Goal: Task Accomplishment & Management: Manage account settings

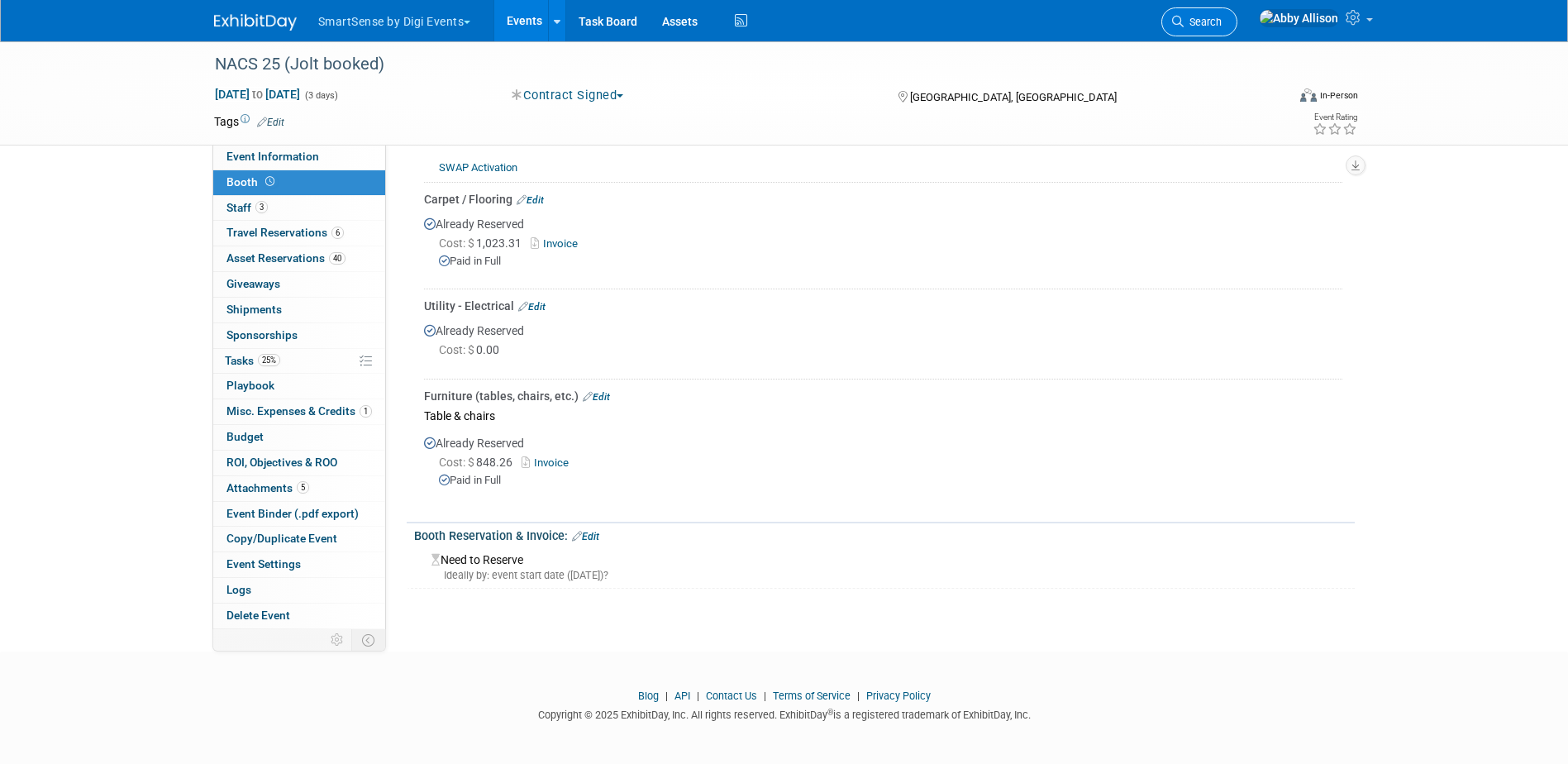
click at [1221, 16] on span "Search" at bounding box center [1203, 22] width 38 height 12
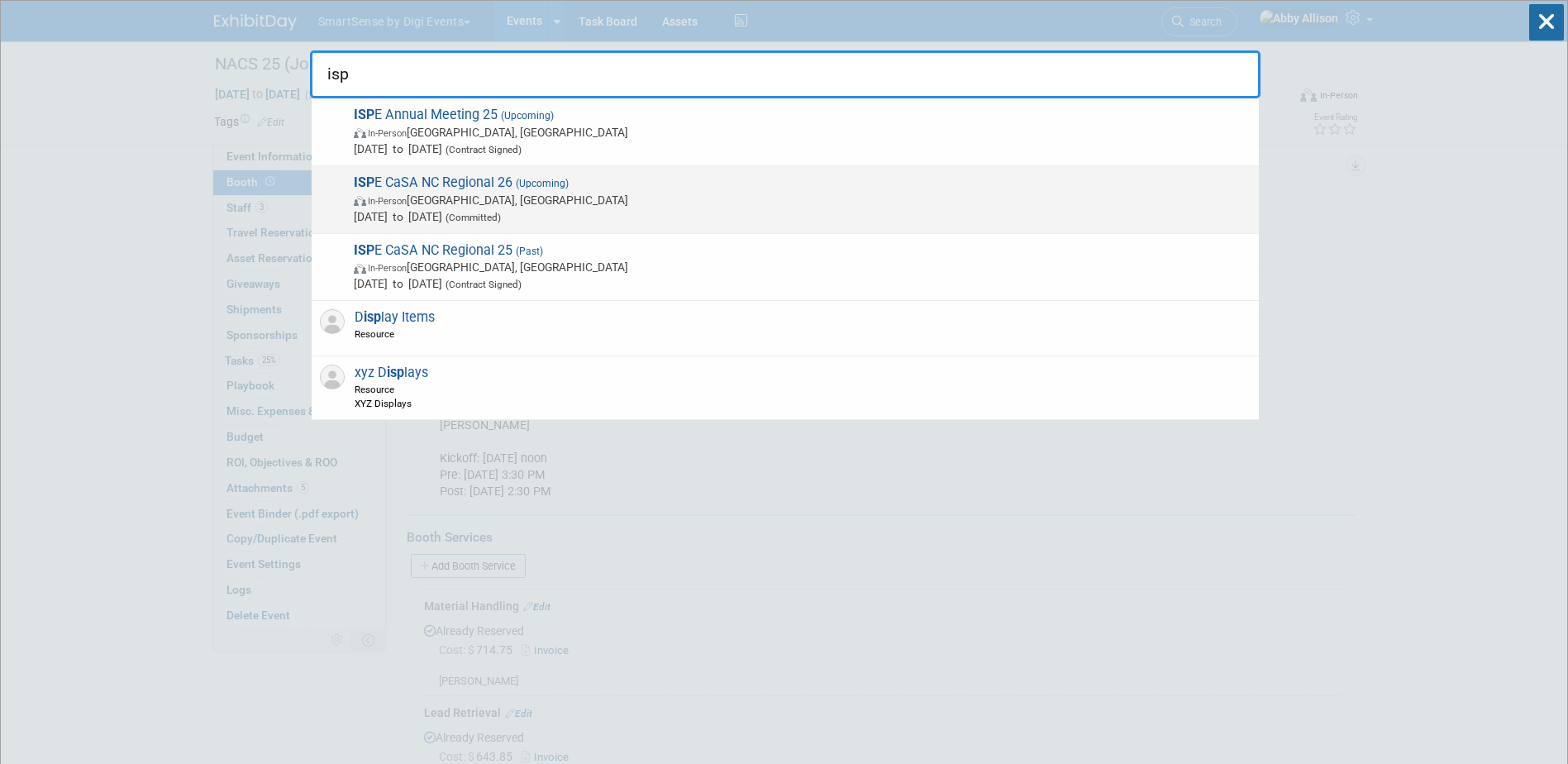
type input "isp"
click at [478, 189] on span "ISP E CaSA NC Regional 26 (Upcoming) In-Person Raleigh, NC Feb 25, 2026 to Feb …" at bounding box center [800, 199] width 902 height 51
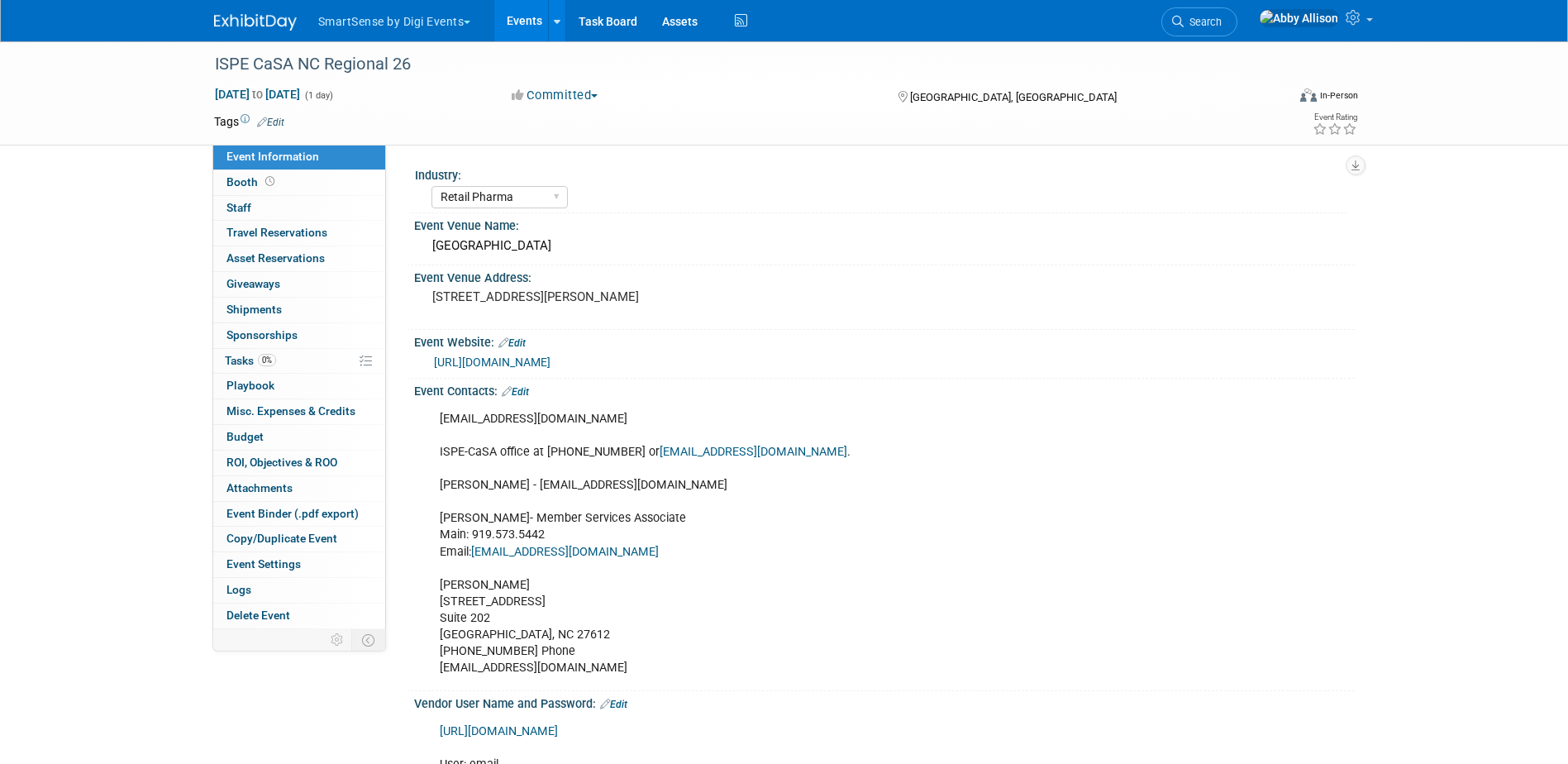
select select "Retail Pharma"
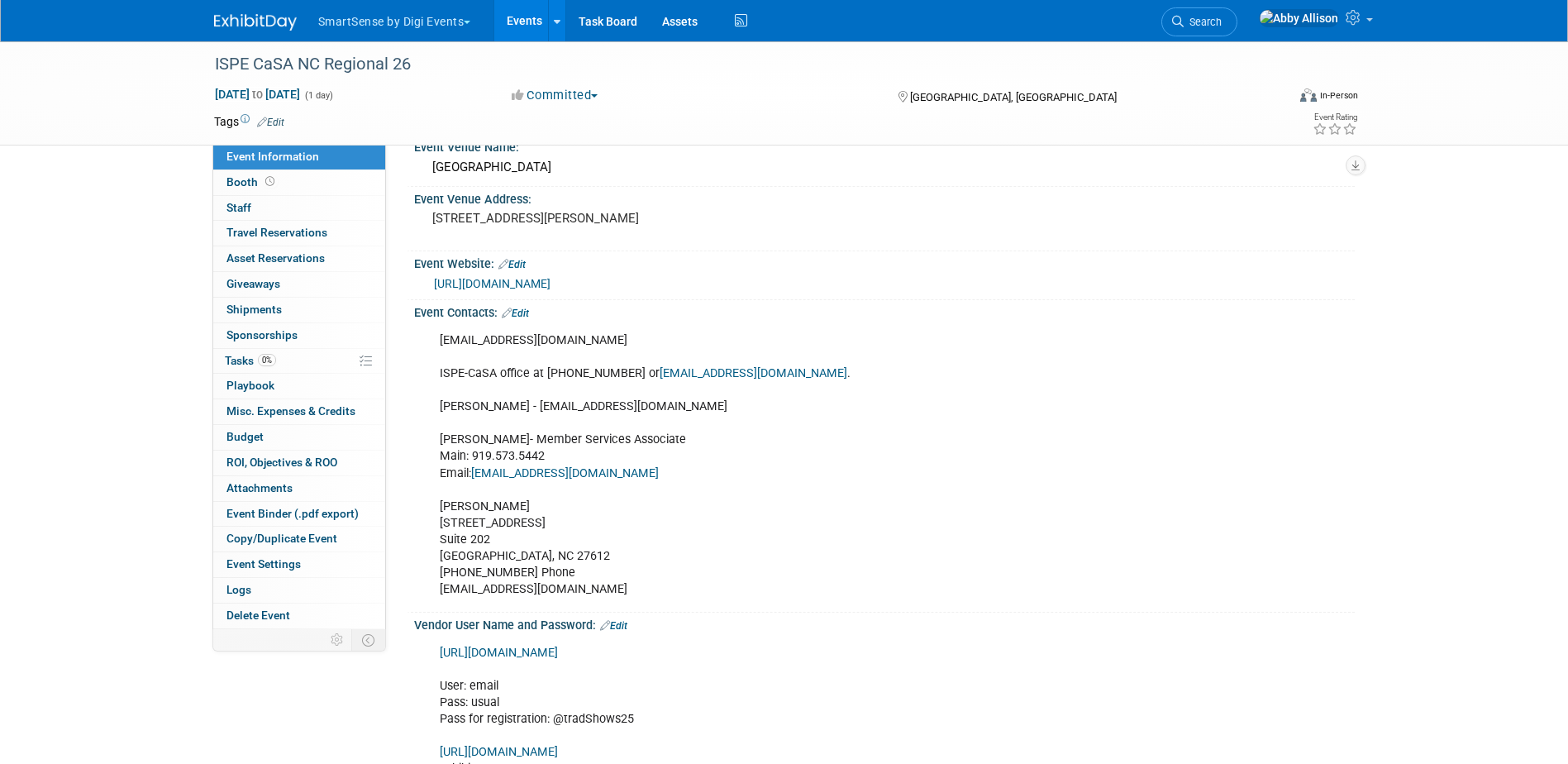
scroll to position [83, 0]
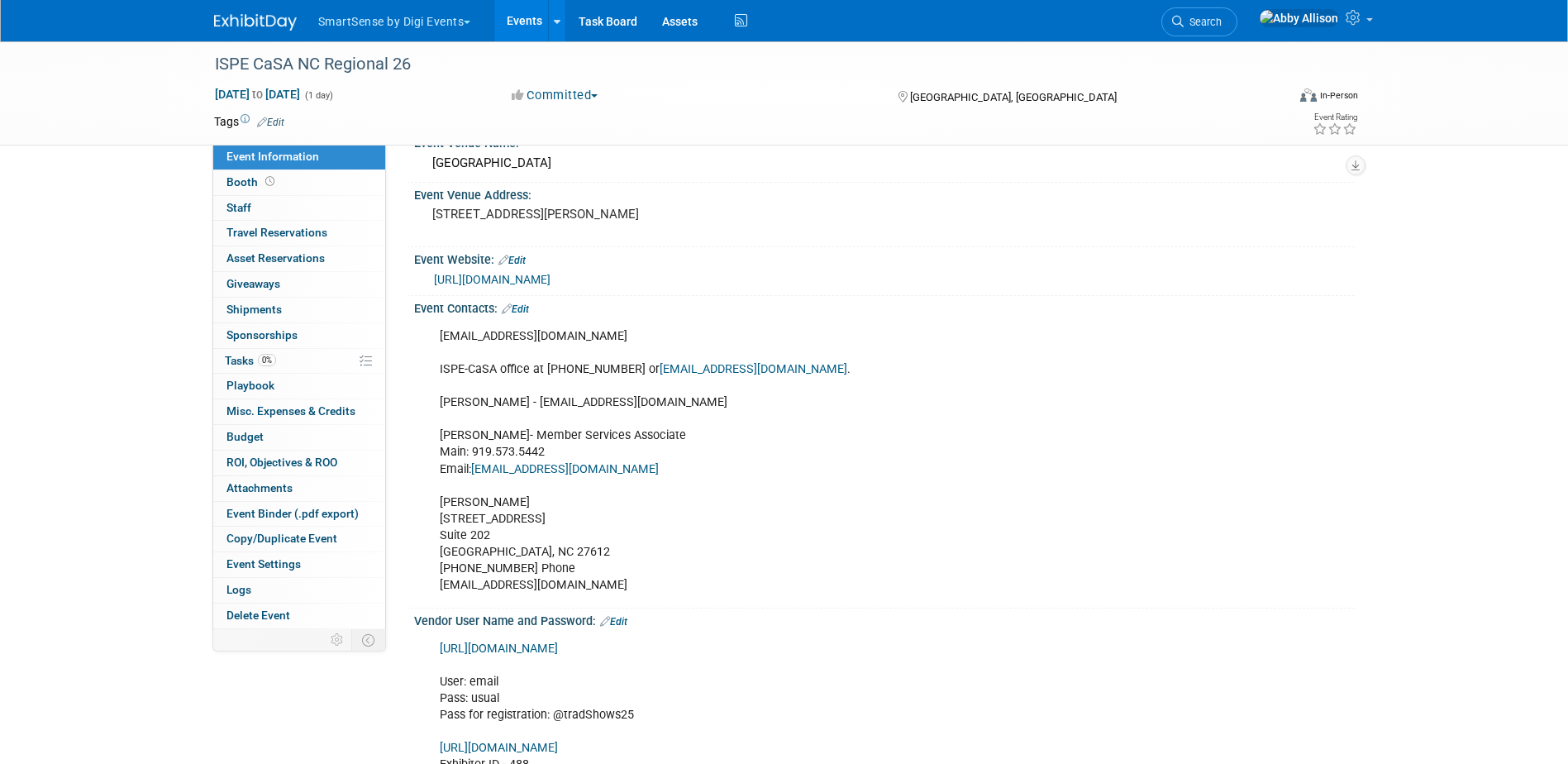
click at [523, 311] on link "Edit" at bounding box center [515, 309] width 27 height 12
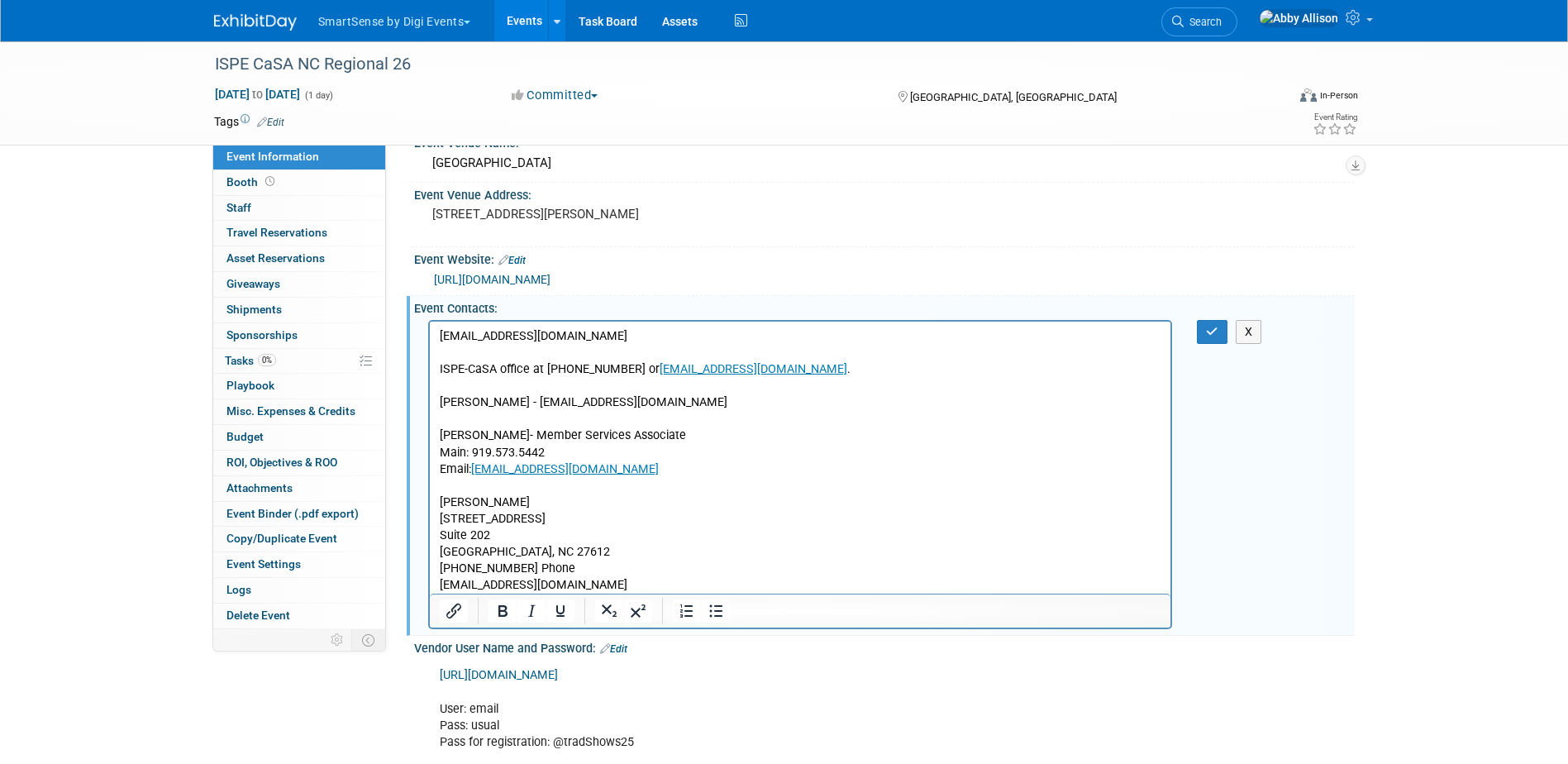
scroll to position [0, 0]
click at [490, 382] on p "service@mapyourshow.com ISPE-CaSA office at 919-573-5442 or info@ispe-casa.org …" at bounding box center [799, 460] width 722 height 265
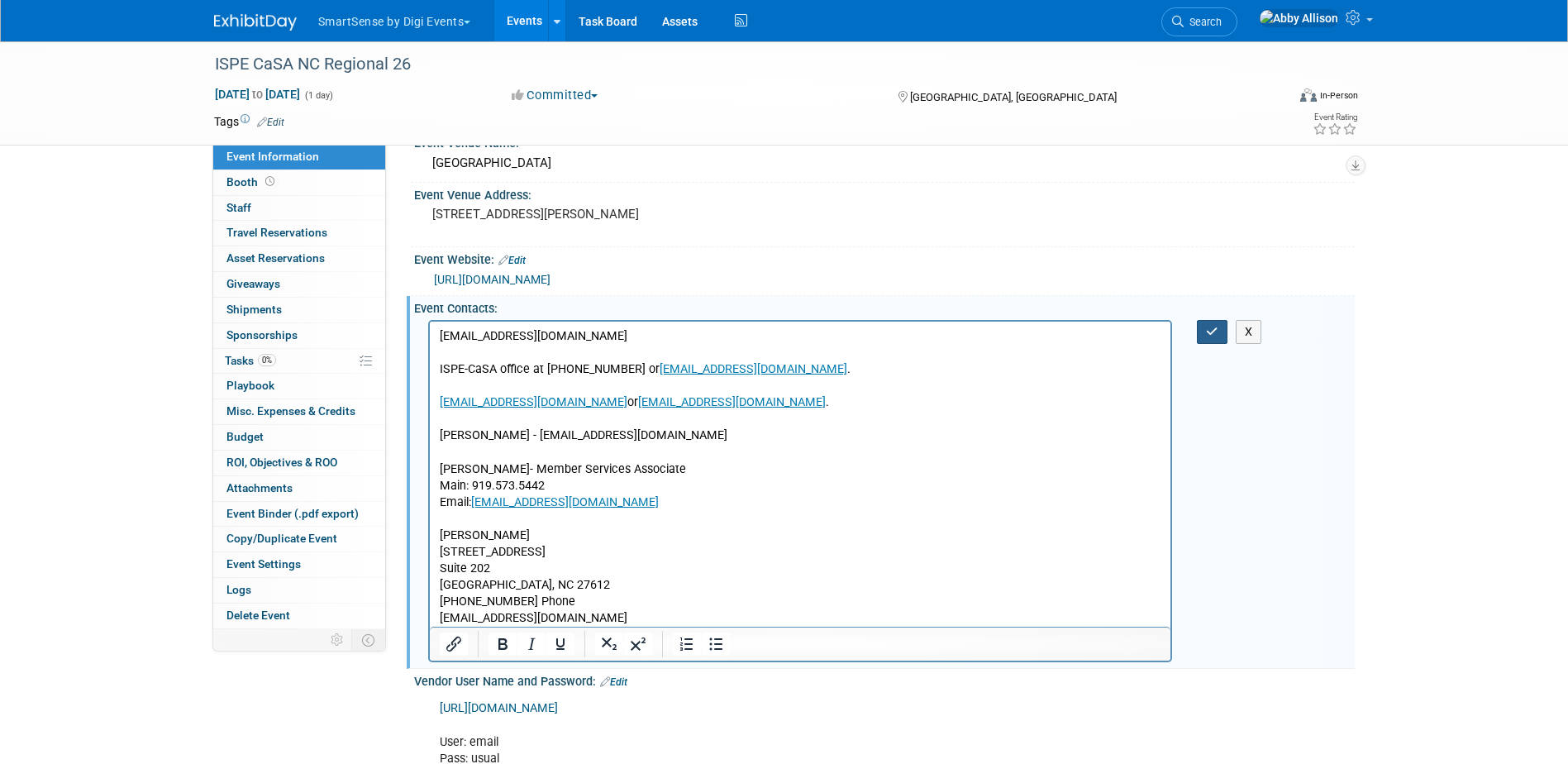
click at [1210, 321] on button "button" at bounding box center [1212, 332] width 31 height 24
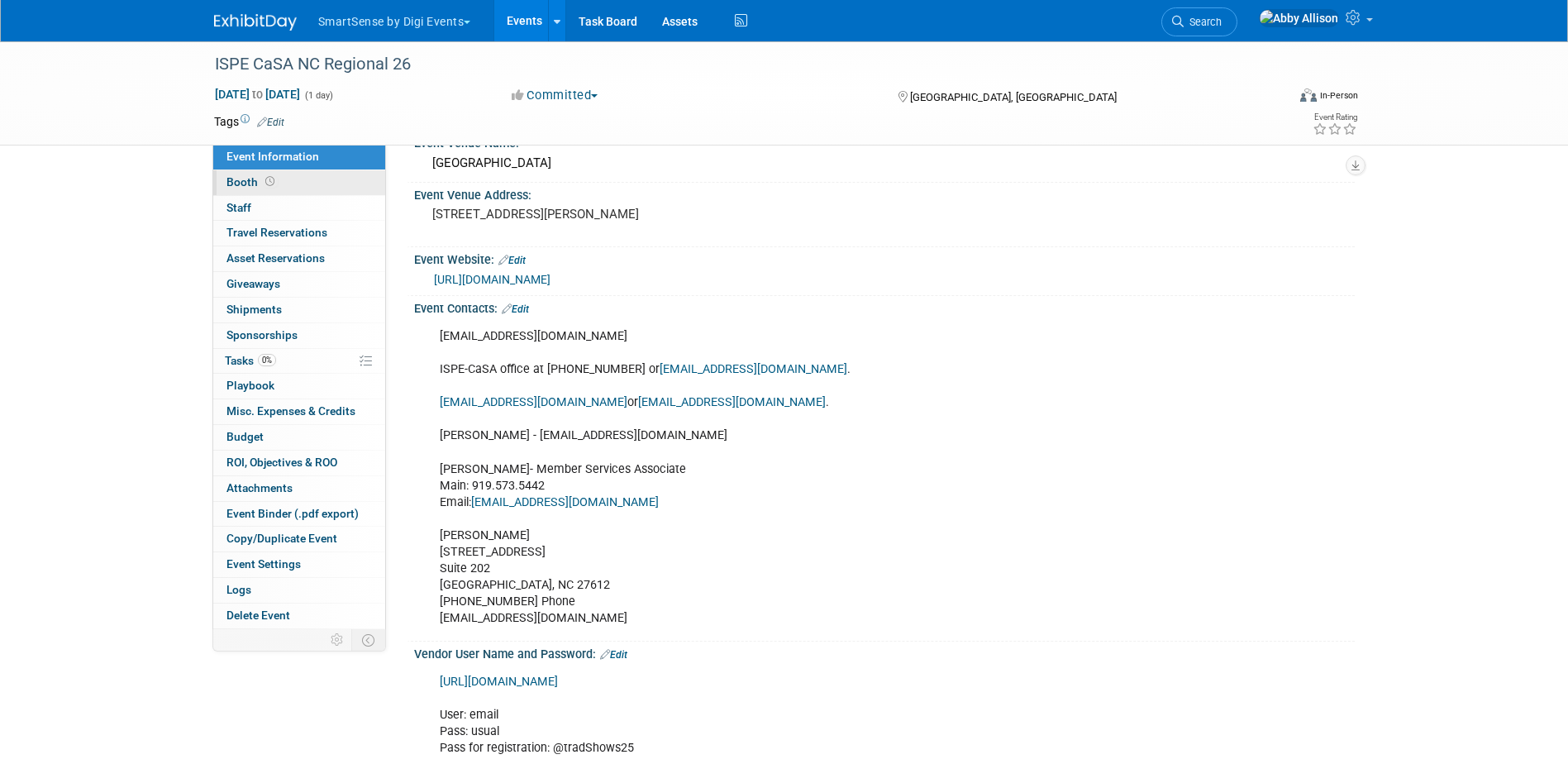
click at [236, 175] on span "Booth" at bounding box center [252, 182] width 51 height 13
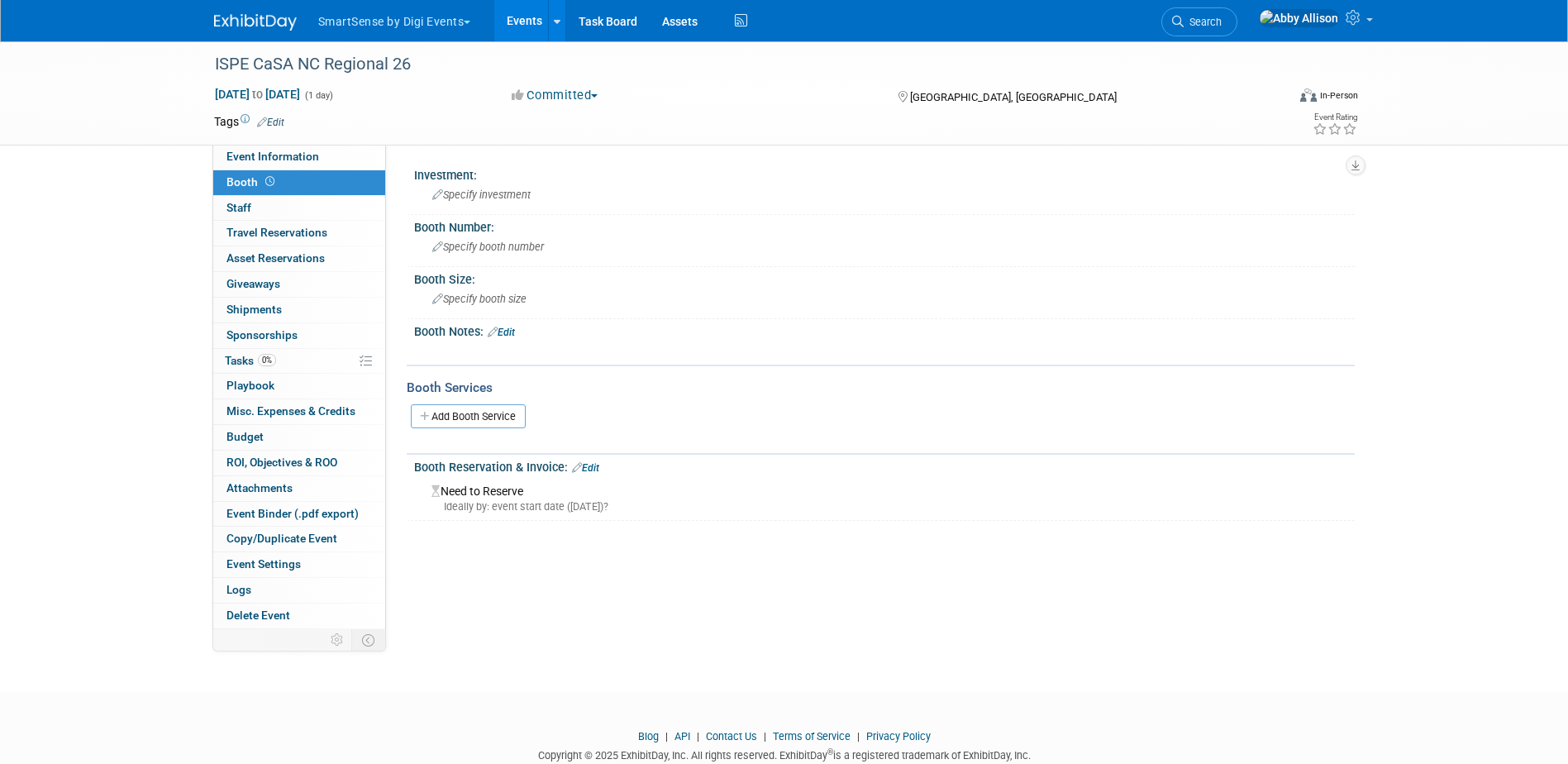
click at [494, 329] on icon at bounding box center [493, 332] width 10 height 11
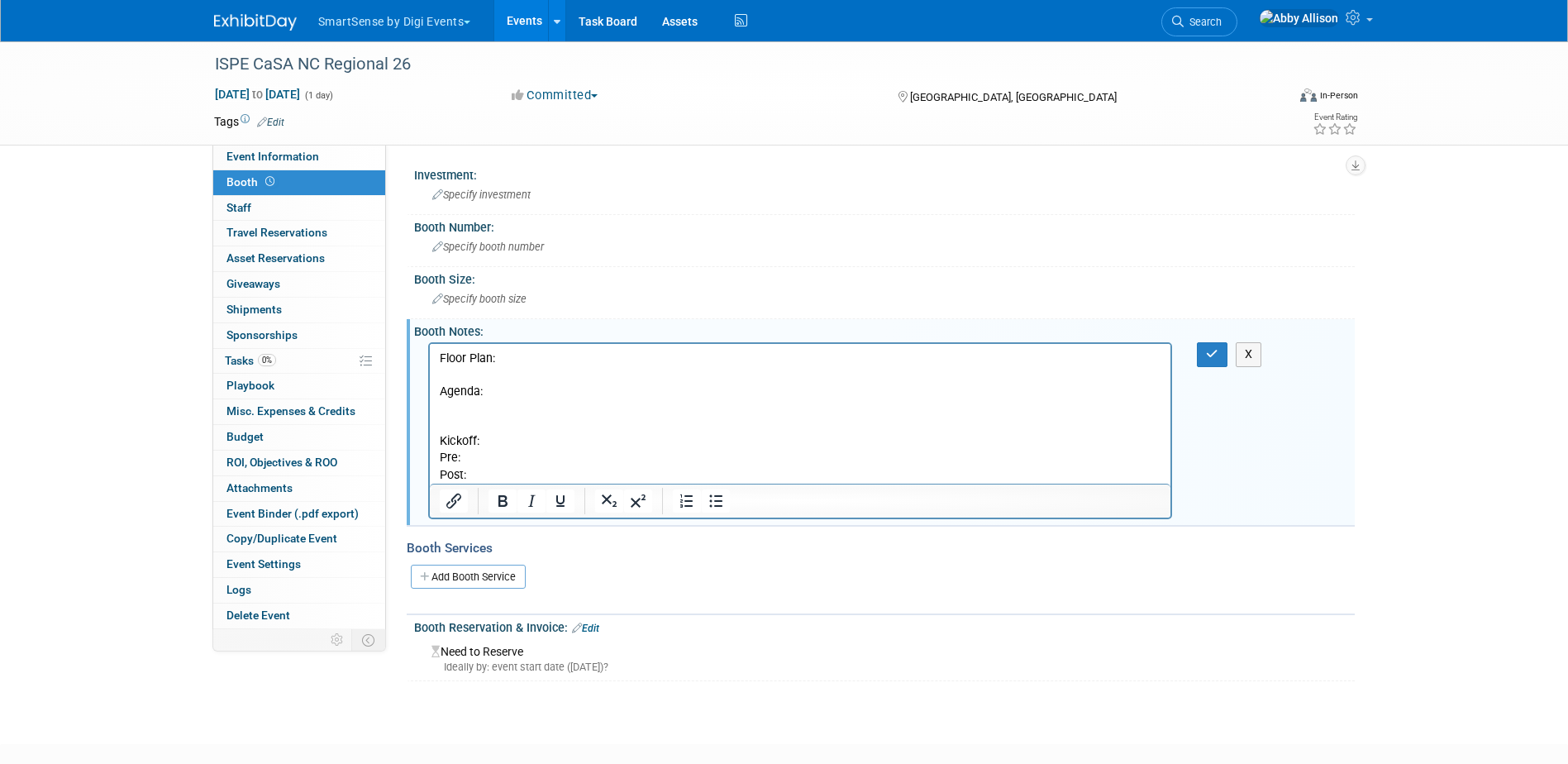
click at [444, 416] on p "Rich Text Area. Press ALT-0 for help." at bounding box center [799, 425] width 722 height 17
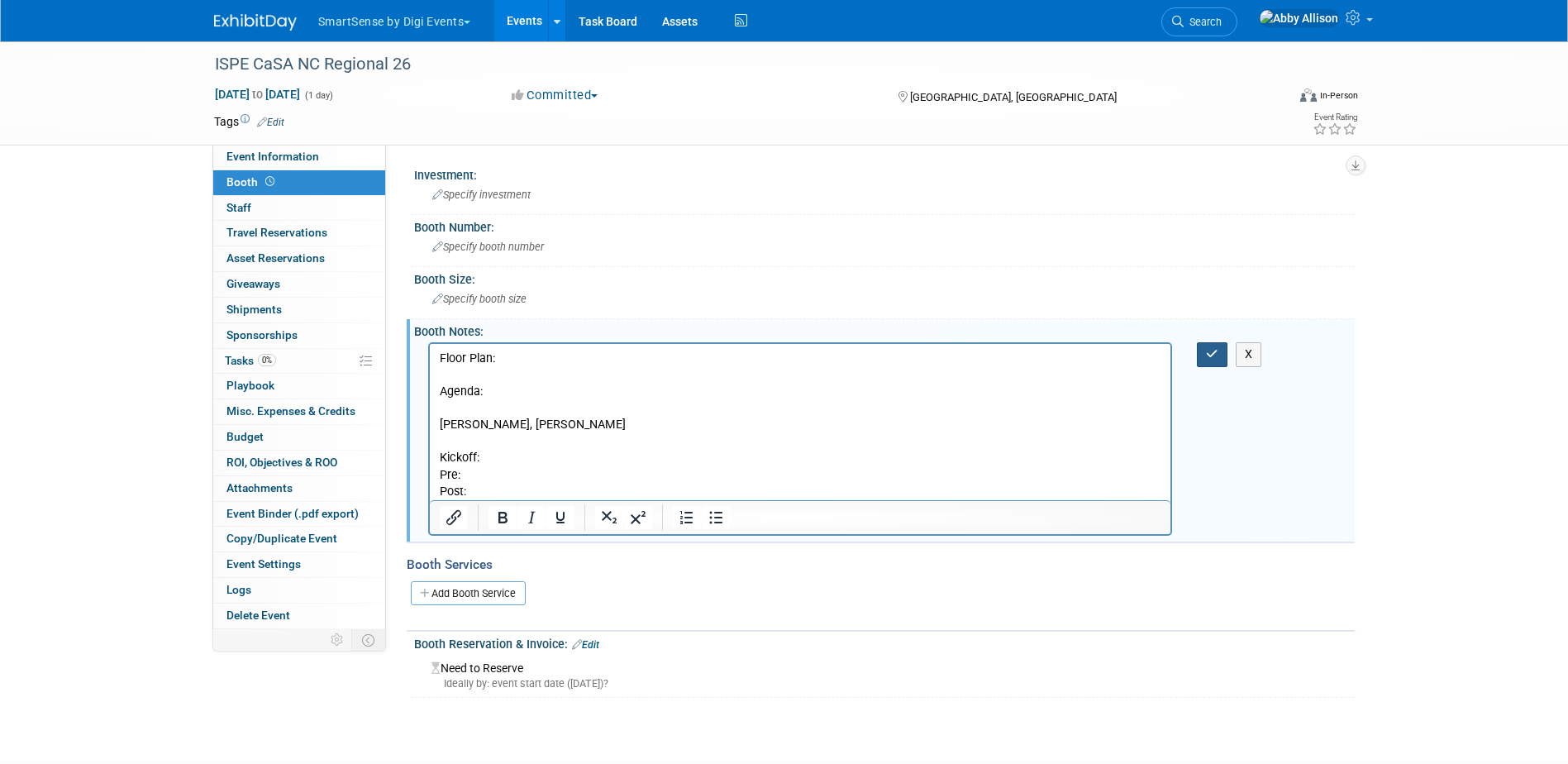
click at [1201, 353] on button "button" at bounding box center [1212, 354] width 31 height 24
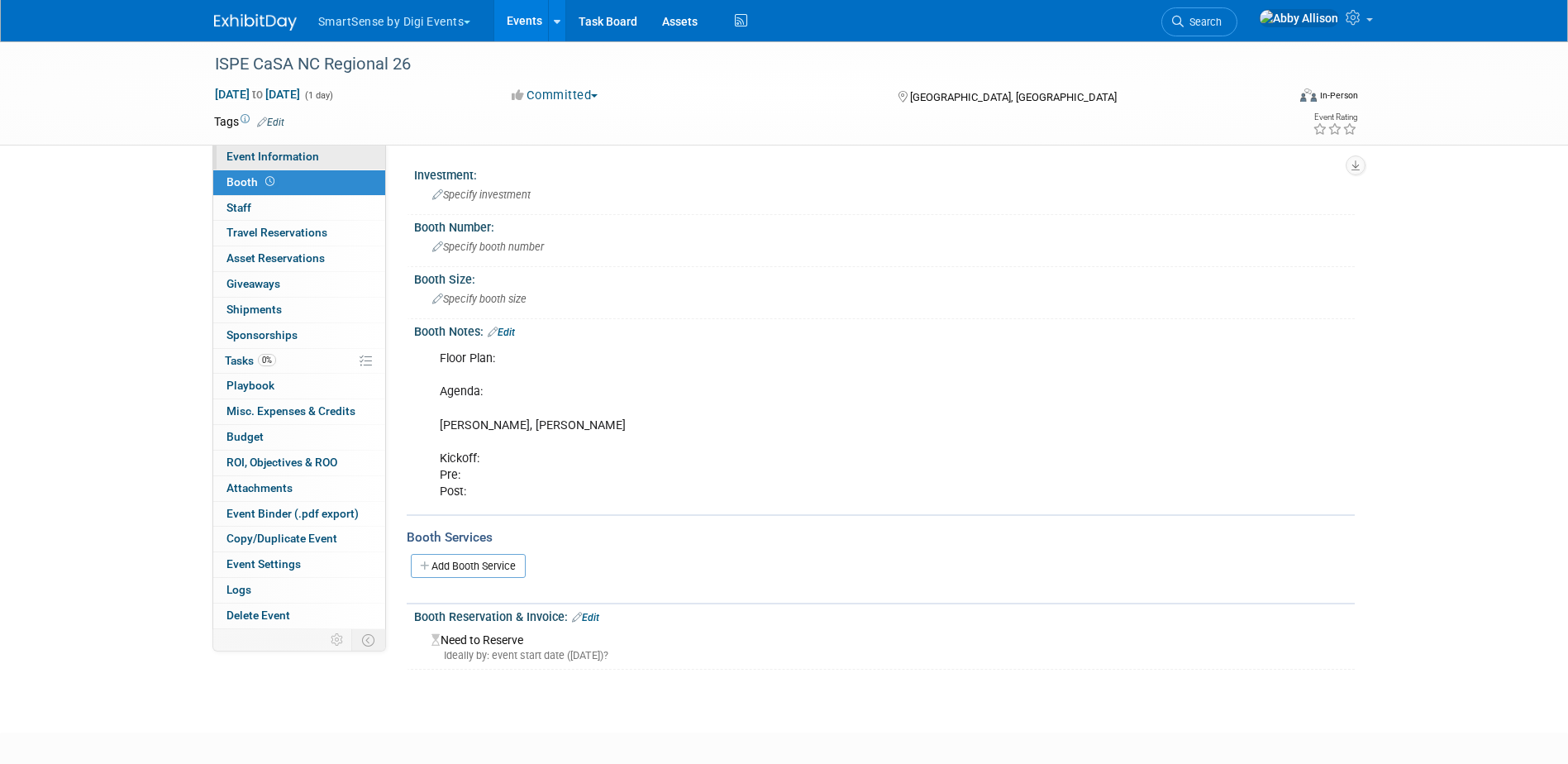
click at [290, 153] on span "Event Information" at bounding box center [273, 156] width 93 height 13
select select "Retail Pharma"
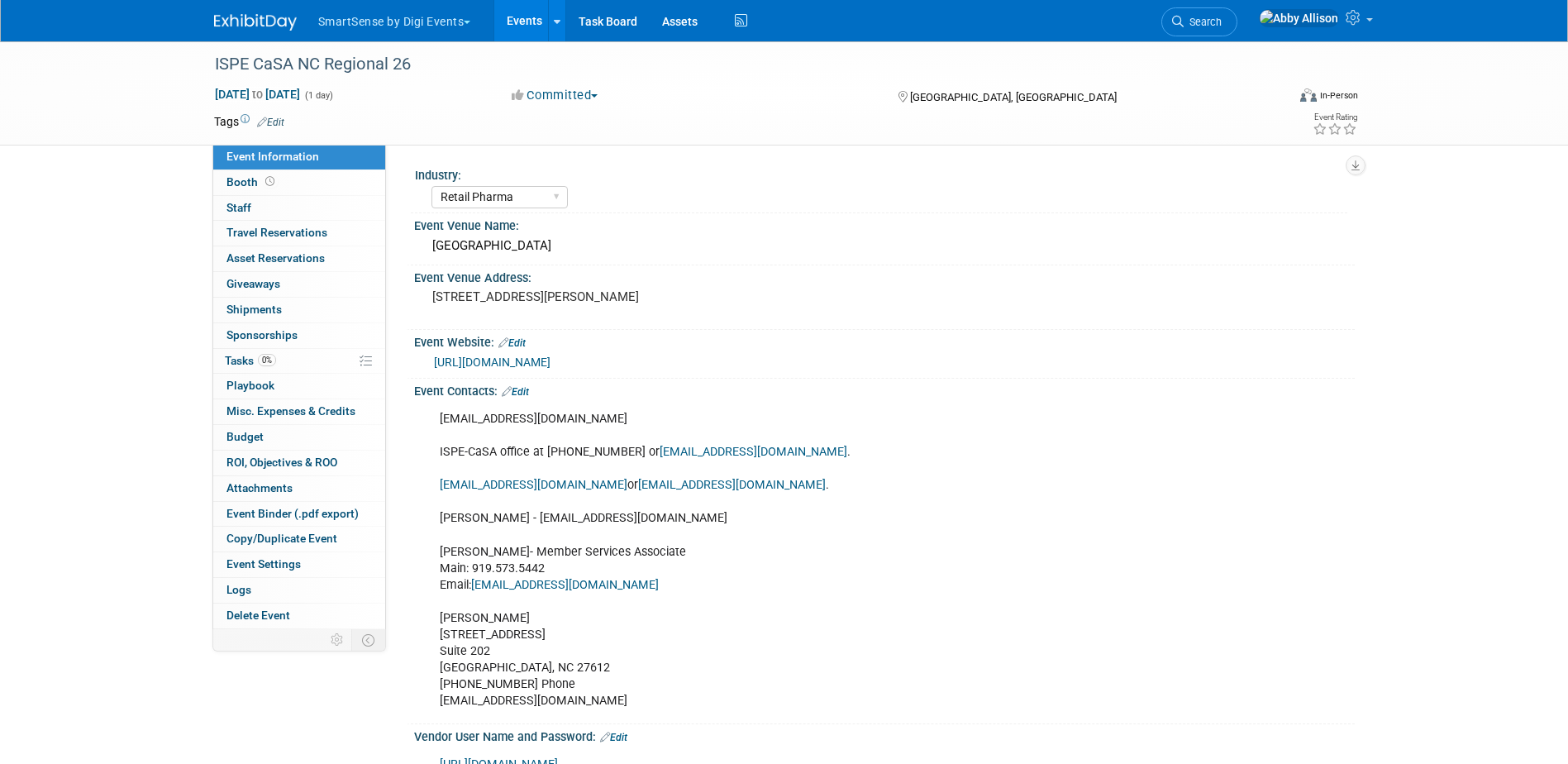
click at [551, 361] on link "[URL][DOMAIN_NAME]" at bounding box center [492, 363] width 117 height 13
click at [1184, 20] on icon at bounding box center [1178, 22] width 12 height 12
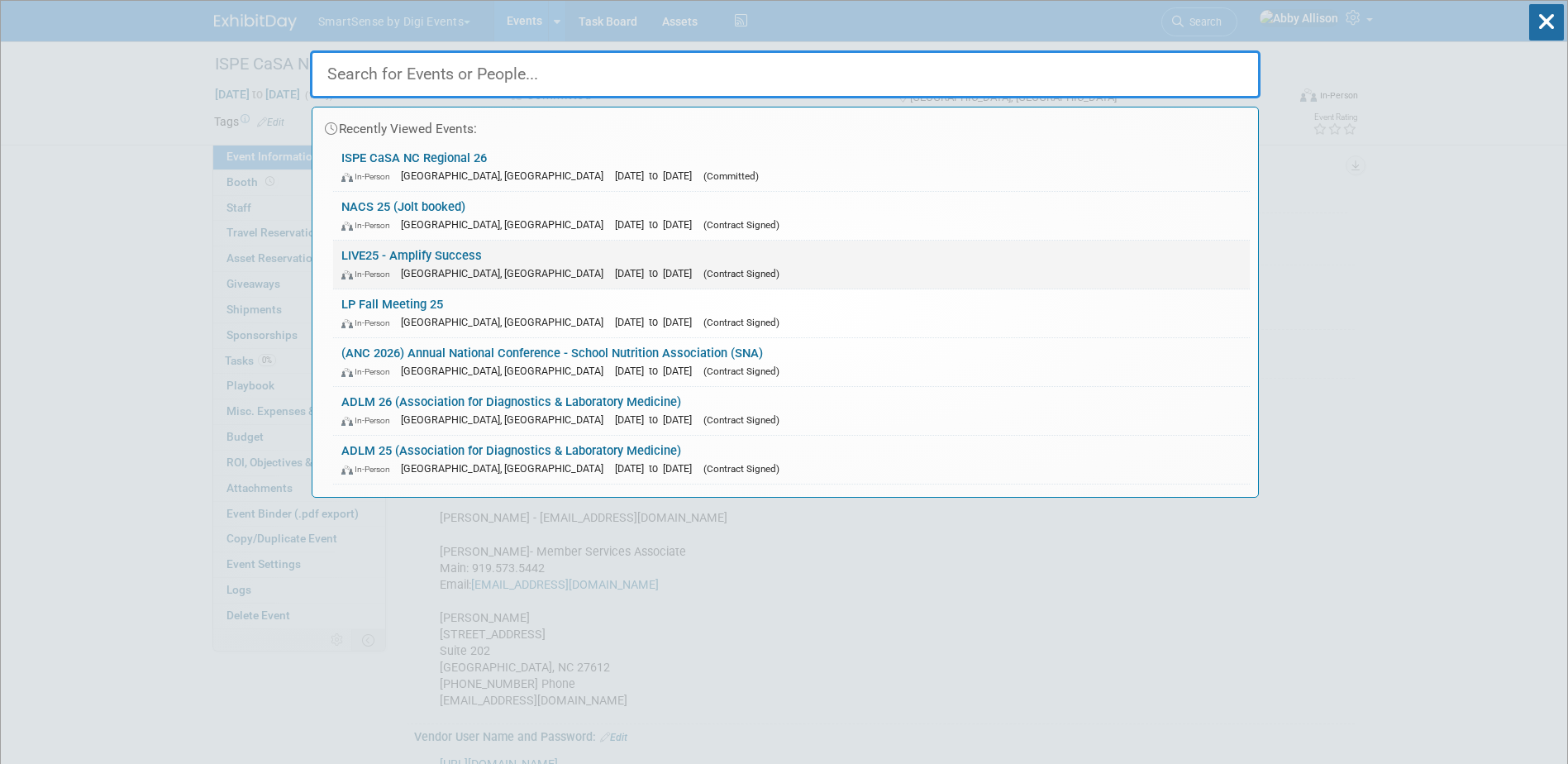
click at [380, 257] on link "LIVE25 - Amplify Success In-Person Nashville, TN Oct 21, 2025 to Oct 24, 2025 (…" at bounding box center [792, 265] width 917 height 48
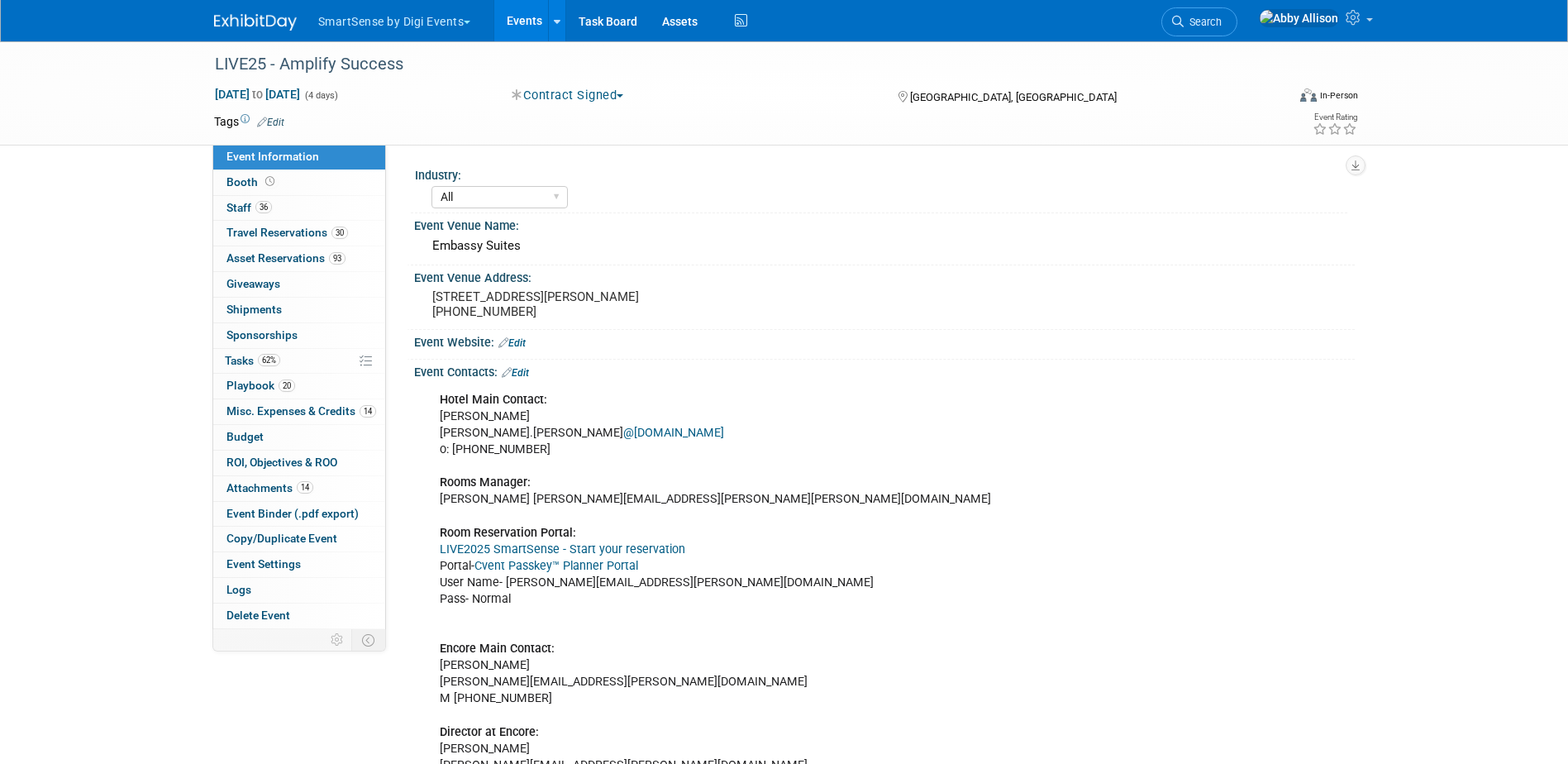
select select "All"
click at [248, 366] on span "Tasks 62%" at bounding box center [252, 361] width 56 height 13
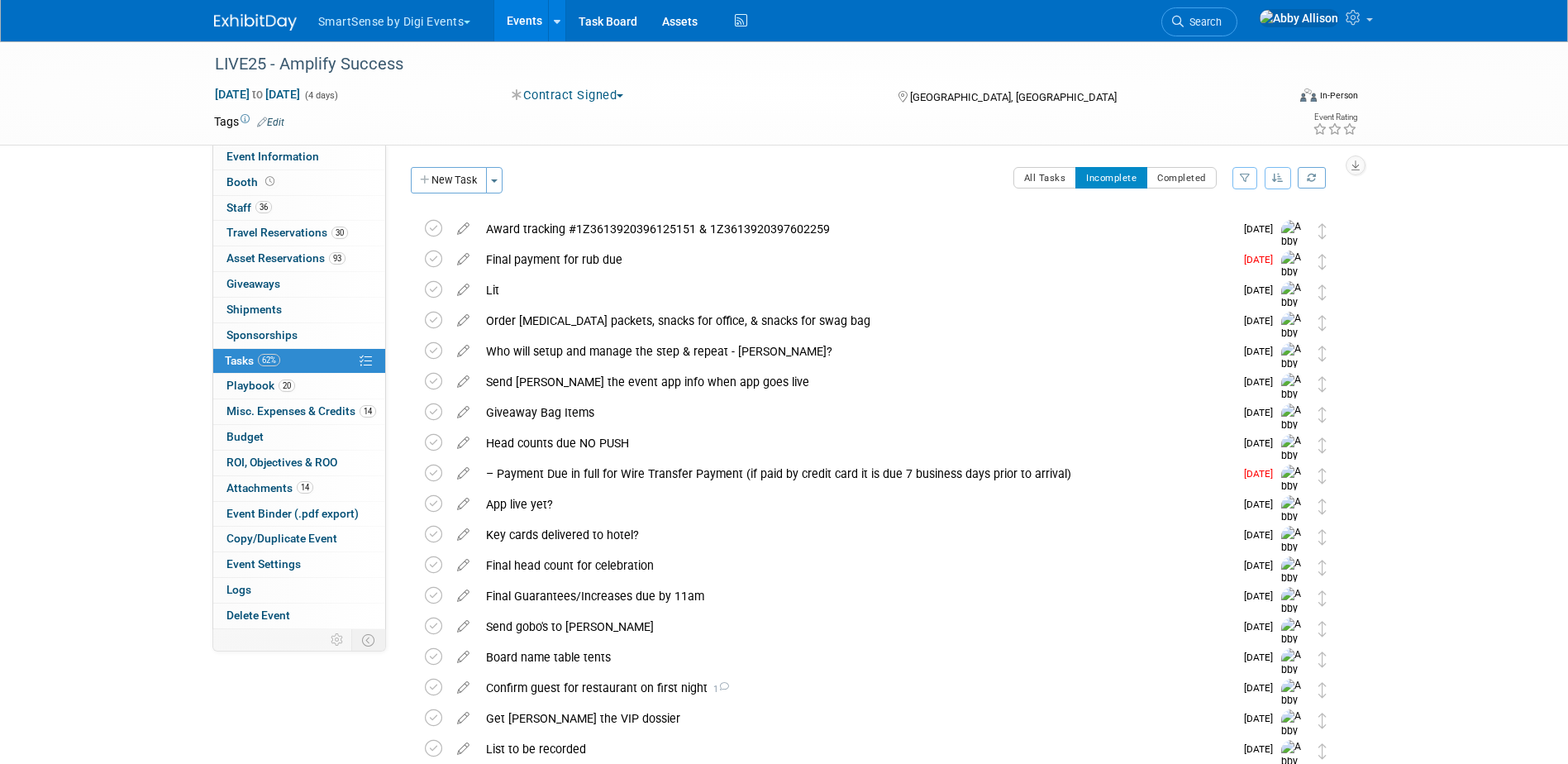
click at [1277, 174] on icon "button" at bounding box center [1278, 178] width 12 height 10
click at [1223, 255] on link "By Due Date" at bounding box center [1231, 254] width 119 height 23
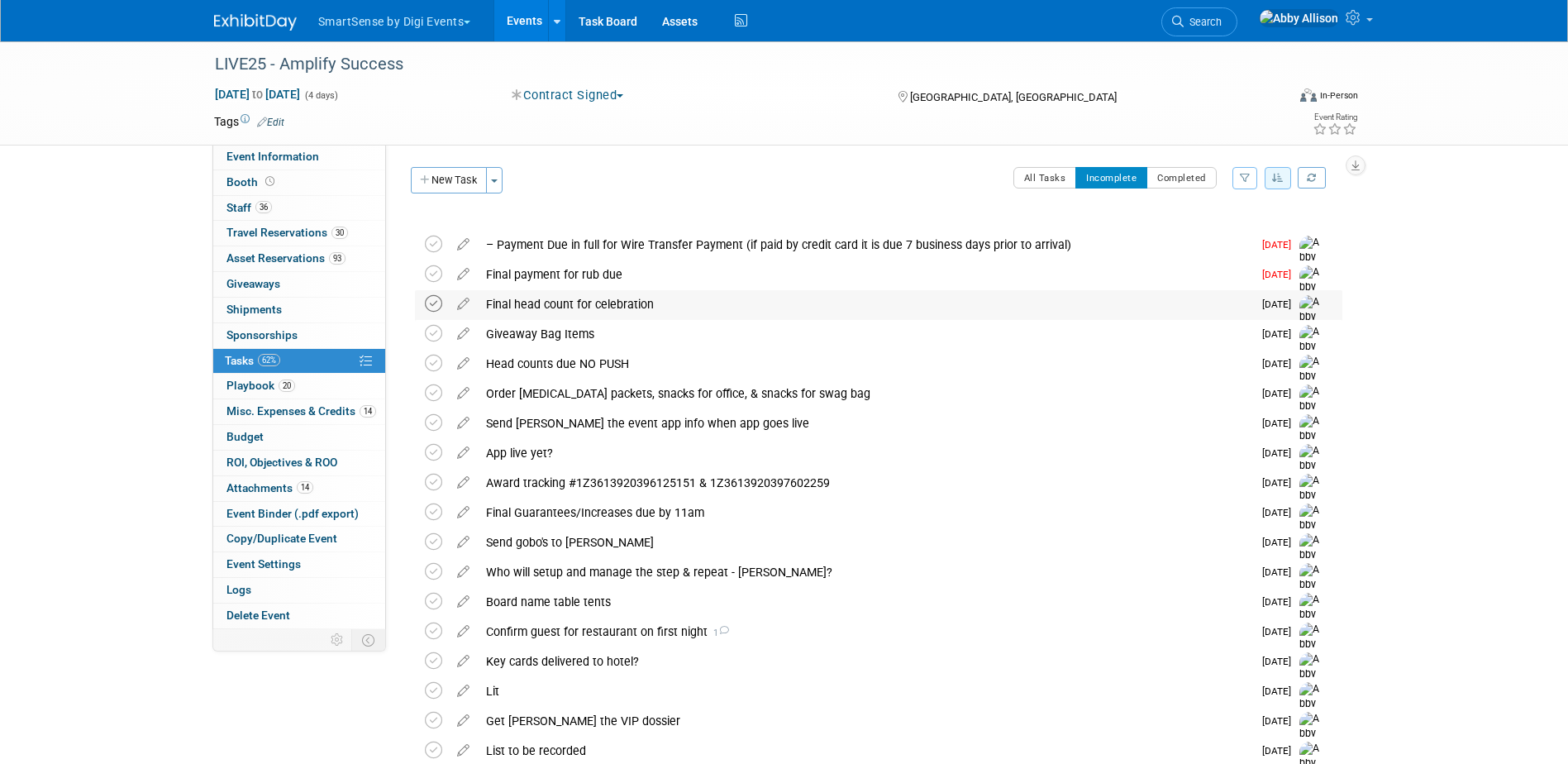
click at [436, 299] on icon at bounding box center [433, 304] width 17 height 17
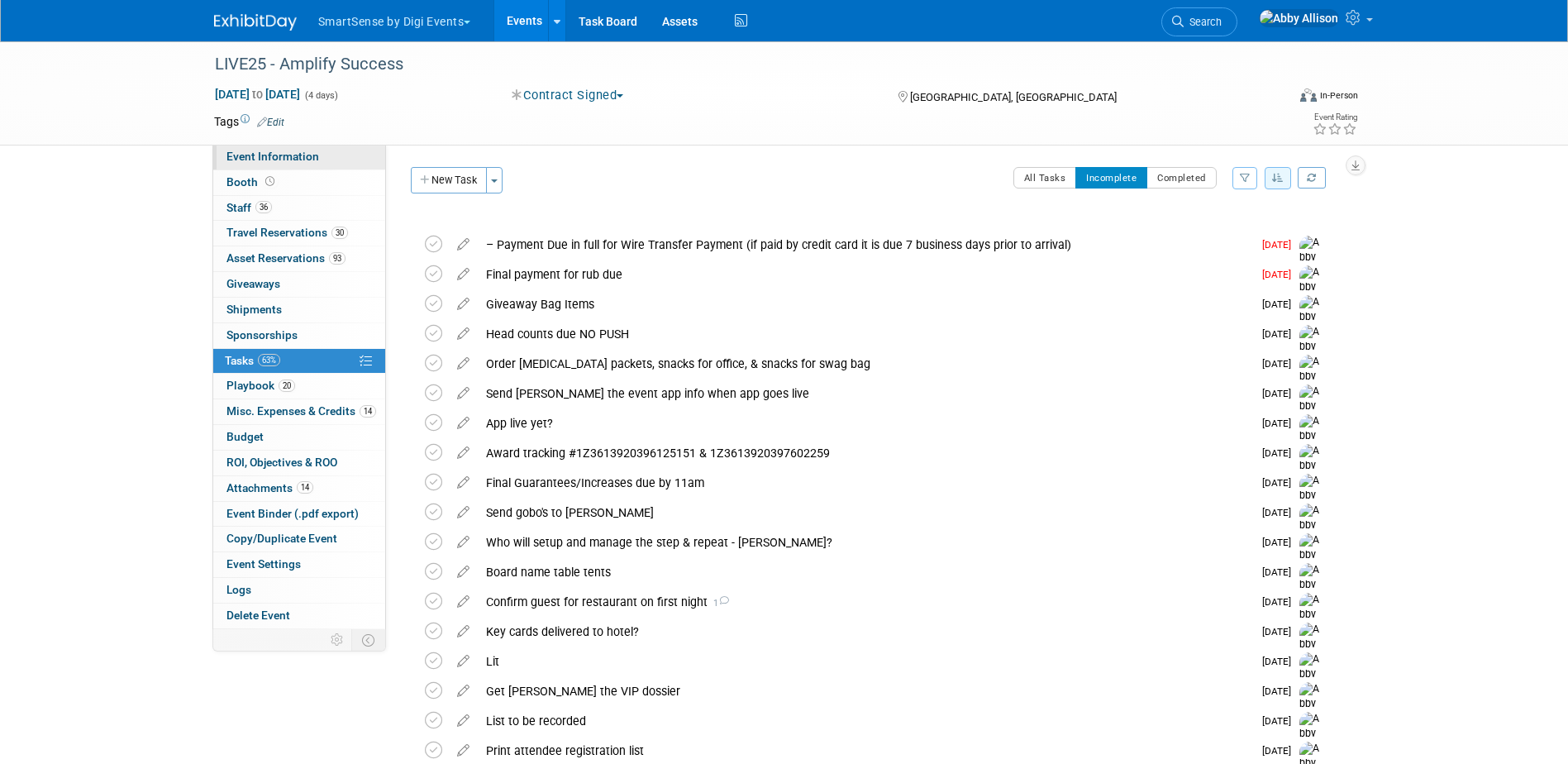
click at [275, 153] on span "Event Information" at bounding box center [273, 156] width 93 height 13
select select "All"
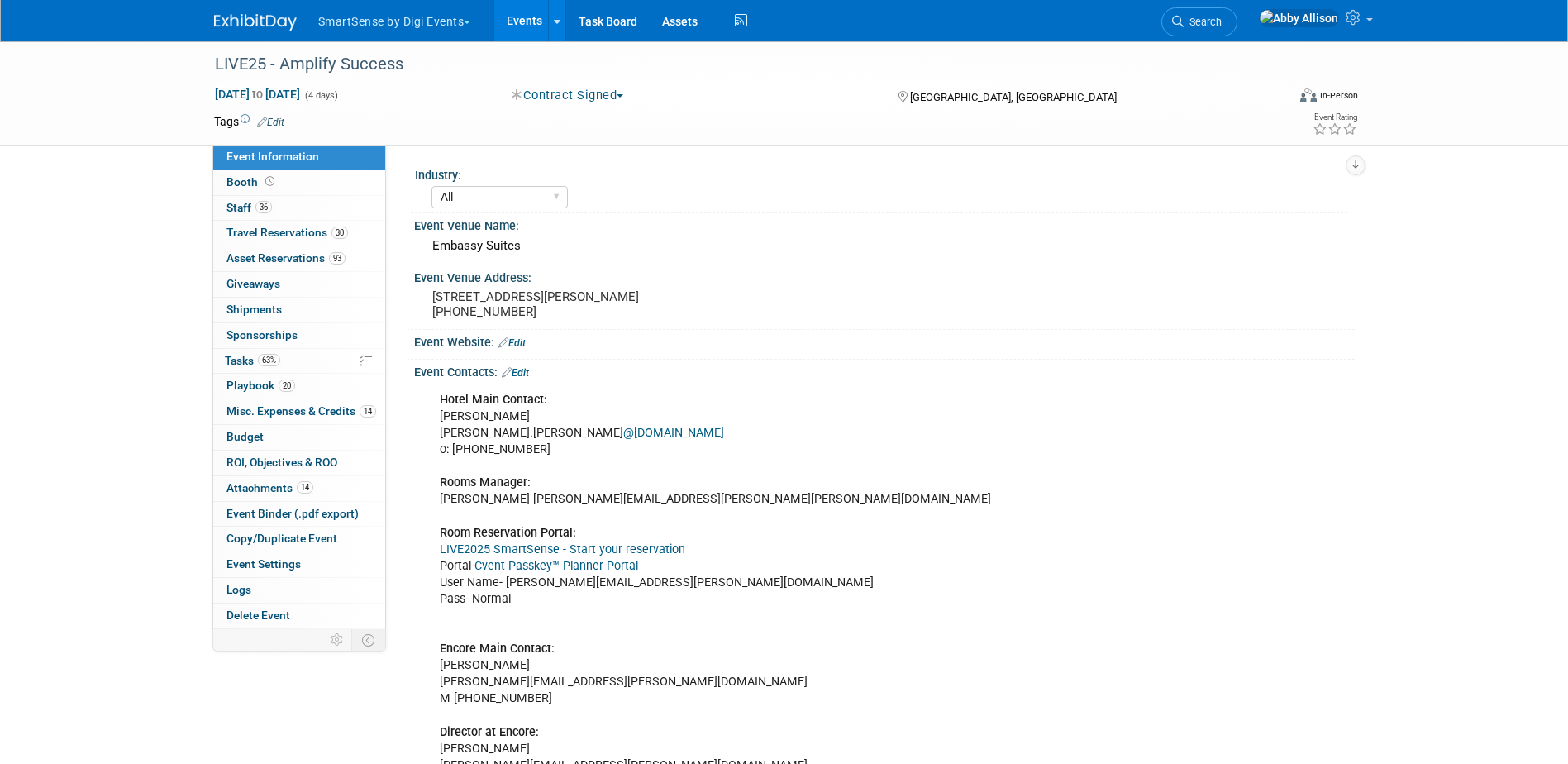
click at [542, 569] on link "Cvent Passkey™ Planner Portal" at bounding box center [556, 566] width 163 height 14
click at [1221, 19] on span "Search" at bounding box center [1203, 22] width 38 height 12
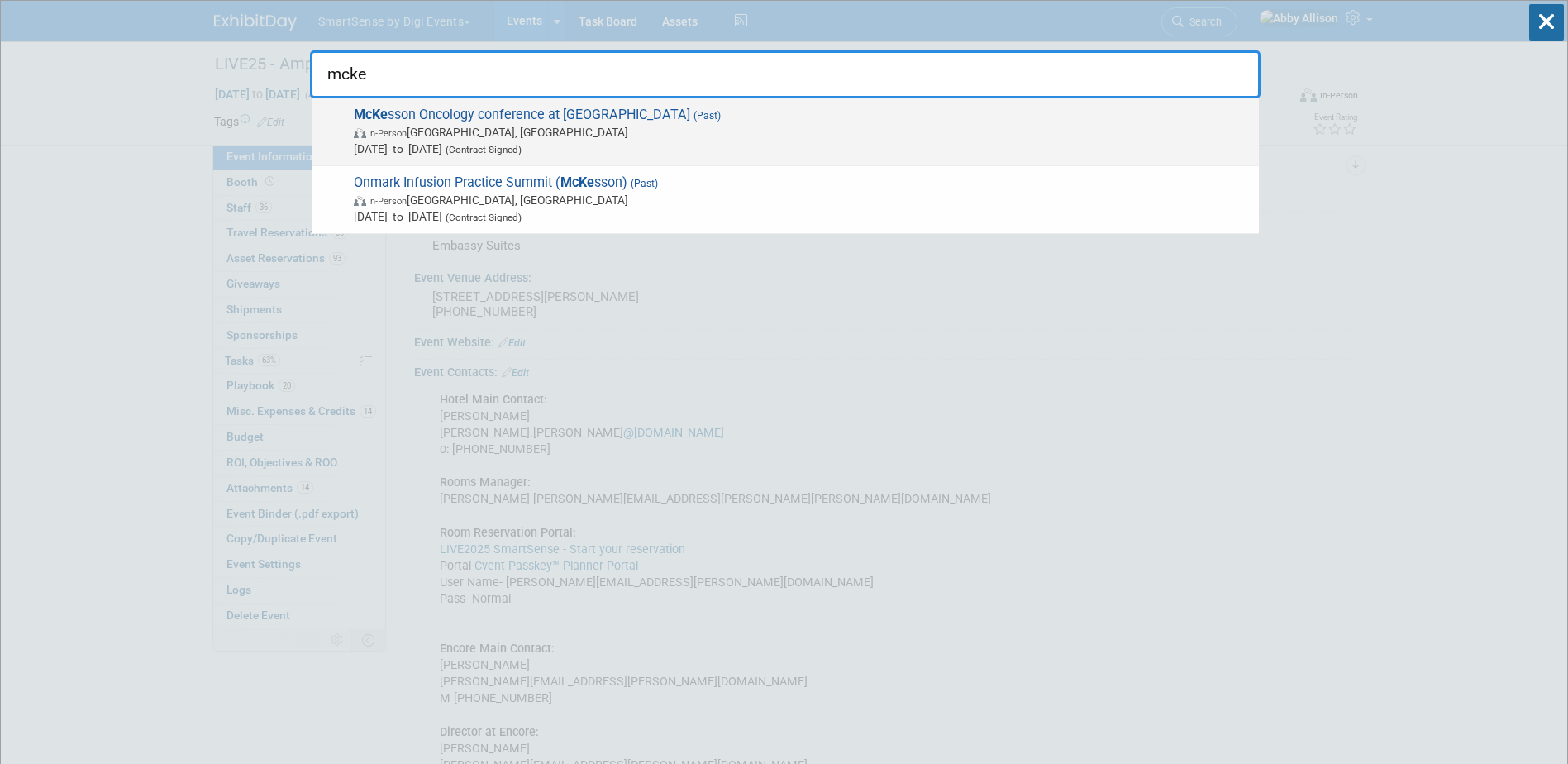
type input "mcke"
click at [433, 117] on span "McKe sson Oncology conference at Gaylord (Past) In-Person Dallas, TX Oct 18, 20…" at bounding box center [800, 132] width 902 height 51
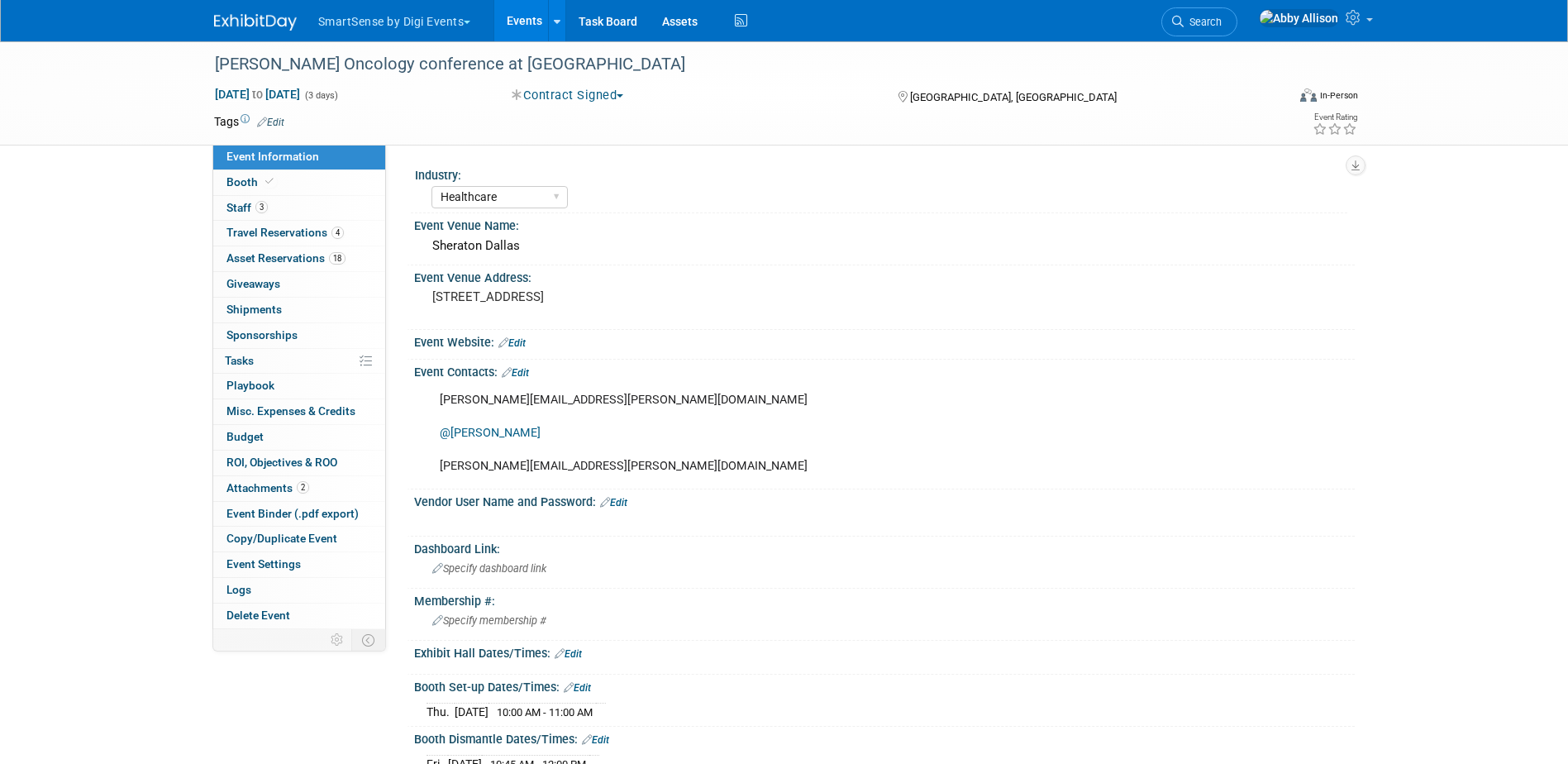
select select "Healthcare"
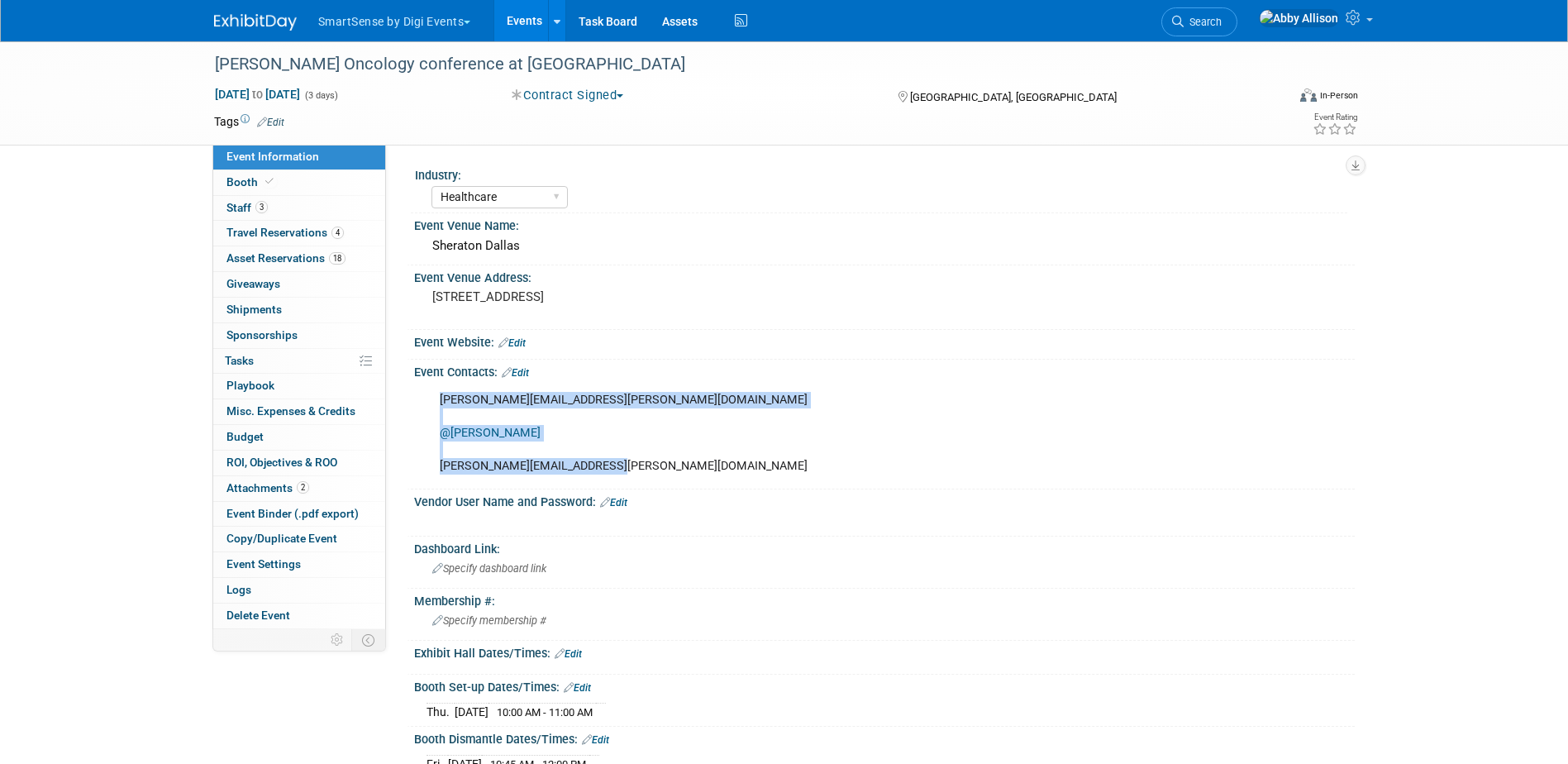
drag, startPoint x: 616, startPoint y: 458, endPoint x: 431, endPoint y: 402, distance: 193.3
click at [431, 402] on div "Courtney Rau- Courtney.Rau@McKesson.com @Bernard, Brenda Tammie.Schoppe@mckesso…" at bounding box center [800, 434] width 745 height 100
copy div "Courtney Rau- Courtney.Rau@McKesson.com @Bernard, Brenda Tammie.Schoppe@mckesso…"
click at [556, 22] on link at bounding box center [556, 21] width 17 height 41
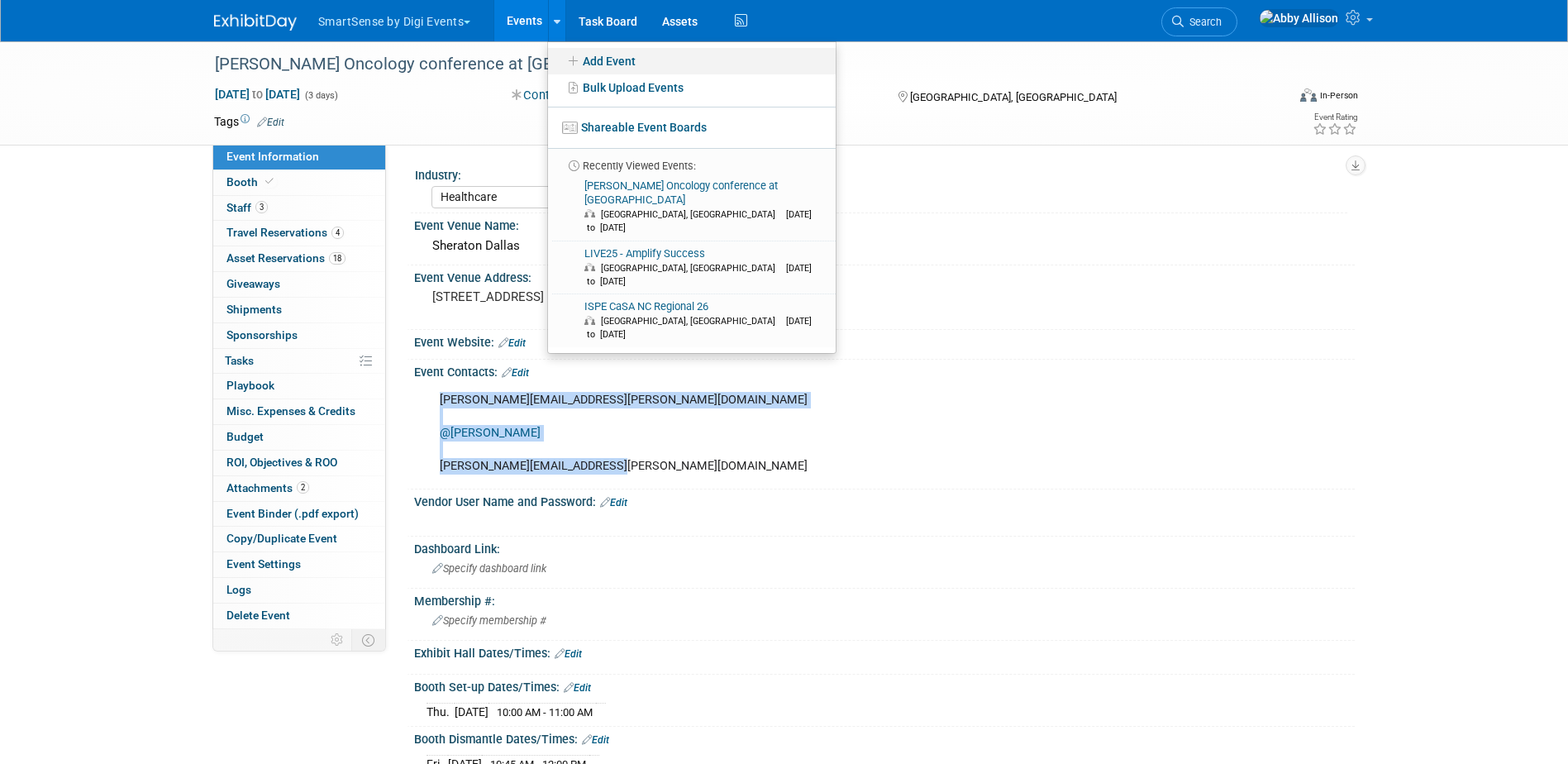
click at [595, 62] on link "Add Event" at bounding box center [692, 61] width 288 height 27
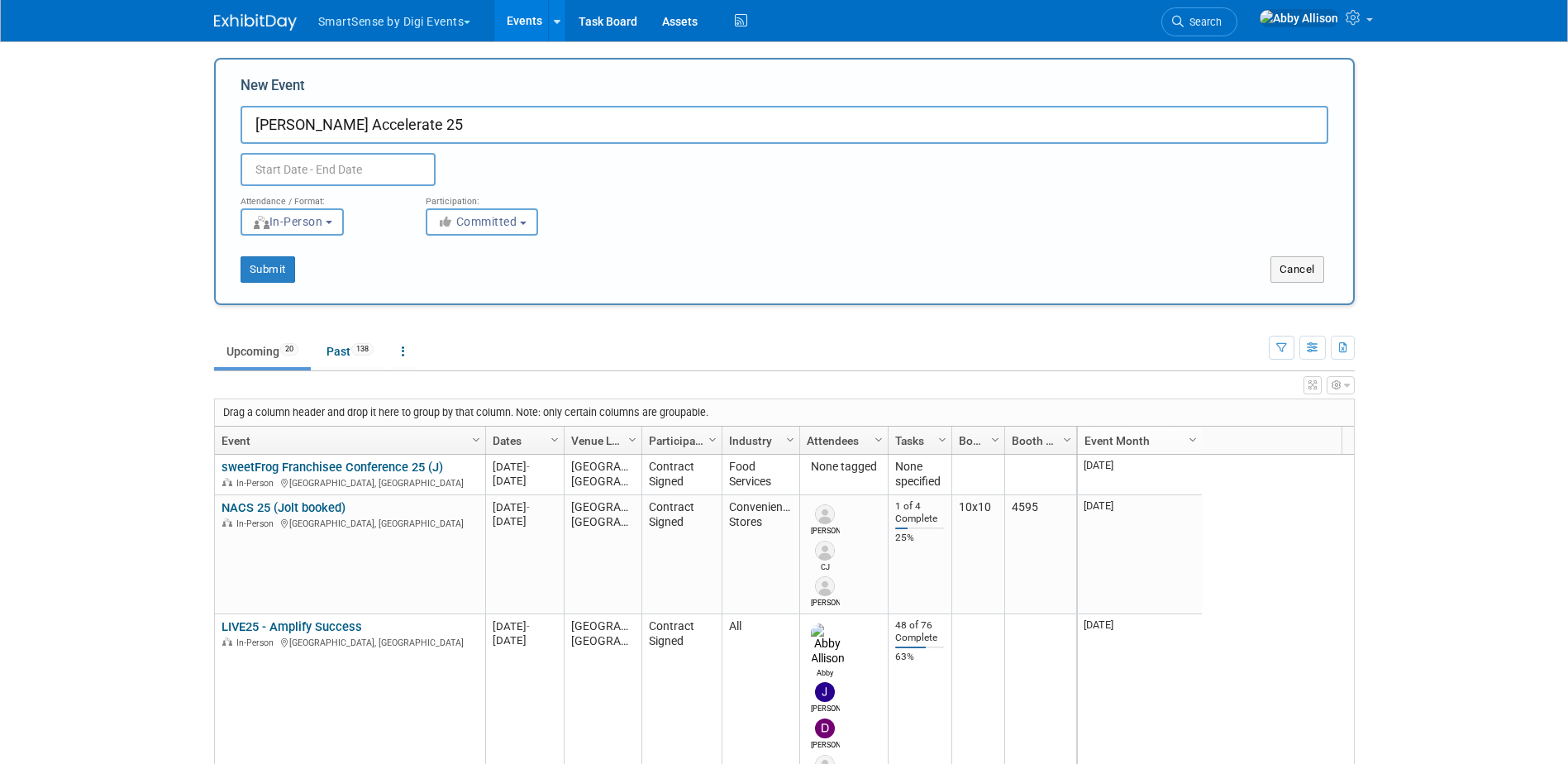
type input "[PERSON_NAME] Accelerate 25"
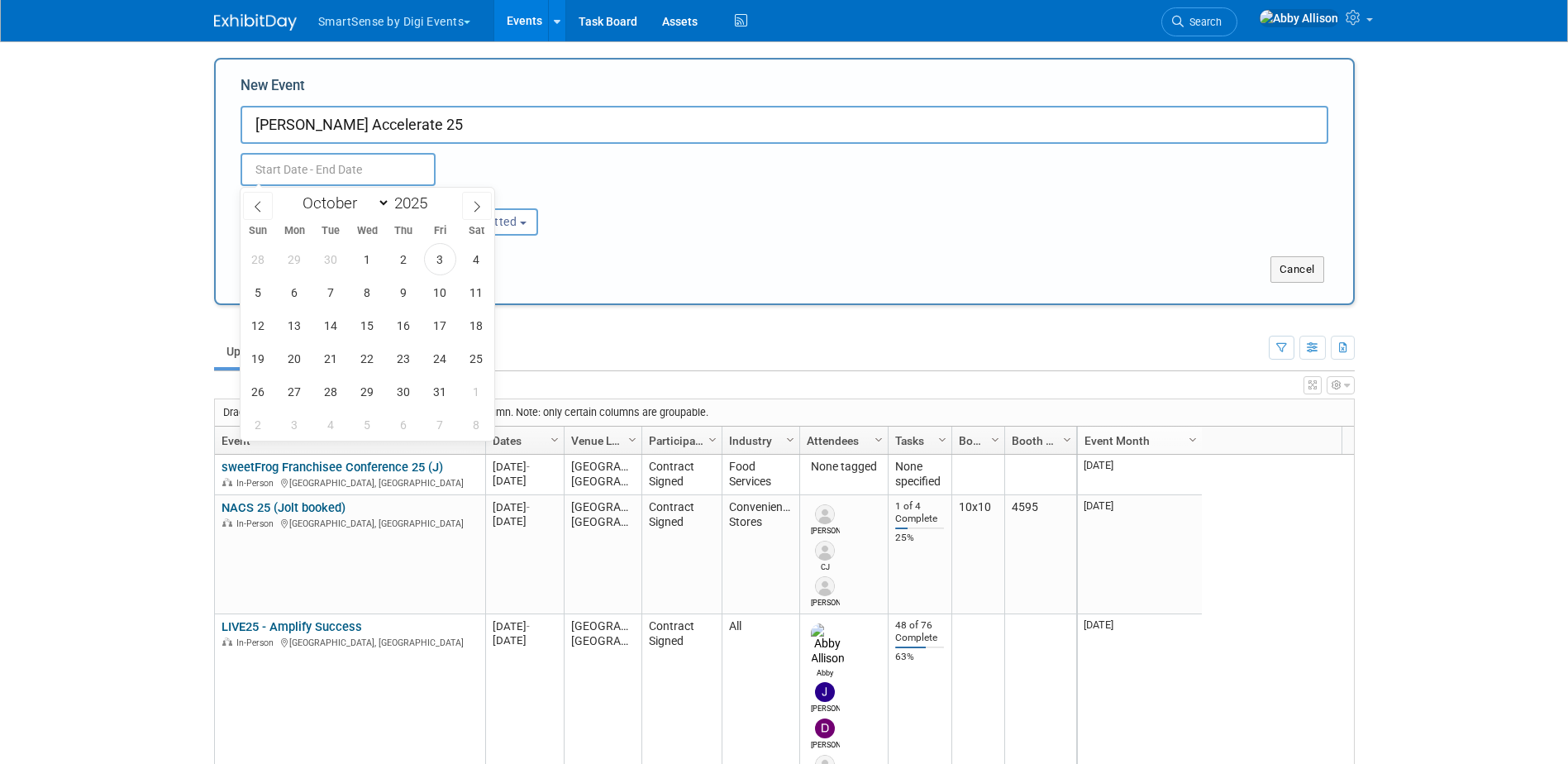
click at [396, 178] on input "text" at bounding box center [337, 169] width 195 height 33
click at [470, 198] on span at bounding box center [477, 206] width 30 height 28
select select "10"
click at [307, 294] on span "3" at bounding box center [294, 292] width 32 height 32
click at [367, 295] on span "5" at bounding box center [367, 292] width 32 height 32
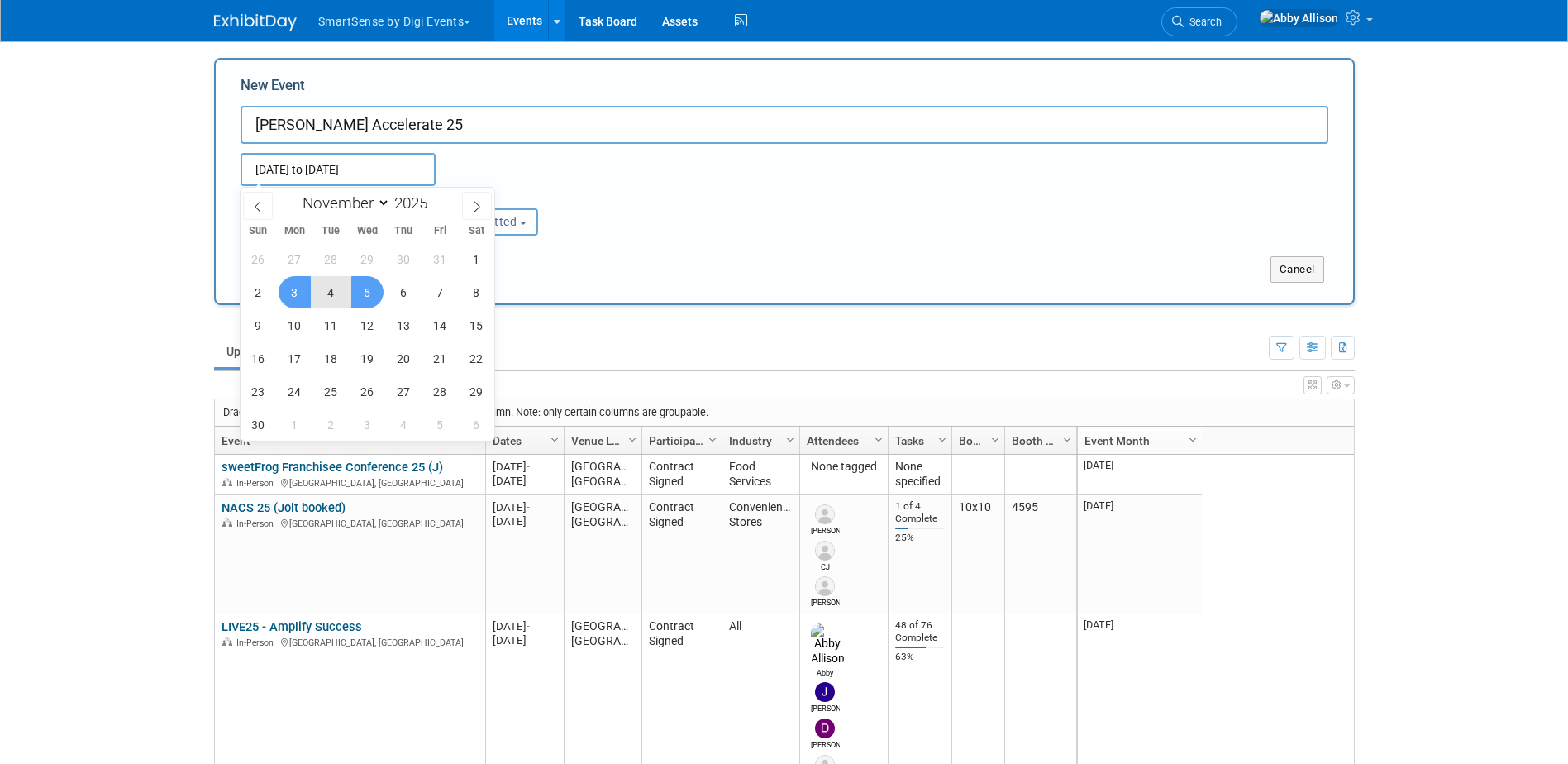
type input "Nov 3, 2025 to Nov 5, 2025"
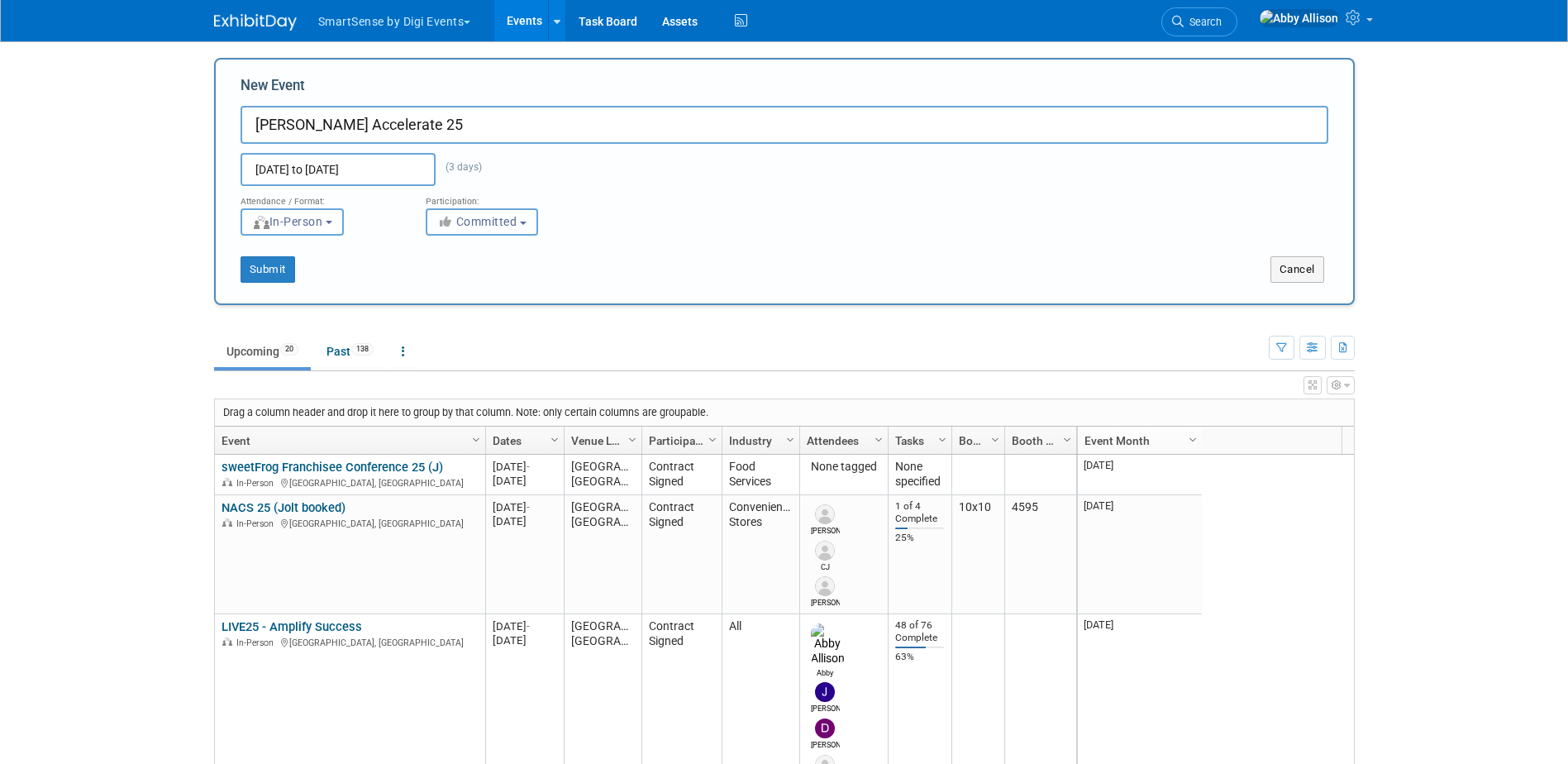
click at [486, 221] on span "Committed" at bounding box center [477, 221] width 80 height 13
click at [484, 314] on label "Contract Signed" at bounding box center [500, 313] width 131 height 22
click at [441, 314] on input "Contract Signed" at bounding box center [435, 313] width 11 height 11
select select "103"
click at [276, 274] on button "Submit" at bounding box center [268, 270] width 55 height 27
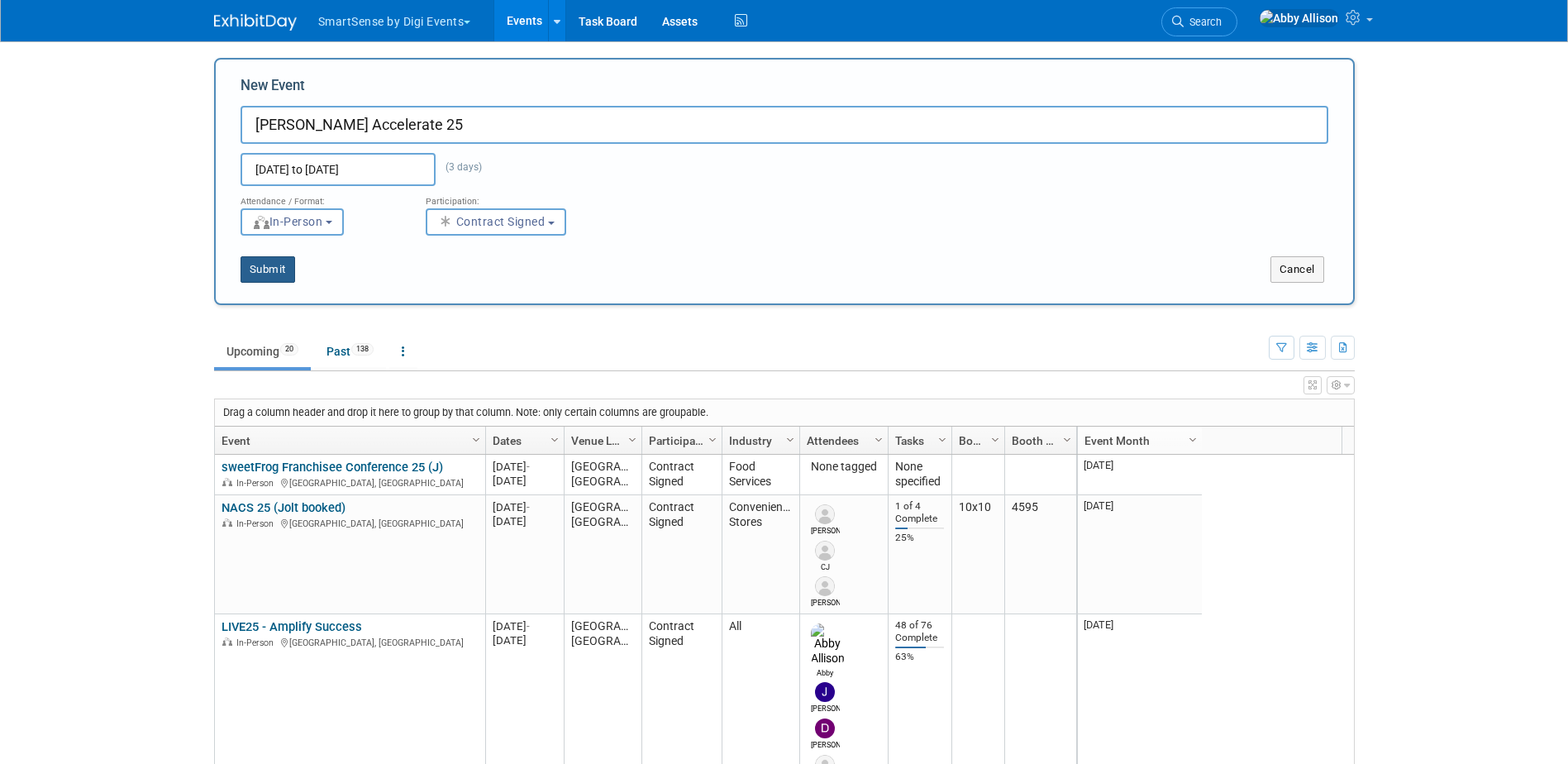
type input "McKesson Accelerate 25"
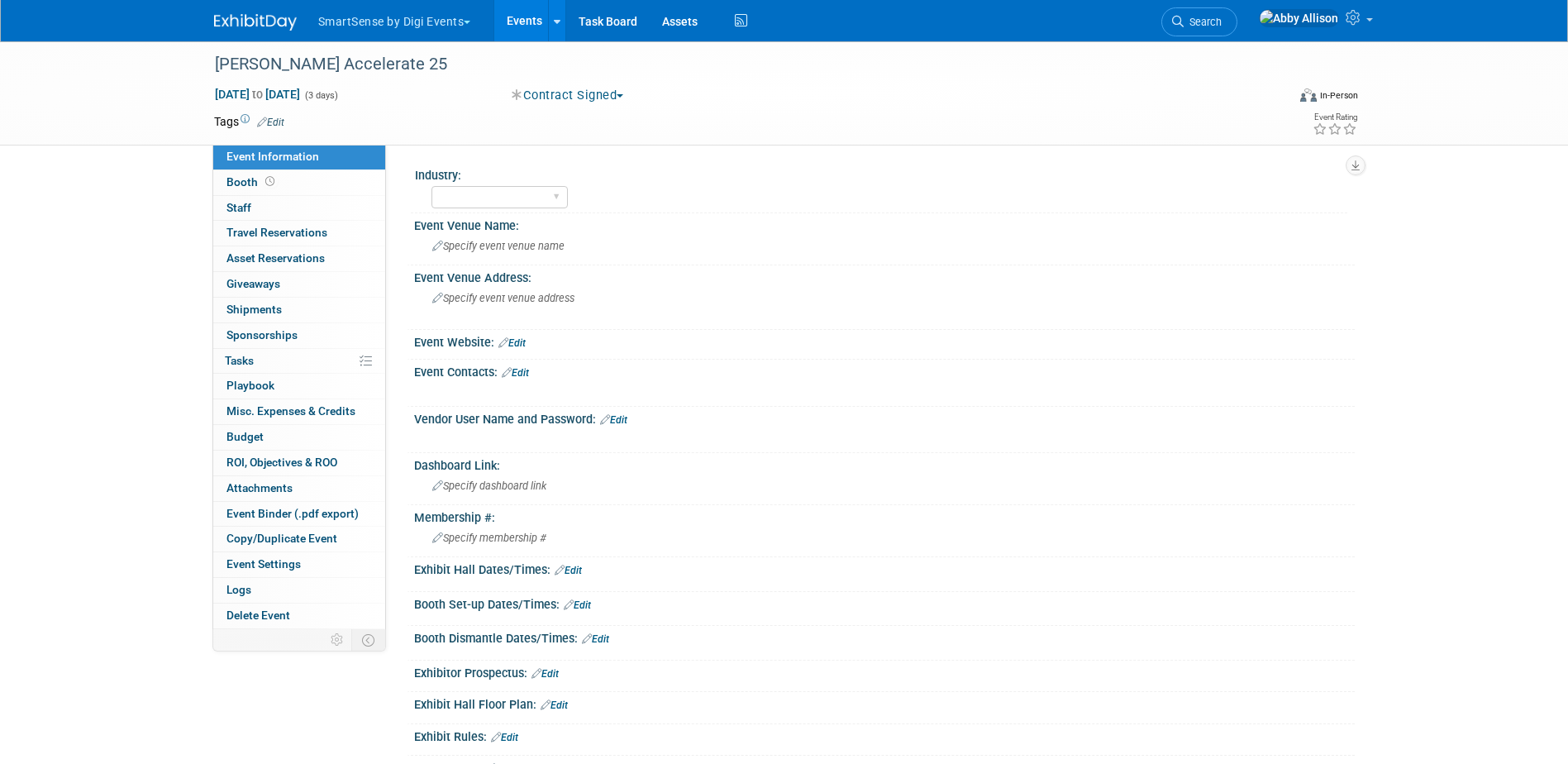
click at [519, 371] on link "Edit" at bounding box center [515, 373] width 27 height 12
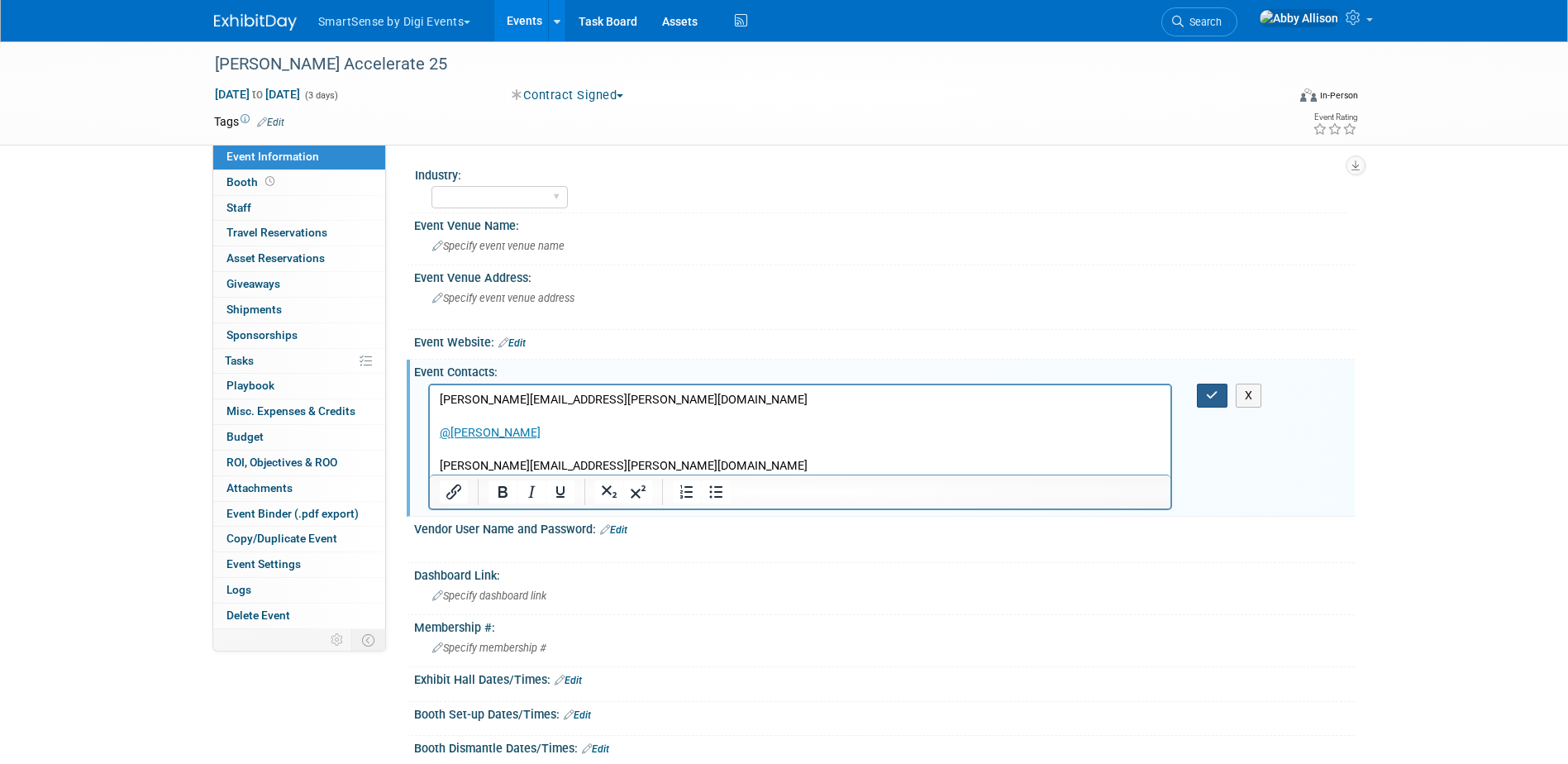
click at [1215, 399] on icon "button" at bounding box center [1212, 396] width 12 height 12
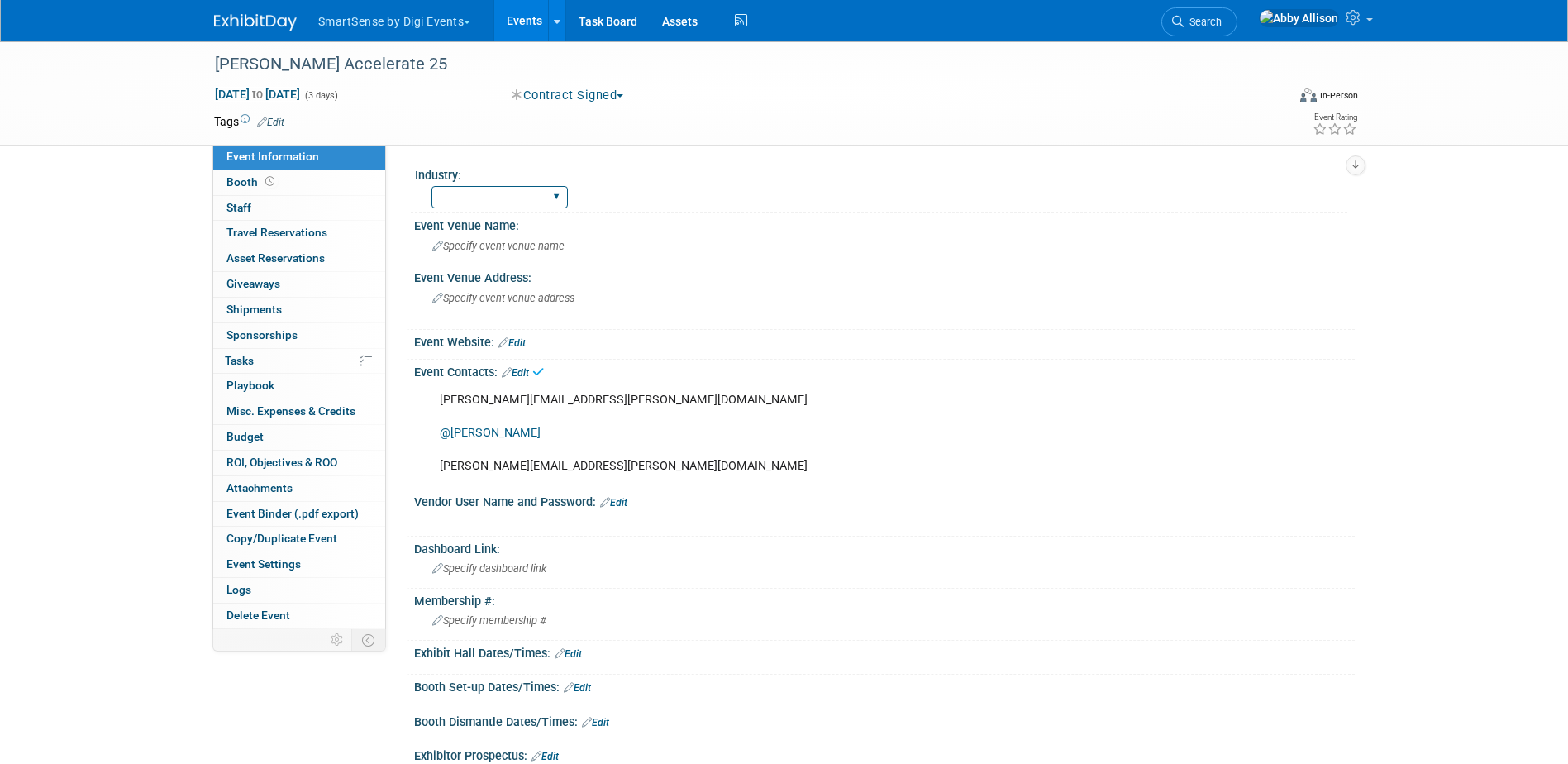
click at [558, 202] on select "All Education Convenience Stores Costumer Connects Food Services Grocery Health…" at bounding box center [499, 197] width 136 height 22
select select "Healthcare"
click at [431, 186] on select "All Education Convenience Stores Costumer Connects Food Services Grocery Health…" at bounding box center [499, 197] width 136 height 22
click at [527, 246] on span "Specify event venue name" at bounding box center [498, 246] width 133 height 12
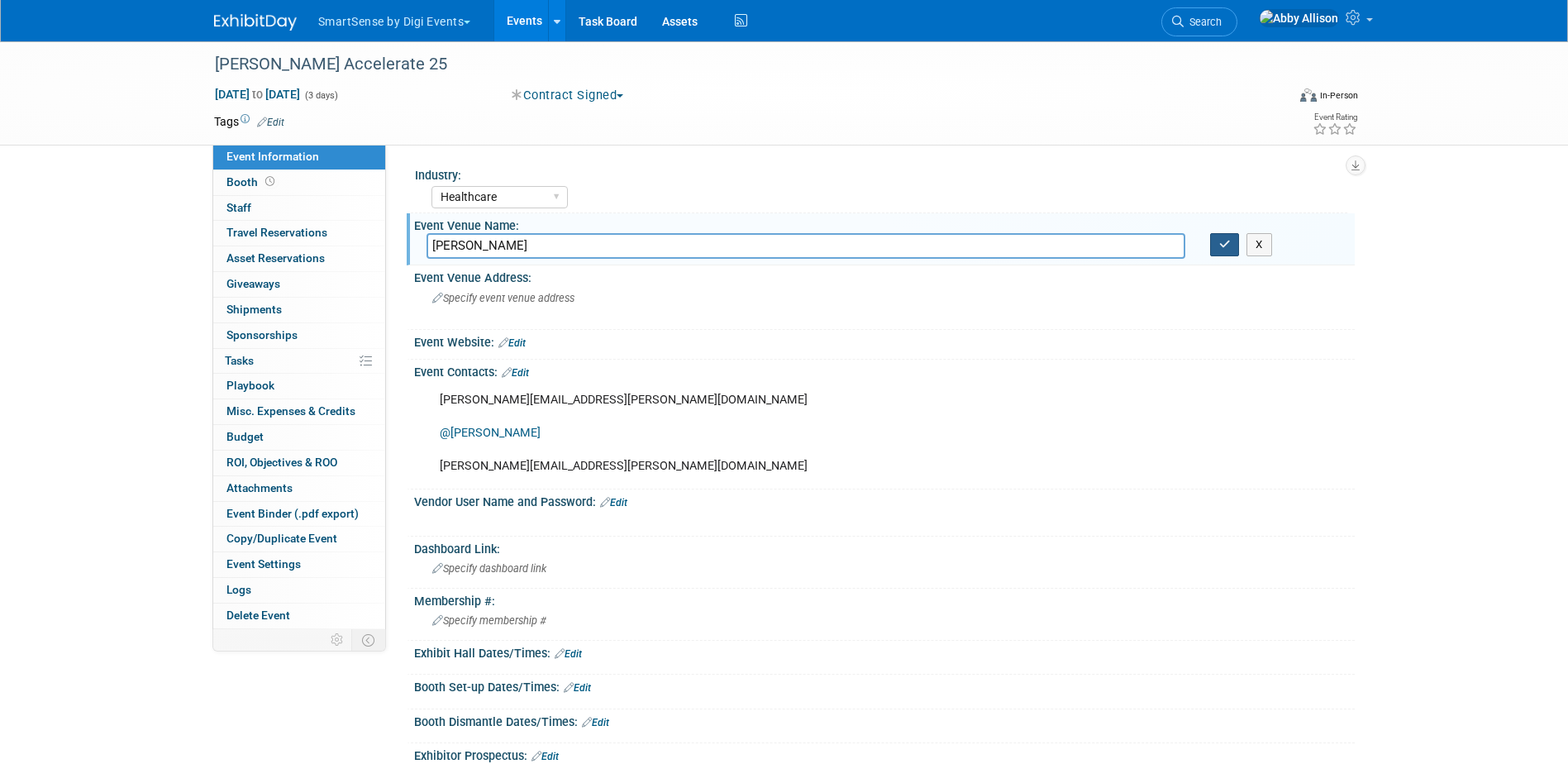
type input "Wynn"
click at [1222, 248] on icon "button" at bounding box center [1225, 244] width 12 height 11
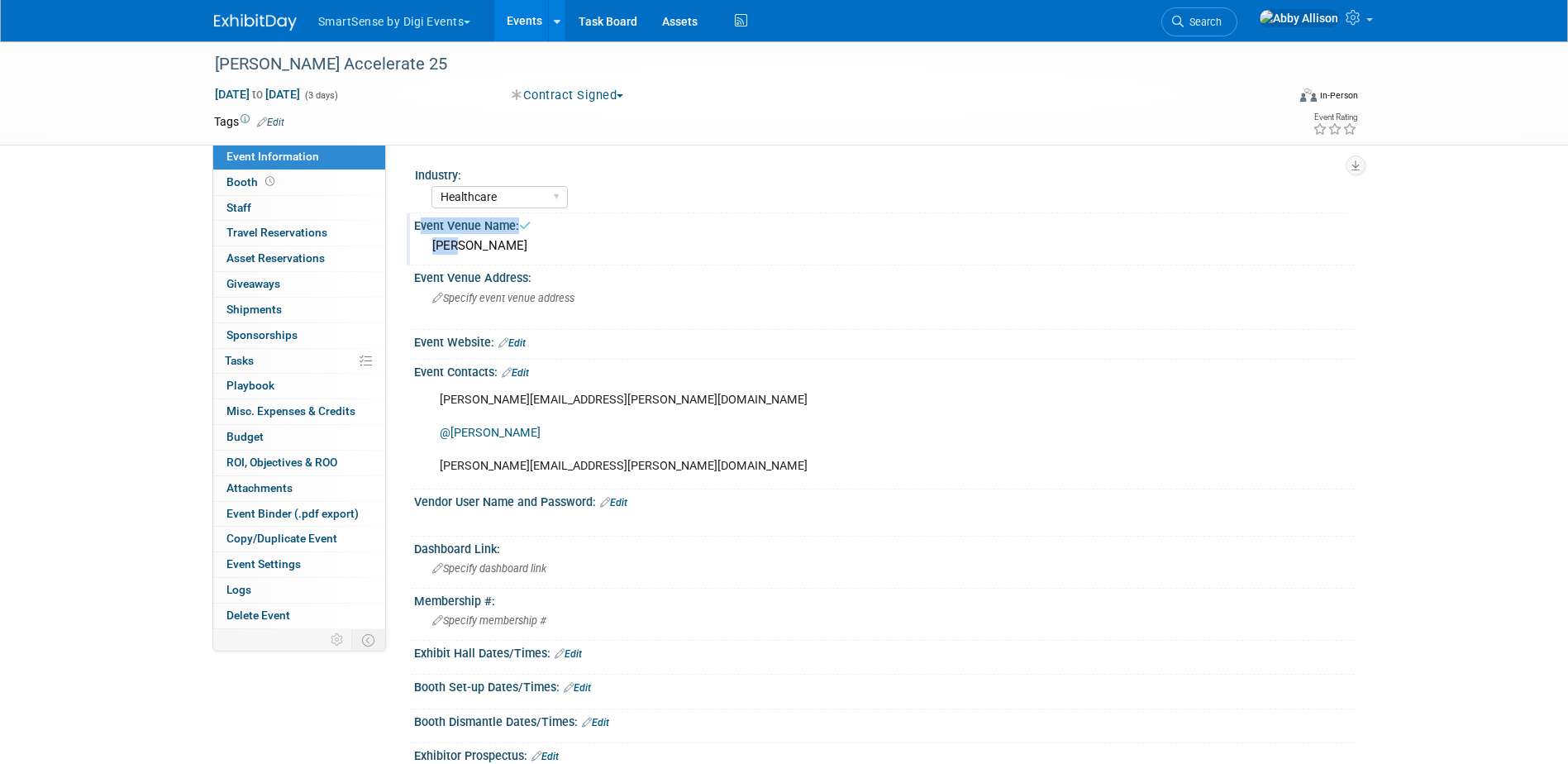
drag, startPoint x: 468, startPoint y: 242, endPoint x: 412, endPoint y: 245, distance: 56.1
click at [412, 245] on div "Event Venue Name: Wynn" at bounding box center [880, 239] width 948 height 52
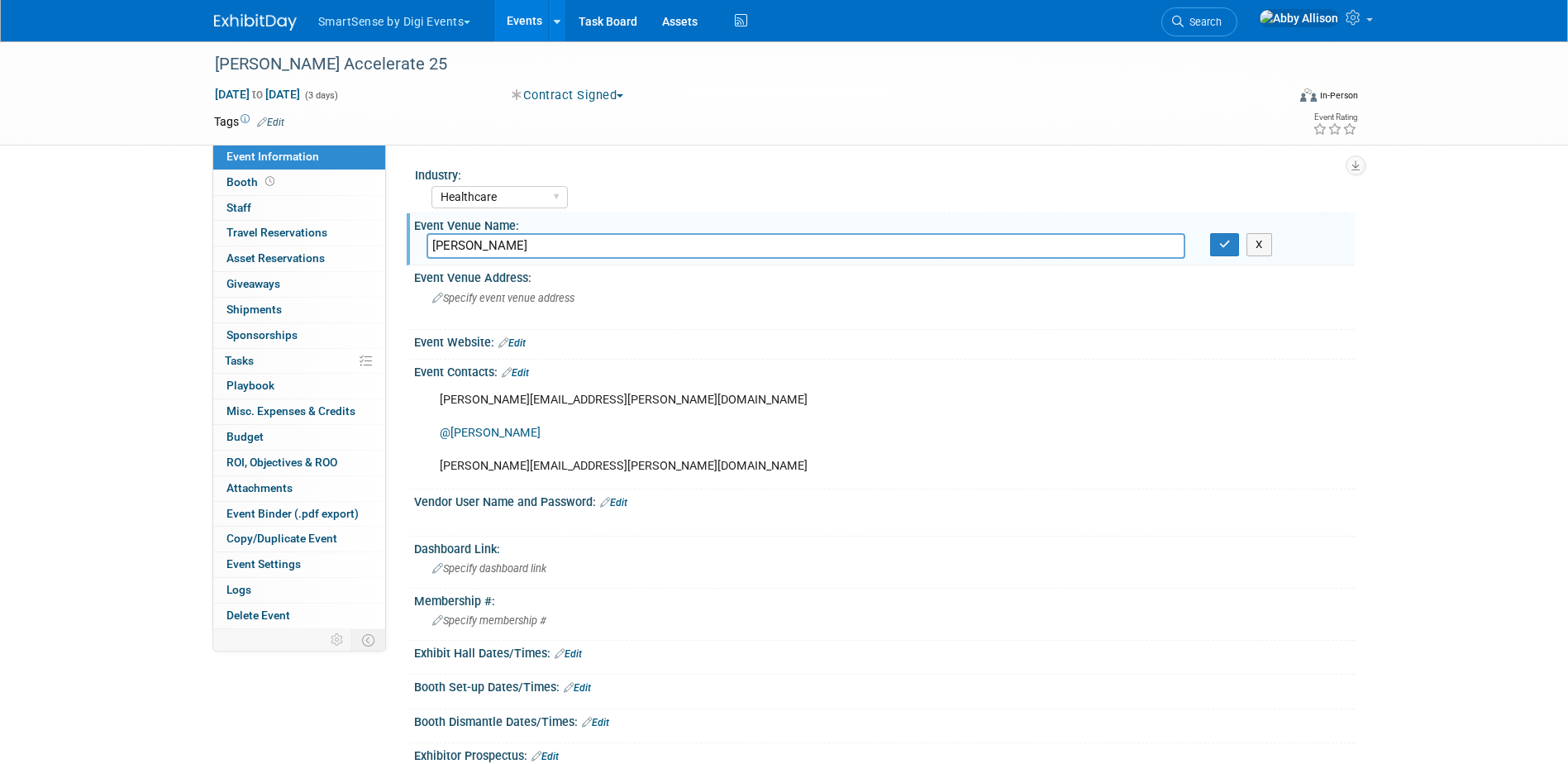
drag, startPoint x: 485, startPoint y: 247, endPoint x: 394, endPoint y: 245, distance: 91.0
click at [394, 245] on div "Industry: All Education Convenience Stores Costumer Connects Food Services Groc…" at bounding box center [871, 387] width 968 height 484
click at [1219, 239] on icon "button" at bounding box center [1225, 244] width 12 height 11
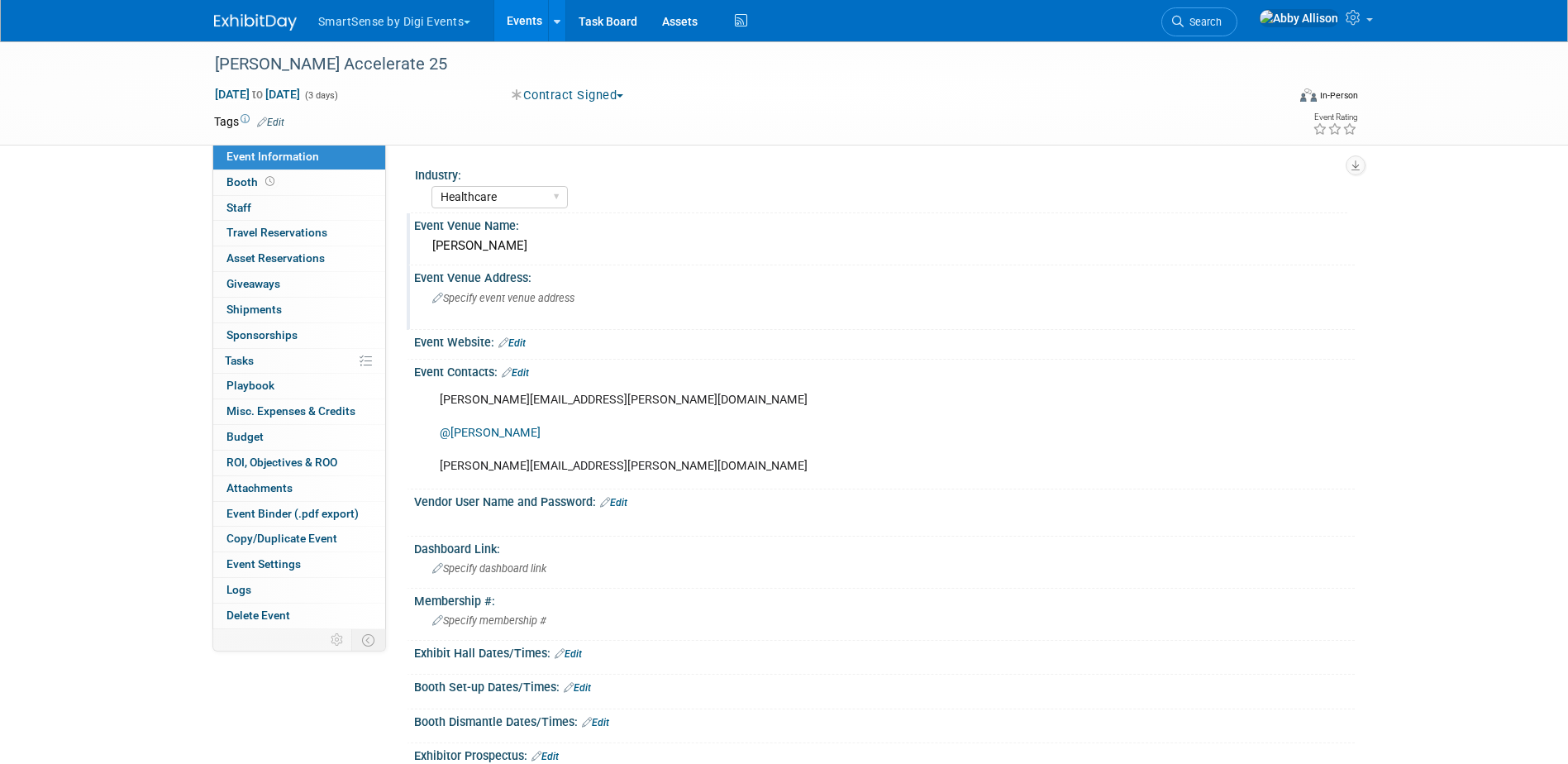
click at [500, 311] on div "Specify event venue address" at bounding box center [609, 304] width 367 height 38
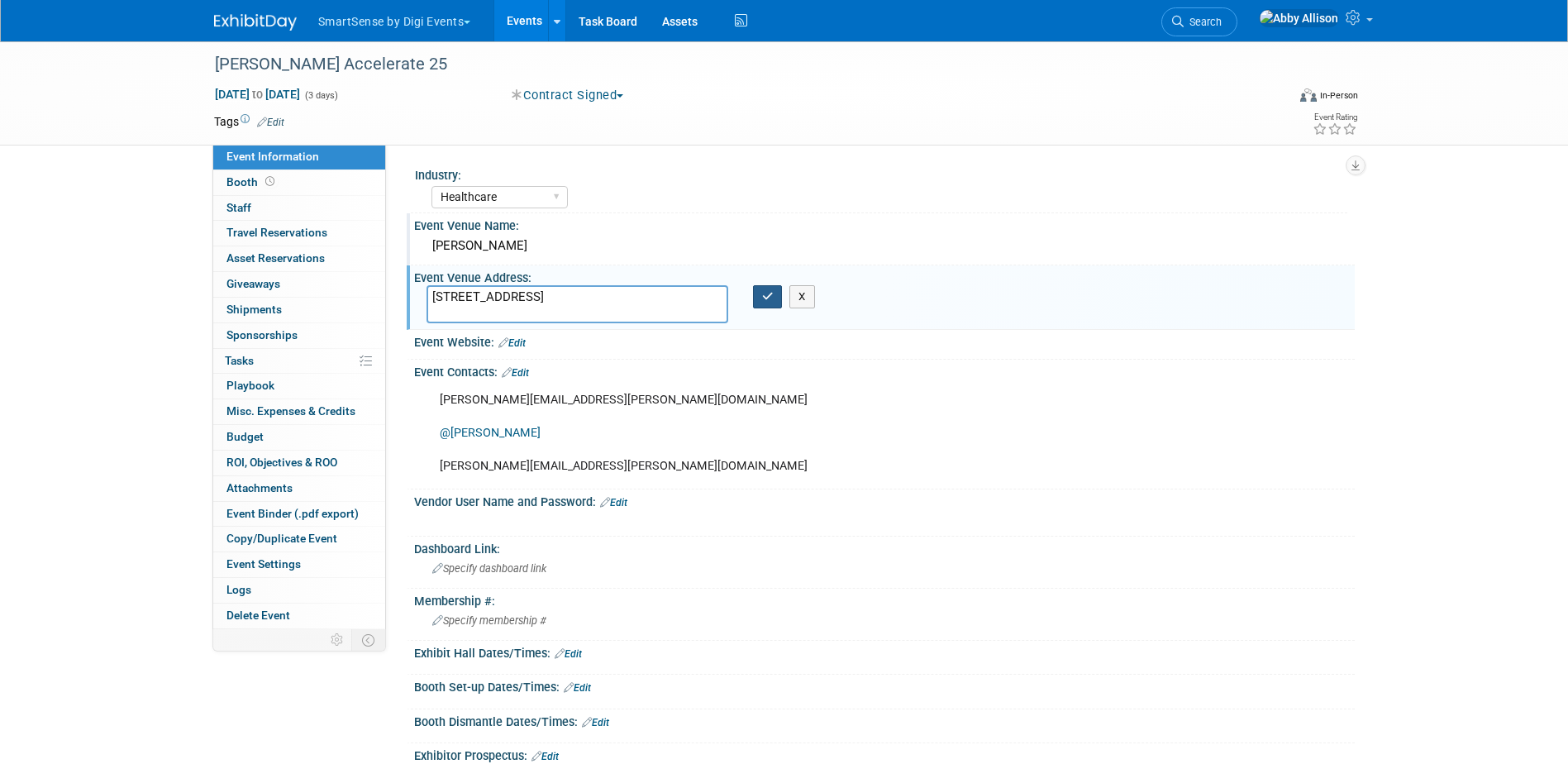
type textarea "3131 Las Vegas Blvd S, Las Vegas, NV 89109"
click at [774, 300] on button "button" at bounding box center [768, 297] width 30 height 23
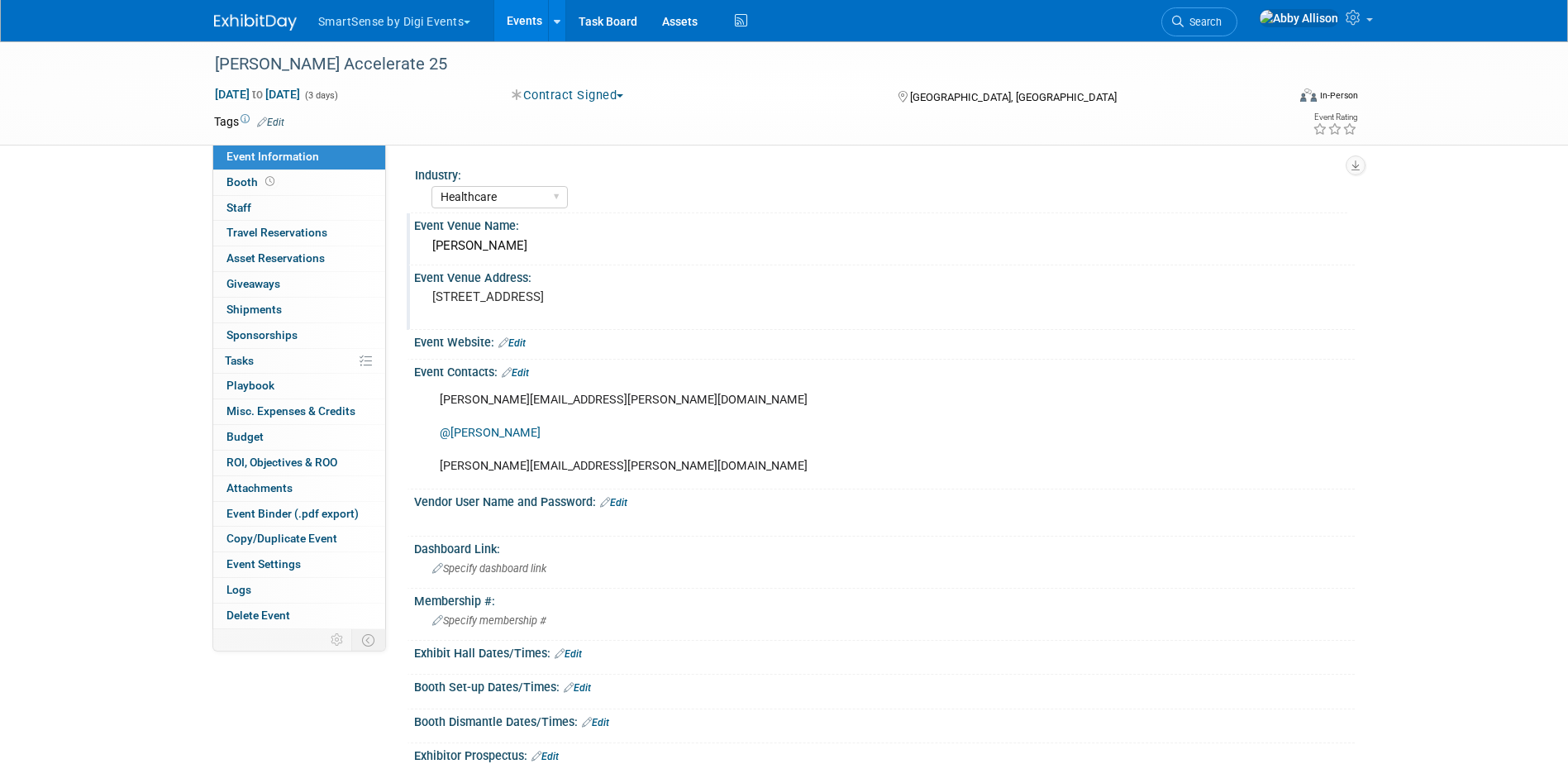
click at [711, 305] on div "3131 Las Vegas Blvd S, Las Vegas, NV 89109" at bounding box center [609, 304] width 367 height 38
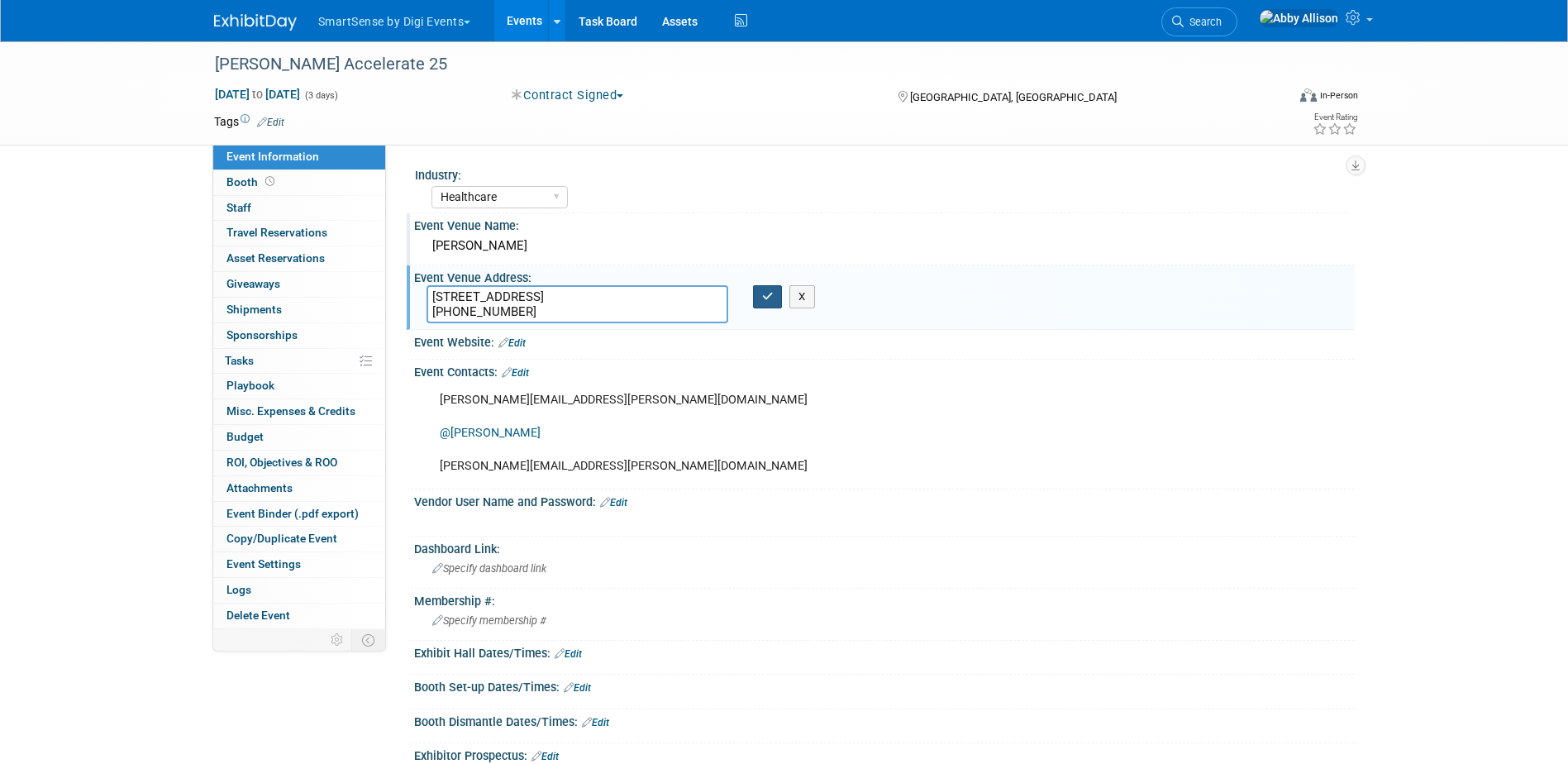
type textarea "3131 Las Vegas Blvd S, Las Vegas, NV 89109 (702) 770-7000"
click at [762, 294] on icon "button" at bounding box center [768, 296] width 12 height 11
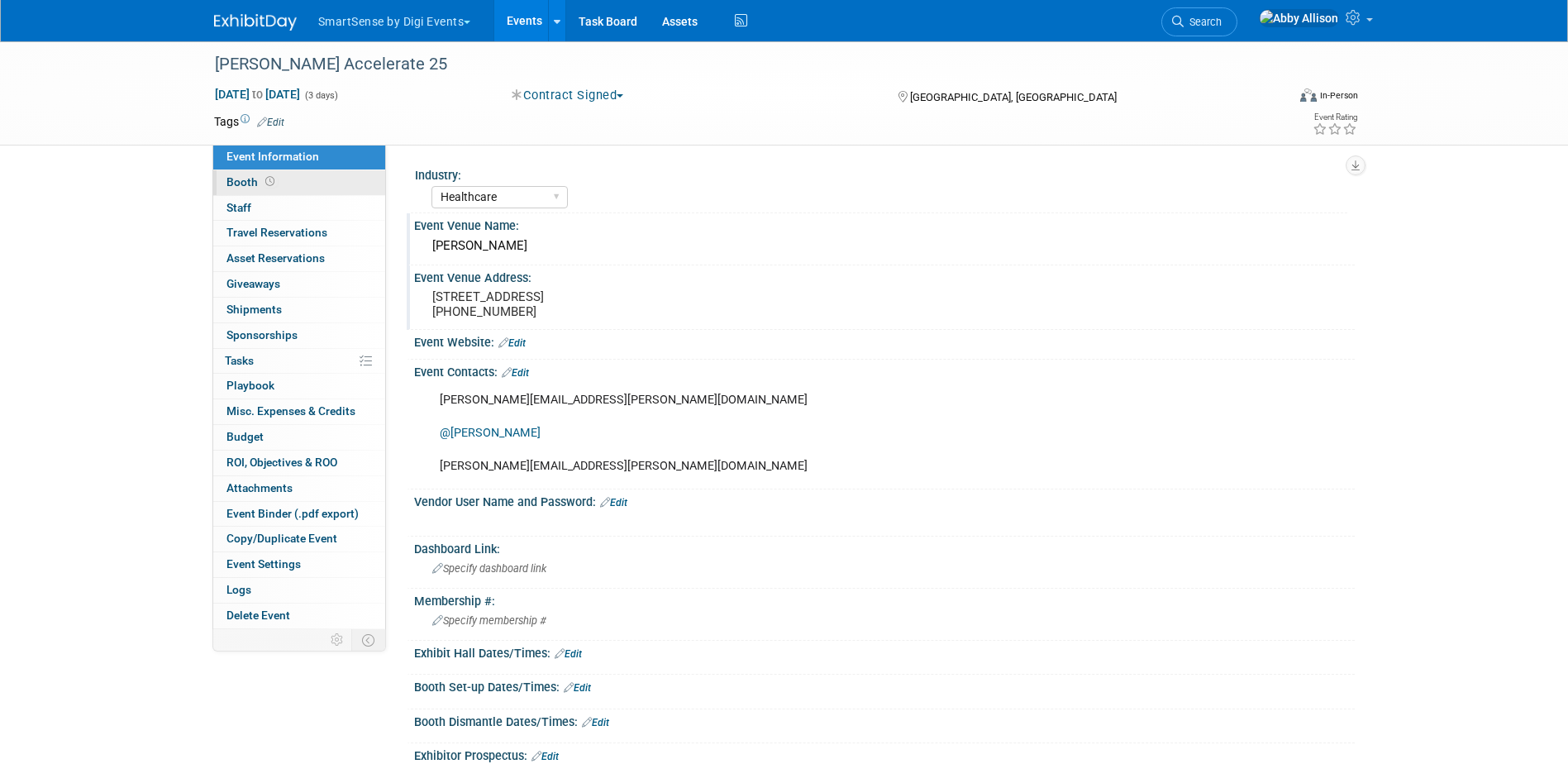
click at [273, 187] on span "Booth" at bounding box center [252, 182] width 51 height 13
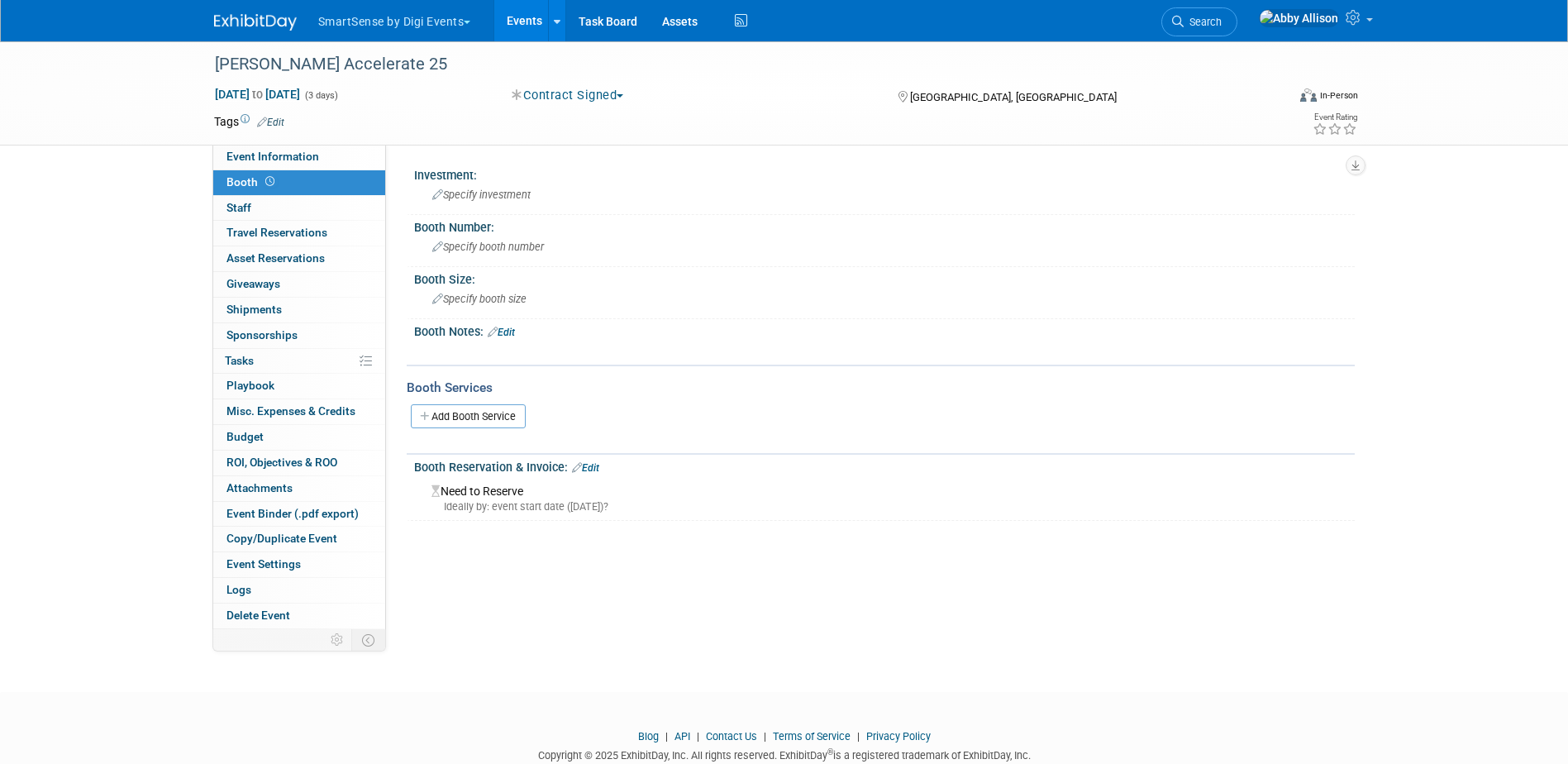
click at [512, 330] on link "Edit" at bounding box center [501, 333] width 27 height 12
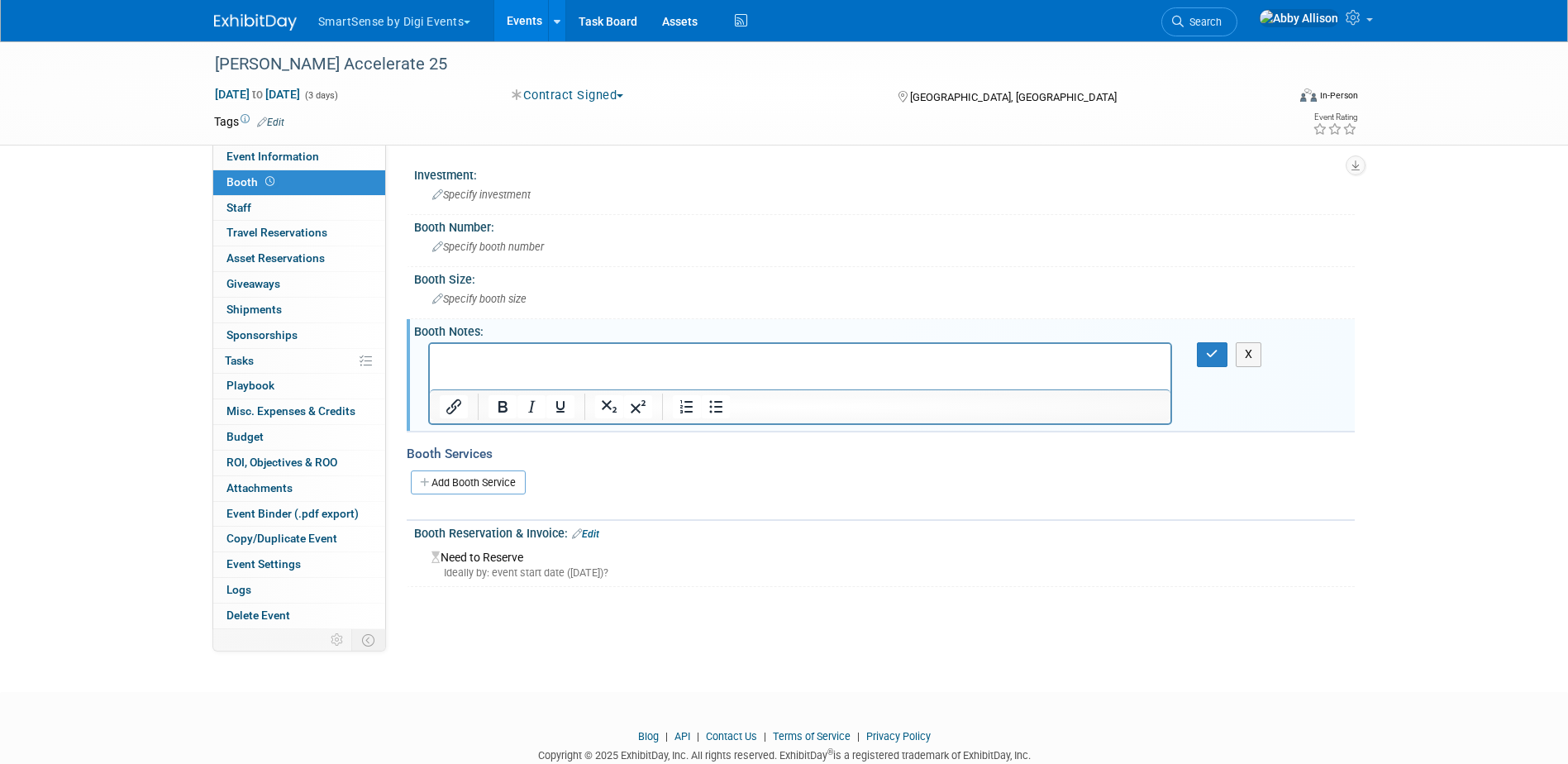
click at [511, 366] on p "Rich Text Area. Press ALT-0 for help." at bounding box center [799, 359] width 722 height 17
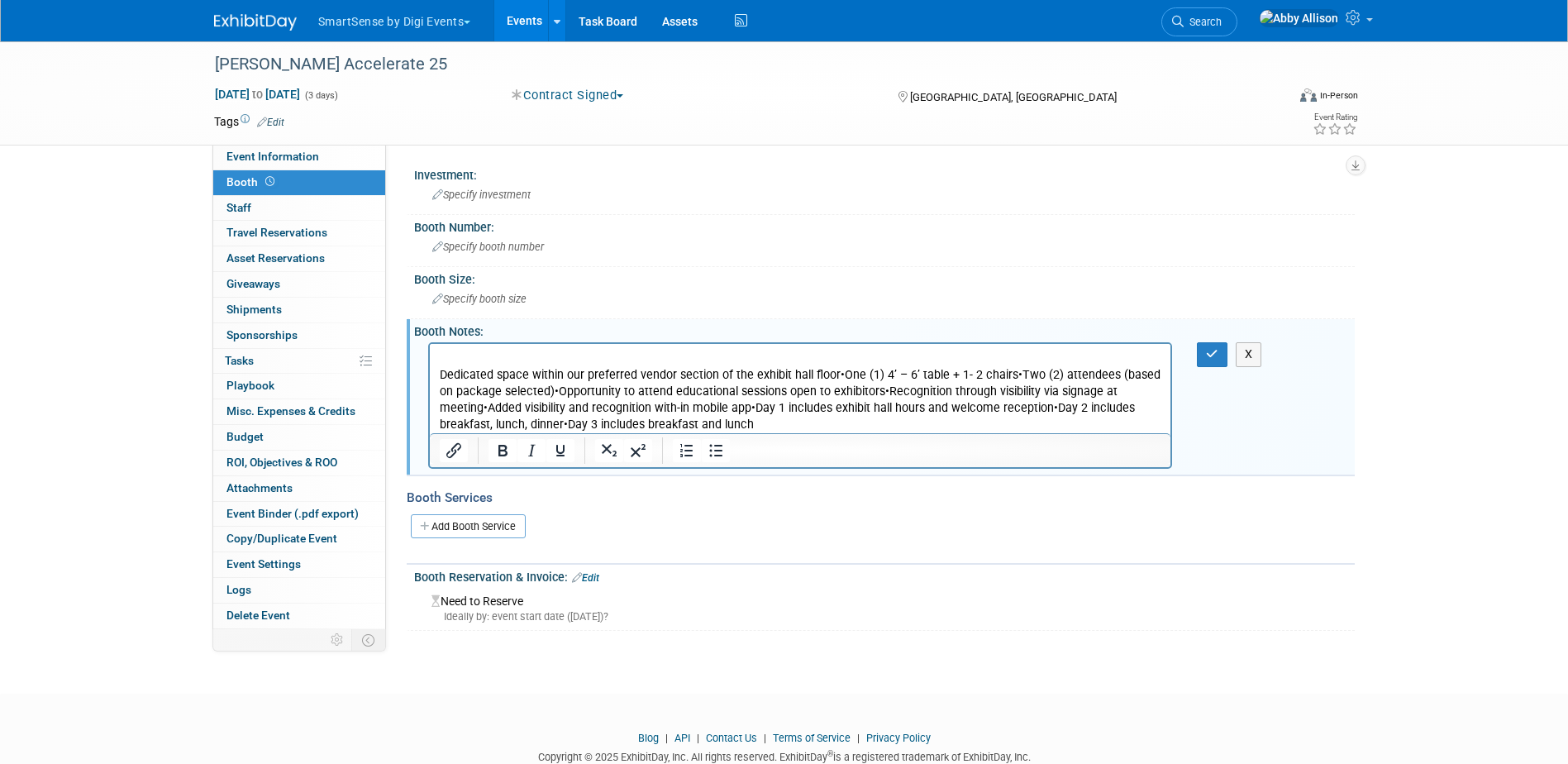
click at [799, 423] on p "Dedicated space within our preferred vendor section of the exhibit hall floor•O…" at bounding box center [799, 401] width 722 height 66
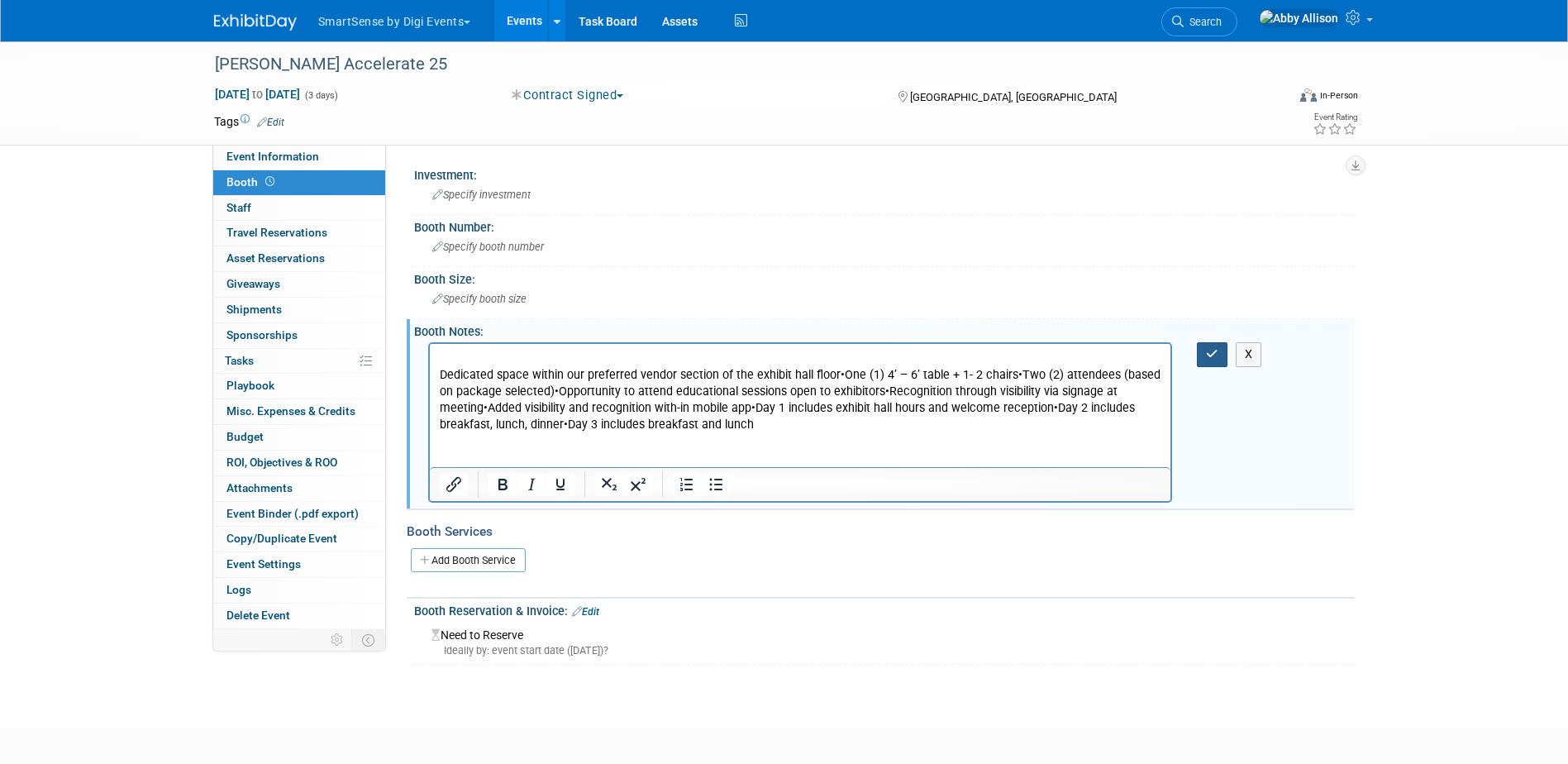
click at [1219, 358] on button "button" at bounding box center [1212, 354] width 31 height 24
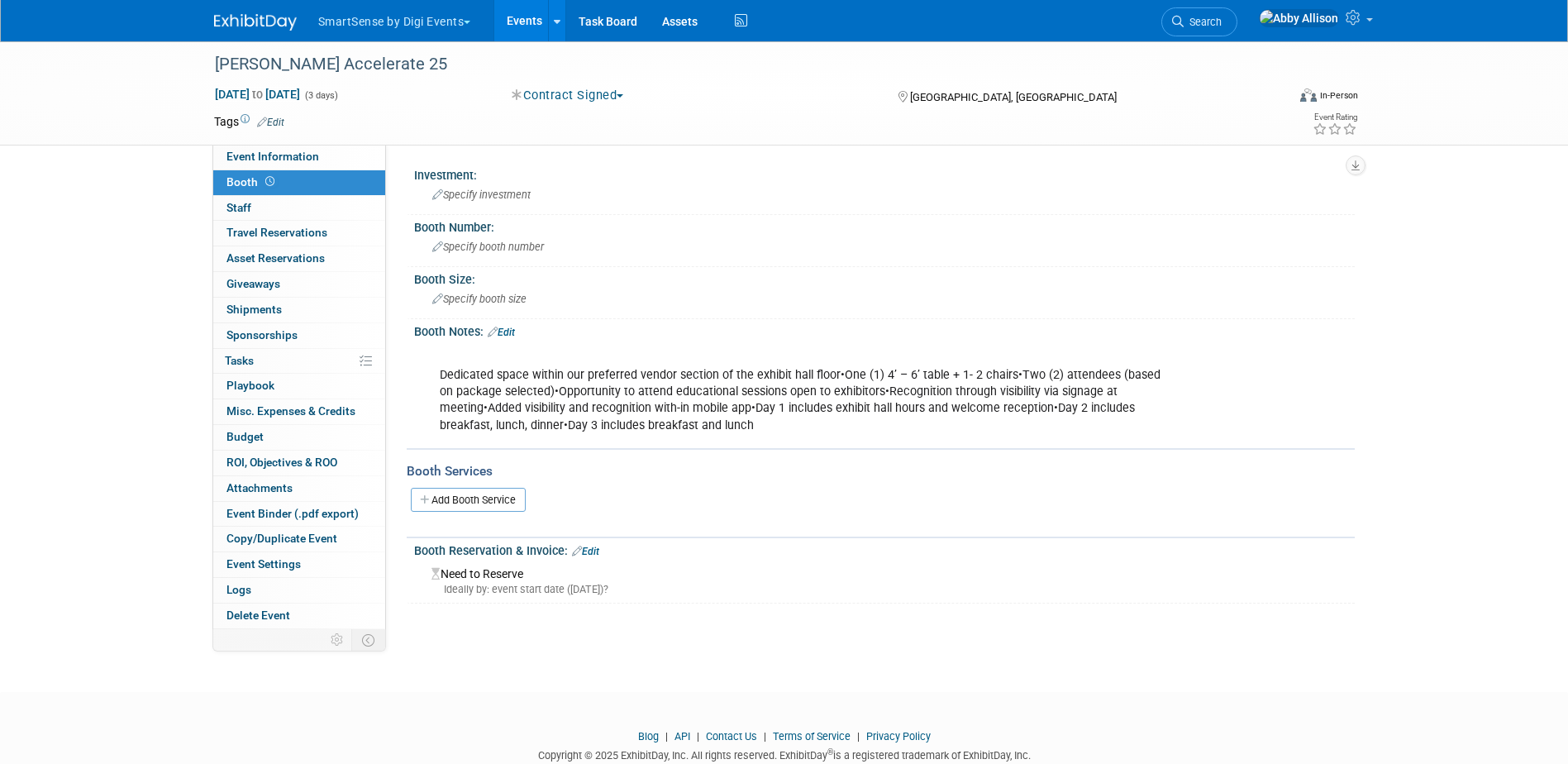
click at [511, 335] on link "Edit" at bounding box center [501, 333] width 27 height 12
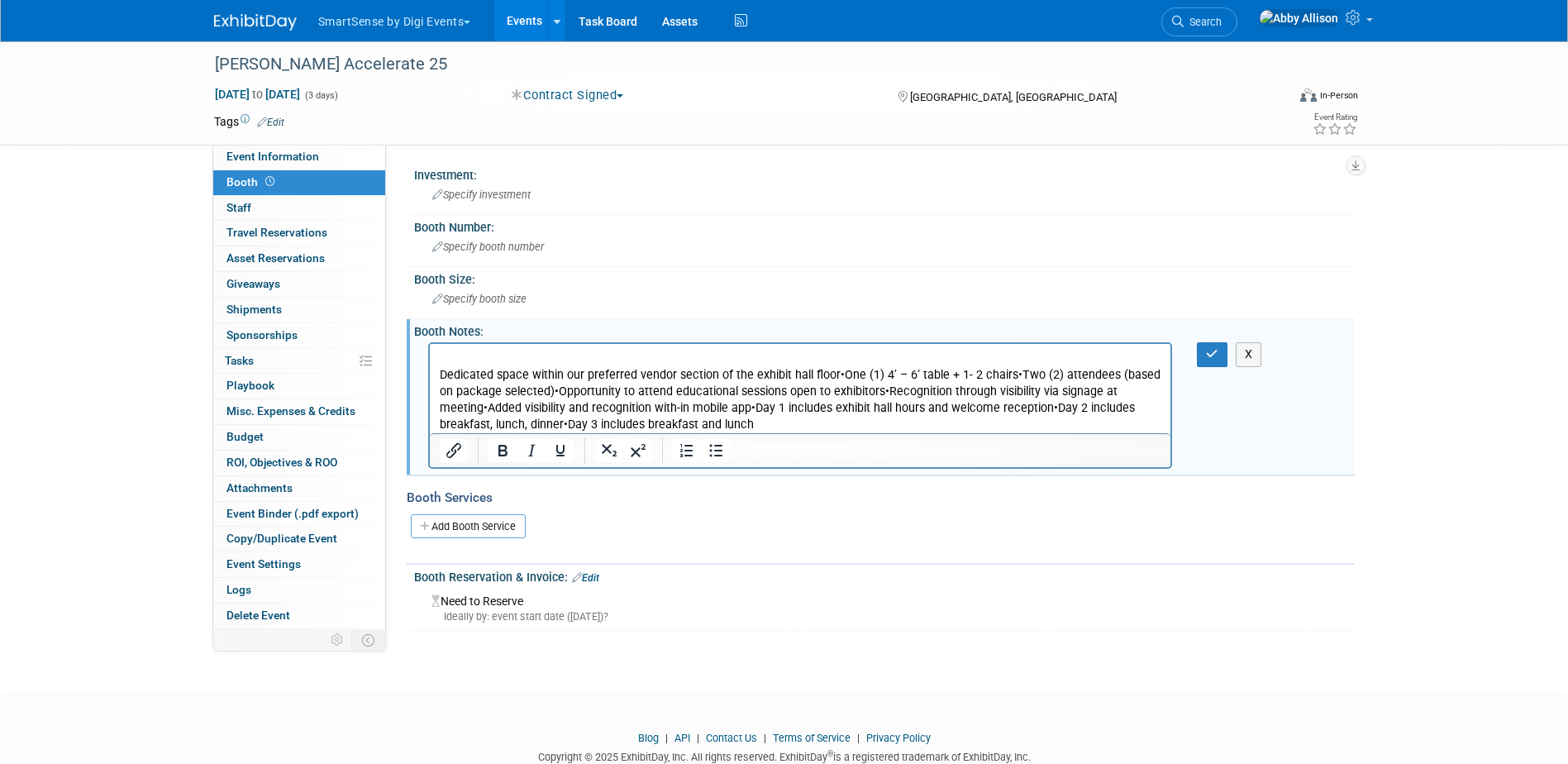
click at [1006, 373] on p "Dedicated space within our preferred vendor section of the exhibit hall floor•O…" at bounding box center [799, 392] width 722 height 83
click at [833, 371] on p "Dedicated space within our preferred vendor section of the exhibit hall floor•O…" at bounding box center [799, 392] width 722 height 83
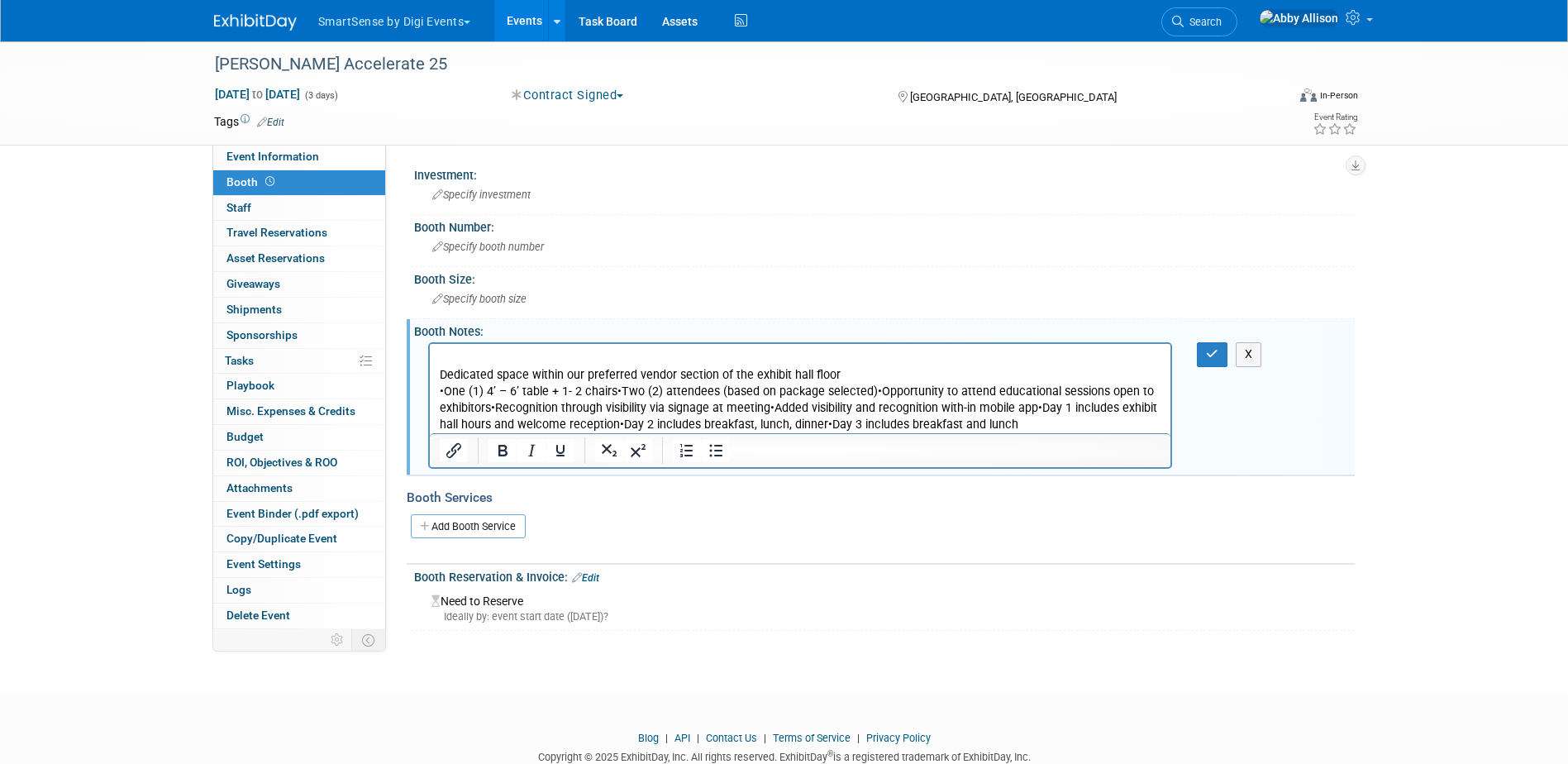
click at [866, 392] on p "•One (1) 4’ – 6’ table + 1- 2 chairs•Two (2) attendees (based on package select…" at bounding box center [799, 409] width 722 height 50
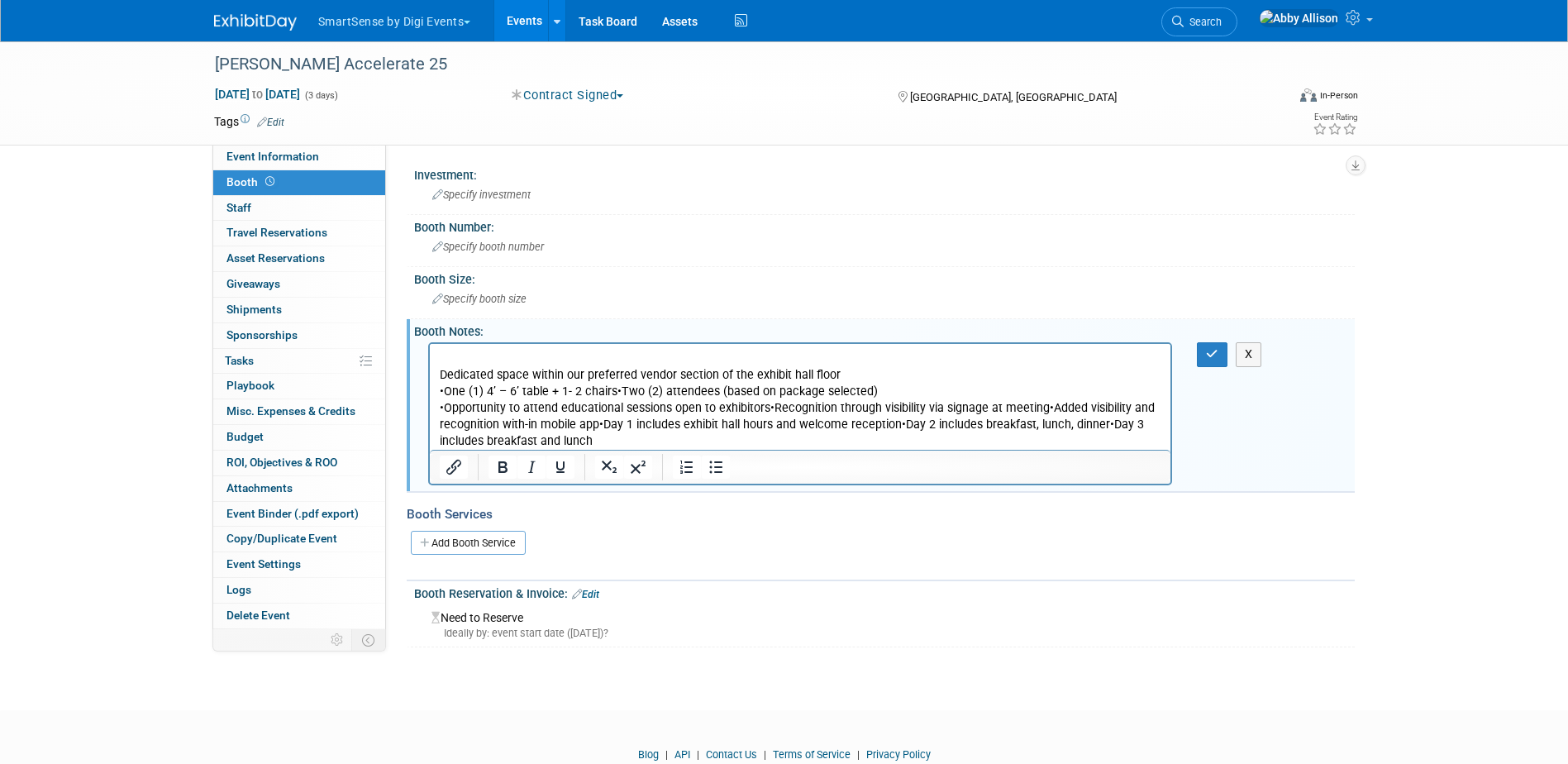
click at [611, 395] on p "•One (1) 4’ – 6’ table + 1- 2 chairs•Two (2) attendees (based on package select…" at bounding box center [799, 392] width 722 height 17
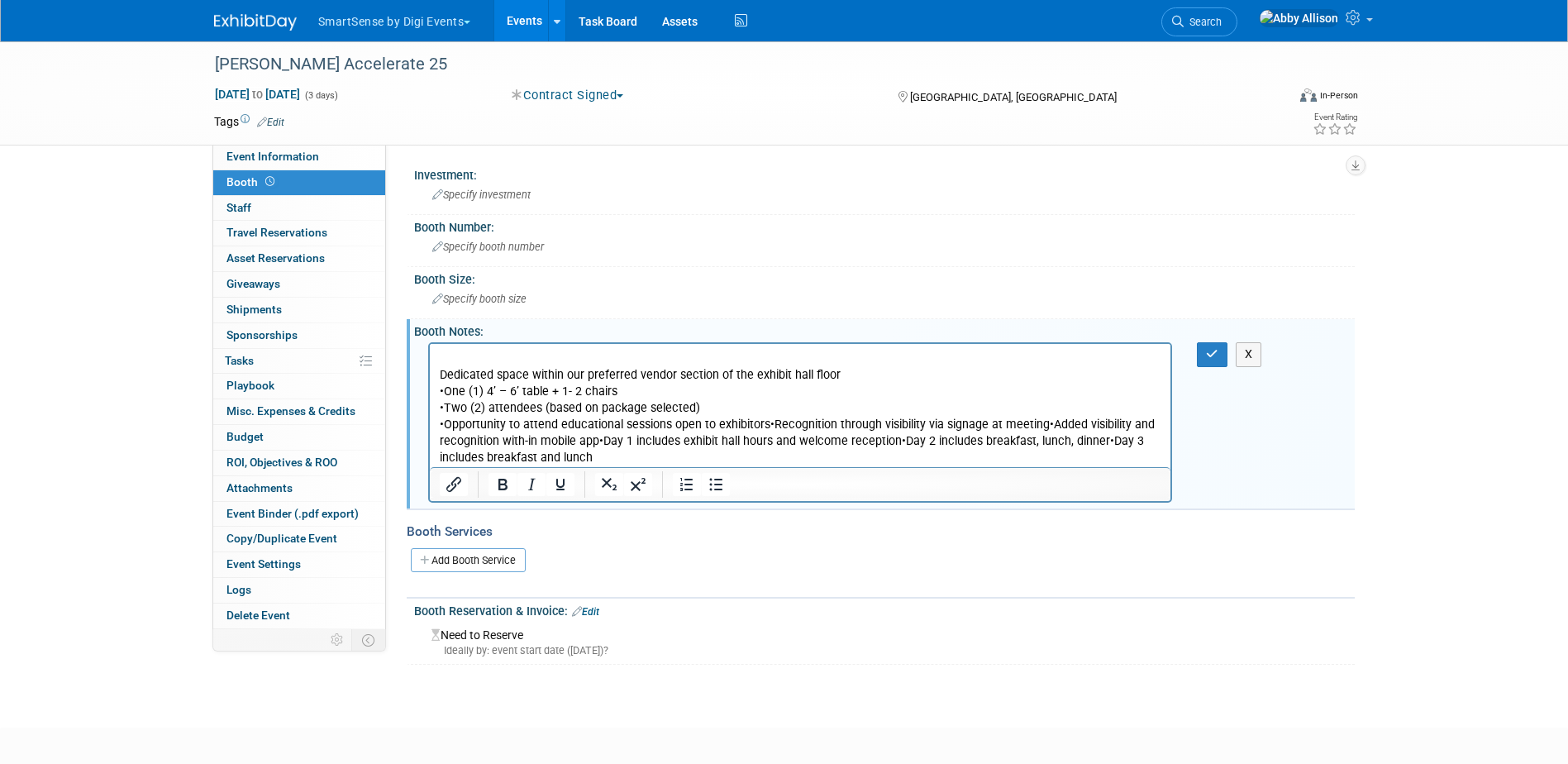
click at [765, 425] on p "•Opportunity to attend educational sessions open to exhibitors•Recognition thro…" at bounding box center [799, 441] width 722 height 50
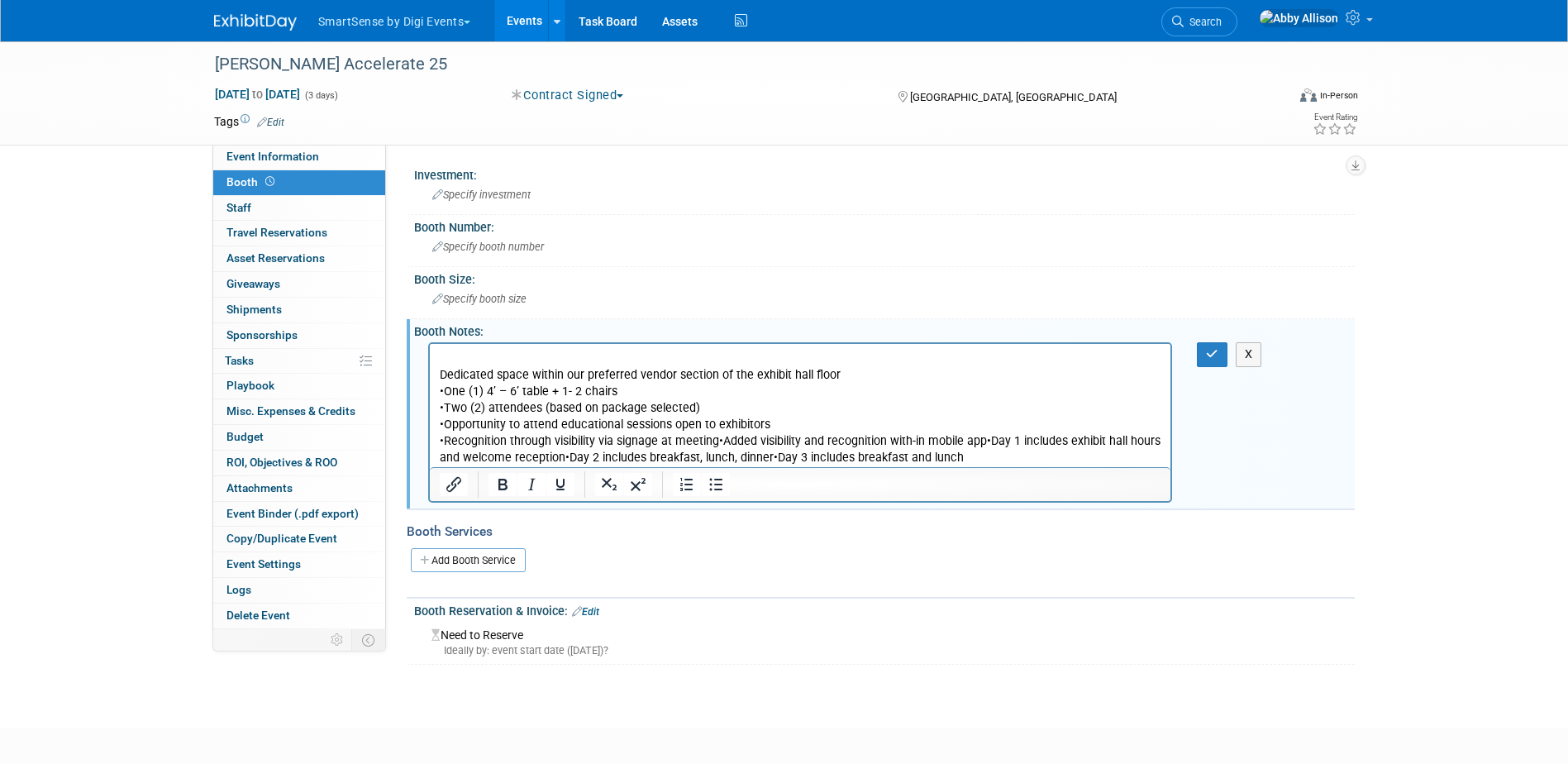
click at [717, 440] on p "•Recognition through visibility via signage at meeting•Added visibility and rec…" at bounding box center [799, 450] width 722 height 33
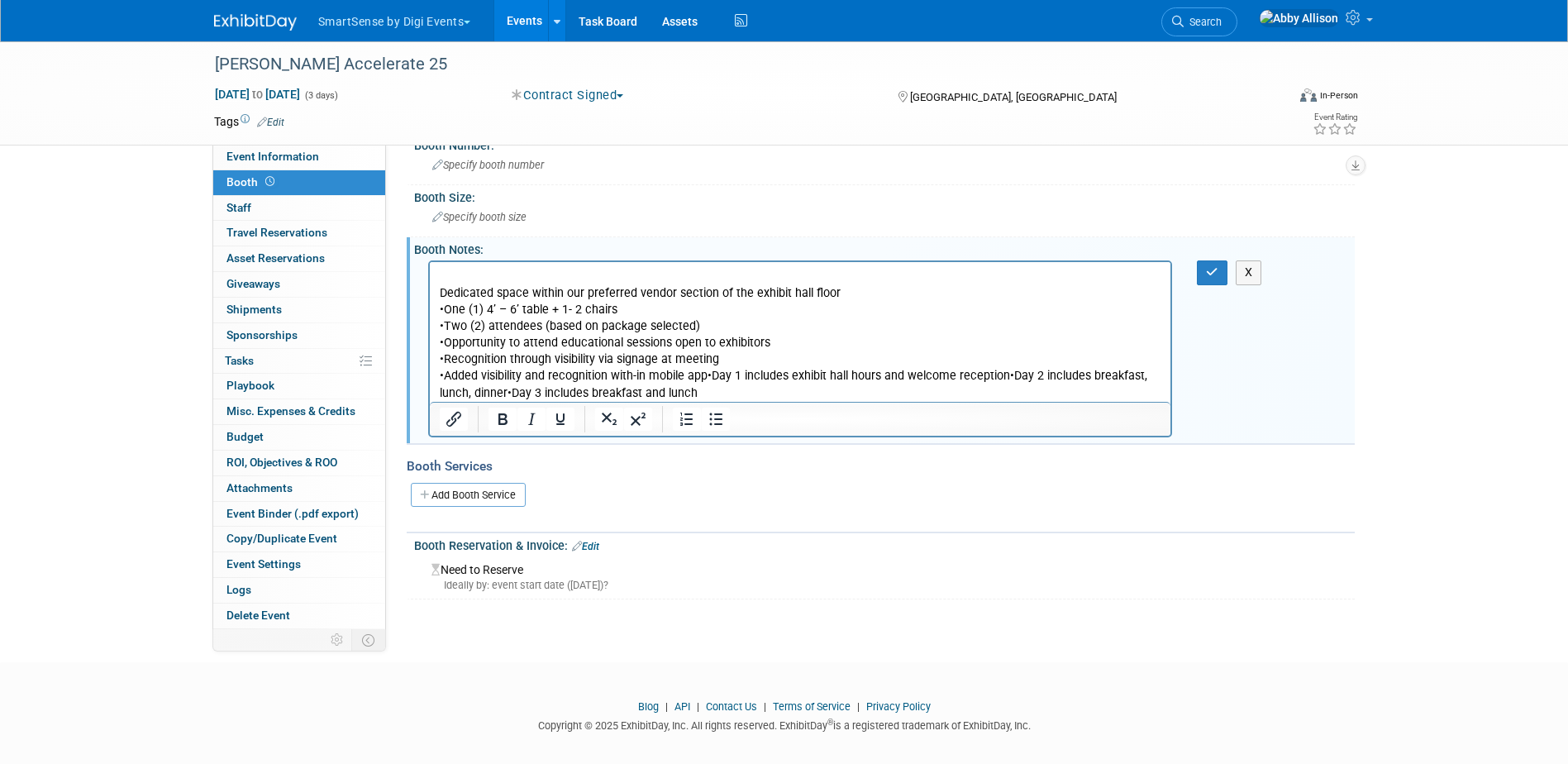
scroll to position [83, 0]
click at [704, 373] on p "•Added visibility and recognition with-in mobile app•Day 1 includes exhibit hal…" at bounding box center [799, 384] width 722 height 33
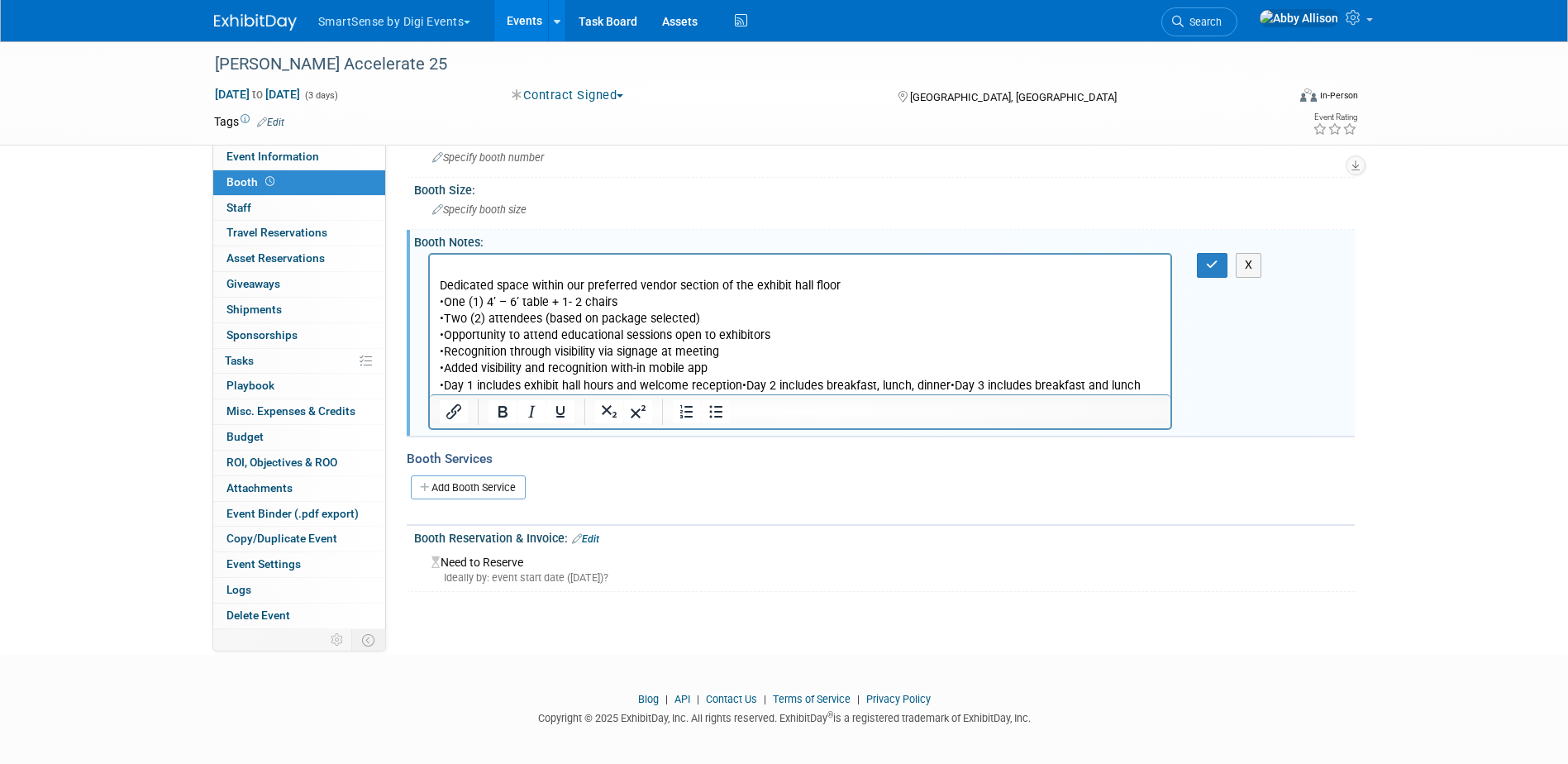
scroll to position [96, 0]
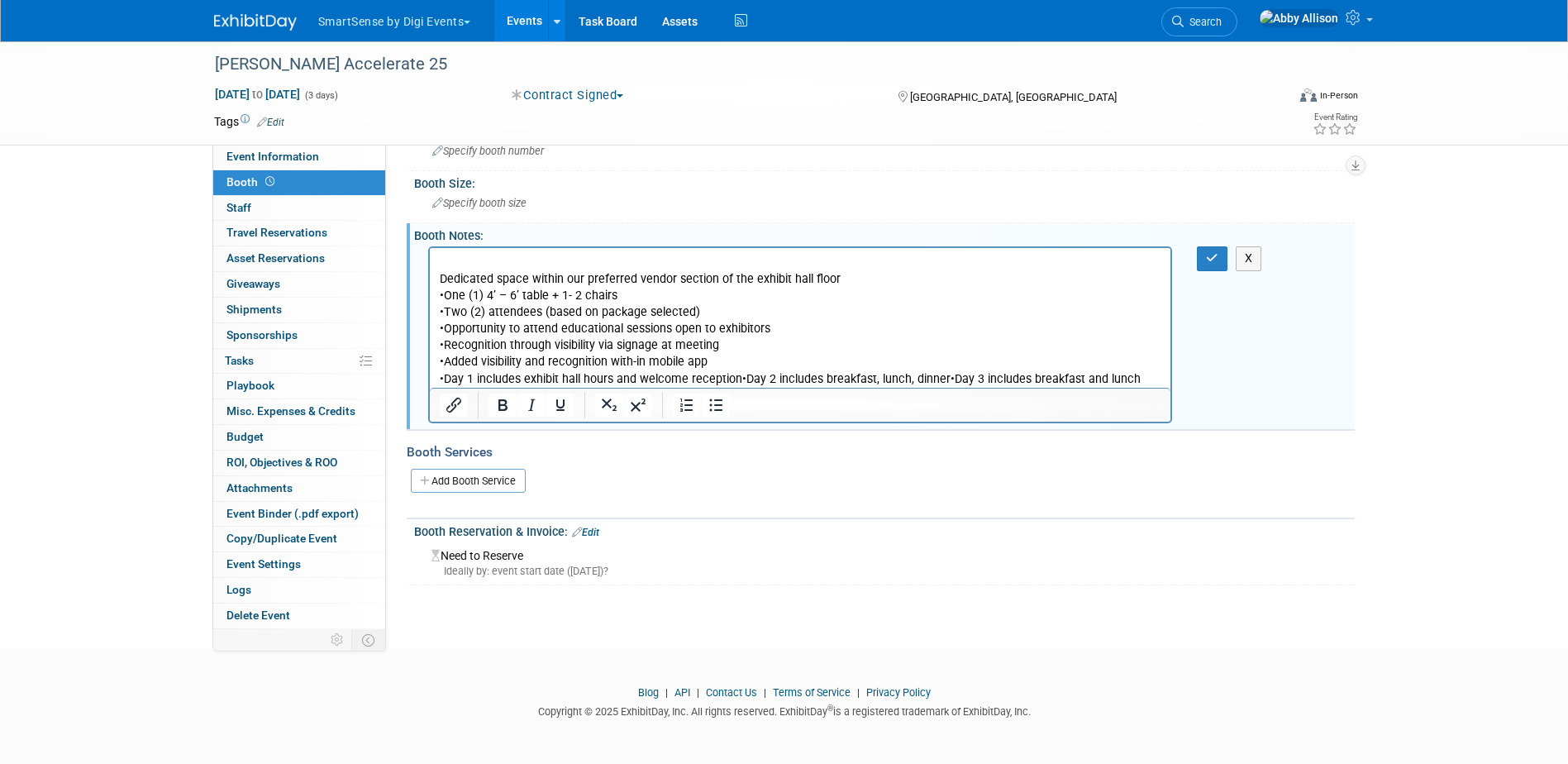
click at [735, 380] on p "•Day 1 includes exhibit hall hours and welcome reception•Day 2 includes breakfa…" at bounding box center [799, 380] width 722 height 17
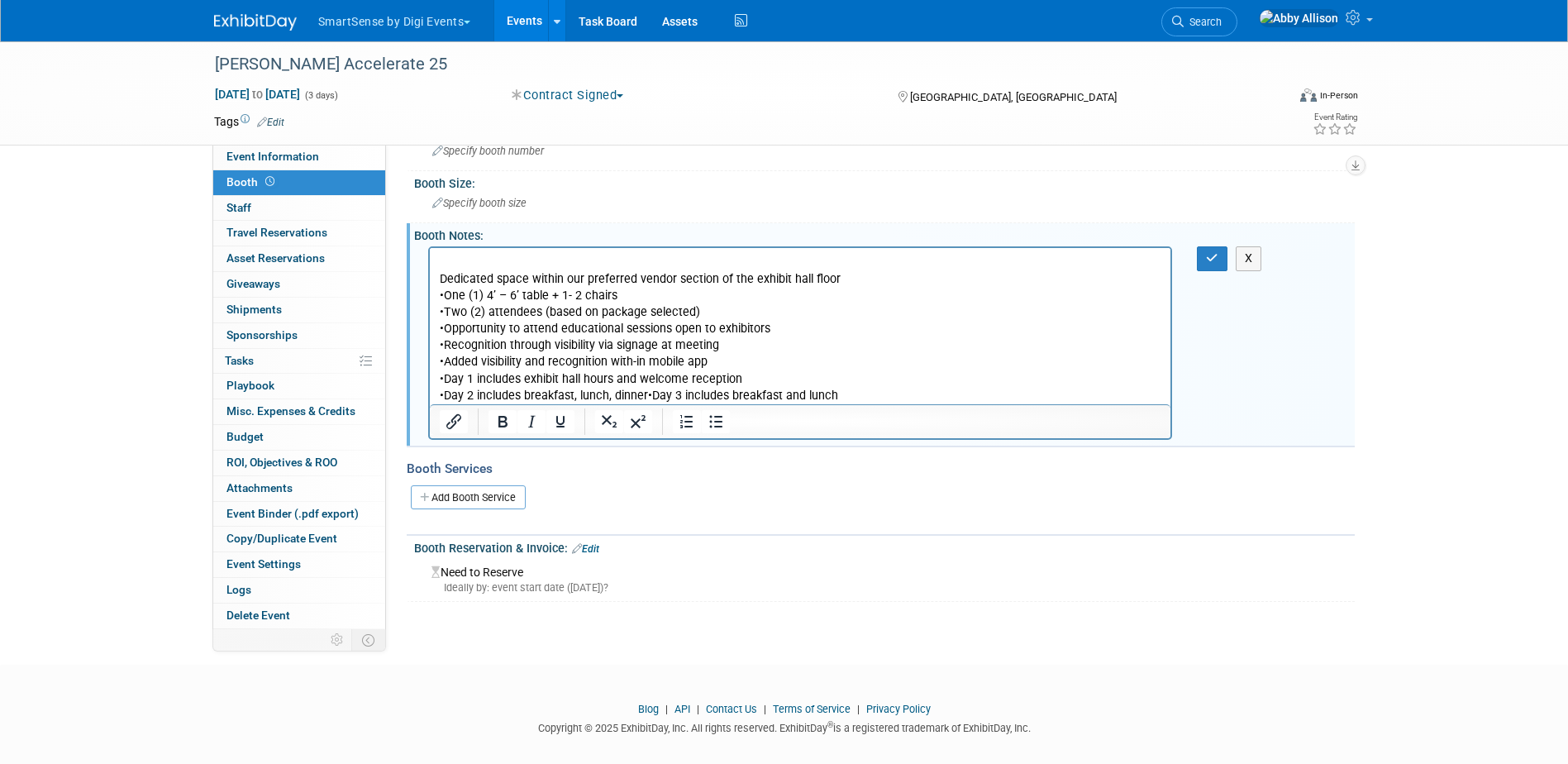
click at [643, 395] on p "•Day 2 includes breakfast, lunch, dinner•Day 3 includes breakfast and lunch" at bounding box center [799, 397] width 722 height 17
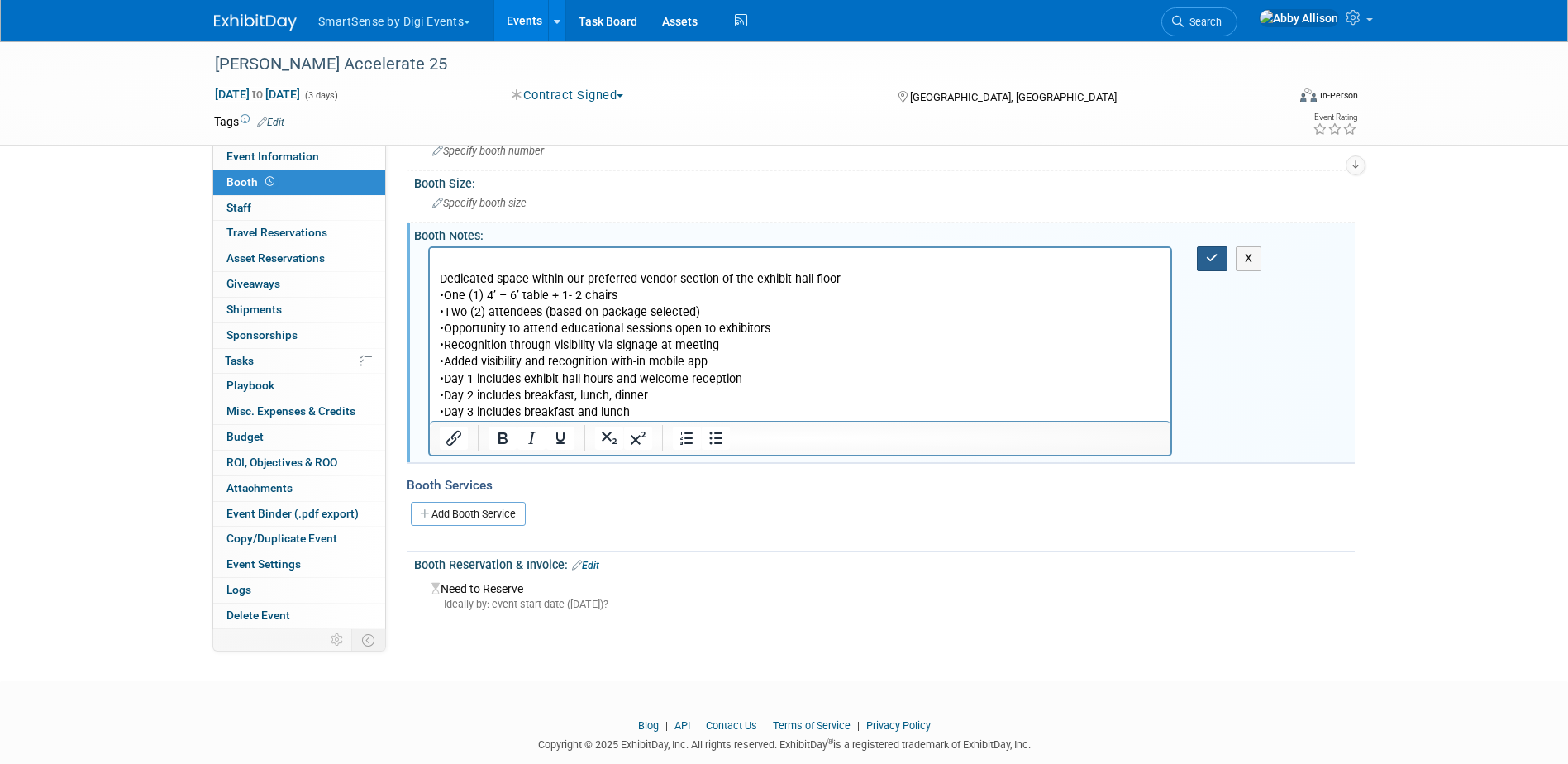
click at [1203, 258] on button "button" at bounding box center [1212, 258] width 31 height 24
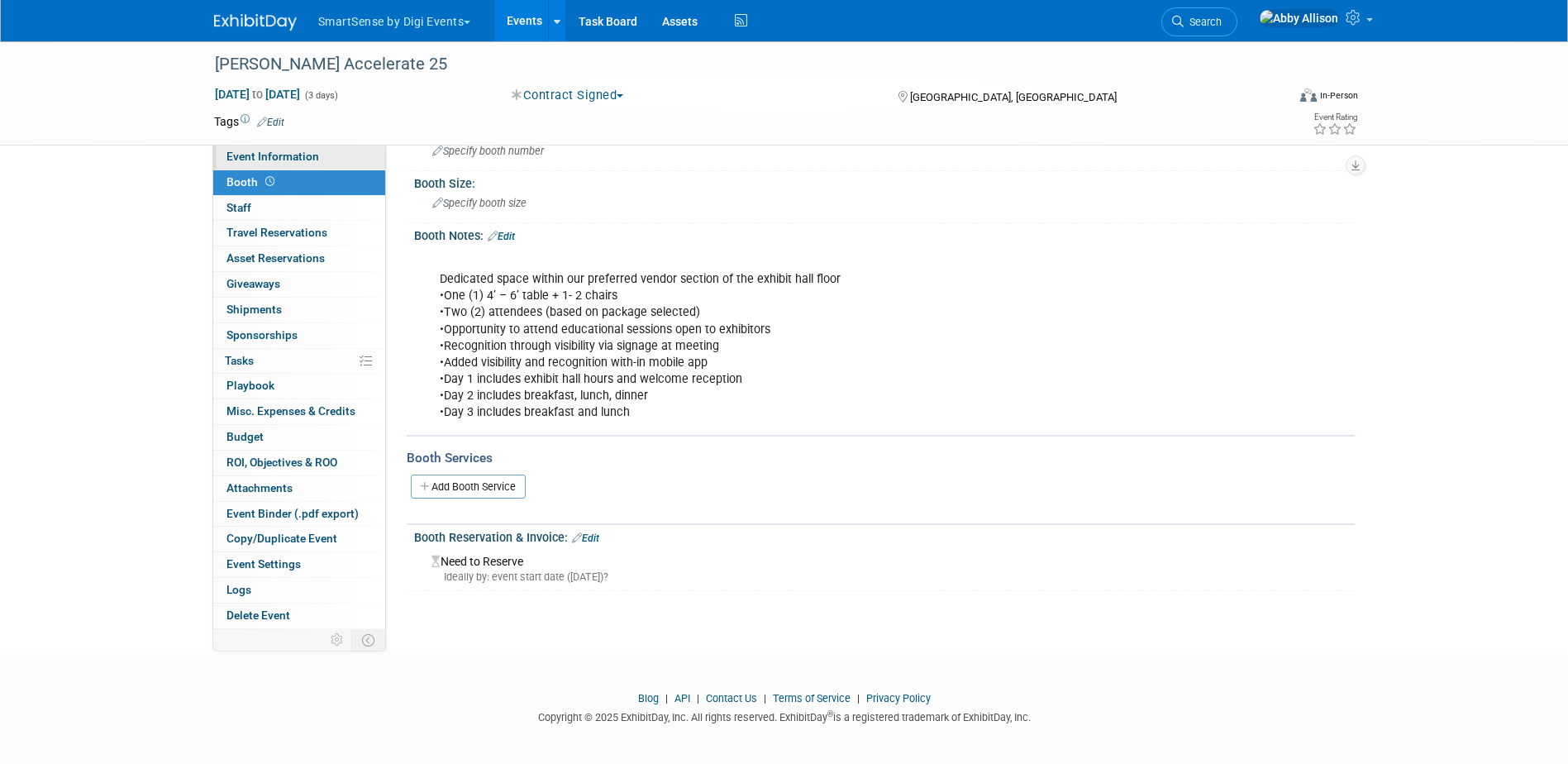
click at [296, 160] on span "Event Information" at bounding box center [273, 156] width 93 height 13
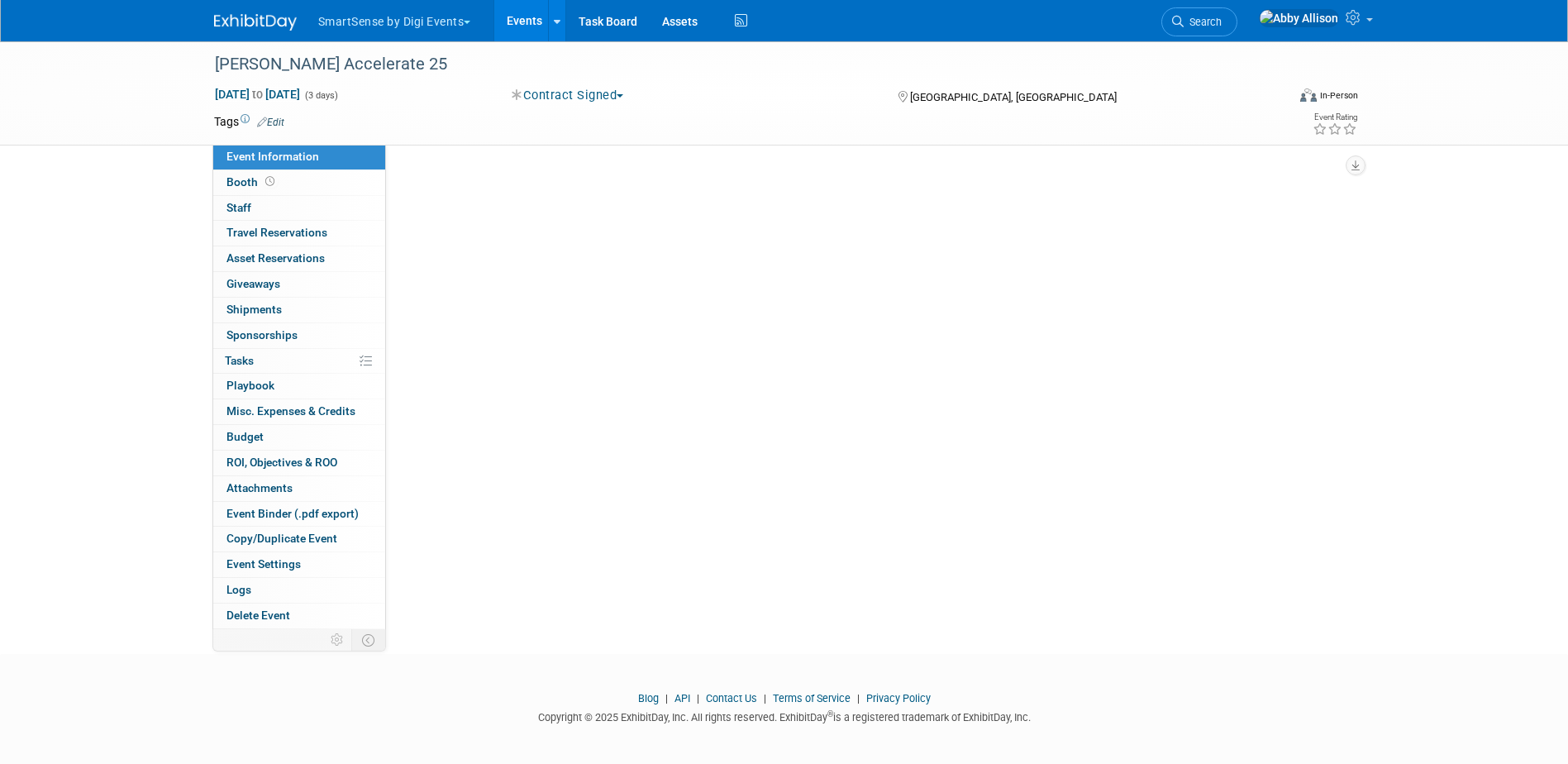
scroll to position [0, 0]
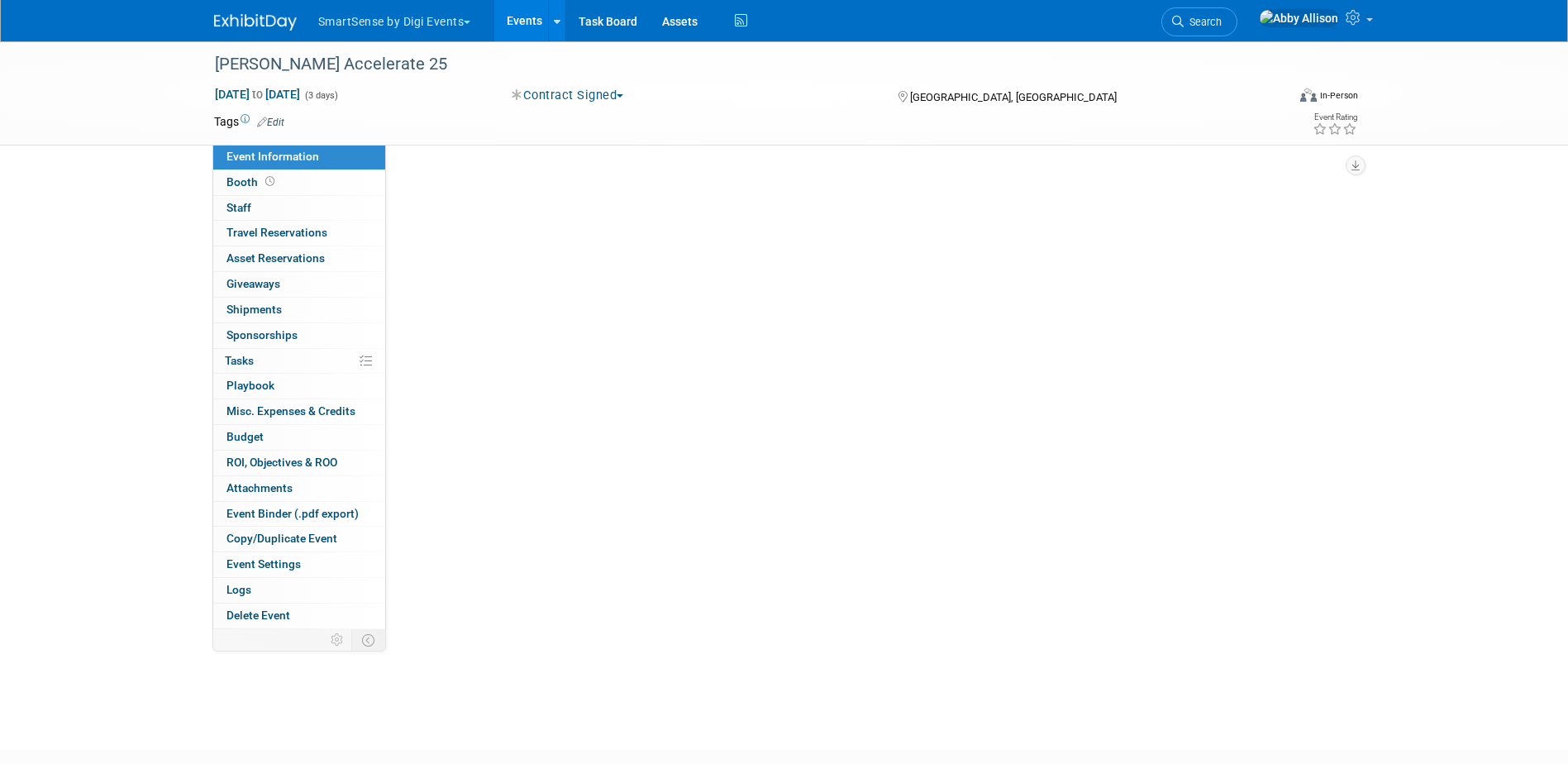
select select "Healthcare"
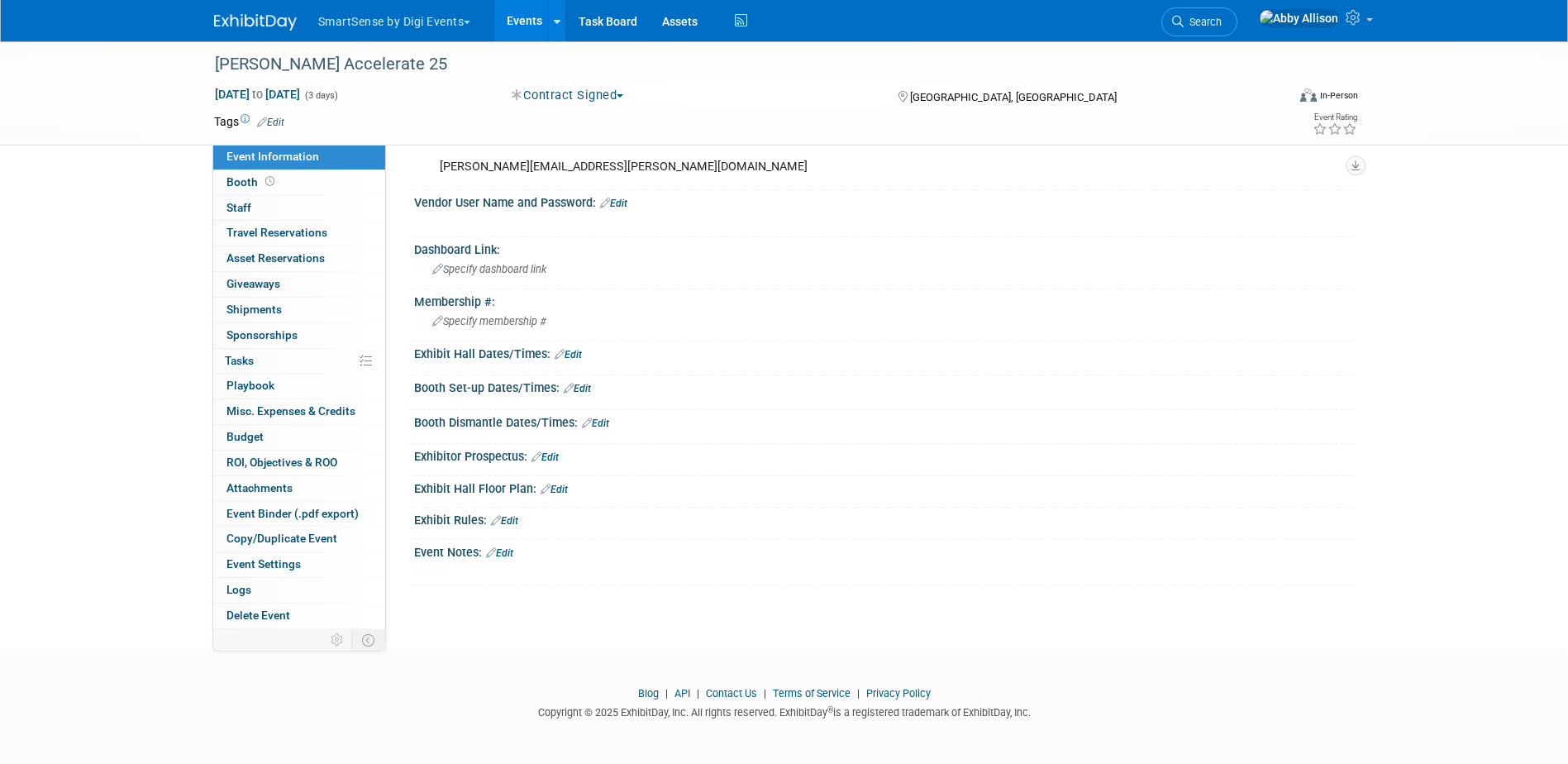
scroll to position [300, 0]
click at [512, 554] on link "Edit" at bounding box center [499, 552] width 27 height 12
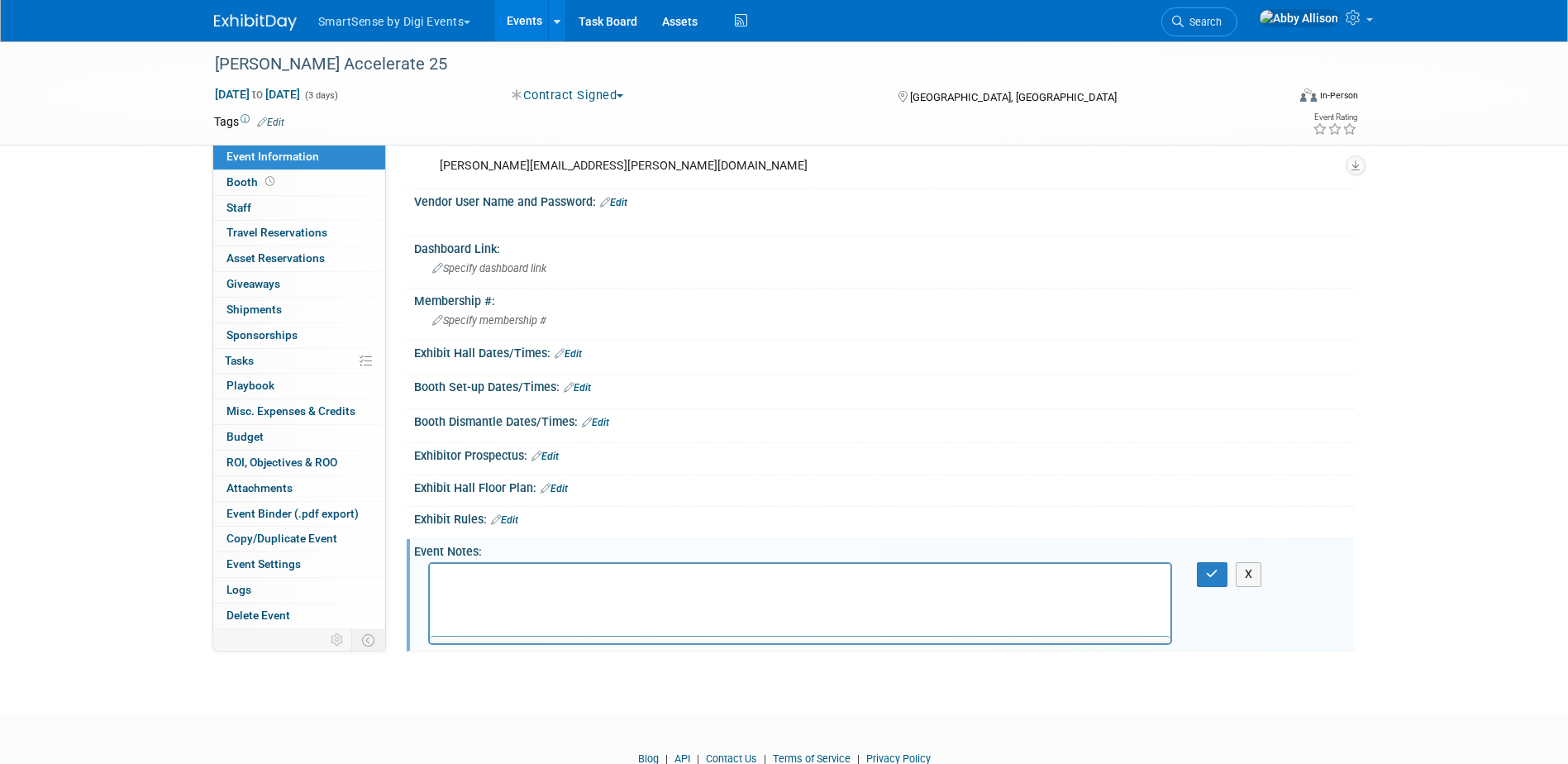
scroll to position [0, 0]
click at [496, 587] on html at bounding box center [799, 576] width 741 height 23
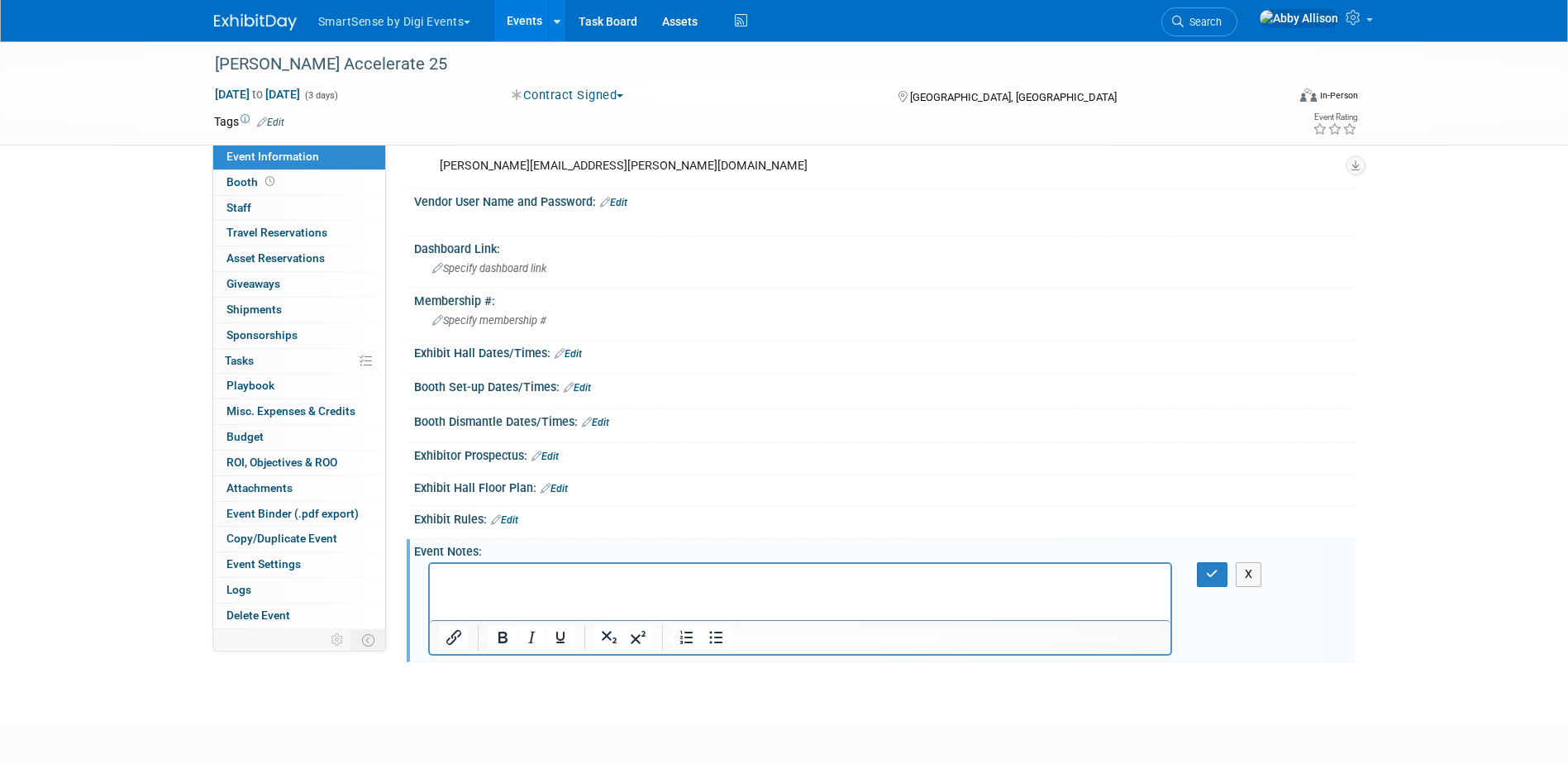
paste body "Rich Text Area. Press ALT-0 for help."
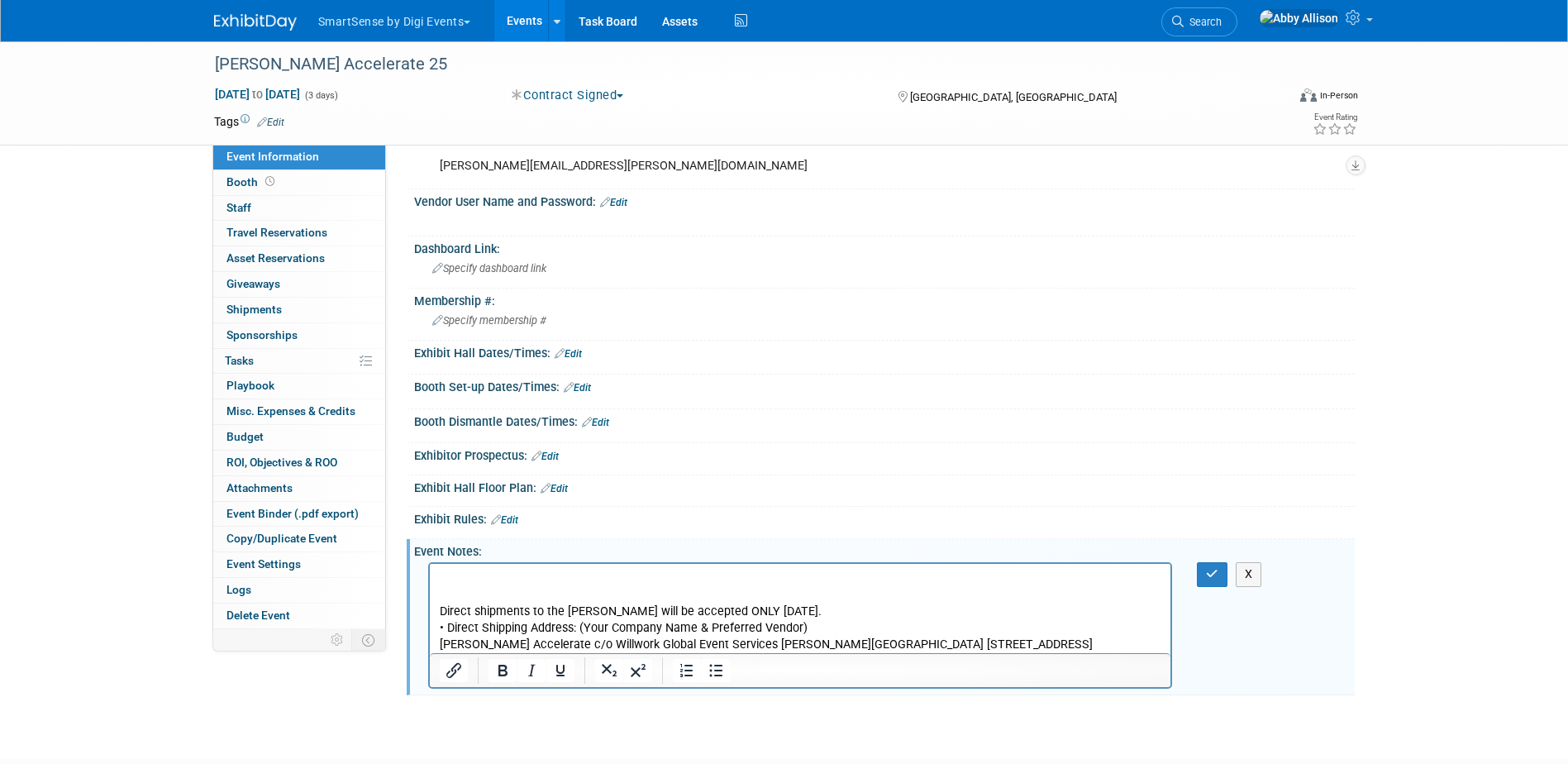
click at [691, 612] on p "Direct shipments to the Wynn will be accepted ONLY Monday, November 3rd. • Dire…" at bounding box center [799, 629] width 722 height 50
drag, startPoint x: 682, startPoint y: 611, endPoint x: 710, endPoint y: 611, distance: 28.0
click at [710, 611] on p "Direct shipments to the Wynn will be accepted ONLY Monday, November 3rd. • Dire…" at bounding box center [799, 629] width 722 height 50
drag, startPoint x: 710, startPoint y: 611, endPoint x: 684, endPoint y: 614, distance: 26.2
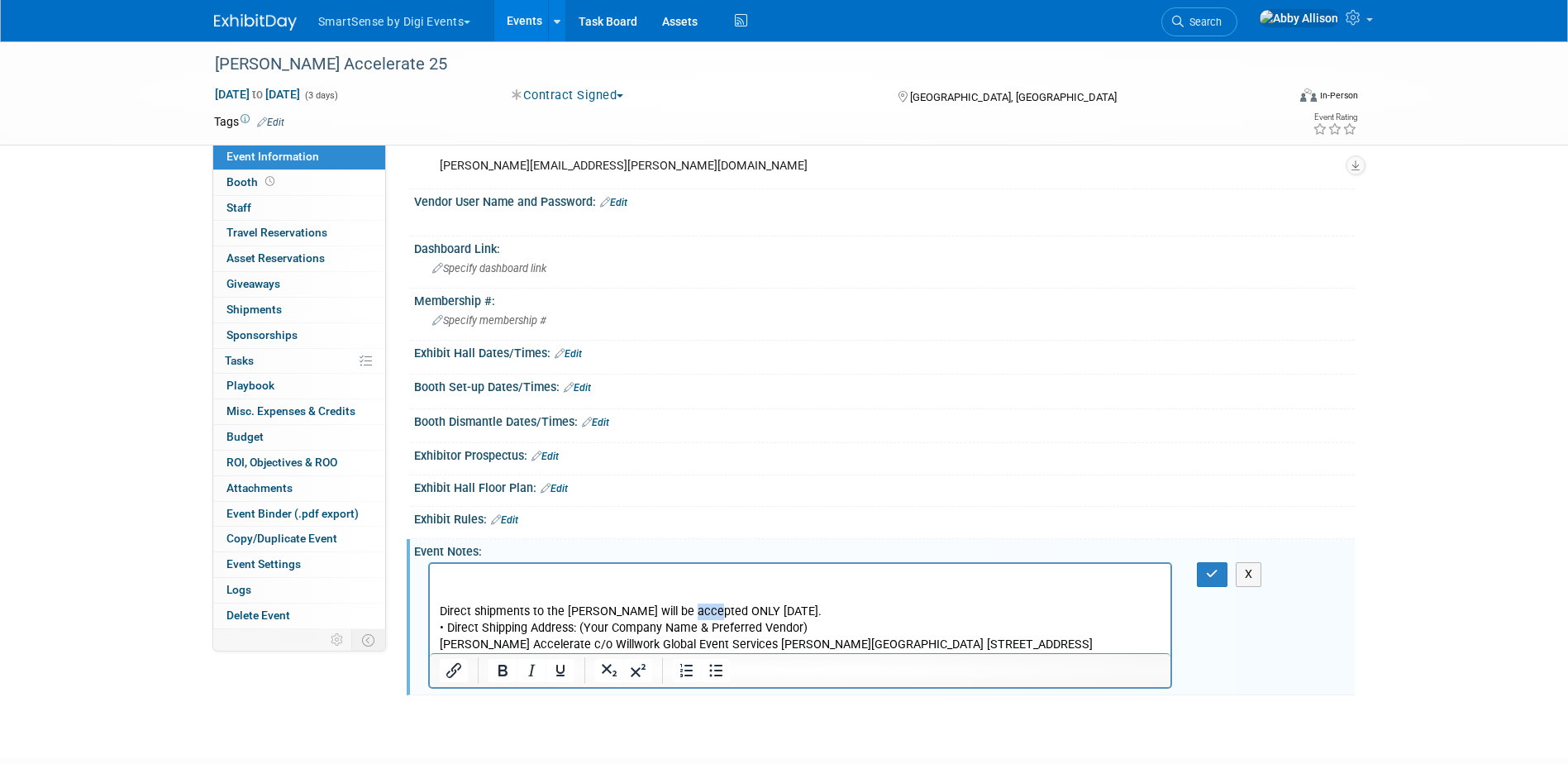
click at [684, 614] on p "Direct shipments to the Wynn will be accepted ONLY Monday, November 3rd. • Dire…" at bounding box center [799, 629] width 722 height 50
click at [505, 667] on icon "Bold" at bounding box center [502, 671] width 9 height 12
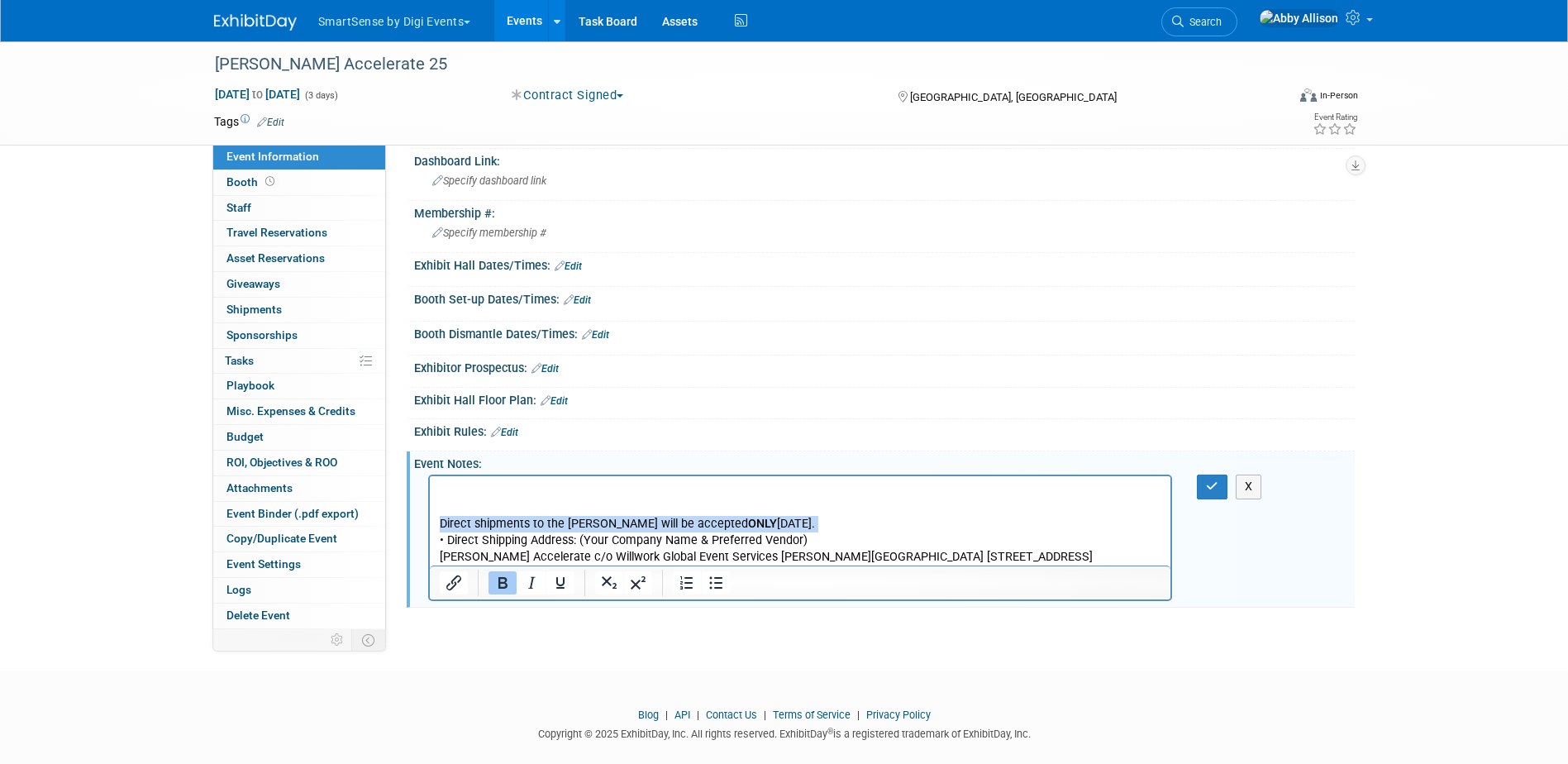
scroll to position [410, 0]
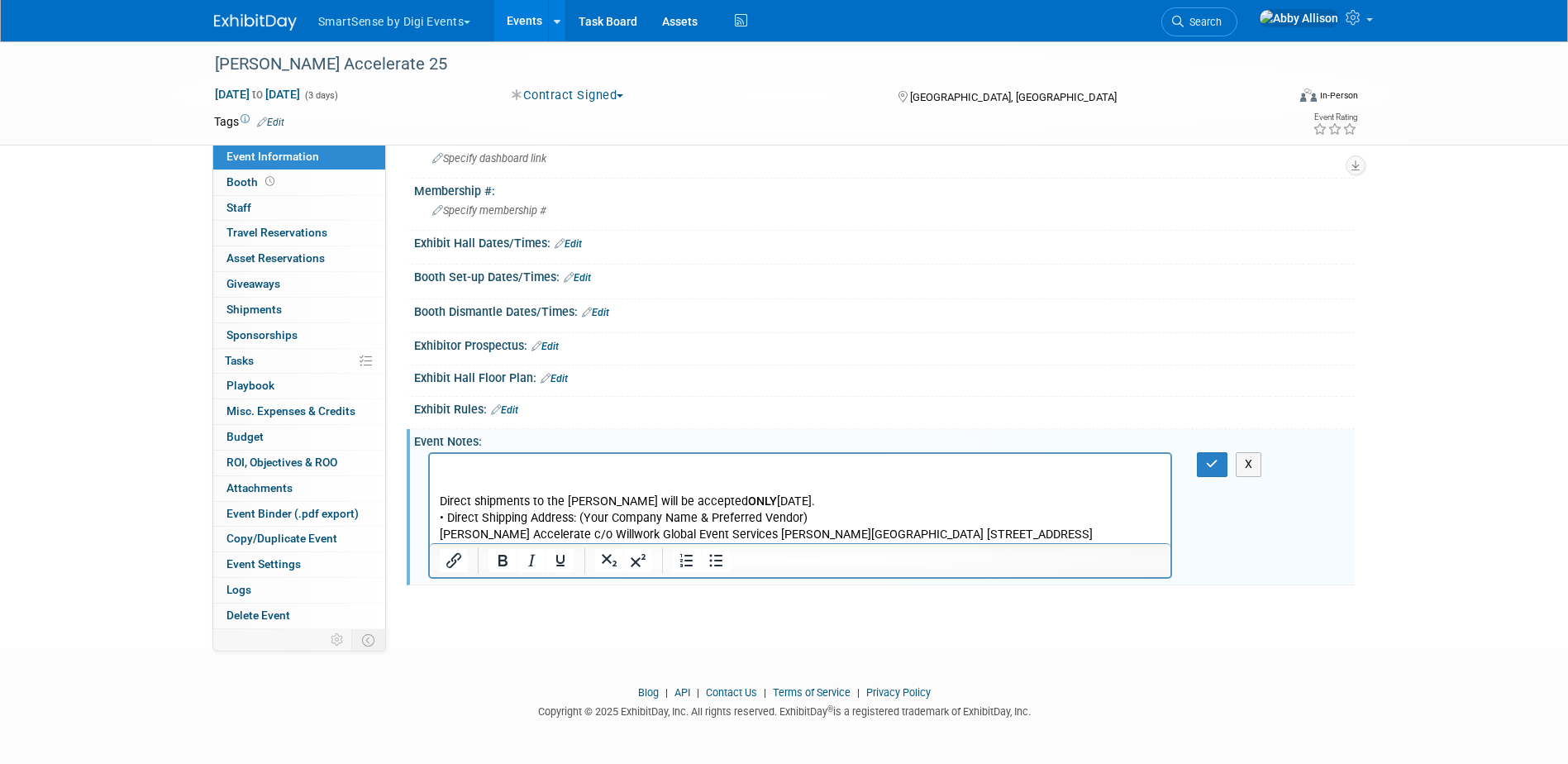
click at [575, 519] on p "Direct shipments to the Wynn will be accepted ONLY Monday, November 3rd. • Dire…" at bounding box center [799, 518] width 722 height 50
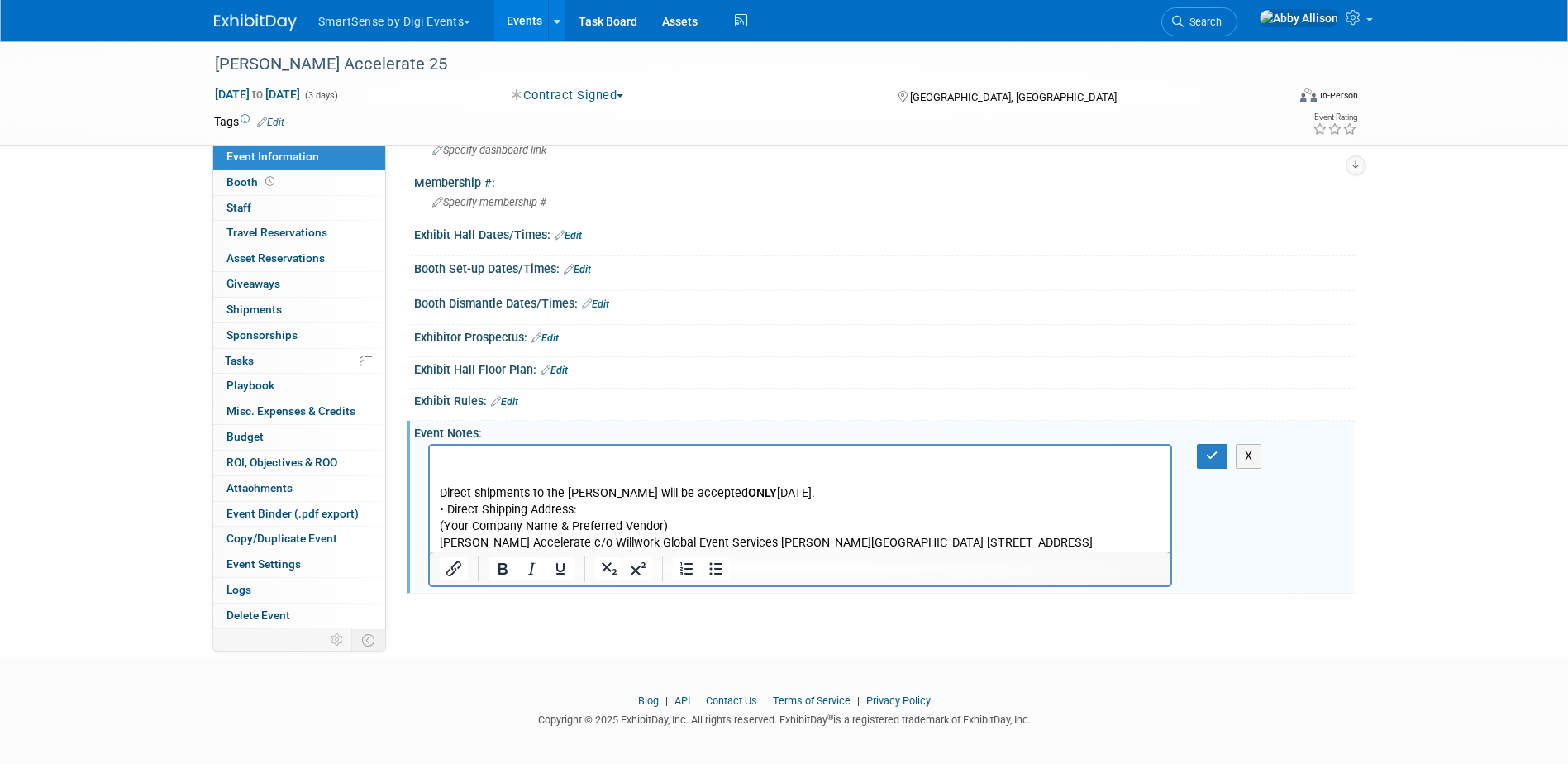
scroll to position [426, 0]
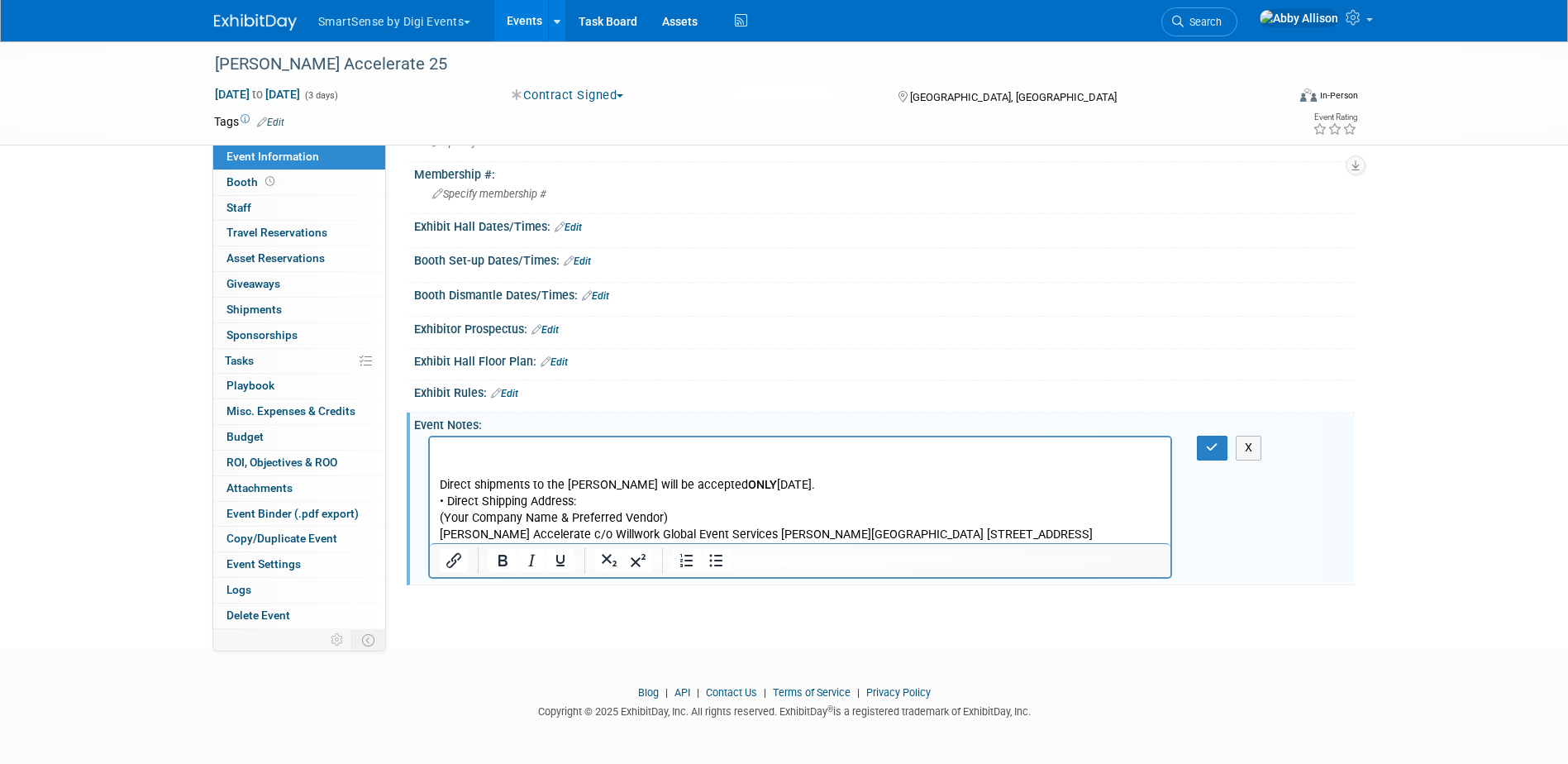
click at [556, 537] on p "(Your Company Name & Preferred Vendor) McKesson Accelerate c/o Willwork Global …" at bounding box center [799, 527] width 722 height 33
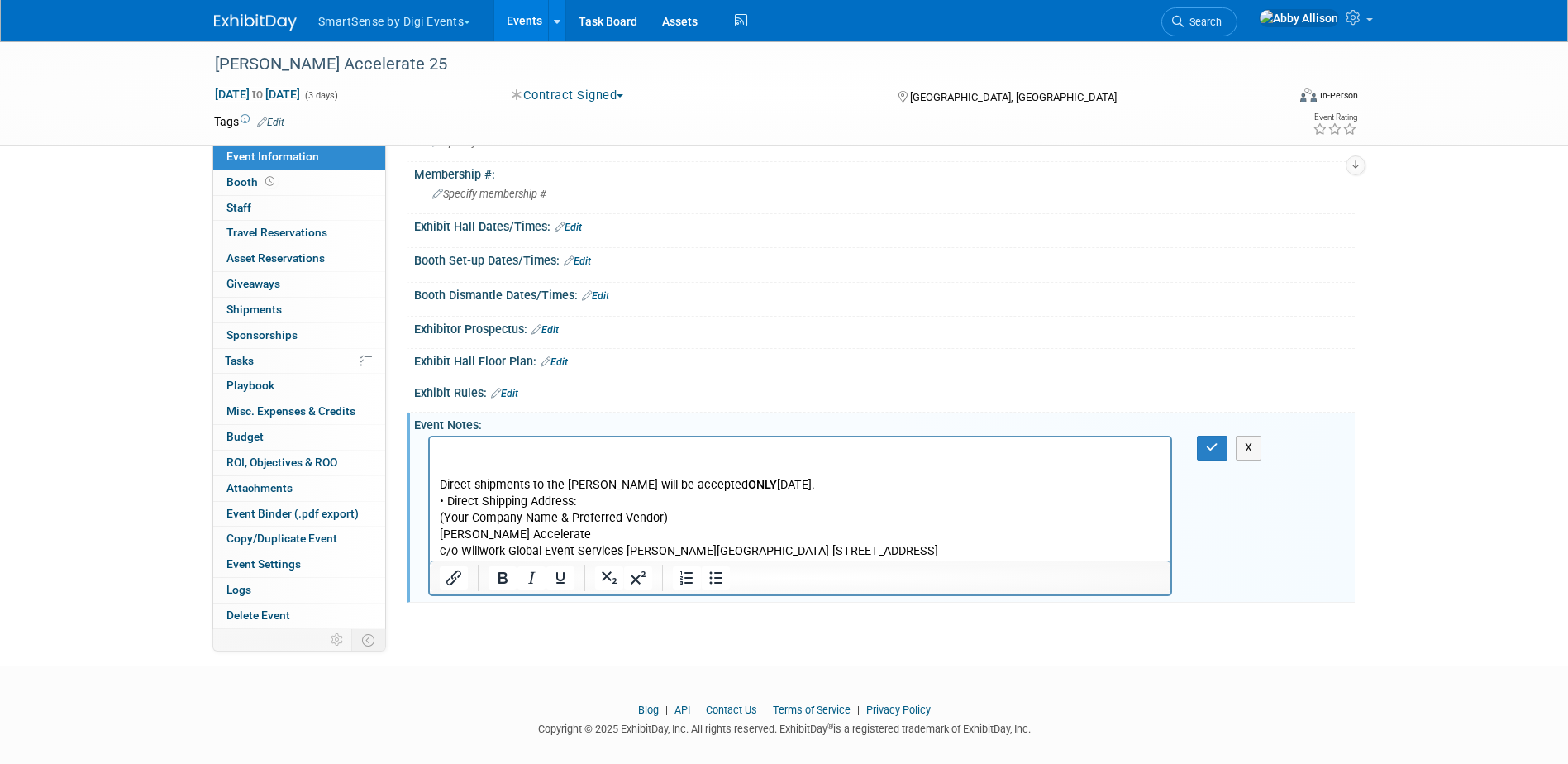
click at [629, 552] on p "c/o Willwork Global Event Services Wynn Resort 3131 Las Vegas Blvd S / Cristal …" at bounding box center [799, 552] width 722 height 17
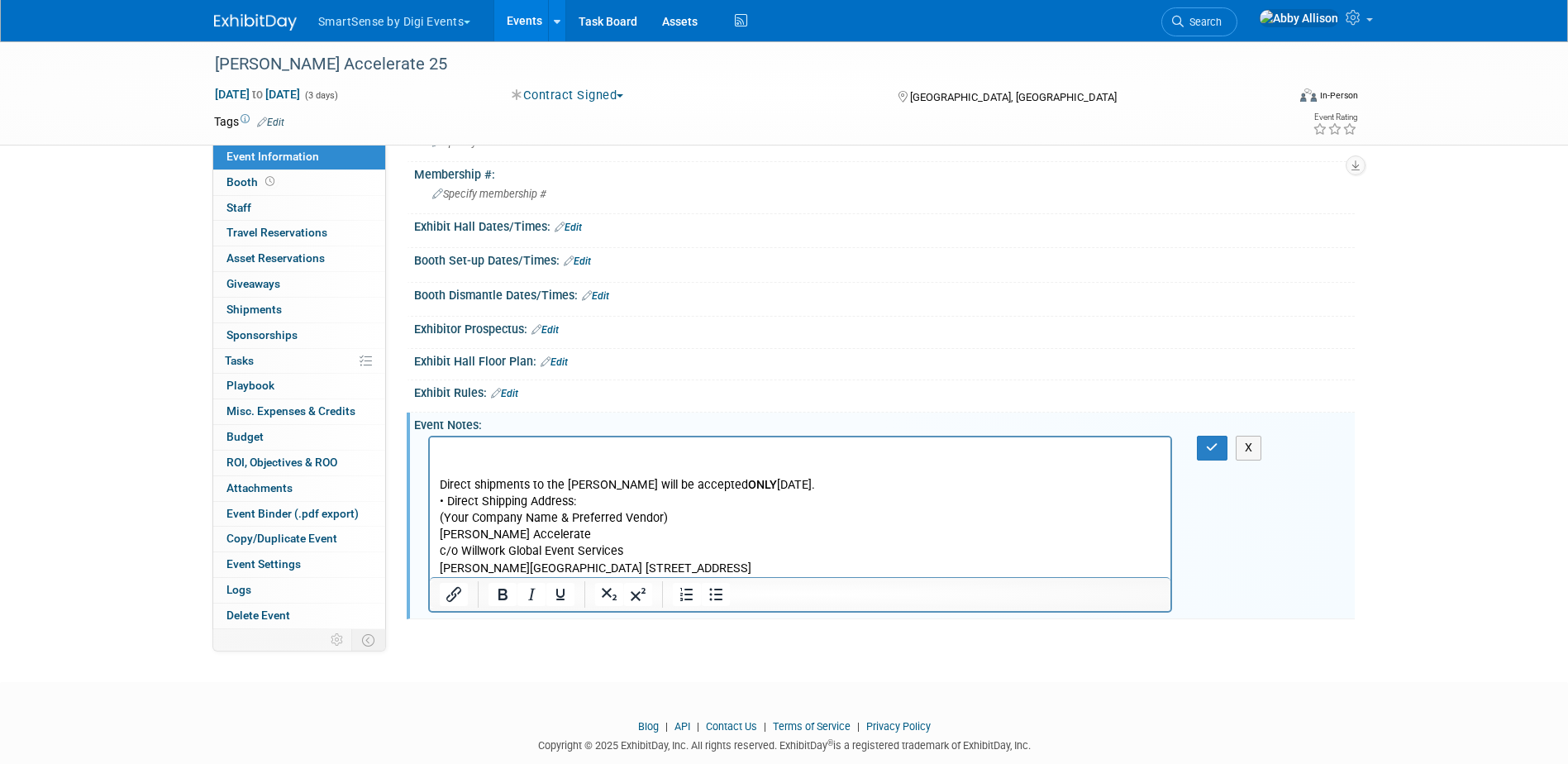
click at [512, 565] on p "Wynn Resort 3131 Las Vegas Blvd S / Cristal Ballroom Las Vegas, NV 89109" at bounding box center [799, 569] width 722 height 17
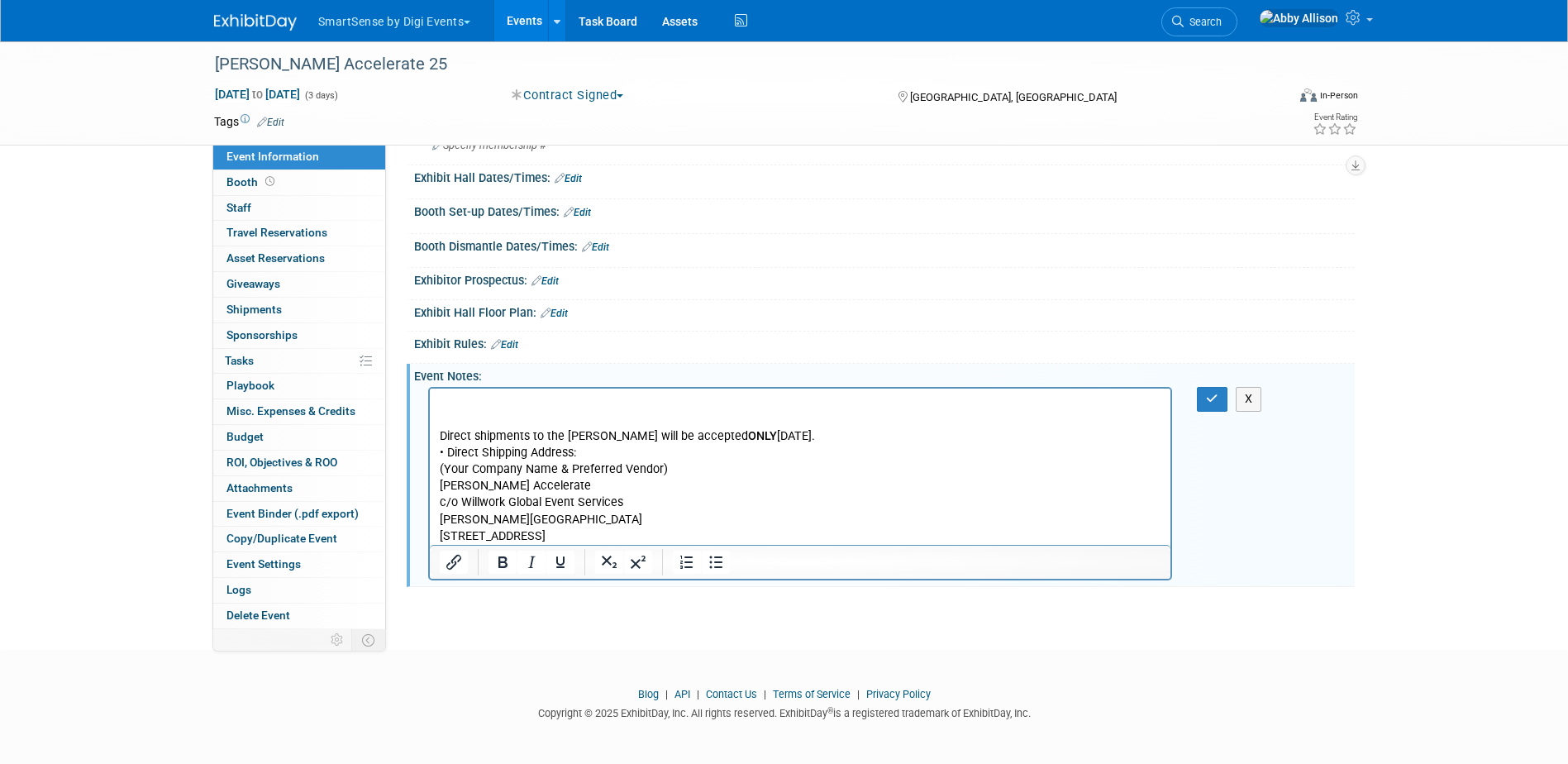
scroll to position [477, 0]
click at [503, 401] on p "Rich Text Area. Press ALT-0 for help." at bounding box center [799, 402] width 722 height 17
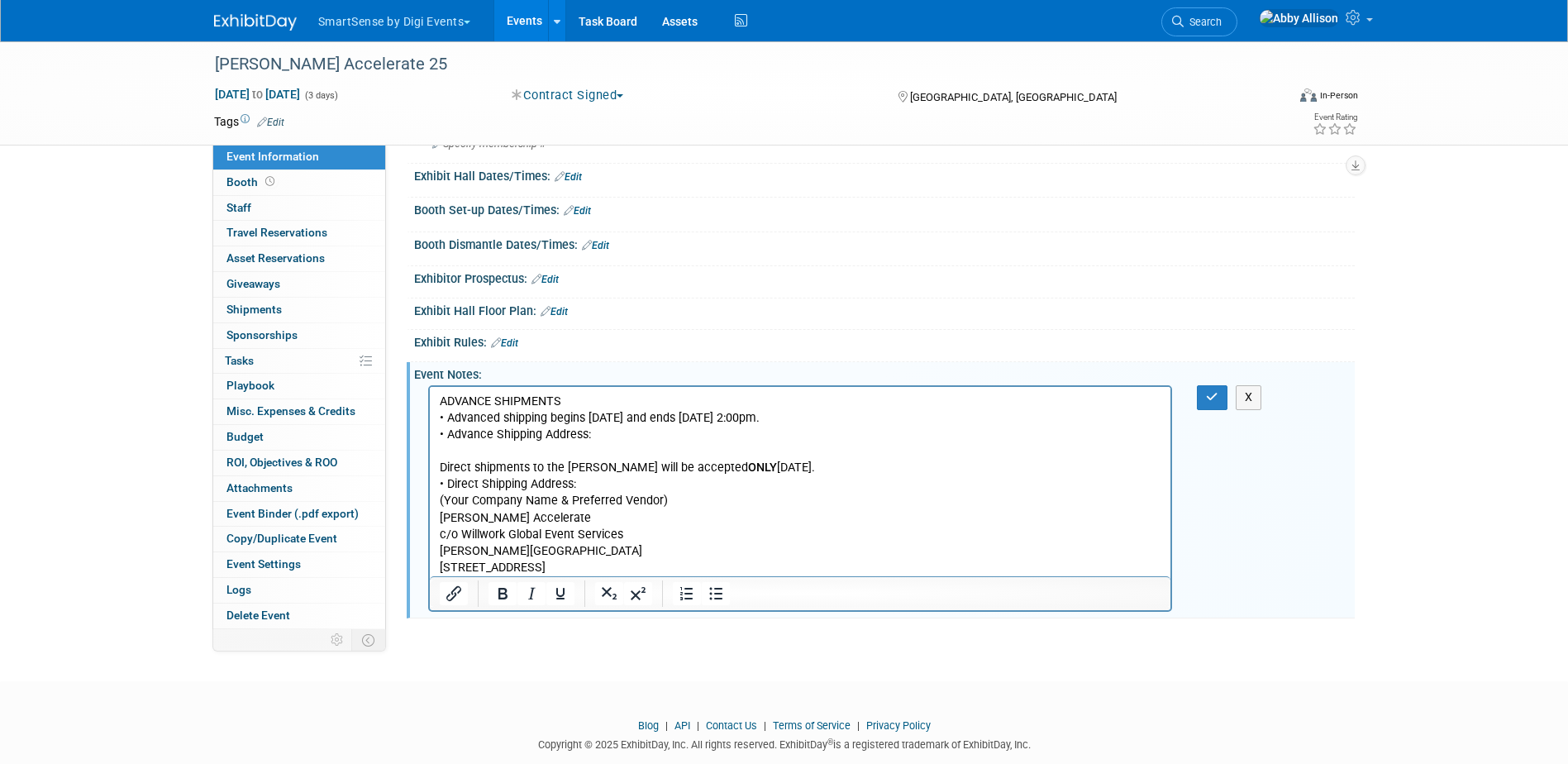
click at [608, 439] on p "ADVANCE SHIPMENTS • Advanced shipping begins Monday, September 22nd and ends Th…" at bounding box center [799, 419] width 722 height 50
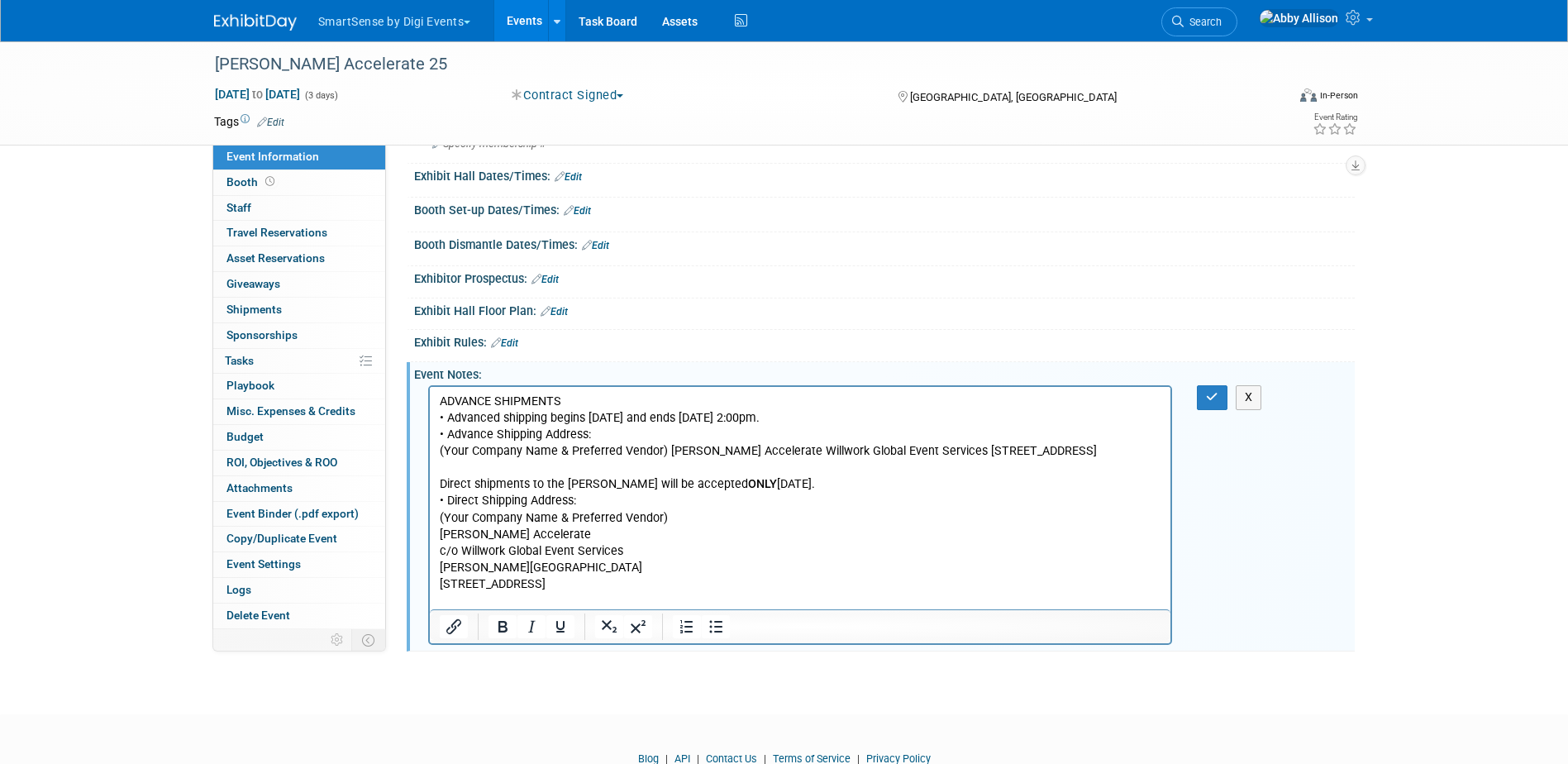
click at [451, 421] on p "ADVANCE SHIPMENTS • Advanced shipping begins Monday, September 22nd and ends Th…" at bounding box center [799, 419] width 722 height 50
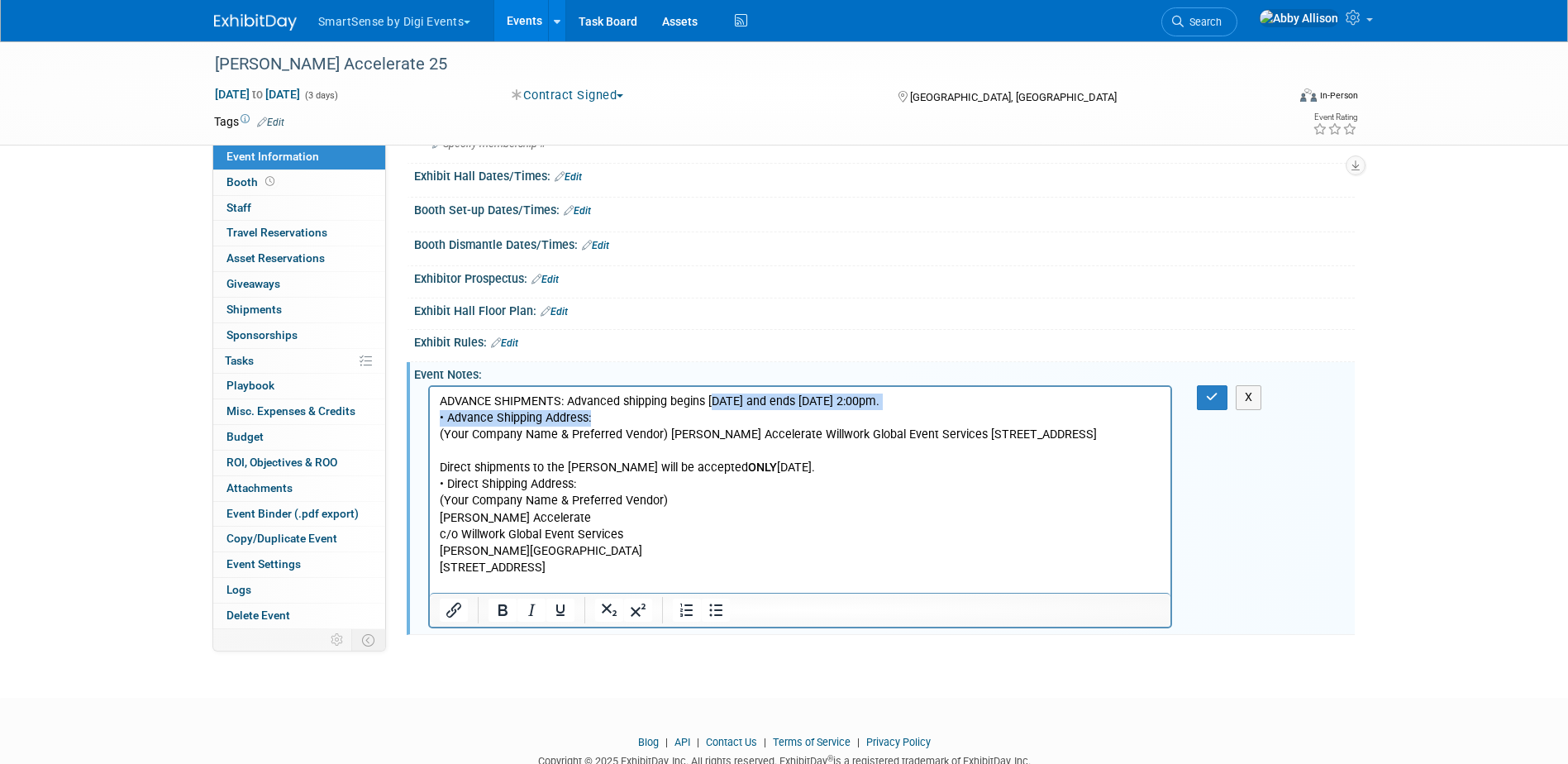
drag, startPoint x: 712, startPoint y: 399, endPoint x: 767, endPoint y: 411, distance: 56.3
click at [767, 411] on p "ADVANCE SHIPMENTS: A dvanced shipping begins Monday, September 22nd and ends Th…" at bounding box center [799, 411] width 722 height 33
click at [765, 411] on p "ADVANCE SHIPMENTS: A dvanced shipping begins Monday, September 22nd and ends Th…" at bounding box center [799, 411] width 722 height 33
drag, startPoint x: 708, startPoint y: 403, endPoint x: 841, endPoint y: 399, distance: 133.1
click at [841, 399] on p "ADVANCE SHIPMENTS: A dvanced shipping begins Monday, September 22nd and ends Th…" at bounding box center [799, 411] width 722 height 33
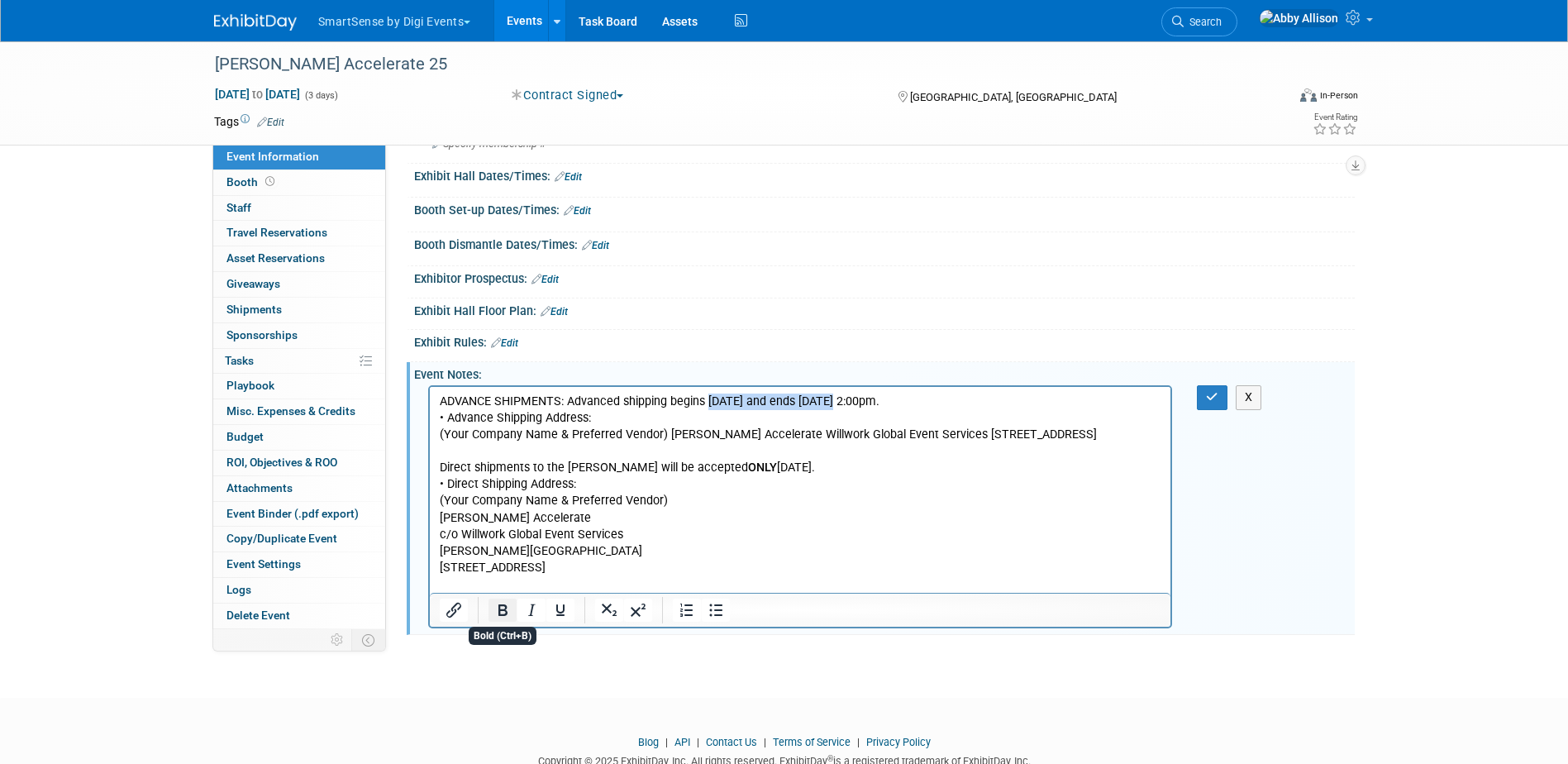
click at [507, 616] on icon "Bold" at bounding box center [502, 611] width 20 height 20
click at [926, 408] on p "ADVANCE SHIPMENTS: A dvanced shipping begins Monday, September 22nd and ends Th…" at bounding box center [799, 411] width 722 height 33
drag, startPoint x: 898, startPoint y: 402, endPoint x: 1078, endPoint y: 402, distance: 180.0
click at [1078, 402] on p "ADVANCE SHIPMENTS: A dvanced shipping begins Monday, September 22nd and ends Th…" at bounding box center [799, 411] width 722 height 33
click at [908, 406] on p "ADVANCE SHIPMENTS: A dvanced shipping begins Monday, September 22nd and ends Th…" at bounding box center [799, 411] width 722 height 33
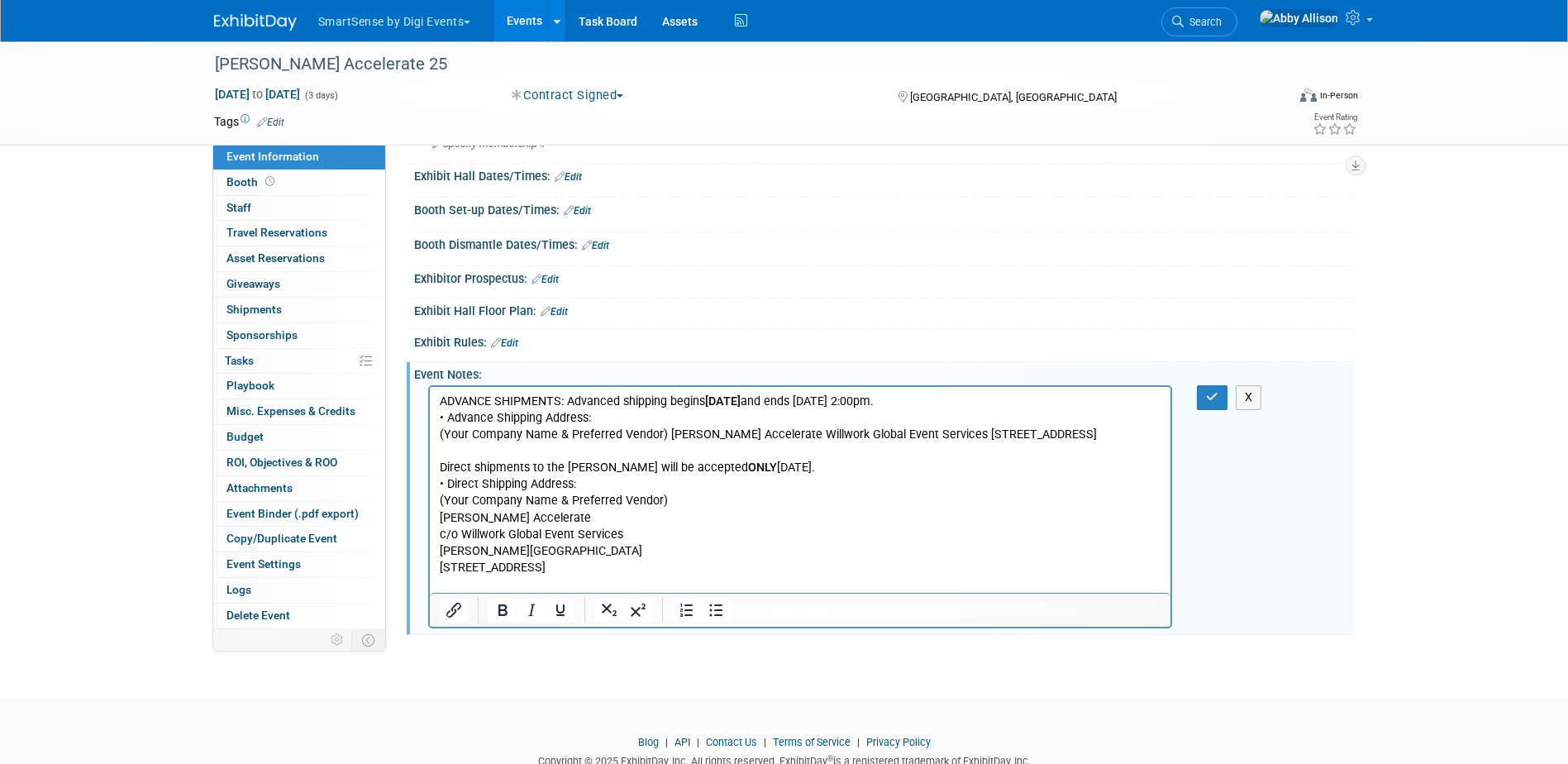
drag, startPoint x: 900, startPoint y: 401, endPoint x: 1006, endPoint y: 403, distance: 106.0
click at [1006, 403] on p "ADVANCE SHIPMENTS: A dvanced shipping begins Monday, September 22nd and ends Th…" at bounding box center [799, 411] width 722 height 33
click at [973, 404] on p "ADVANCE SHIPMENTS: A dvanced shipping begins Monday, September 22nd and ends Th…" at bounding box center [799, 411] width 722 height 33
drag, startPoint x: 898, startPoint y: 404, endPoint x: 1076, endPoint y: 407, distance: 178.0
click at [1076, 407] on p "ADVANCE SHIPMENTS: A dvanced shipping begins Monday, September 22nd and ends Th…" at bounding box center [799, 411] width 722 height 33
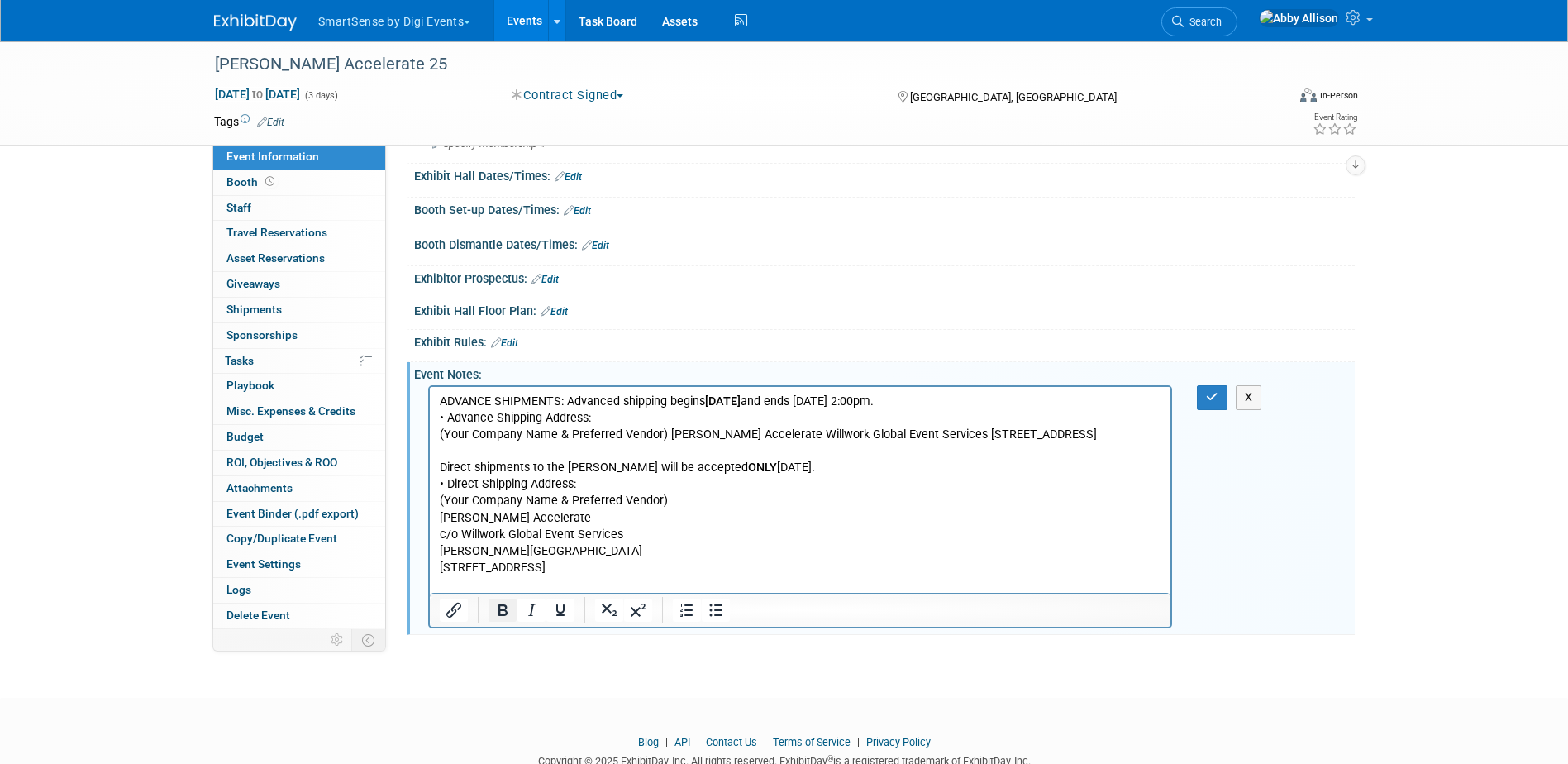
click at [497, 609] on icon "Bold" at bounding box center [502, 611] width 20 height 20
click at [1214, 403] on icon "button" at bounding box center [1212, 397] width 12 height 12
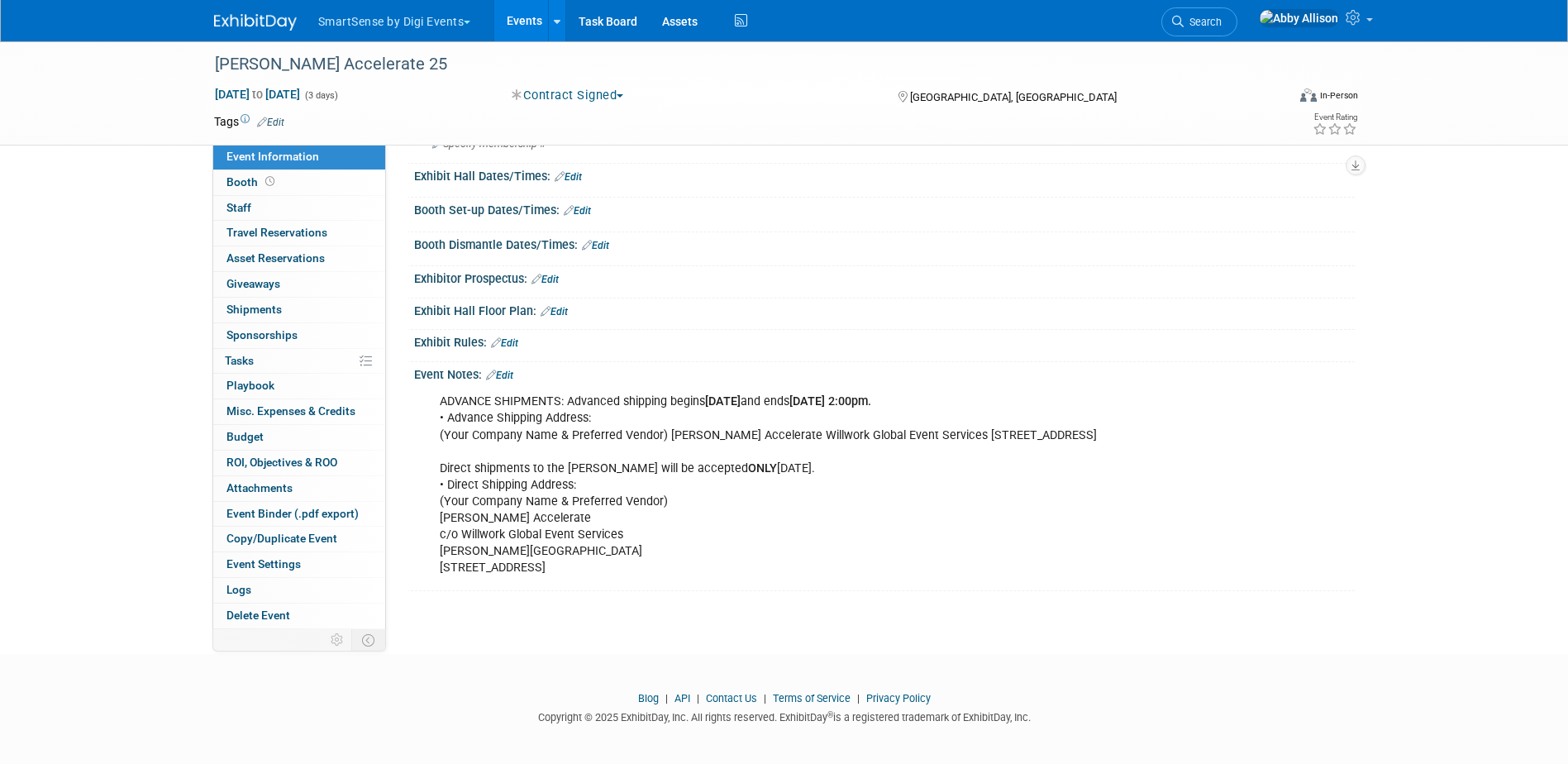
click at [832, 568] on div "ADVANCE SHIPMENTS: Advanced shipping begins Monday, September 22nd and ends Thu…" at bounding box center [800, 485] width 745 height 199
click at [512, 373] on link "Edit" at bounding box center [499, 376] width 27 height 12
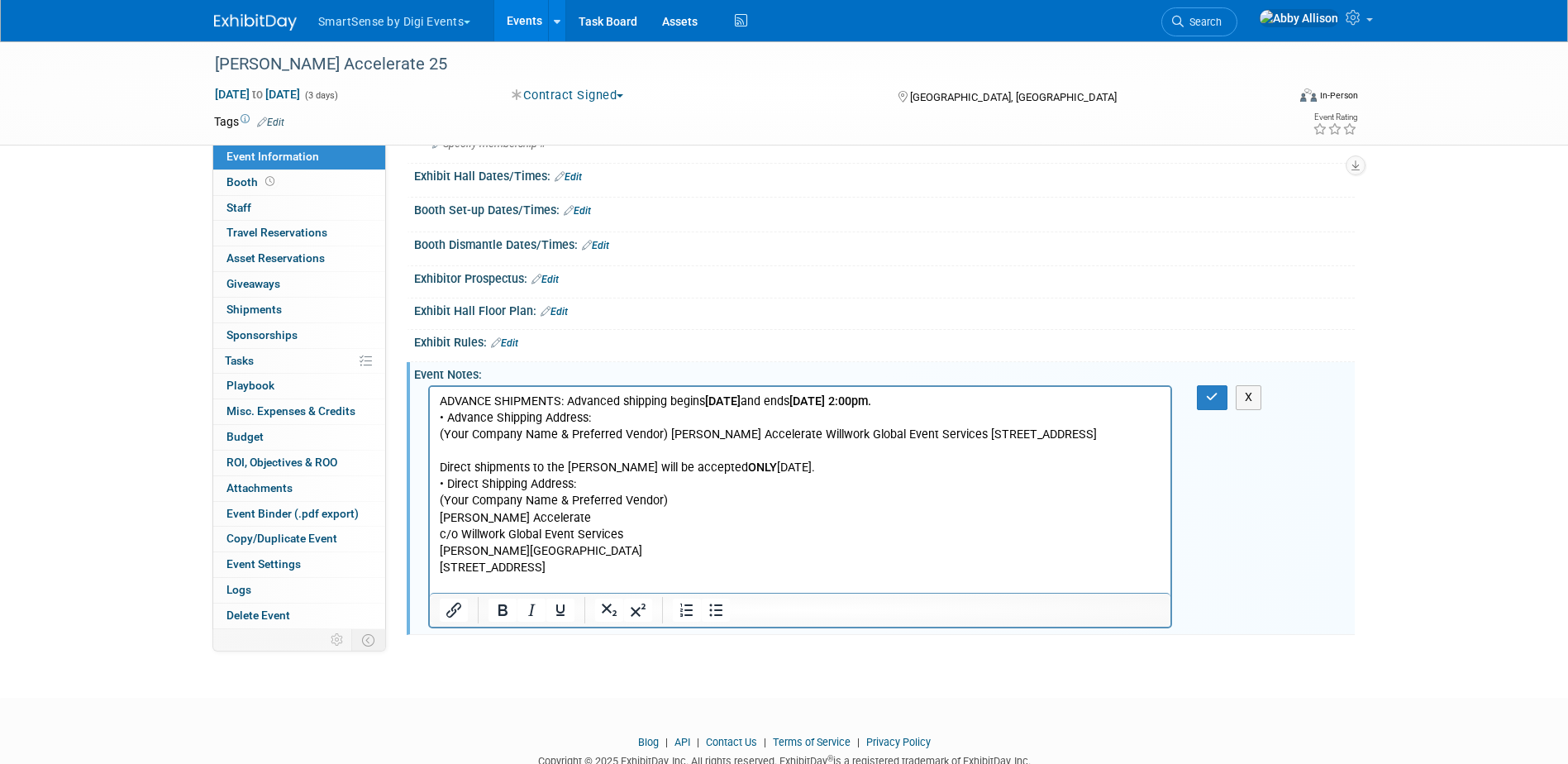
scroll to position [0, 0]
click at [812, 577] on p "ADVANCE SHIPMENTS: Advanced shipping begins Monday, September 22nd and ends Thu…" at bounding box center [799, 485] width 722 height 182
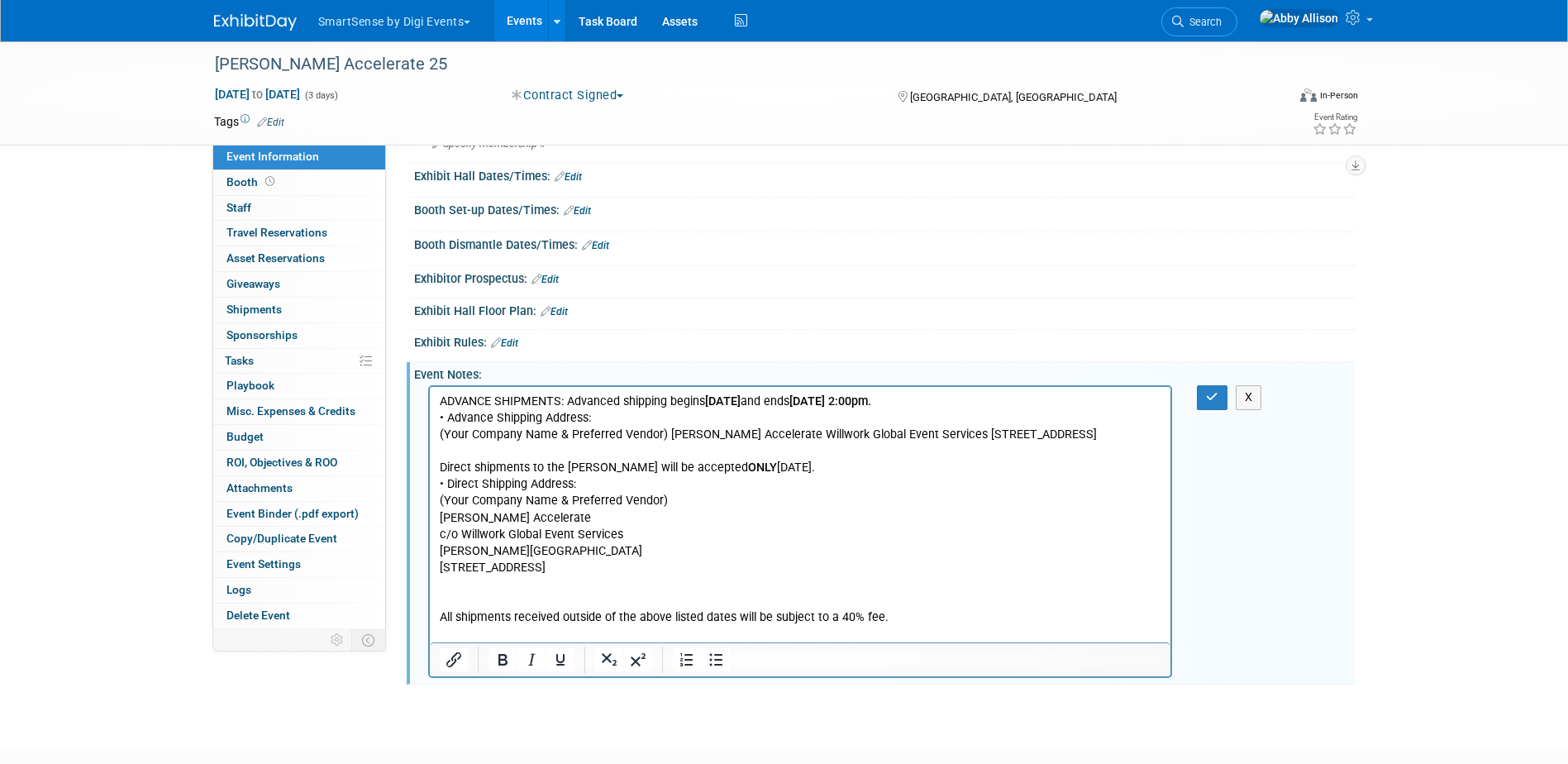
click at [551, 610] on p "Rich Text Area. Press ALT-0 for help." at bounding box center [799, 601] width 722 height 17
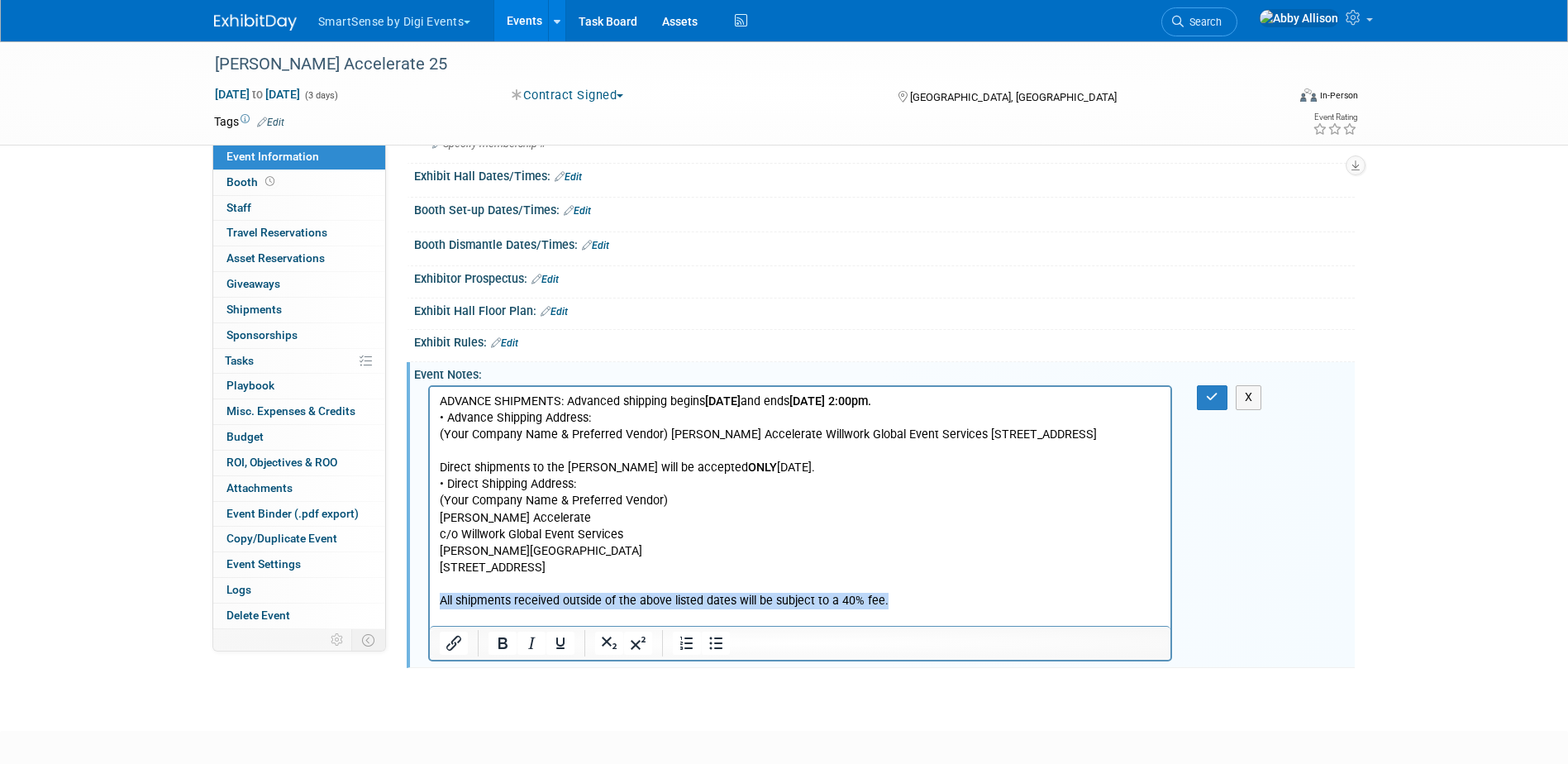
drag, startPoint x: 890, startPoint y: 612, endPoint x: 858, endPoint y: 1000, distance: 389.3
click at [429, 610] on html "ADVANCE SHIPMENTS: Advanced shipping begins Monday, September 22nd and ends Thu…" at bounding box center [799, 499] width 741 height 222
click at [491, 643] on button "Bold" at bounding box center [502, 644] width 28 height 23
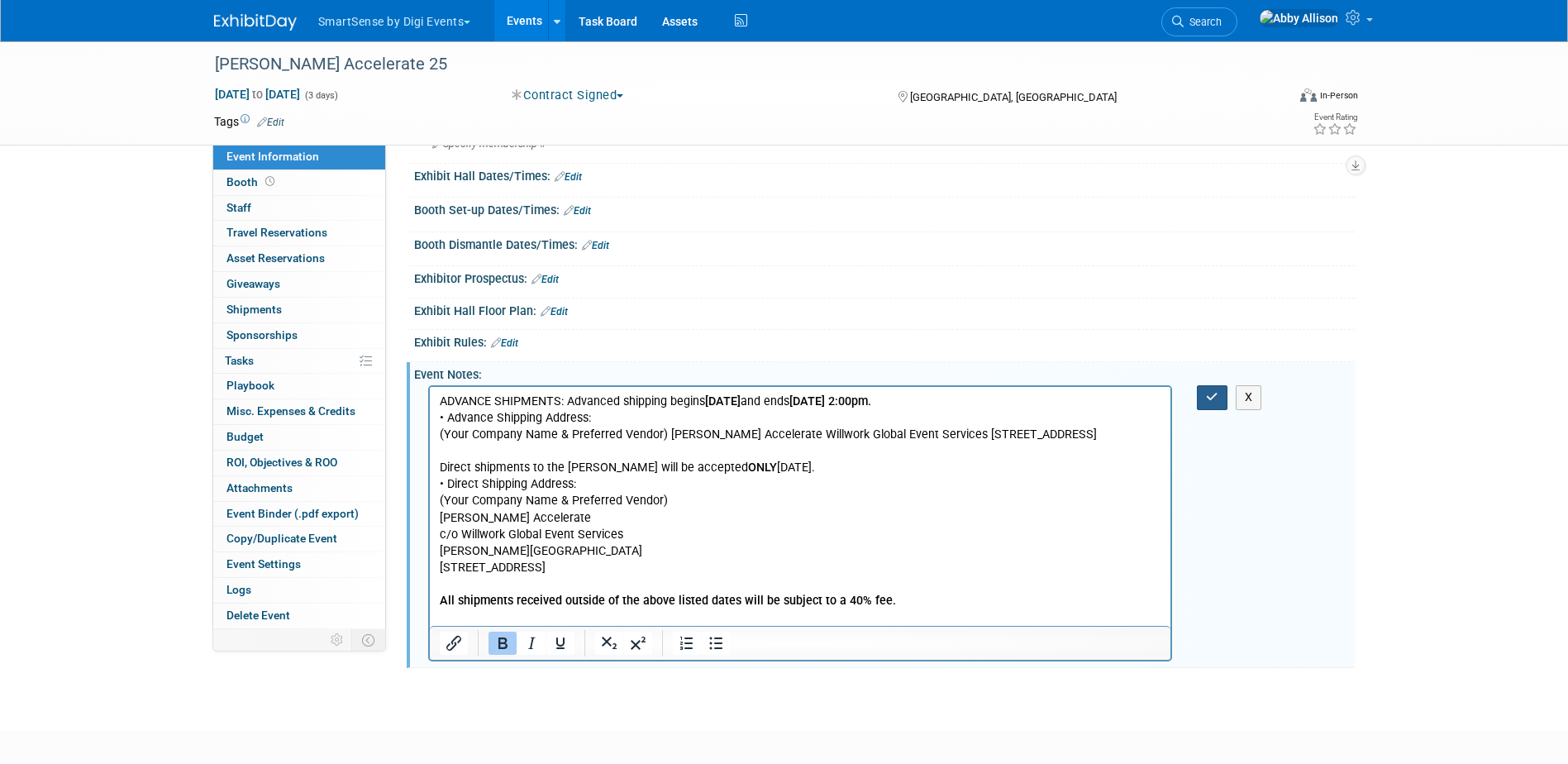
click at [1208, 401] on icon "button" at bounding box center [1212, 397] width 12 height 12
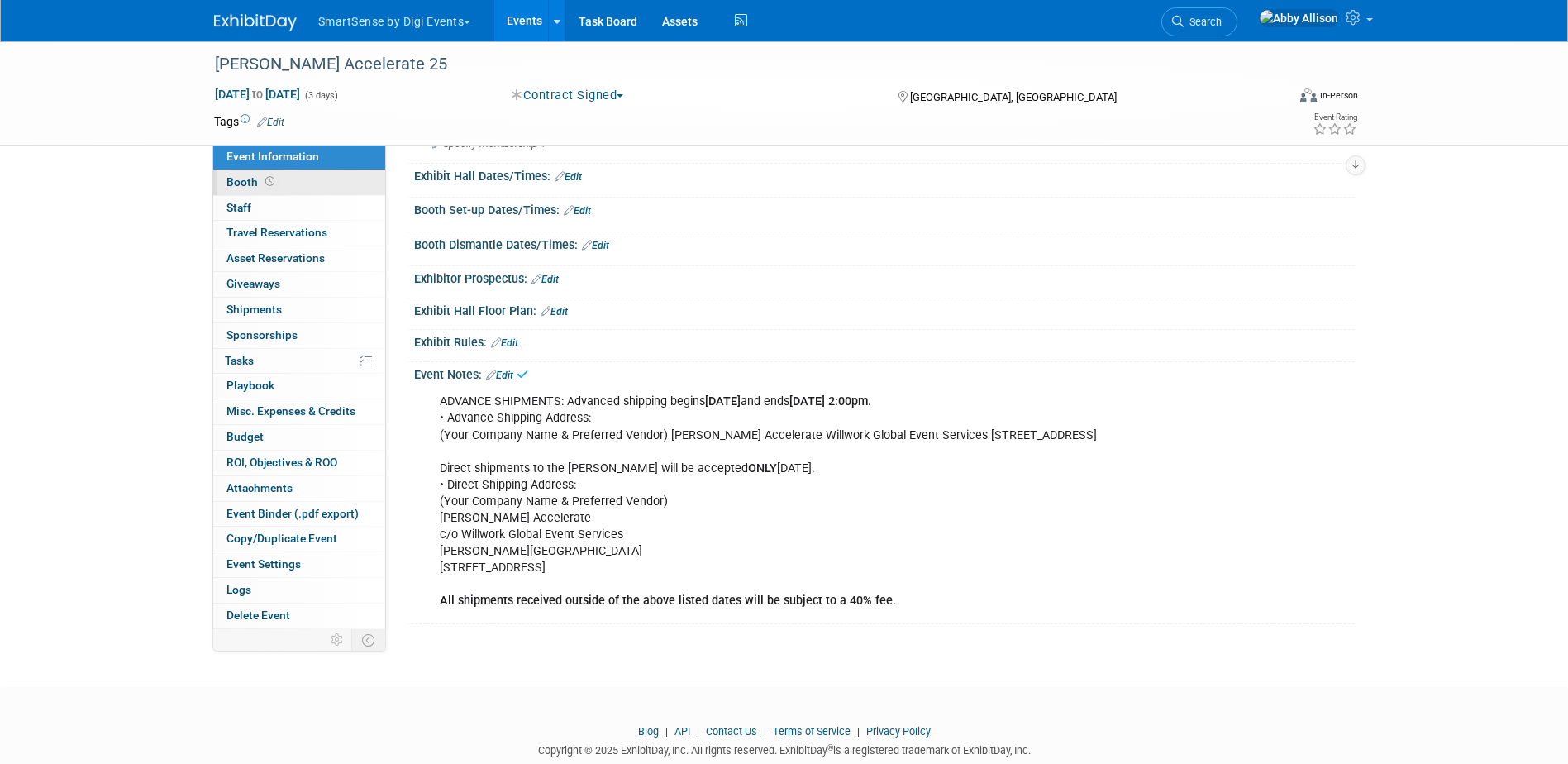
click at [231, 180] on span "Booth" at bounding box center [252, 182] width 51 height 13
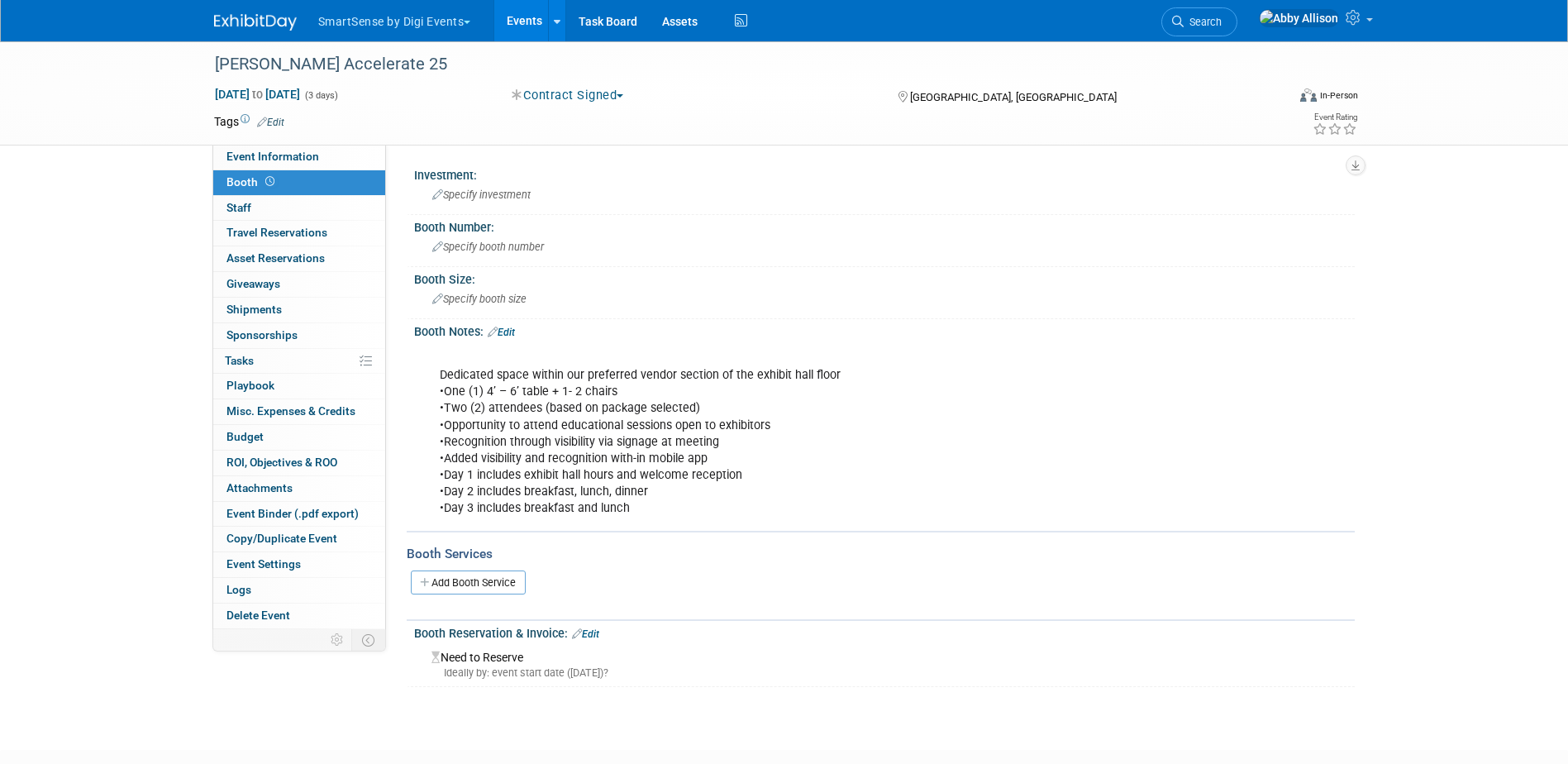
click at [532, 26] on link "Events" at bounding box center [524, 21] width 61 height 41
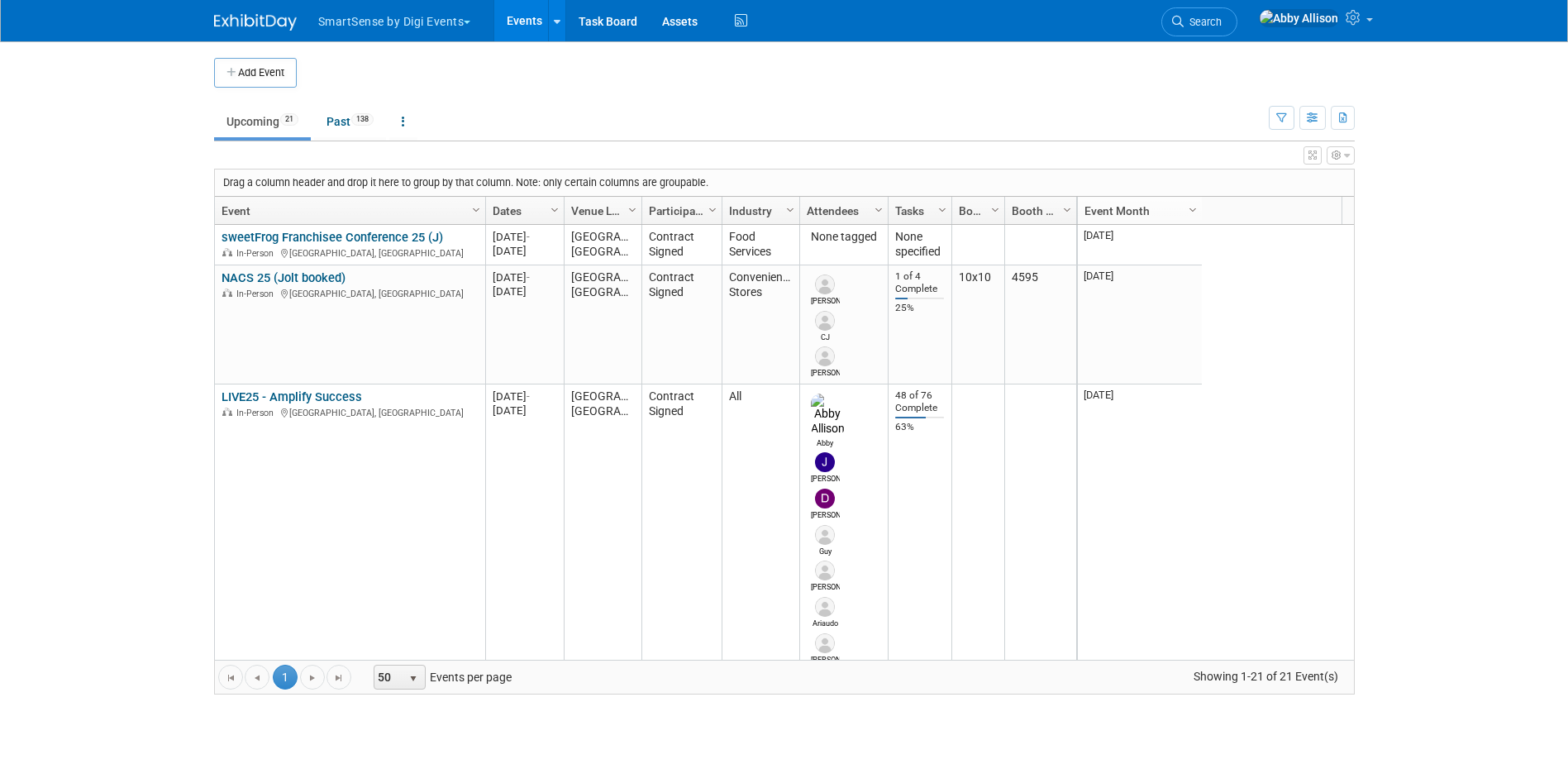
click at [1313, 115] on icon "button" at bounding box center [1313, 119] width 12 height 11
click at [1254, 100] on td "Upcoming 21 Past 138 All Events 159 Past and Upcoming Grouped Annually Events g…" at bounding box center [741, 114] width 1055 height 54
click at [1278, 117] on icon "button" at bounding box center [1281, 119] width 11 height 11
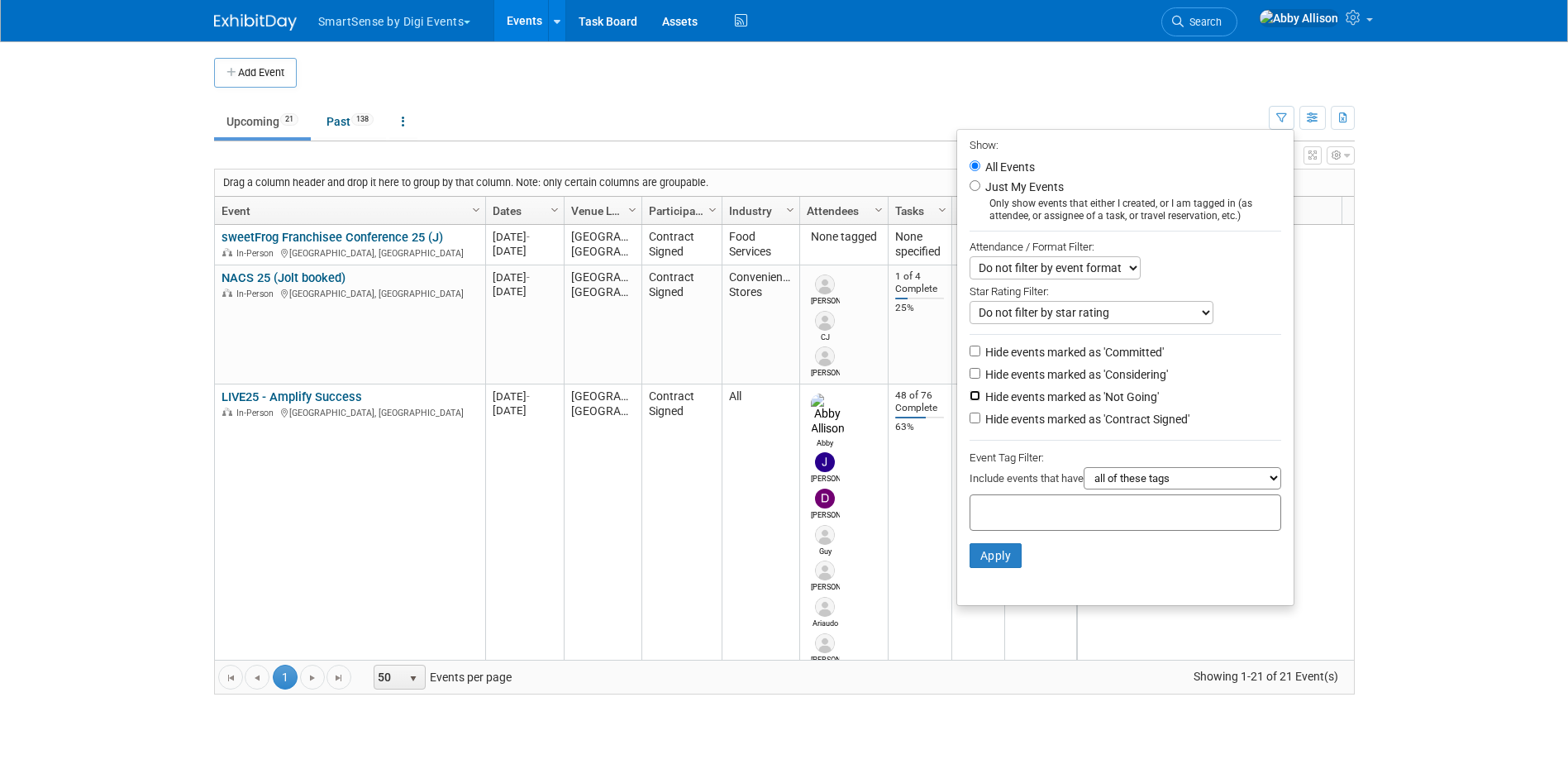
click at [969, 399] on input "Hide events marked as 'Not Going'" at bounding box center [974, 396] width 11 height 11
checkbox input "true"
click at [983, 567] on button "Apply" at bounding box center [996, 556] width 53 height 25
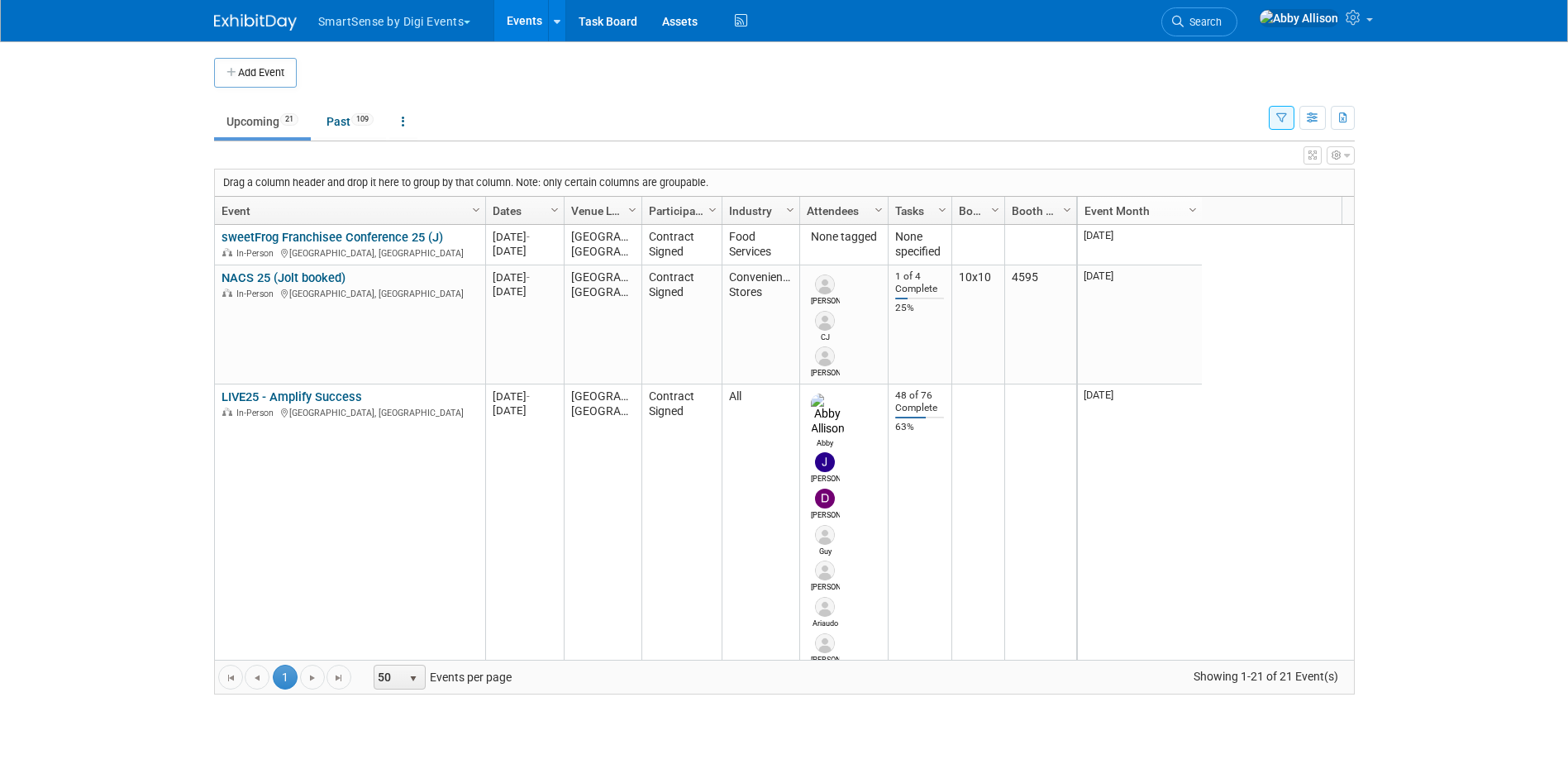
click at [472, 17] on button "SmartSense by Digi Events" at bounding box center [404, 18] width 175 height 36
click at [376, 96] on link "Jolt" at bounding box center [400, 100] width 165 height 23
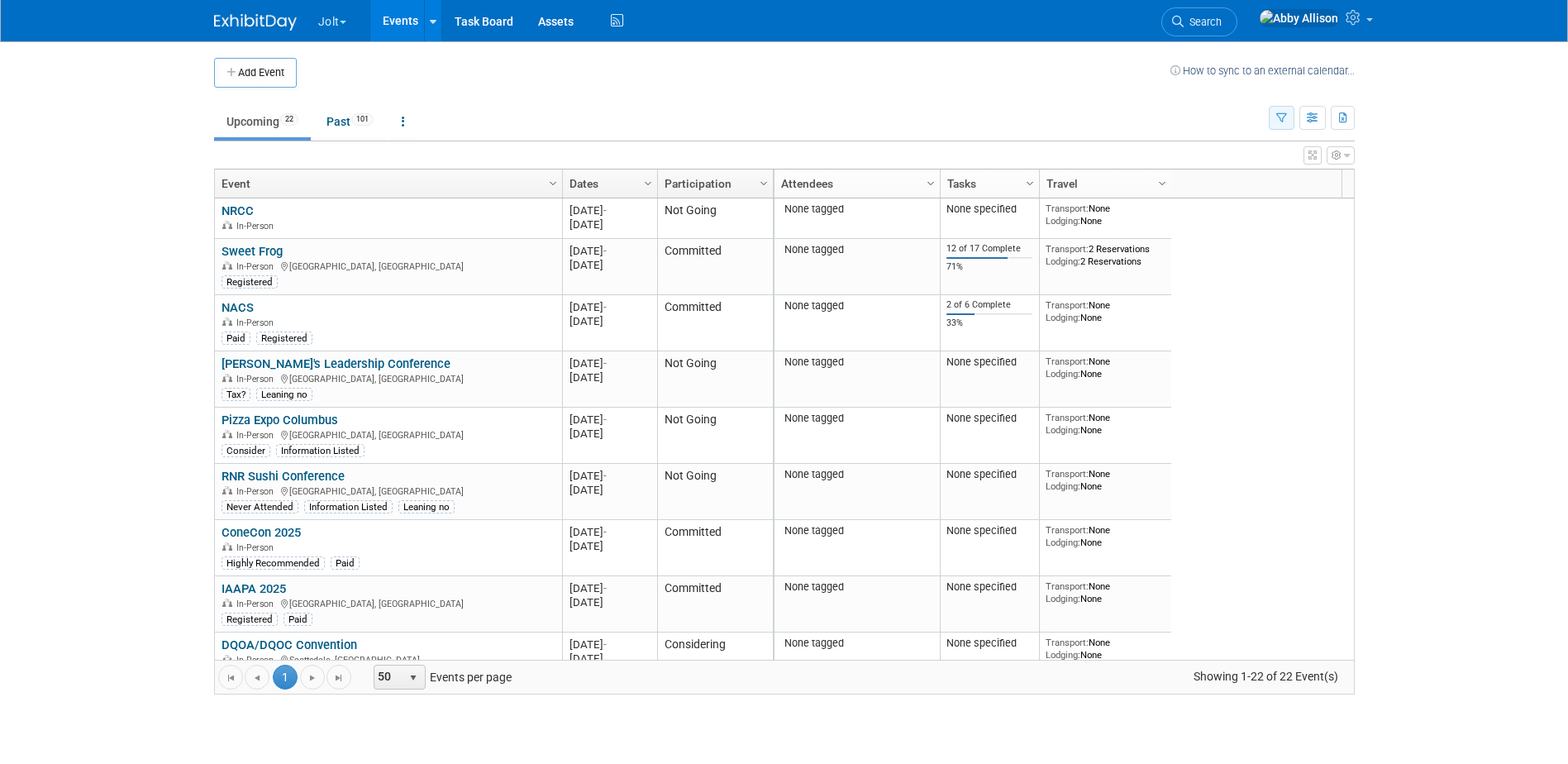
click at [1281, 123] on icon "button" at bounding box center [1281, 119] width 11 height 11
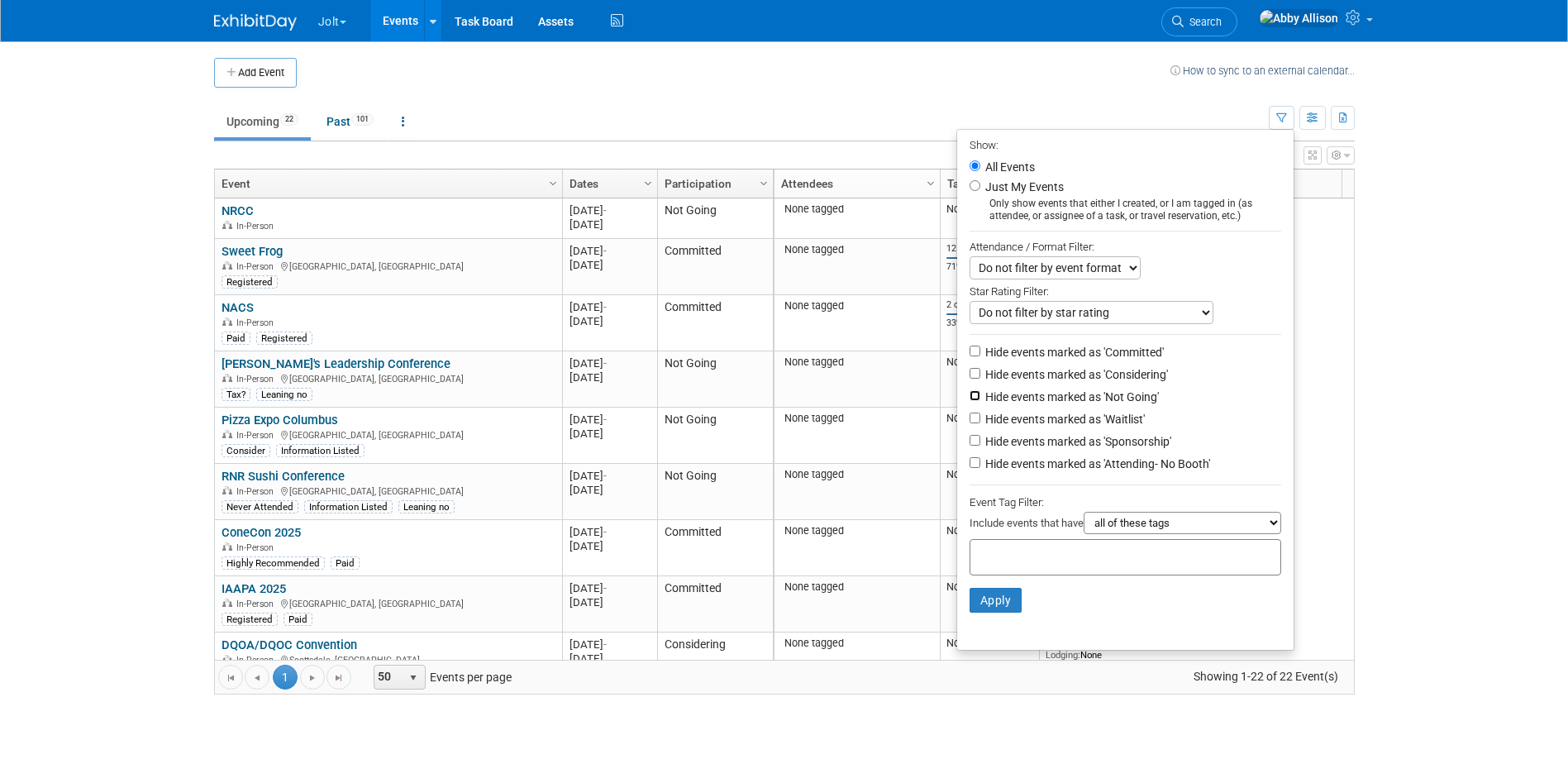
click at [969, 401] on input "Hide events marked as 'Not Going'" at bounding box center [974, 396] width 11 height 11
checkbox input "true"
click at [983, 613] on button "Apply" at bounding box center [996, 601] width 53 height 25
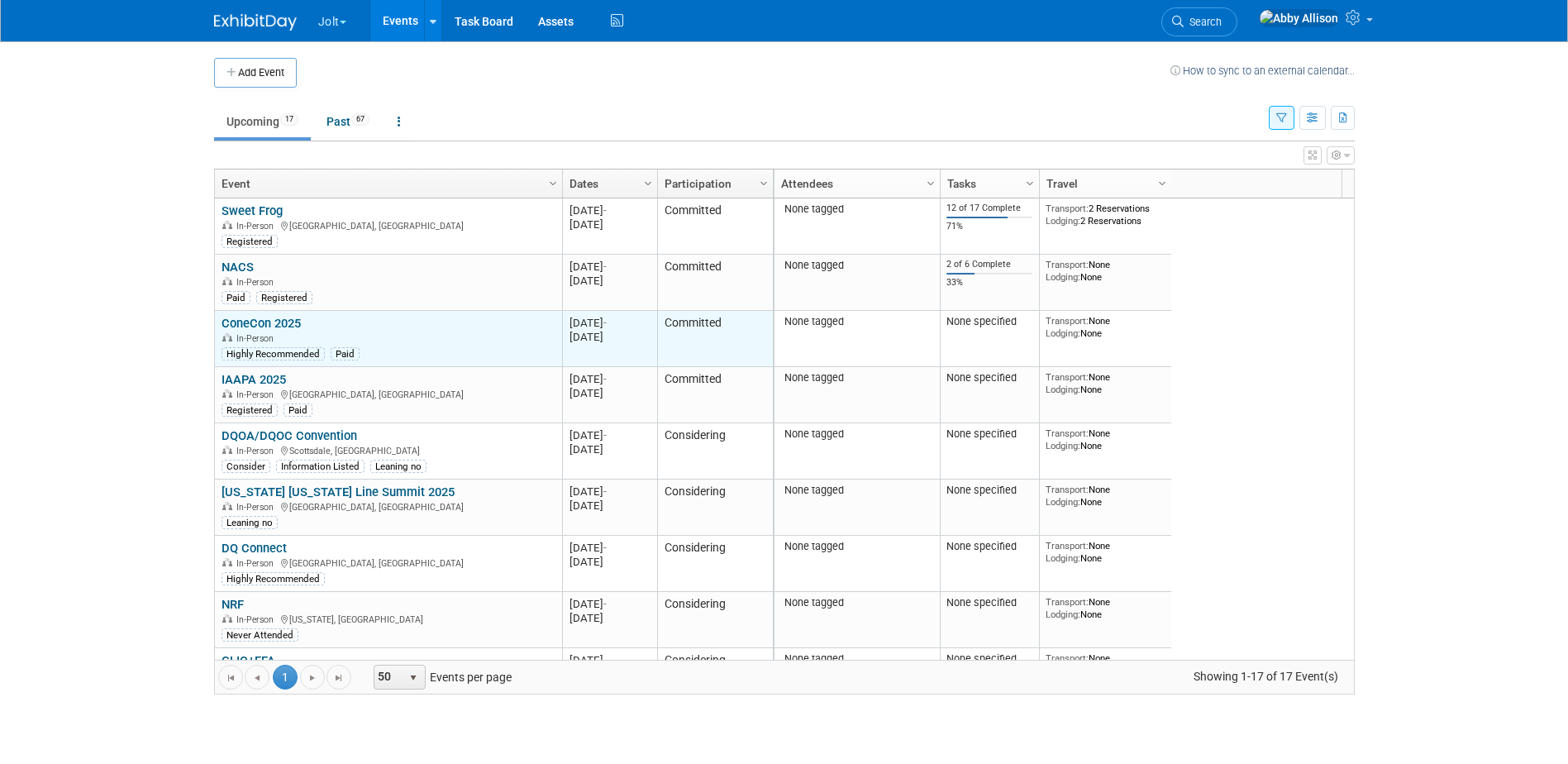
click at [258, 319] on link "ConeCon 2025" at bounding box center [261, 324] width 80 height 15
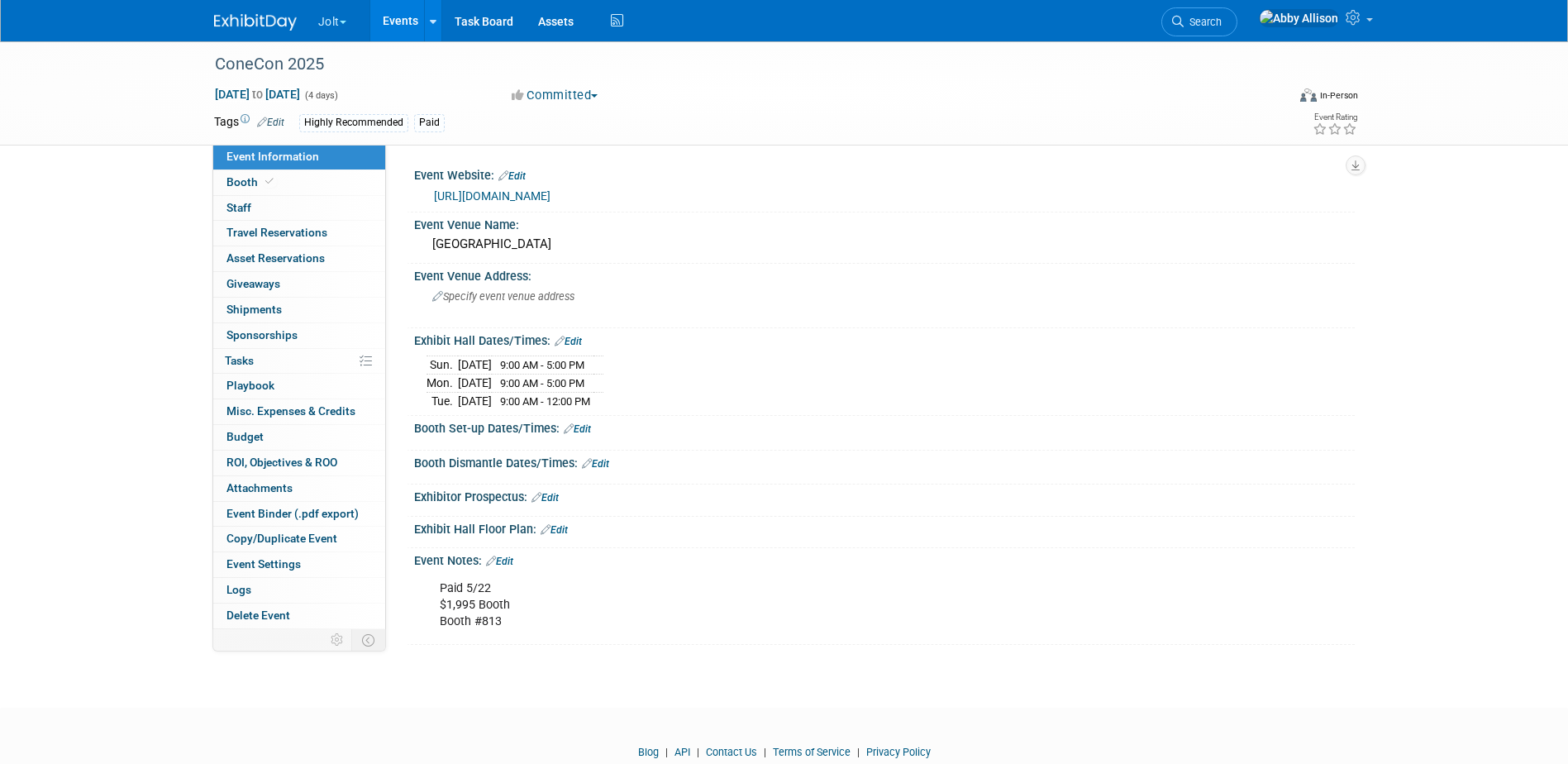
click at [347, 22] on span "button" at bounding box center [343, 22] width 7 height 3
click at [814, 489] on div "Exhibitor Prospectus: Edit" at bounding box center [884, 495] width 941 height 22
click at [389, 16] on link "Events" at bounding box center [400, 21] width 61 height 41
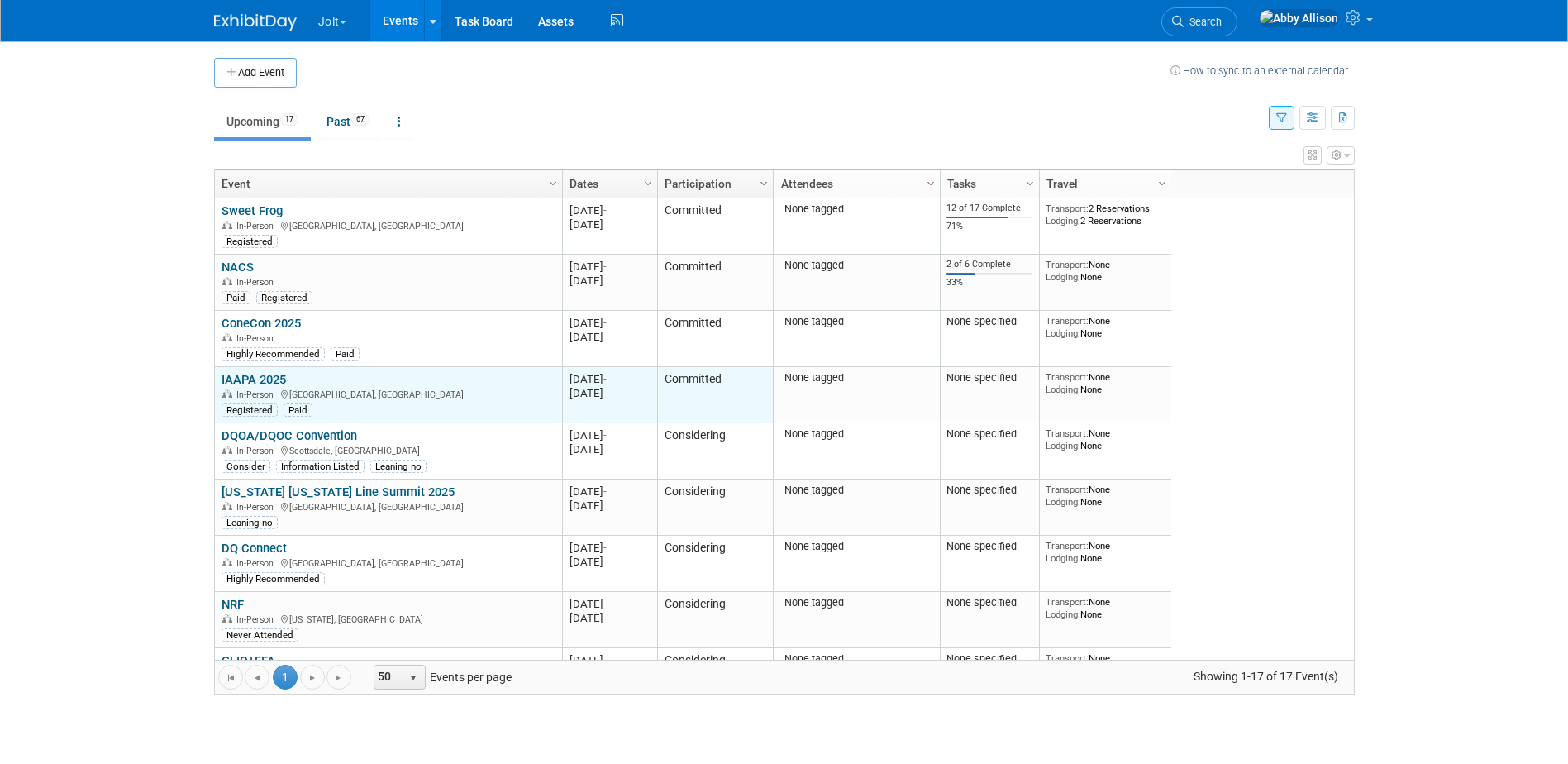
click at [243, 381] on link "IAAPA 2025" at bounding box center [254, 380] width 65 height 15
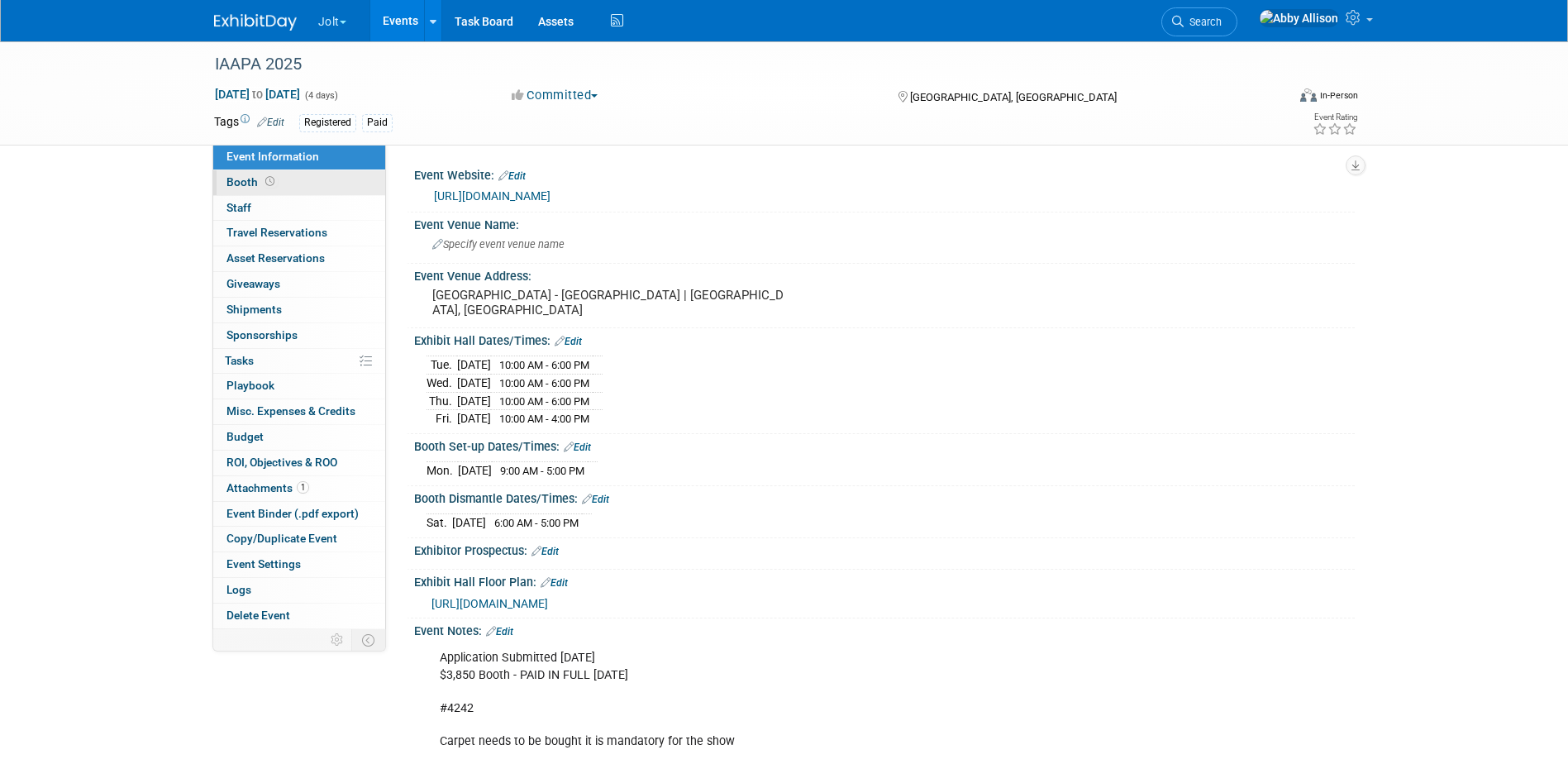
click at [238, 183] on span "Booth" at bounding box center [252, 182] width 51 height 13
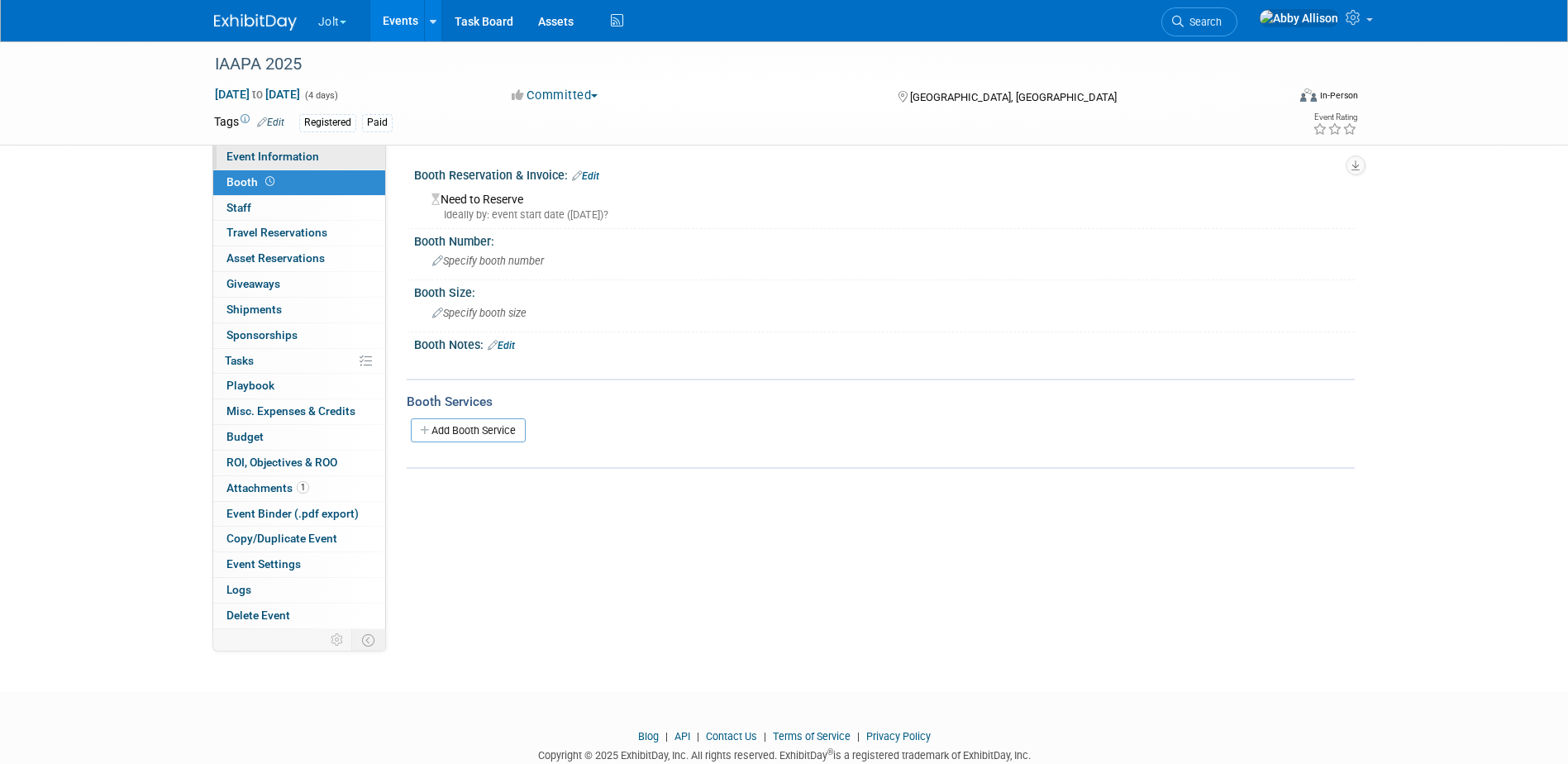
click at [260, 155] on span "Event Information" at bounding box center [273, 156] width 93 height 13
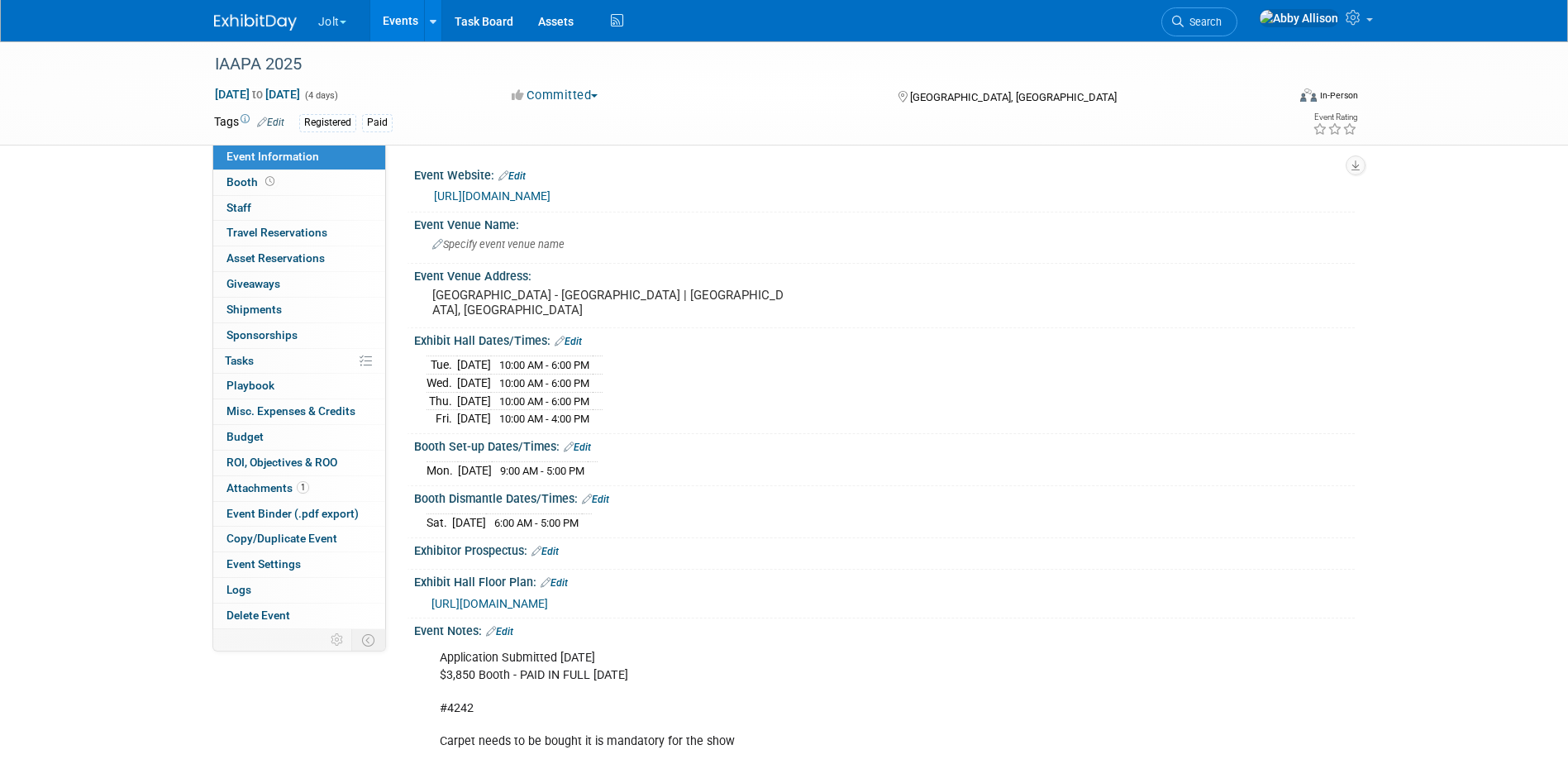
click at [343, 21] on span "button" at bounding box center [343, 22] width 7 height 3
click at [374, 119] on link "SmartSense by Digi Events" at bounding box center [400, 123] width 166 height 23
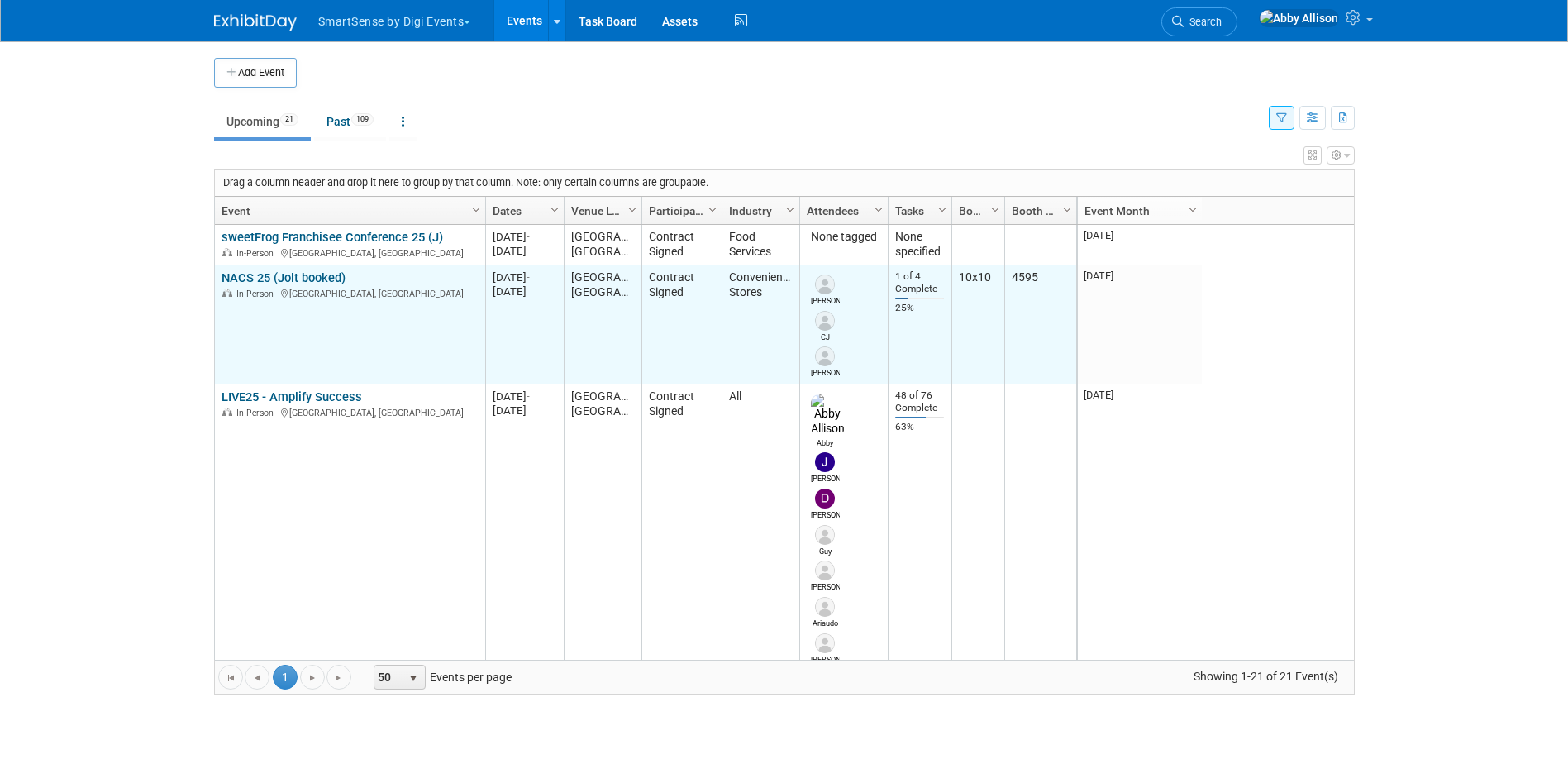
click at [259, 275] on link "NACS 25 (Jolt booked)" at bounding box center [284, 278] width 124 height 15
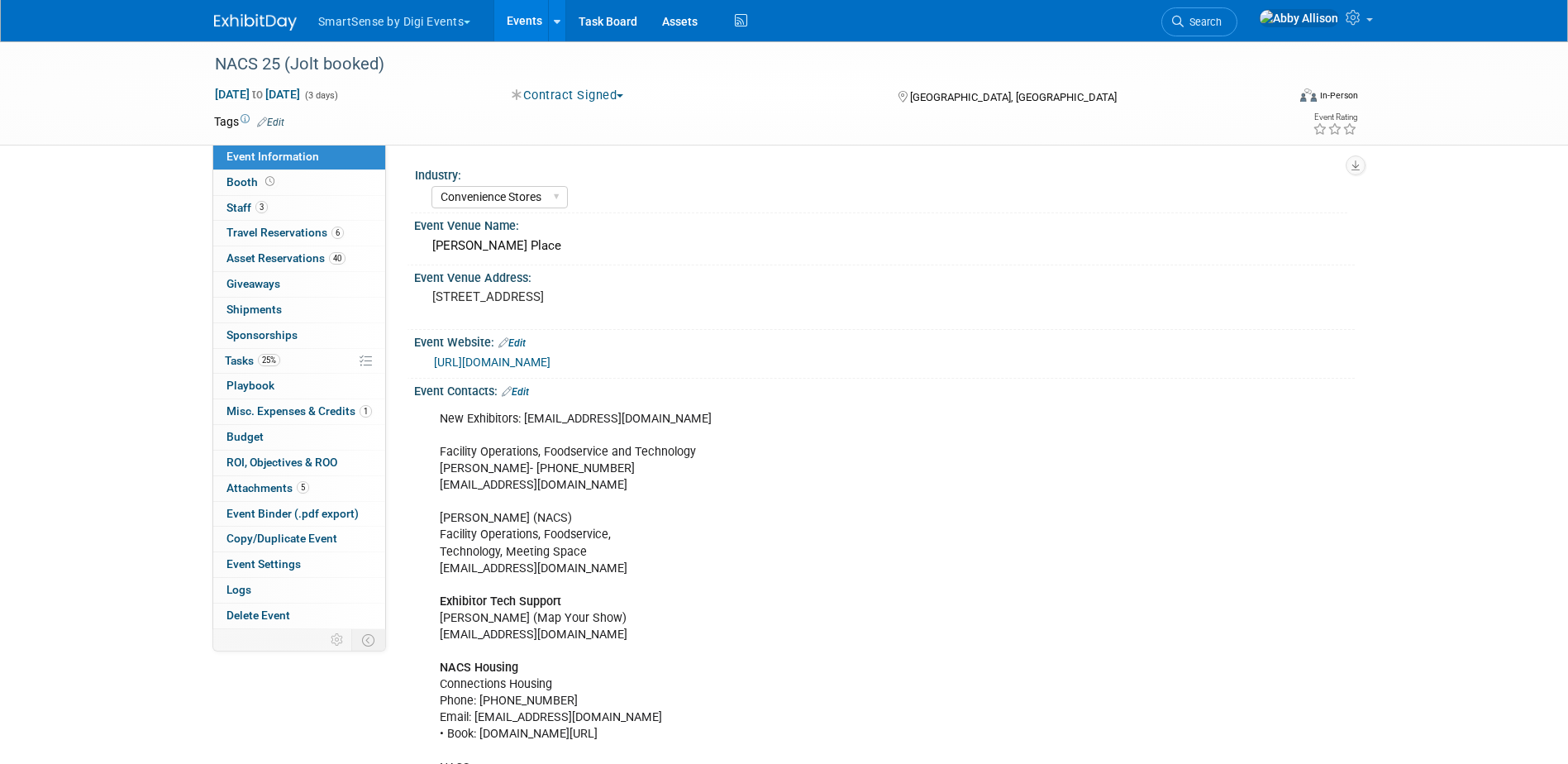
select select "Convenience Stores"
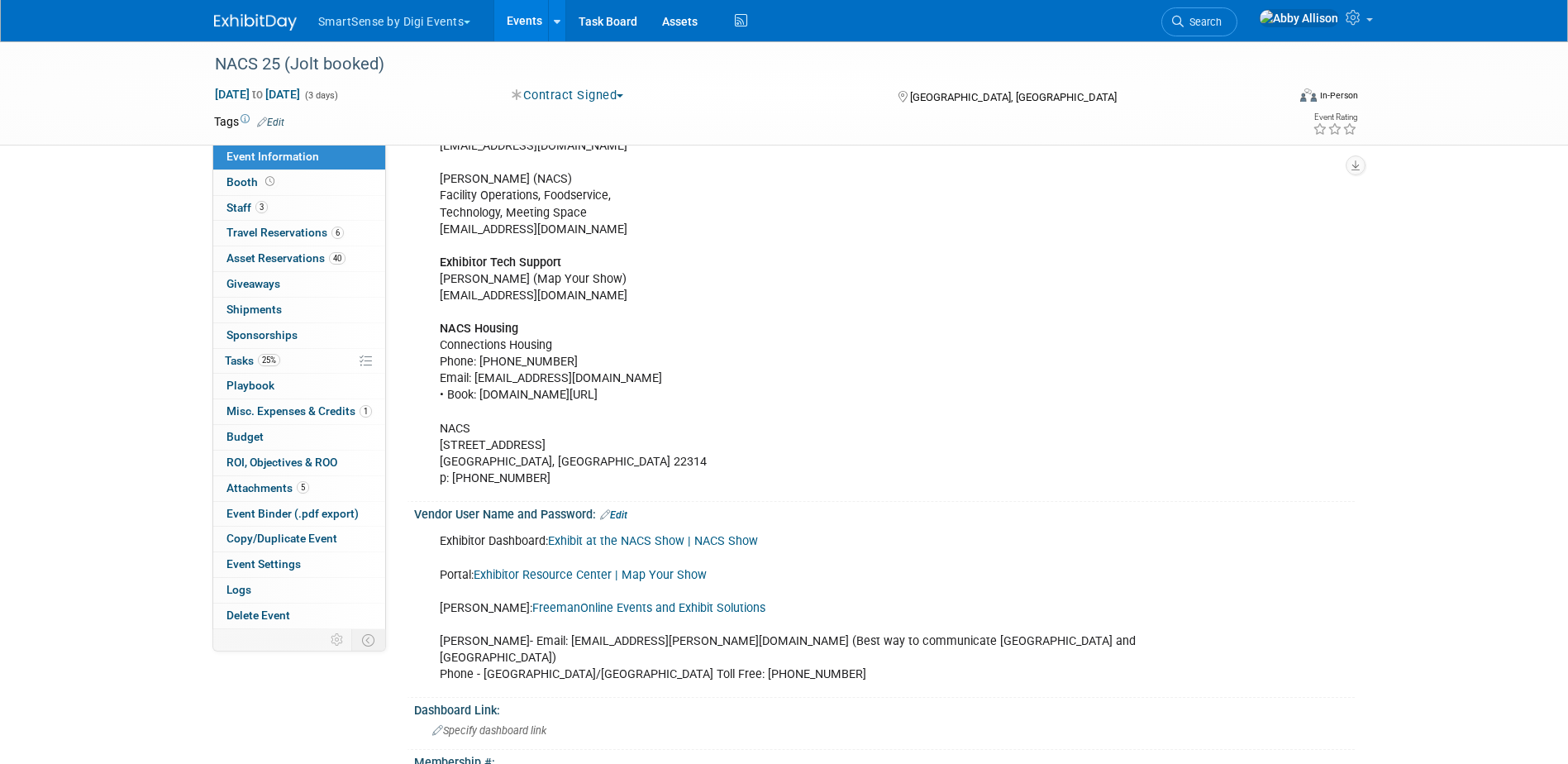
scroll to position [413, 0]
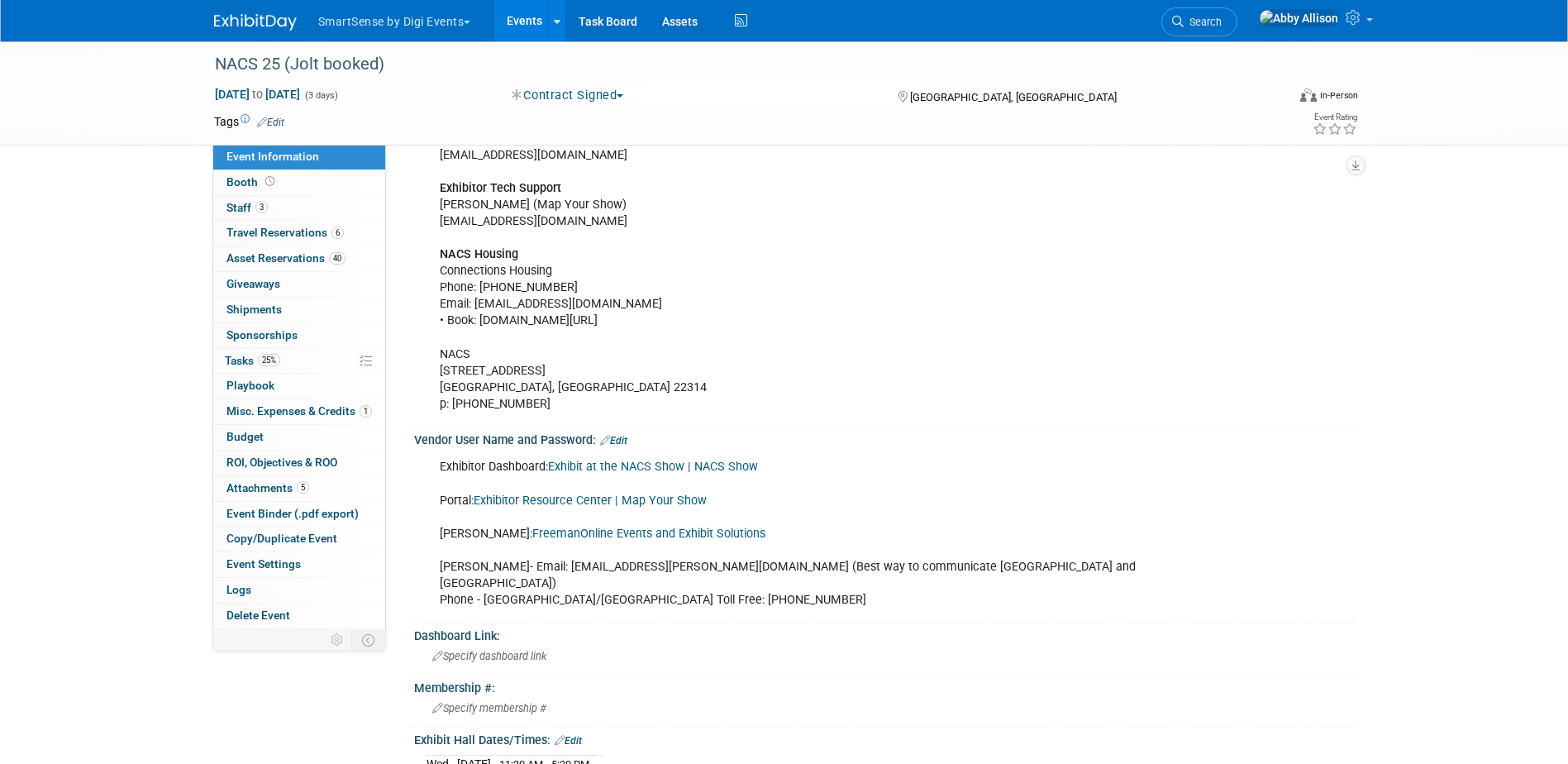
click at [464, 15] on button "SmartSense by Digi Events" at bounding box center [404, 18] width 175 height 36
click at [357, 92] on link "Jolt" at bounding box center [400, 100] width 165 height 23
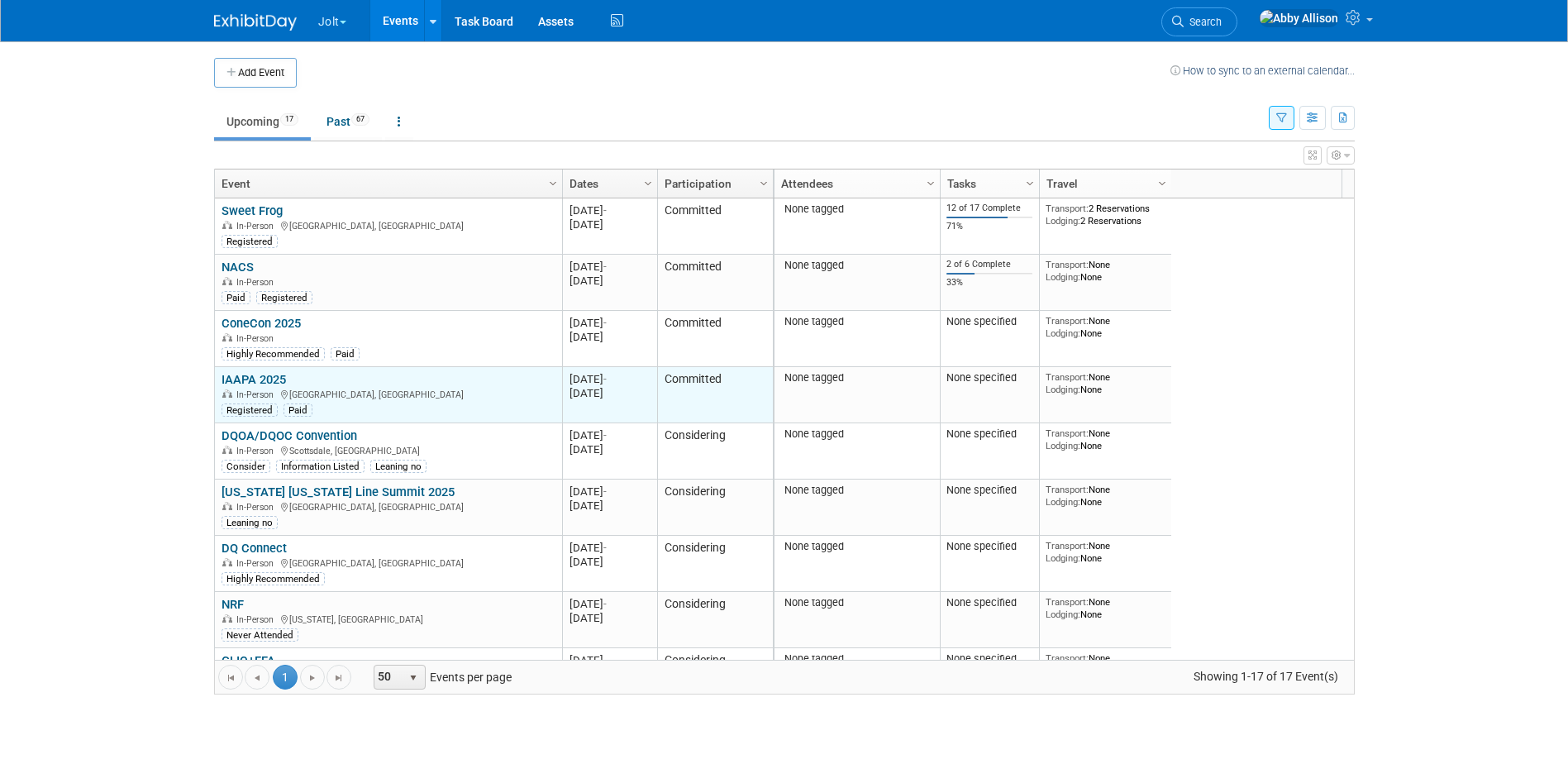
click at [253, 380] on link "IAAPA 2025" at bounding box center [254, 380] width 65 height 15
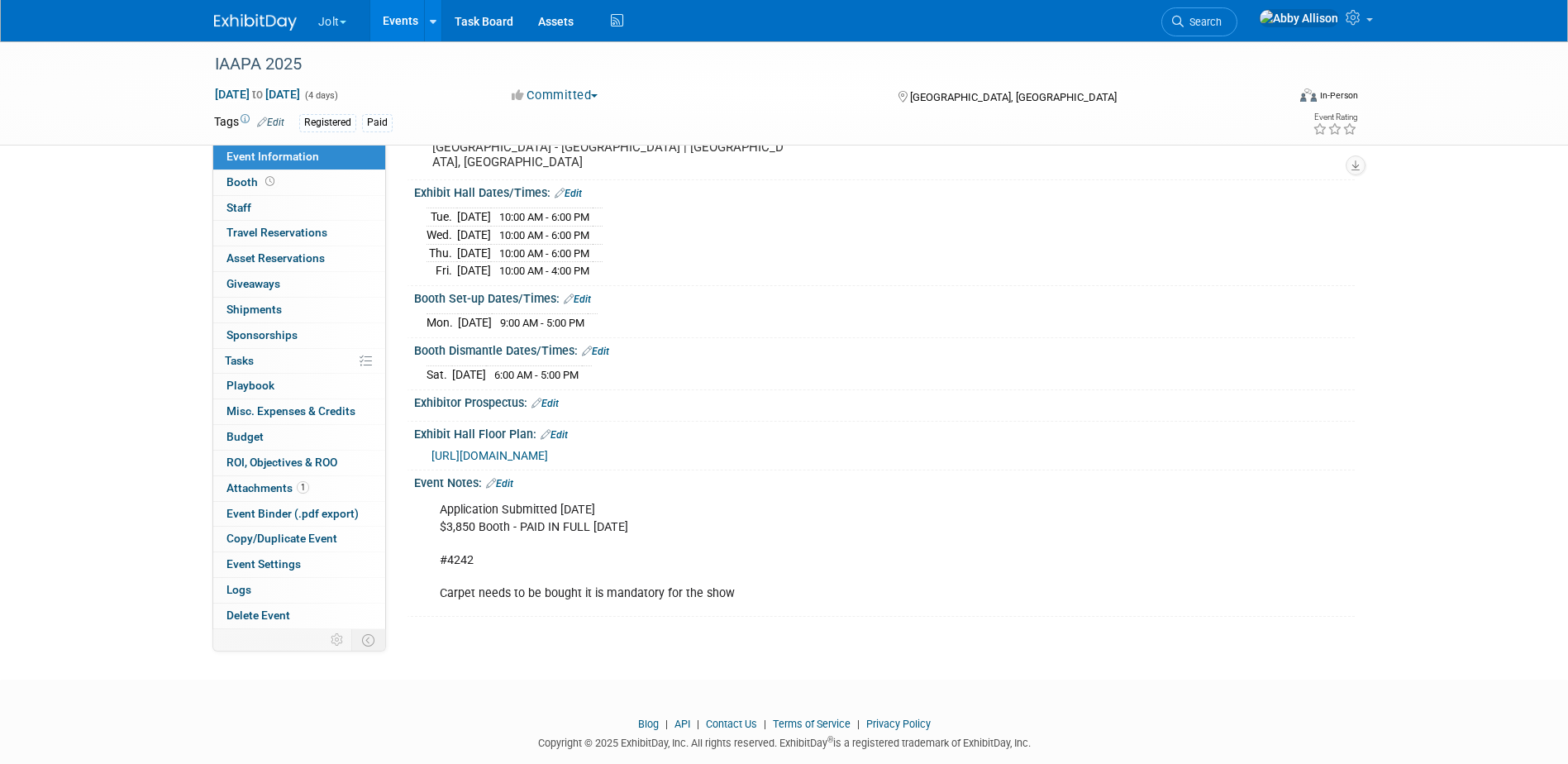
scroll to position [176, 0]
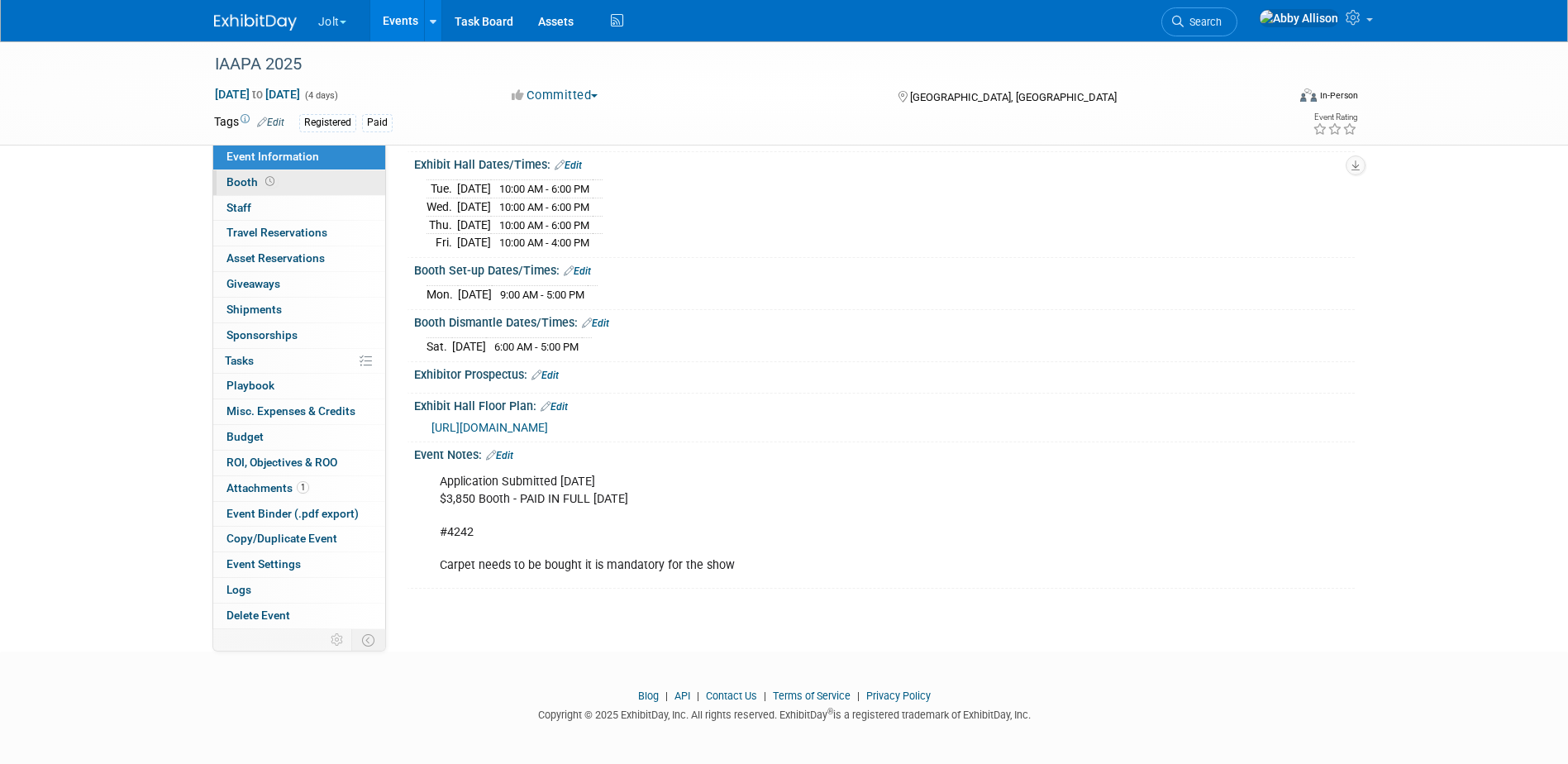
click at [219, 179] on link "Booth" at bounding box center [299, 182] width 172 height 25
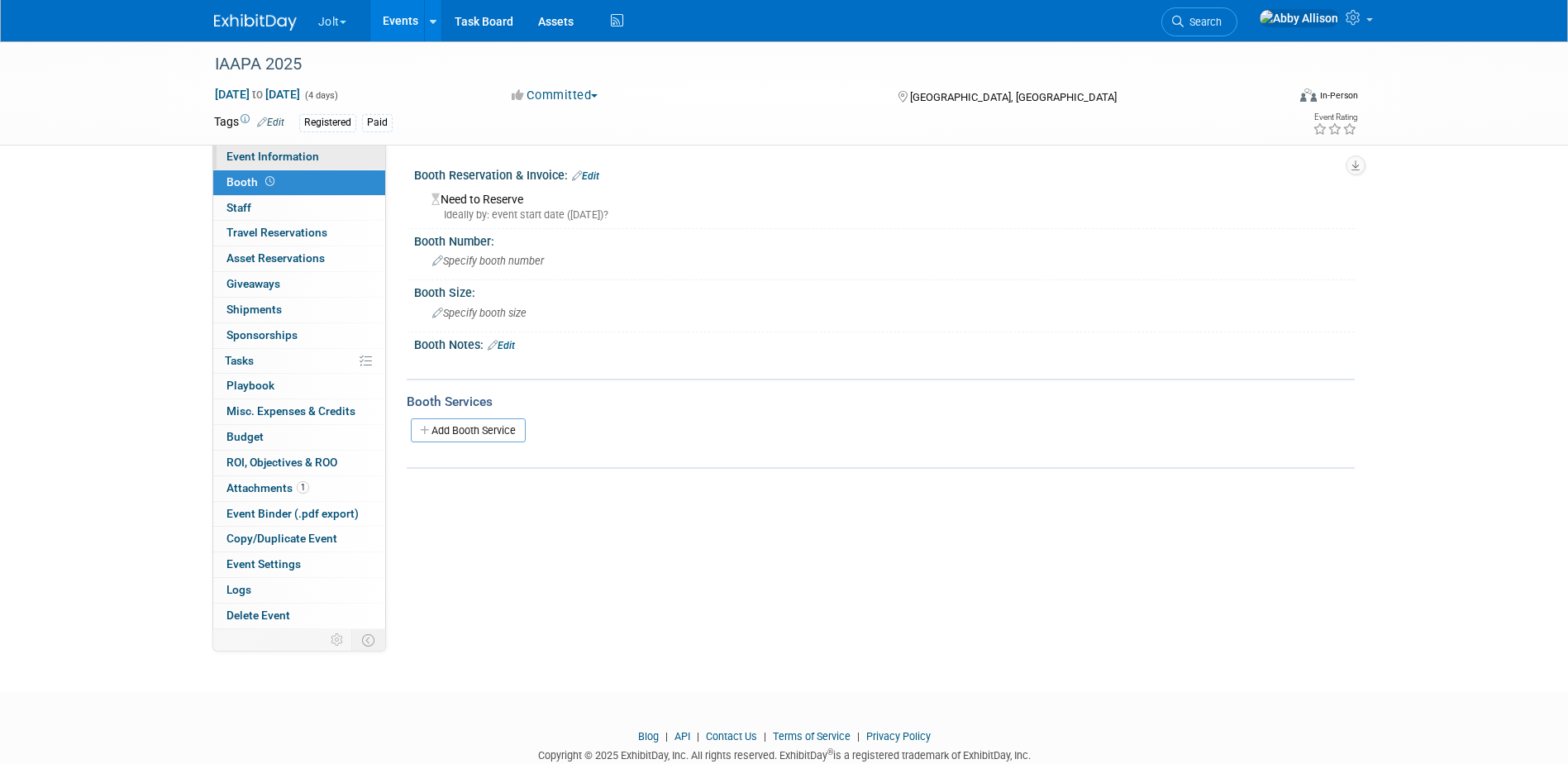
click at [267, 153] on span "Event Information" at bounding box center [273, 156] width 93 height 13
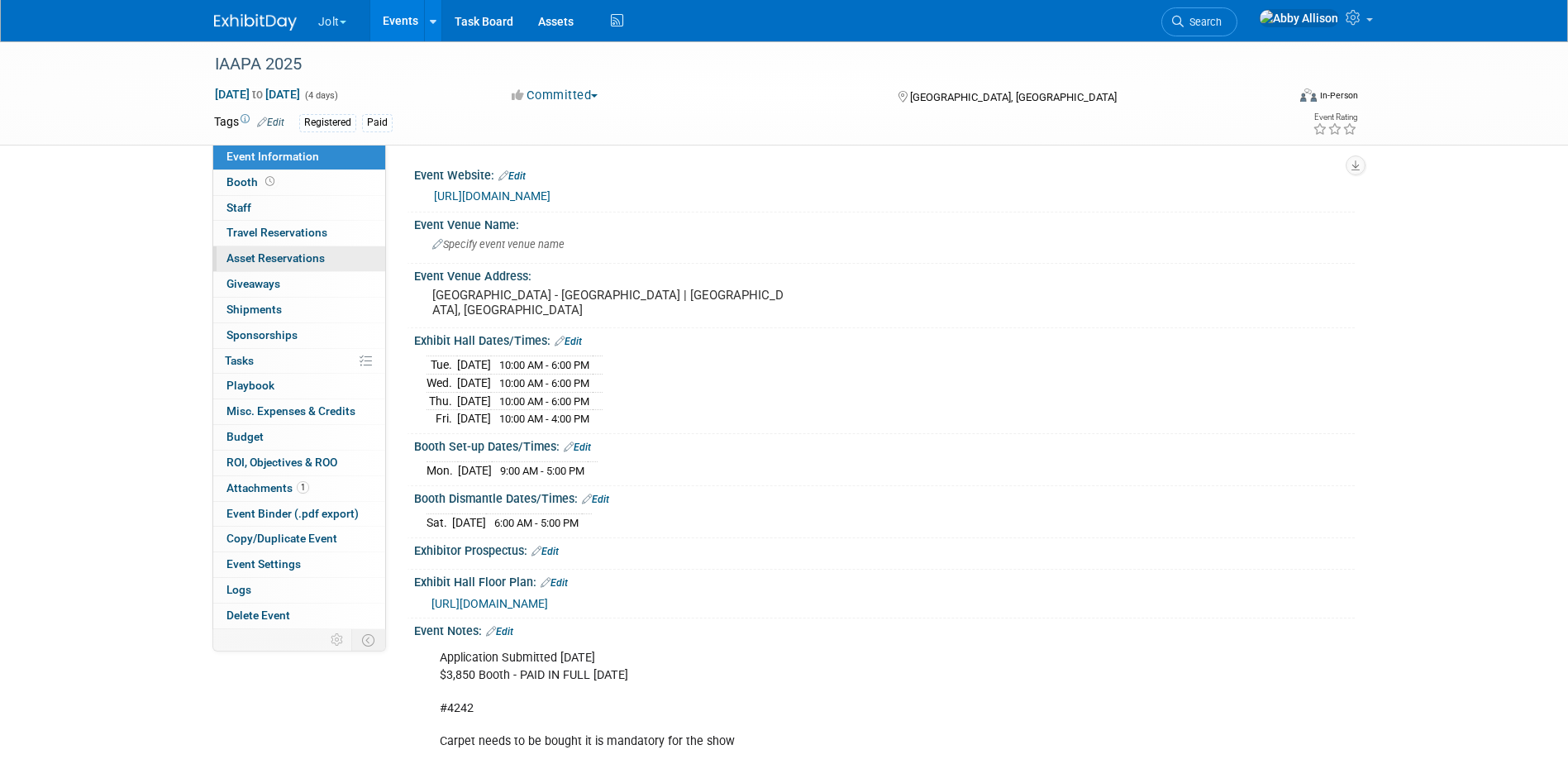
drag, startPoint x: 265, startPoint y: 182, endPoint x: 348, endPoint y: 246, distance: 104.8
click at [265, 182] on icon at bounding box center [269, 181] width 9 height 9
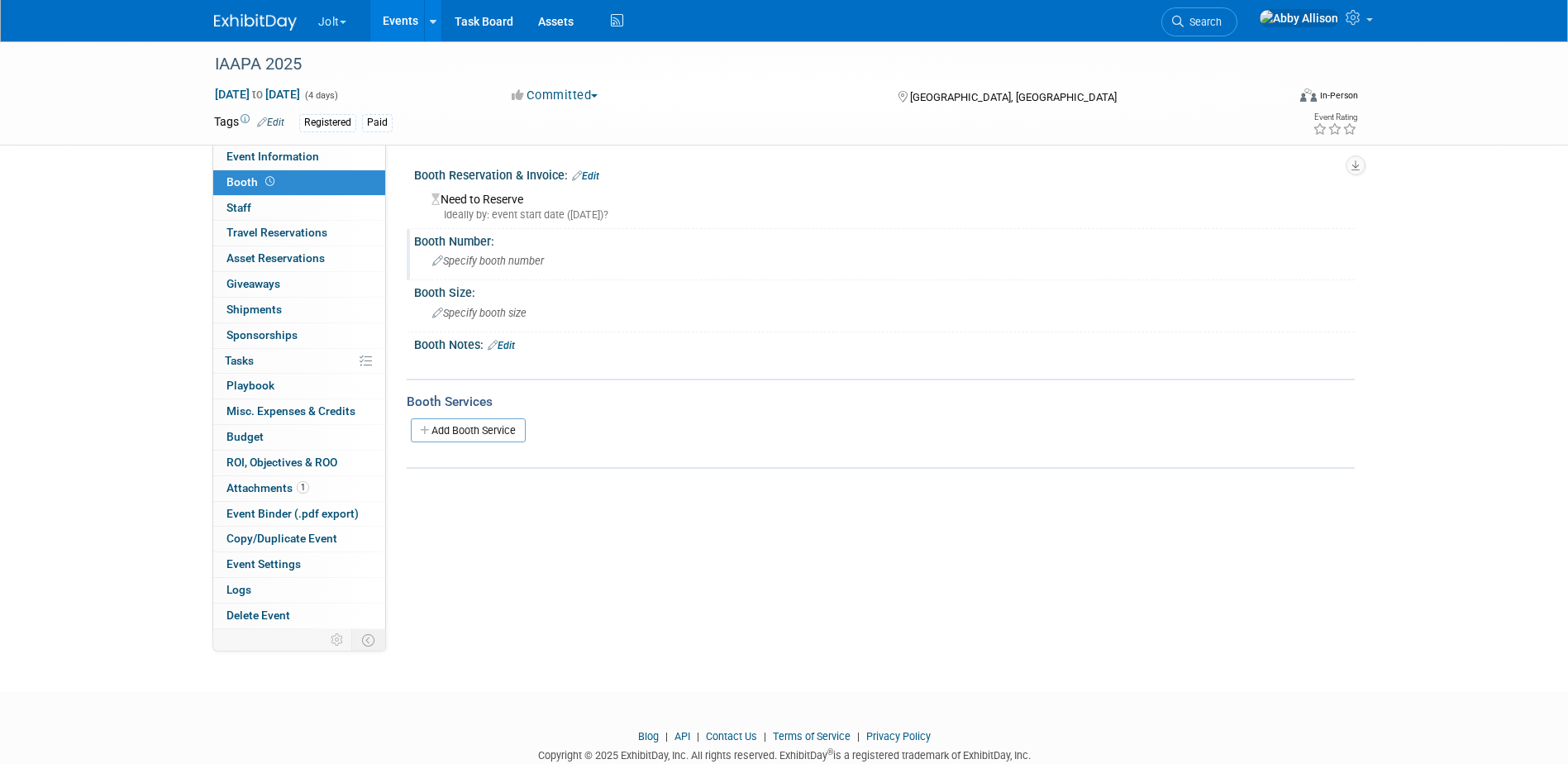
click at [512, 260] on span "Specify booth number" at bounding box center [488, 260] width 112 height 12
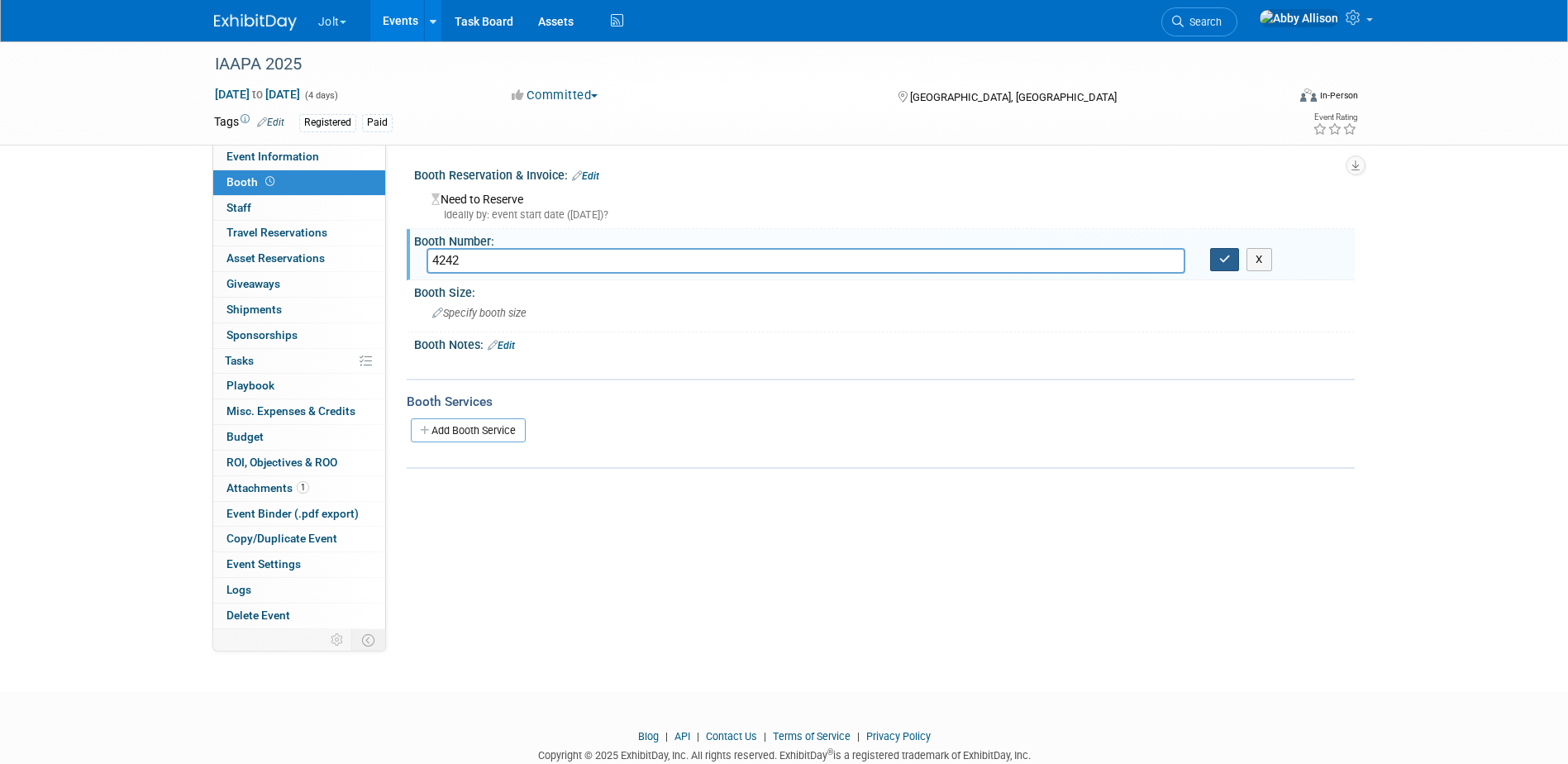
type input "4242"
click at [1229, 263] on icon "button" at bounding box center [1225, 259] width 12 height 11
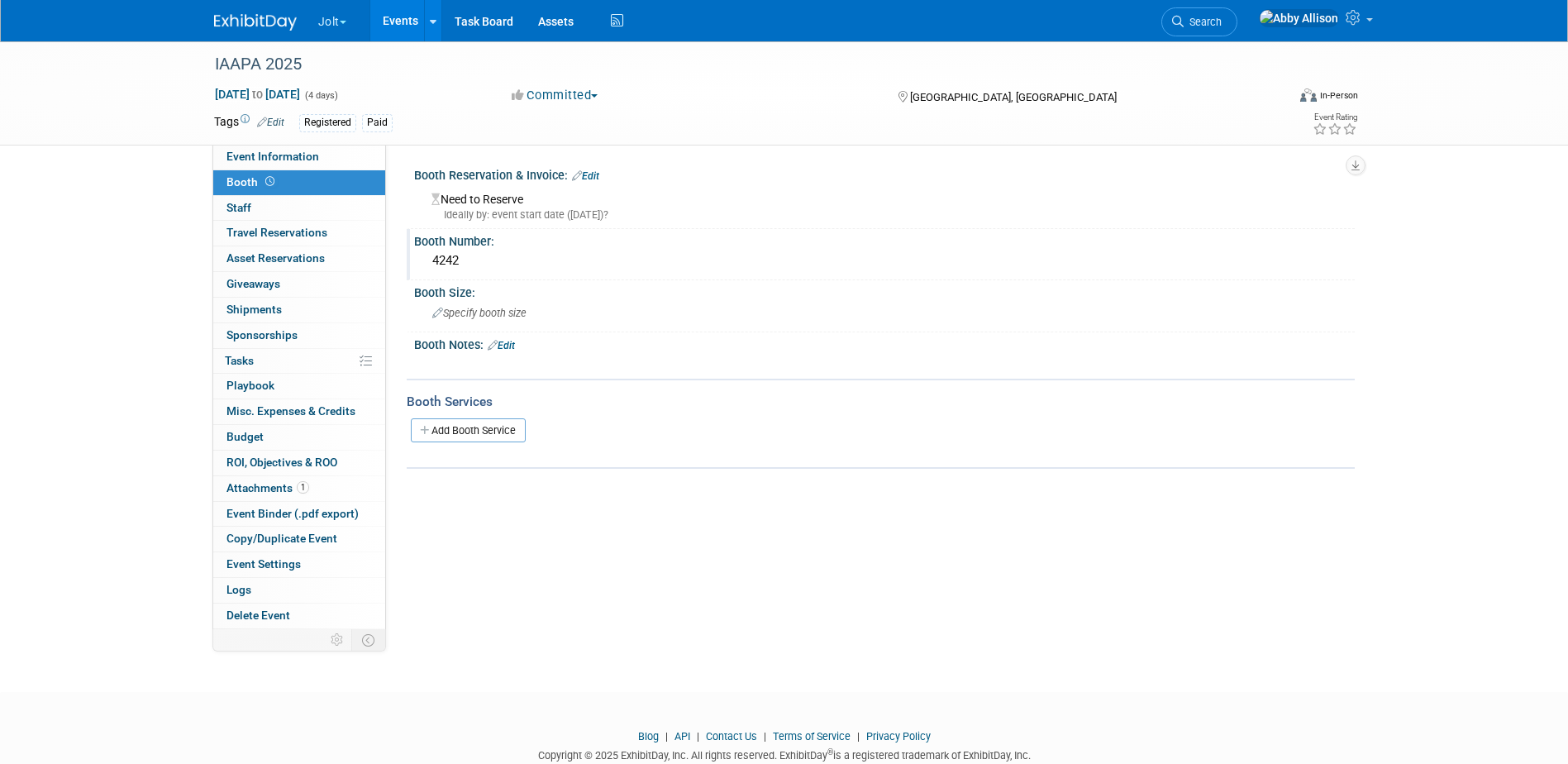
click at [391, 7] on link "Events" at bounding box center [400, 21] width 61 height 41
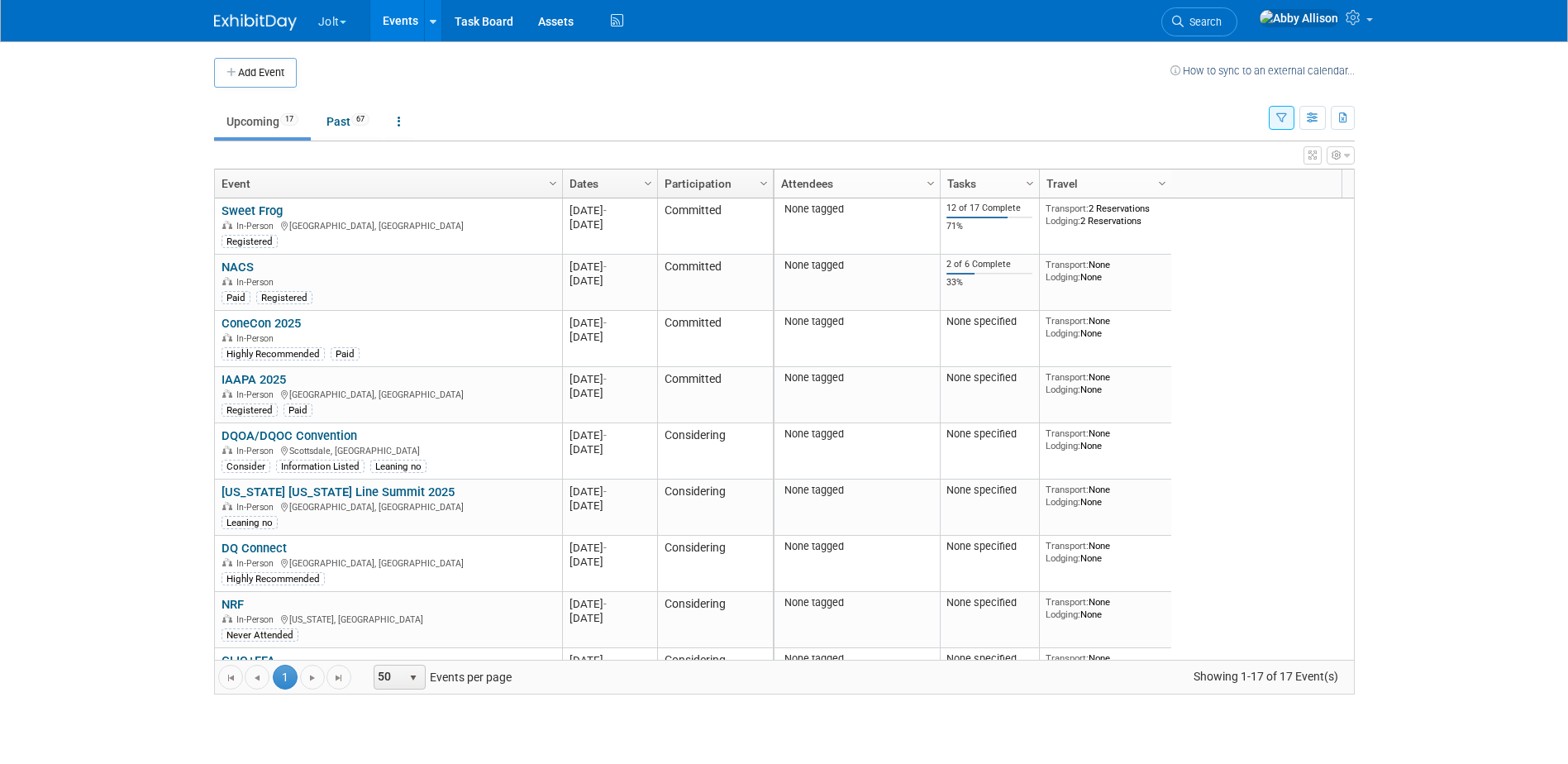
click at [342, 21] on span "button" at bounding box center [343, 22] width 7 height 3
click at [383, 125] on link "SmartSense by Digi Events" at bounding box center [400, 123] width 166 height 23
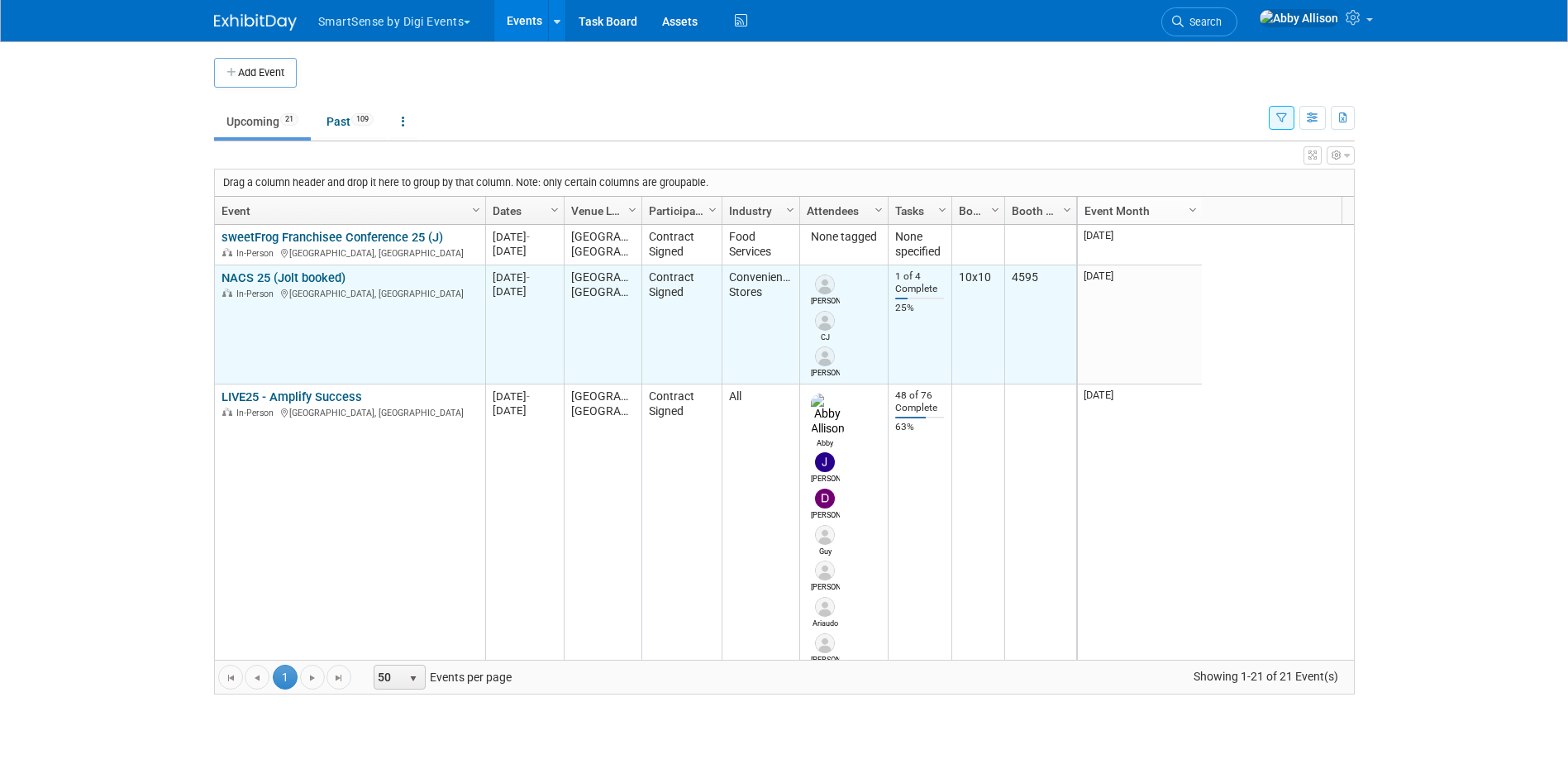
click at [249, 273] on link "NACS 25 (Jolt booked)" at bounding box center [284, 278] width 124 height 15
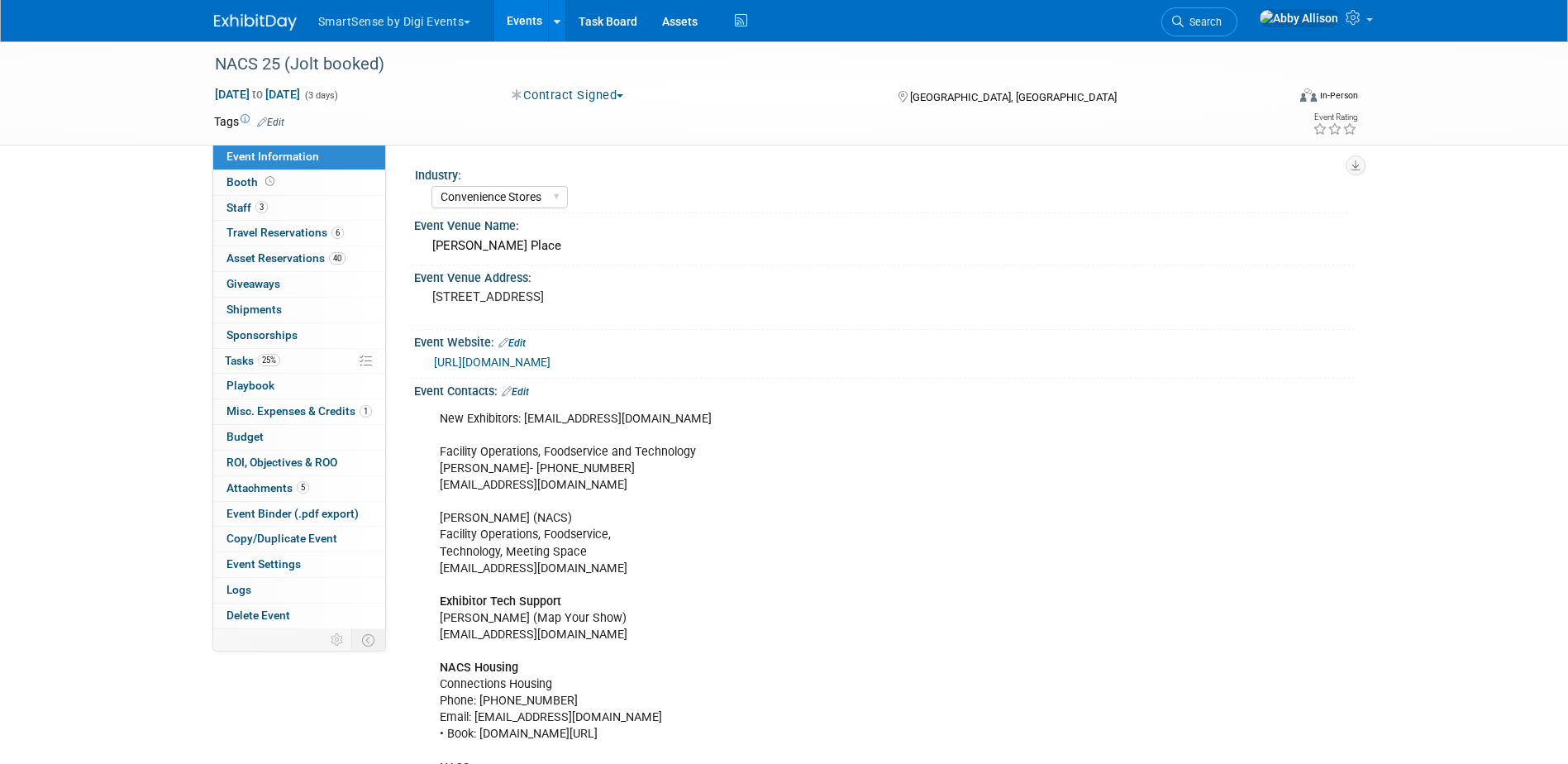
select select "Convenience Stores"
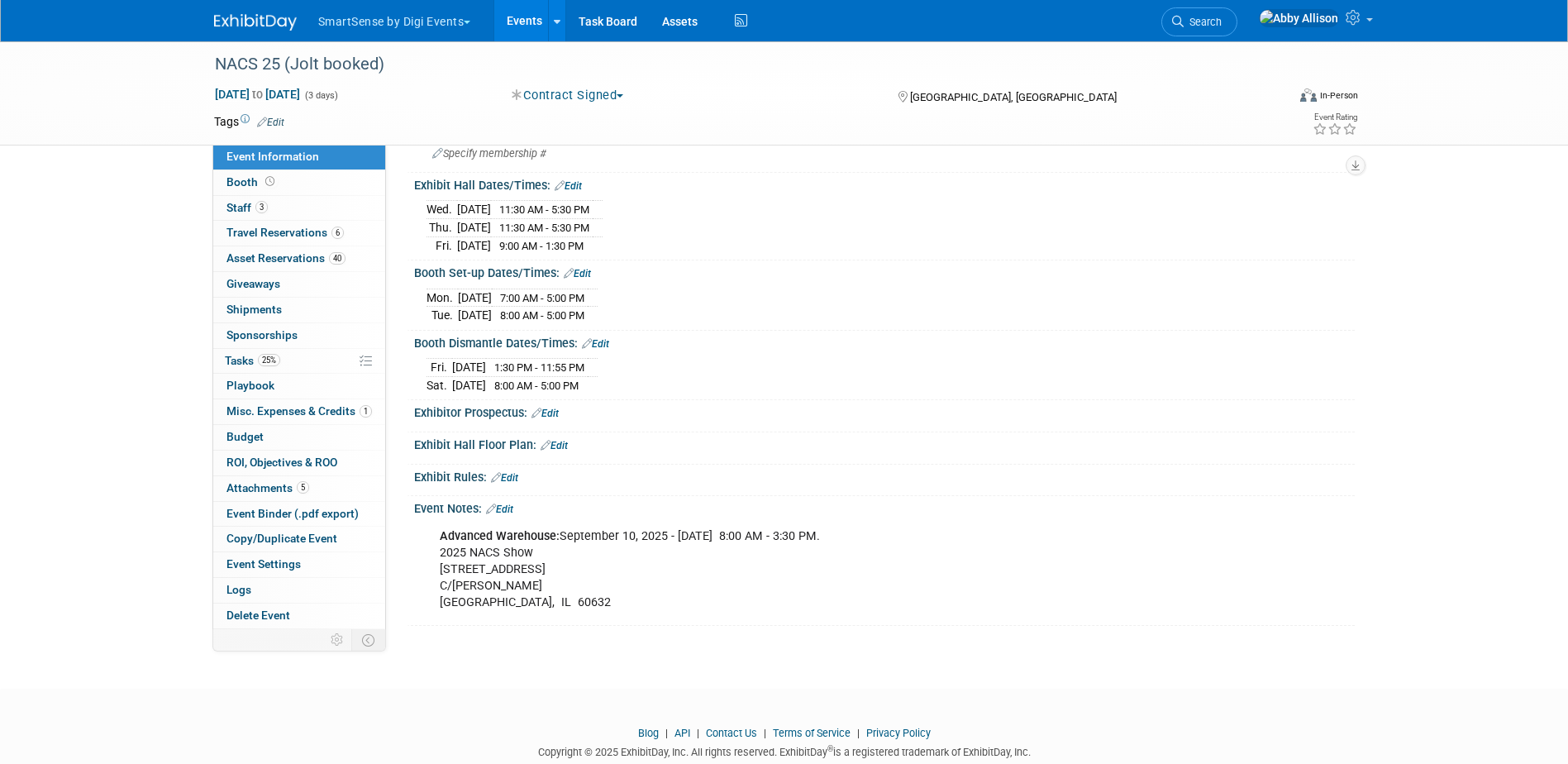
scroll to position [989, 0]
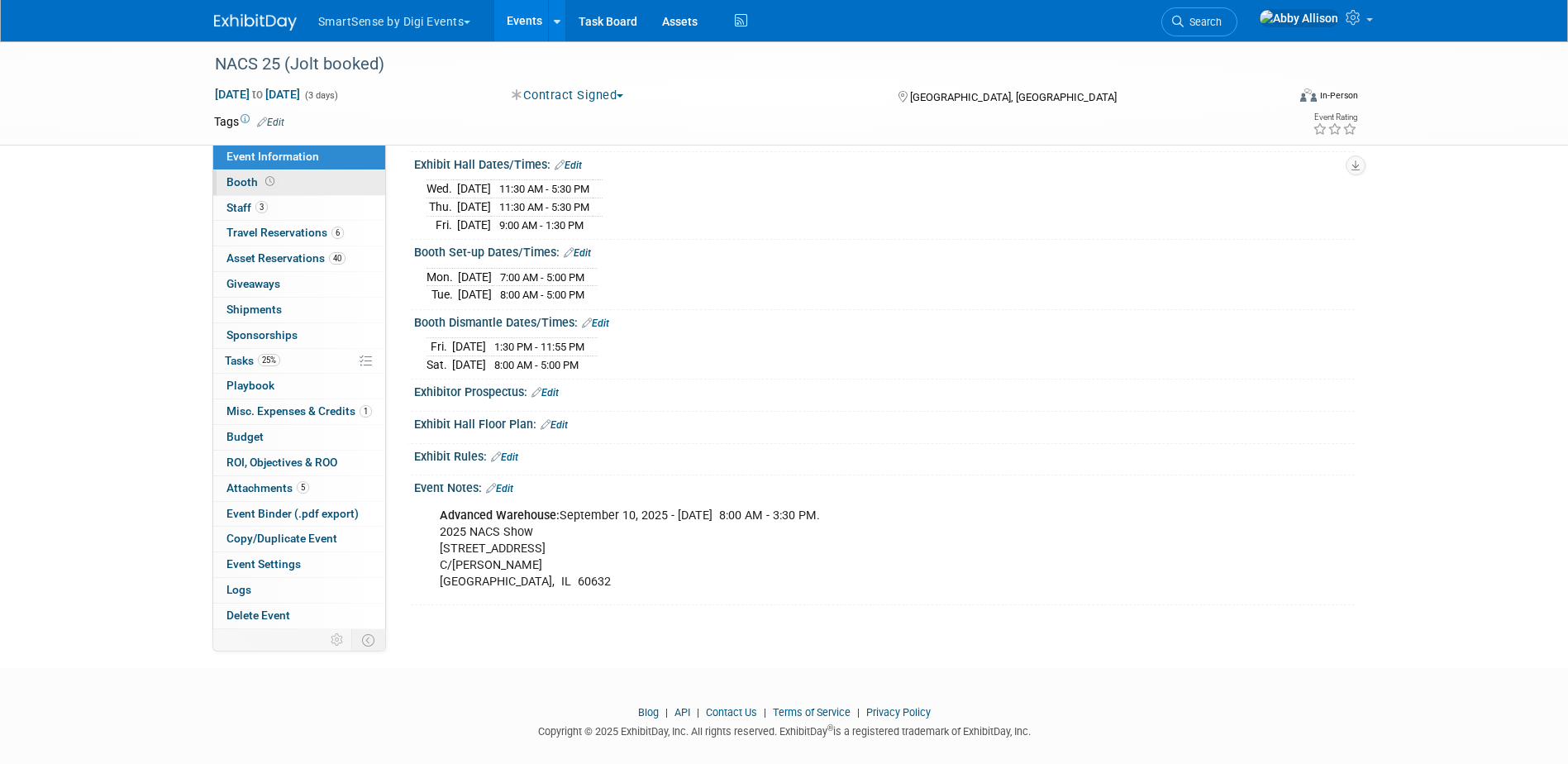
click at [243, 174] on link "Booth" at bounding box center [299, 182] width 172 height 25
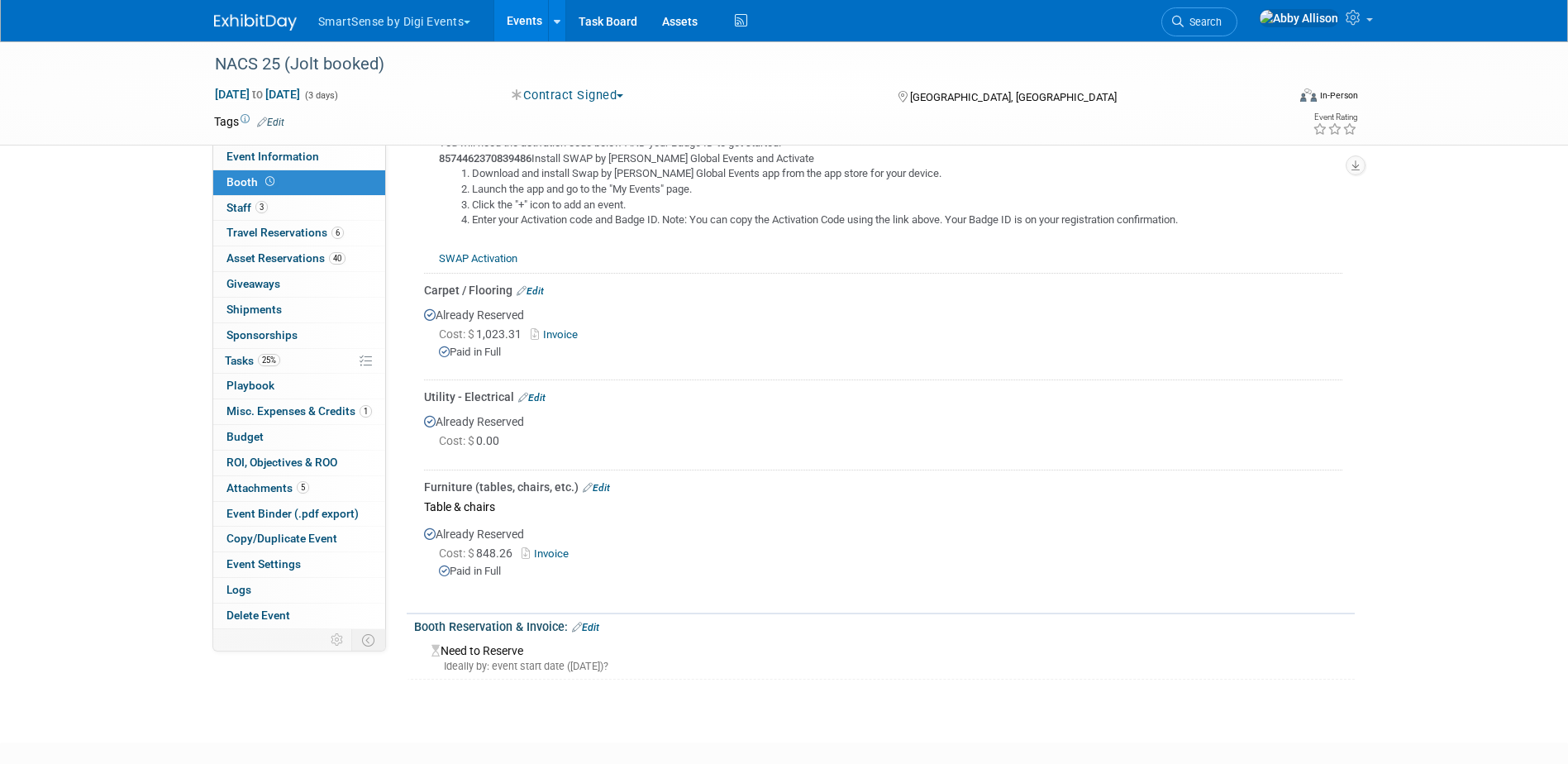
scroll to position [744, 0]
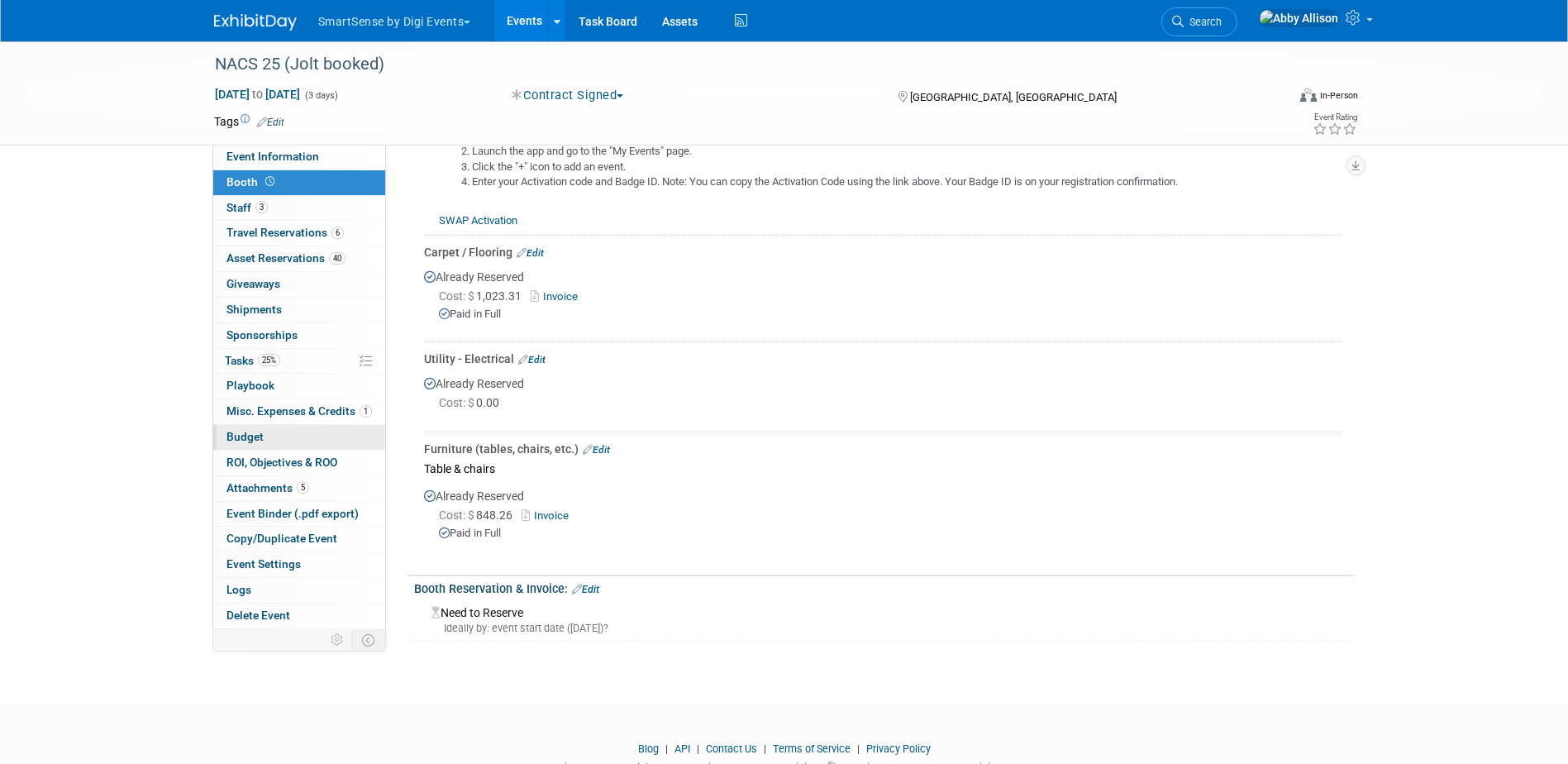
click at [238, 431] on span "Budget" at bounding box center [245, 436] width 37 height 13
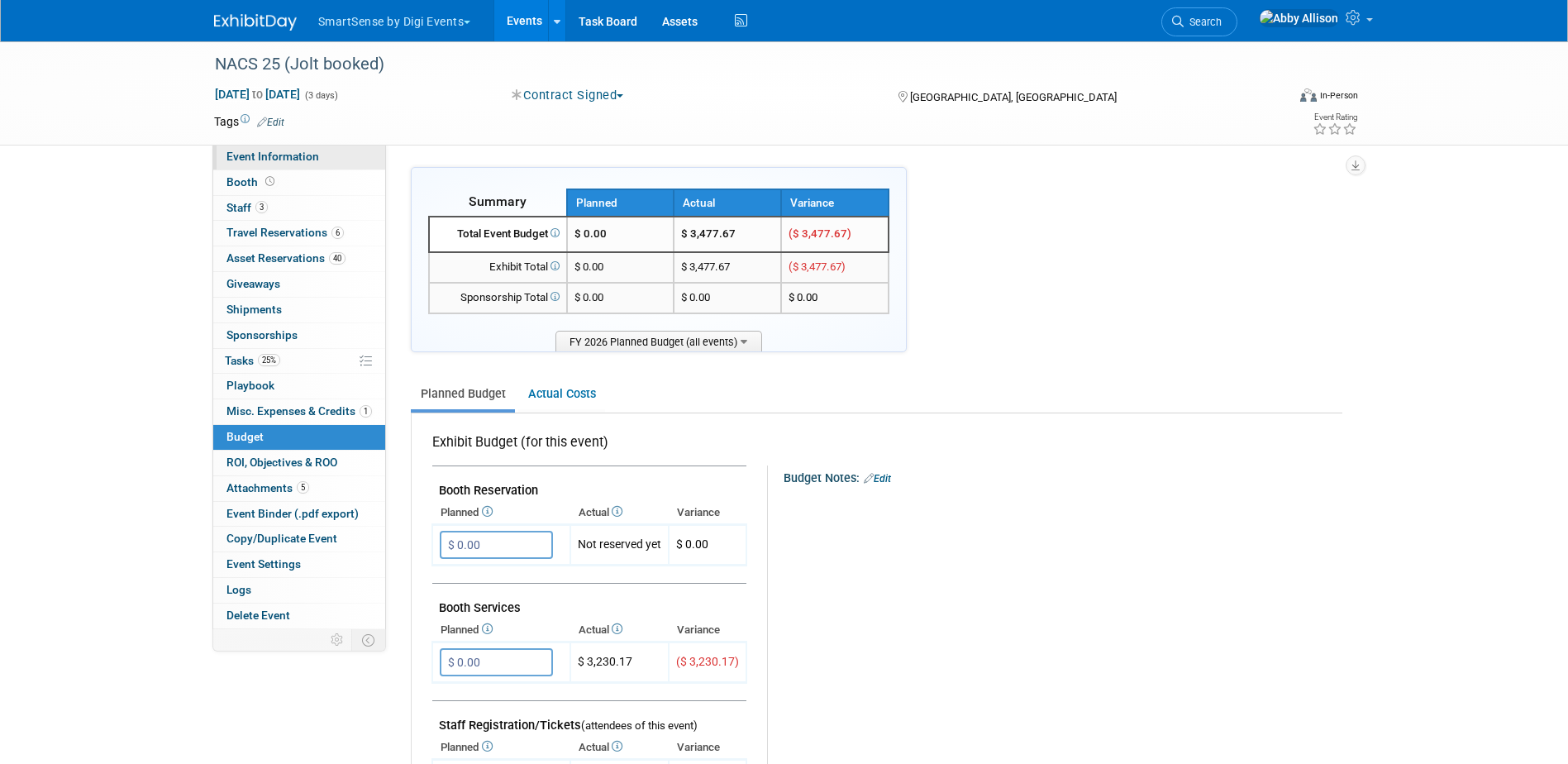
click at [255, 155] on span "Event Information" at bounding box center [273, 156] width 93 height 13
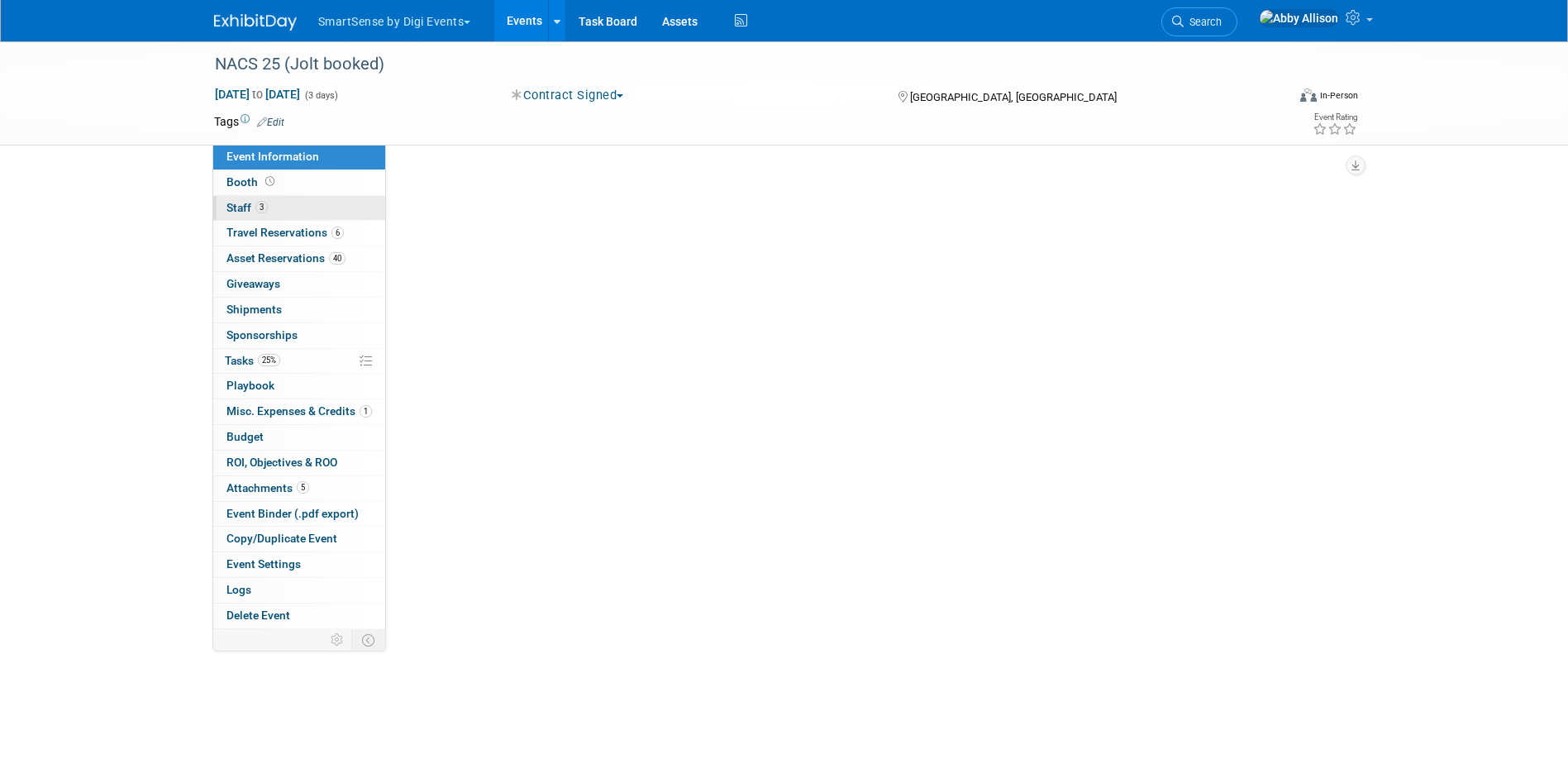
select select "Convenience Stores"
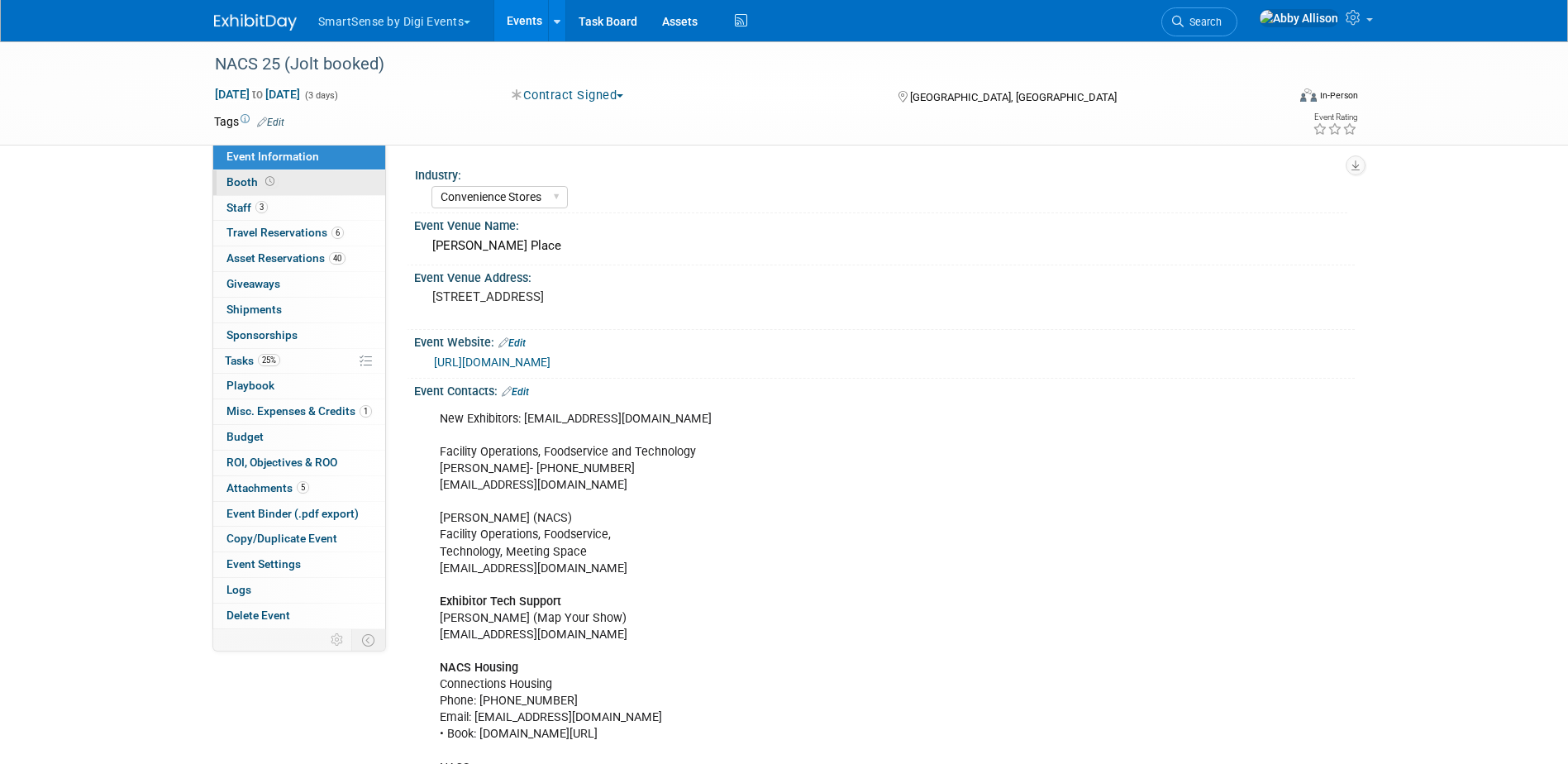
click at [277, 185] on link "Booth" at bounding box center [299, 182] width 172 height 25
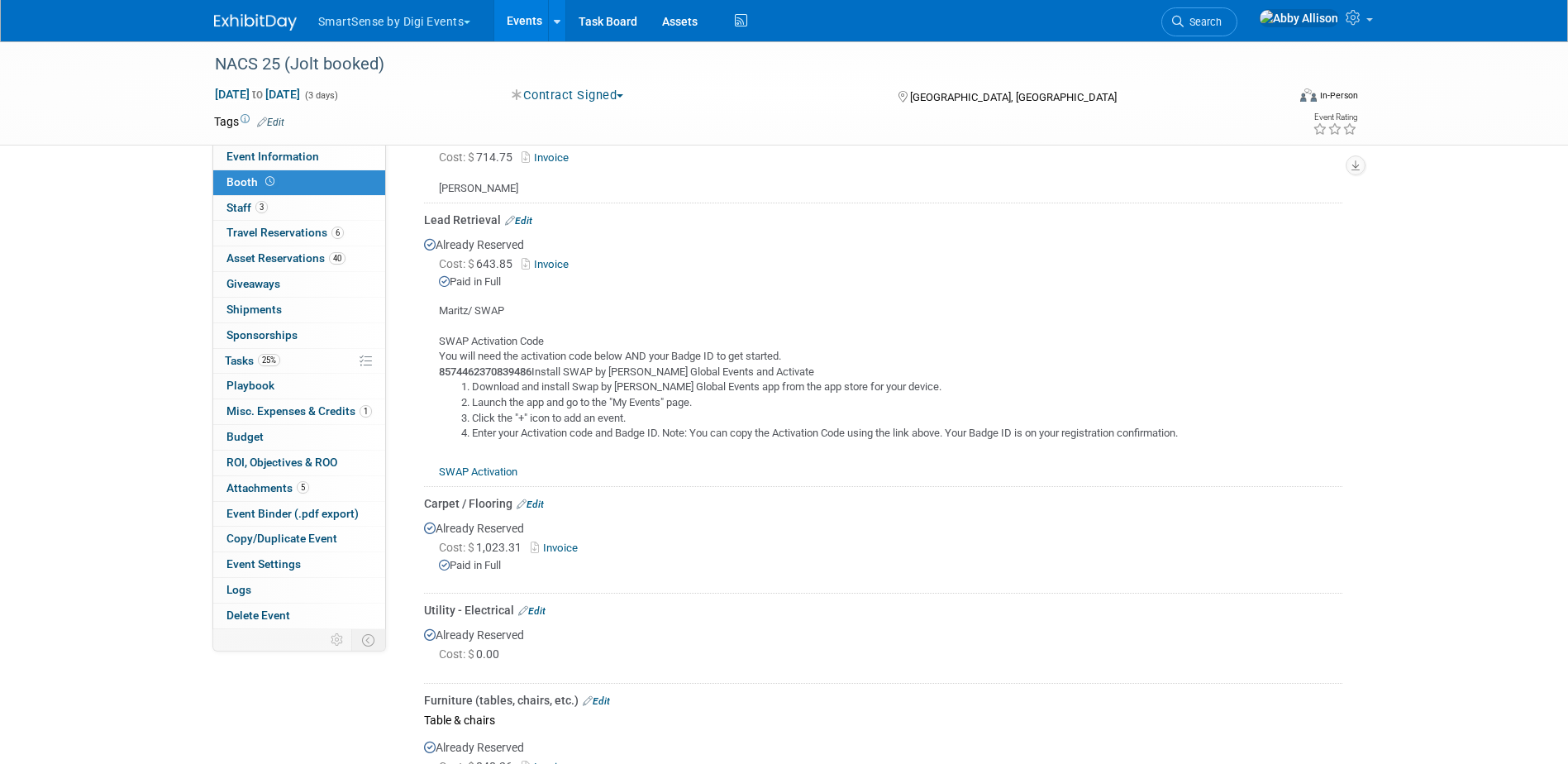
scroll to position [496, 0]
click at [1221, 16] on span "Search" at bounding box center [1203, 22] width 38 height 12
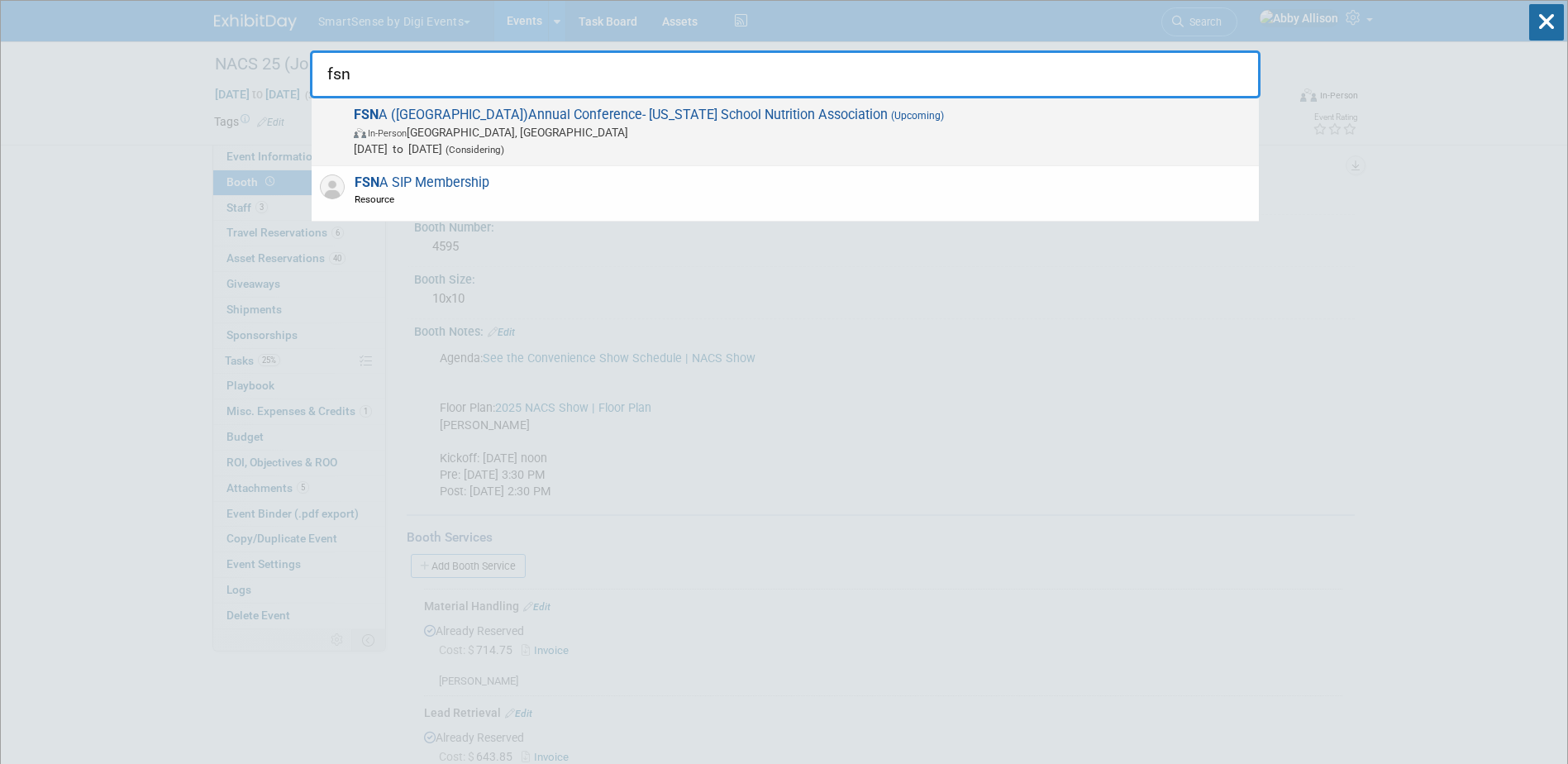
type input "fsn"
click at [474, 111] on span "FSN A (FL)Annual Conference- Florida School Nutrition Association (Upcoming) In…" at bounding box center [800, 132] width 902 height 51
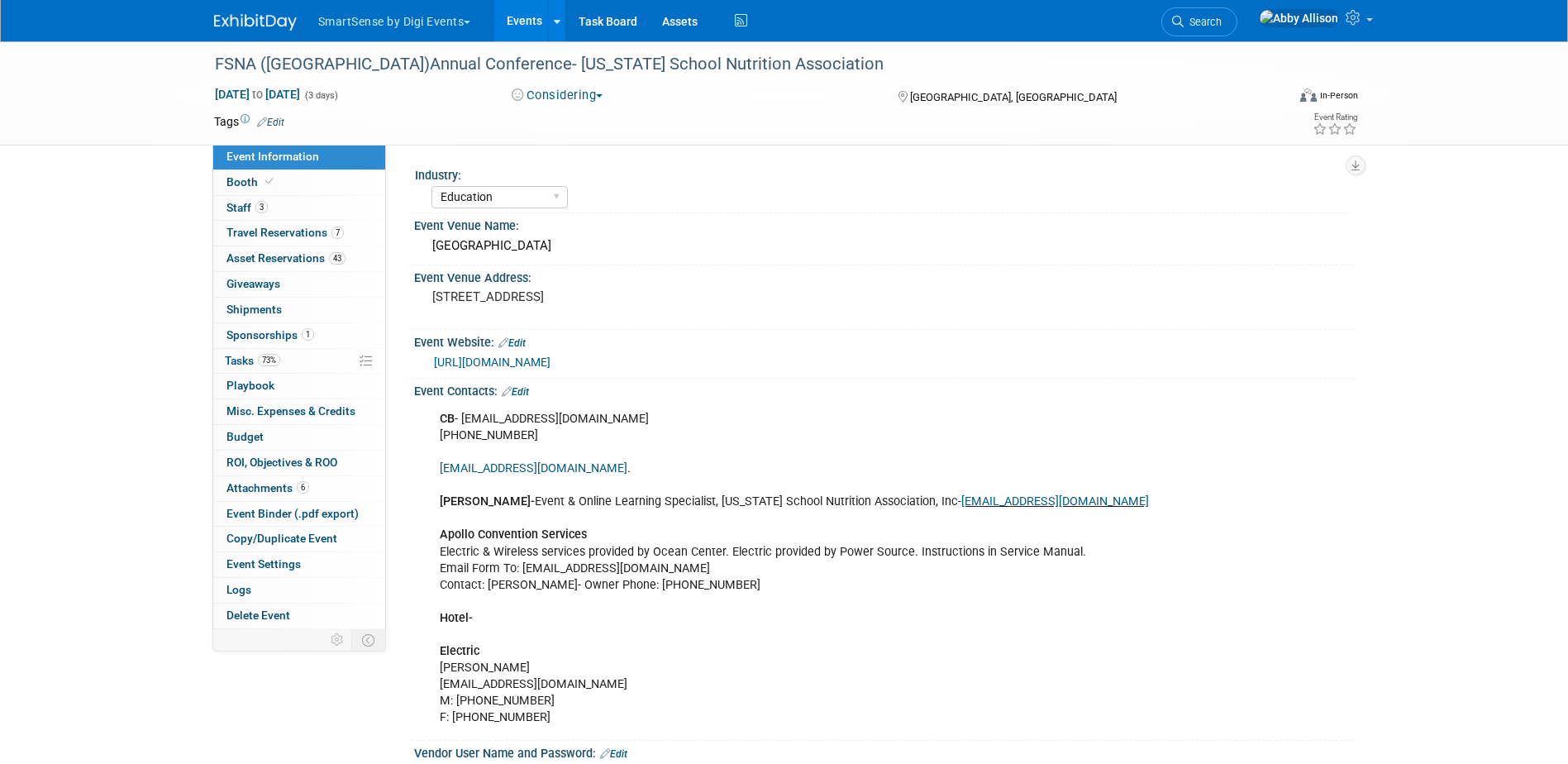
select select "Education"
click at [267, 482] on span "Attachments 6" at bounding box center [268, 488] width 83 height 13
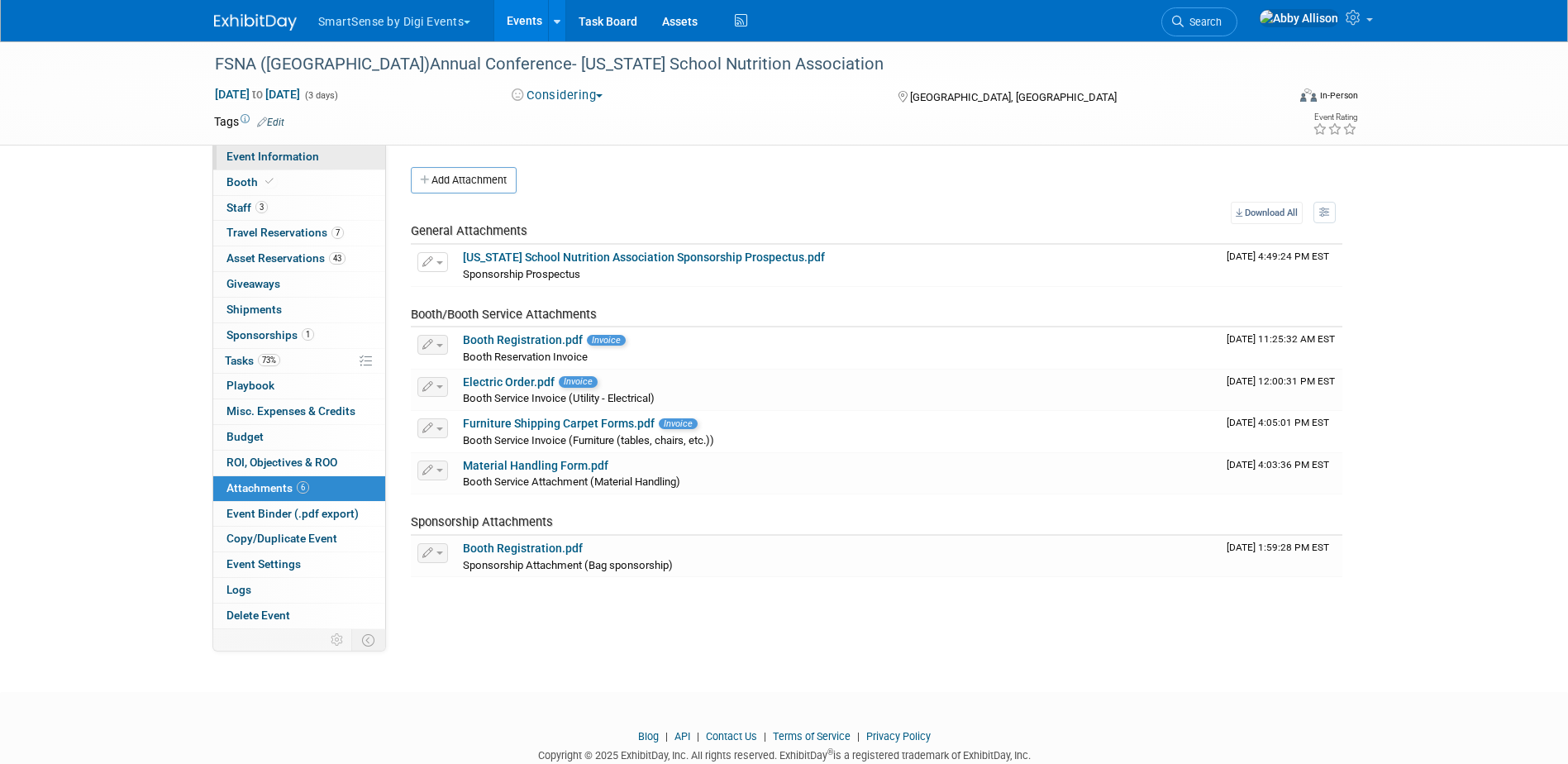
click at [294, 158] on span "Event Information" at bounding box center [273, 156] width 93 height 13
select select "Education"
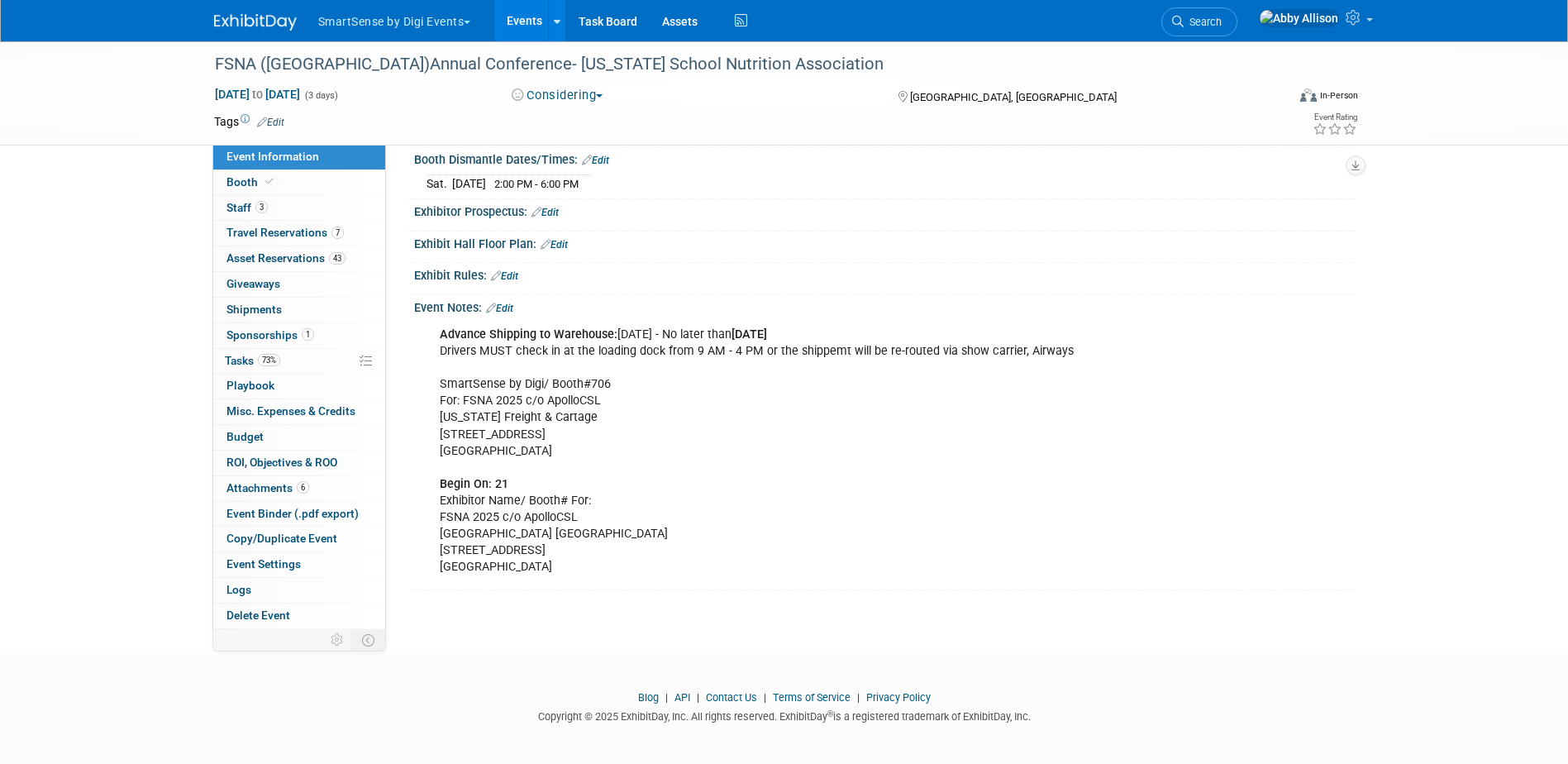
scroll to position [954, 0]
click at [233, 184] on span "Booth" at bounding box center [251, 182] width 51 height 13
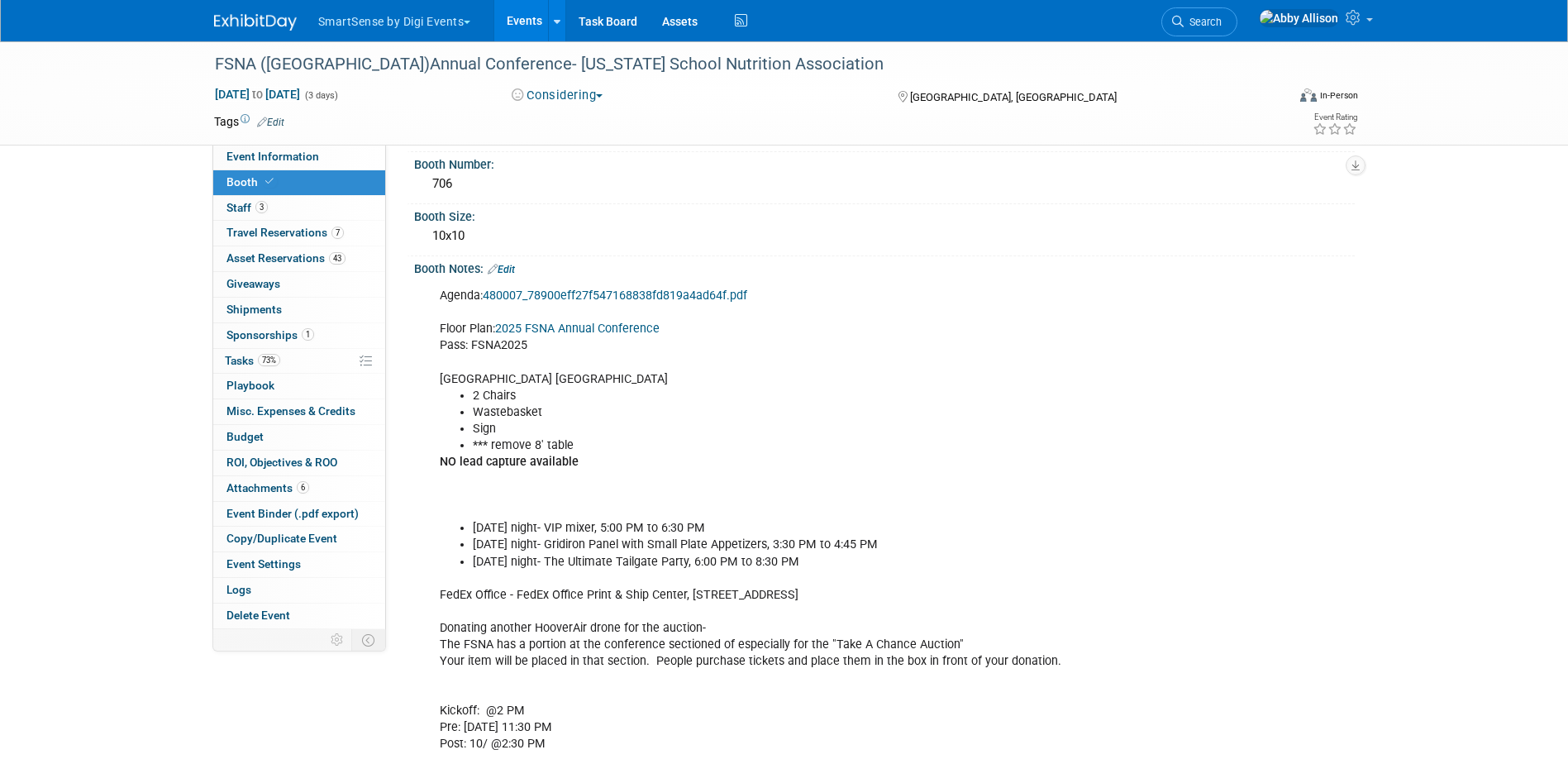
scroll to position [0, 0]
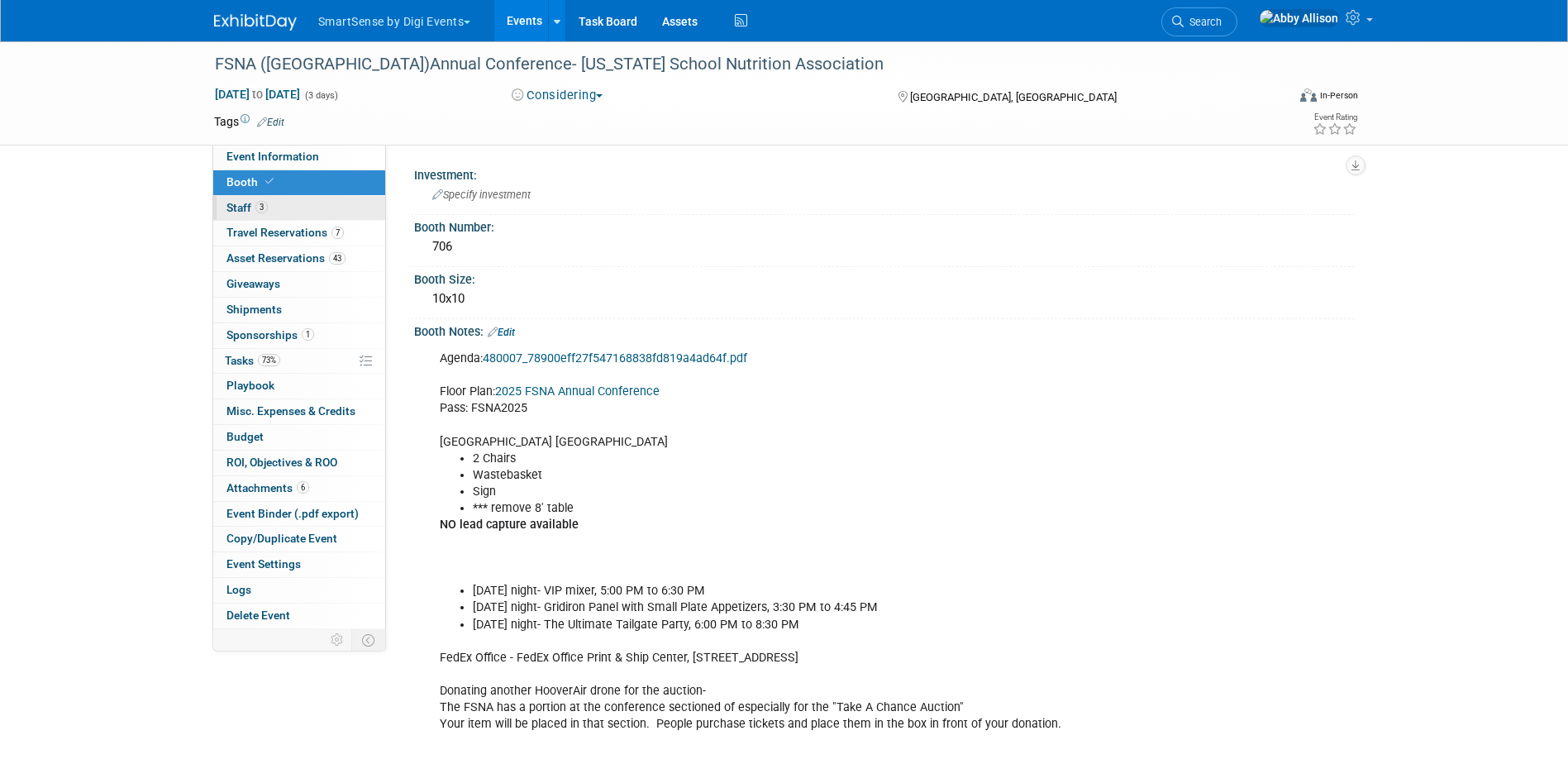
click at [233, 209] on span "Staff 3" at bounding box center [247, 207] width 41 height 13
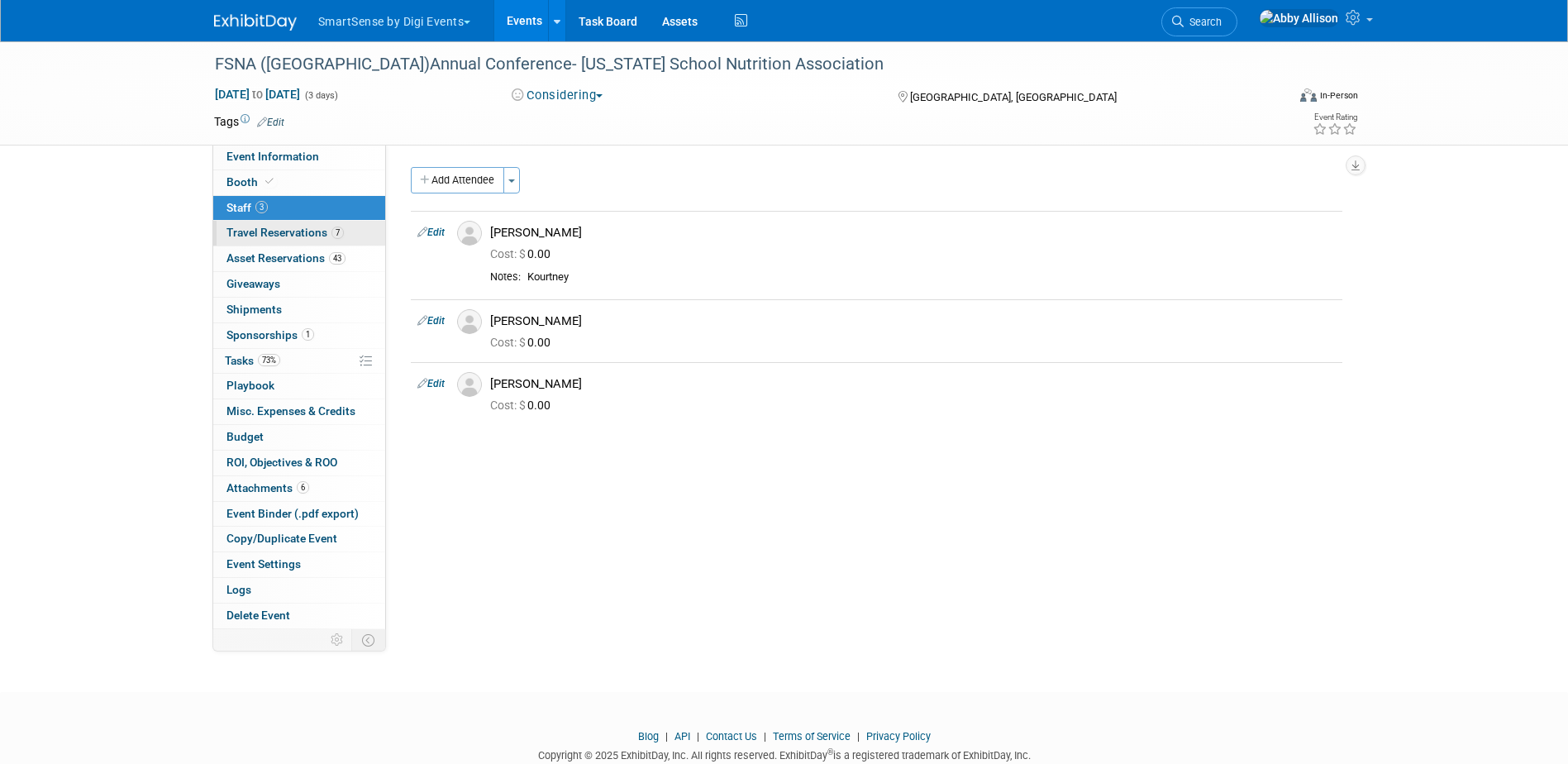
click at [260, 221] on link "7 Travel Reservations 7" at bounding box center [299, 233] width 172 height 25
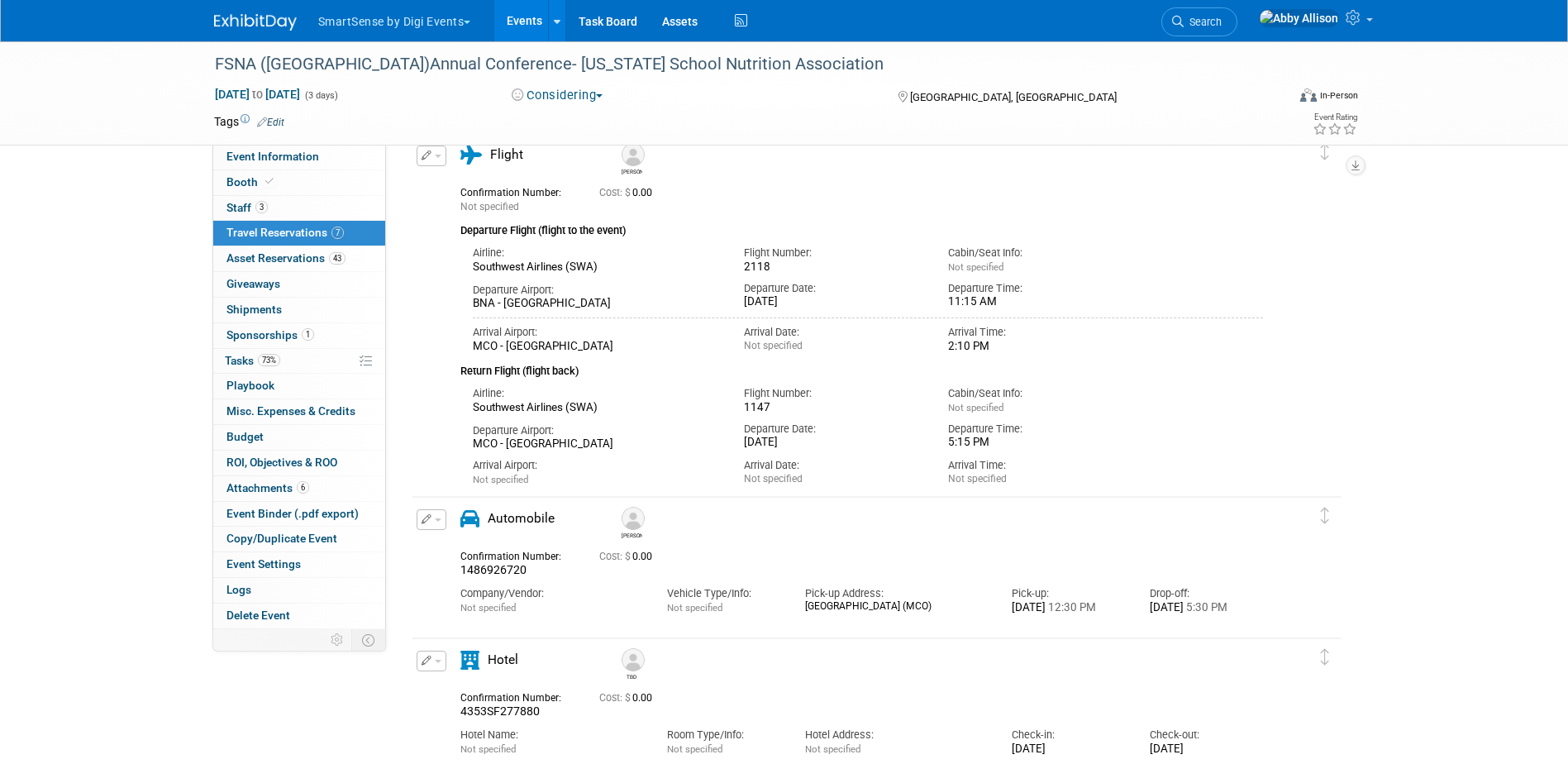
scroll to position [83, 0]
click at [270, 258] on span "Asset Reservations 43" at bounding box center [286, 258] width 119 height 13
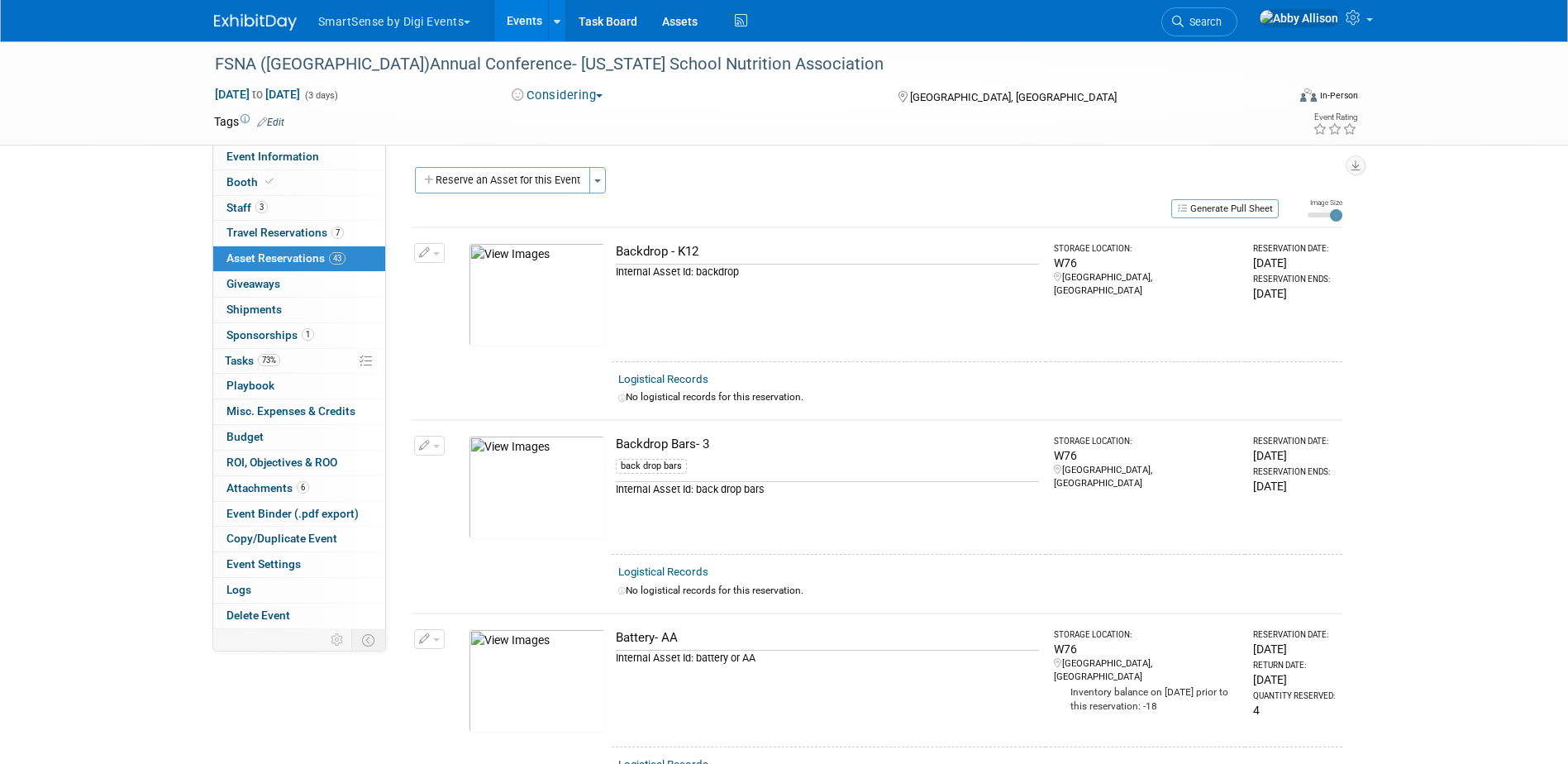
click at [527, 24] on link "Events" at bounding box center [524, 21] width 61 height 41
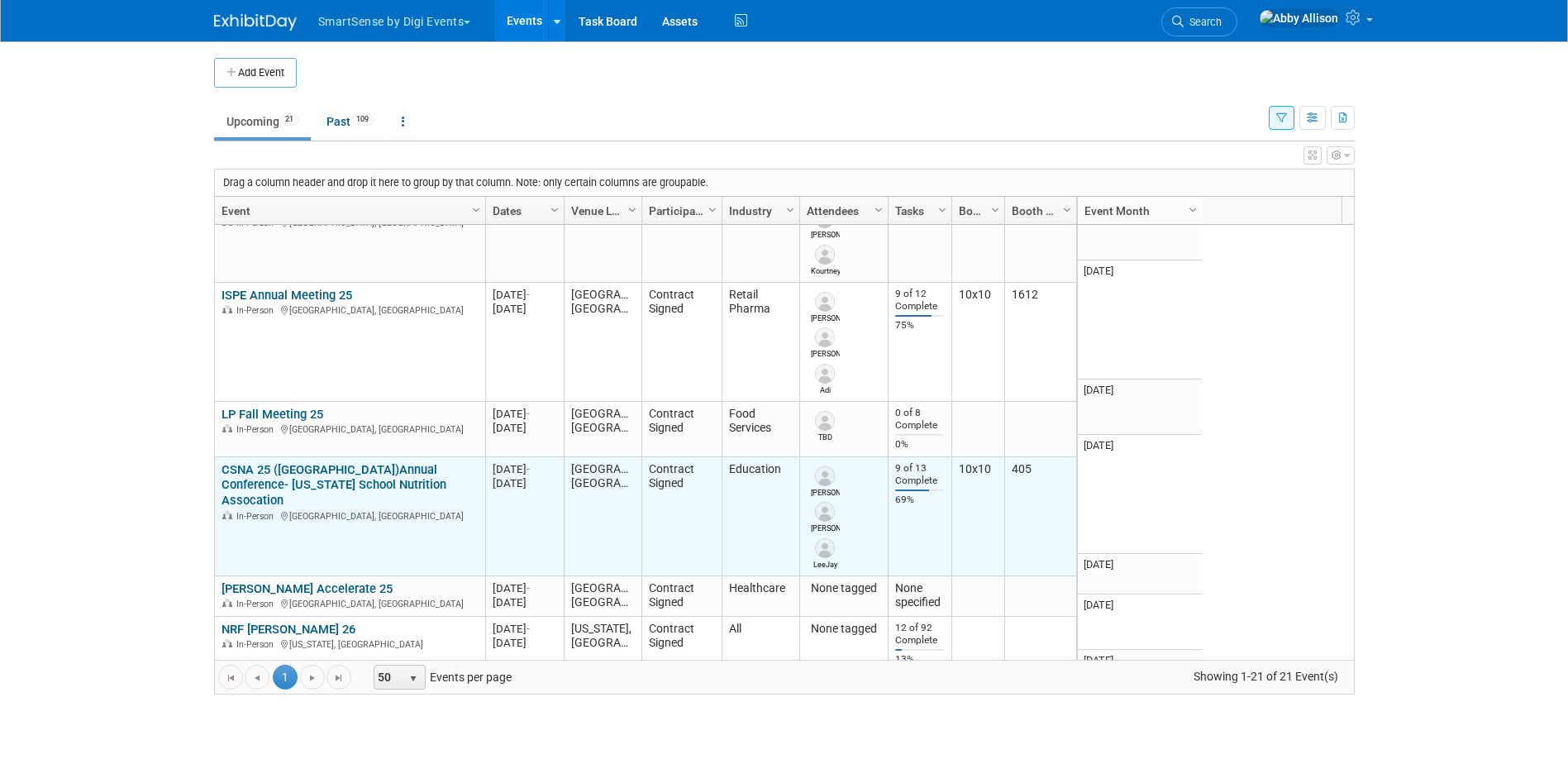
scroll to position [1454, 0]
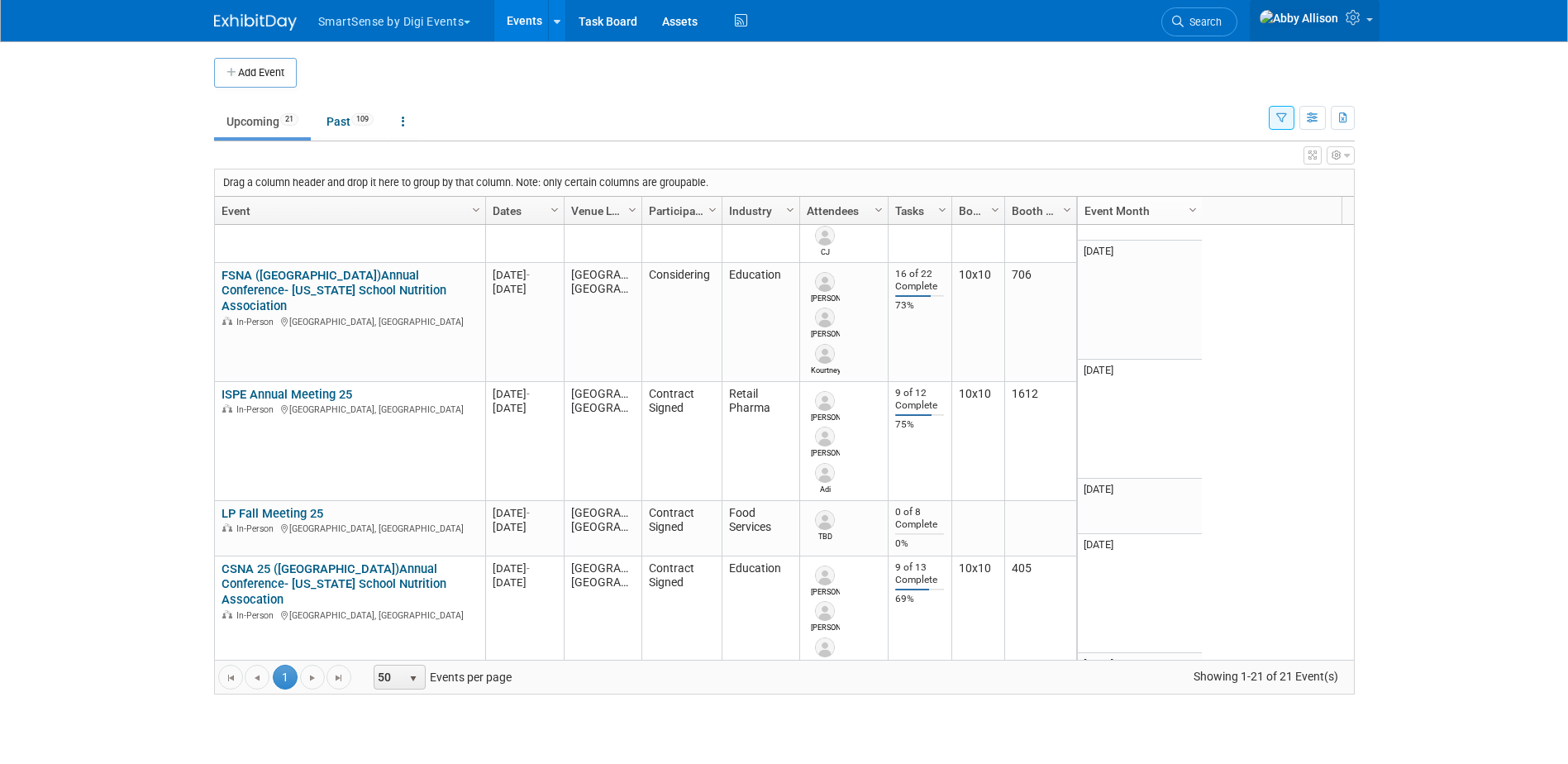
click at [1371, 36] on link at bounding box center [1314, 21] width 130 height 41
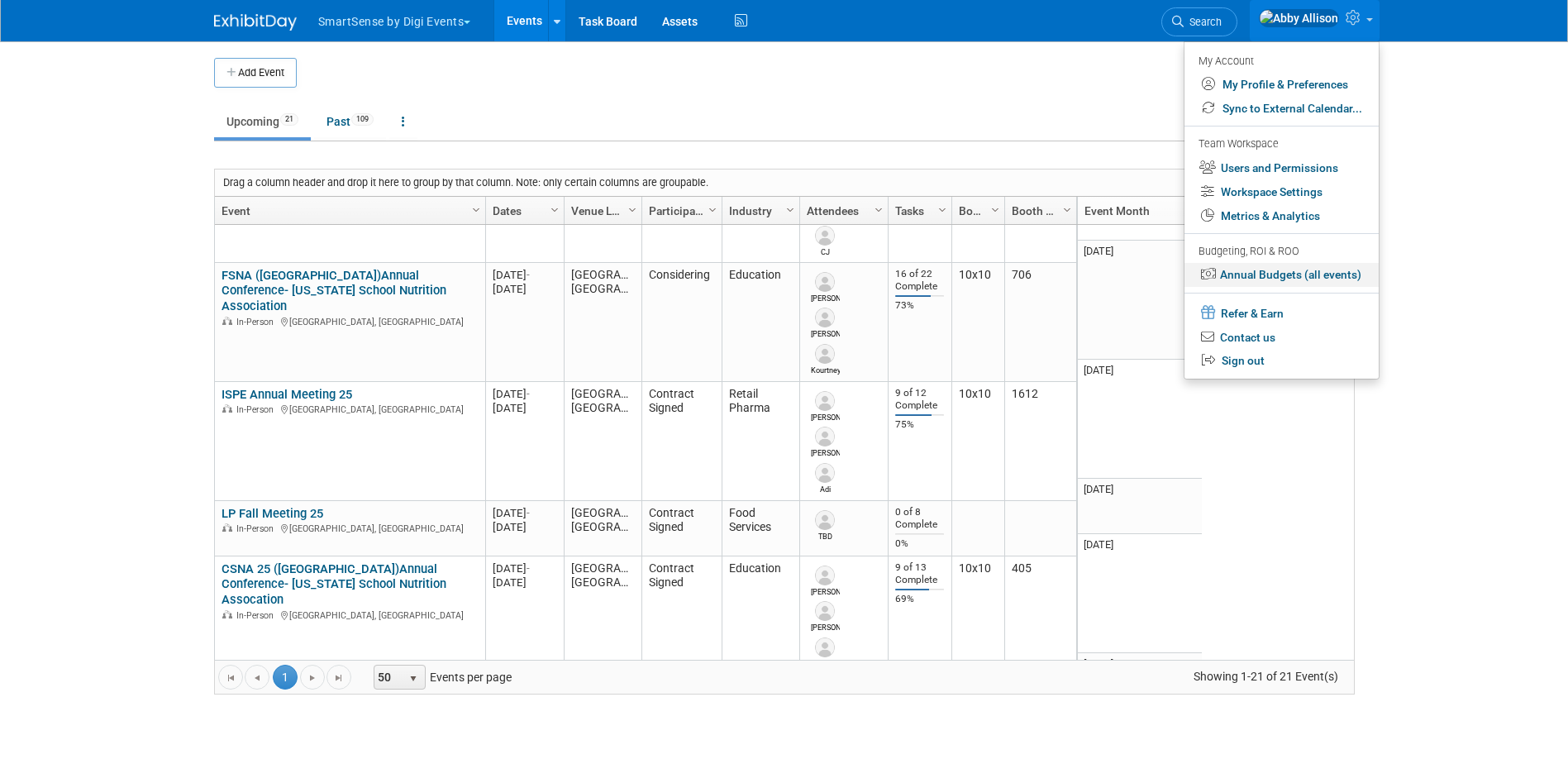
click at [1299, 275] on link "Annual Budgets (all events)" at bounding box center [1282, 275] width 194 height 24
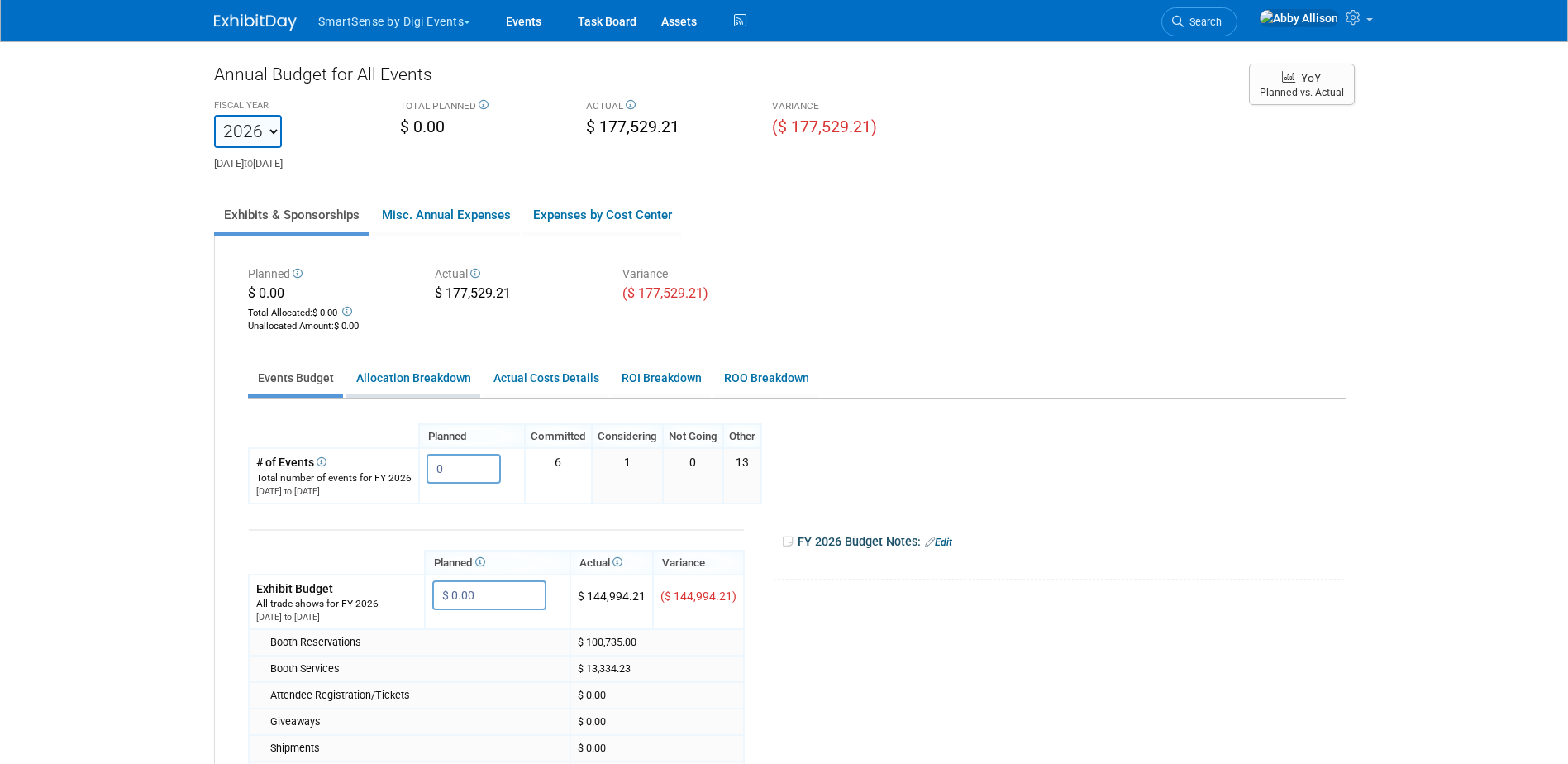
click at [430, 383] on link "Allocation Breakdown" at bounding box center [414, 378] width 134 height 32
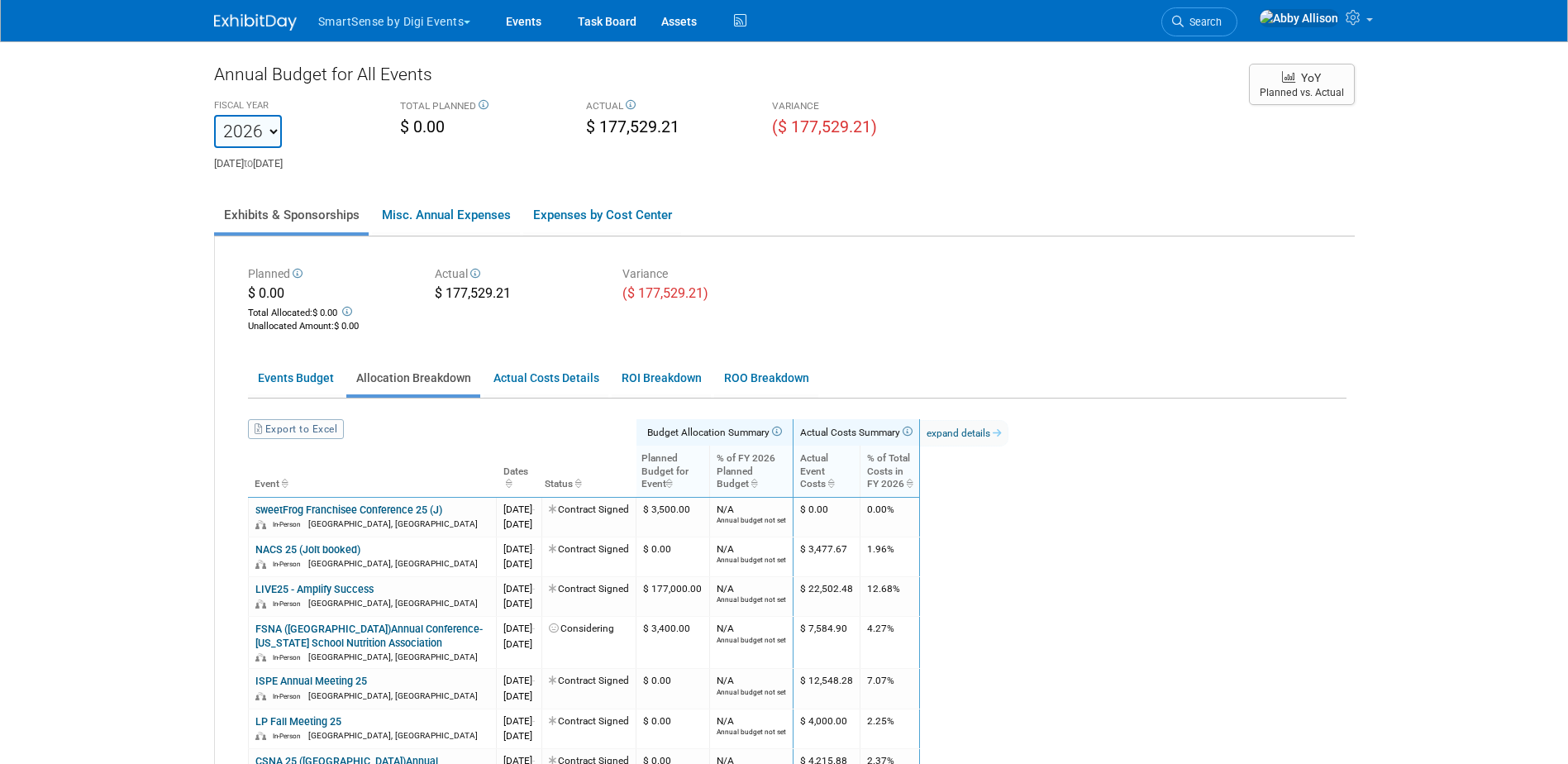
click at [257, 134] on select "2020 2021 2022 2023 2024 2025 2026 2027 2028 2029 2030 2031" at bounding box center [248, 132] width 68 height 33
click at [235, 106] on div "FISCAL YEAR" at bounding box center [294, 107] width 161 height 16
click at [250, 143] on select "2020 2021 2022 2023 2024 2025 2026 2027 2028 2029 2030 2031" at bounding box center [248, 132] width 68 height 33
select select "2025"
click at [214, 115] on select "2020 2021 2022 2023 2024 2025 2026 2027 2028 2029 2030 2031" at bounding box center [248, 132] width 68 height 33
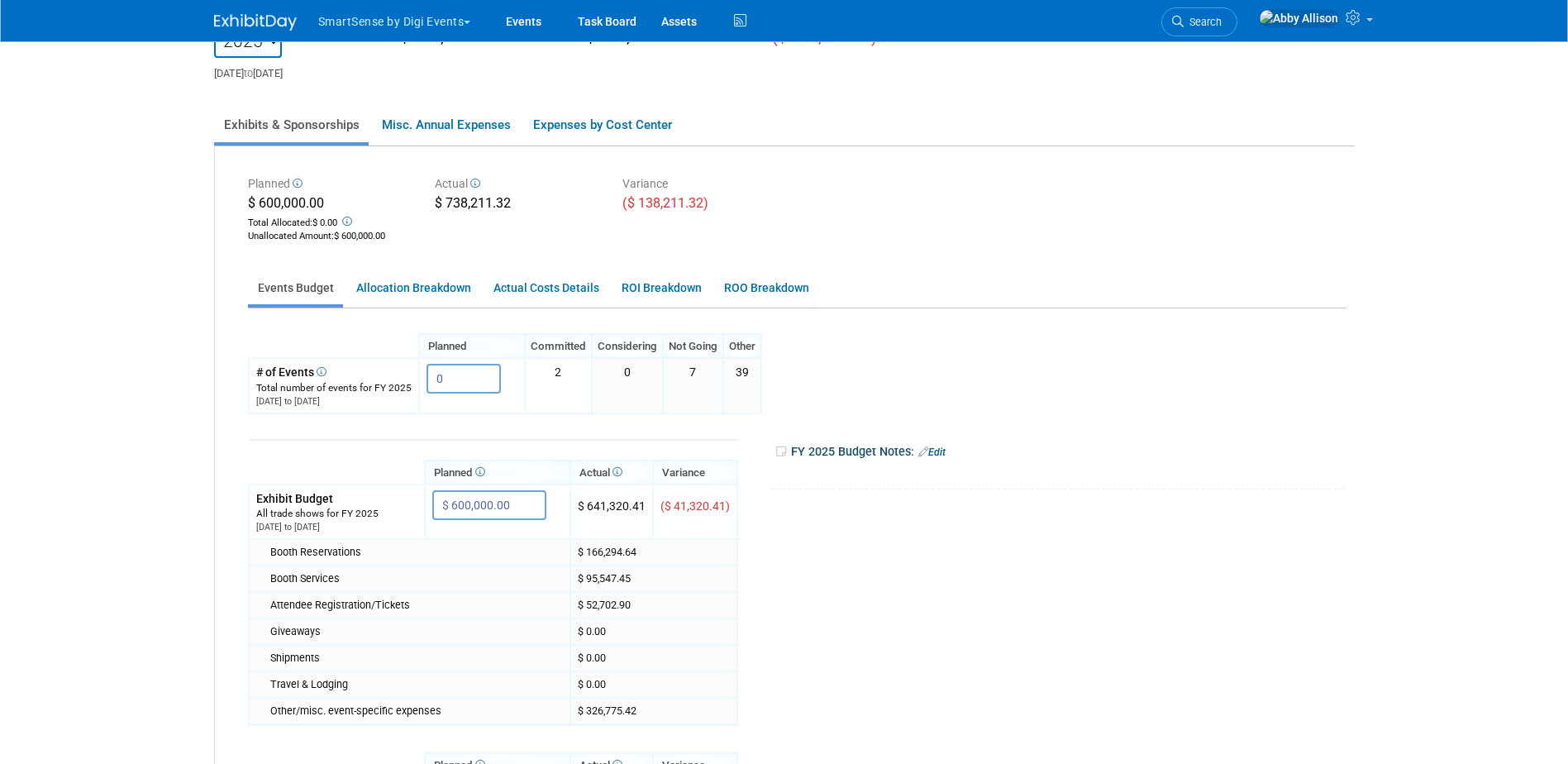
scroll to position [165, 0]
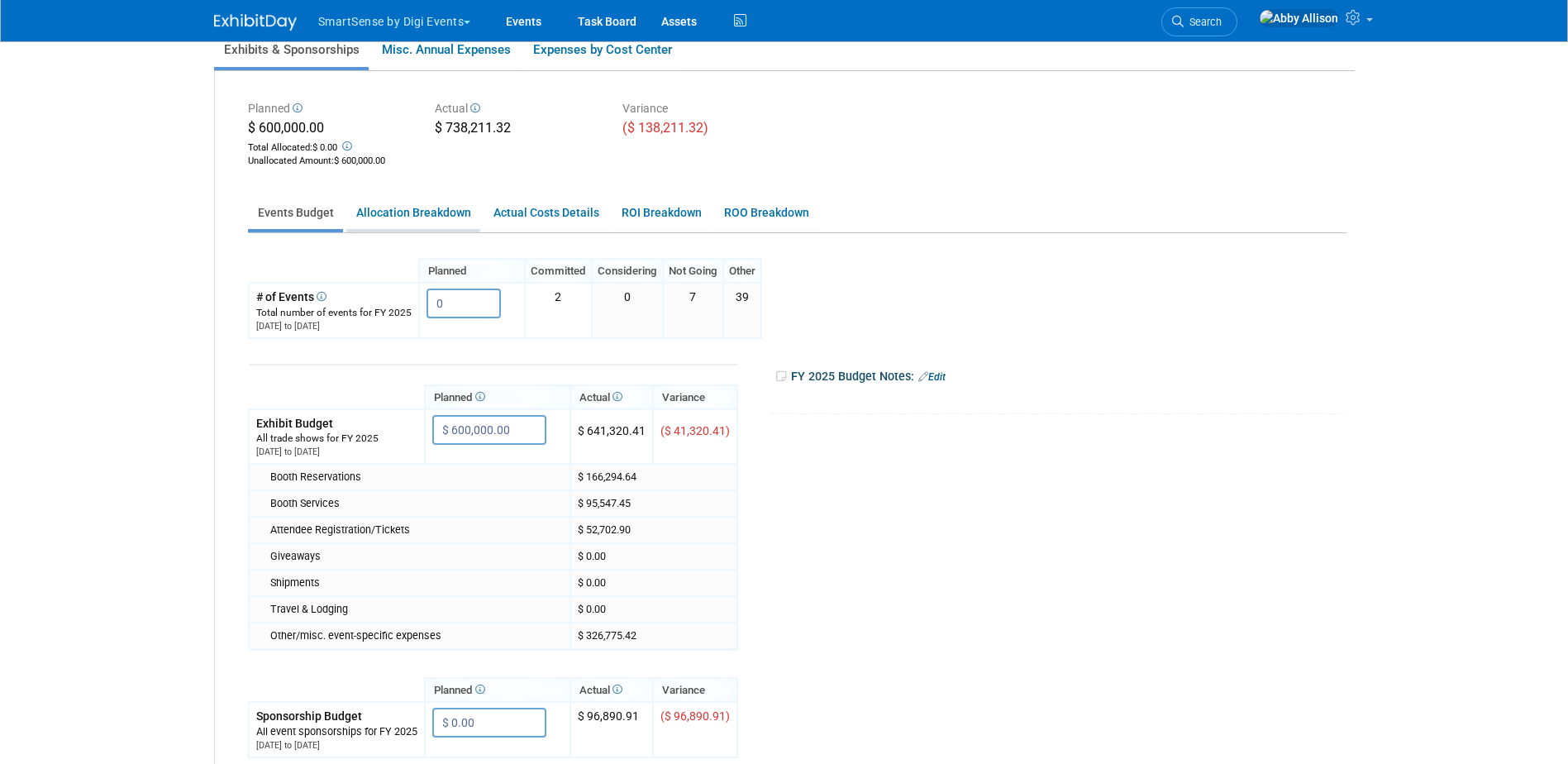
click at [378, 215] on link "Allocation Breakdown" at bounding box center [414, 212] width 134 height 32
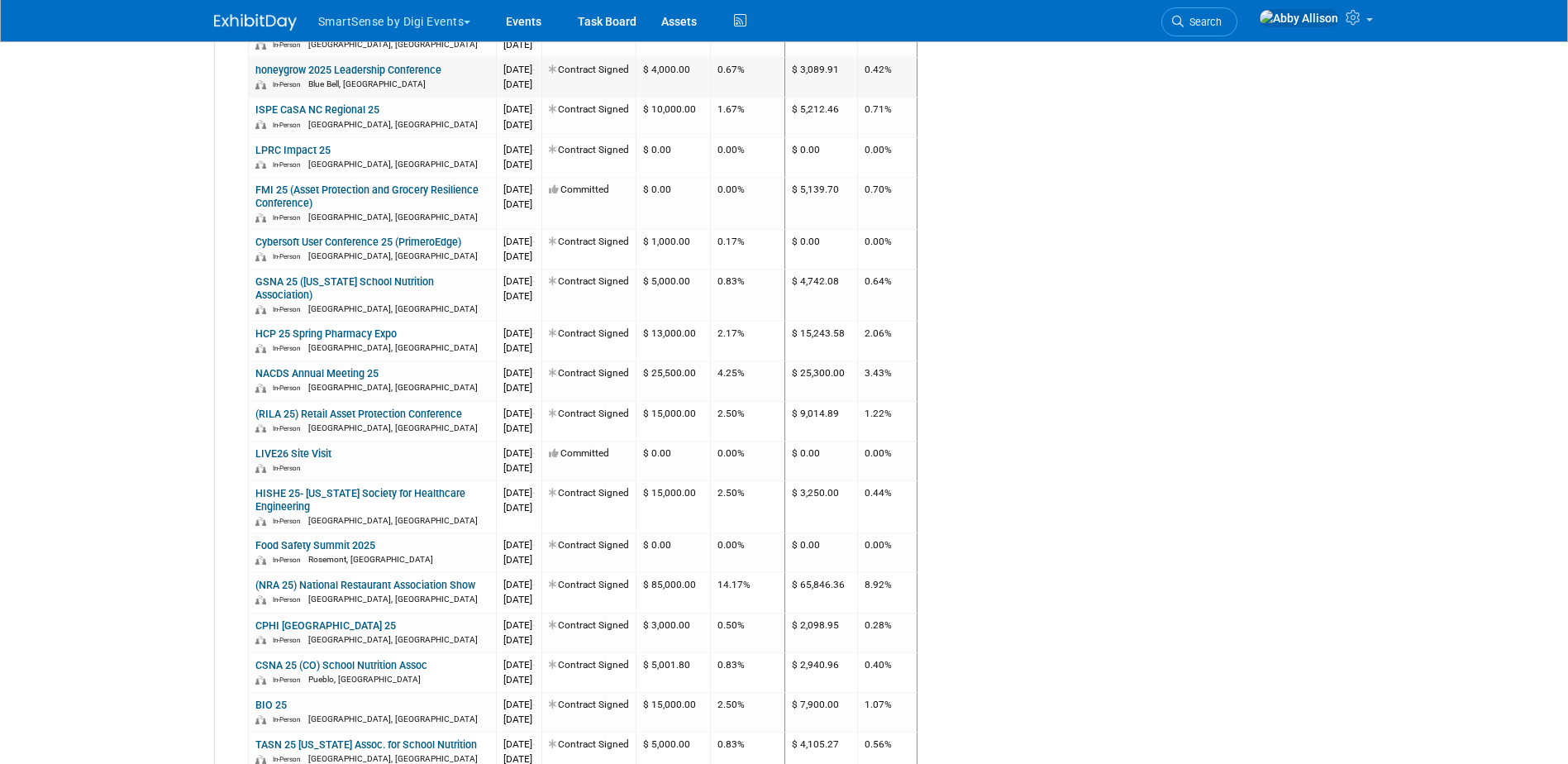
scroll to position [1075, 0]
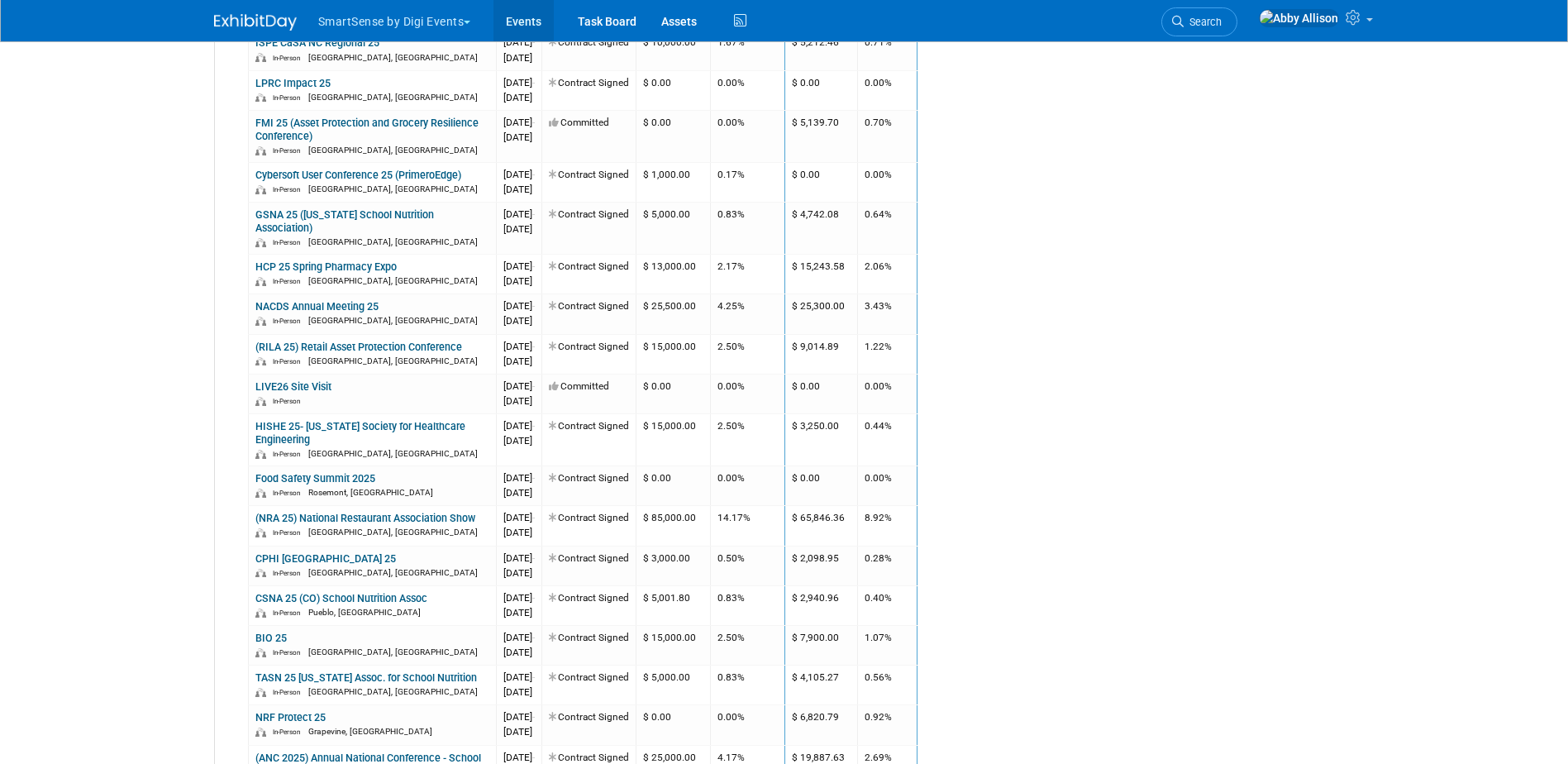
click at [523, 21] on link "Events" at bounding box center [523, 21] width 61 height 41
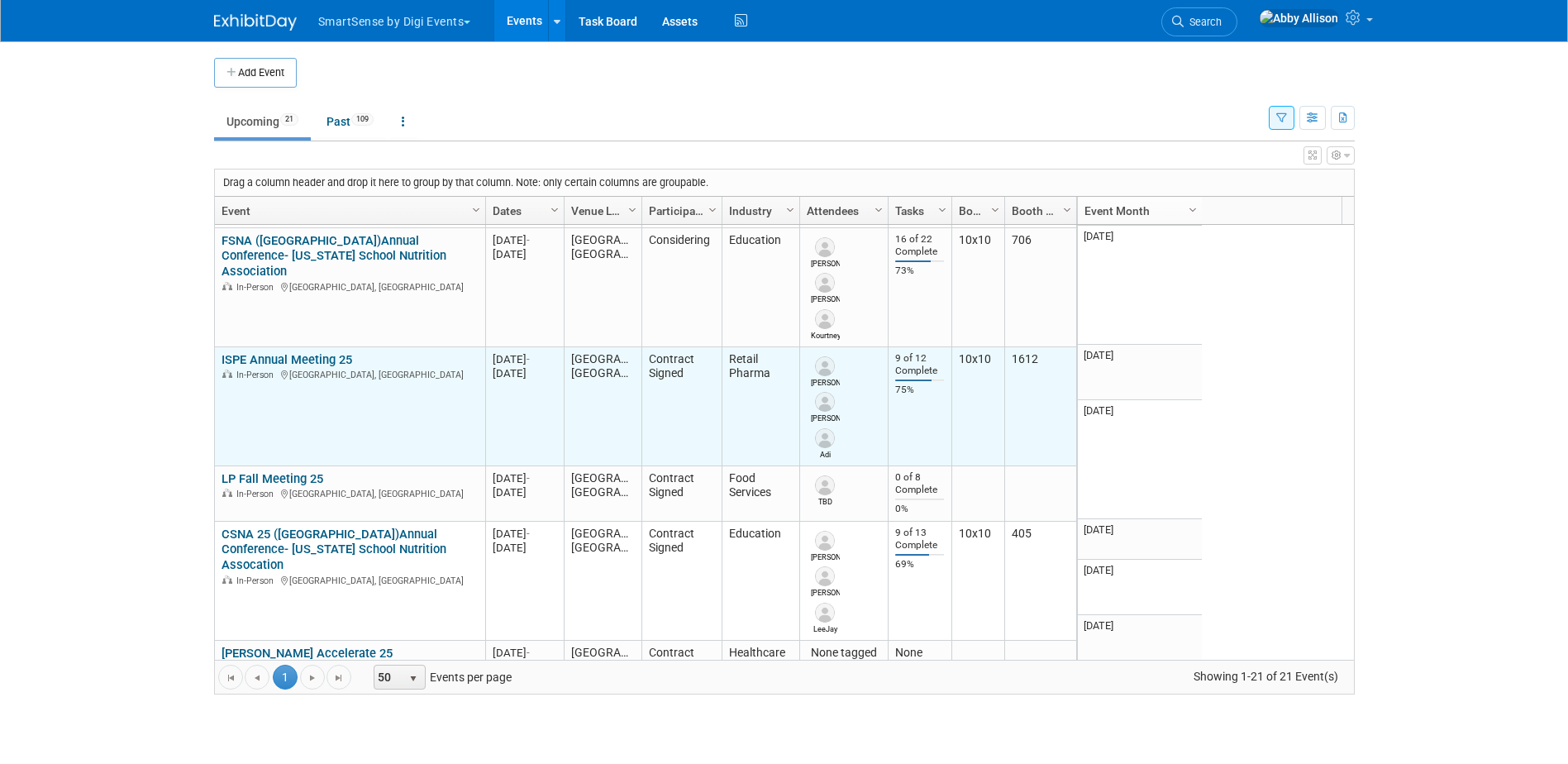
scroll to position [1588, 0]
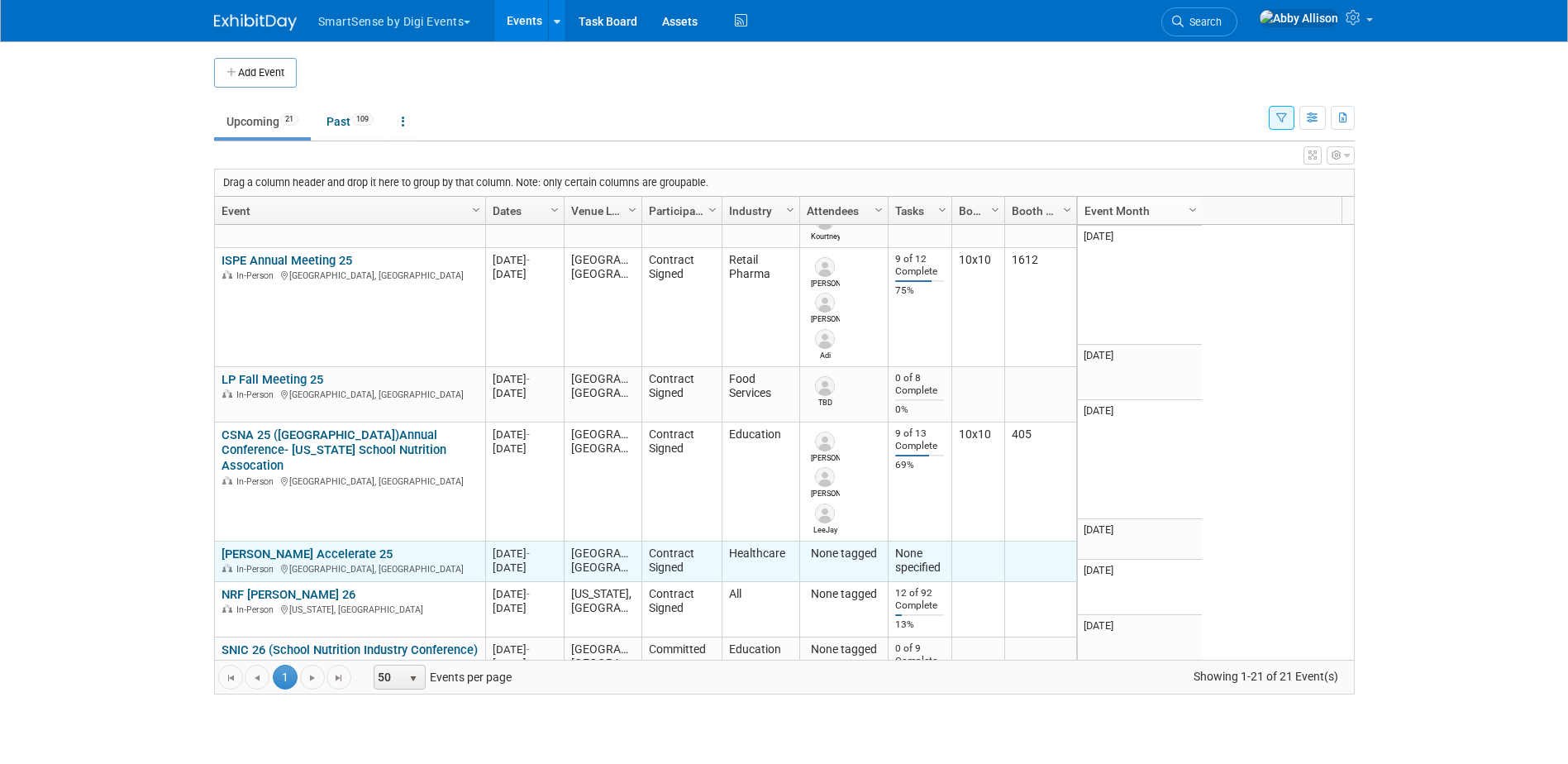
click at [328, 547] on link "[PERSON_NAME] Accelerate 25" at bounding box center [307, 554] width 171 height 15
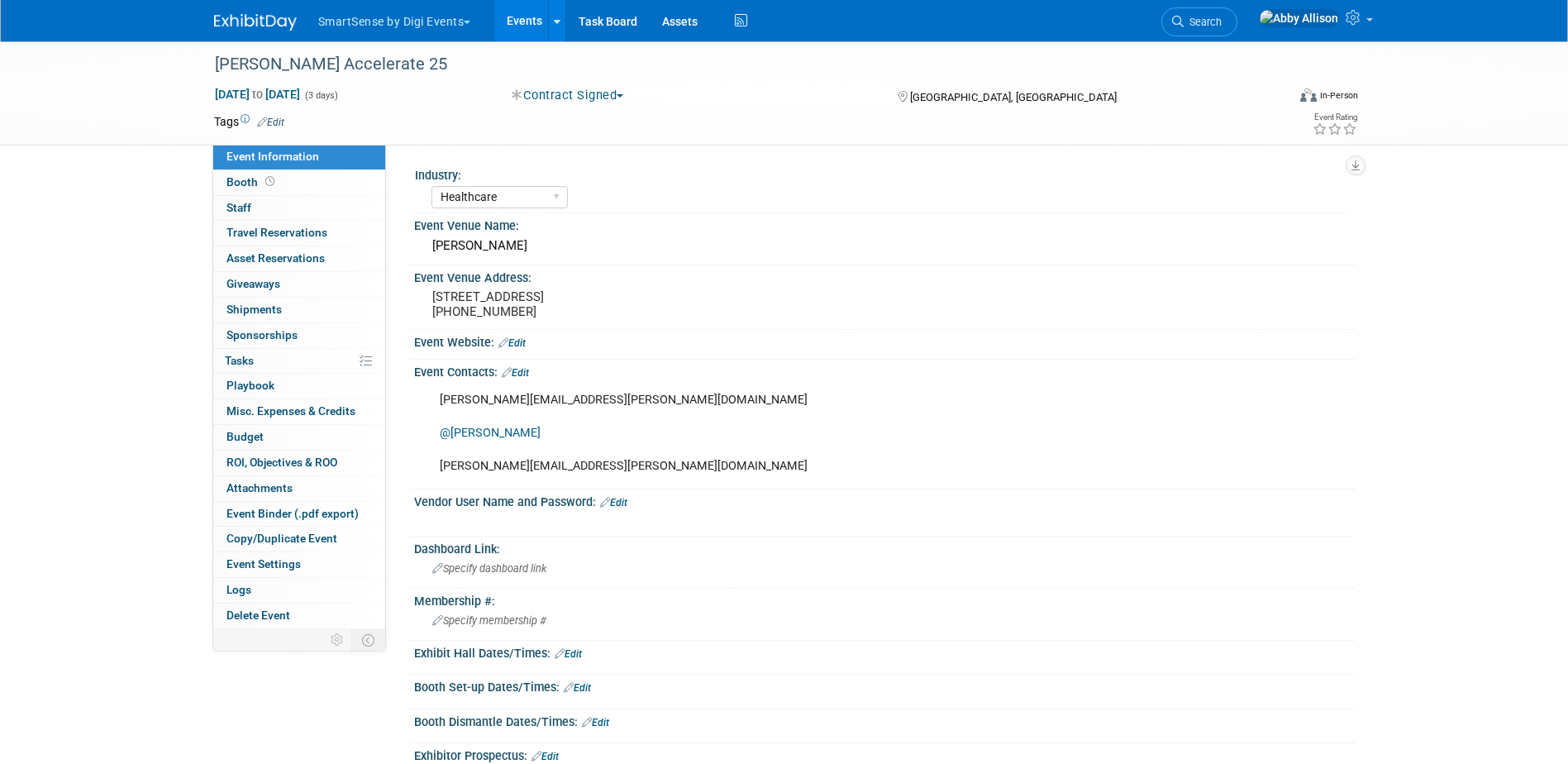
select select "Healthcare"
click at [325, 261] on link "0 Asset Reservations 0" at bounding box center [299, 259] width 172 height 25
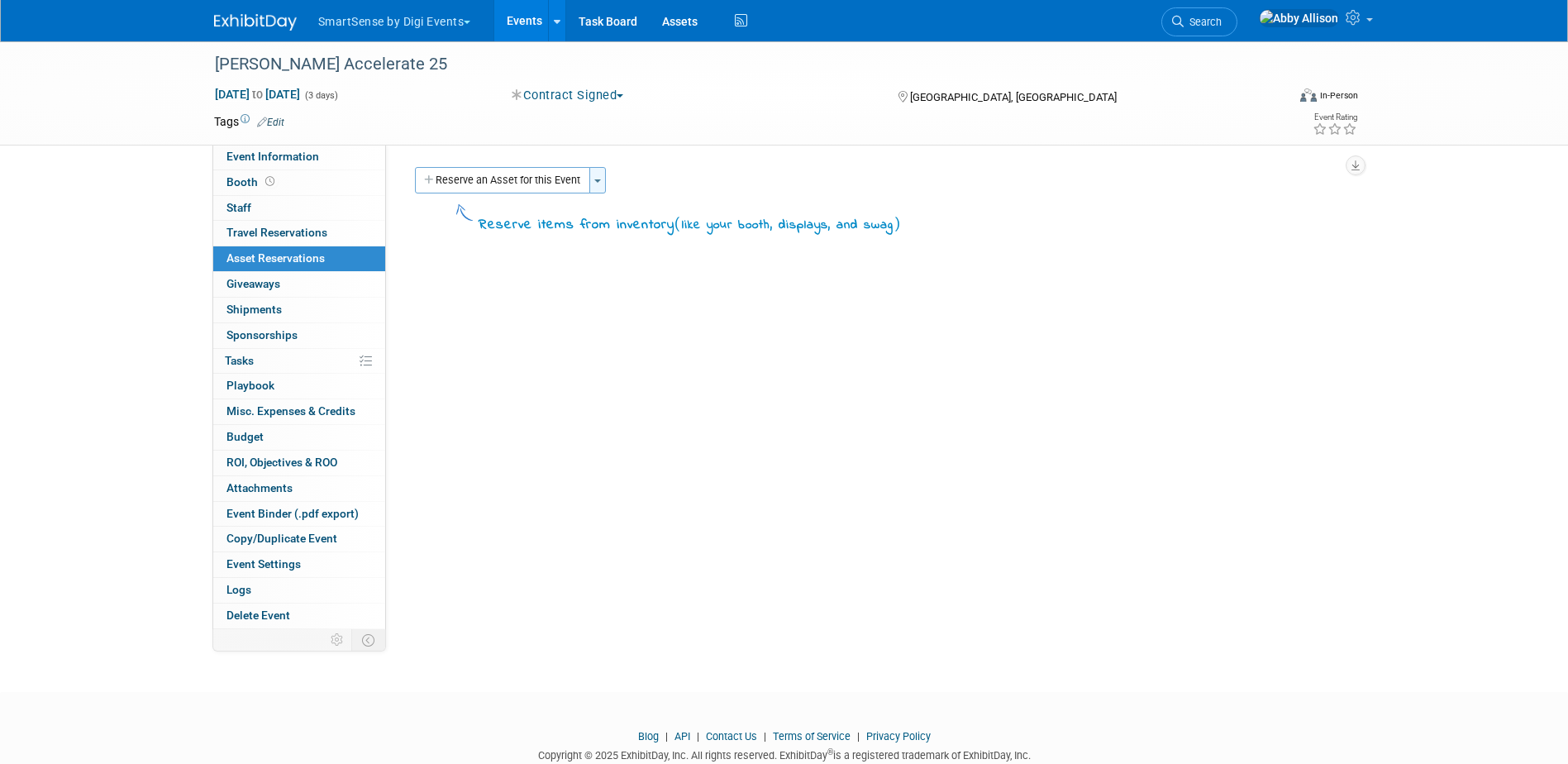
click at [597, 186] on button "Toggle Dropdown" at bounding box center [598, 180] width 17 height 27
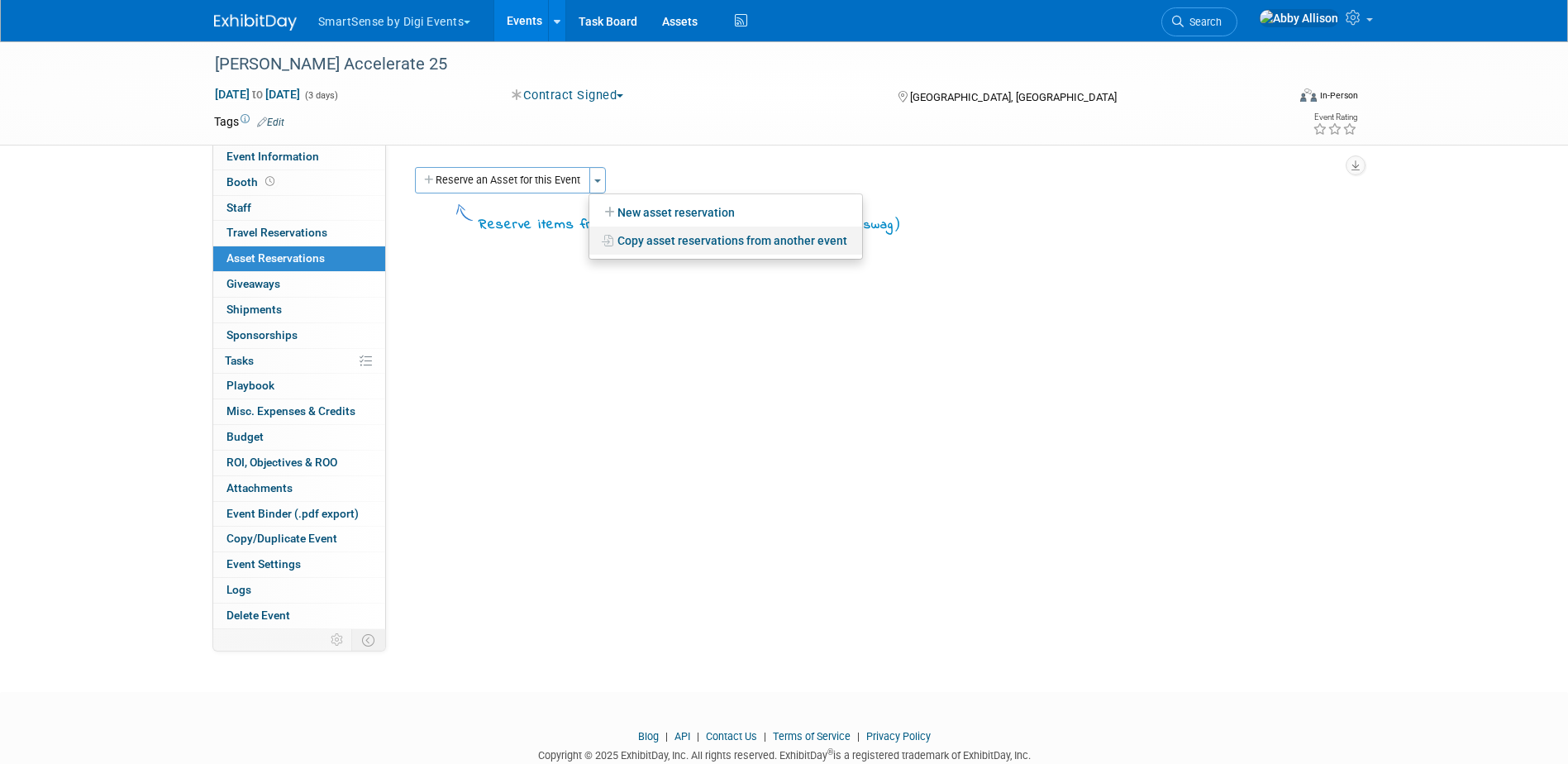
click at [701, 245] on link "Copy asset reservations from another event" at bounding box center [726, 241] width 273 height 28
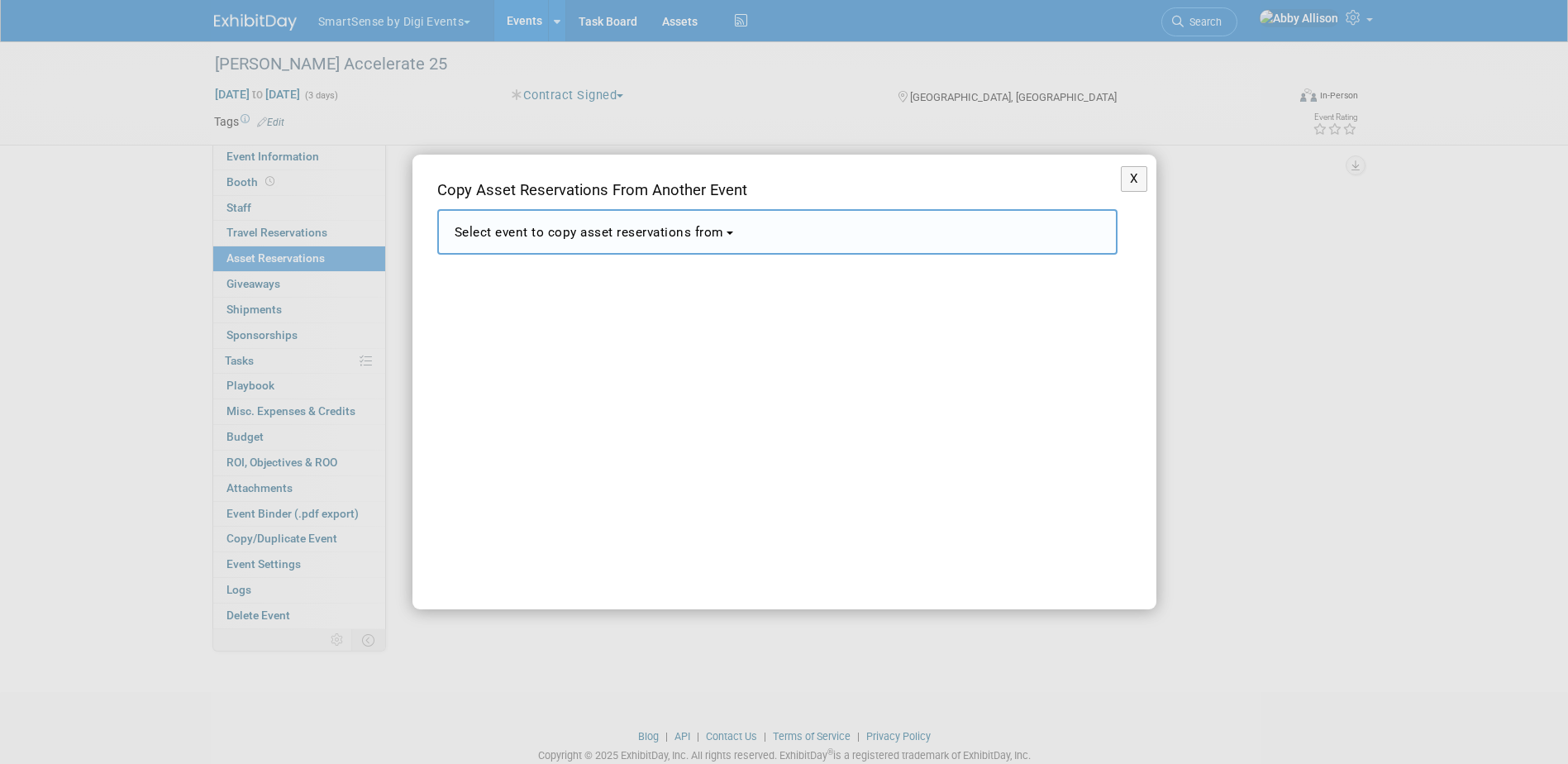
click at [687, 234] on span "Select event to copy asset reservations from" at bounding box center [589, 232] width 269 height 15
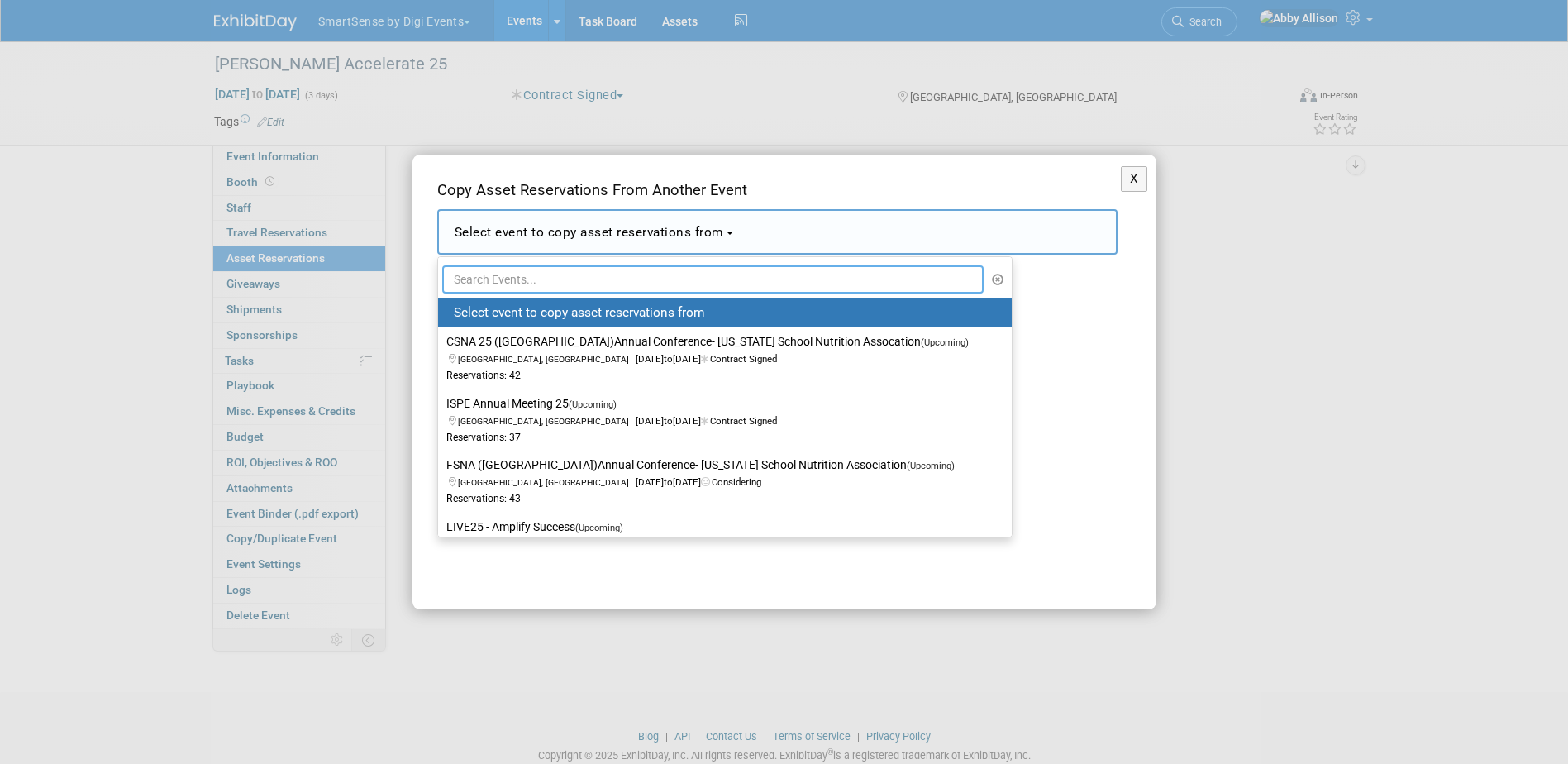
click at [662, 290] on input "text" at bounding box center [713, 280] width 542 height 28
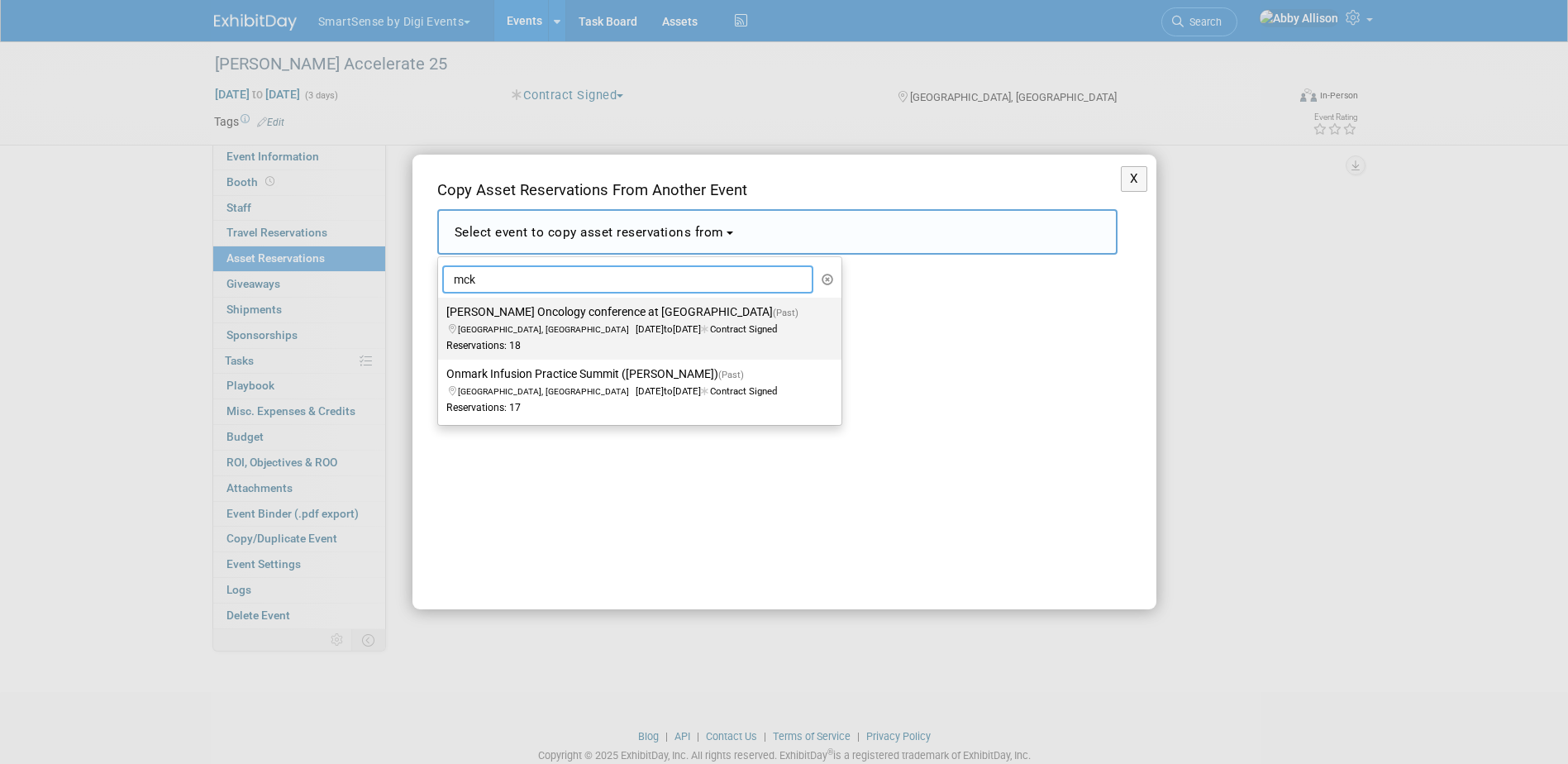
type input "mck"
click at [595, 315] on label "[PERSON_NAME] Oncology conference at [GEOGRAPHIC_DATA] (Past) [GEOGRAPHIC_DATA]…" at bounding box center [635, 328] width 379 height 55
click at [440, 315] on input "[PERSON_NAME] Oncology conference at [GEOGRAPHIC_DATA] (Past) [GEOGRAPHIC_DATA]…" at bounding box center [434, 312] width 11 height 11
select select "11094683"
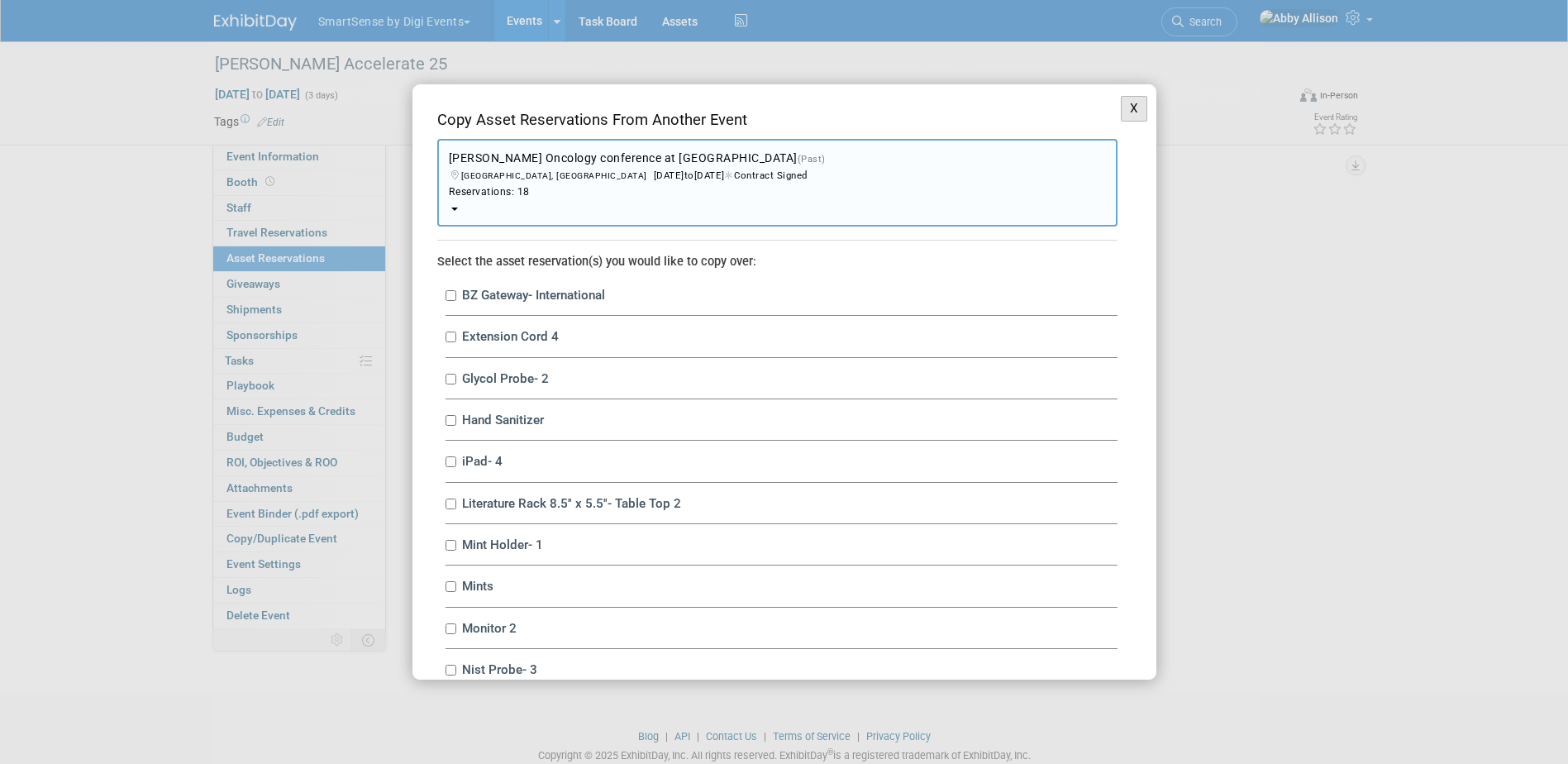
click at [1121, 114] on button "X" at bounding box center [1134, 109] width 27 height 26
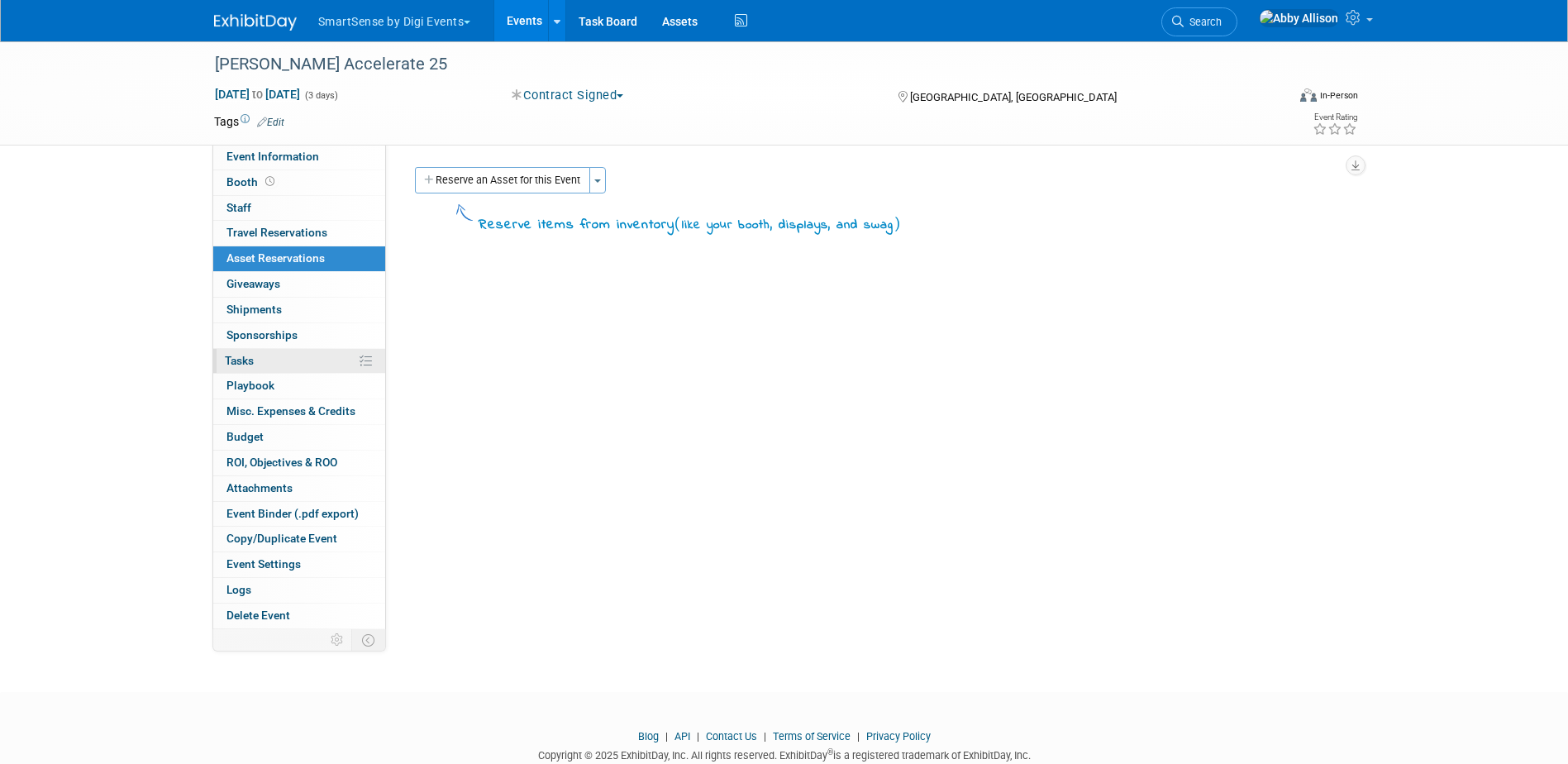
click at [252, 367] on link "0% Tasks 0%" at bounding box center [299, 362] width 172 height 25
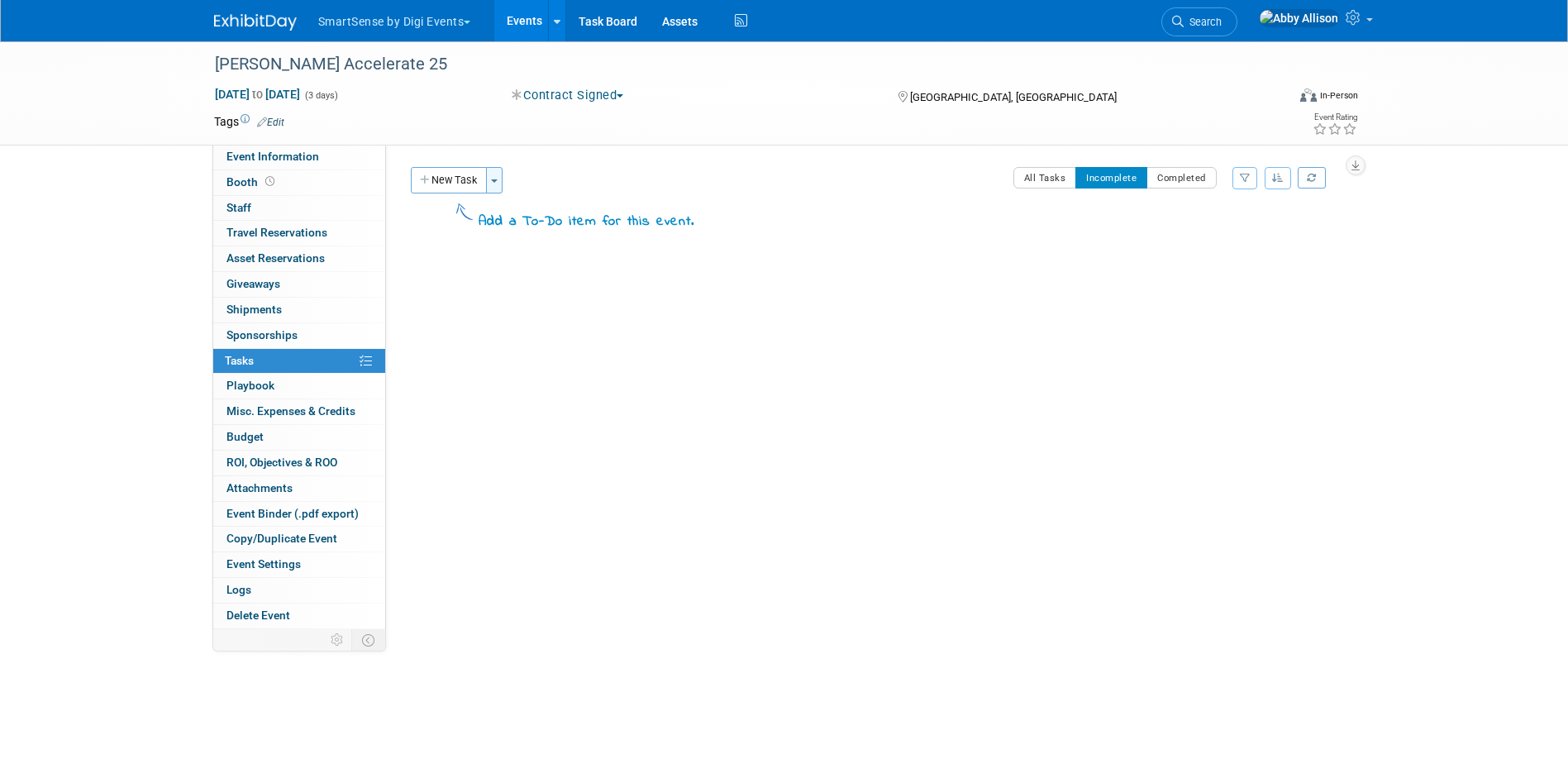
click at [500, 179] on button "Toggle Dropdown" at bounding box center [494, 180] width 17 height 27
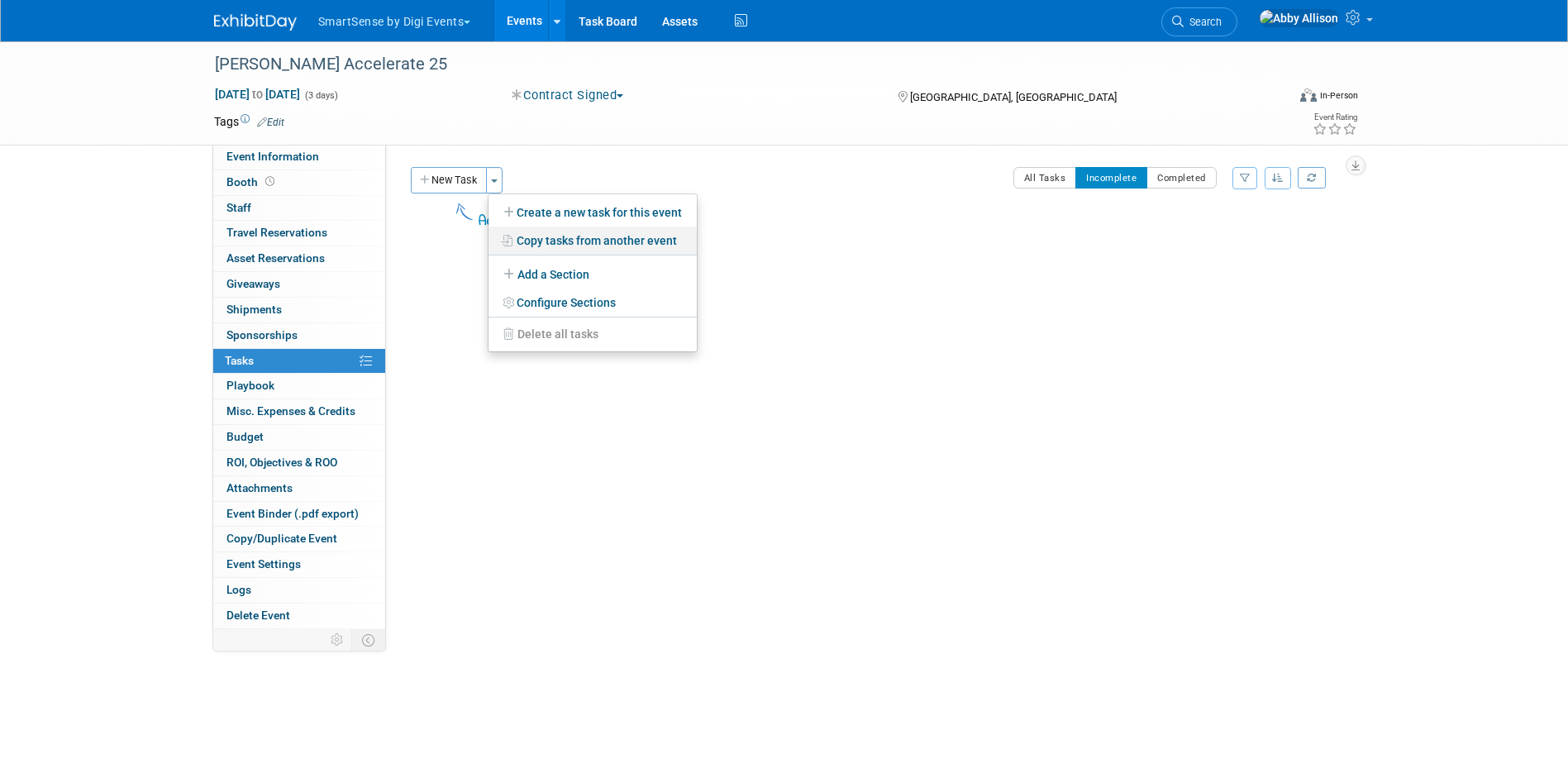
click at [595, 234] on link "Copy tasks from another event" at bounding box center [592, 241] width 208 height 28
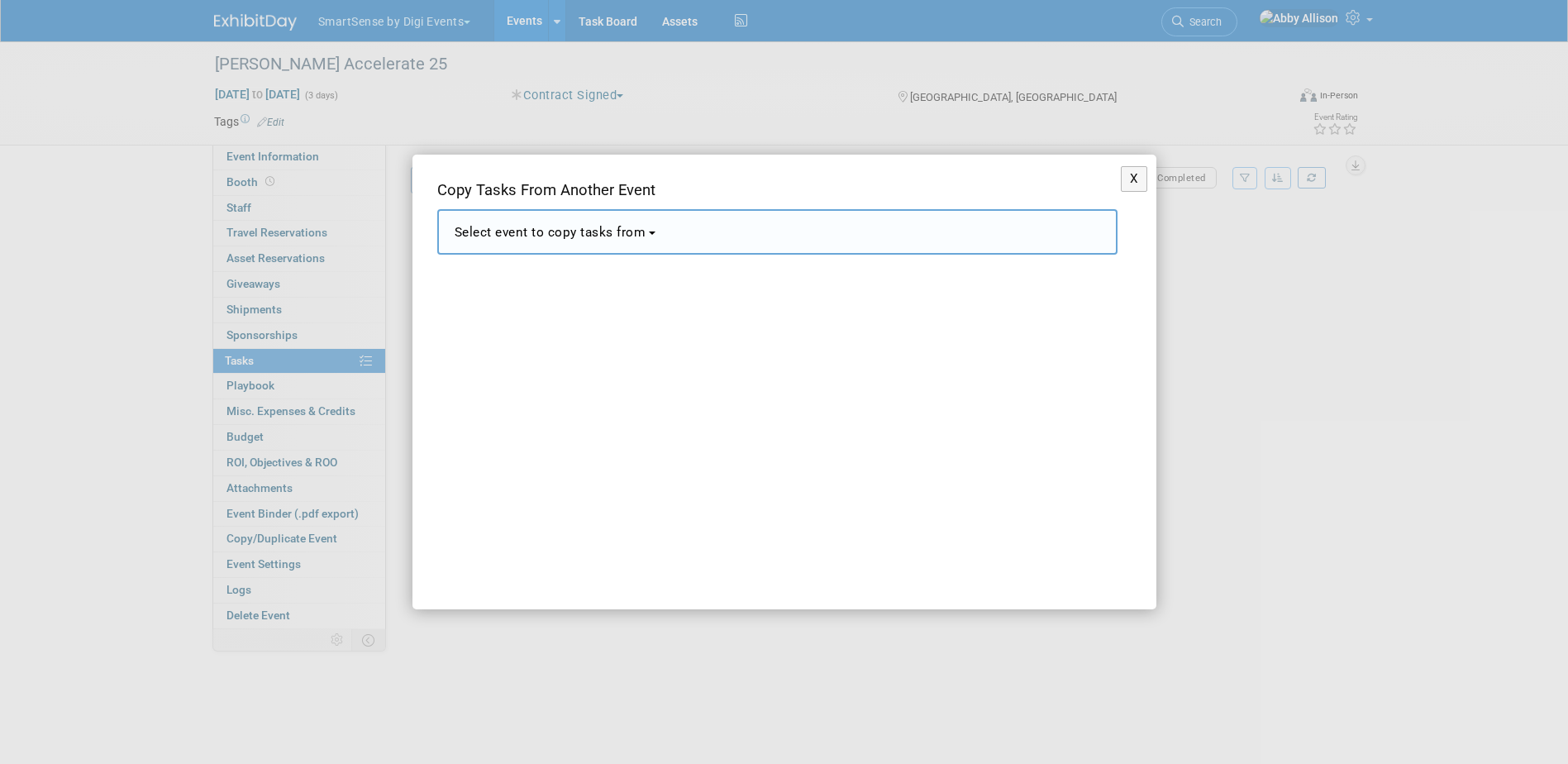
click at [635, 221] on button "Select event to copy tasks from" at bounding box center [777, 231] width 680 height 46
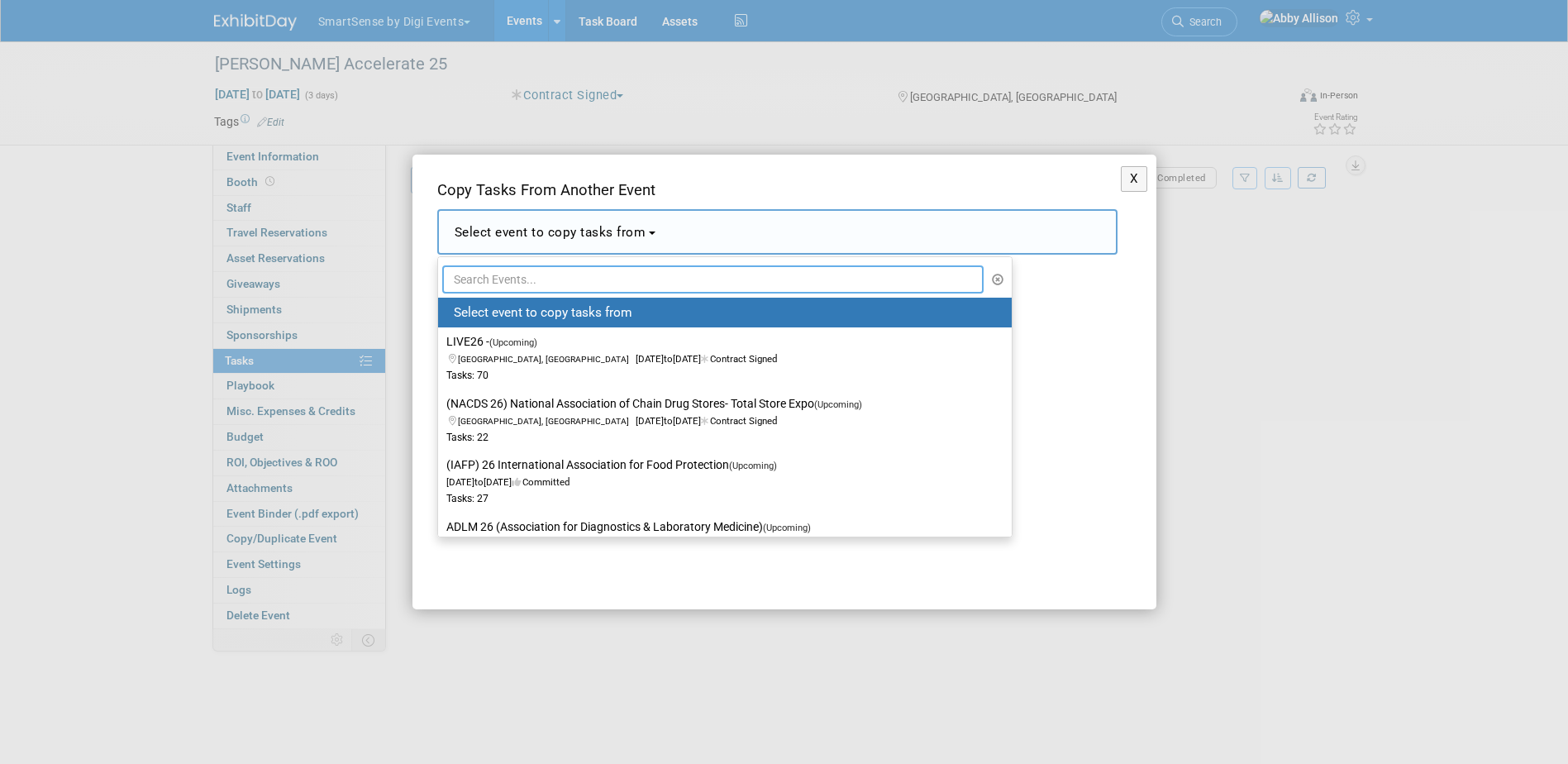
click at [653, 276] on input "text" at bounding box center [713, 280] width 542 height 28
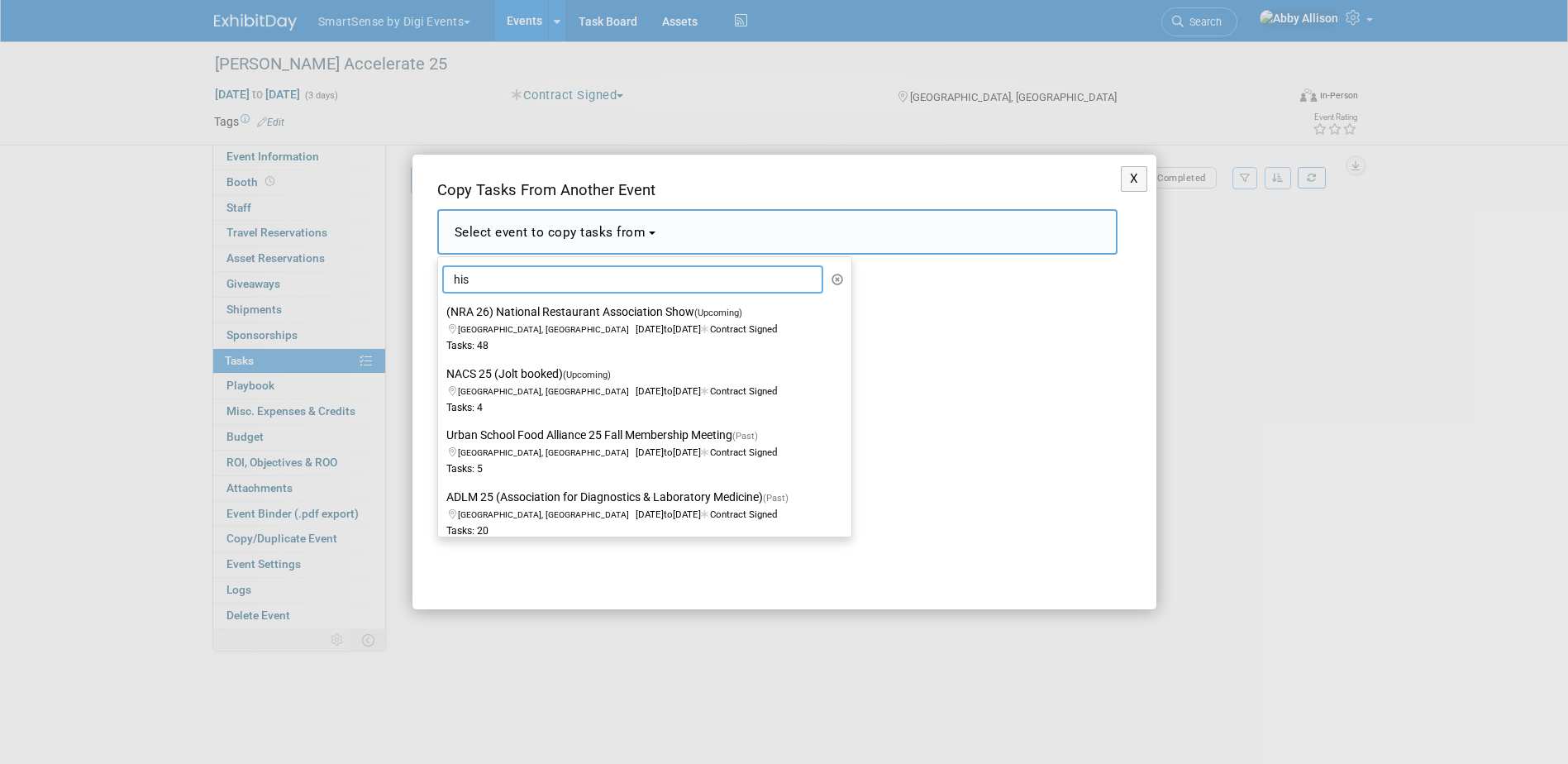
type input "hish"
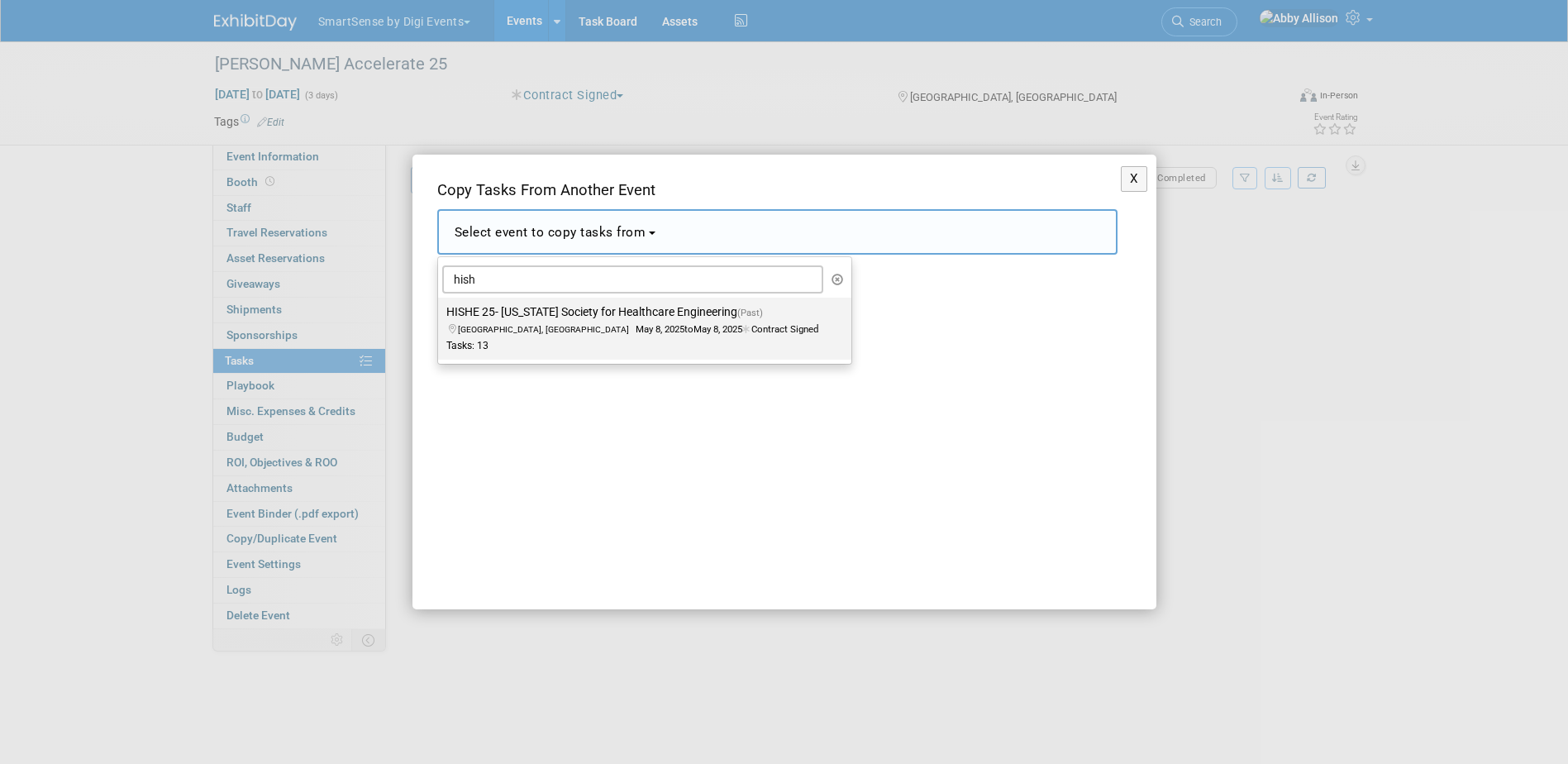
click at [638, 304] on label "HISHE 25- Hawaii Society for Healthcare Engineering (Past) Honolulu, HI May 8, …" at bounding box center [640, 328] width 389 height 55
click at [440, 307] on input "HISHE 25- Hawaii Society for Healthcare Engineering (Past) Honolulu, HI May 8, …" at bounding box center [434, 312] width 11 height 11
select select "11132356"
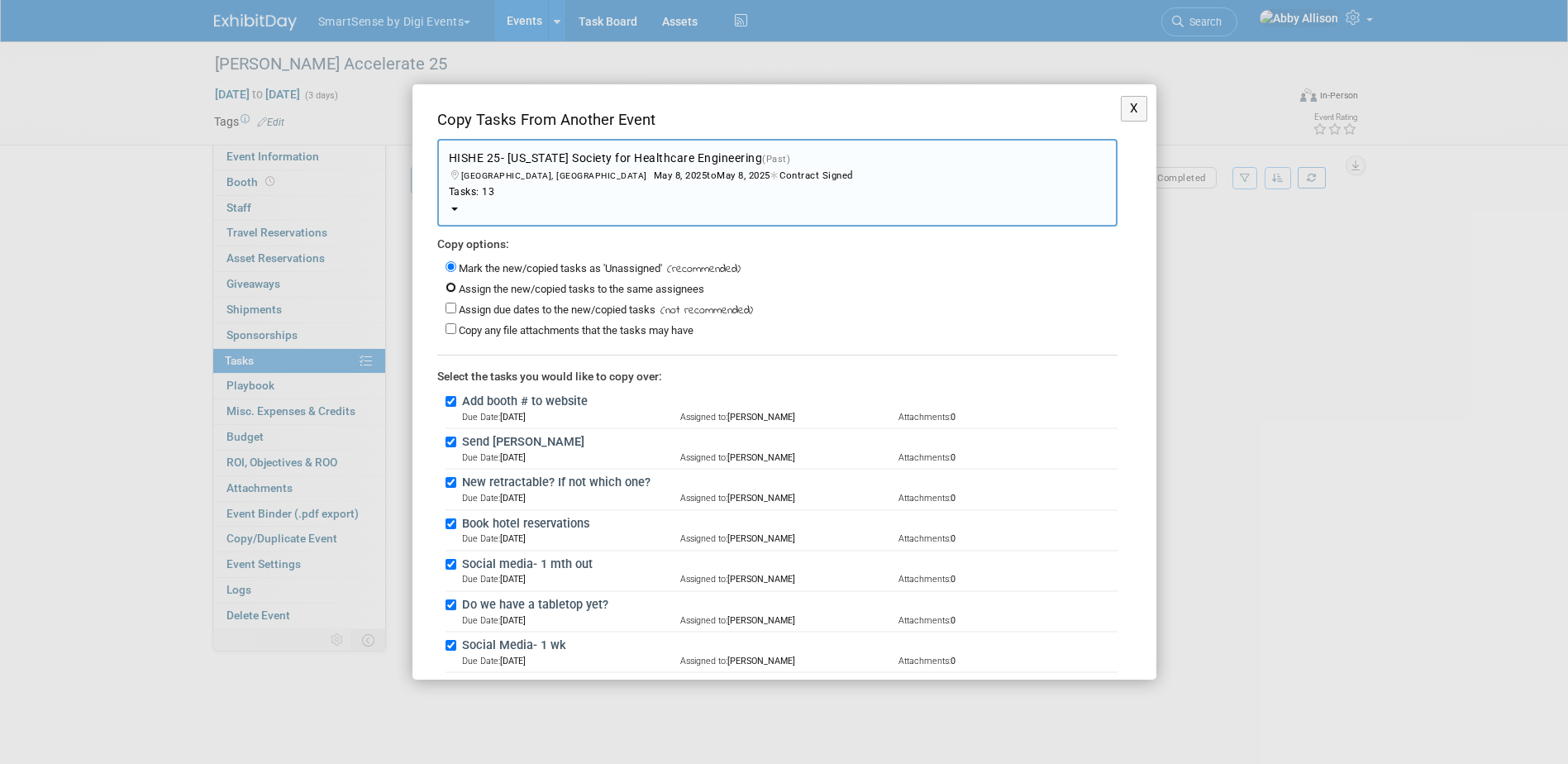
click at [453, 285] on input "Assign the new/copied tasks to the same assignees" at bounding box center [450, 287] width 11 height 11
radio input "true"
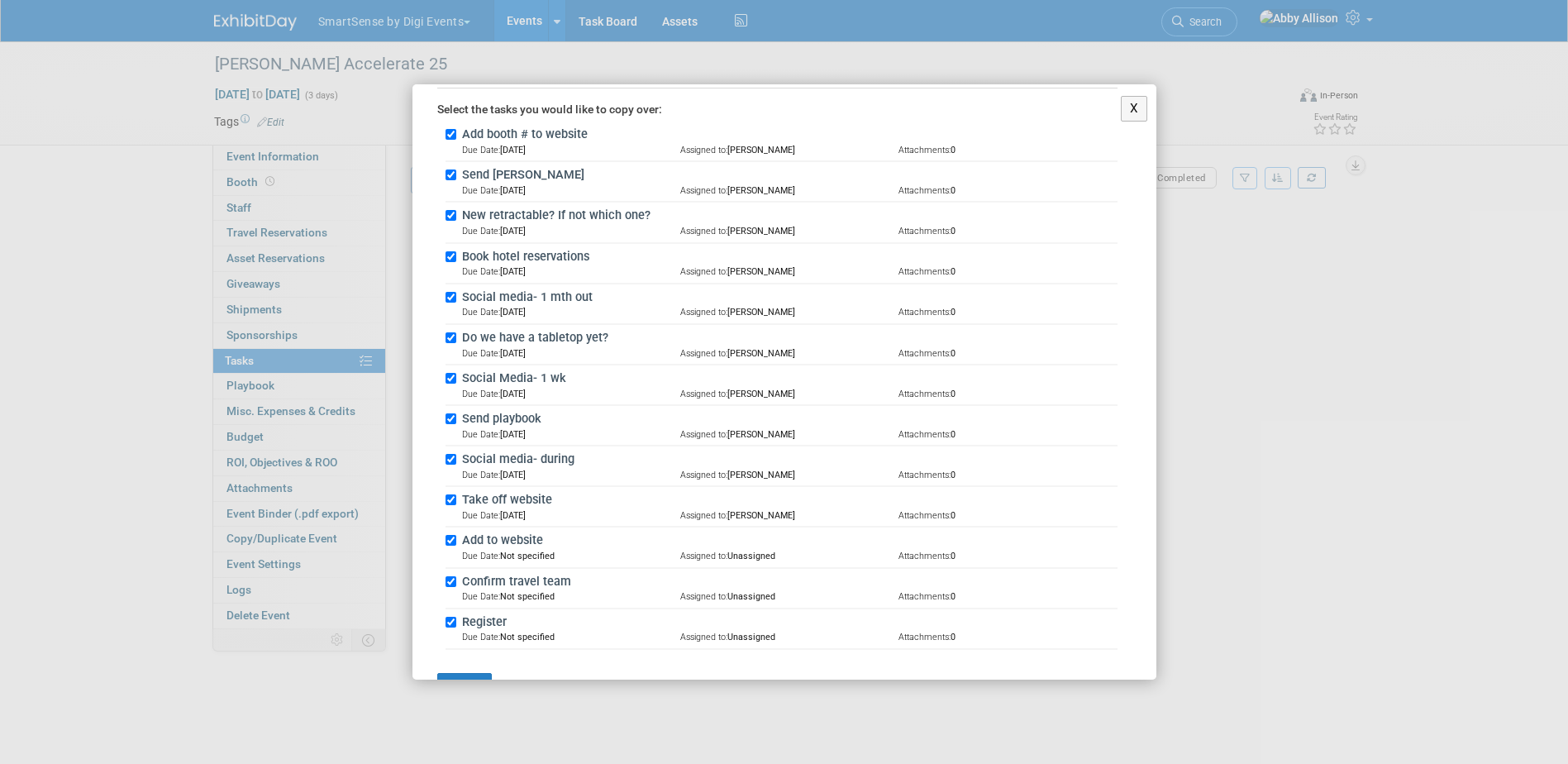
scroll to position [313, 0]
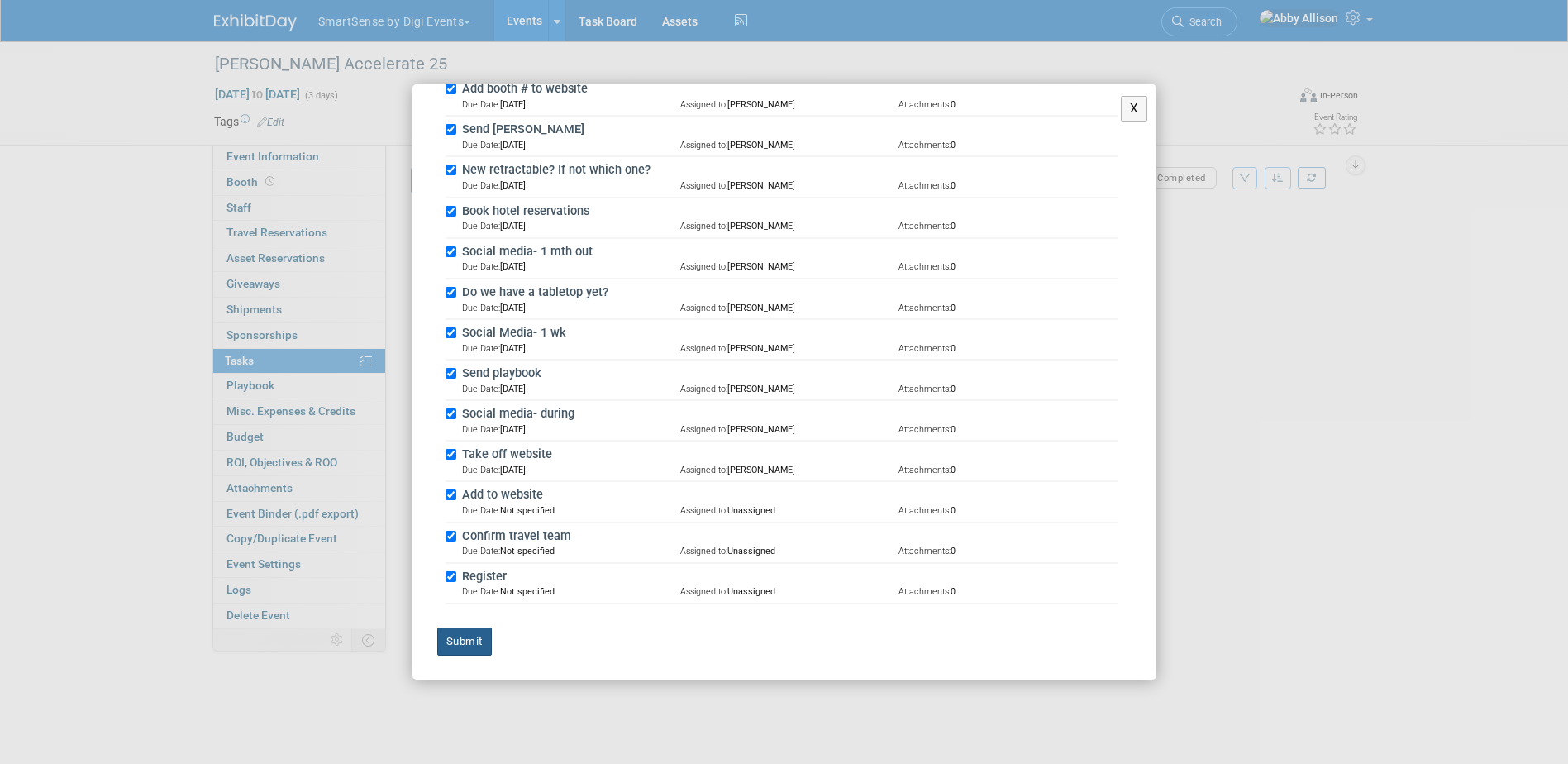
click at [477, 638] on button "Submit" at bounding box center [464, 642] width 55 height 28
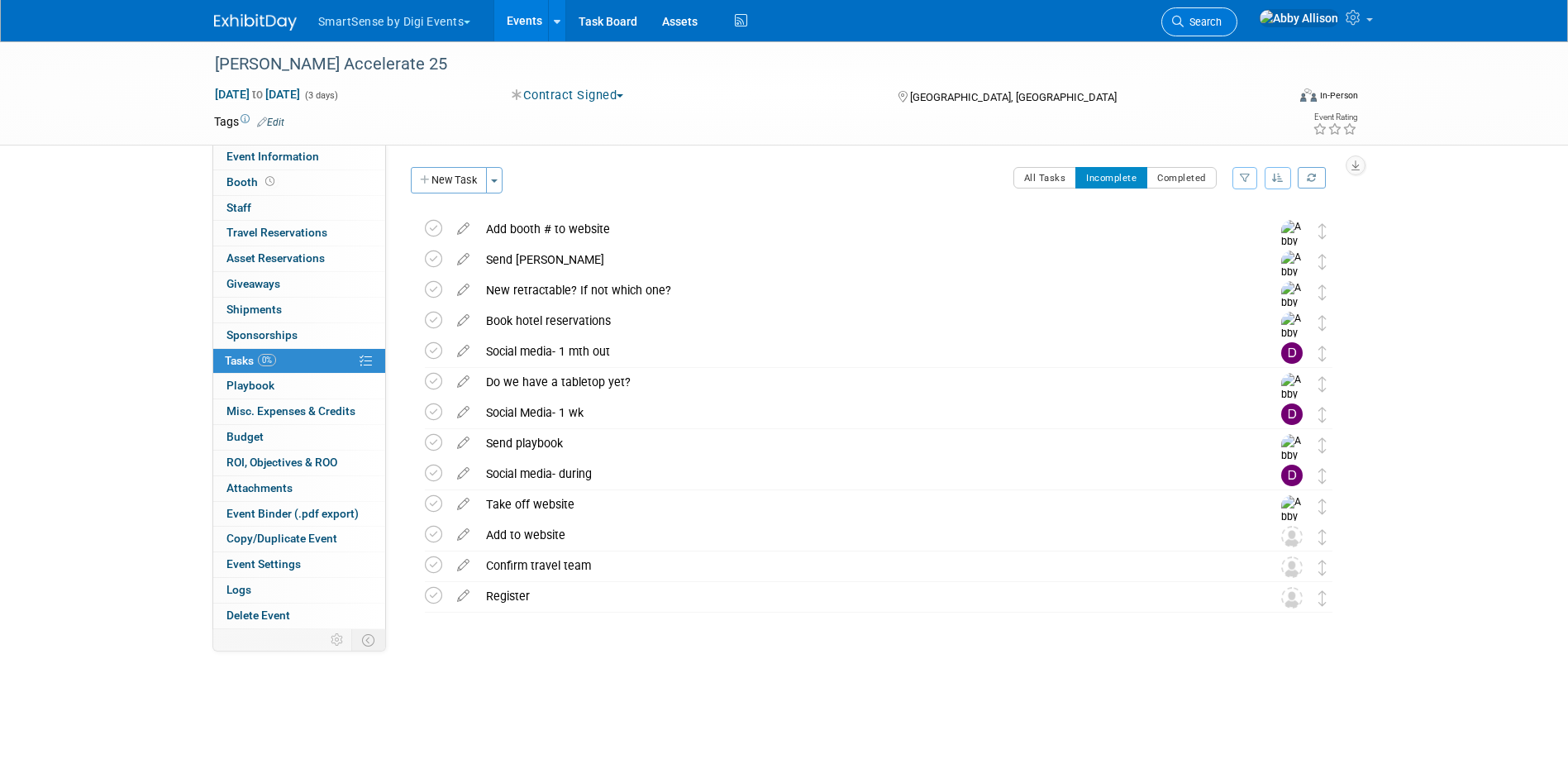
click at [1237, 7] on link "Search" at bounding box center [1200, 22] width 76 height 29
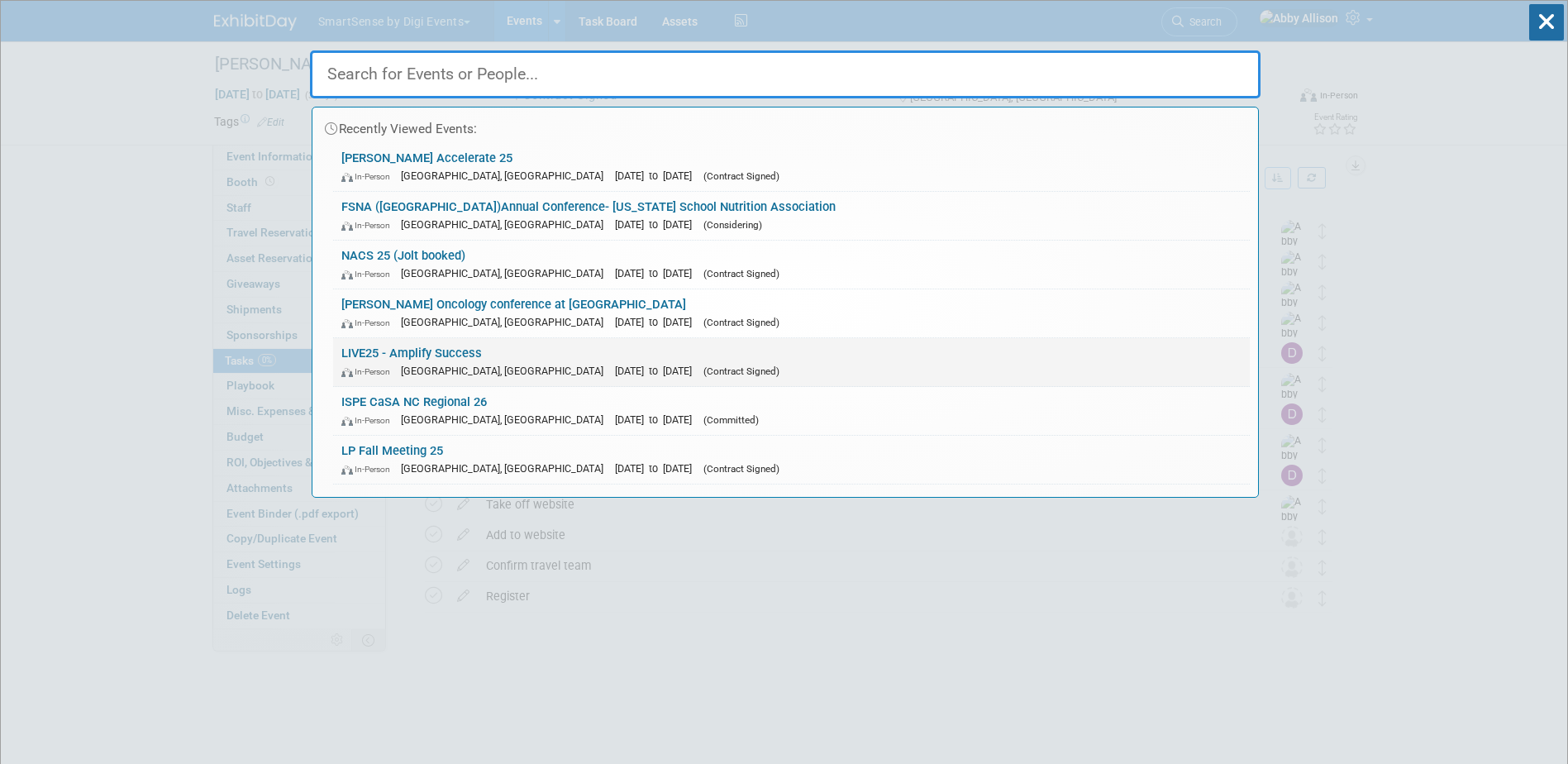
click at [362, 354] on link "LIVE25 - Amplify Success In-Person Nashville, TN Oct 21, 2025 to Oct 24, 2025 (…" at bounding box center [792, 363] width 917 height 48
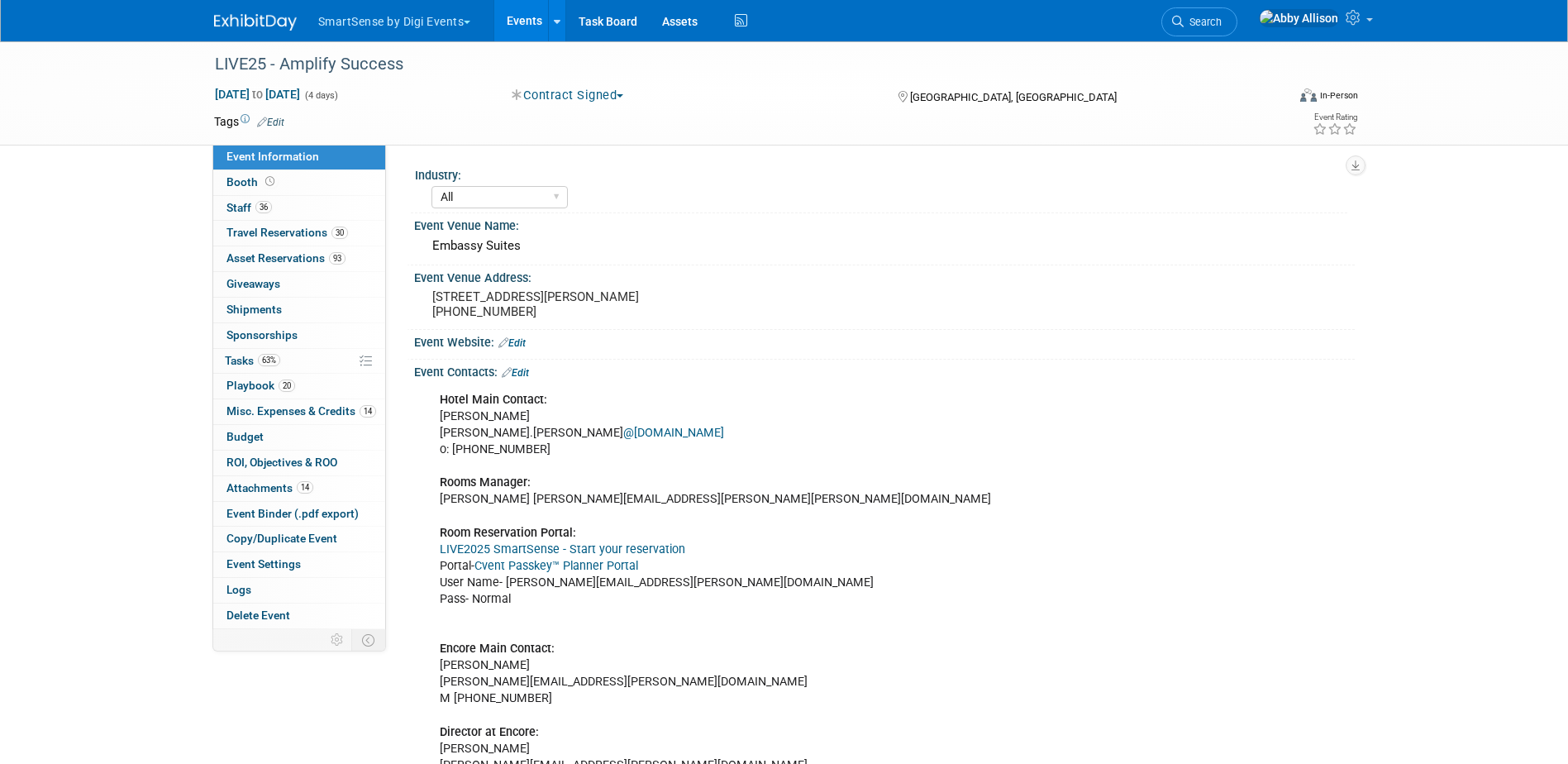
select select "All"
click at [235, 206] on span "Staff 36" at bounding box center [249, 207] width 46 height 13
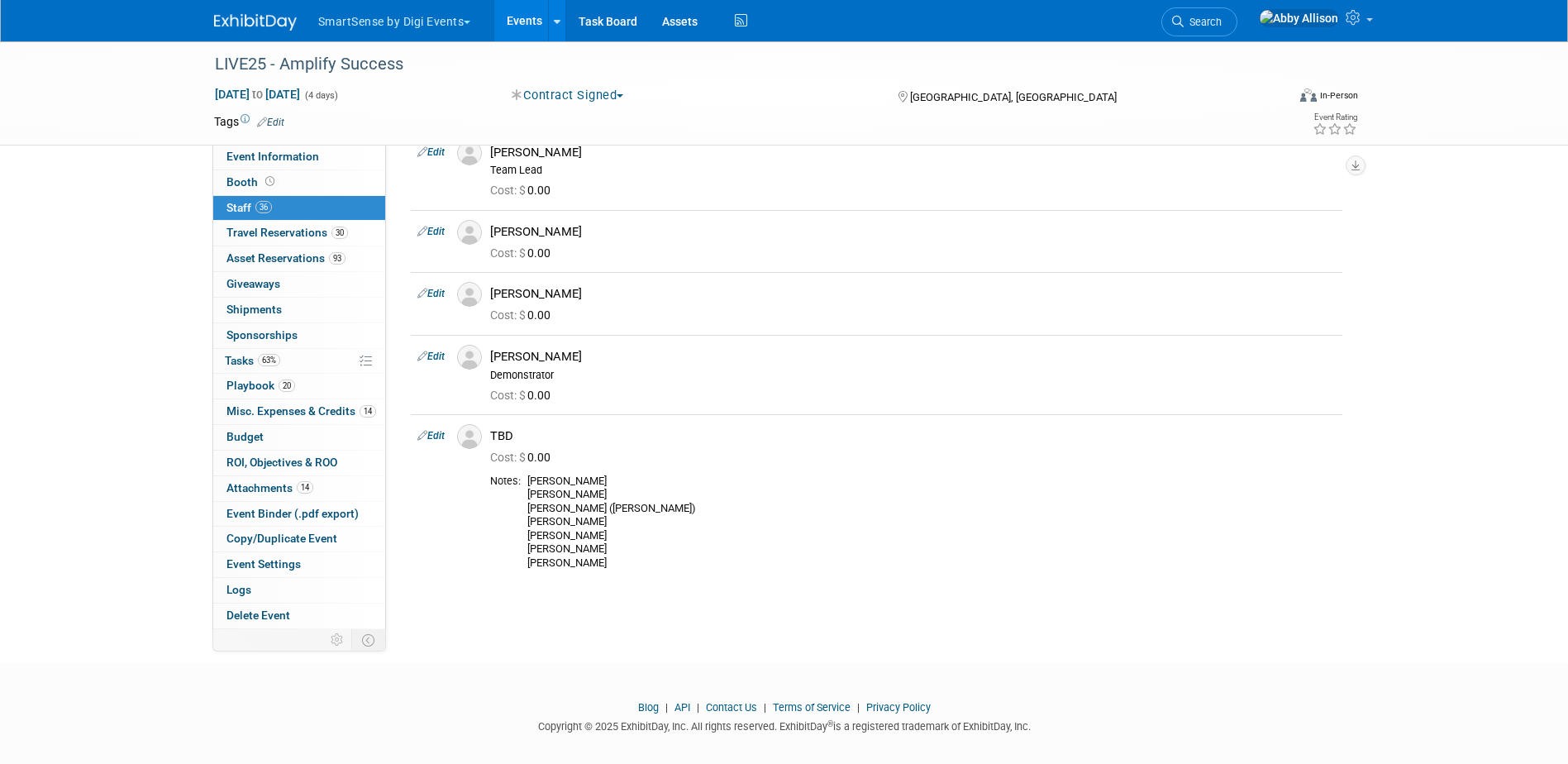
scroll to position [2168, 0]
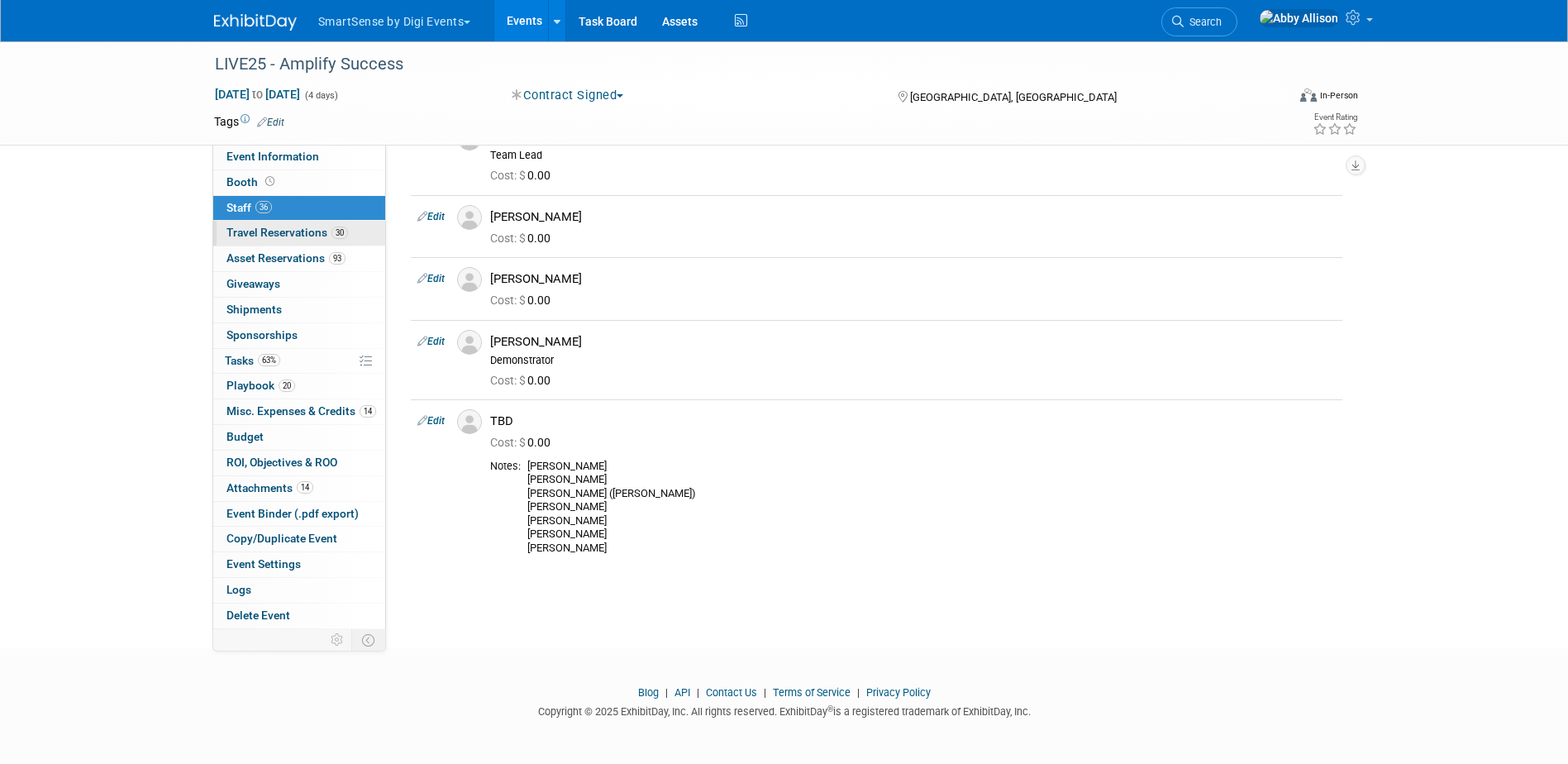
click at [304, 234] on span "Travel Reservations 30" at bounding box center [287, 232] width 122 height 13
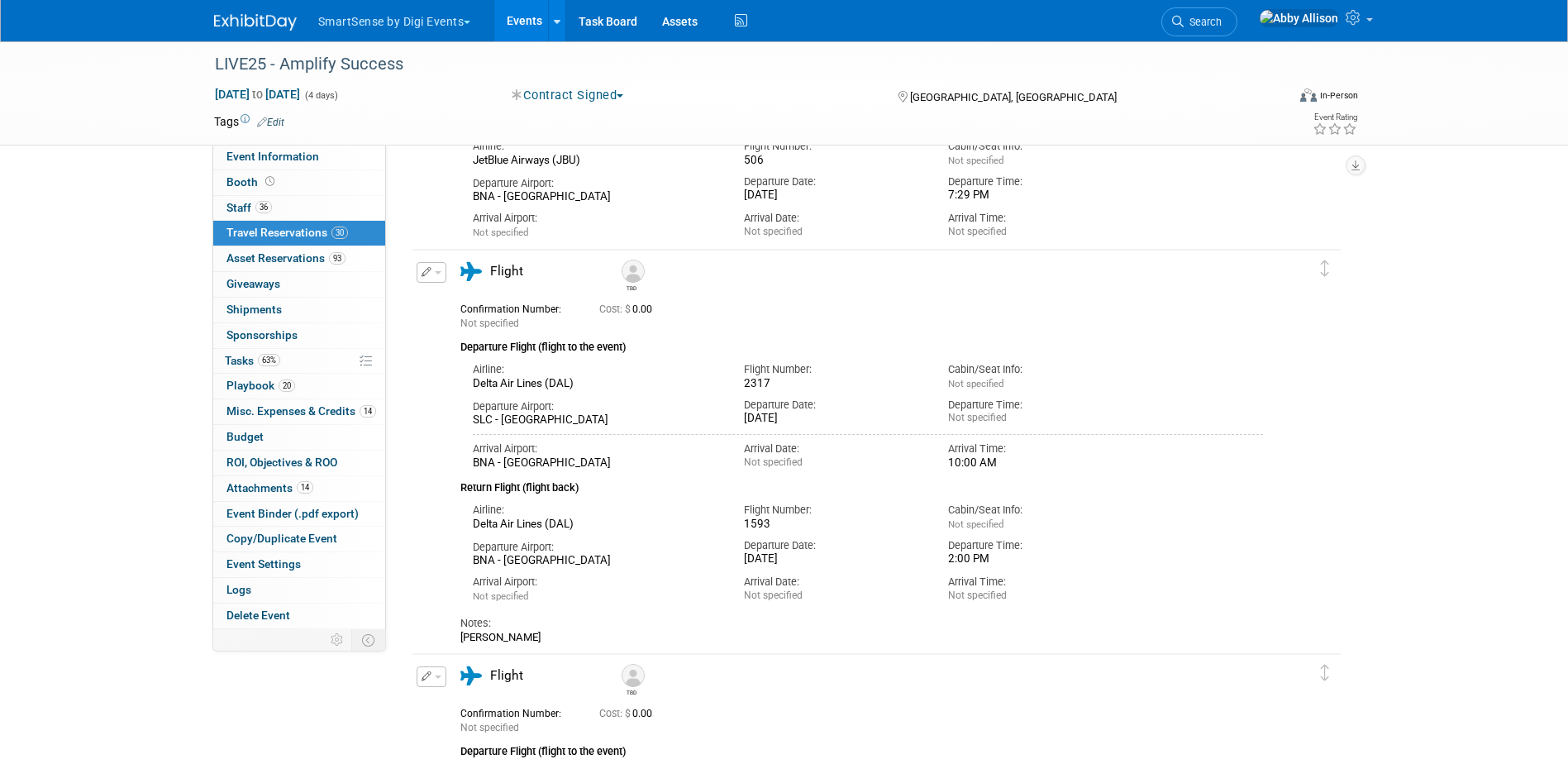
scroll to position [331, 0]
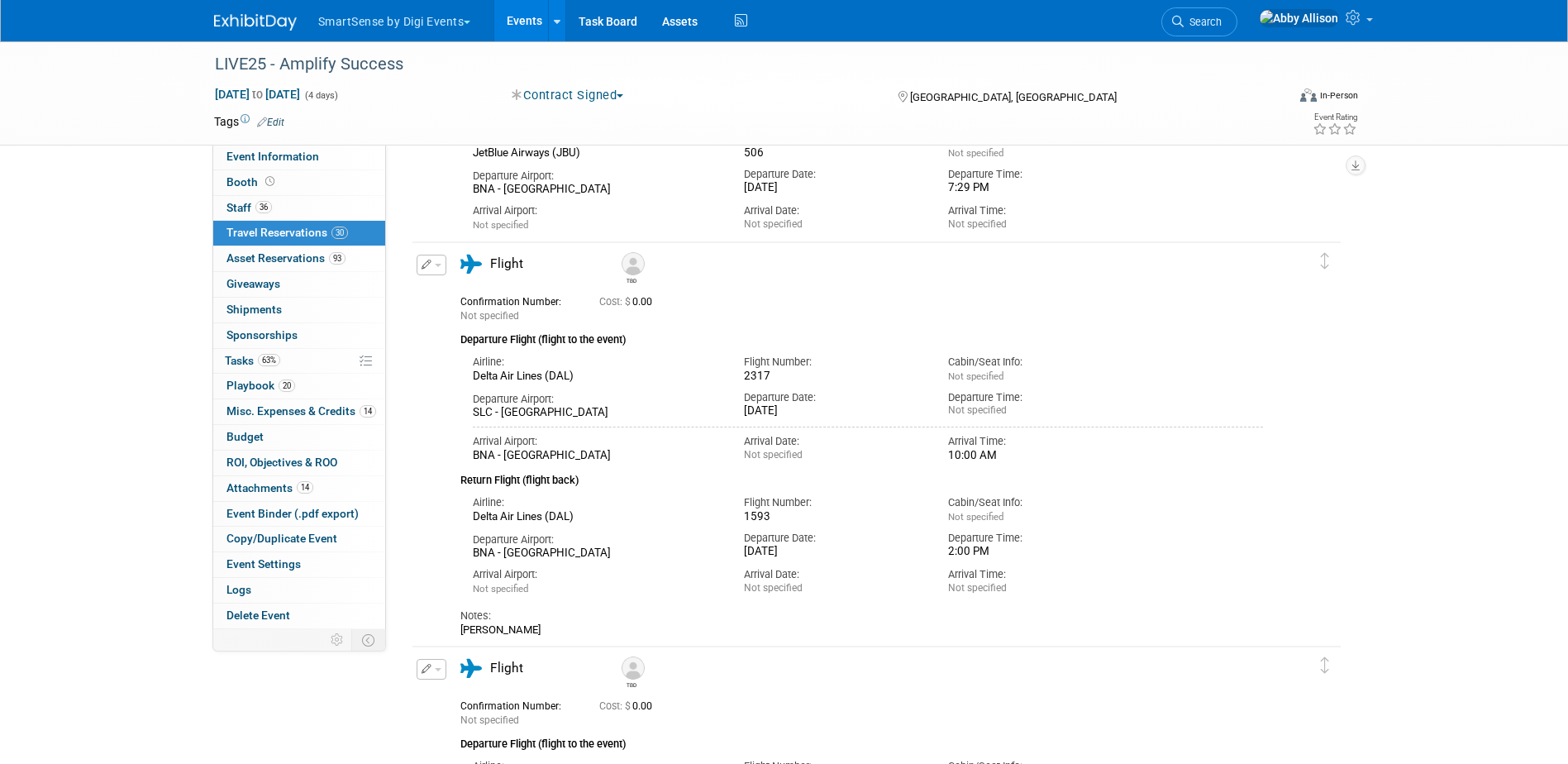
click at [422, 637] on div "Edit Reservation TBD 0.00" at bounding box center [864, 445] width 904 height 382
click at [1151, 538] on div "Departure Airport: BNA - Nashville International Airport Departure Date: Fri. O…" at bounding box center [868, 543] width 816 height 37
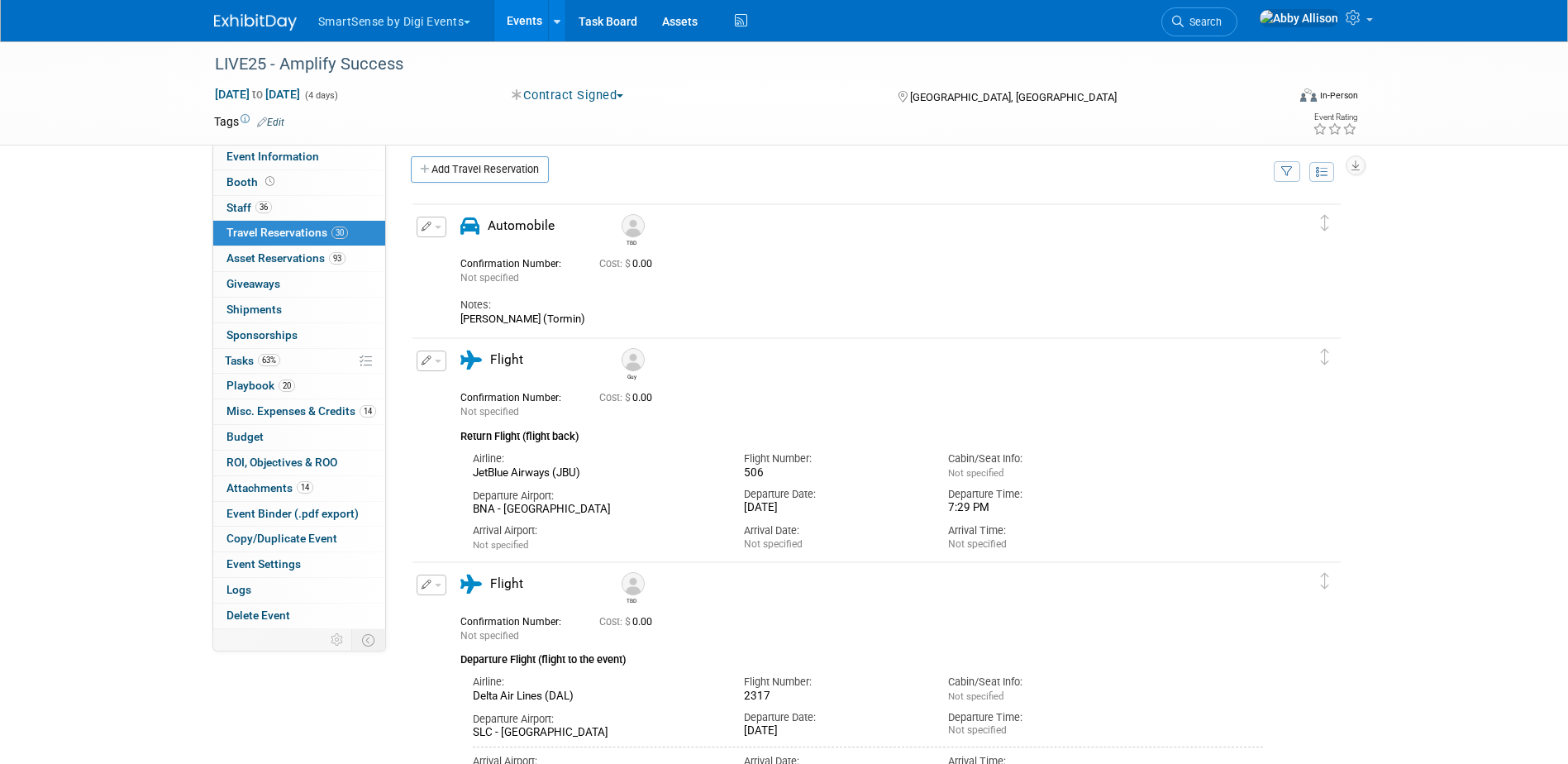
scroll to position [0, 0]
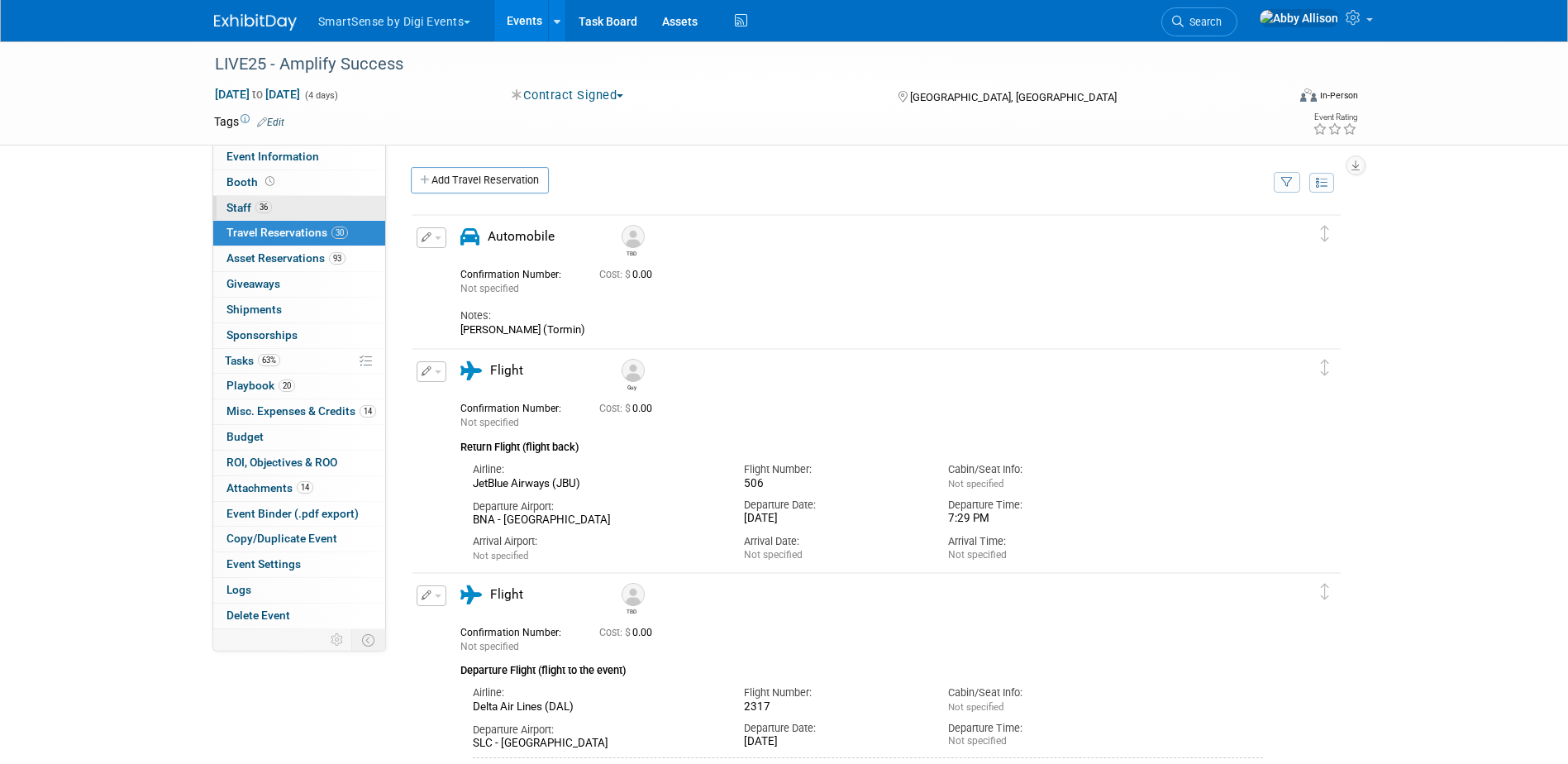
click at [232, 199] on link "36 Staff 36" at bounding box center [299, 208] width 172 height 25
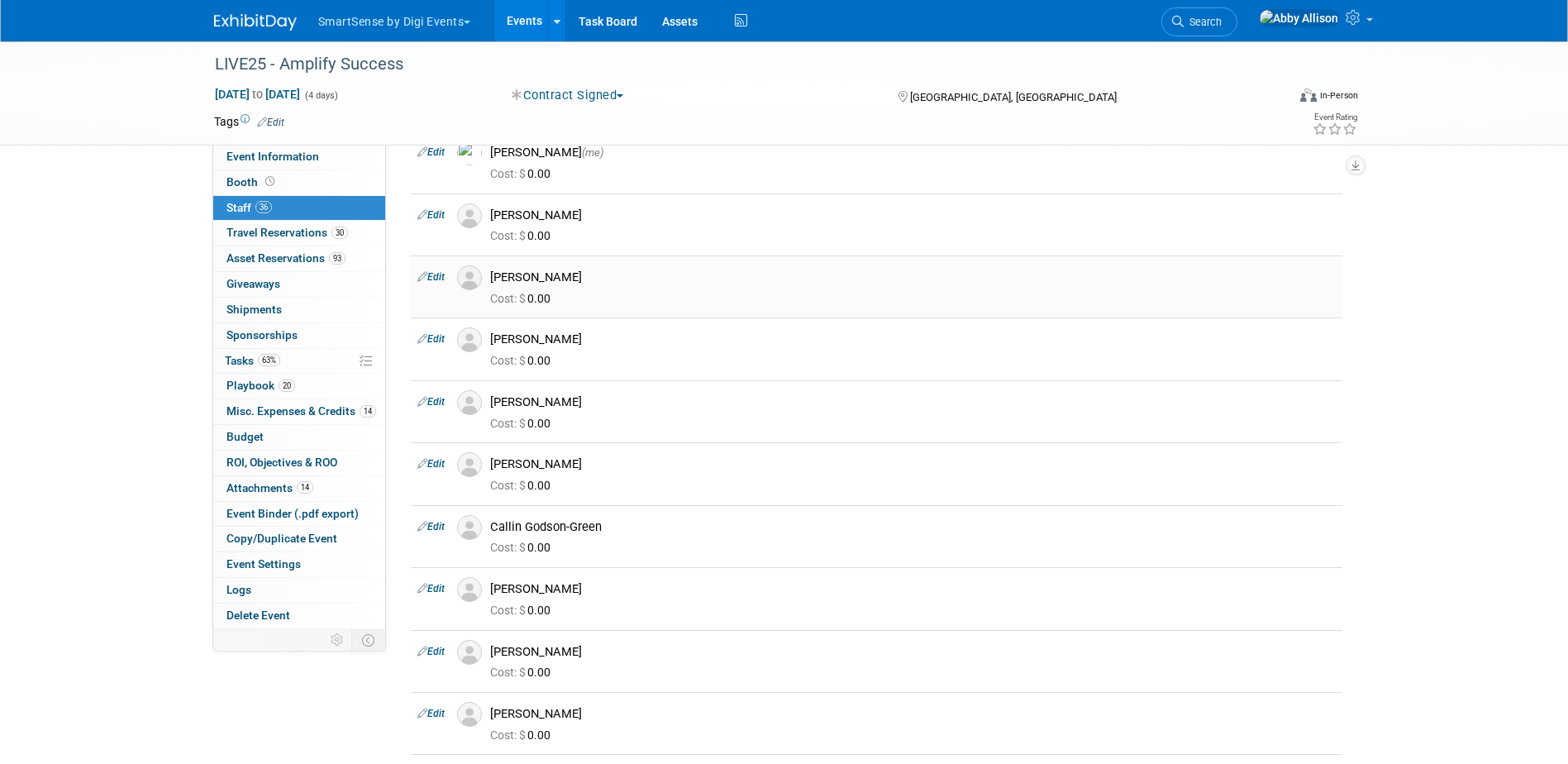
scroll to position [83, 0]
click at [475, 340] on img at bounding box center [469, 338] width 25 height 25
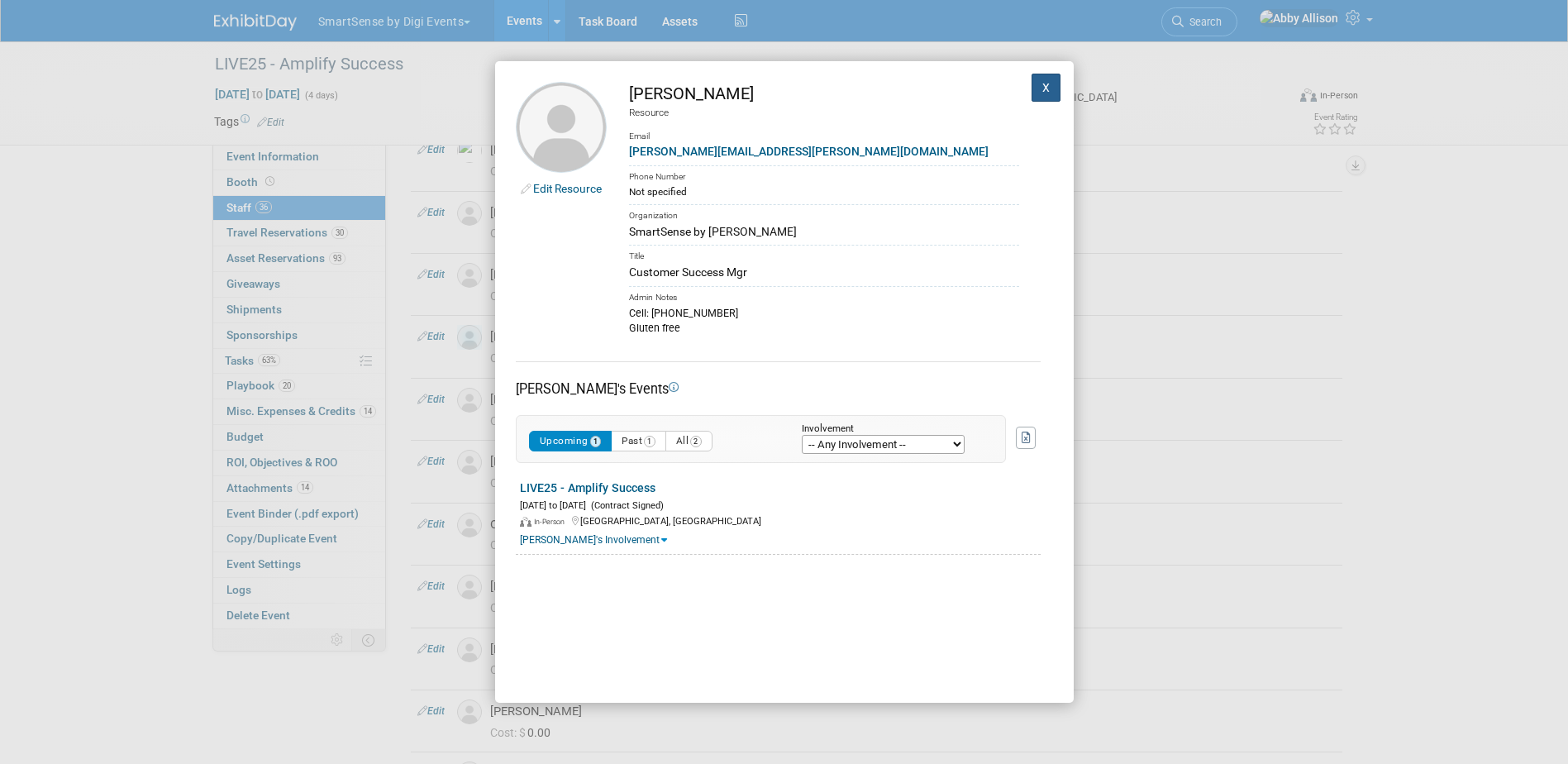
click at [1032, 92] on button "X" at bounding box center [1046, 88] width 30 height 28
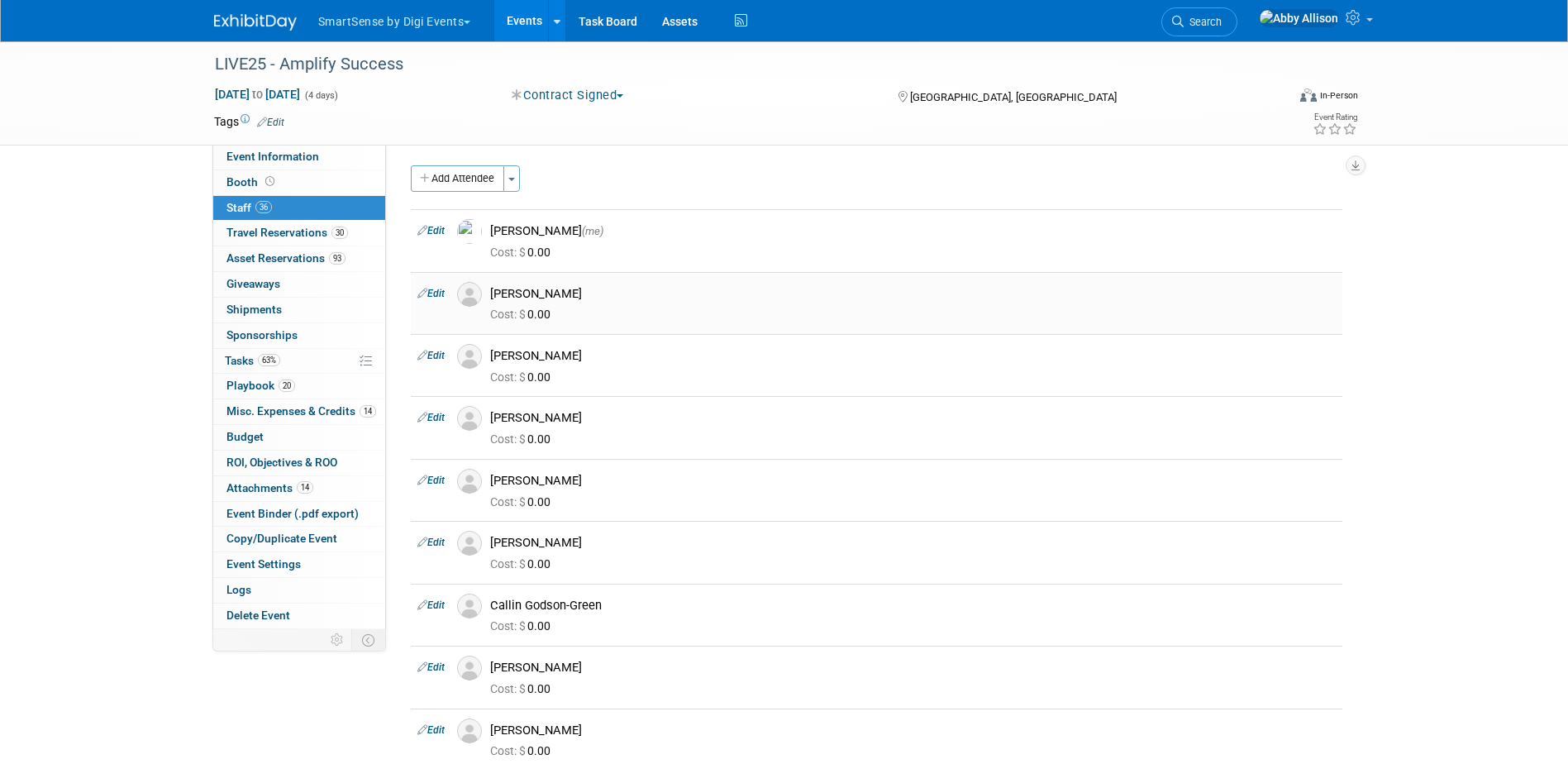
scroll to position [0, 0]
click at [468, 304] on img at bounding box center [469, 296] width 25 height 25
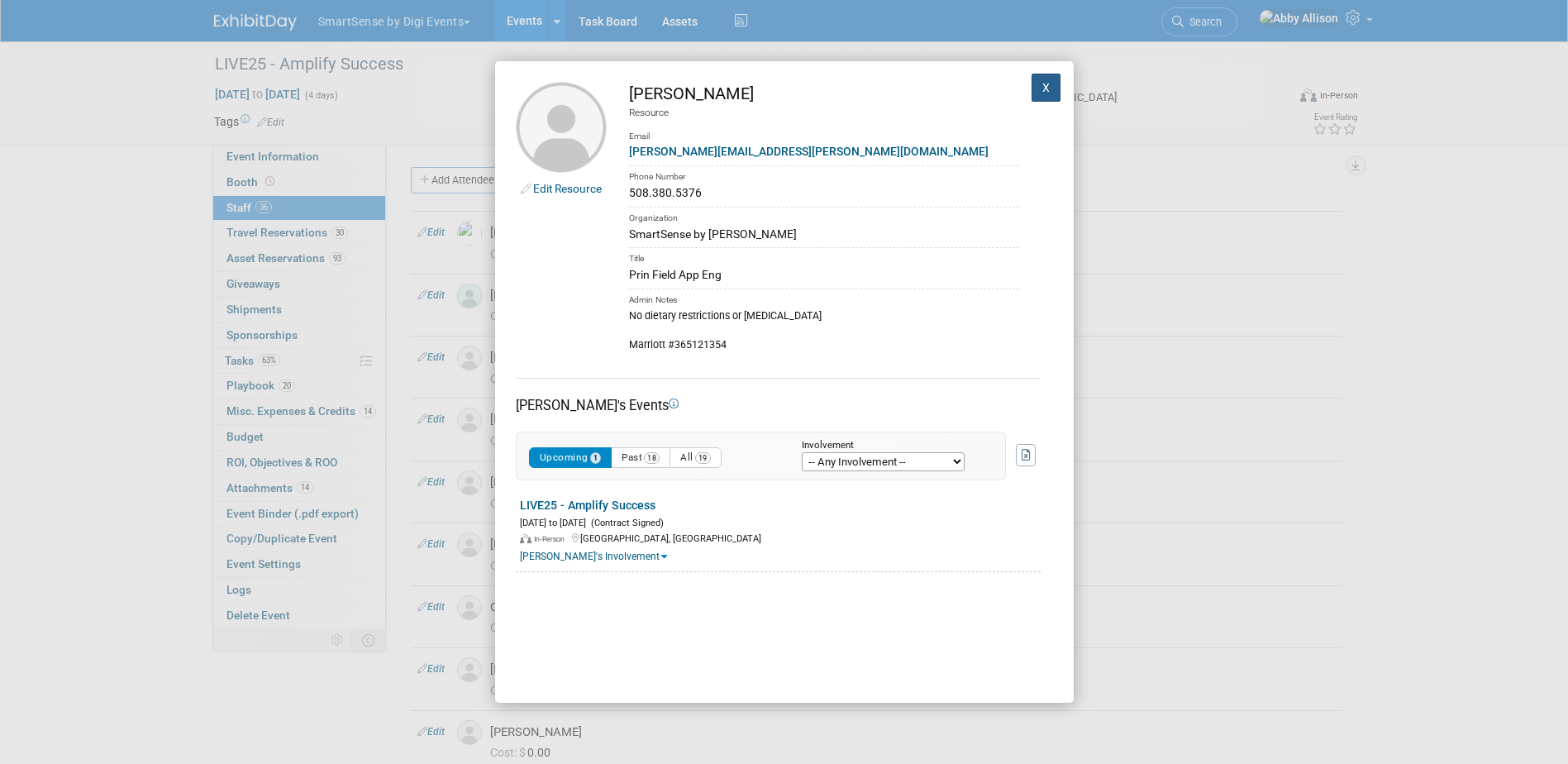
click at [1034, 95] on button "X" at bounding box center [1046, 88] width 30 height 28
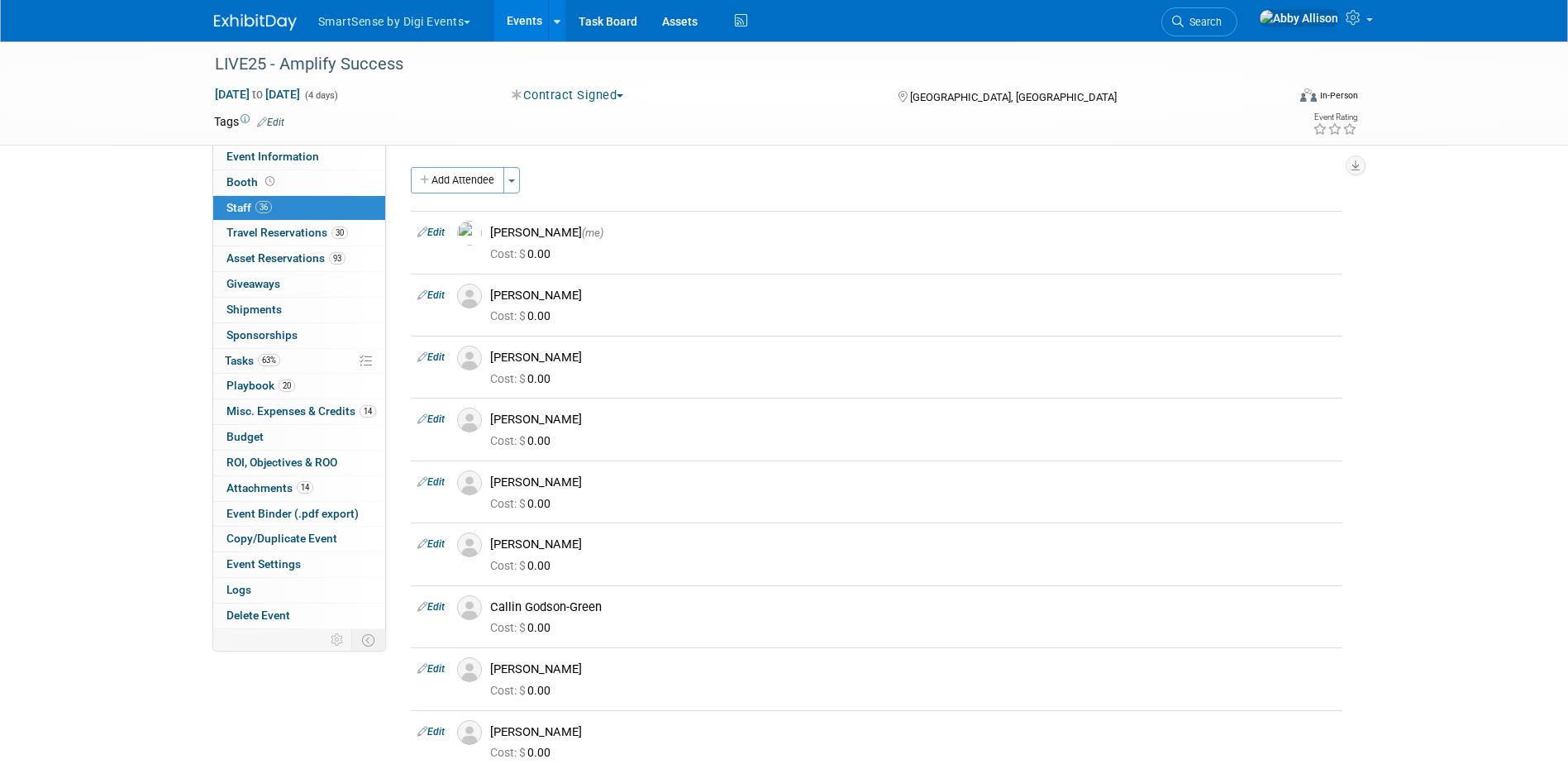
click at [530, 22] on link "Events" at bounding box center [524, 21] width 61 height 41
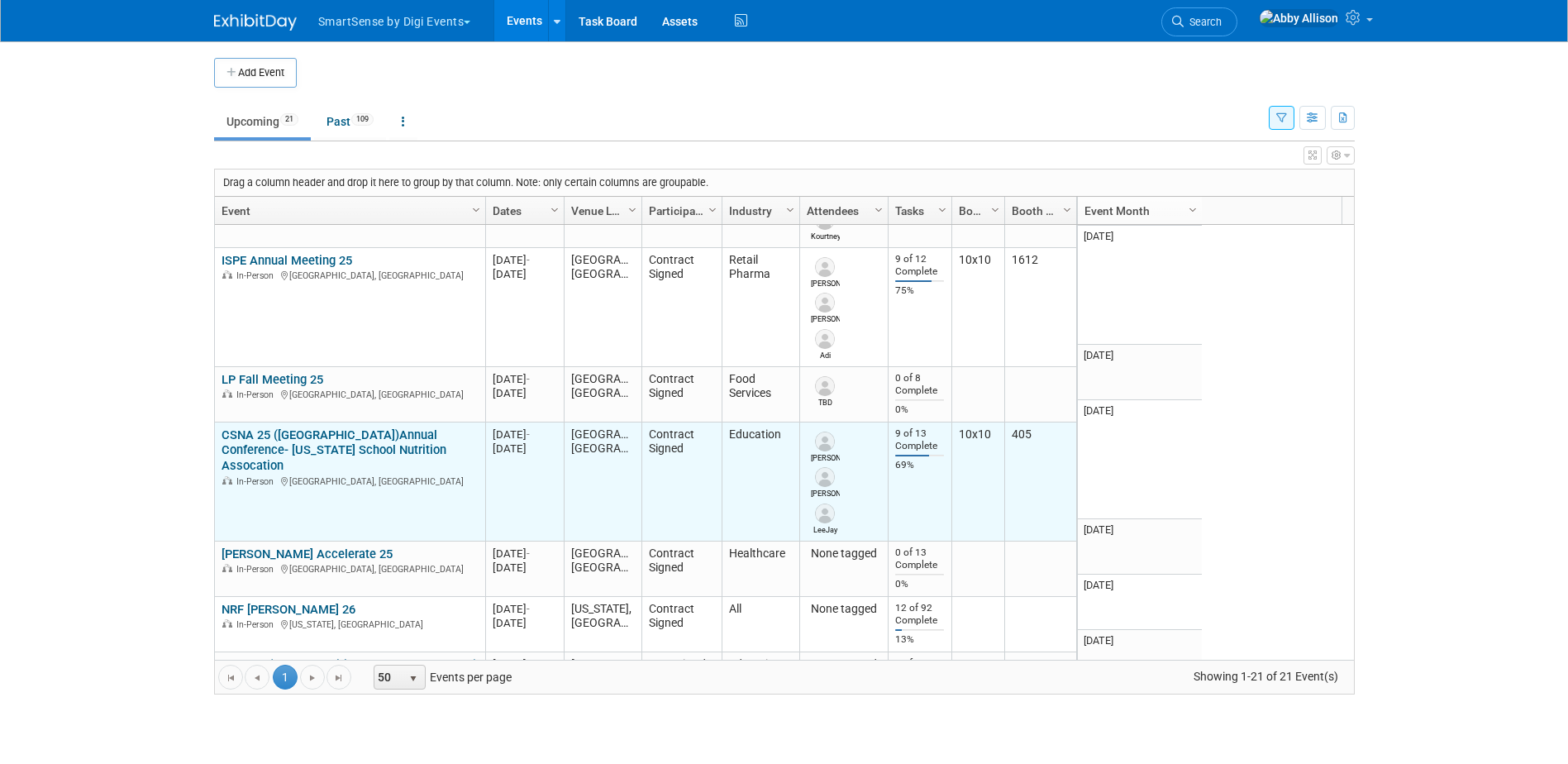
scroll to position [1687, 0]
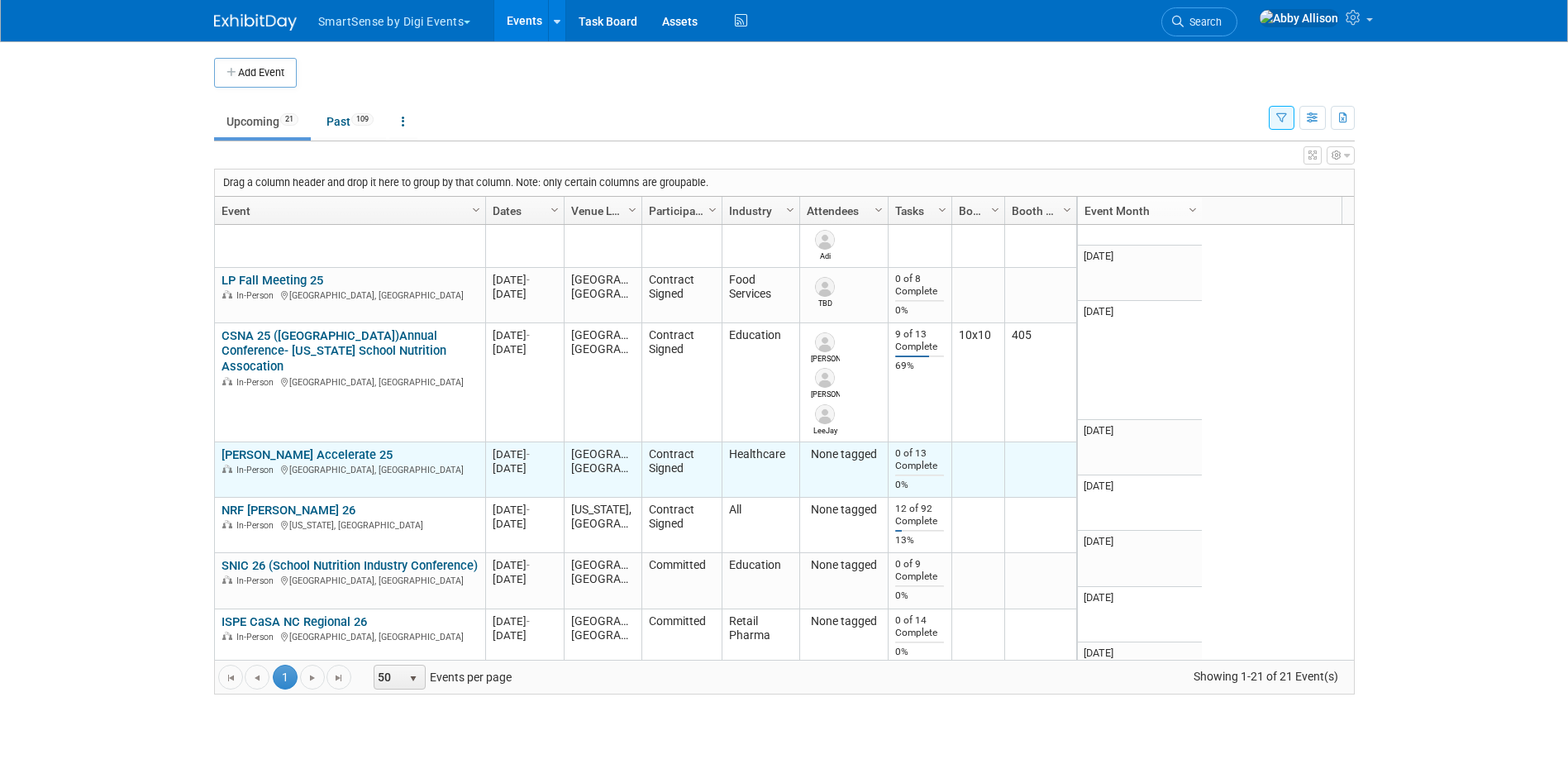
click at [306, 447] on link "[PERSON_NAME] Accelerate 25" at bounding box center [307, 455] width 171 height 15
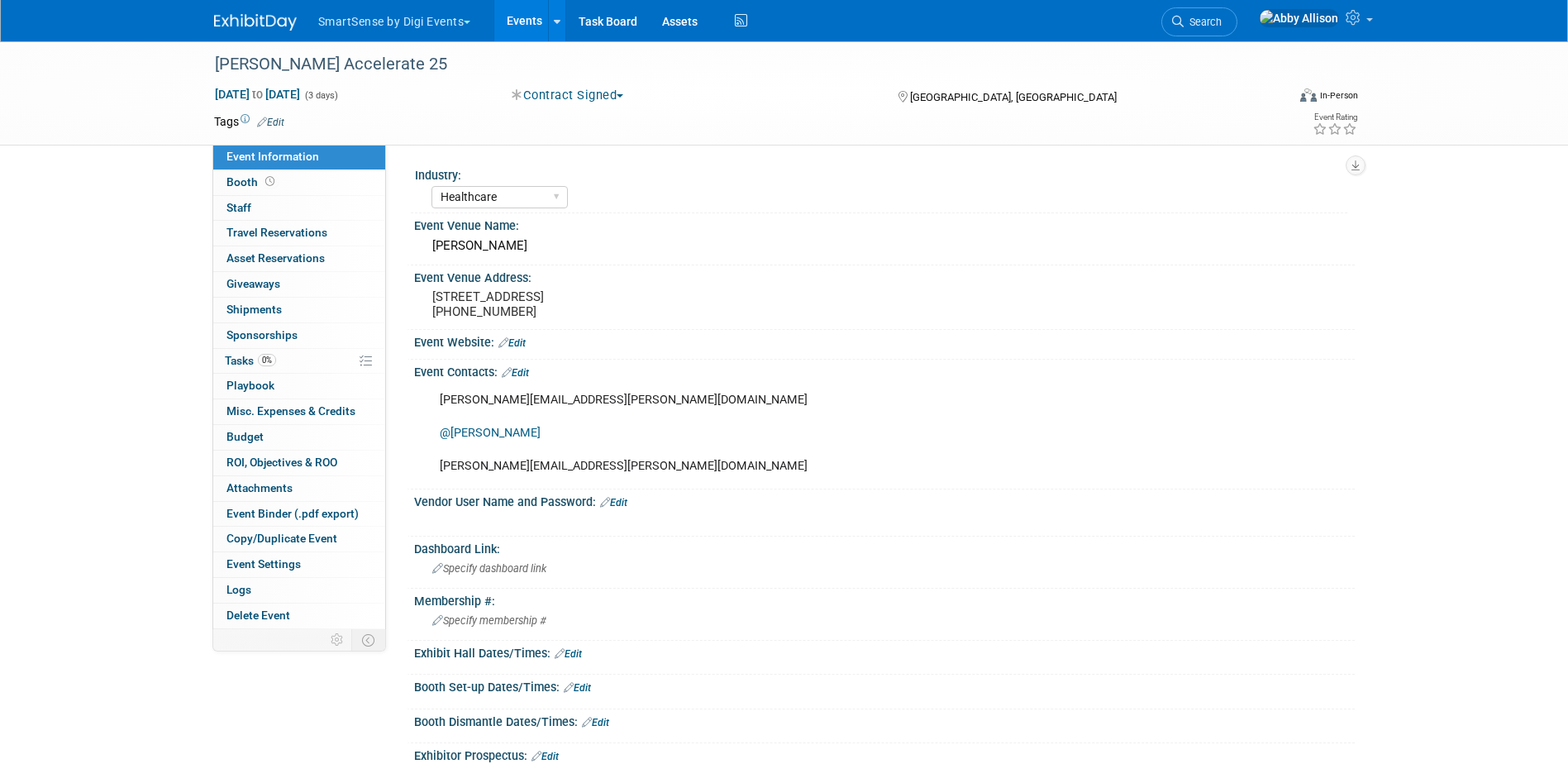
select select "Healthcare"
click at [258, 249] on link "0 Asset Reservations 0" at bounding box center [299, 259] width 172 height 25
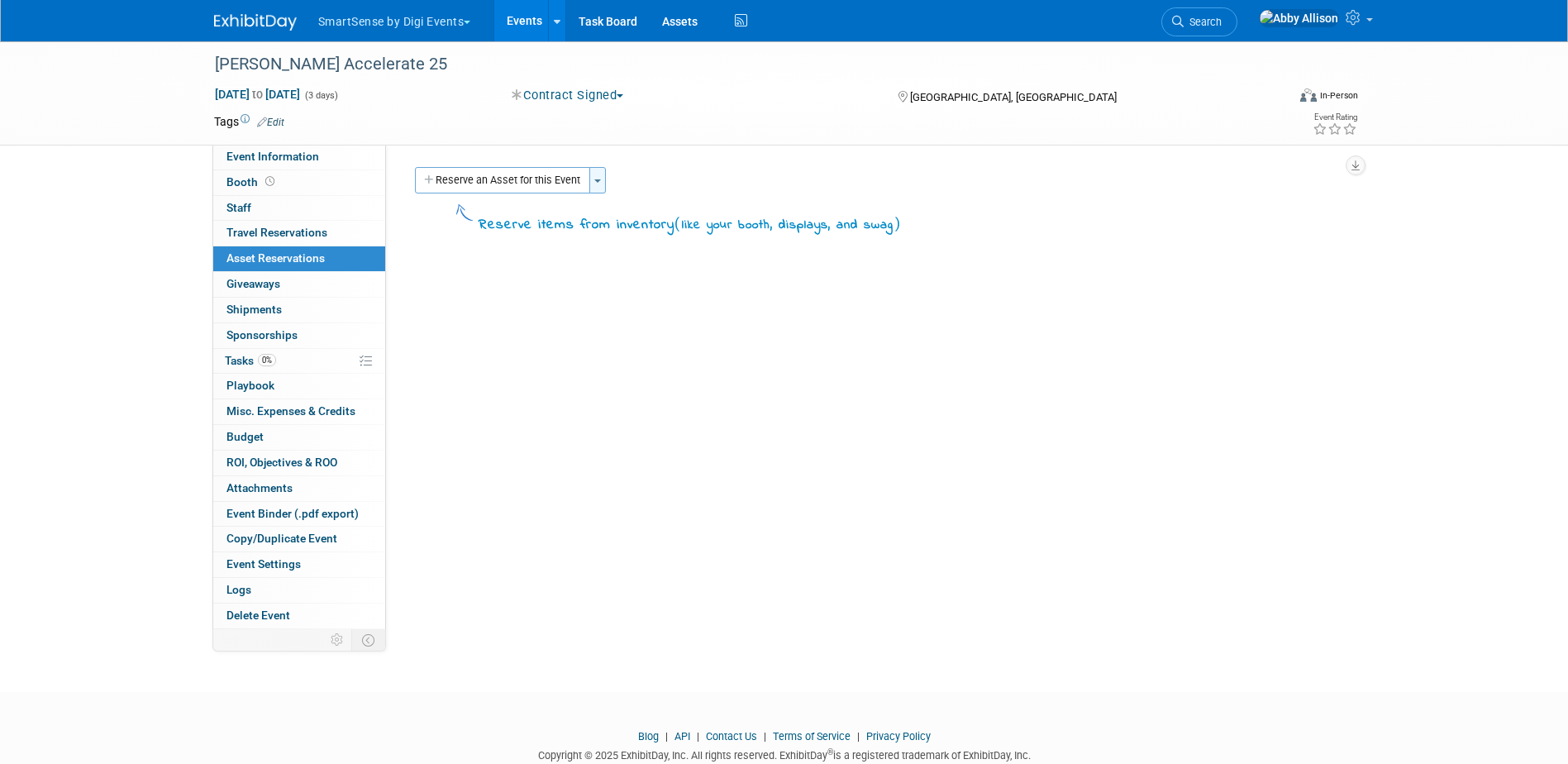
click at [602, 184] on button "Toggle Dropdown" at bounding box center [598, 180] width 17 height 27
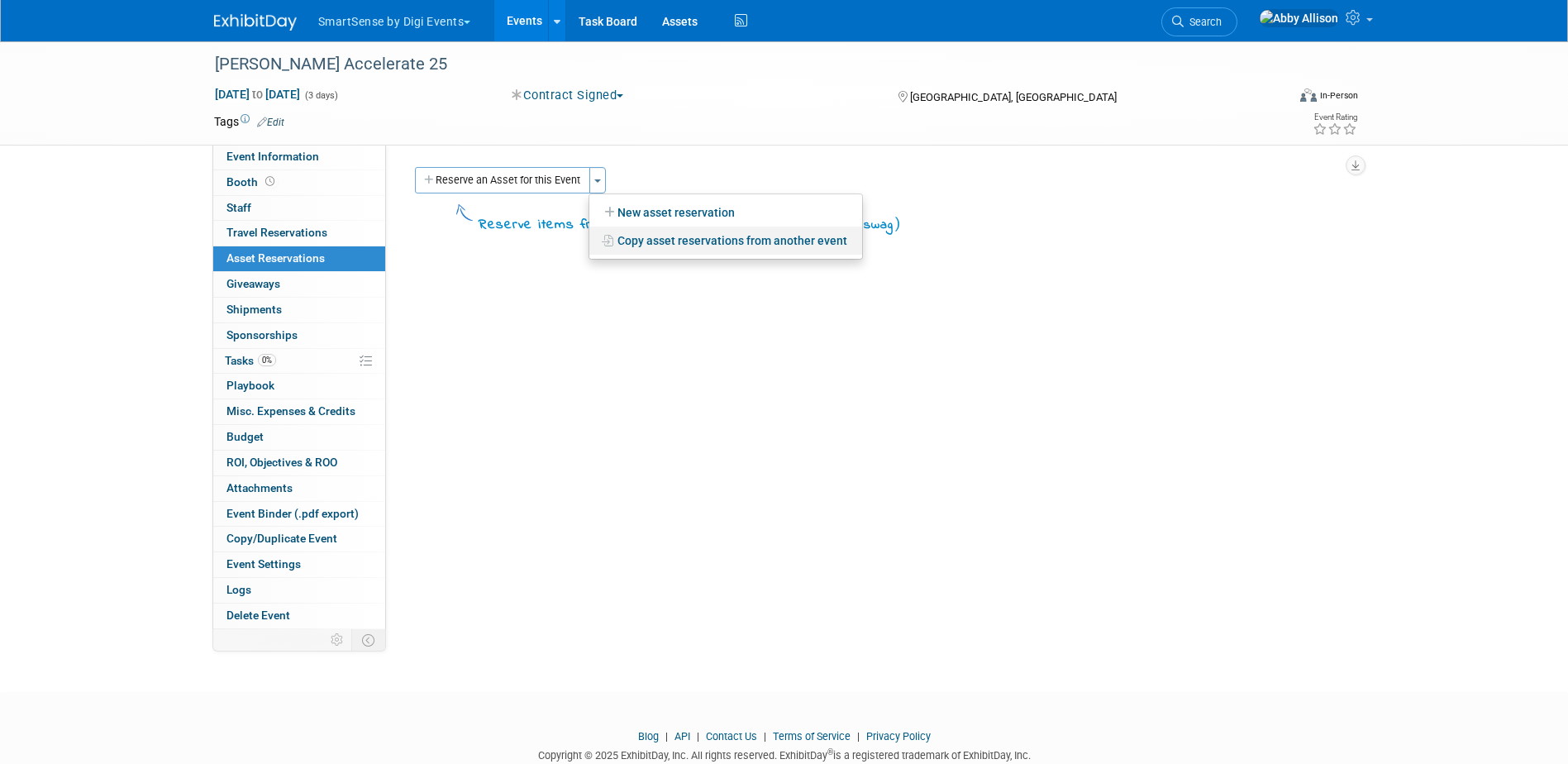
click at [624, 237] on link "Copy asset reservations from another event" at bounding box center [726, 241] width 273 height 28
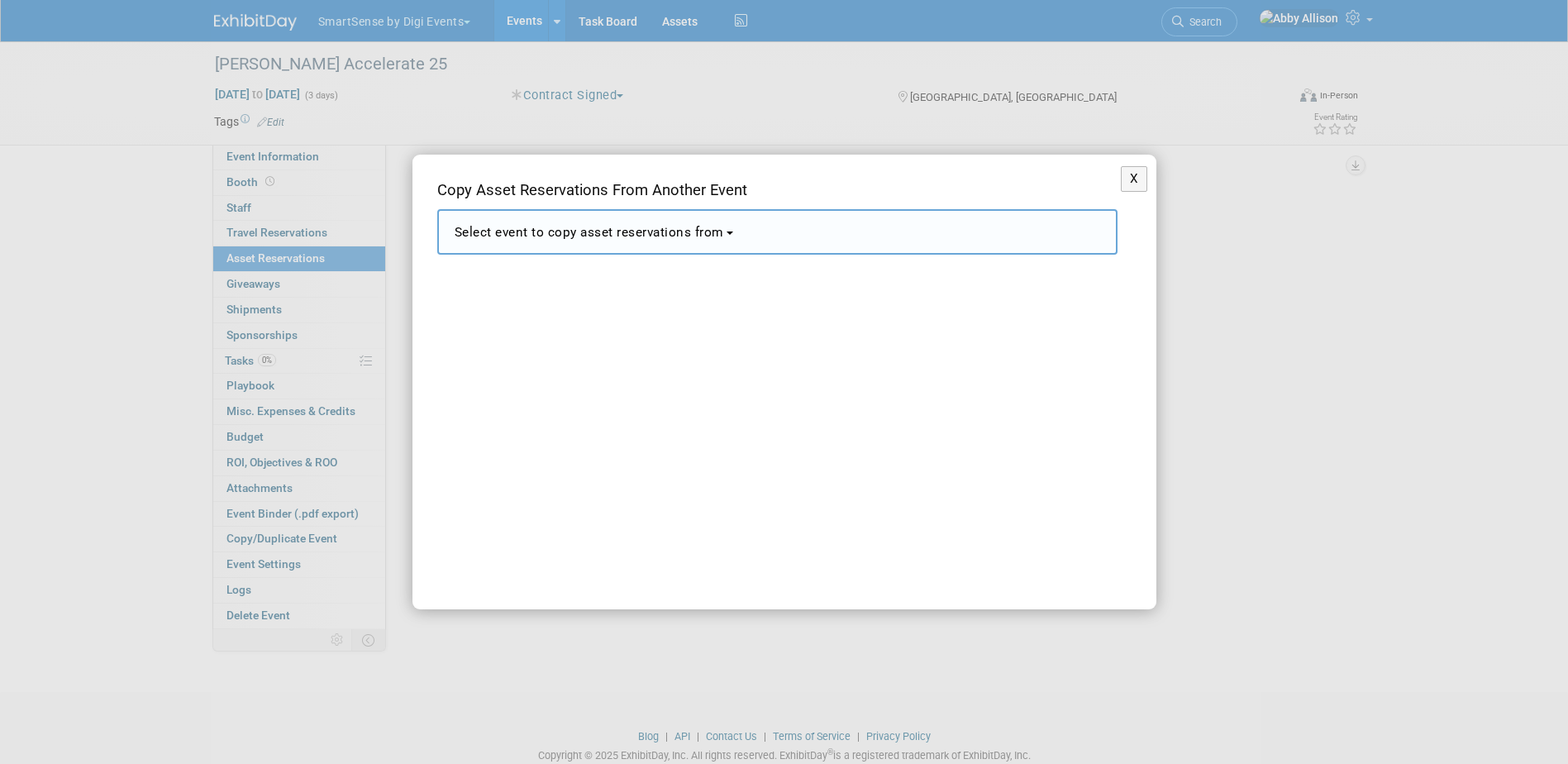
click at [583, 221] on button "Select event to copy asset reservations from" at bounding box center [777, 231] width 680 height 46
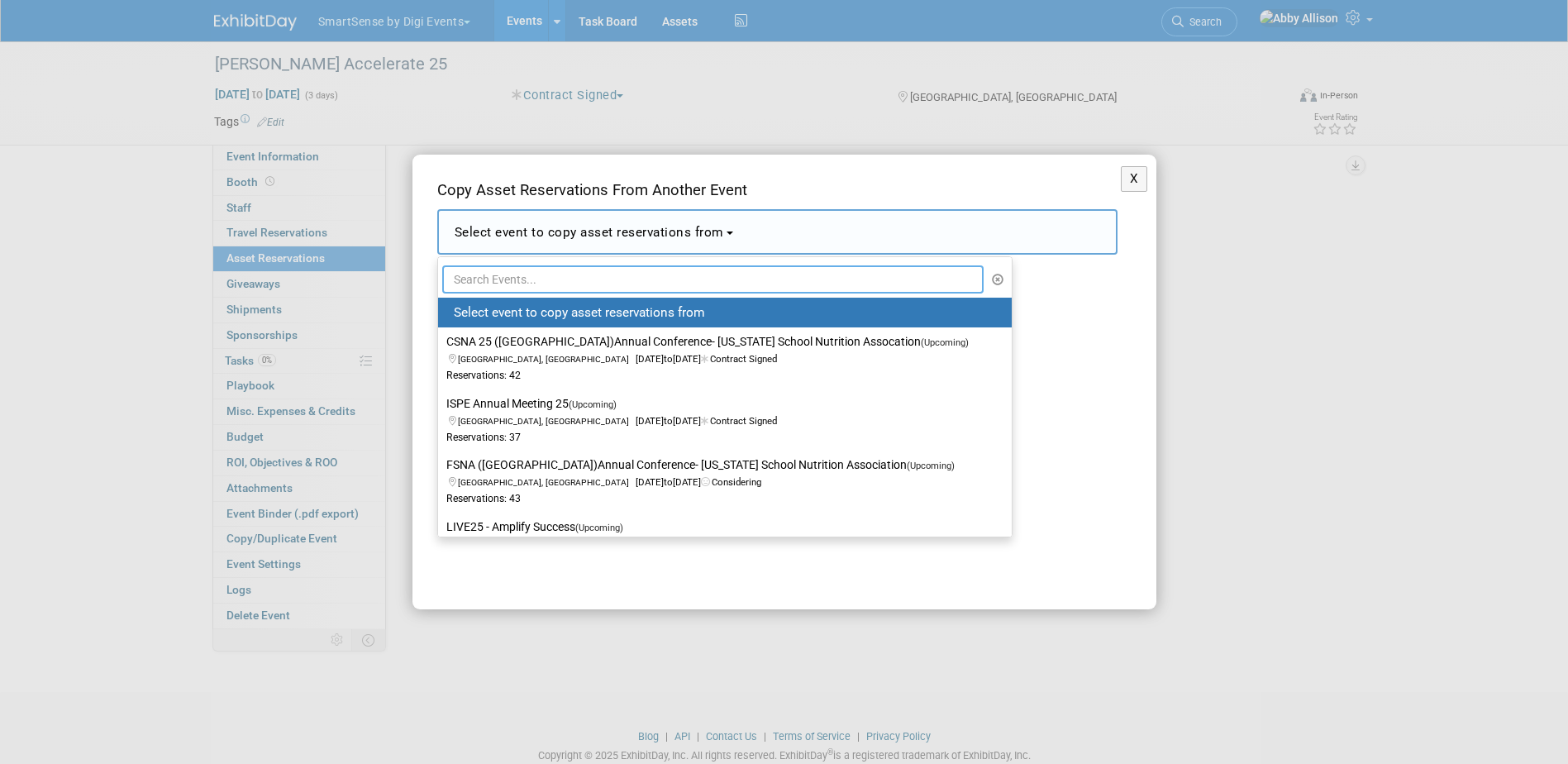
click at [566, 282] on input "text" at bounding box center [713, 280] width 542 height 28
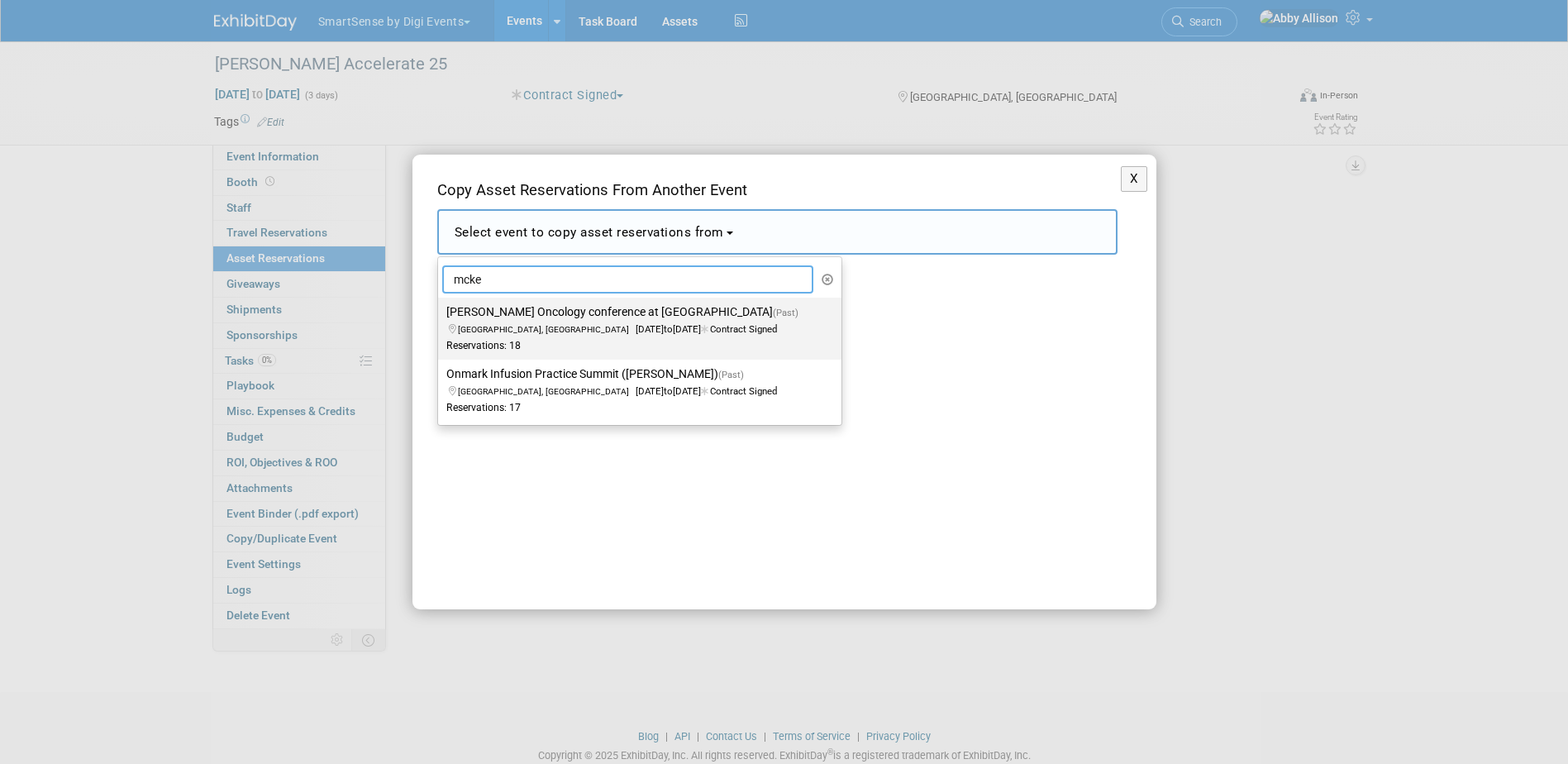
type input "mcke"
click at [664, 325] on span "to" at bounding box center [668, 329] width 9 height 12
click at [440, 318] on input "[PERSON_NAME] Oncology conference at [GEOGRAPHIC_DATA] (Past) [GEOGRAPHIC_DATA]…" at bounding box center [434, 312] width 11 height 11
select select "11094683"
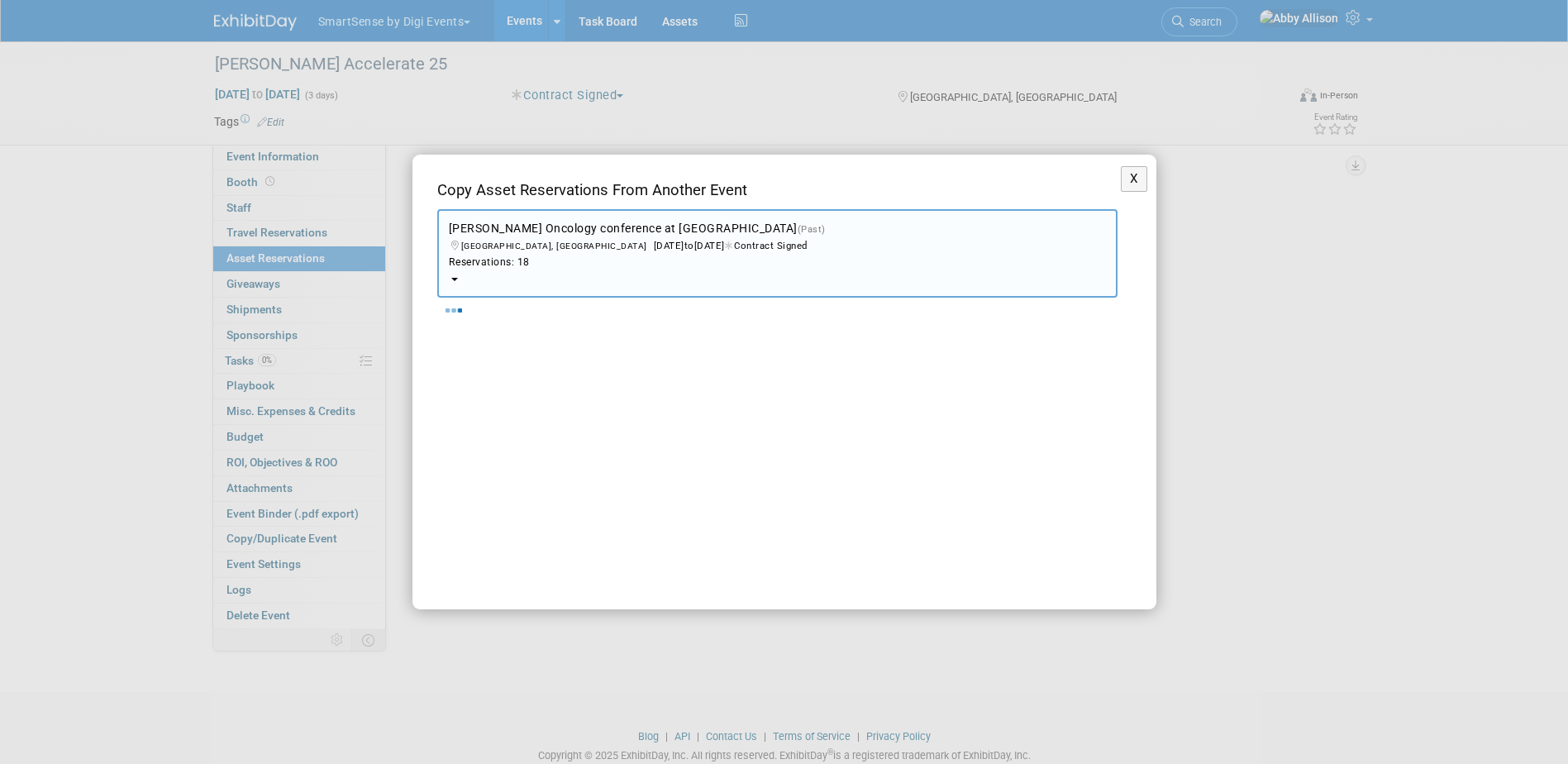
select select "10"
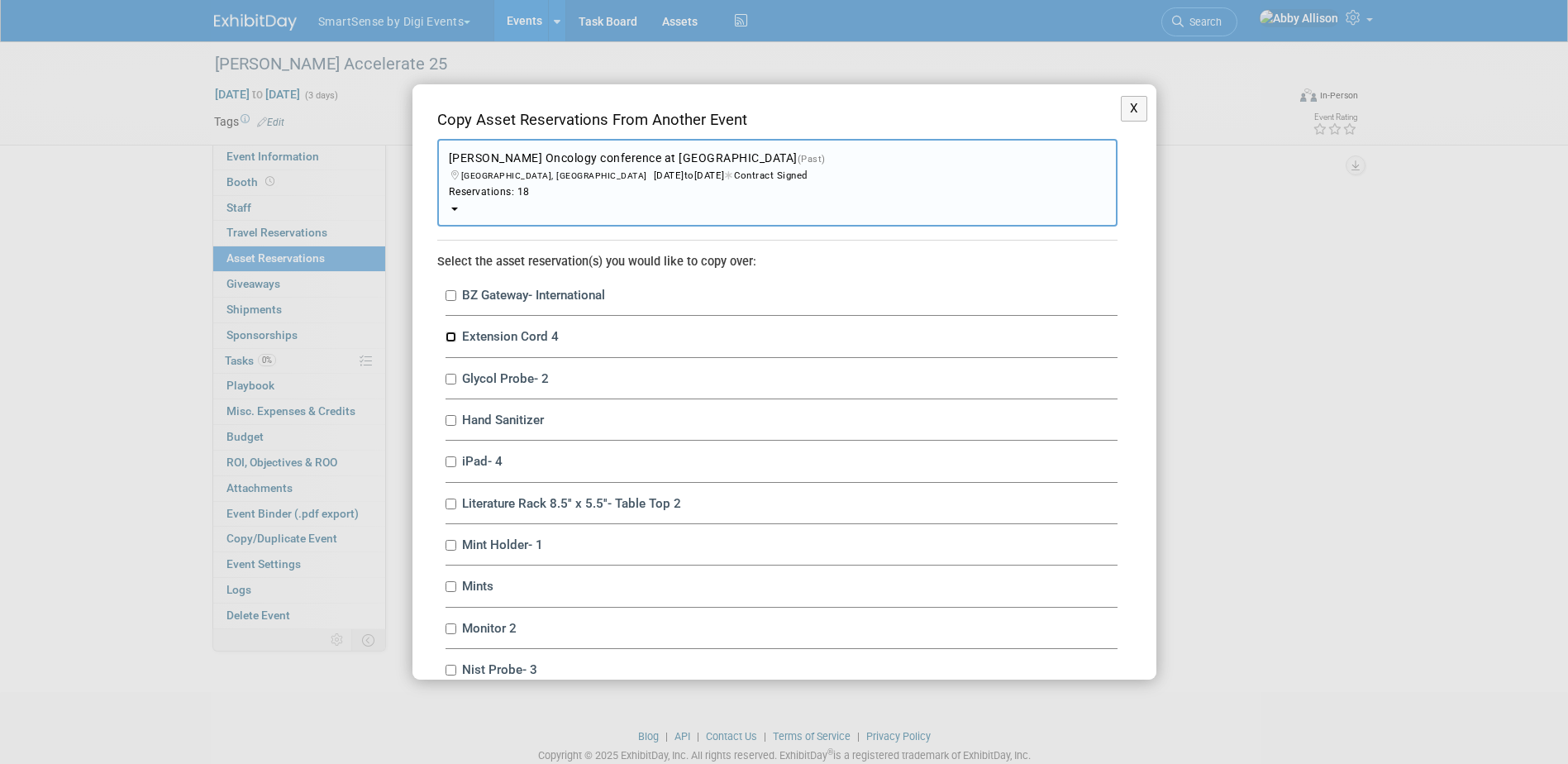
click at [453, 339] on input "Extension Cord 4" at bounding box center [450, 337] width 11 height 11
checkbox input "true"
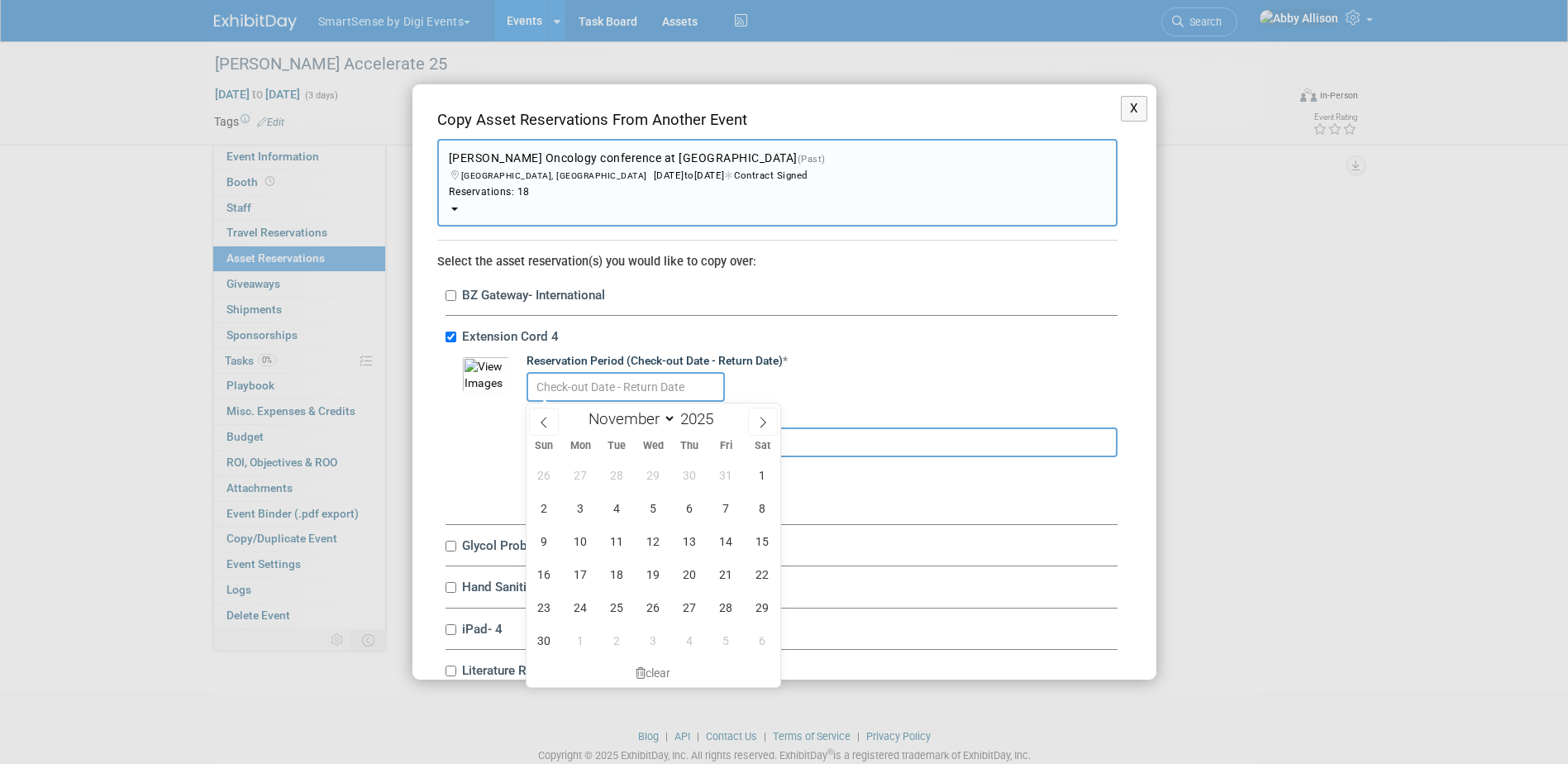
click at [586, 394] on input "text" at bounding box center [625, 387] width 198 height 30
click at [1121, 109] on button "X" at bounding box center [1134, 109] width 27 height 26
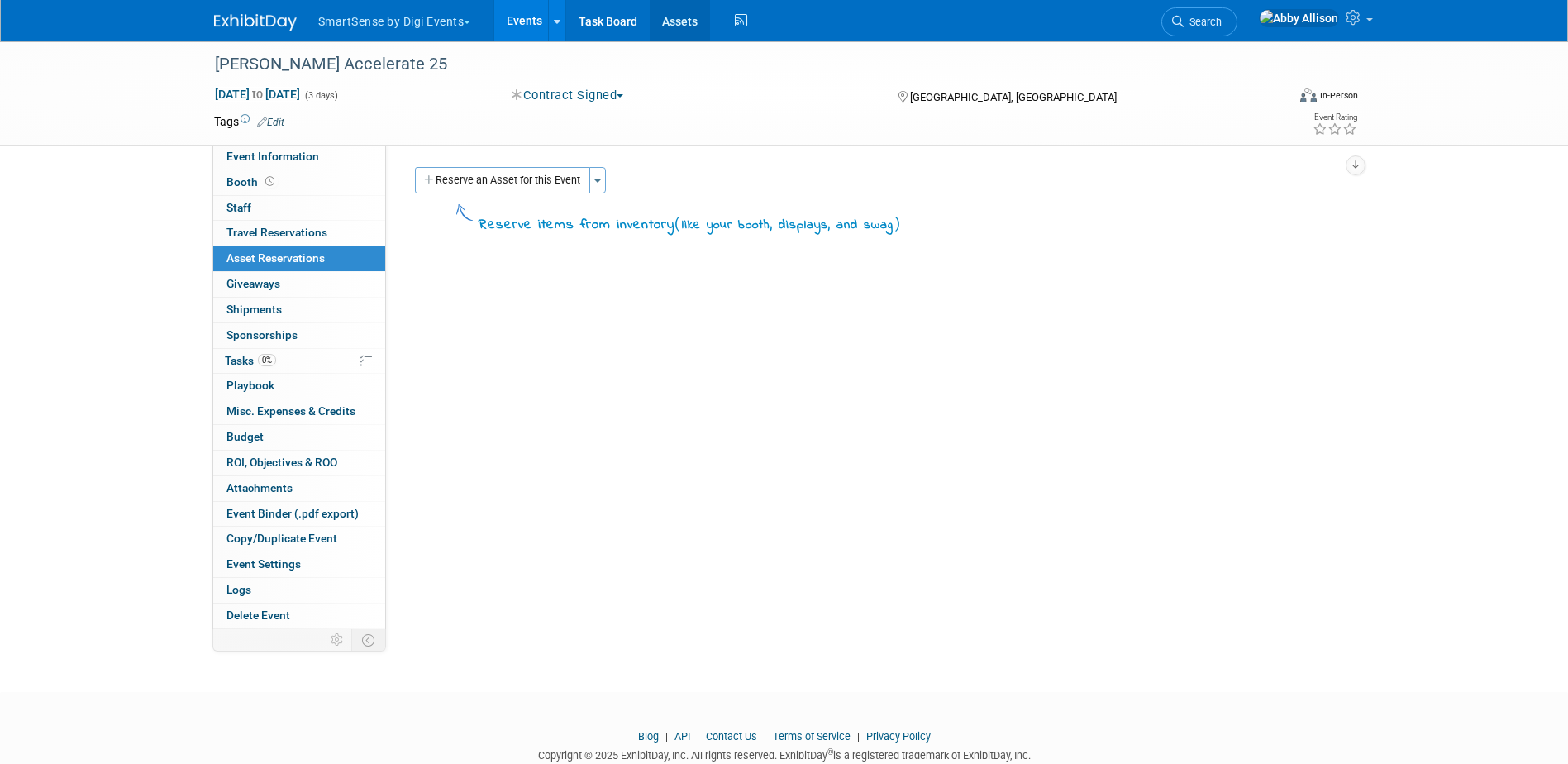
click at [682, 24] on link "Assets" at bounding box center [680, 21] width 61 height 41
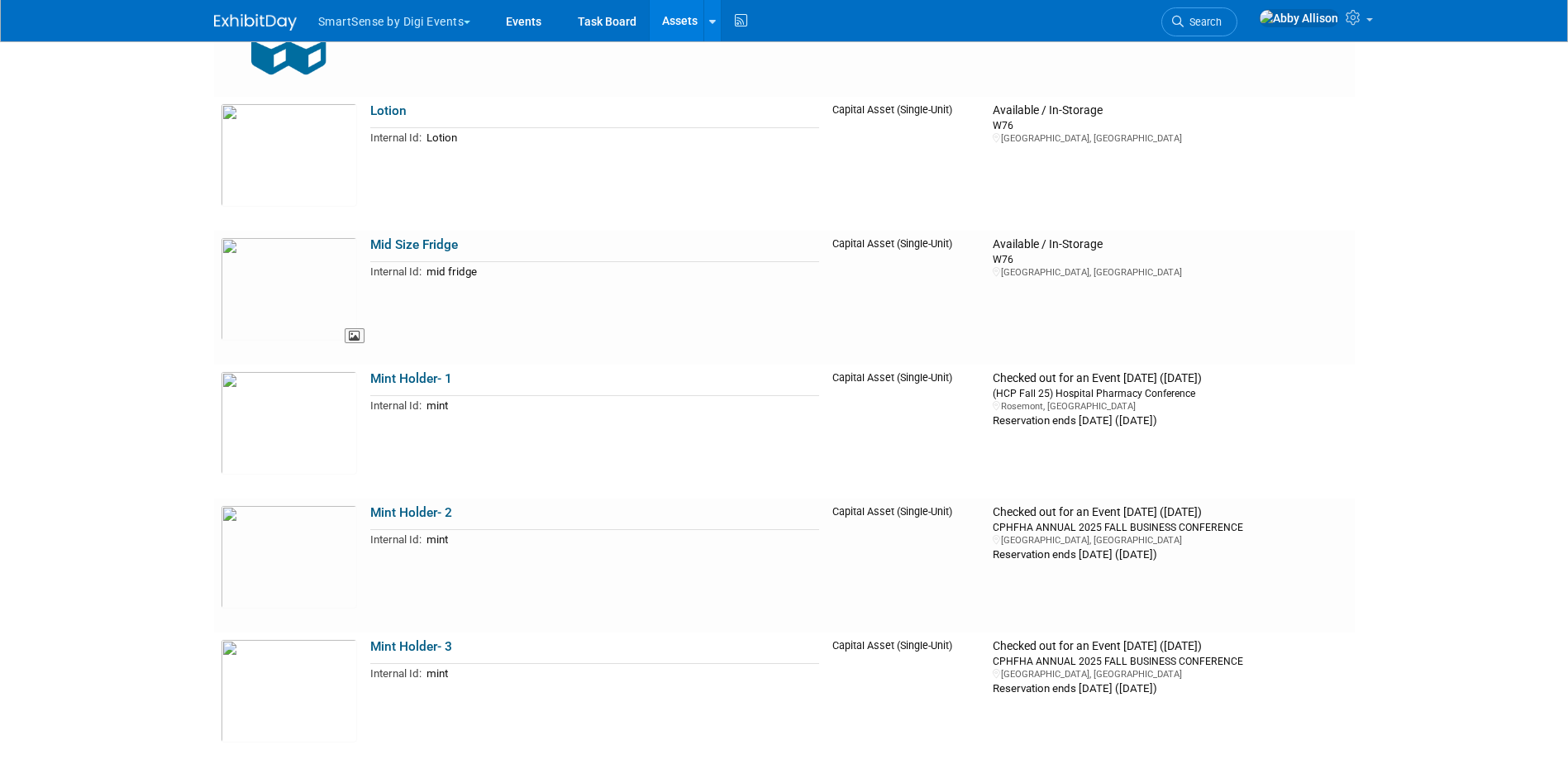
scroll to position [22742, 0]
click at [537, 15] on link "Events" at bounding box center [523, 21] width 61 height 41
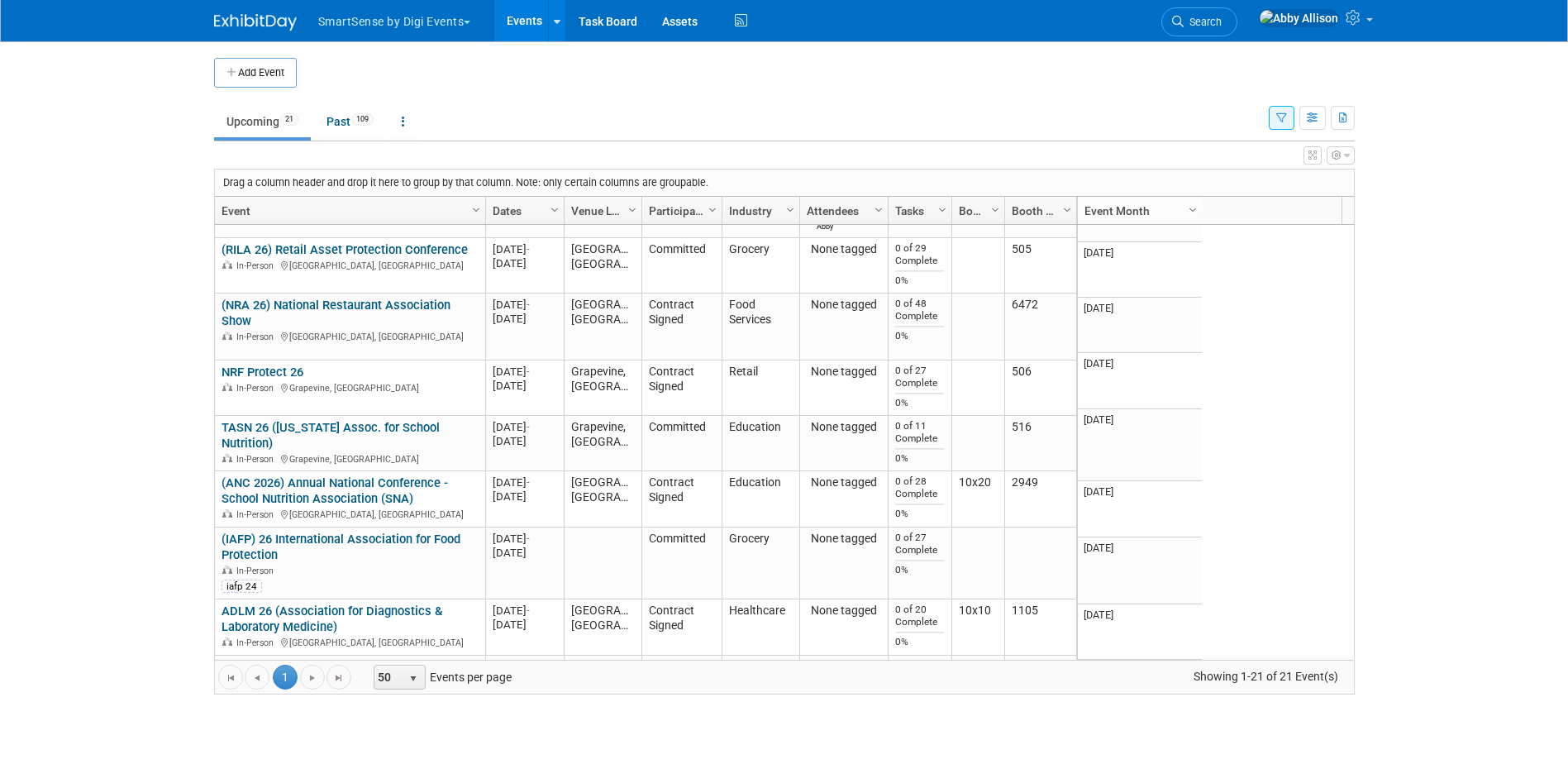
scroll to position [2263, 0]
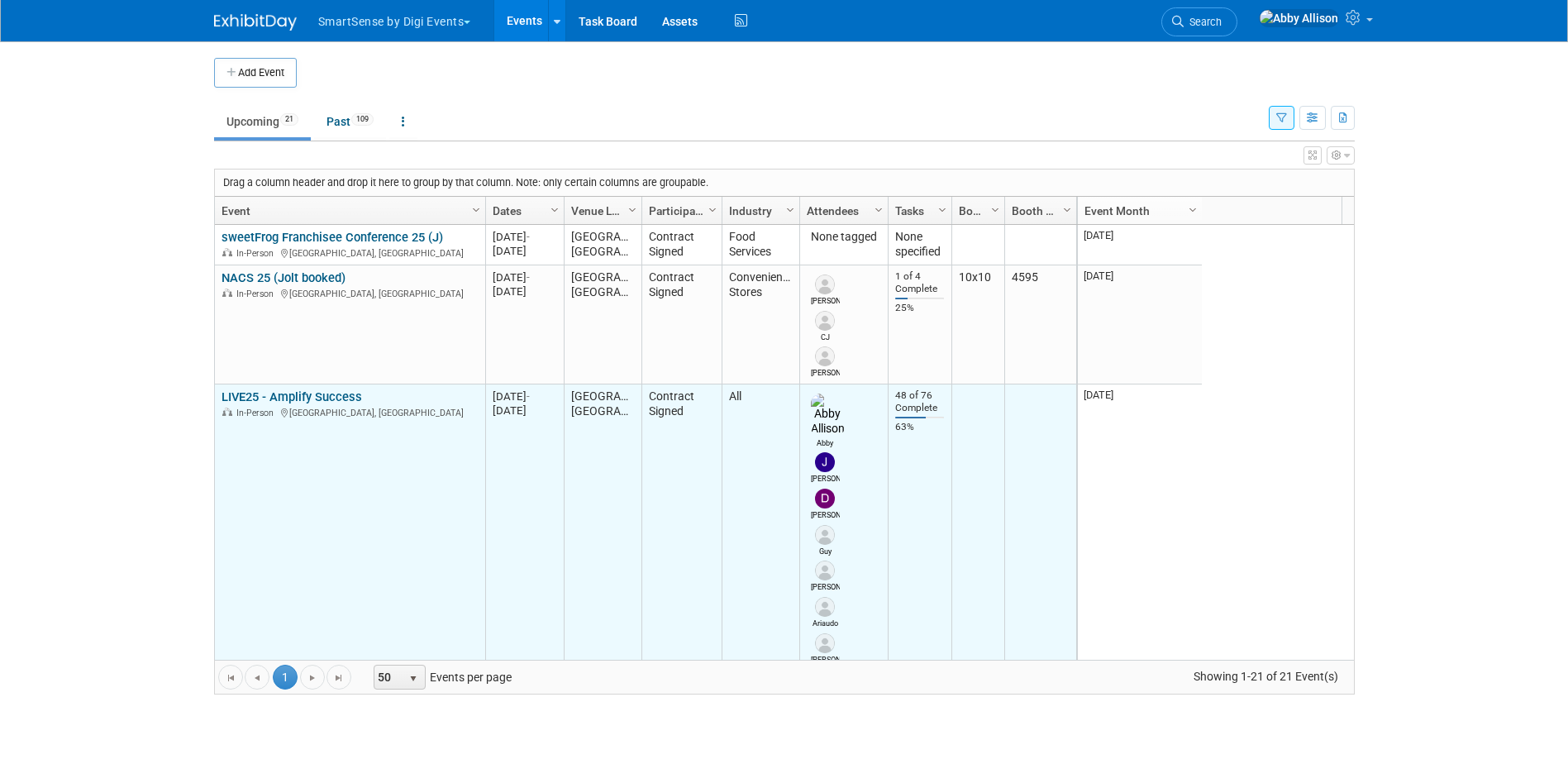
click at [311, 397] on link "LIVE25 - Amplify Success" at bounding box center [291, 397] width 140 height 15
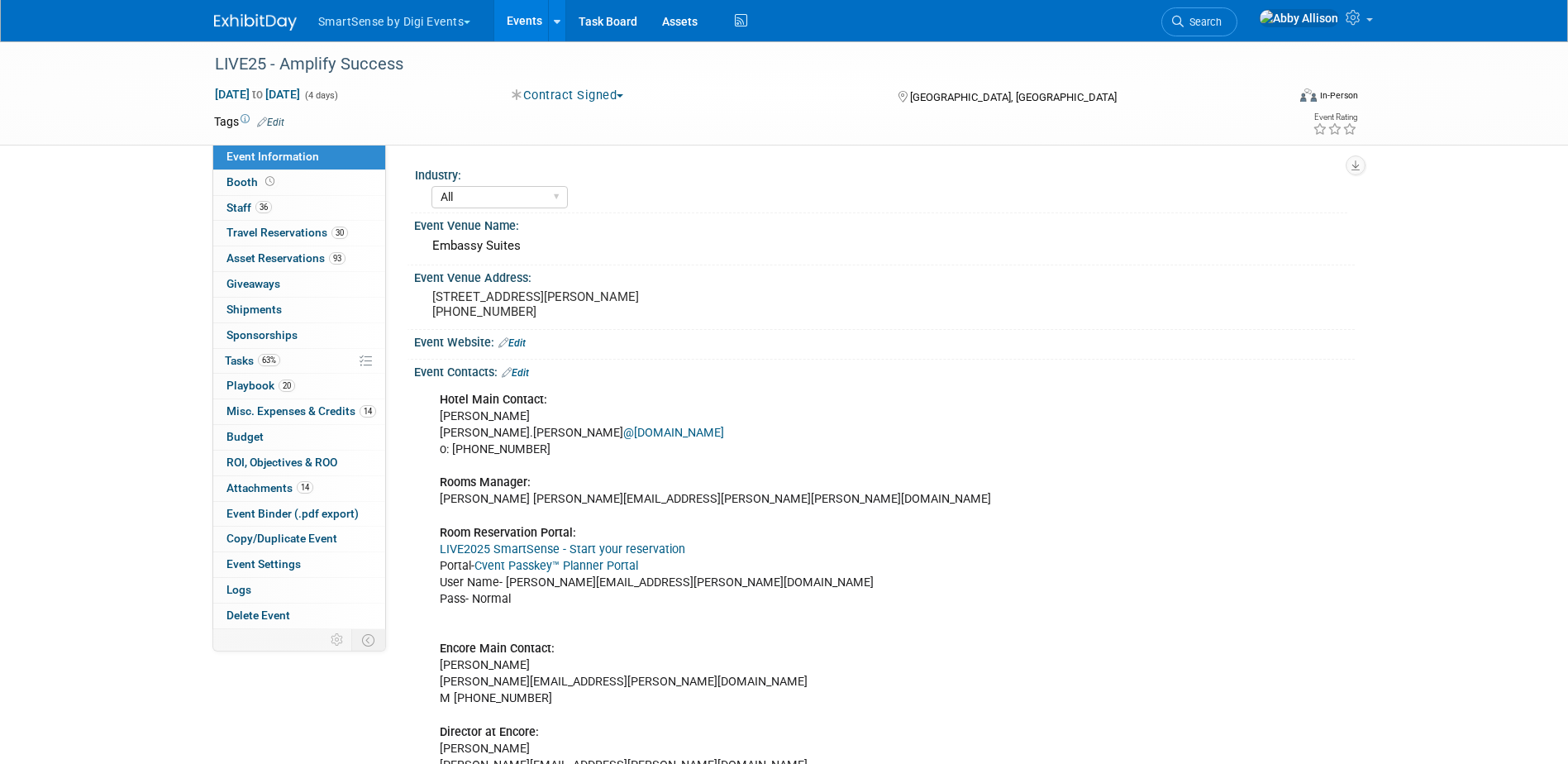
select select "All"
click at [250, 509] on span "Event Binder (.pdf export)" at bounding box center [293, 513] width 133 height 13
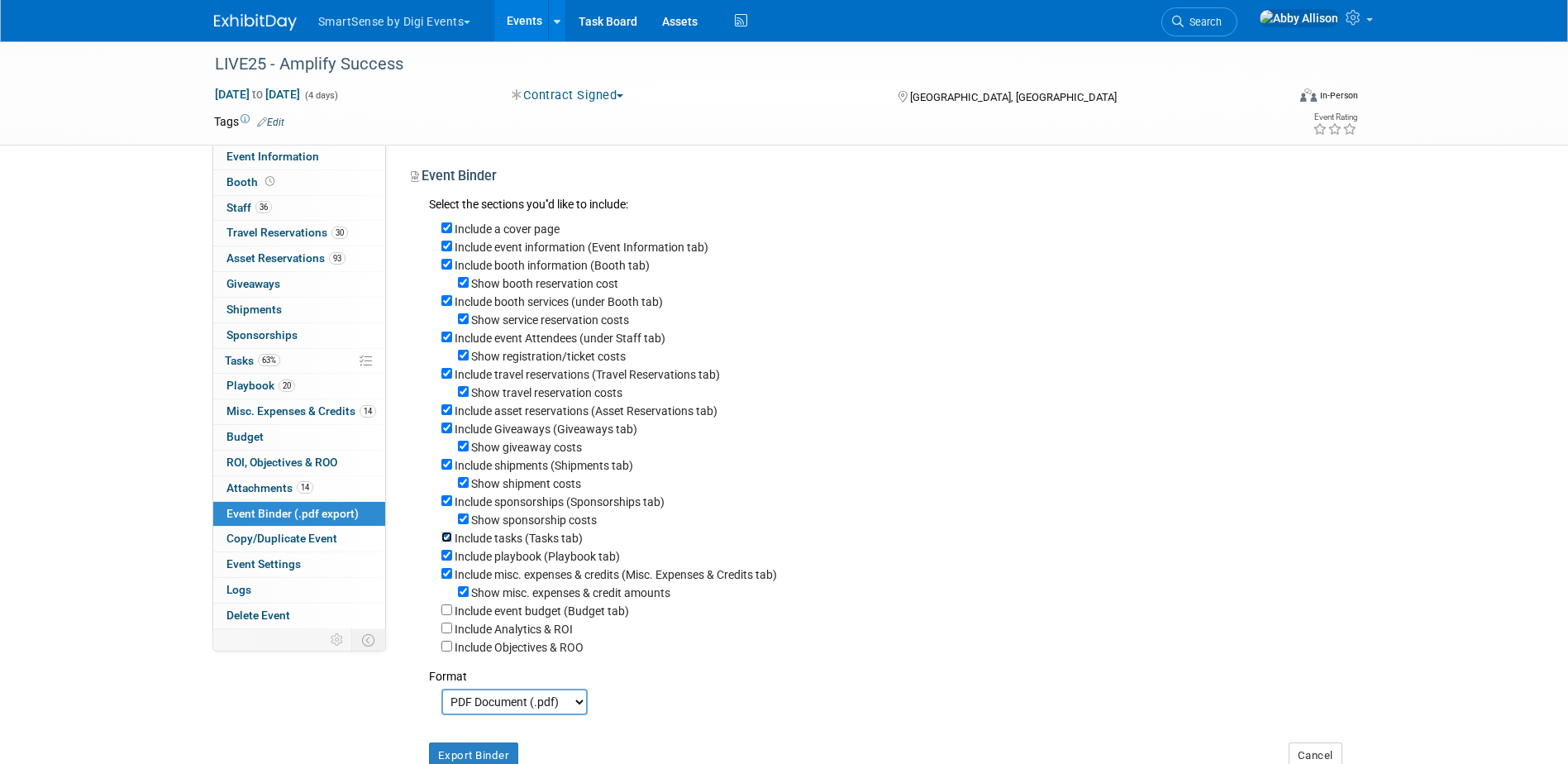
click at [446, 543] on input "Include tasks (Tasks tab)" at bounding box center [446, 537] width 11 height 11
checkbox input "false"
click at [451, 415] on input "Include asset reservations (Asset Reservations tab)" at bounding box center [446, 410] width 11 height 11
checkbox input "false"
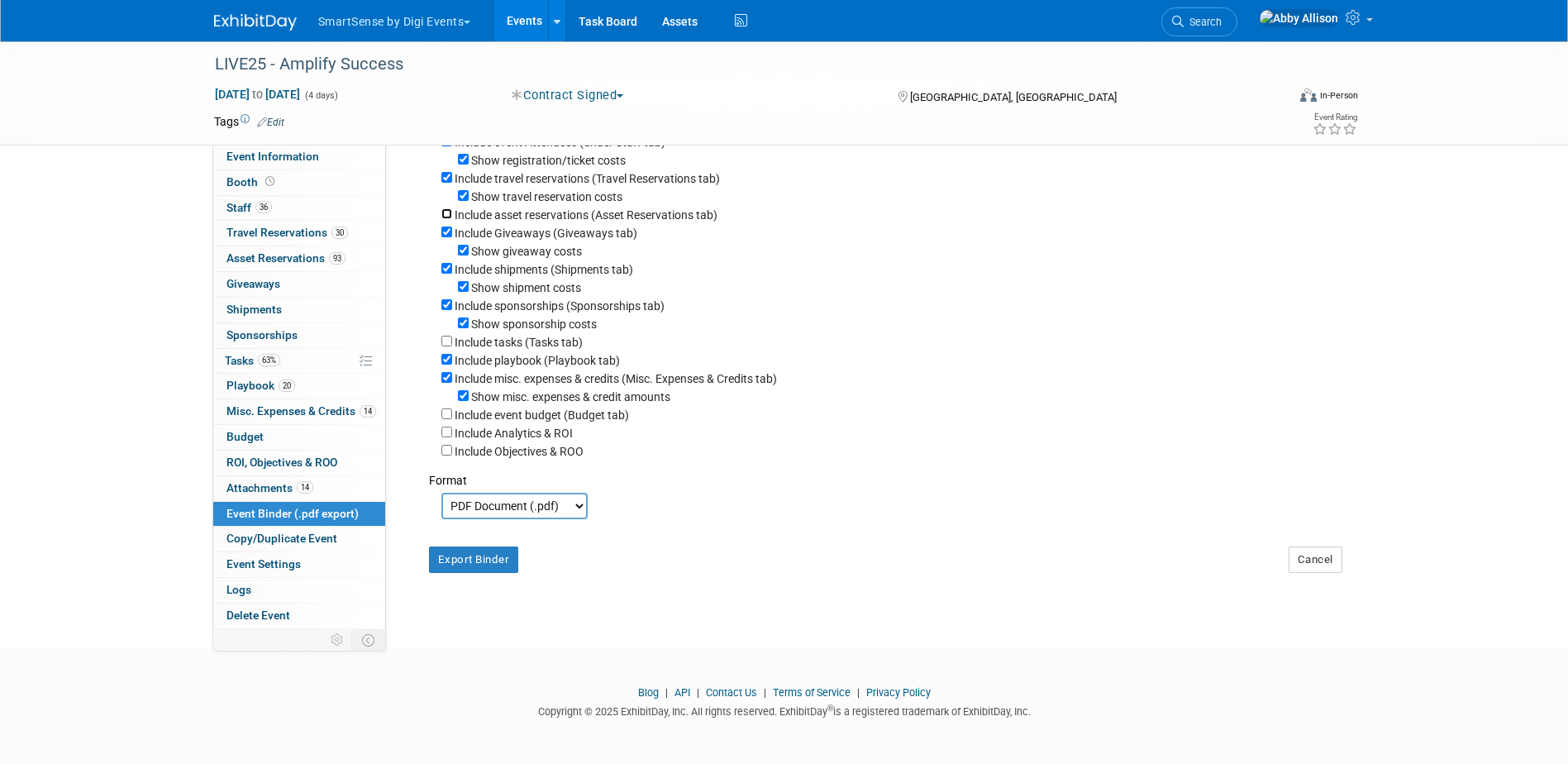
scroll to position [217, 0]
click at [575, 510] on select "PDF Document (.pdf) Microsoft Word (.docx)" at bounding box center [514, 506] width 146 height 27
click at [549, 511] on select "PDF Document (.pdf) Microsoft Word (.docx)" at bounding box center [514, 506] width 146 height 27
select select "docx"
click at [441, 493] on select "PDF Document (.pdf) Microsoft Word (.docx)" at bounding box center [514, 506] width 146 height 27
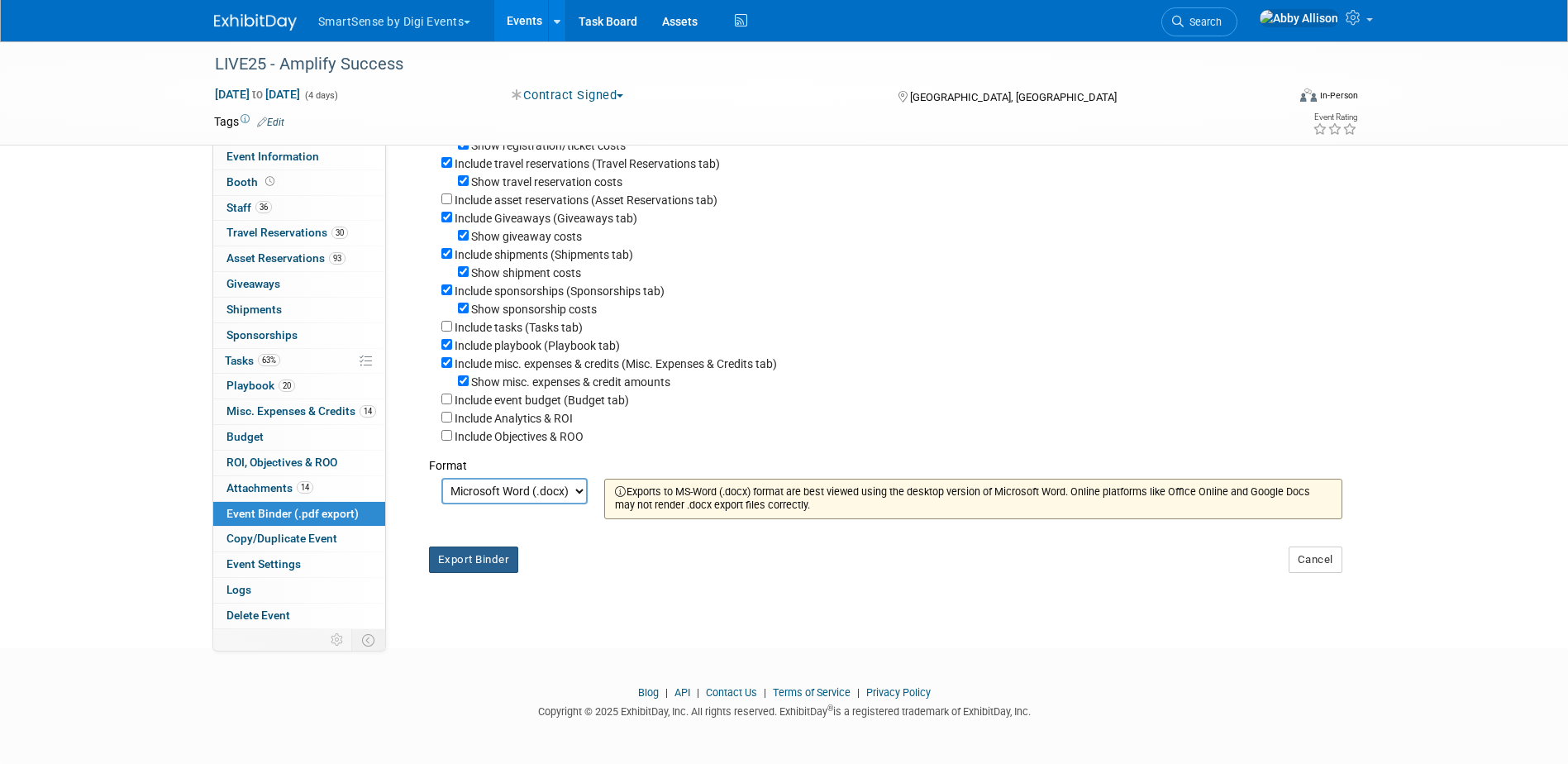
click at [498, 573] on button "Export Binder" at bounding box center [473, 560] width 90 height 27
click at [522, 18] on link "Events" at bounding box center [524, 21] width 61 height 41
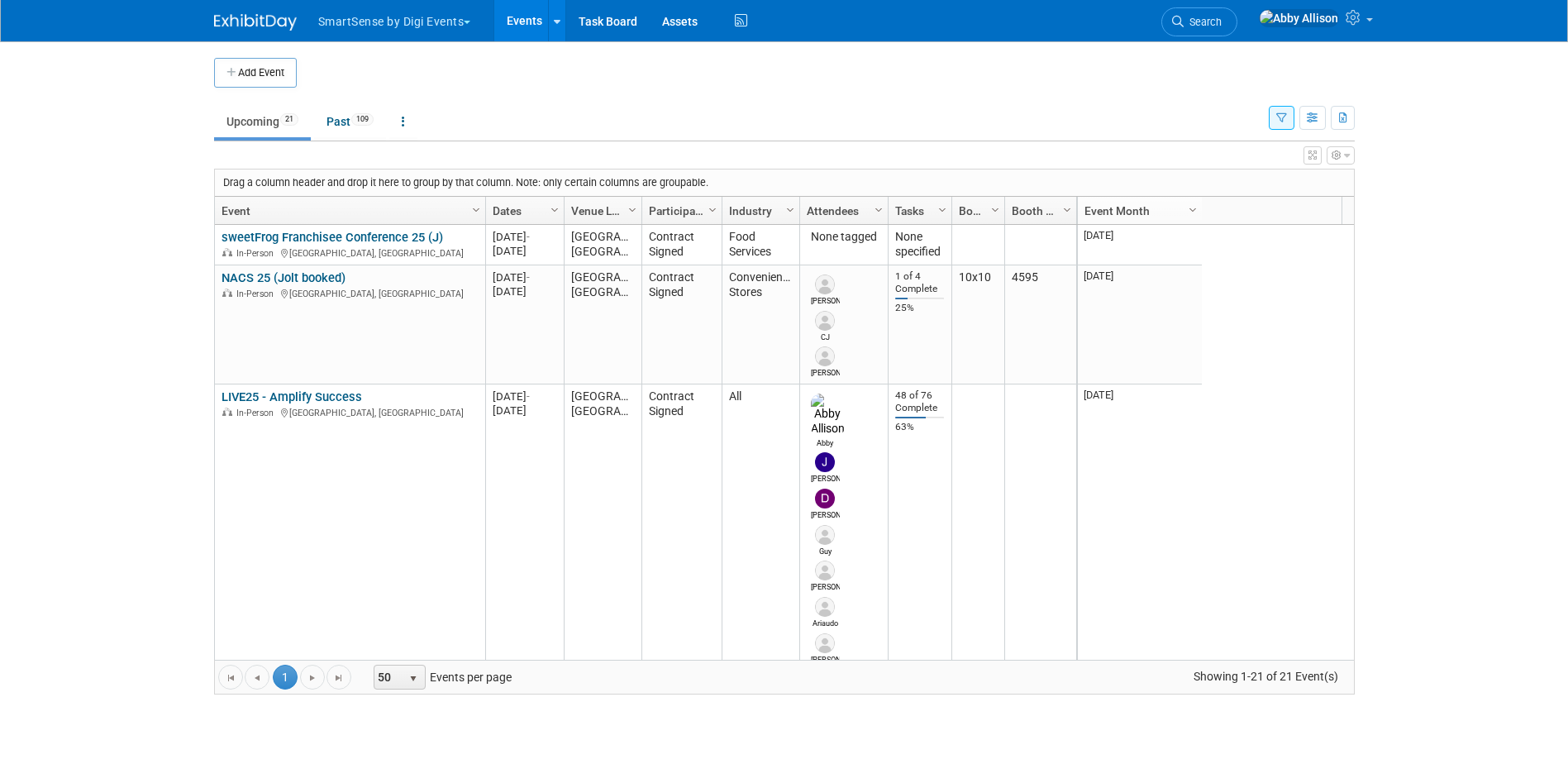
click at [468, 19] on button "SmartSense by Digi Events" at bounding box center [404, 18] width 175 height 36
click at [390, 96] on link "Jolt" at bounding box center [400, 100] width 165 height 23
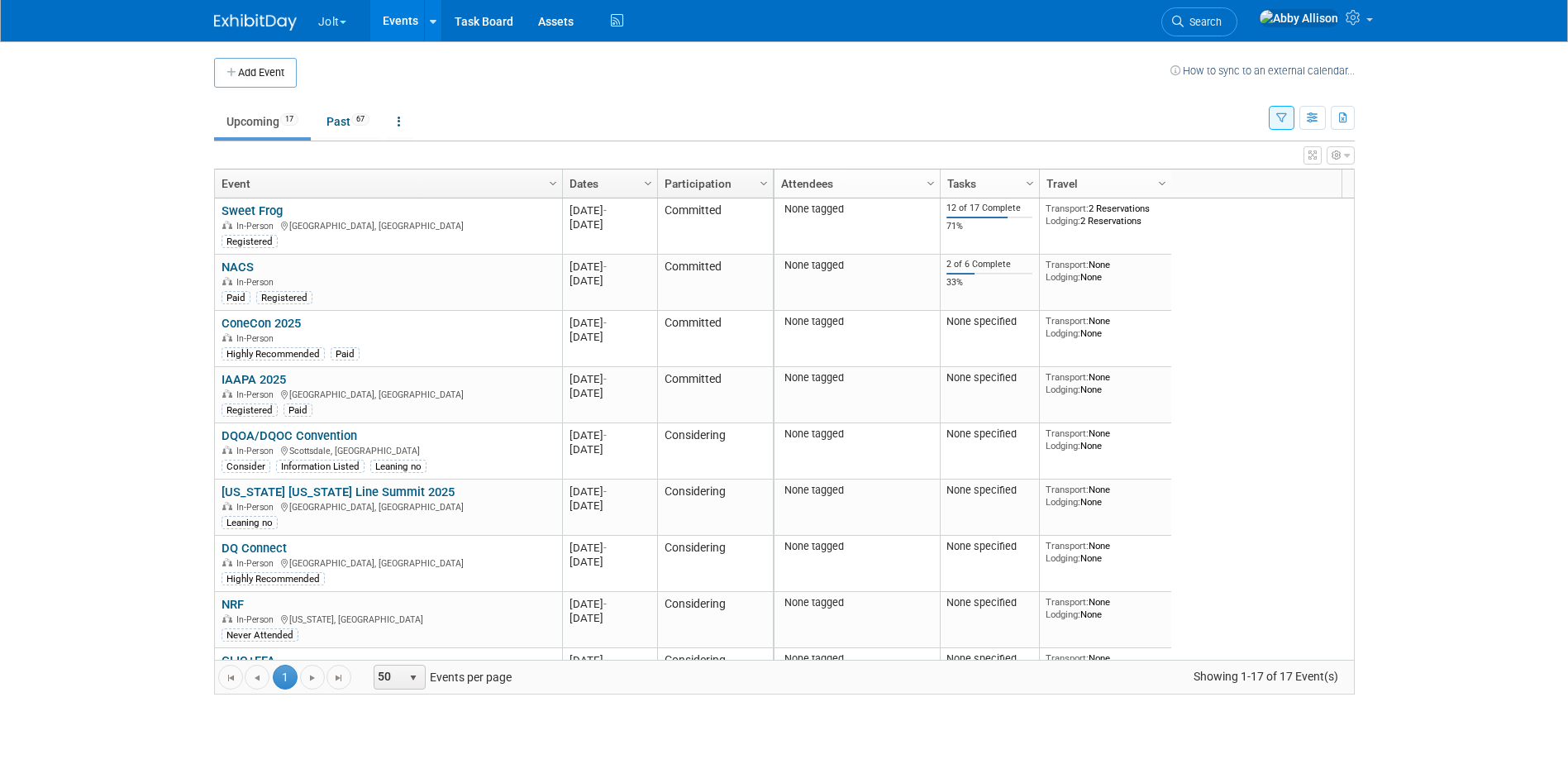
click at [344, 16] on button "Jolt" at bounding box center [342, 18] width 51 height 36
click at [384, 123] on link "SmartSense by Digi Events" at bounding box center [400, 123] width 166 height 23
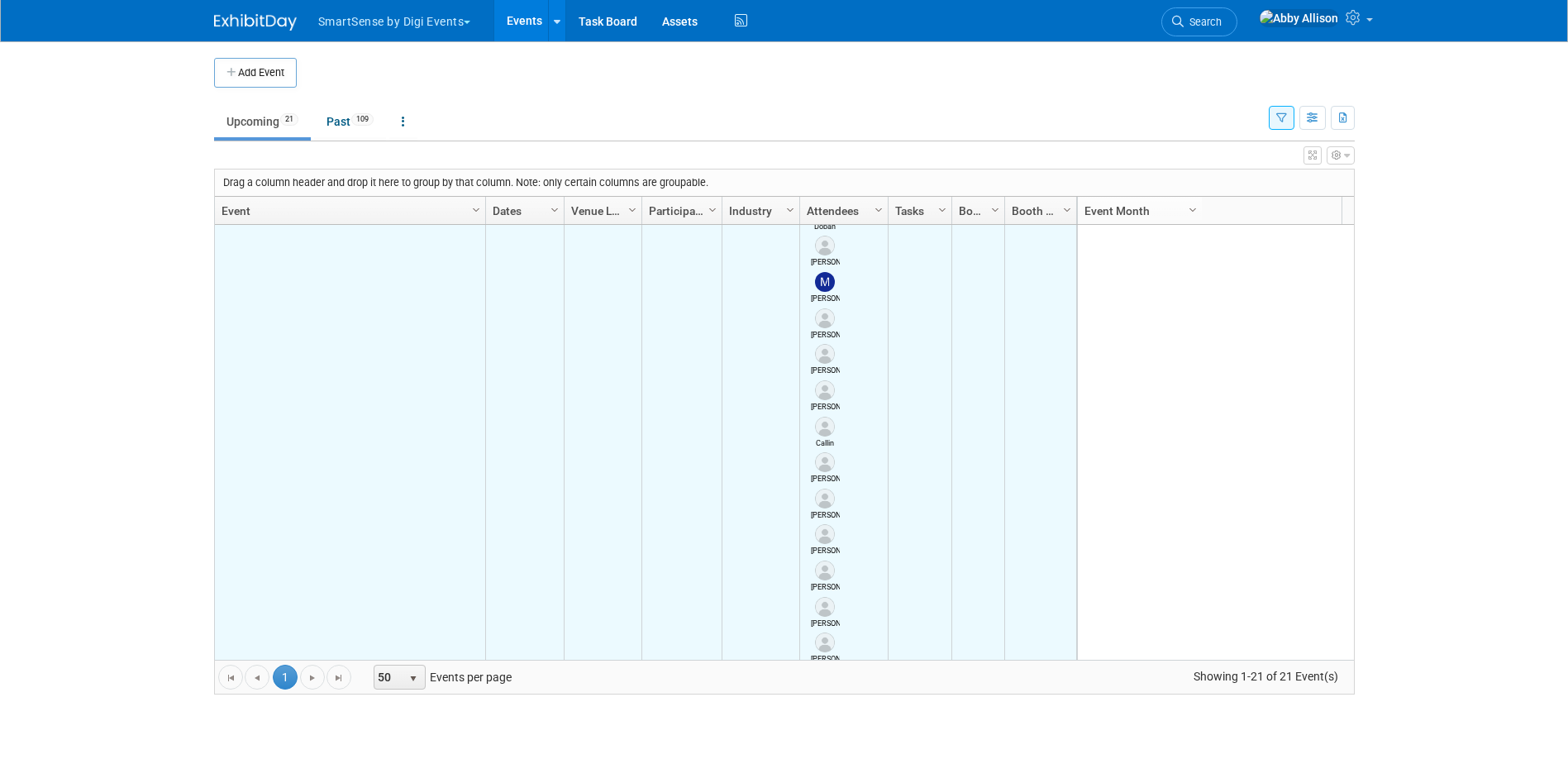
scroll to position [992, 0]
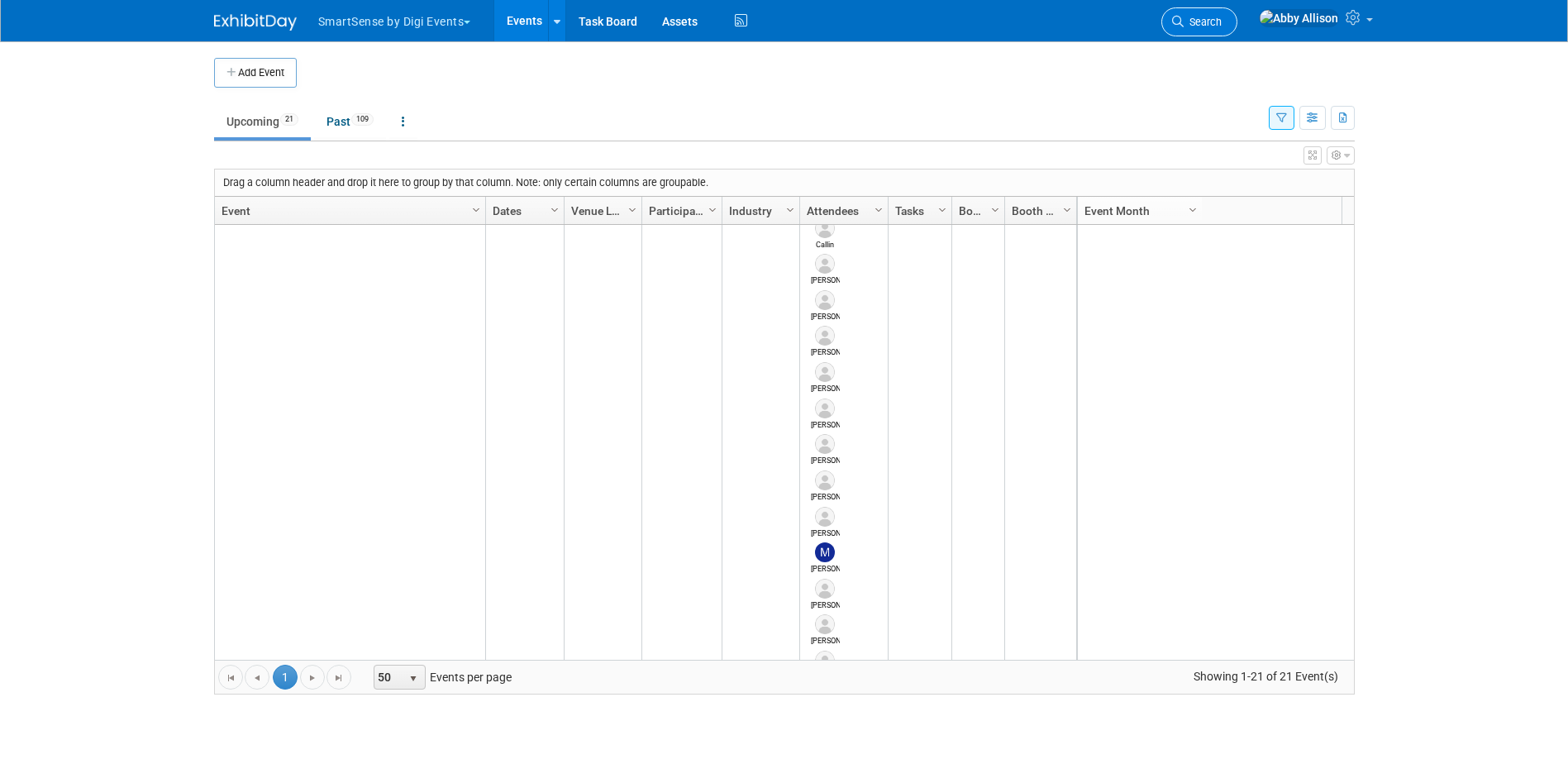
click at [1237, 29] on link "Search" at bounding box center [1200, 22] width 76 height 29
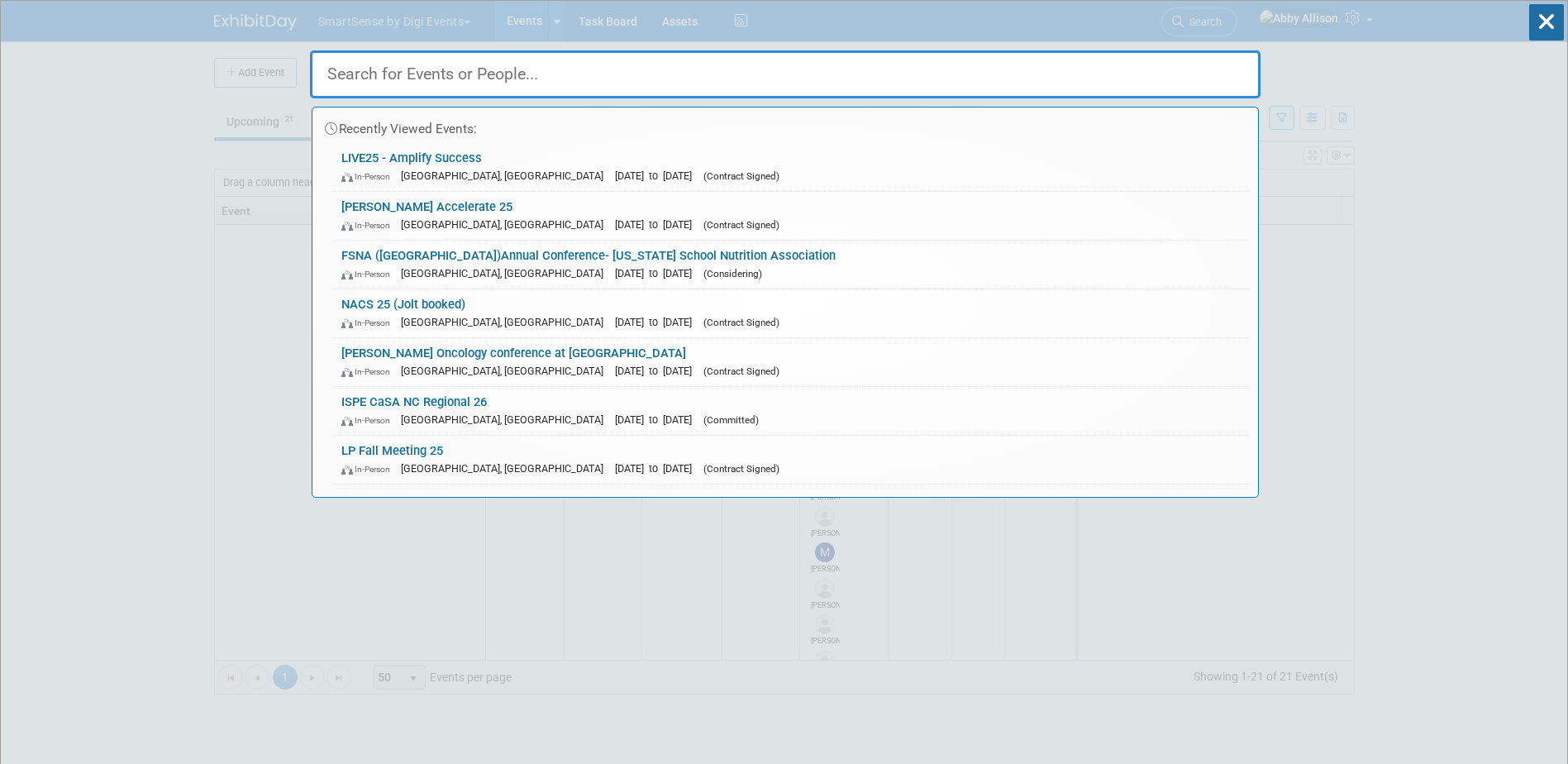
click at [559, 76] on input "text" at bounding box center [785, 75] width 950 height 48
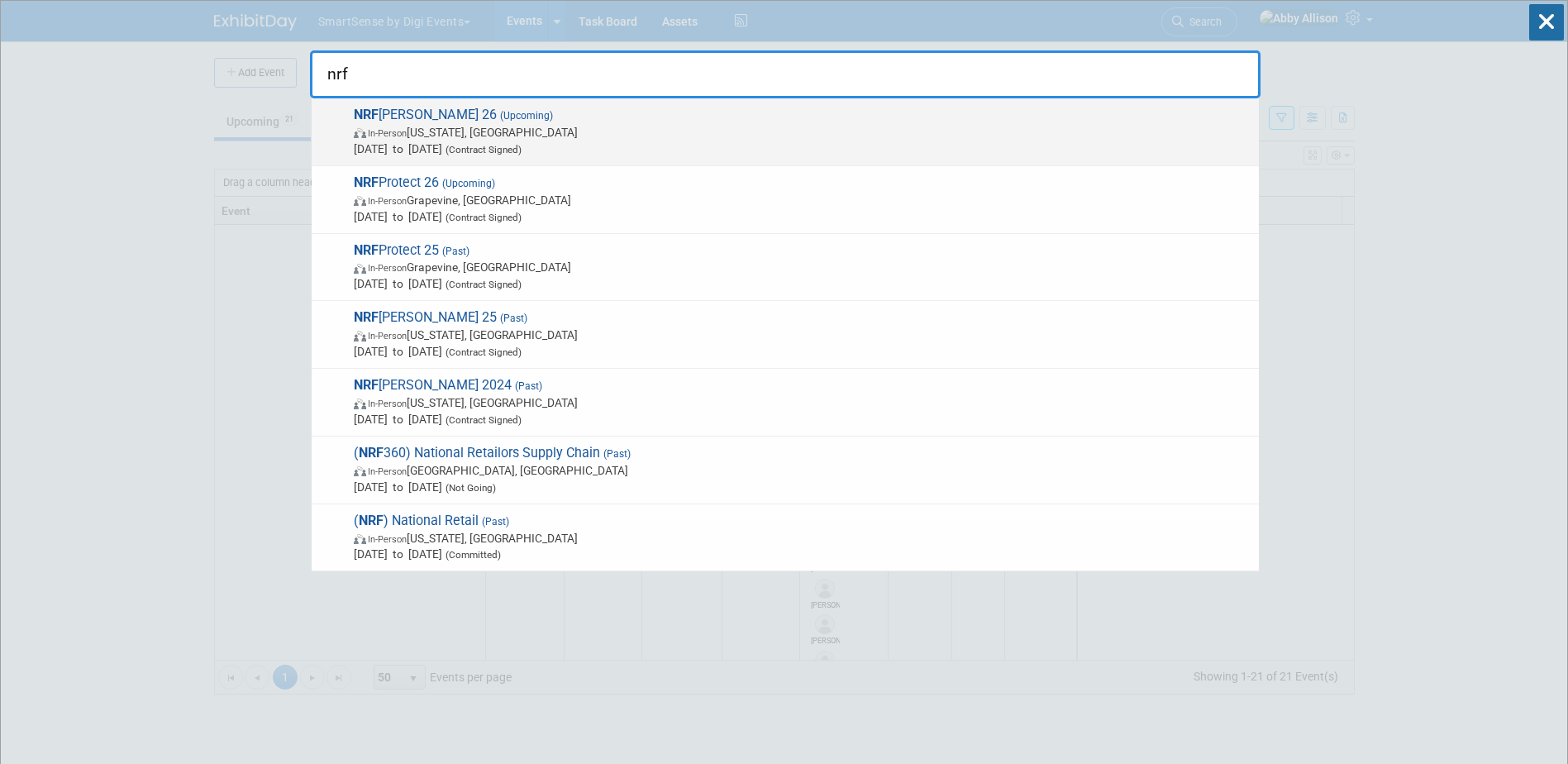
type input "nrf"
click at [418, 129] on span "In-Person New York, NY" at bounding box center [803, 133] width 897 height 17
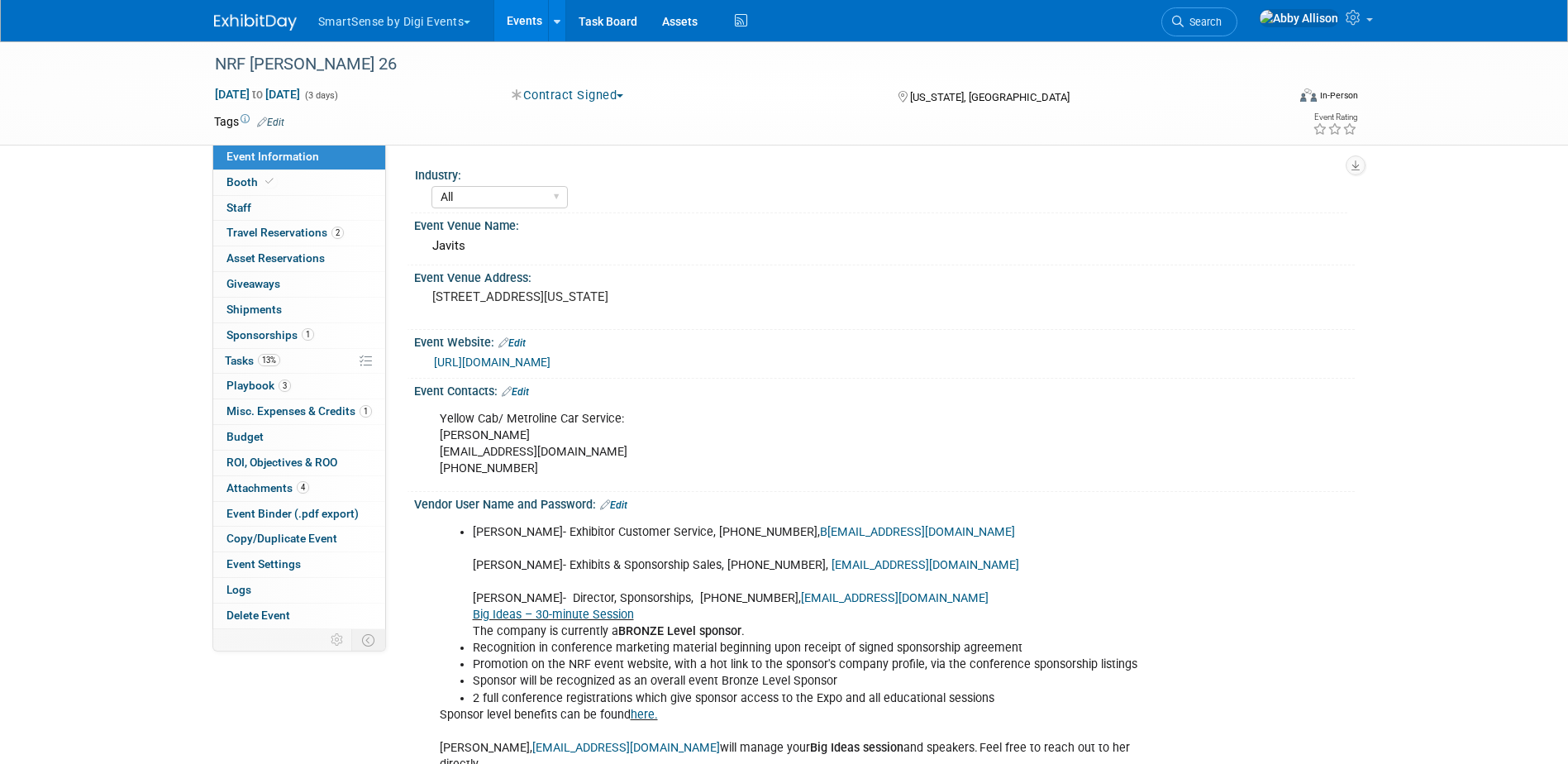
select select "All"
click at [253, 378] on link "3 Playbook 3" at bounding box center [299, 387] width 172 height 25
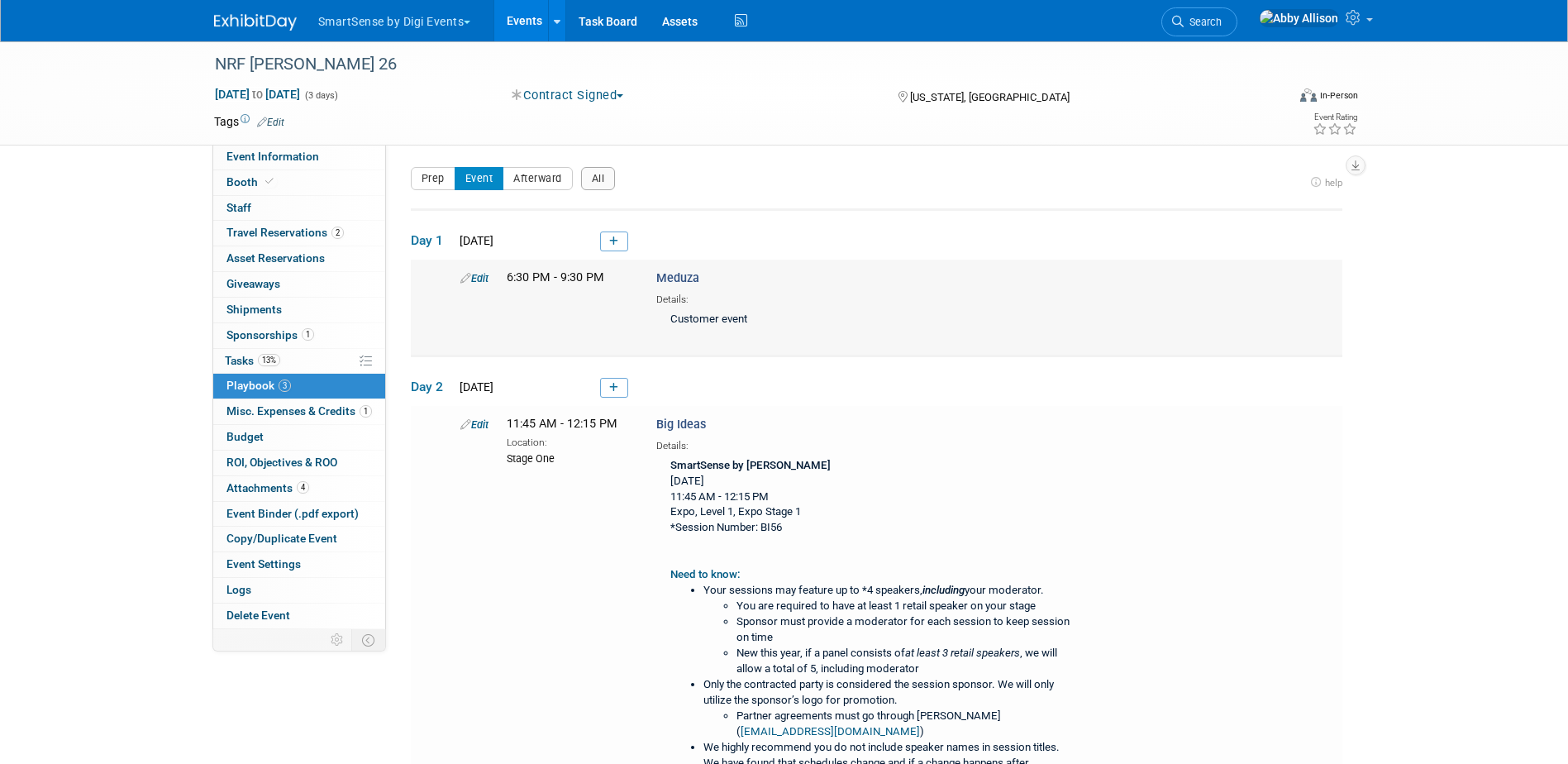
click at [485, 276] on link "Edit" at bounding box center [474, 278] width 28 height 12
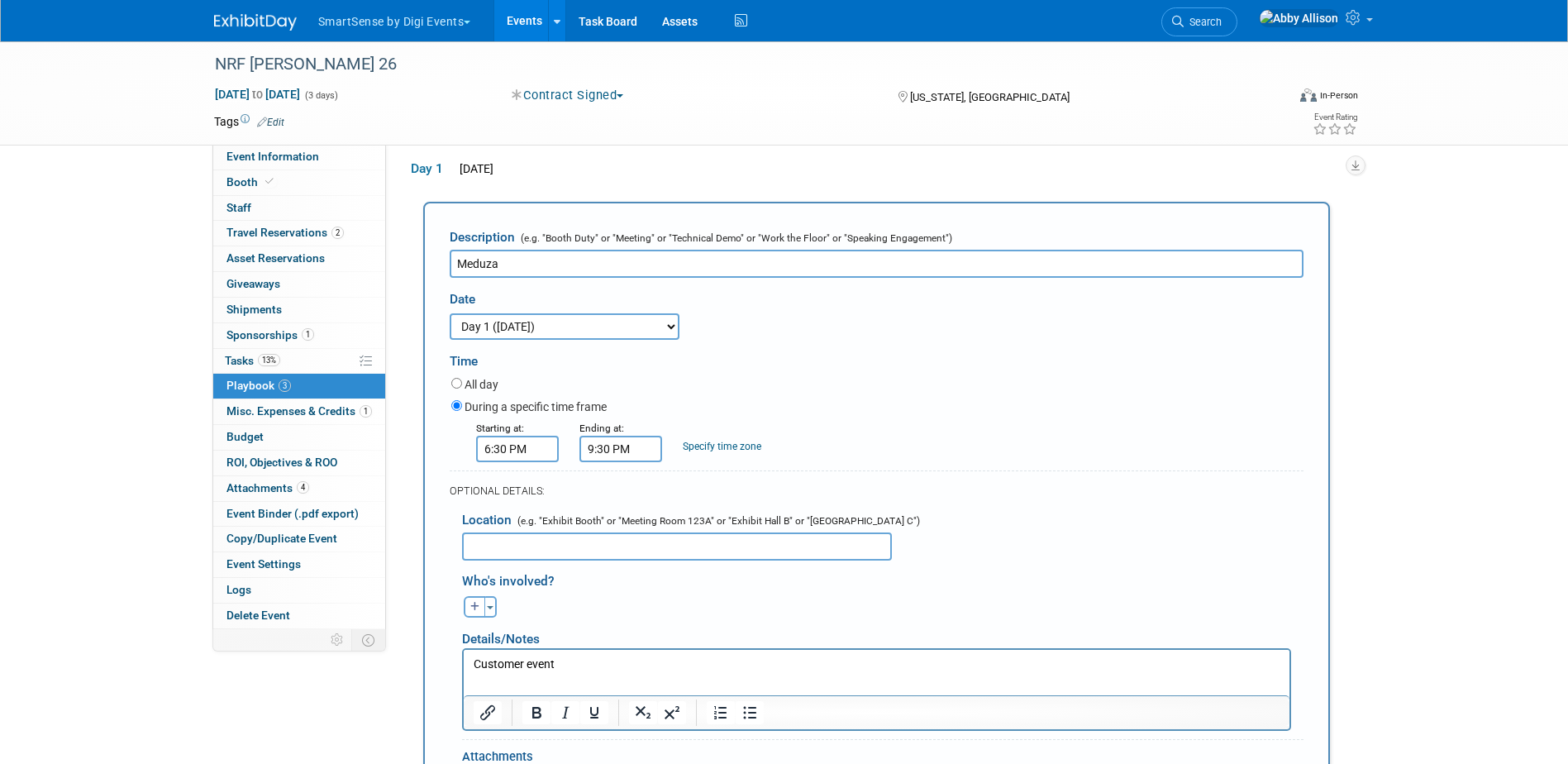
click at [594, 668] on p "Customer event" at bounding box center [876, 665] width 807 height 17
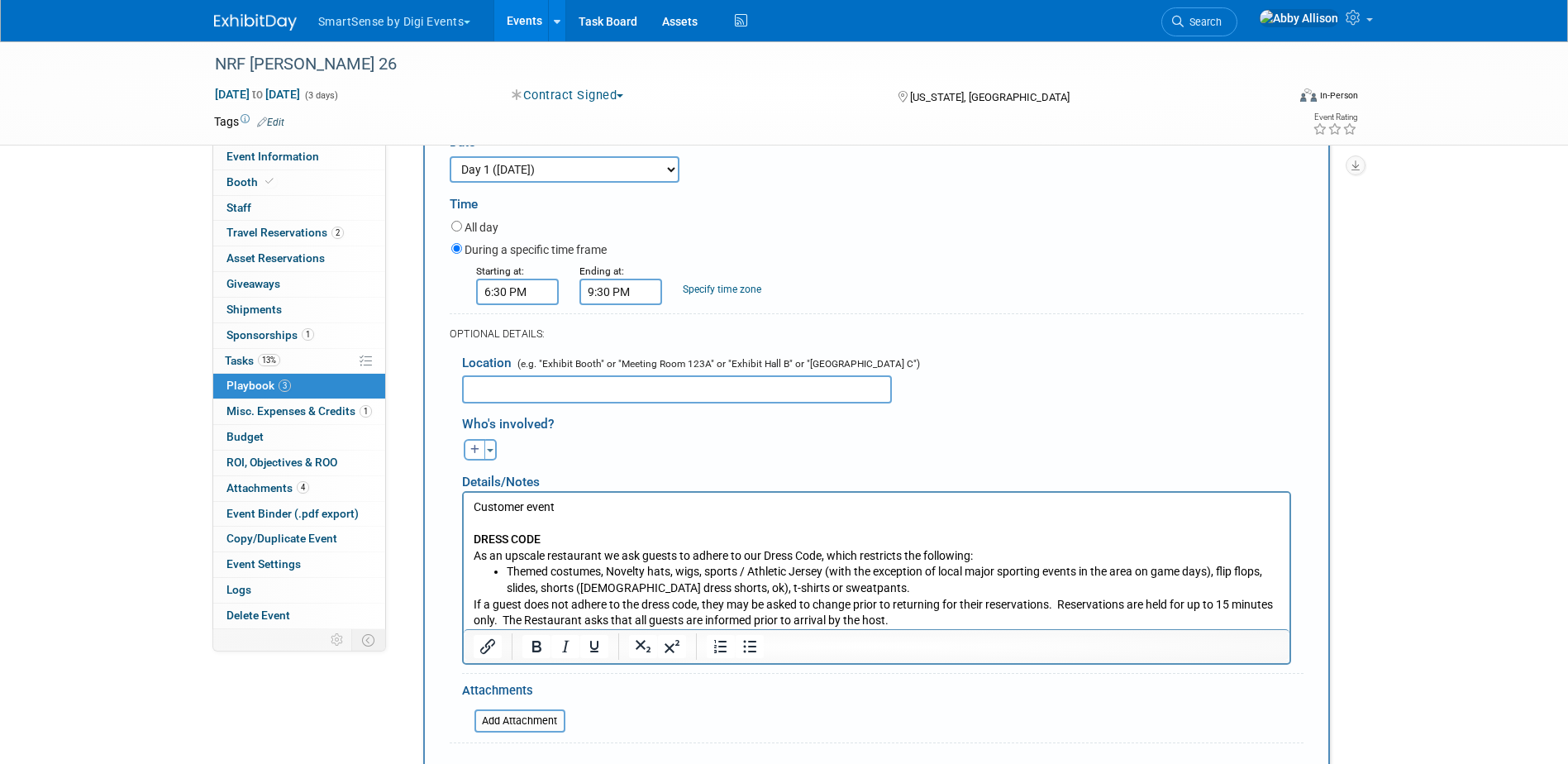
scroll to position [280, 0]
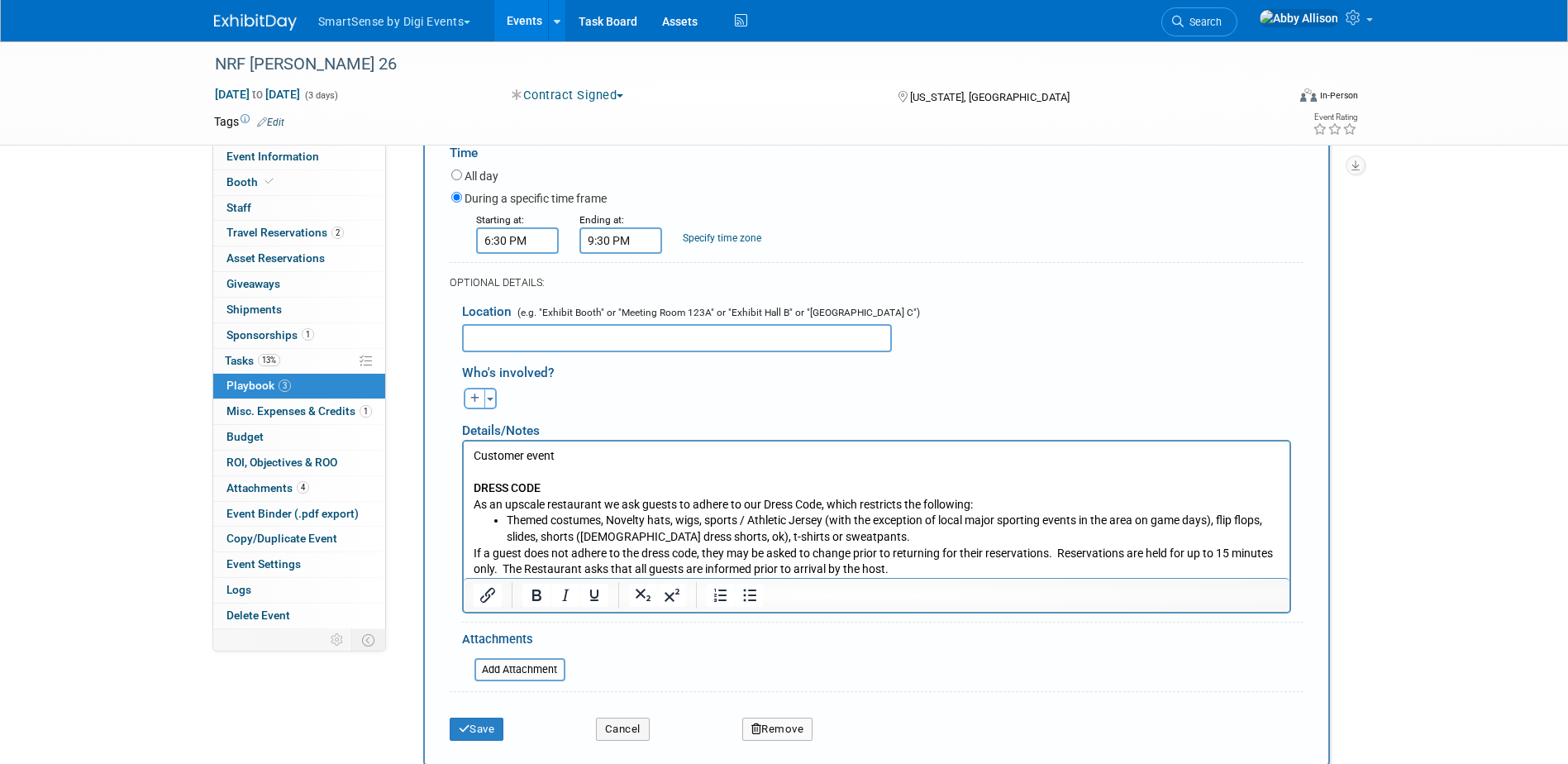
click at [951, 573] on p "If a guest does not adhere to the dress code, they may be asked to change prior…" at bounding box center [876, 562] width 807 height 32
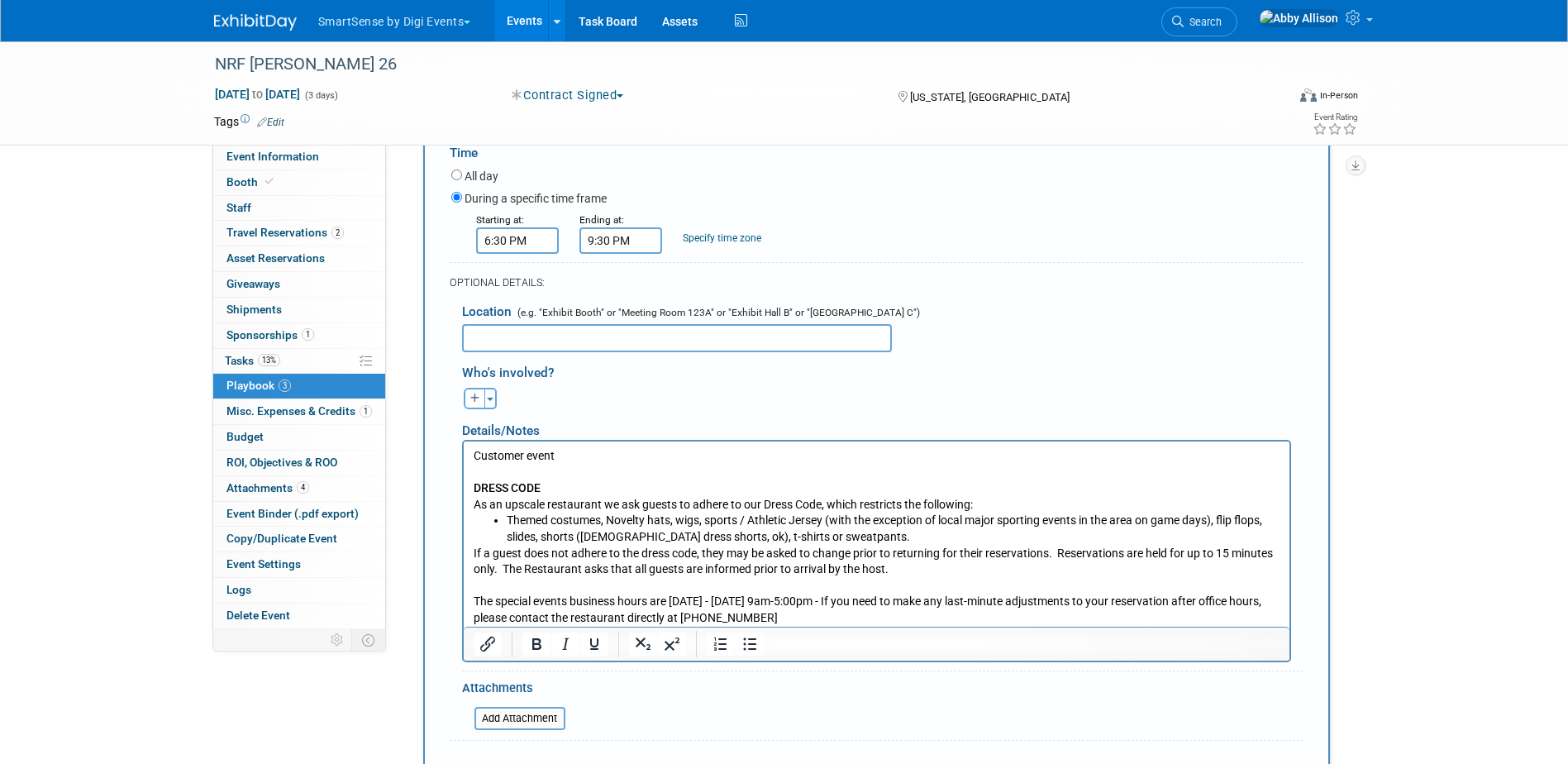
click at [840, 616] on p "The special events business hours are [DATE] - [DATE] 9am-5:00pm - If you need …" at bounding box center [876, 610] width 807 height 32
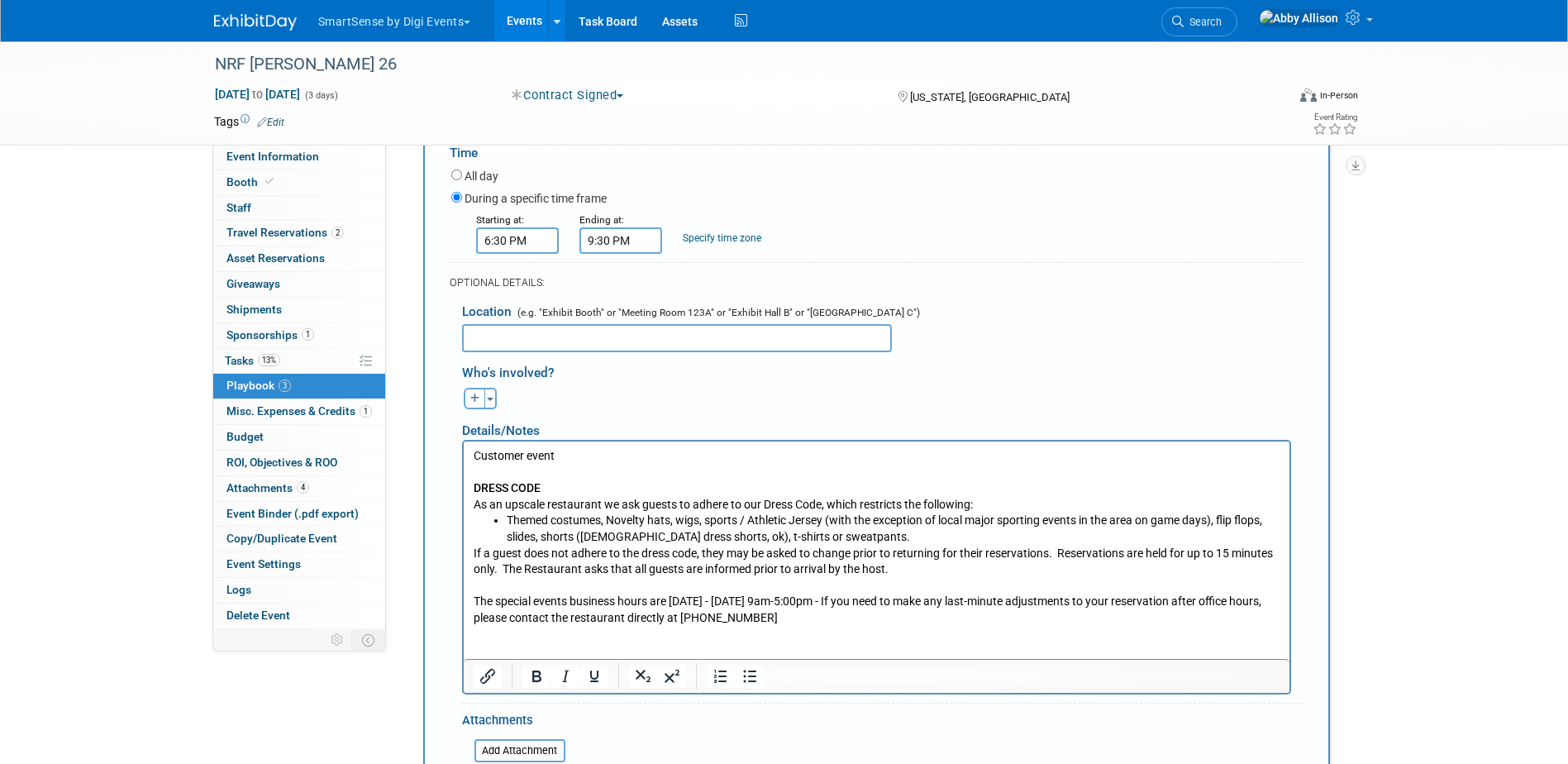
click at [494, 645] on p "Rich Text Area. Press ALT-0 for help." at bounding box center [876, 651] width 807 height 17
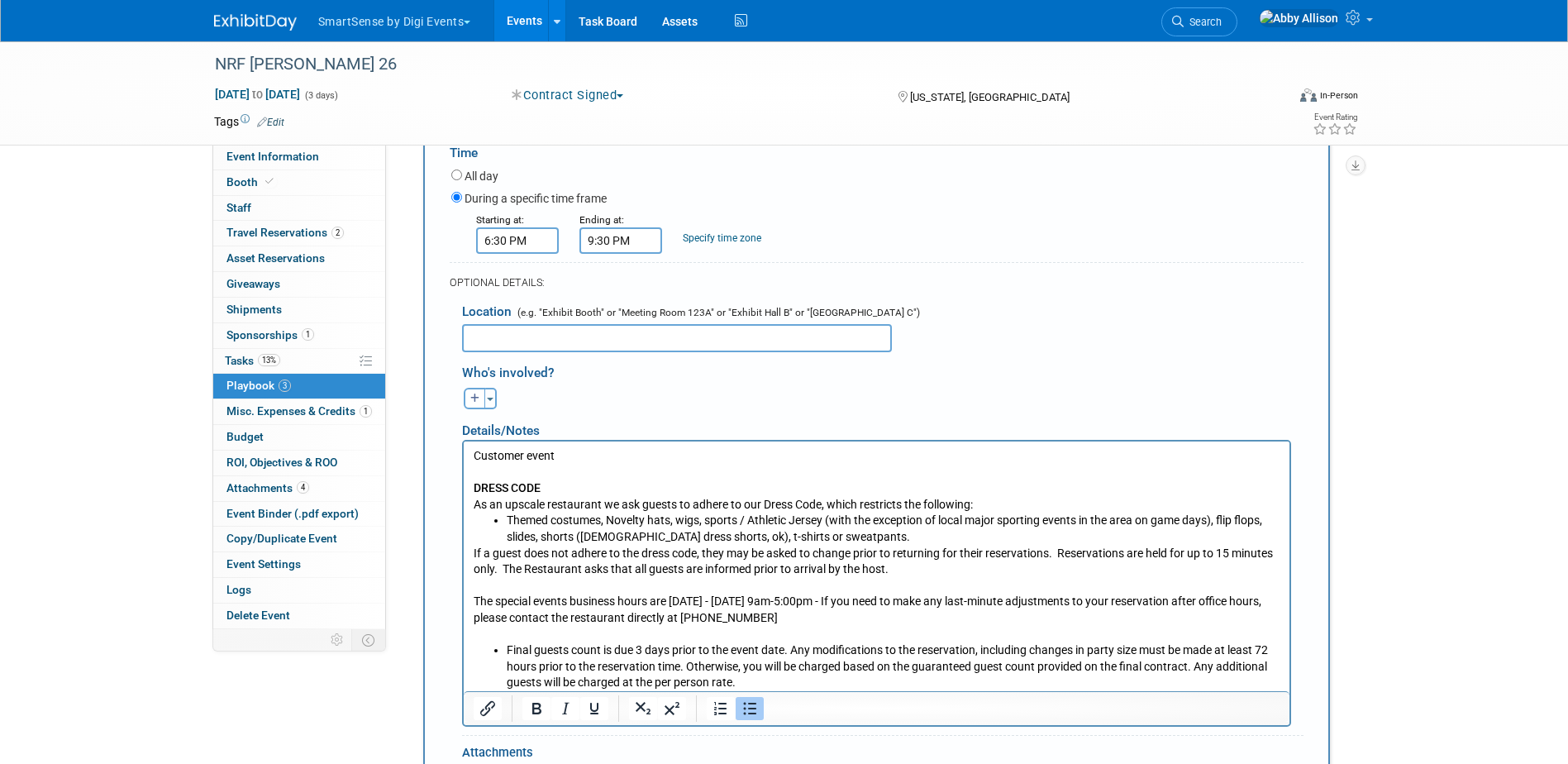
click at [741, 682] on li "Final guests count is due 3 days prior to the event date. Any modifications to …" at bounding box center [892, 667] width 774 height 49
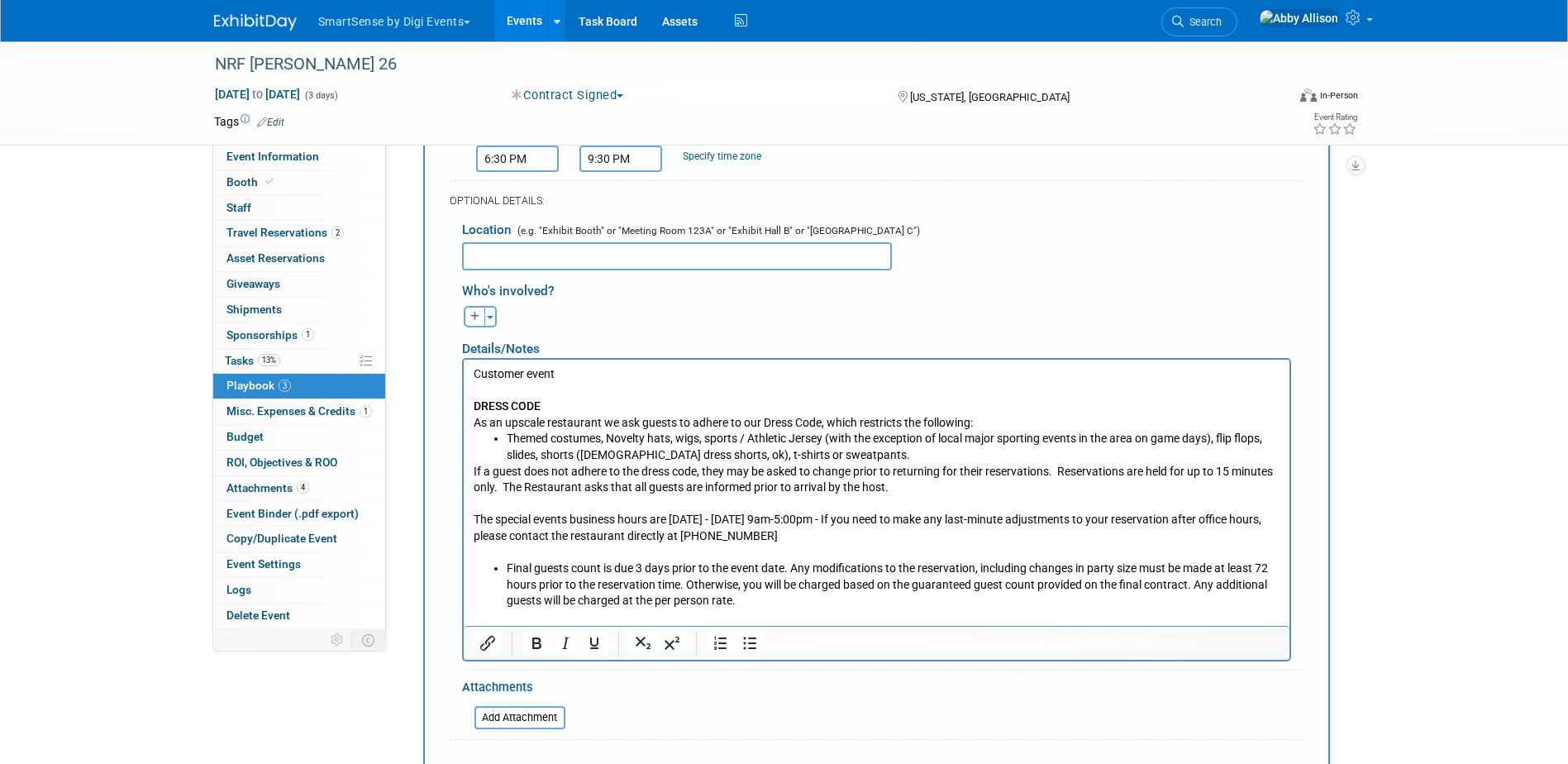
scroll to position [363, 0]
click at [748, 602] on li "Final guests count is due 3 days prior to the event date. Any modifications to …" at bounding box center [892, 584] width 774 height 49
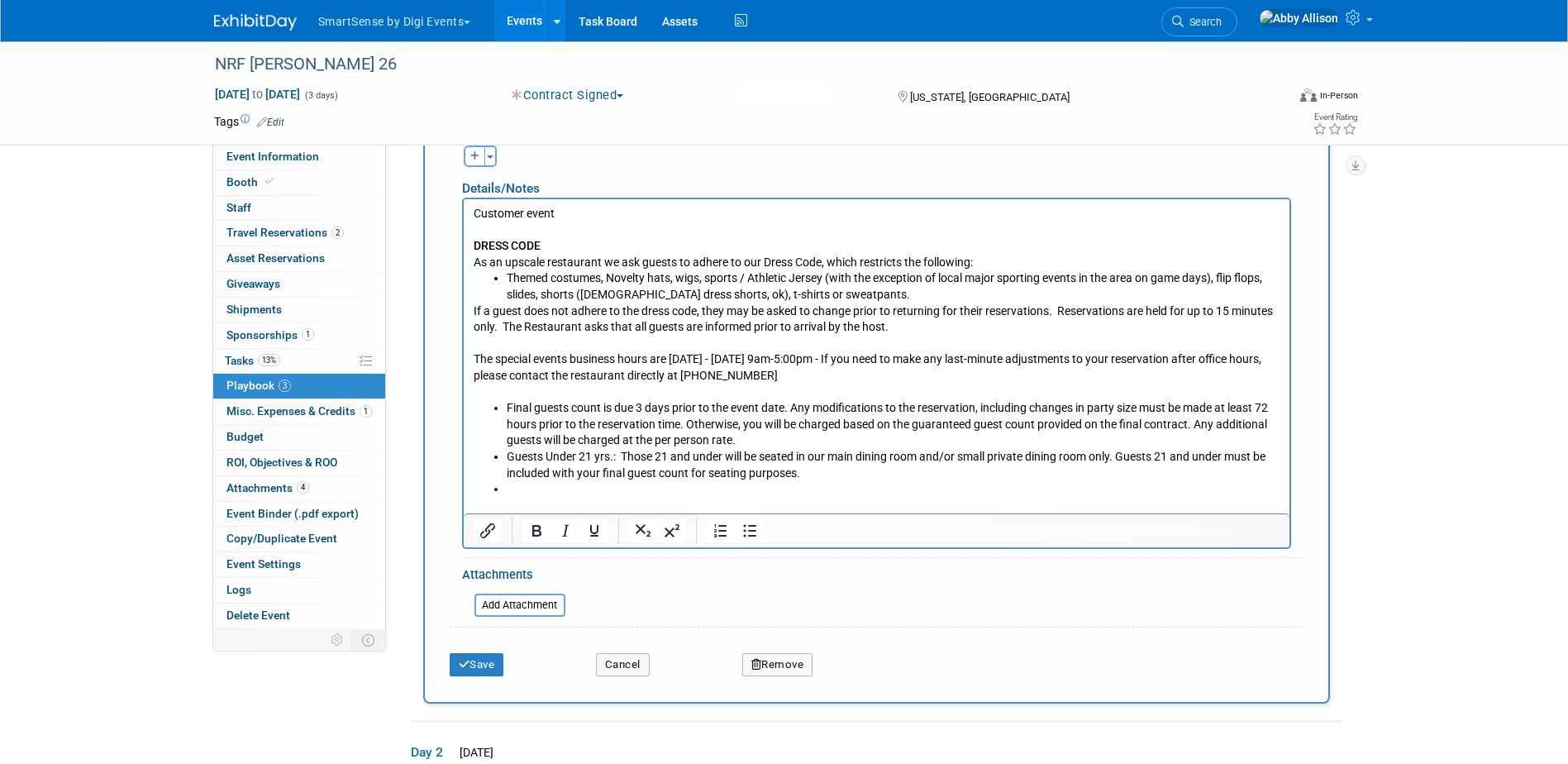
scroll to position [528, 0]
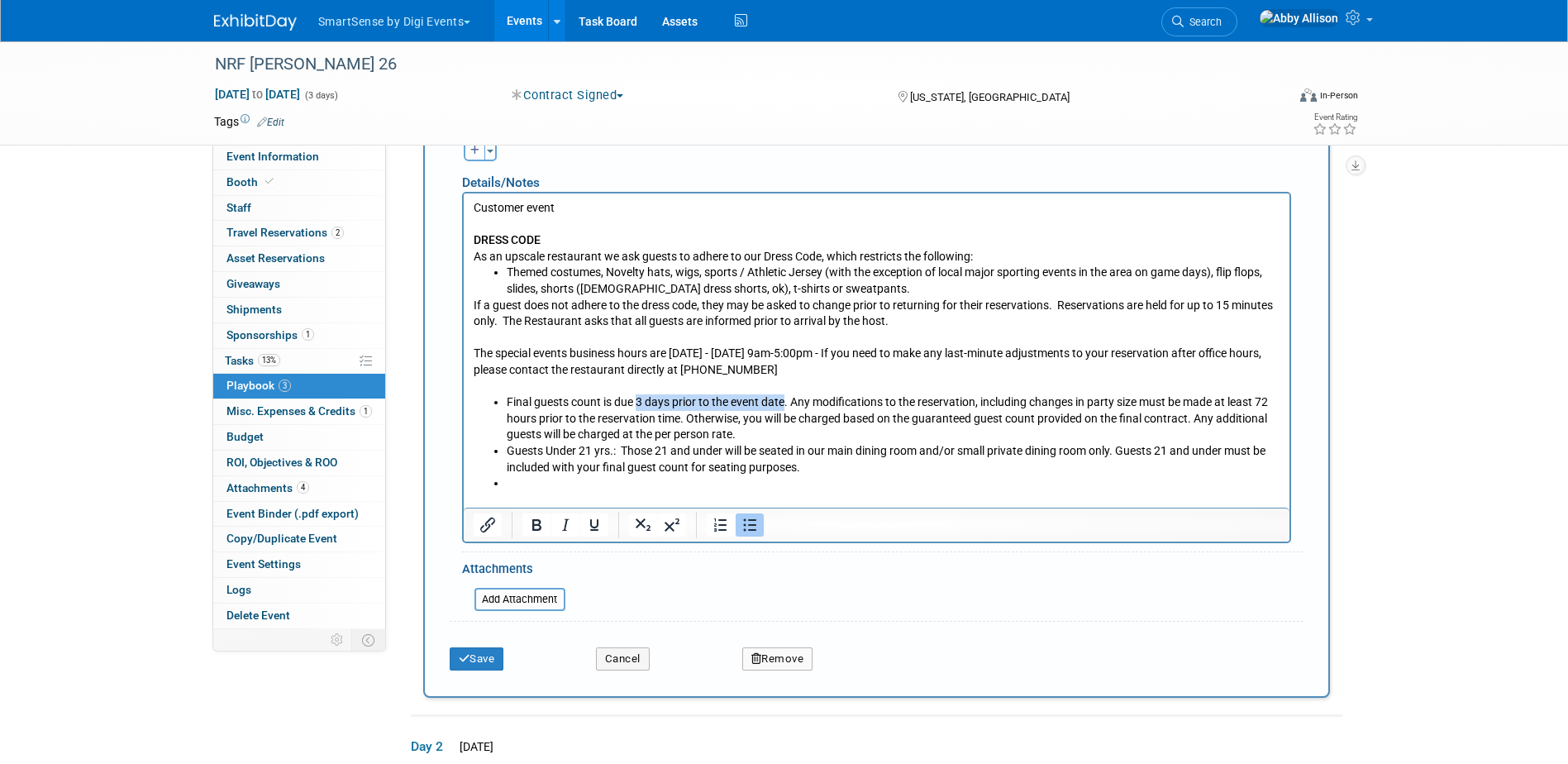
drag, startPoint x: 638, startPoint y: 402, endPoint x: 786, endPoint y: 399, distance: 148.0
click at [786, 399] on li "Final guests count is due 3 days prior to the event date. Any modifications to …" at bounding box center [892, 419] width 774 height 49
click at [470, 661] on button "Save" at bounding box center [477, 659] width 55 height 23
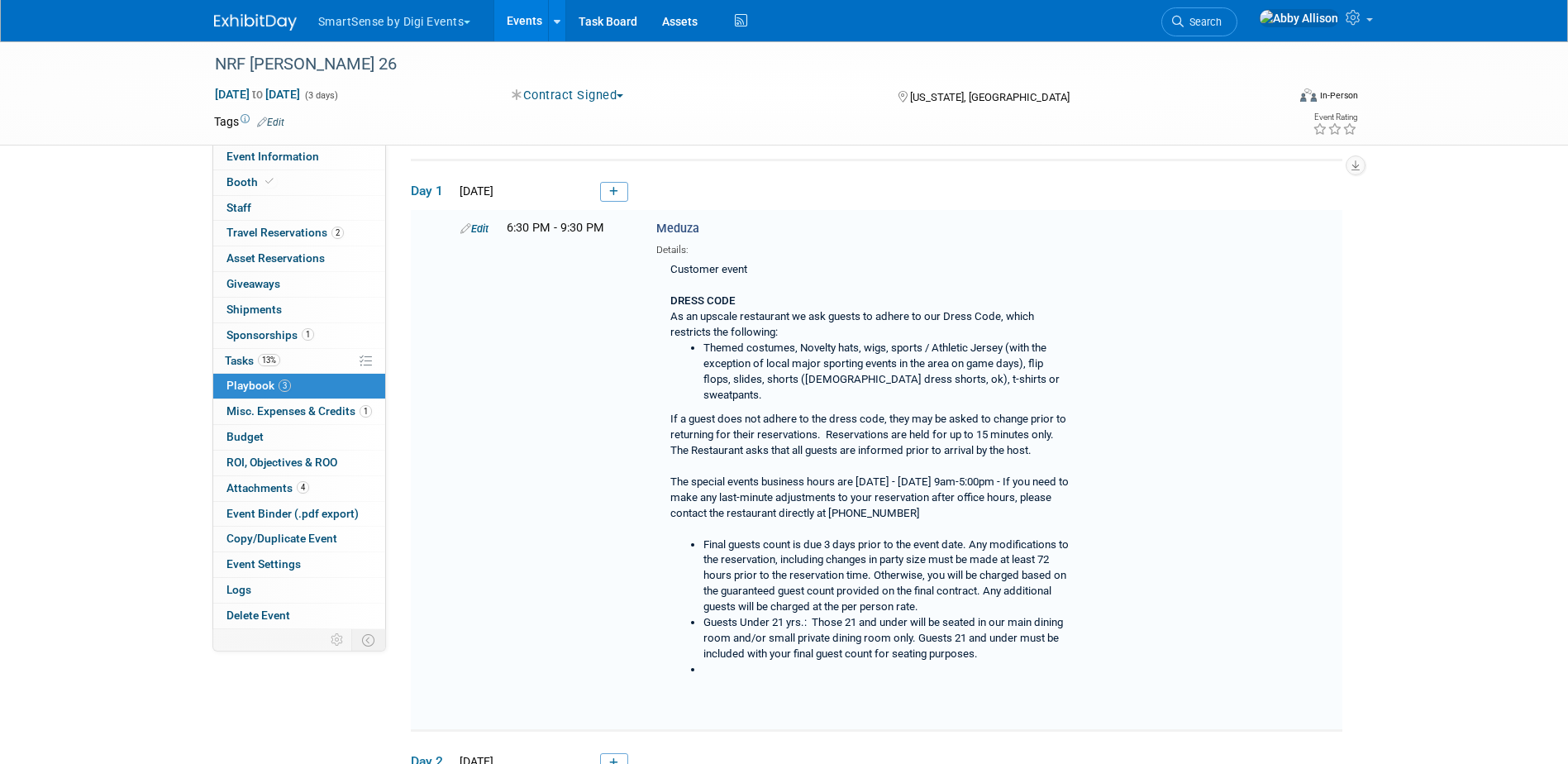
scroll to position [53, 0]
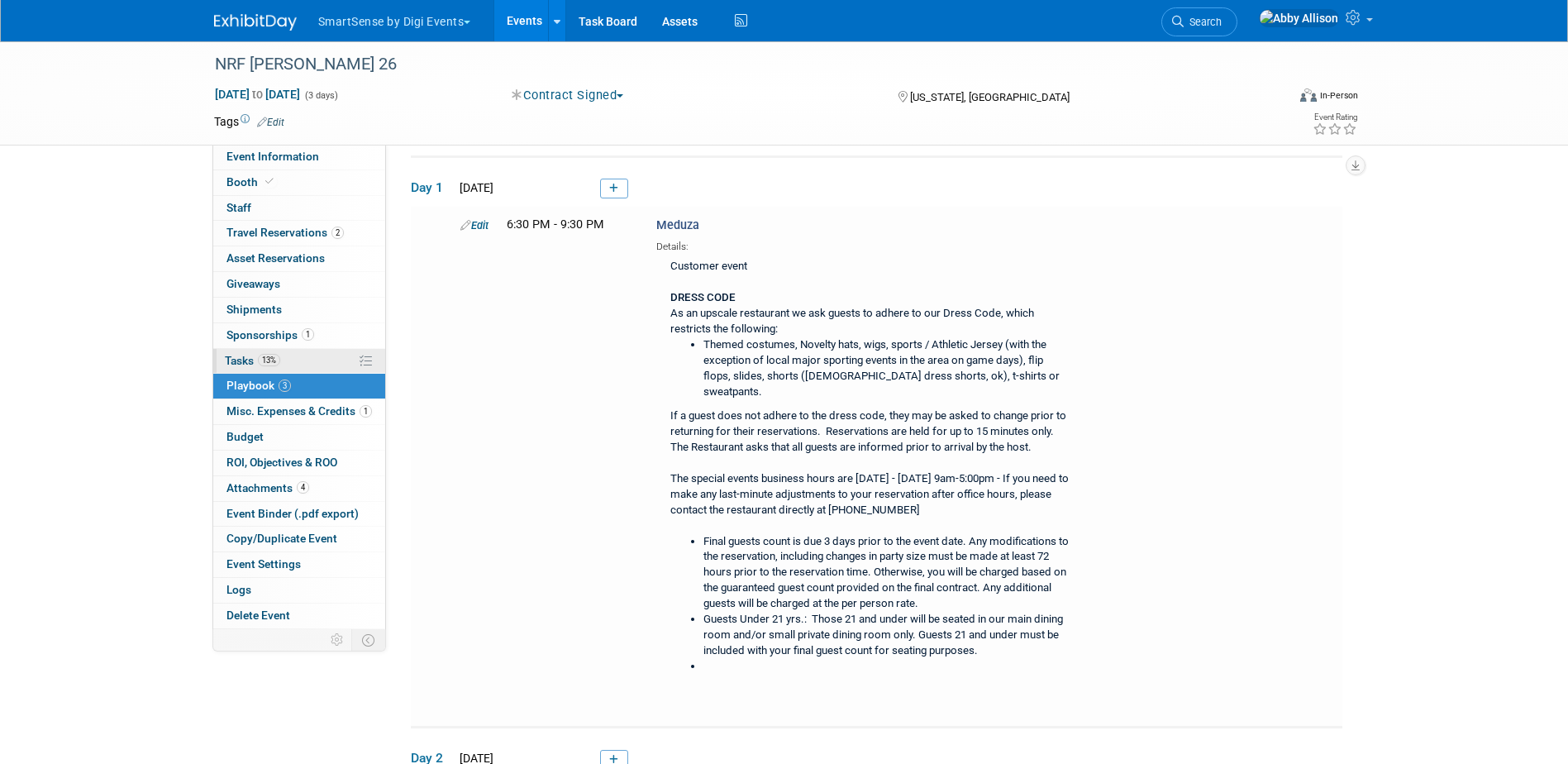
click at [232, 354] on span "Tasks 13%" at bounding box center [252, 361] width 56 height 13
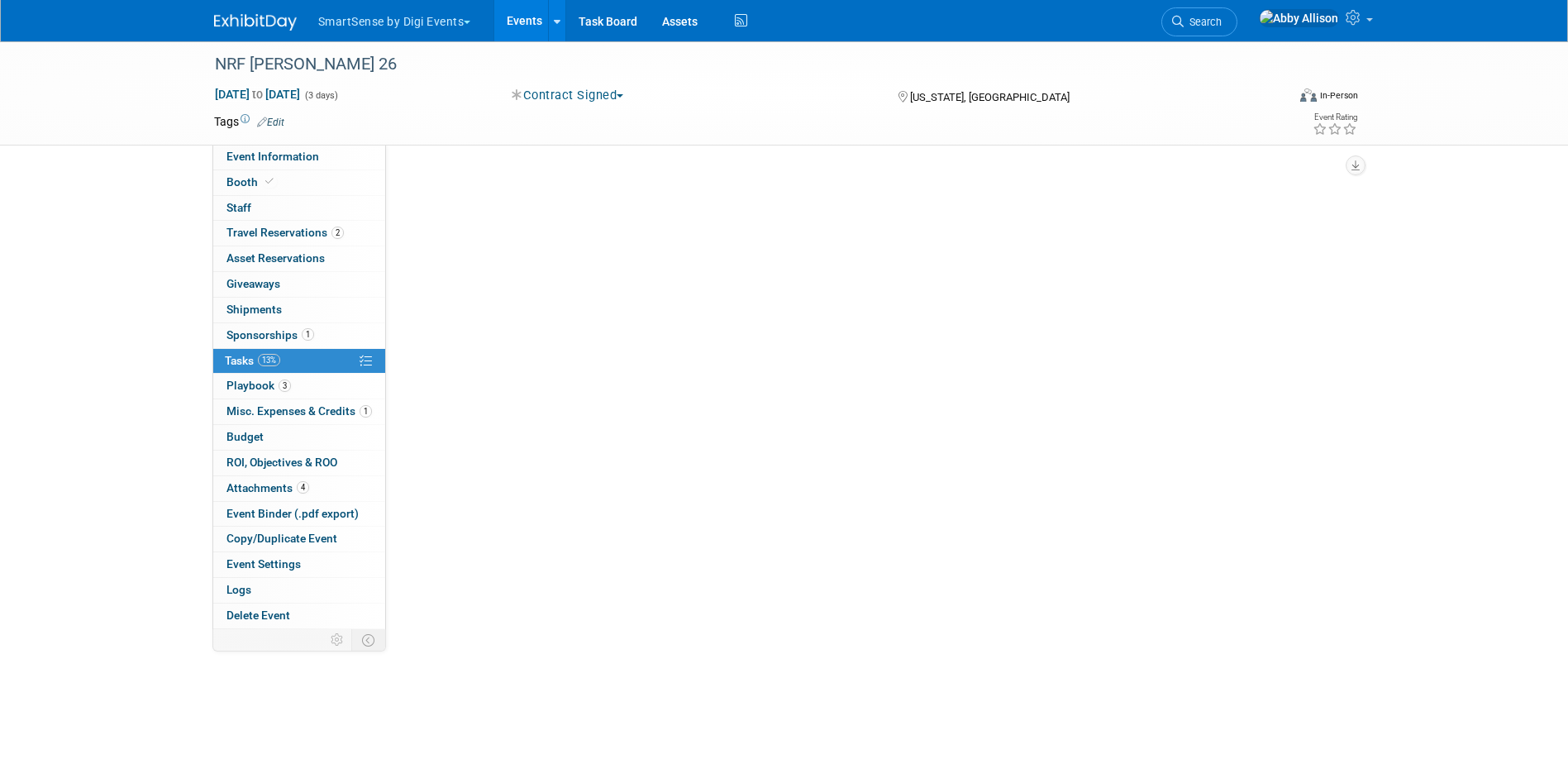
scroll to position [0, 0]
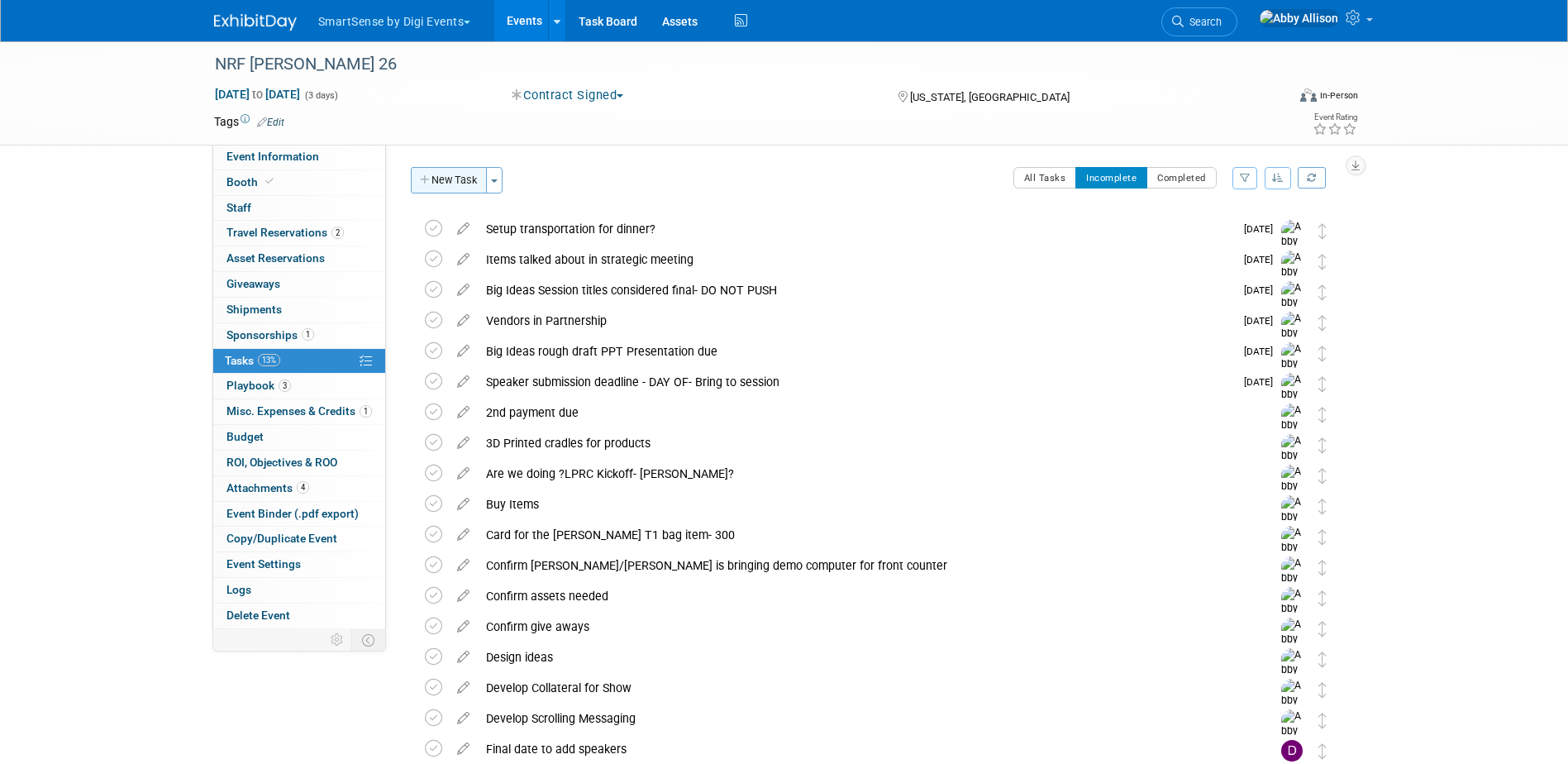
click at [456, 183] on button "New Task" at bounding box center [449, 180] width 76 height 27
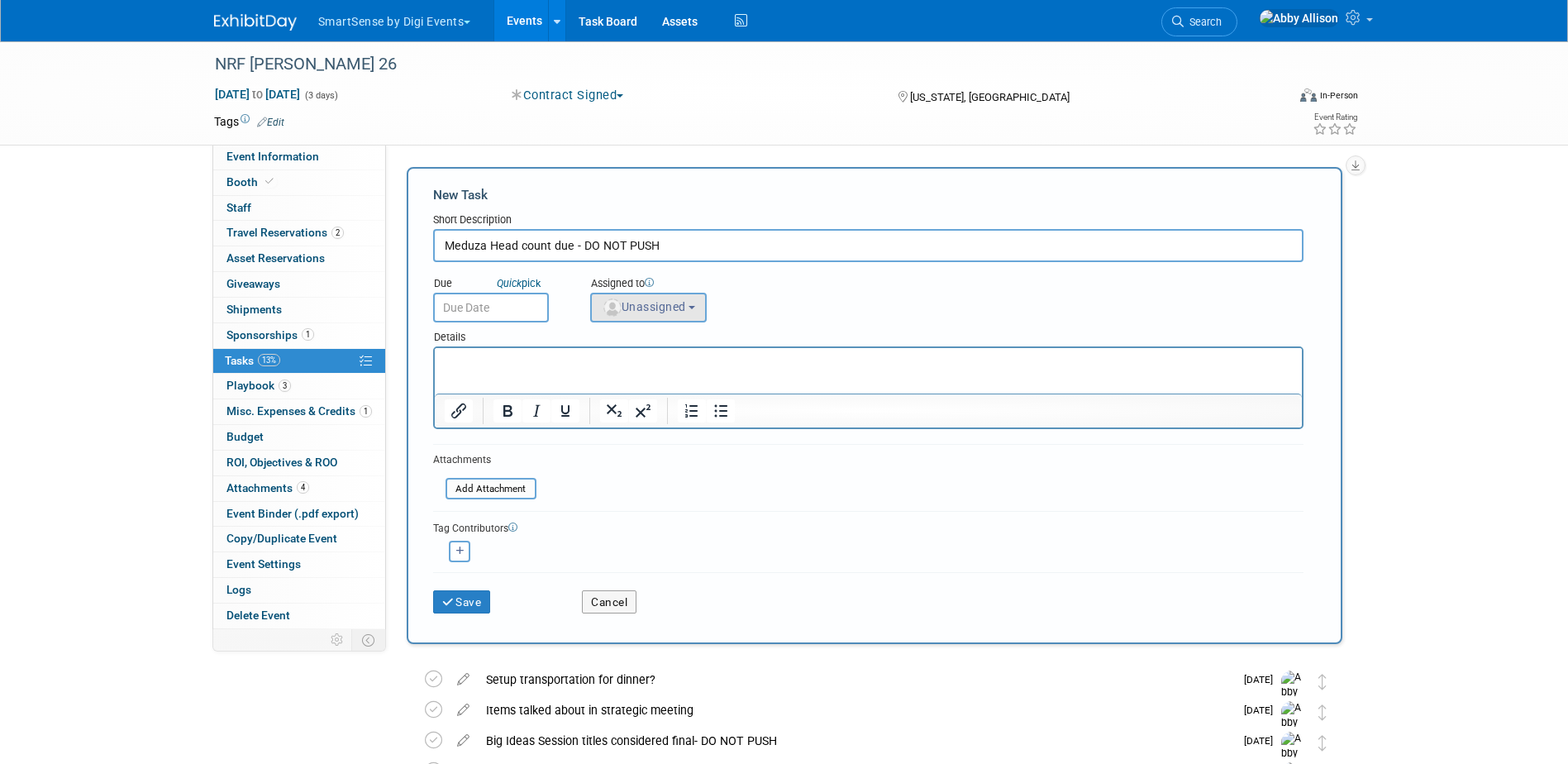
type input "Meduza Head count due - DO NOT PUSH"
click at [609, 309] on img "button" at bounding box center [613, 308] width 18 height 18
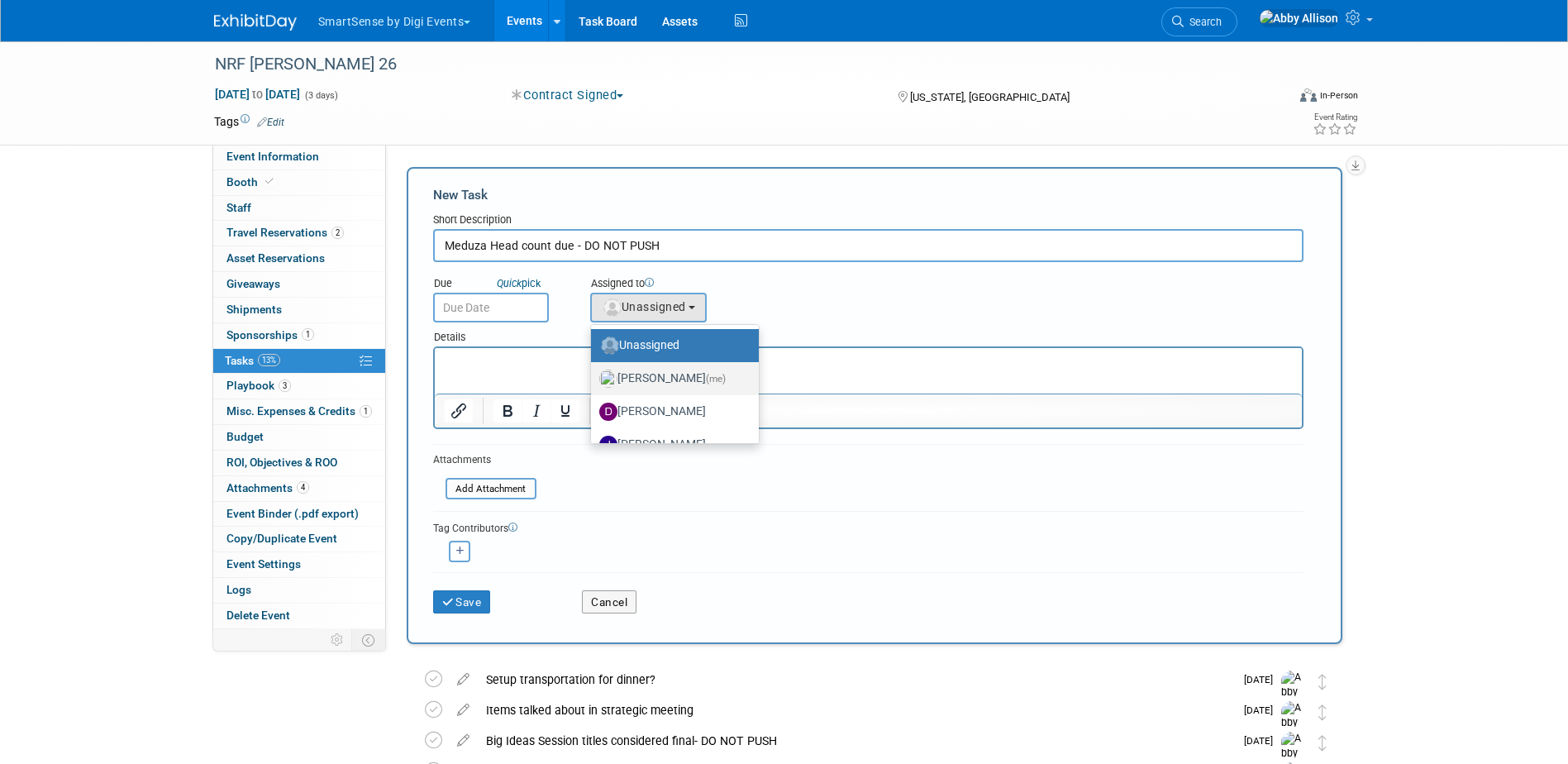
click at [626, 374] on label "Abby Allison (me)" at bounding box center [671, 379] width 143 height 27
click at [594, 374] on input "Abby Allison (me)" at bounding box center [588, 377] width 11 height 11
select select "1af21d80-b227-4fda-b725-1543146411fb"
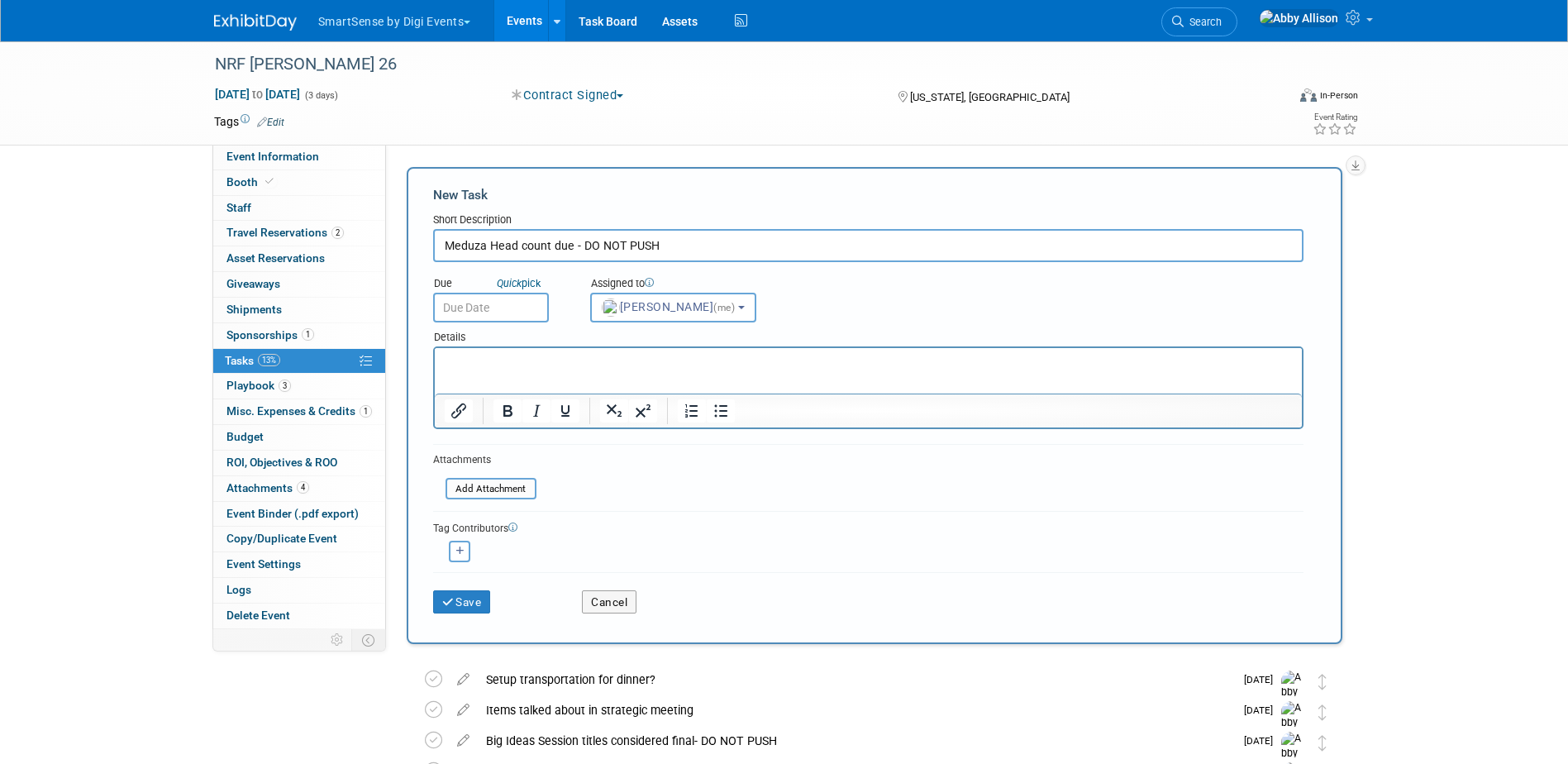
click at [503, 313] on input "text" at bounding box center [491, 308] width 116 height 30
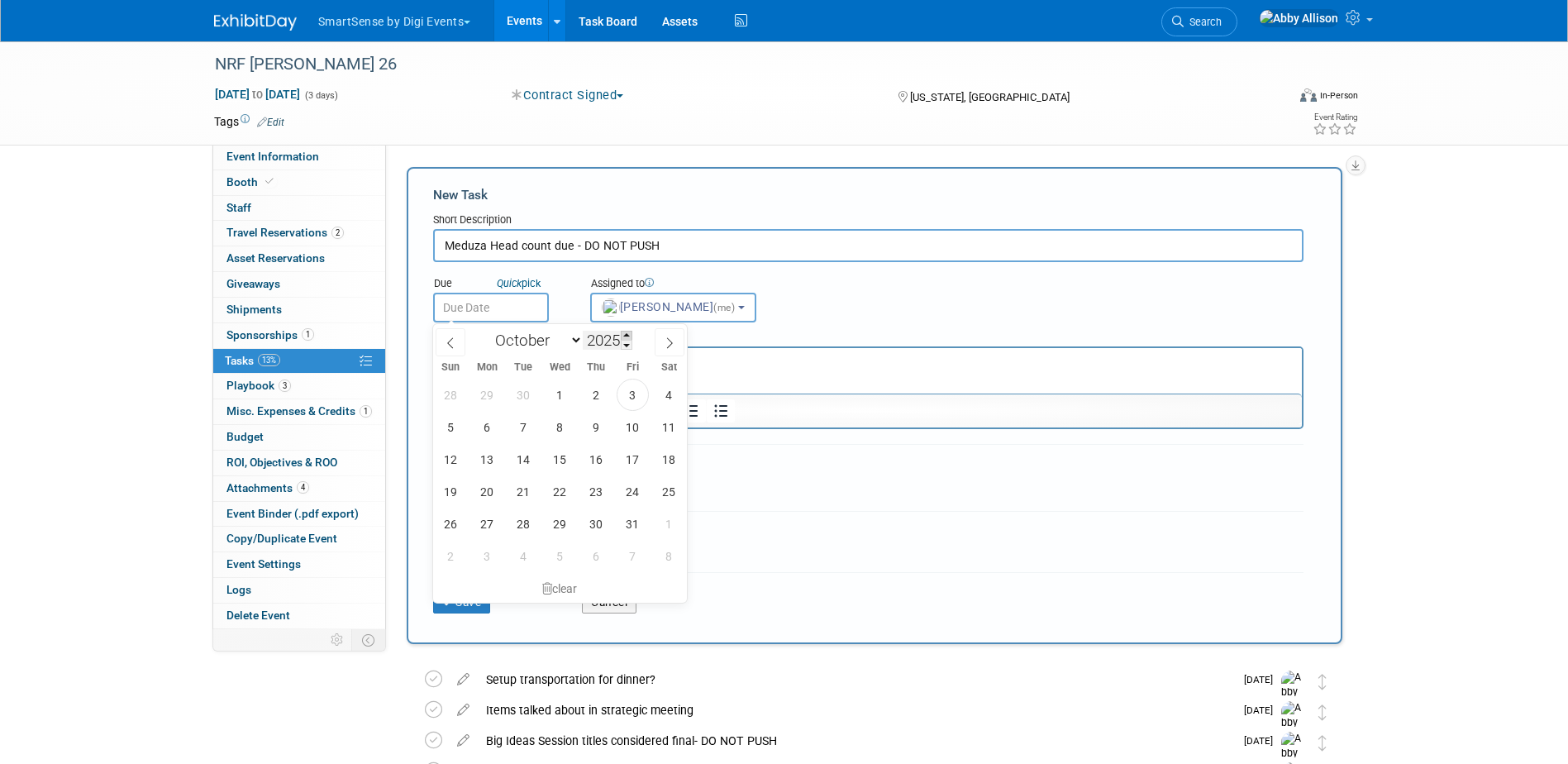
click at [627, 337] on span at bounding box center [627, 336] width 12 height 10
type input "2026"
click at [581, 344] on select "January February March April May June July August September October November De…" at bounding box center [535, 340] width 95 height 21
select select "0"
click at [488, 330] on select "January February March April May June July August September October November De…" at bounding box center [535, 340] width 95 height 21
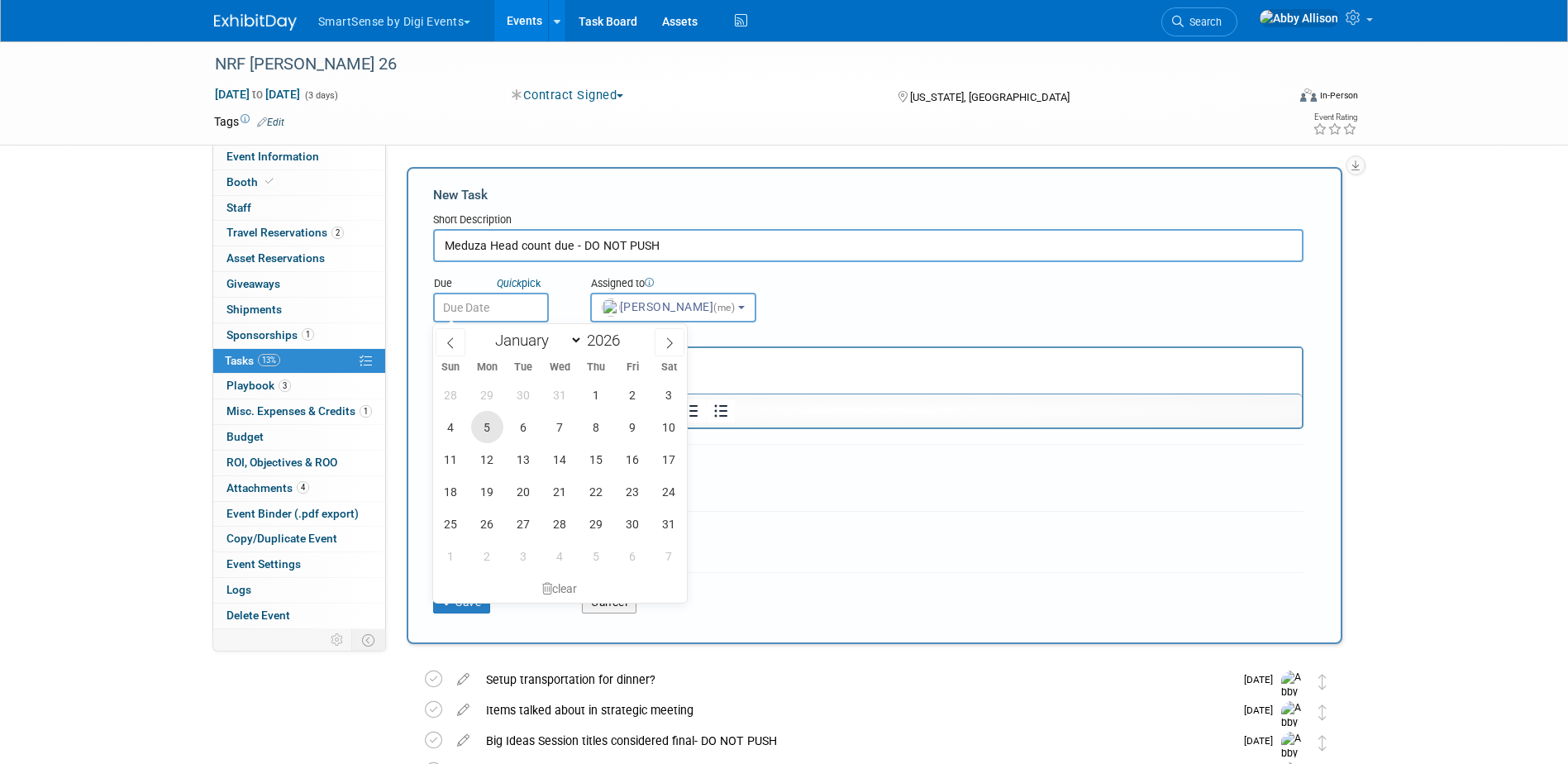
click at [488, 428] on span "5" at bounding box center [487, 426] width 32 height 32
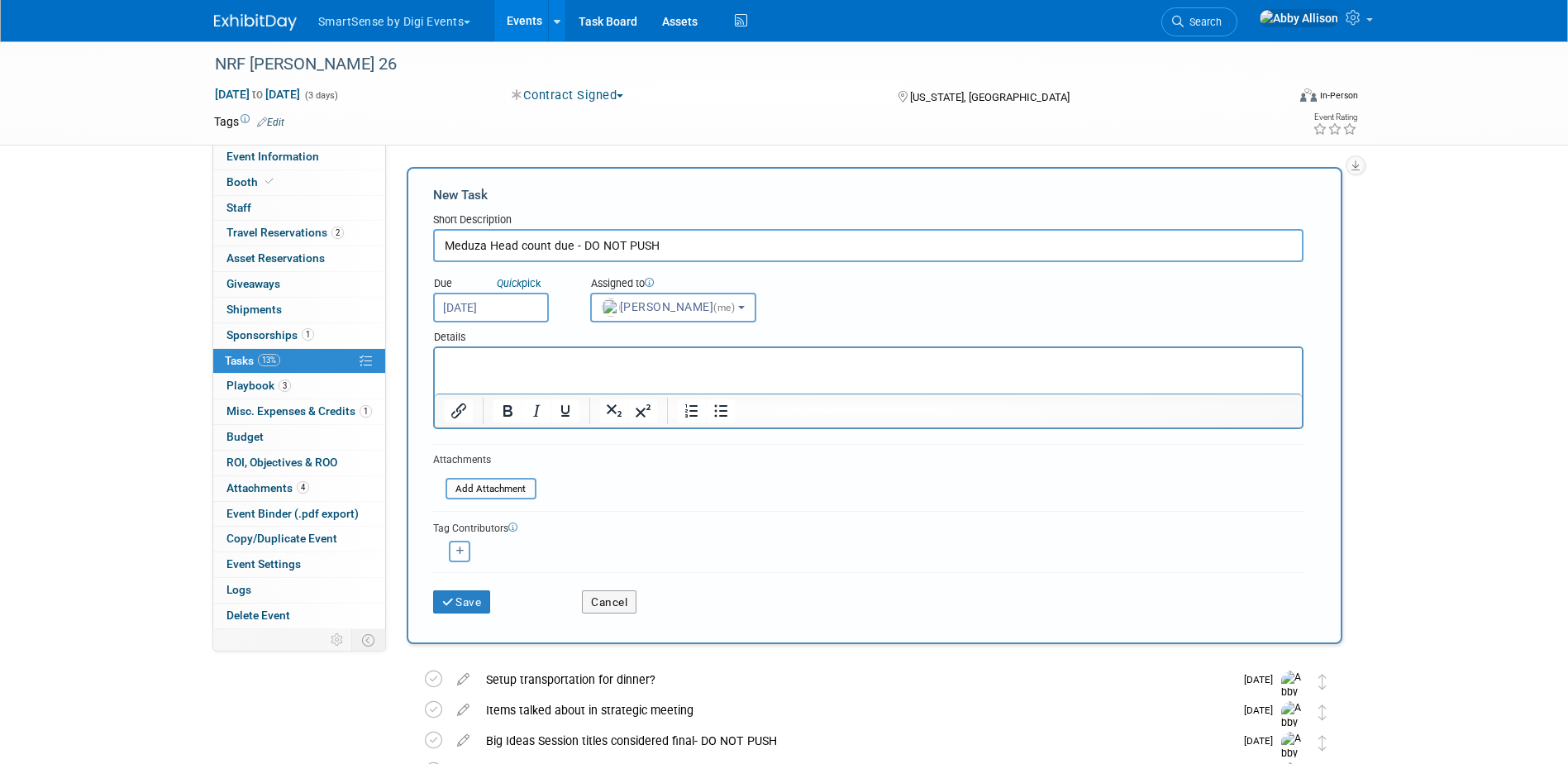
click at [473, 296] on input "Jan 5, 2026" at bounding box center [491, 308] width 116 height 30
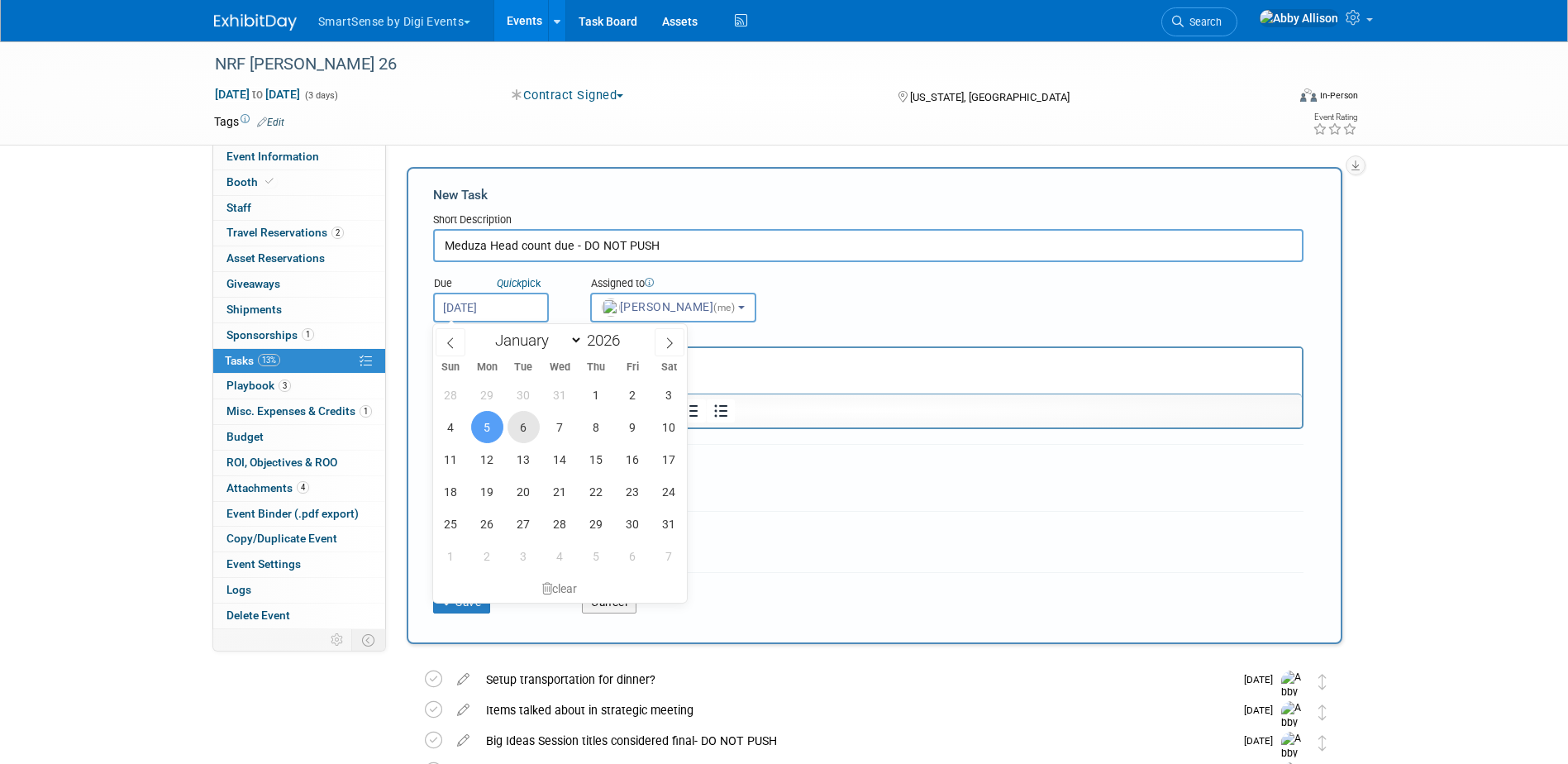
click at [515, 425] on span "6" at bounding box center [523, 426] width 32 height 32
type input "Jan 6, 2026"
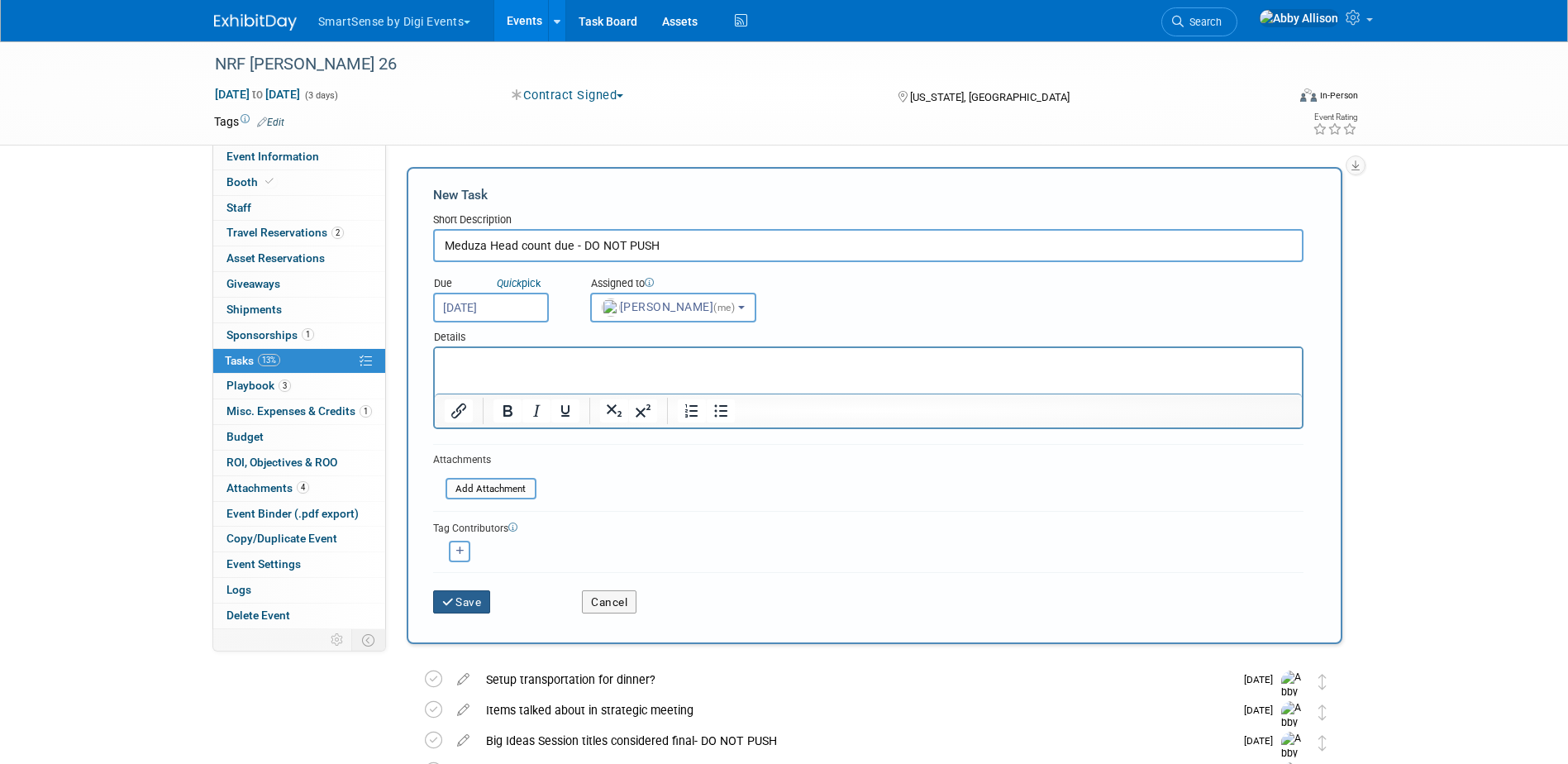
click at [454, 606] on icon "submit" at bounding box center [449, 603] width 14 height 12
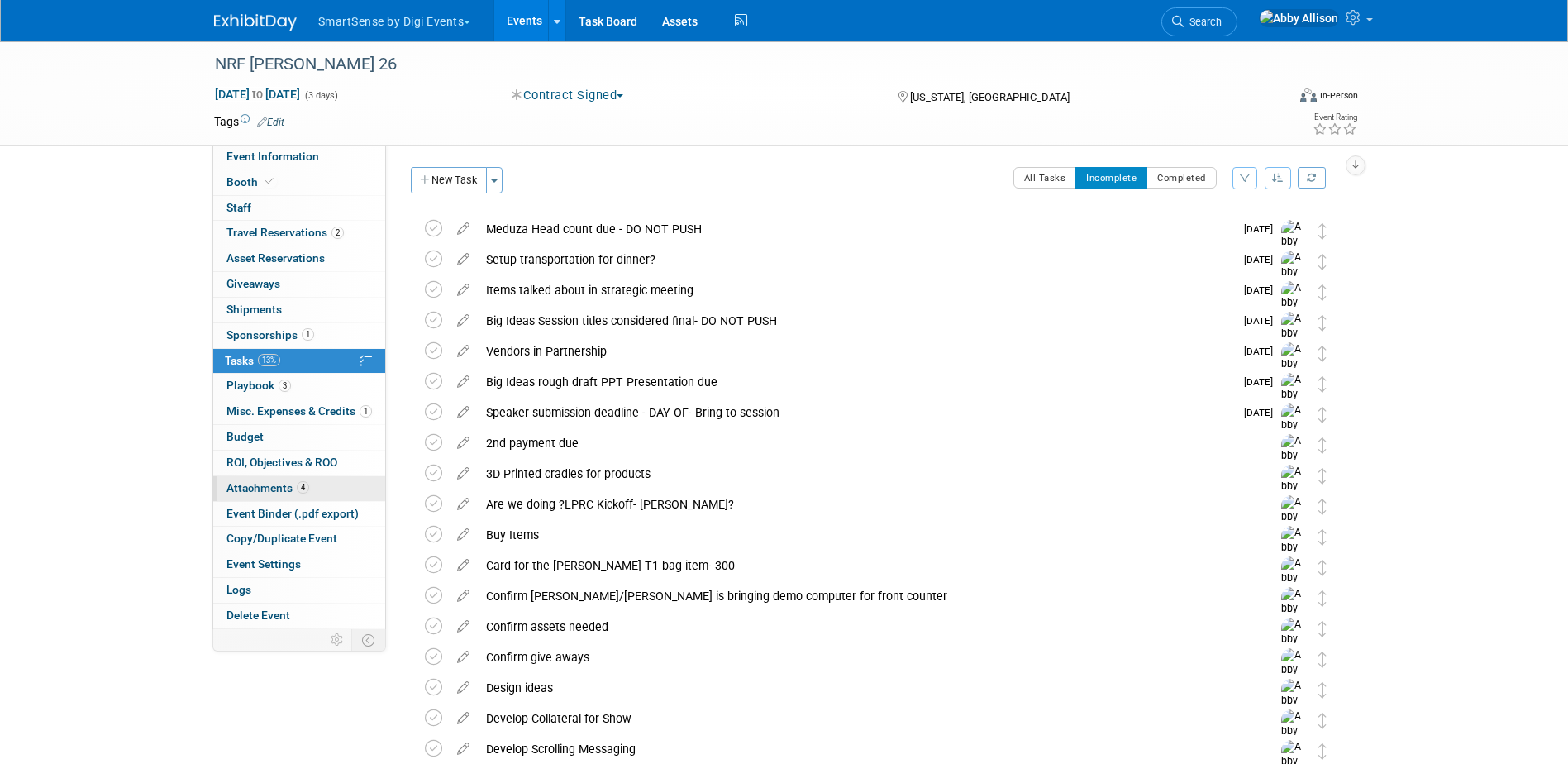
click at [254, 483] on span "Attachments 4" at bounding box center [268, 488] width 83 height 13
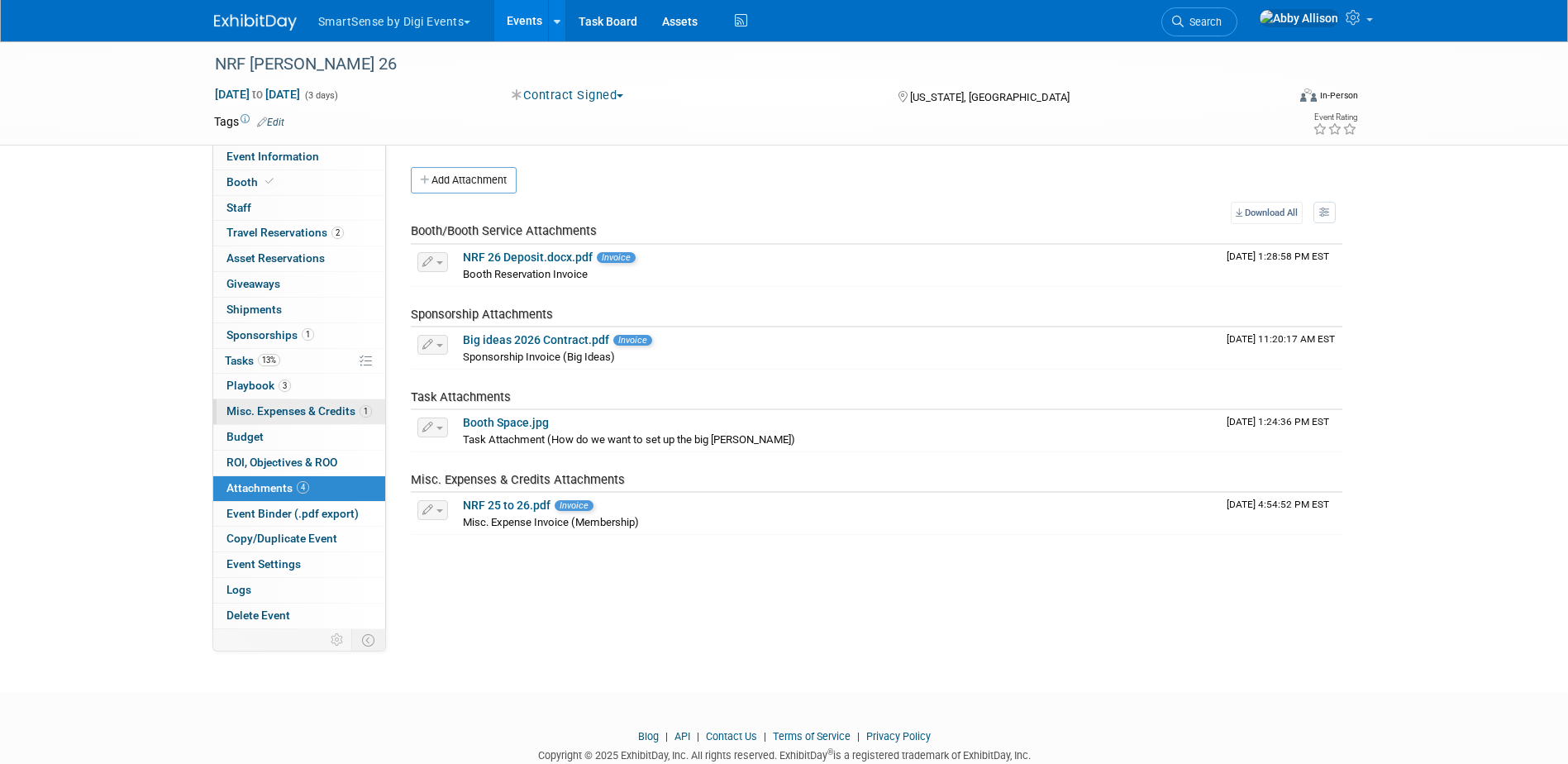
click at [255, 409] on span "Misc. Expenses & Credits 1" at bounding box center [299, 411] width 145 height 13
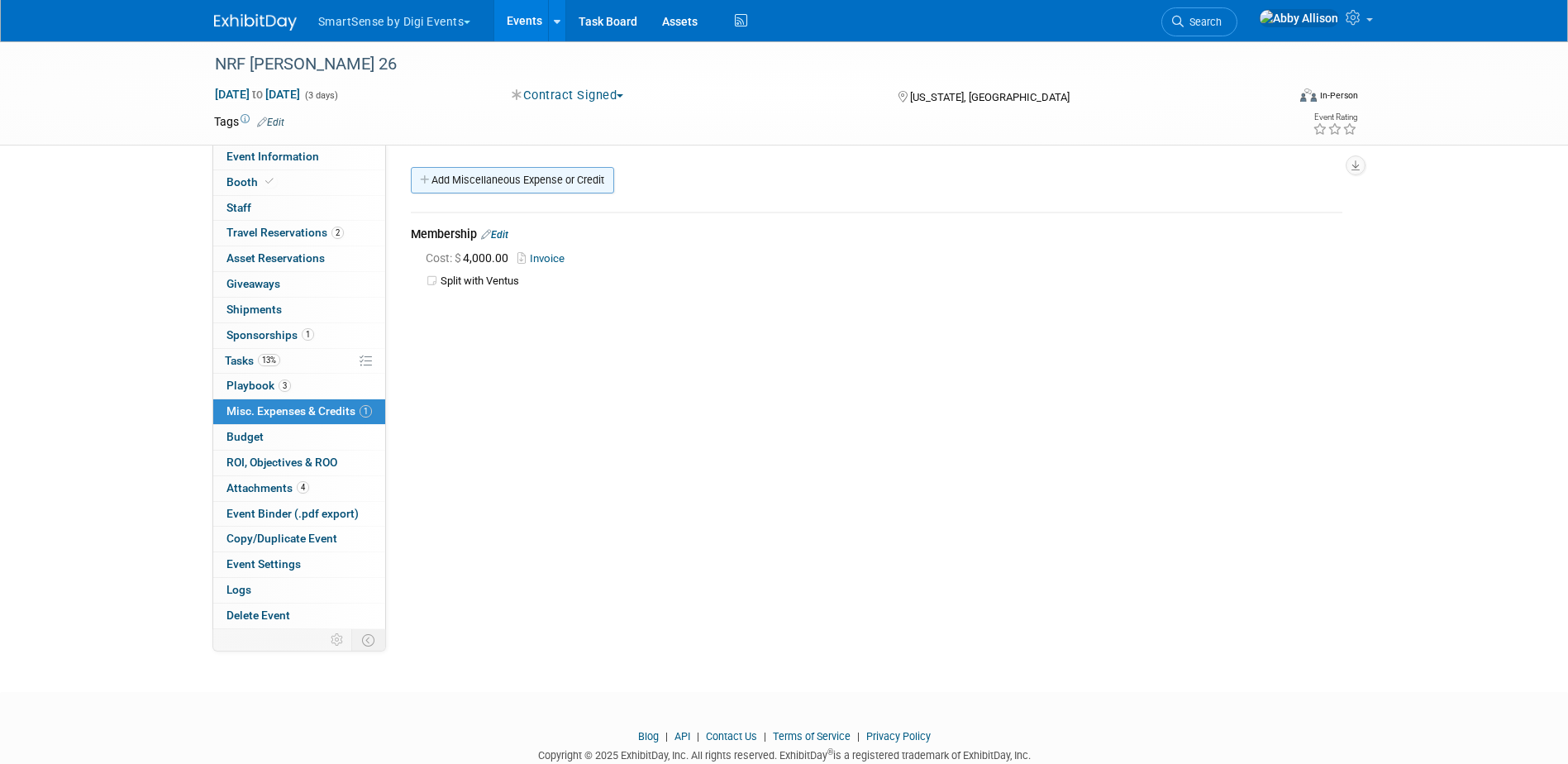
click at [561, 178] on link "Add Miscellaneous Expense or Credit" at bounding box center [512, 180] width 203 height 27
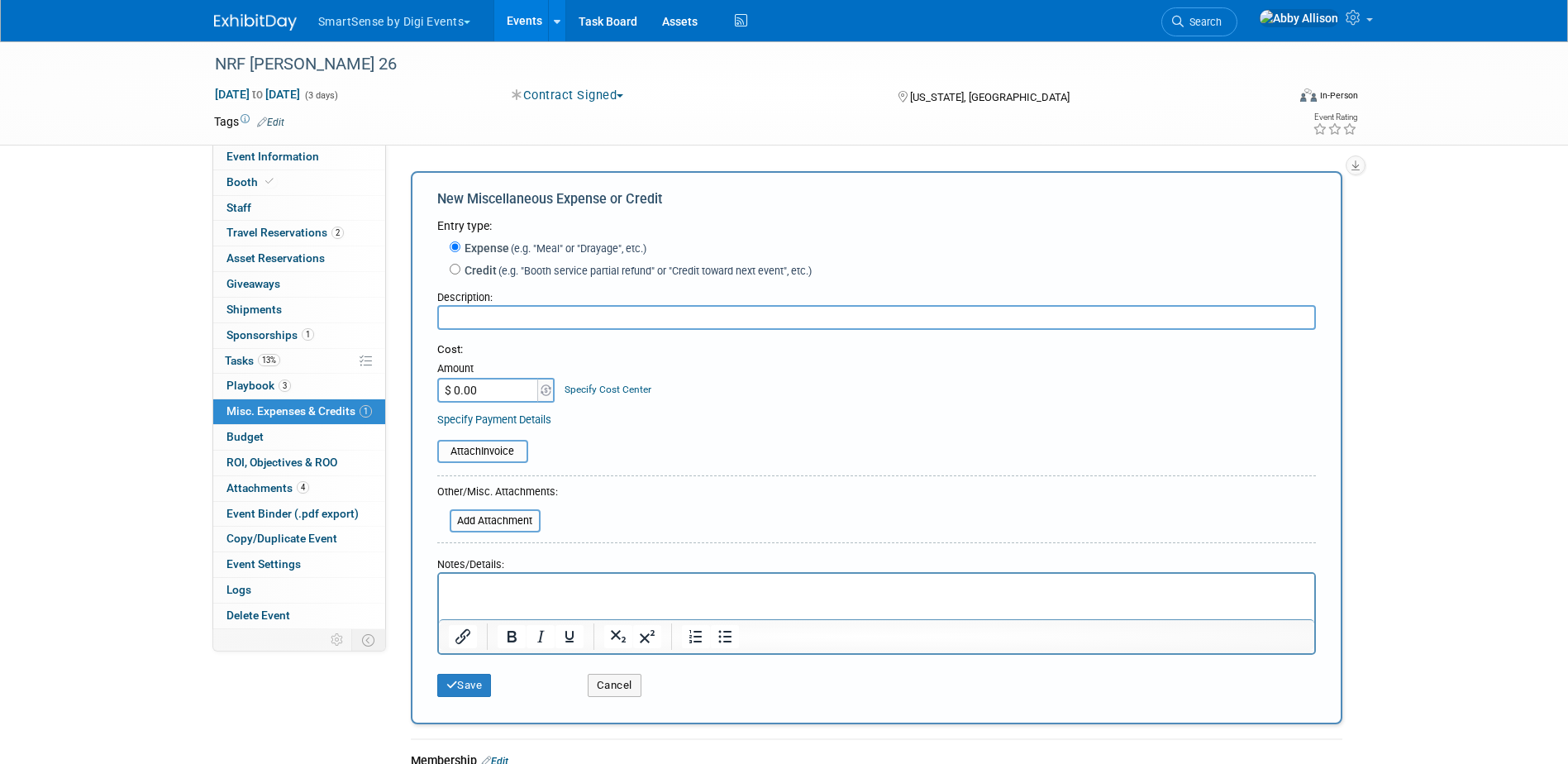
click at [481, 312] on input "text" at bounding box center [876, 318] width 879 height 25
type input "Customer/ prospect dinner"
click at [508, 394] on input "$ 0.00" at bounding box center [488, 391] width 104 height 25
type input "$ 5,379.50"
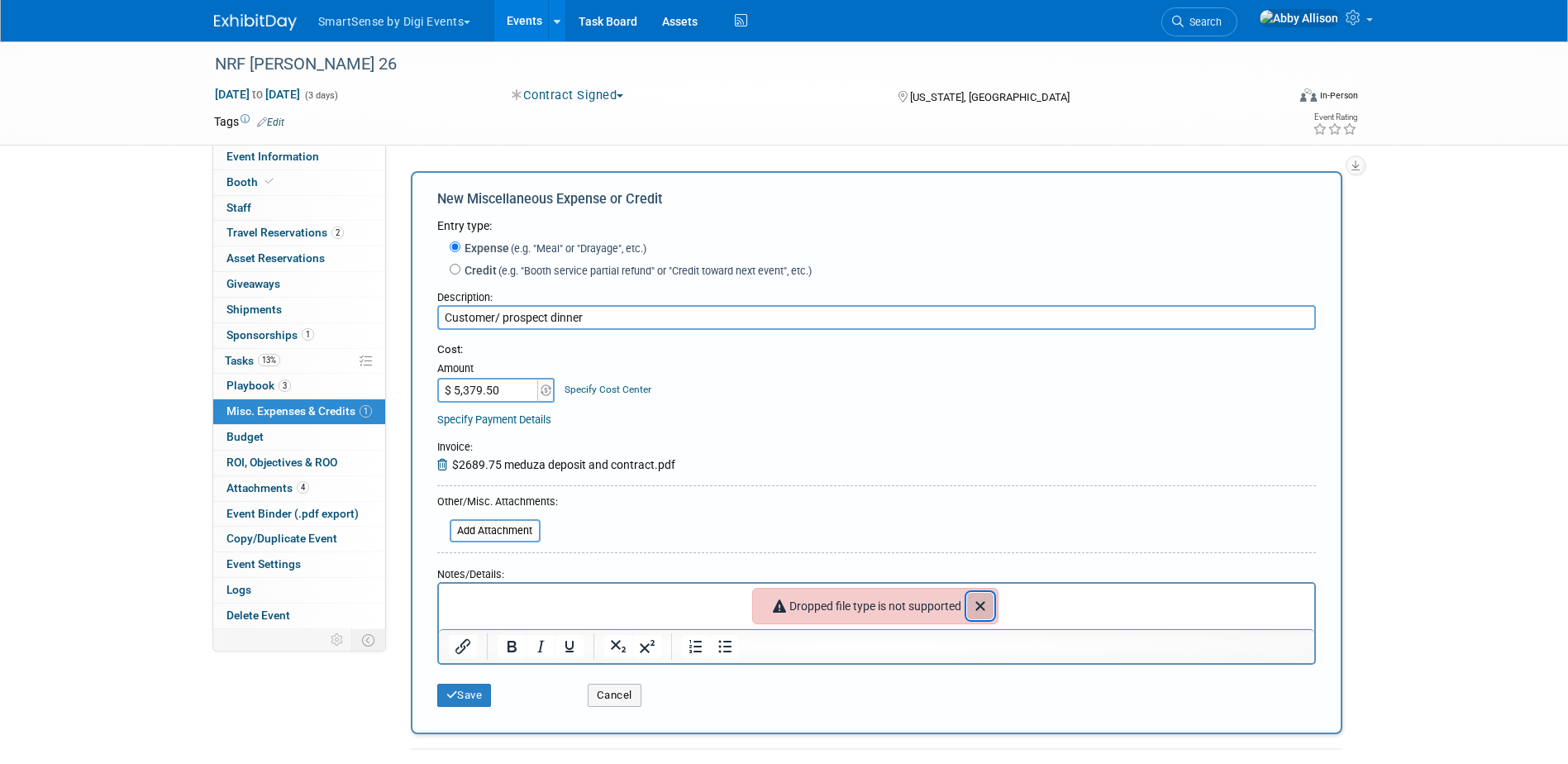
click at [990, 610] on icon "Close" at bounding box center [980, 606] width 20 height 20
click at [454, 707] on button "Save" at bounding box center [464, 695] width 55 height 23
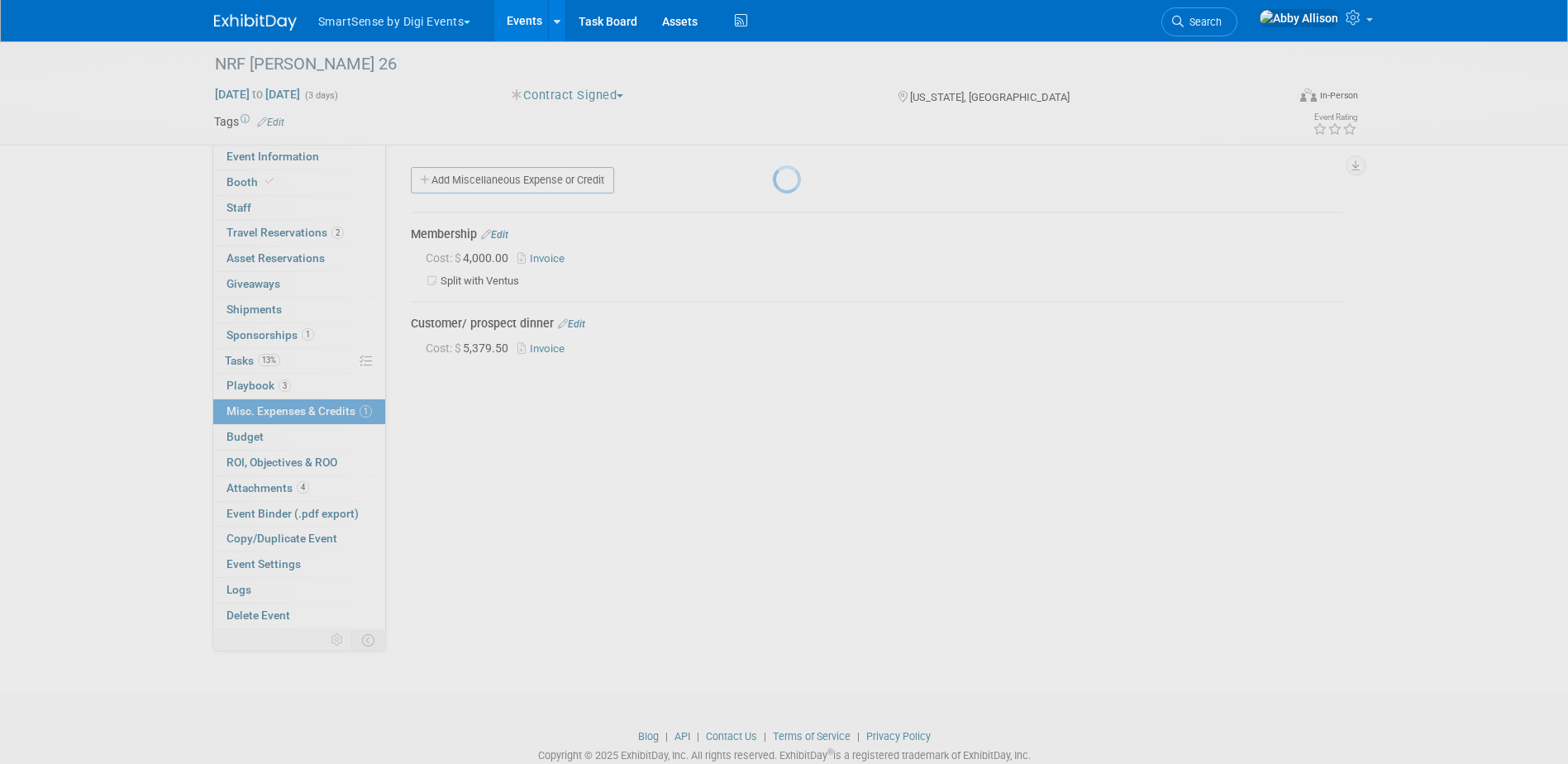
scroll to position [44, 0]
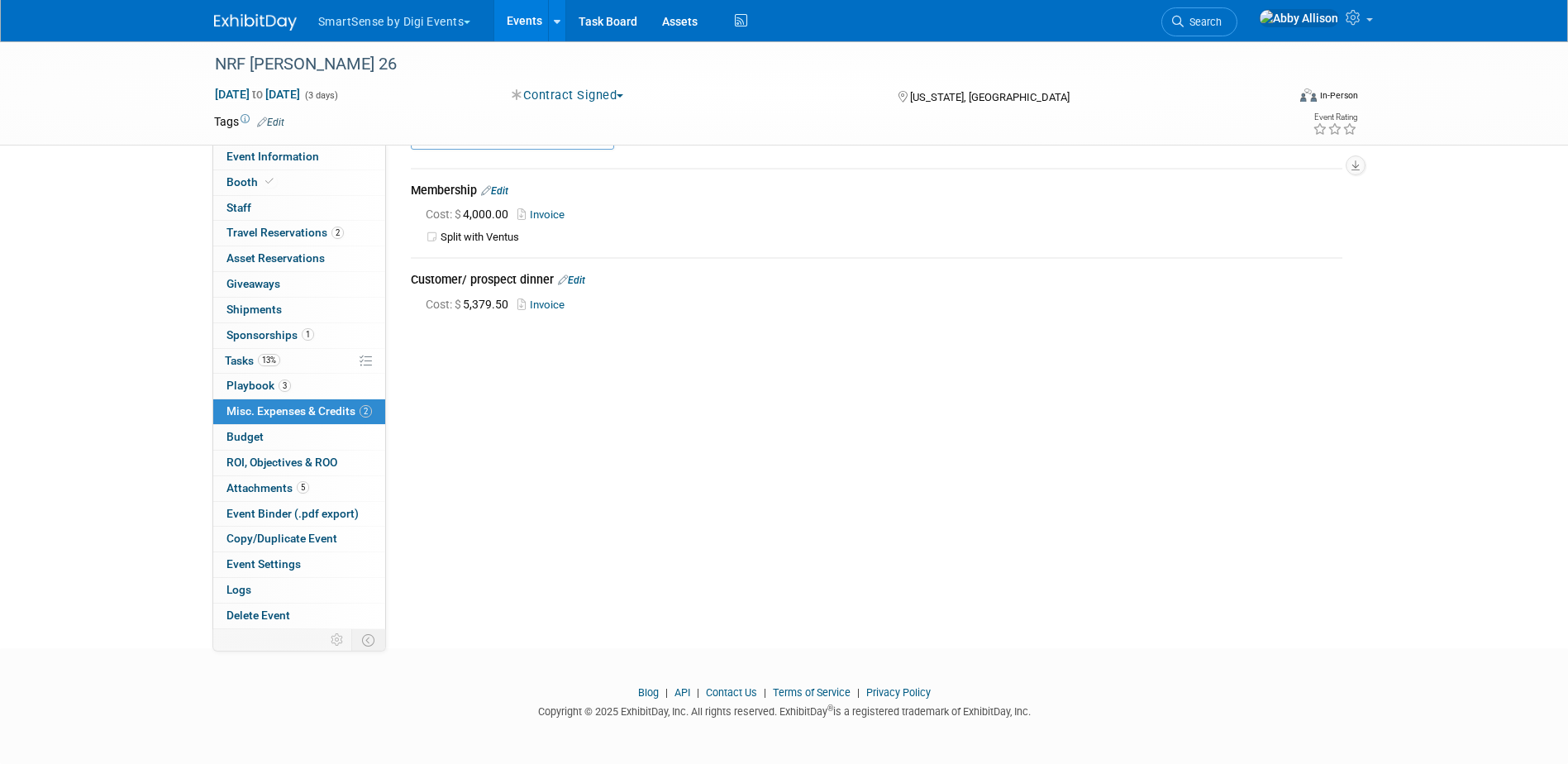
click at [1221, 21] on span "Search" at bounding box center [1203, 22] width 38 height 12
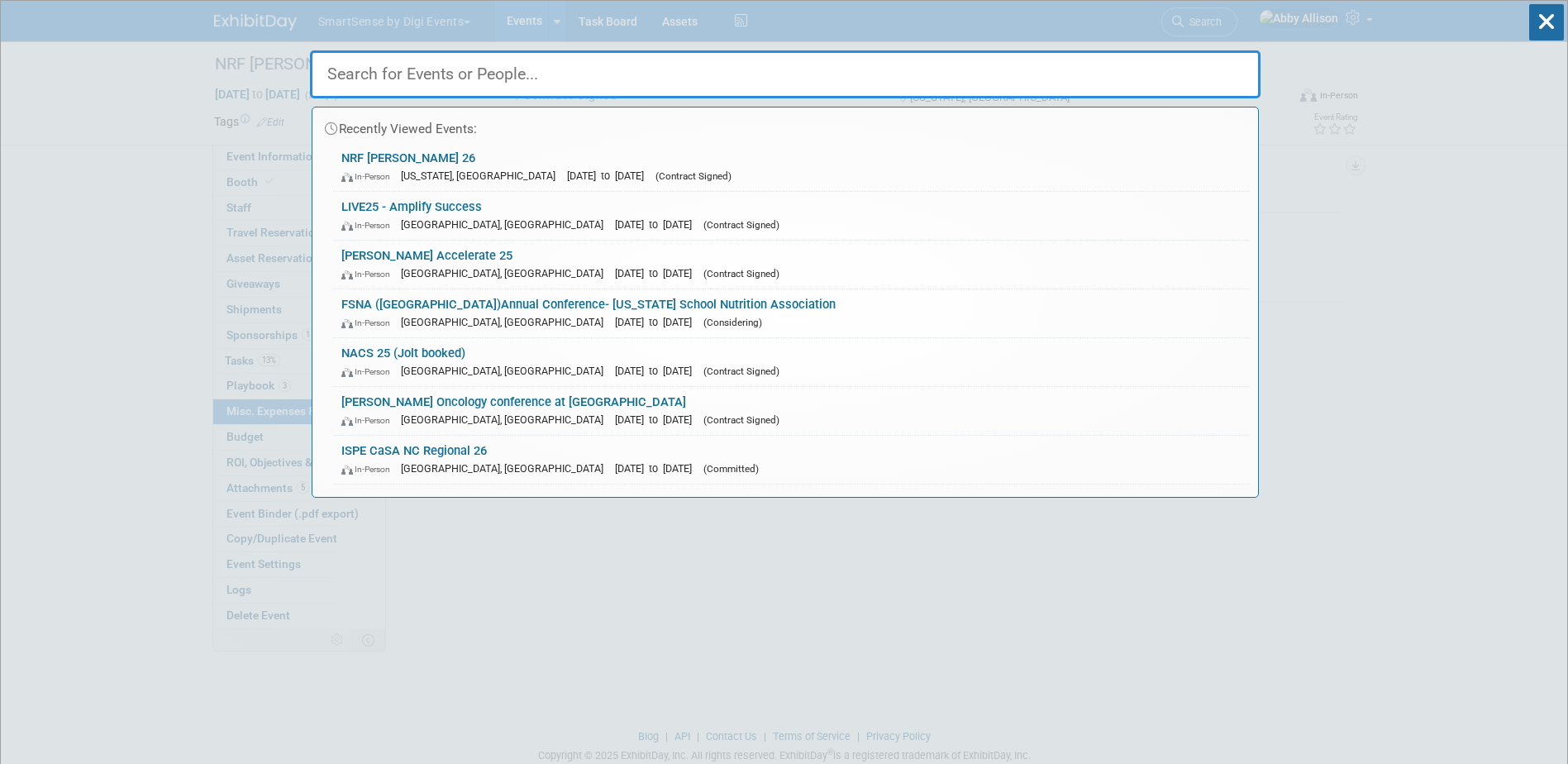
click at [600, 41] on div "Recently Viewed Events: NRF Big Show 26 In-Person New York, NY Jan 11, 2026 to …" at bounding box center [785, 249] width 950 height 497
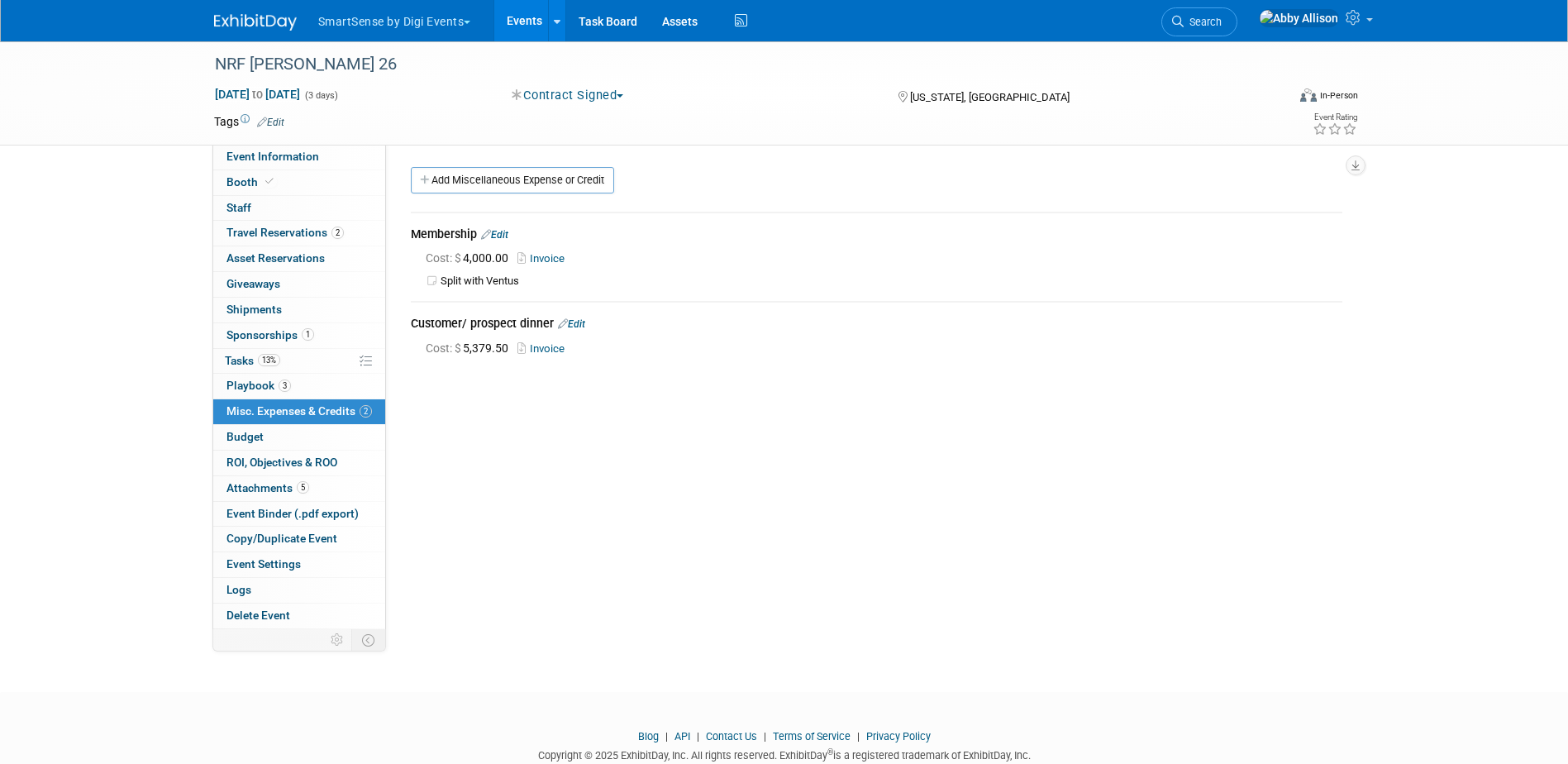
click at [527, 12] on link "Events" at bounding box center [524, 21] width 61 height 41
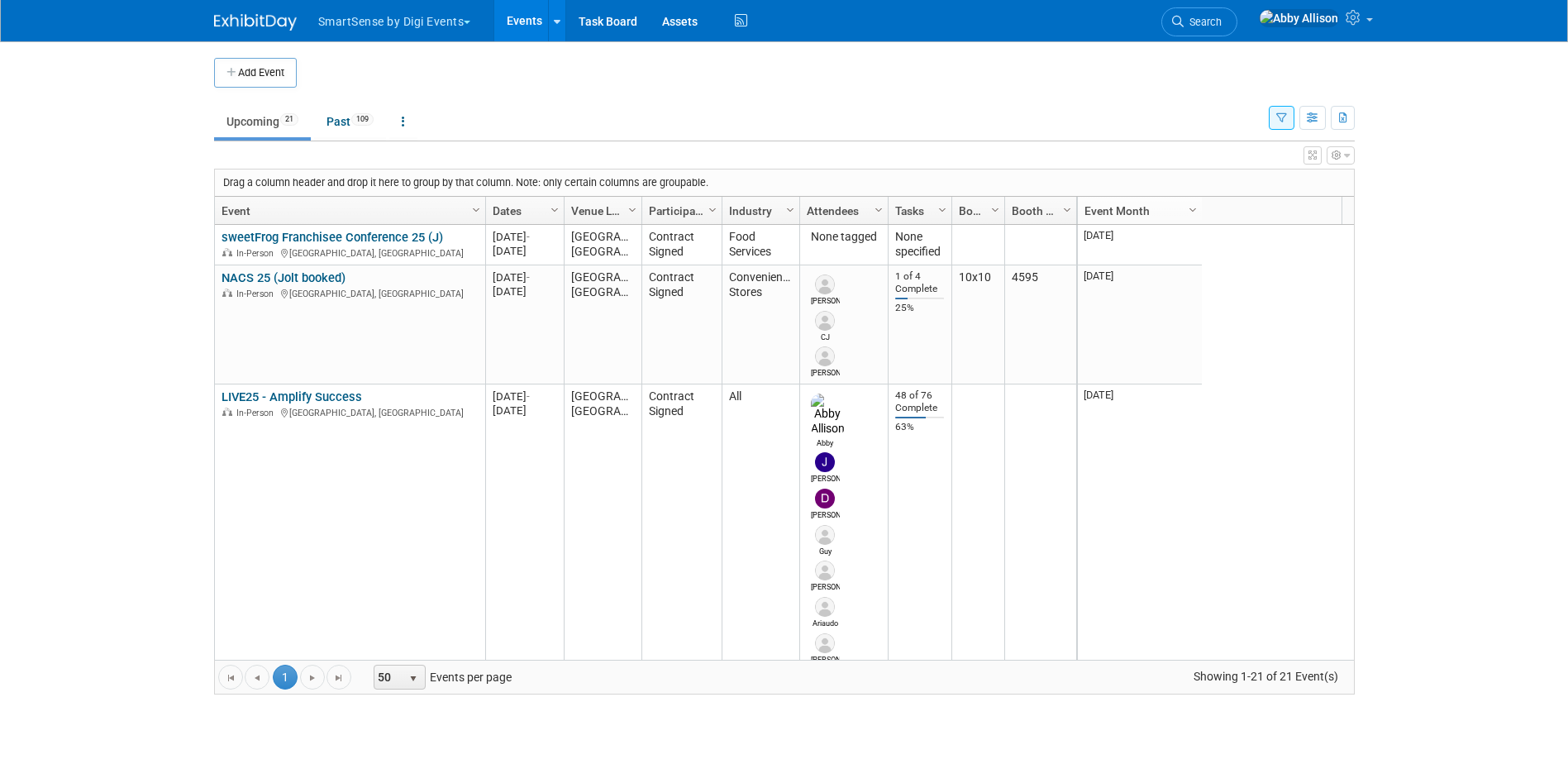
drag, startPoint x: 465, startPoint y: 22, endPoint x: 459, endPoint y: 32, distance: 11.7
click at [465, 21] on button "SmartSense by Digi Events" at bounding box center [404, 18] width 175 height 36
click at [418, 104] on link "Jolt" at bounding box center [400, 100] width 165 height 23
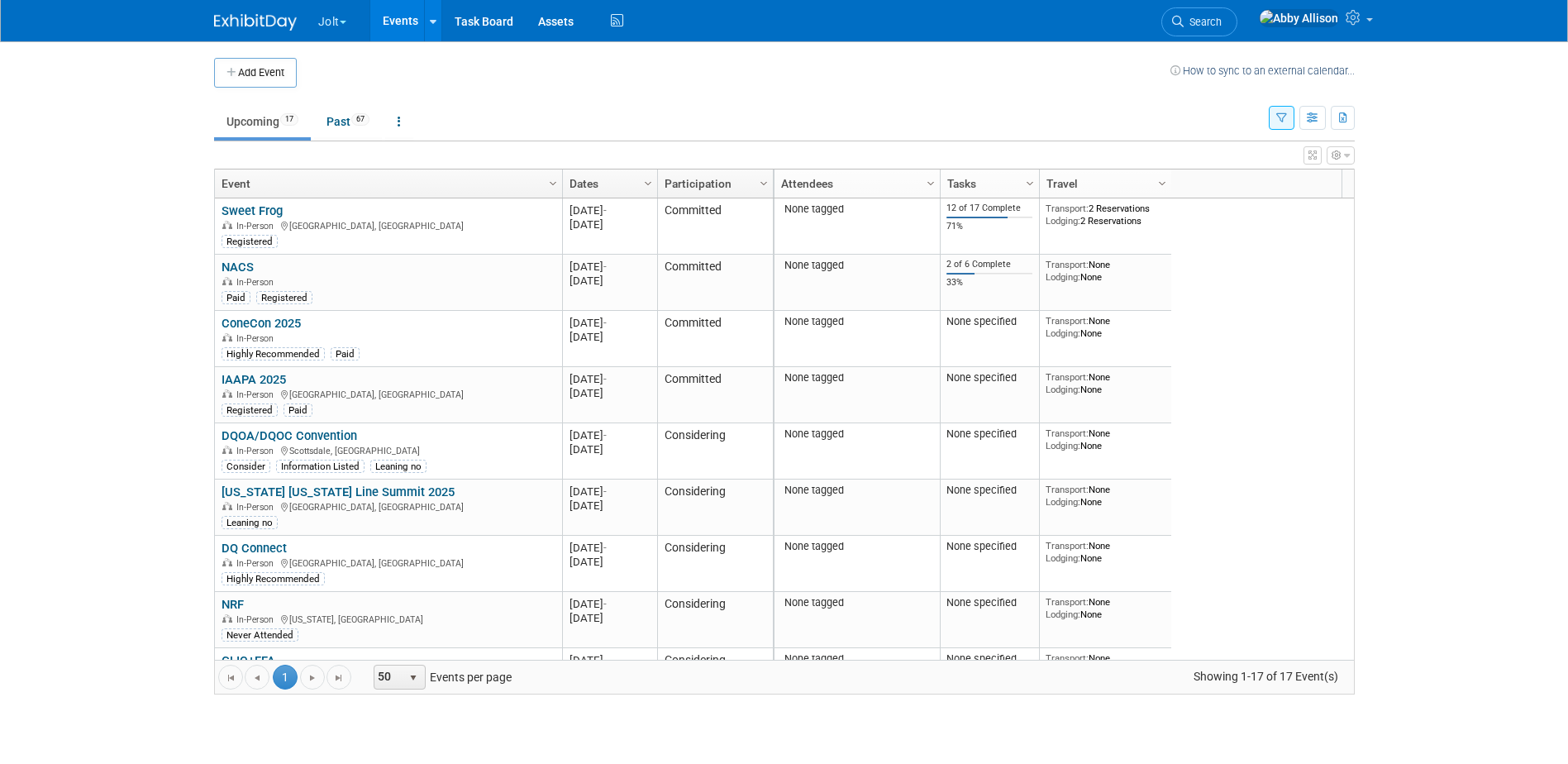
click at [347, 19] on button "Jolt" at bounding box center [342, 18] width 51 height 36
click at [371, 125] on link "SmartSense by Digi Events" at bounding box center [400, 123] width 166 height 23
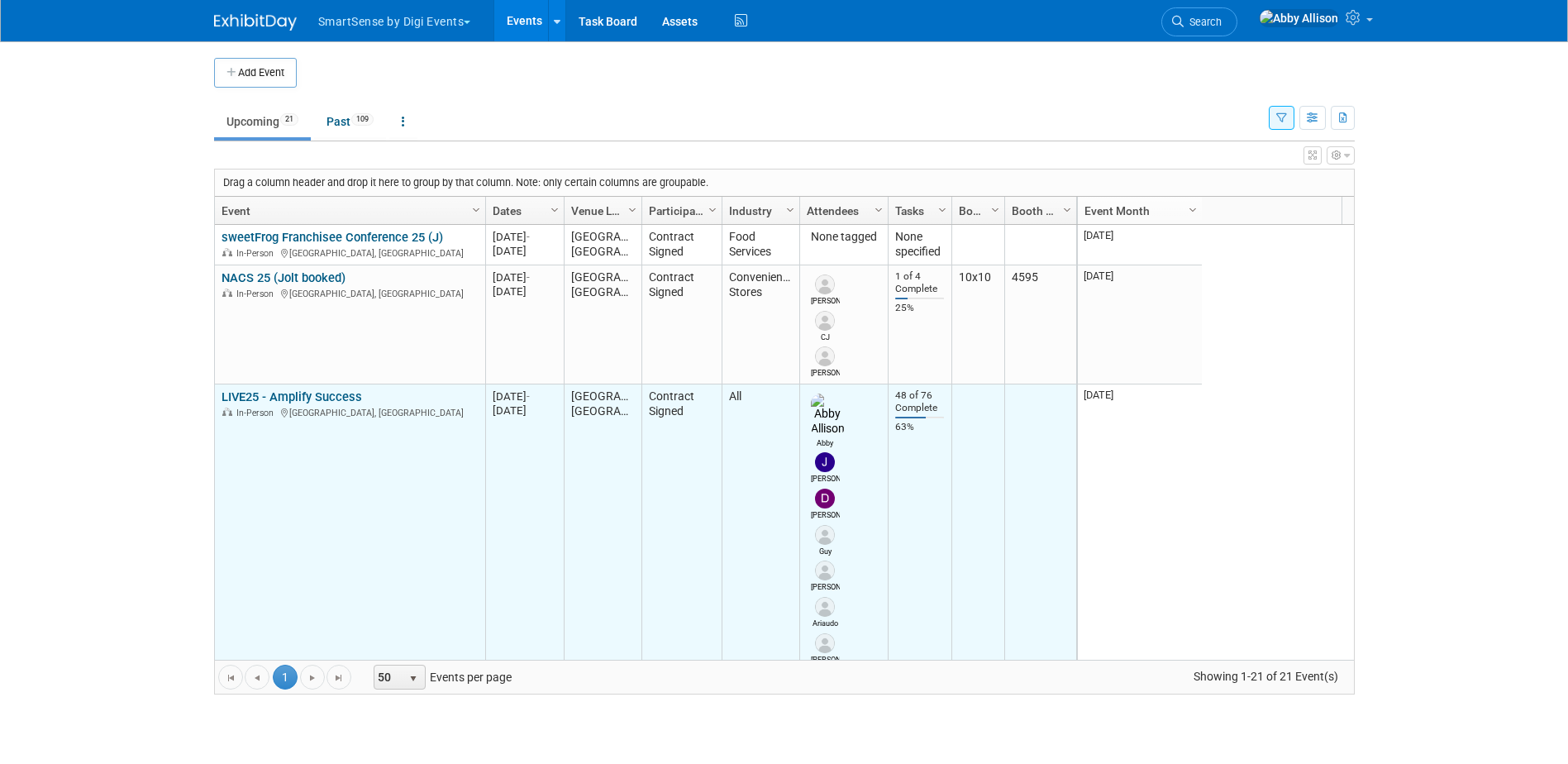
click at [284, 398] on link "LIVE25 - Amplify Success" at bounding box center [291, 397] width 140 height 15
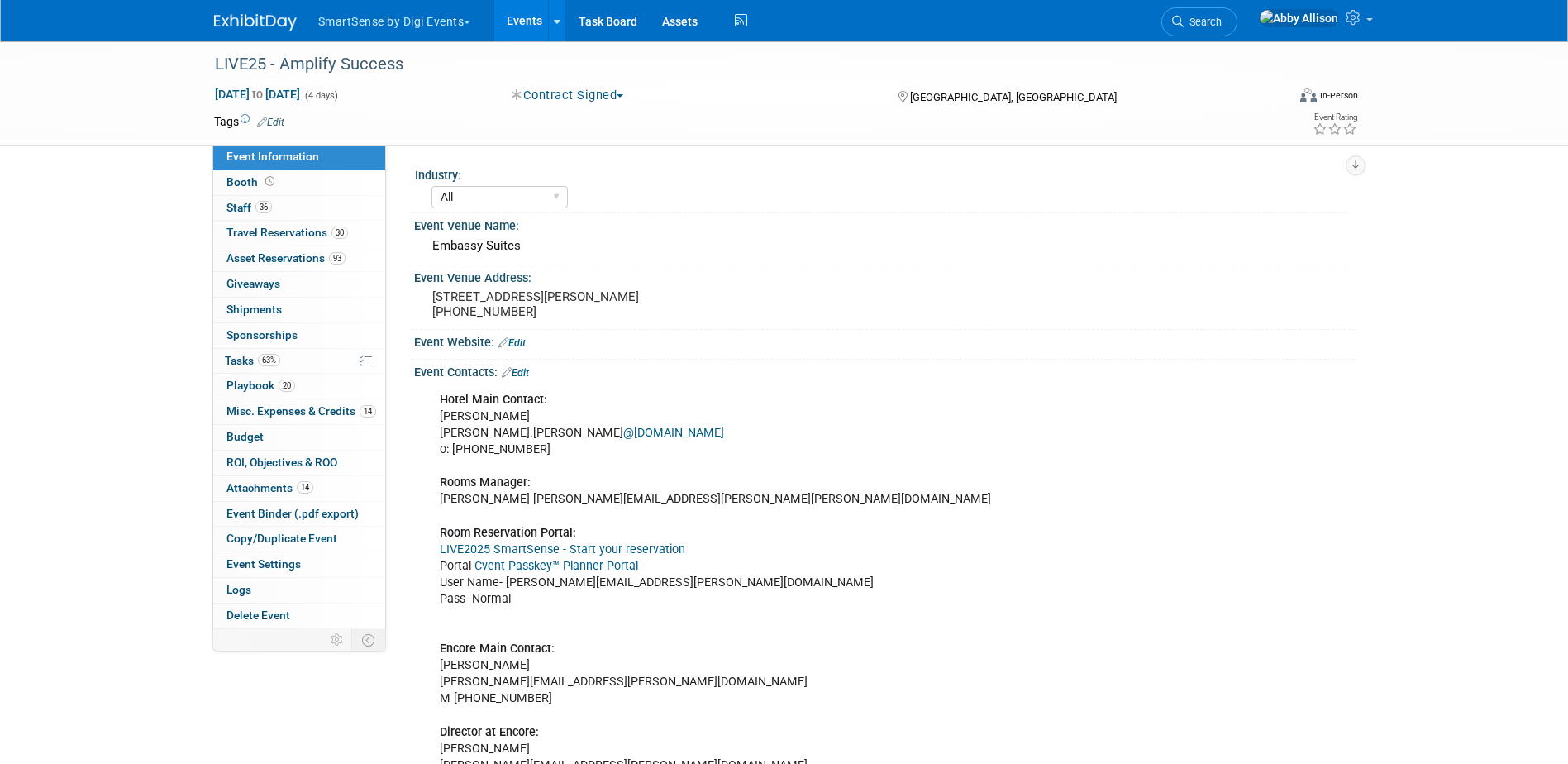
select select "All"
click at [252, 238] on span "Travel Reservations 30" at bounding box center [287, 232] width 122 height 13
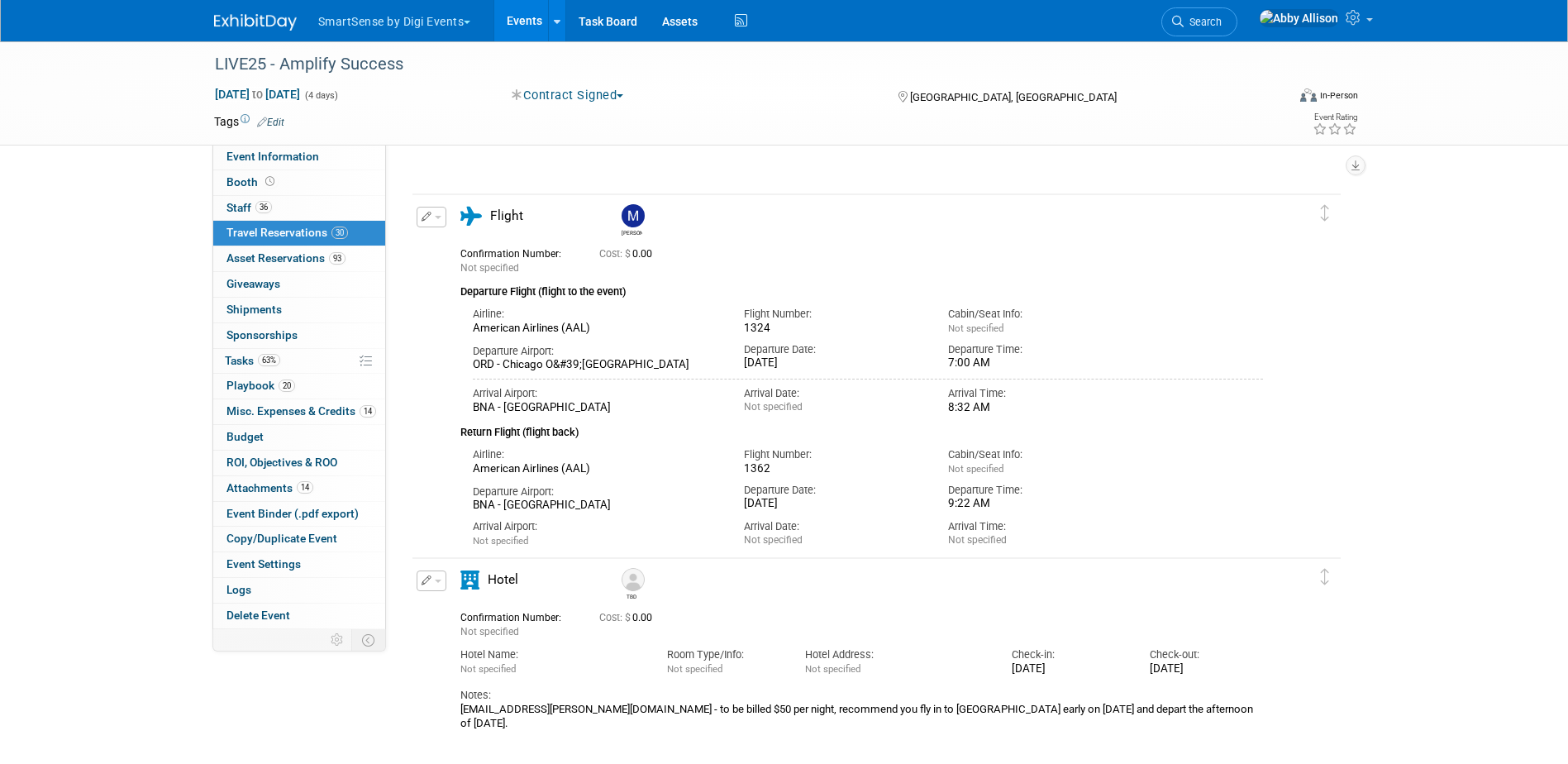
scroll to position [9286, 0]
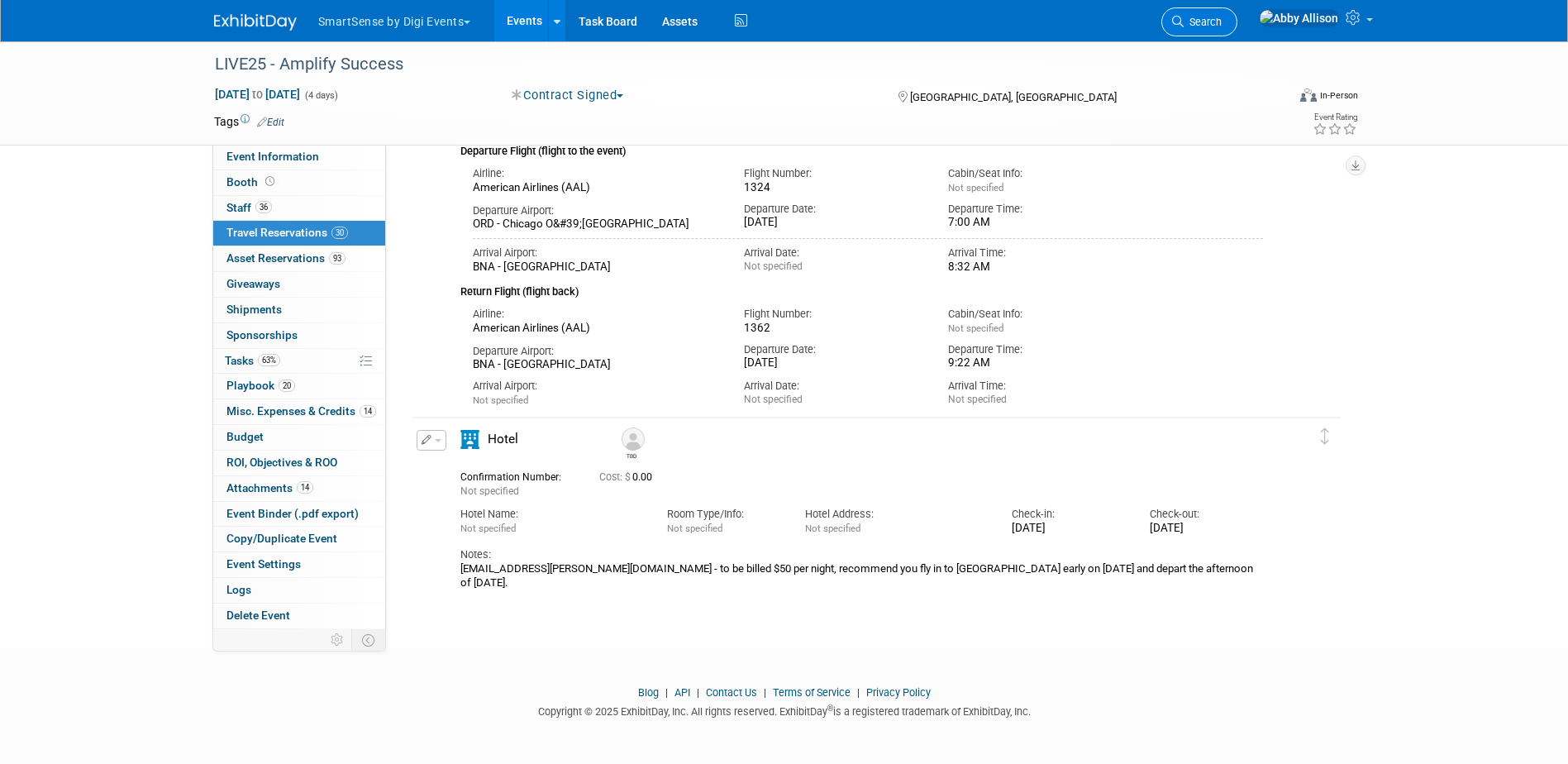
click at [1221, 23] on span "Search" at bounding box center [1203, 22] width 38 height 12
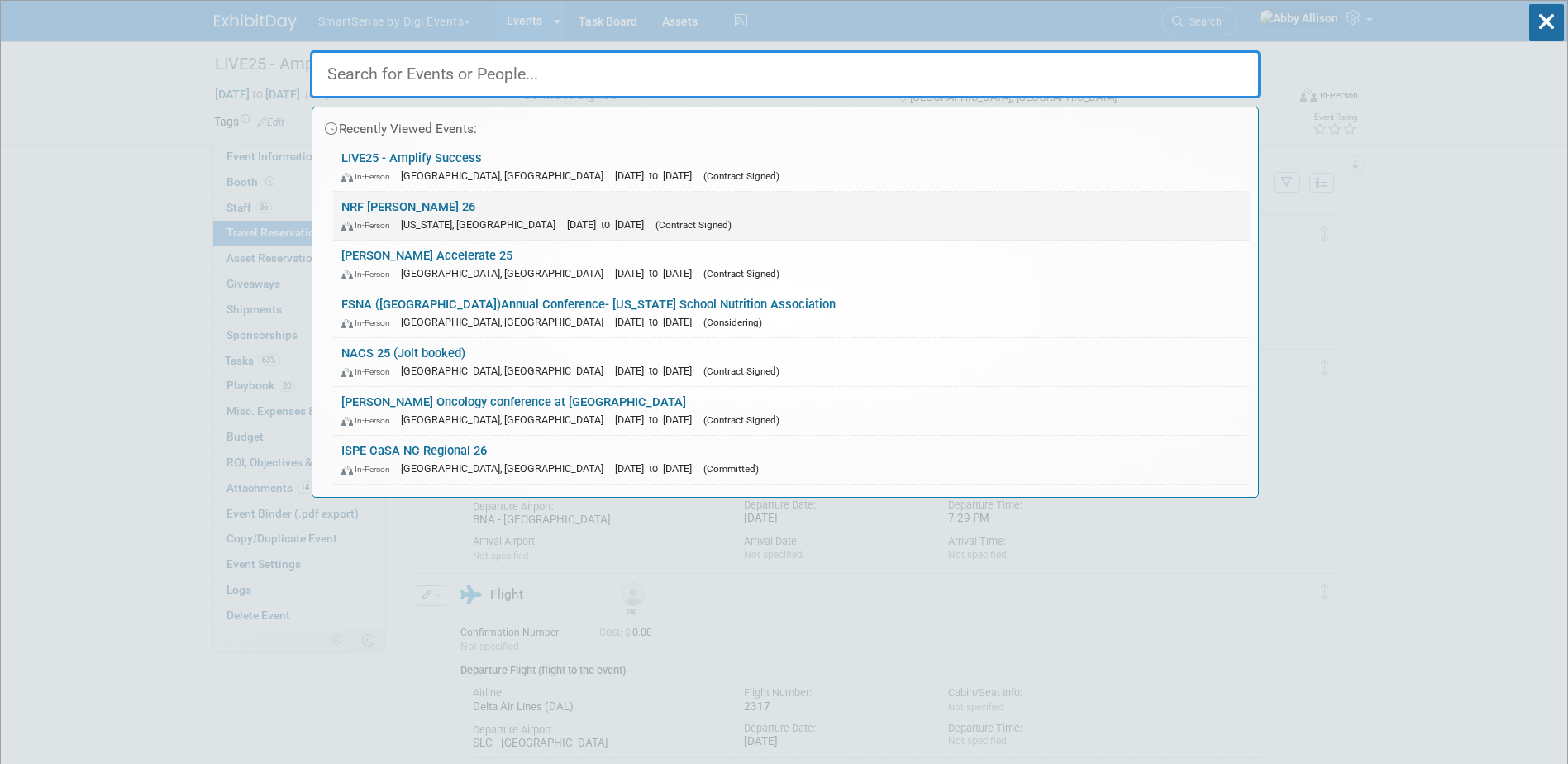
click at [423, 205] on link "NRF Big Show 26 In-Person New York, NY Jan 11, 2026 to Jan 13, 2026 (Contract S…" at bounding box center [792, 216] width 917 height 48
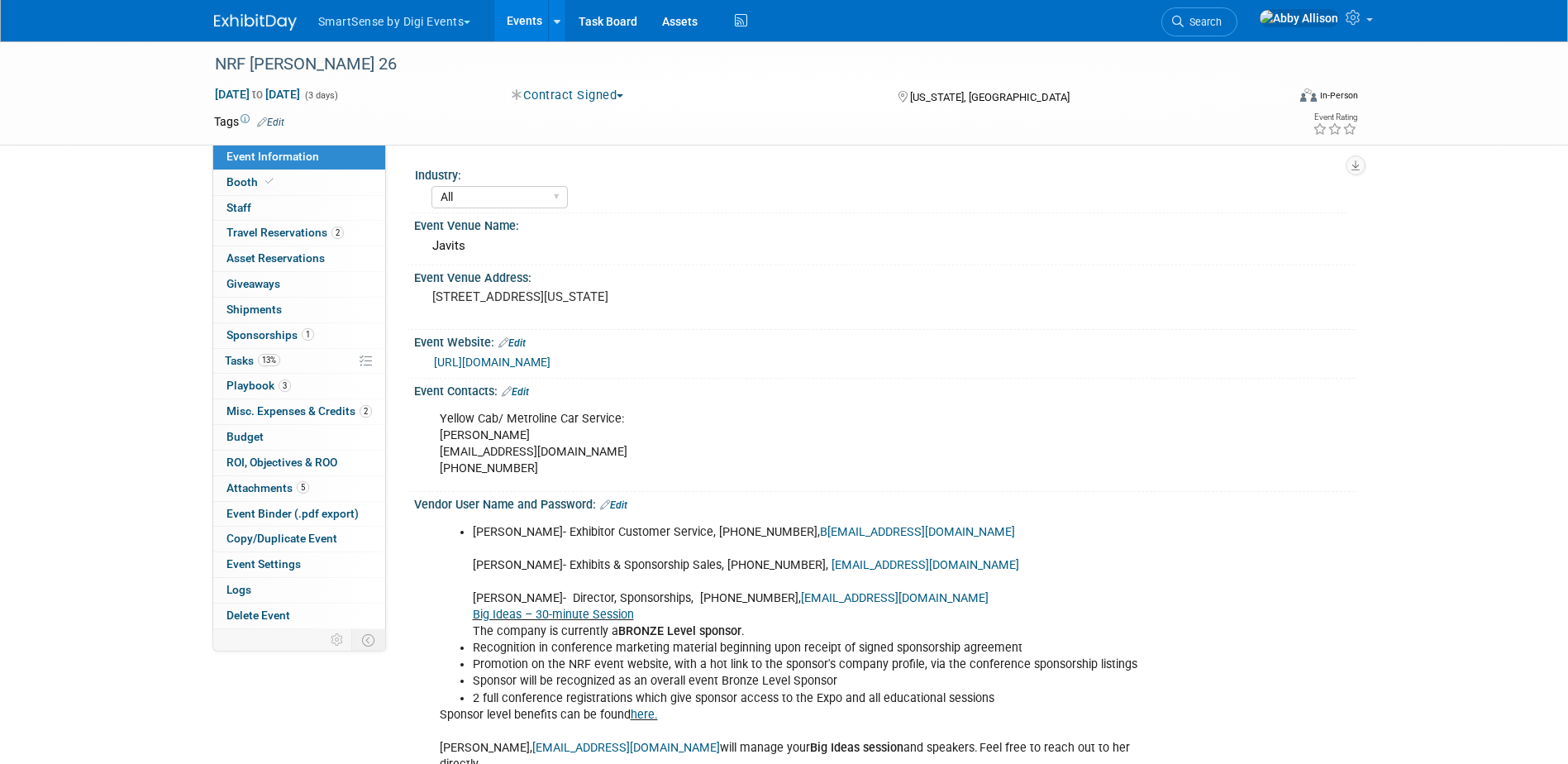
select select "All"
click at [245, 383] on span "Playbook 3" at bounding box center [259, 386] width 65 height 13
